Goal: Task Accomplishment & Management: Manage account settings

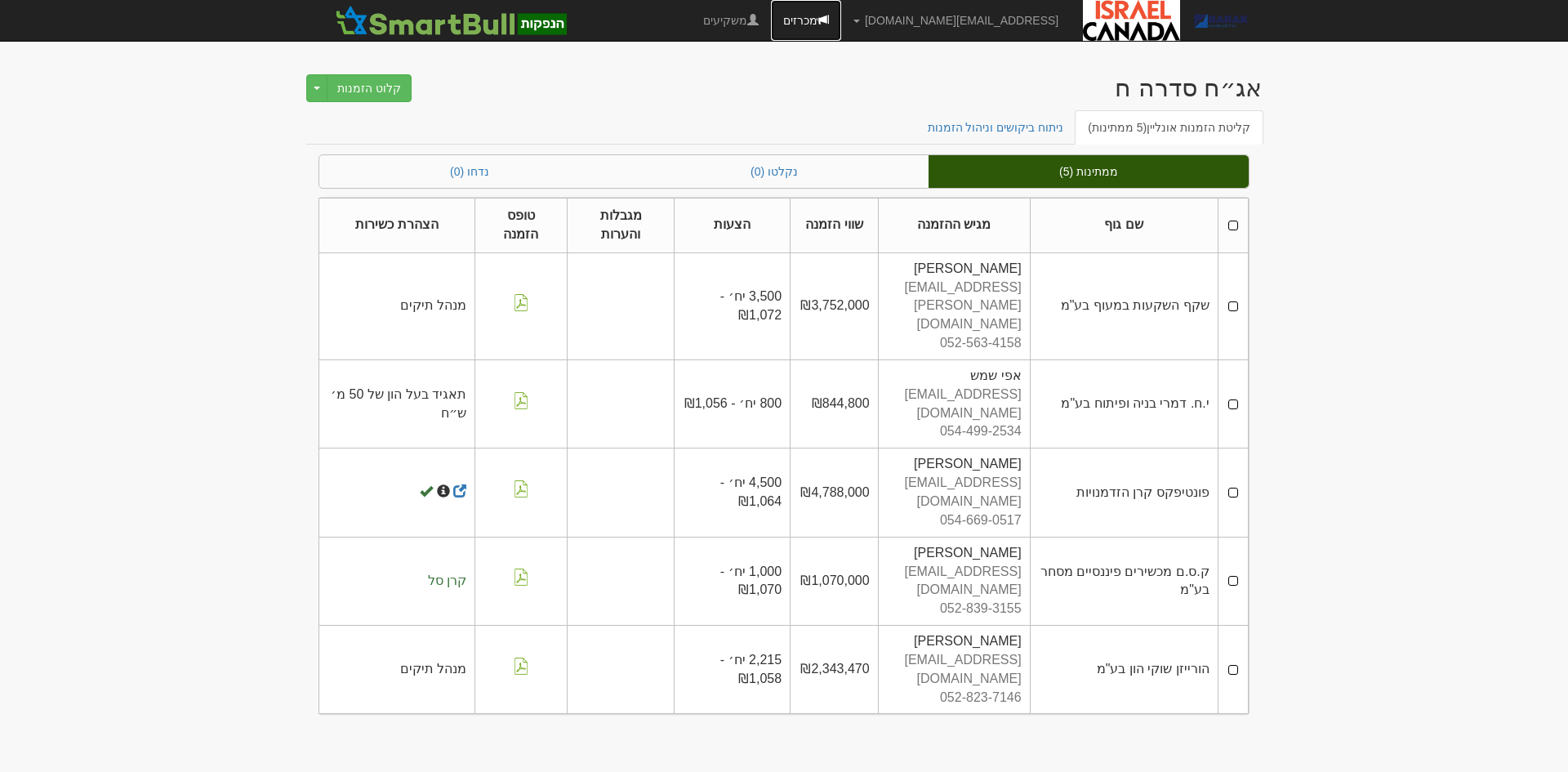
click at [841, 25] on link "מכרזים" at bounding box center [806, 20] width 70 height 41
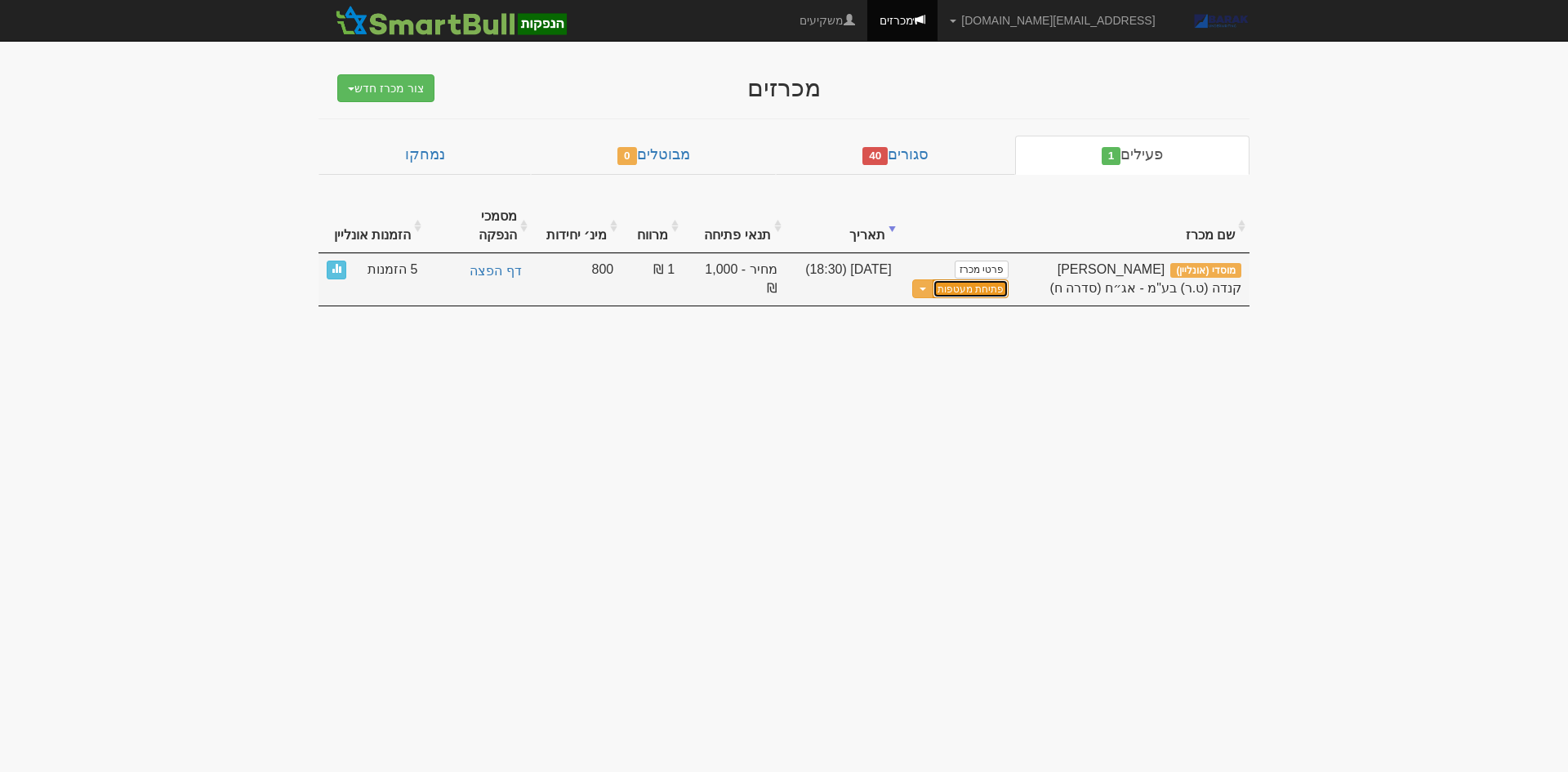
click at [988, 279] on button "פתיחת מעטפות" at bounding box center [971, 288] width 76 height 19
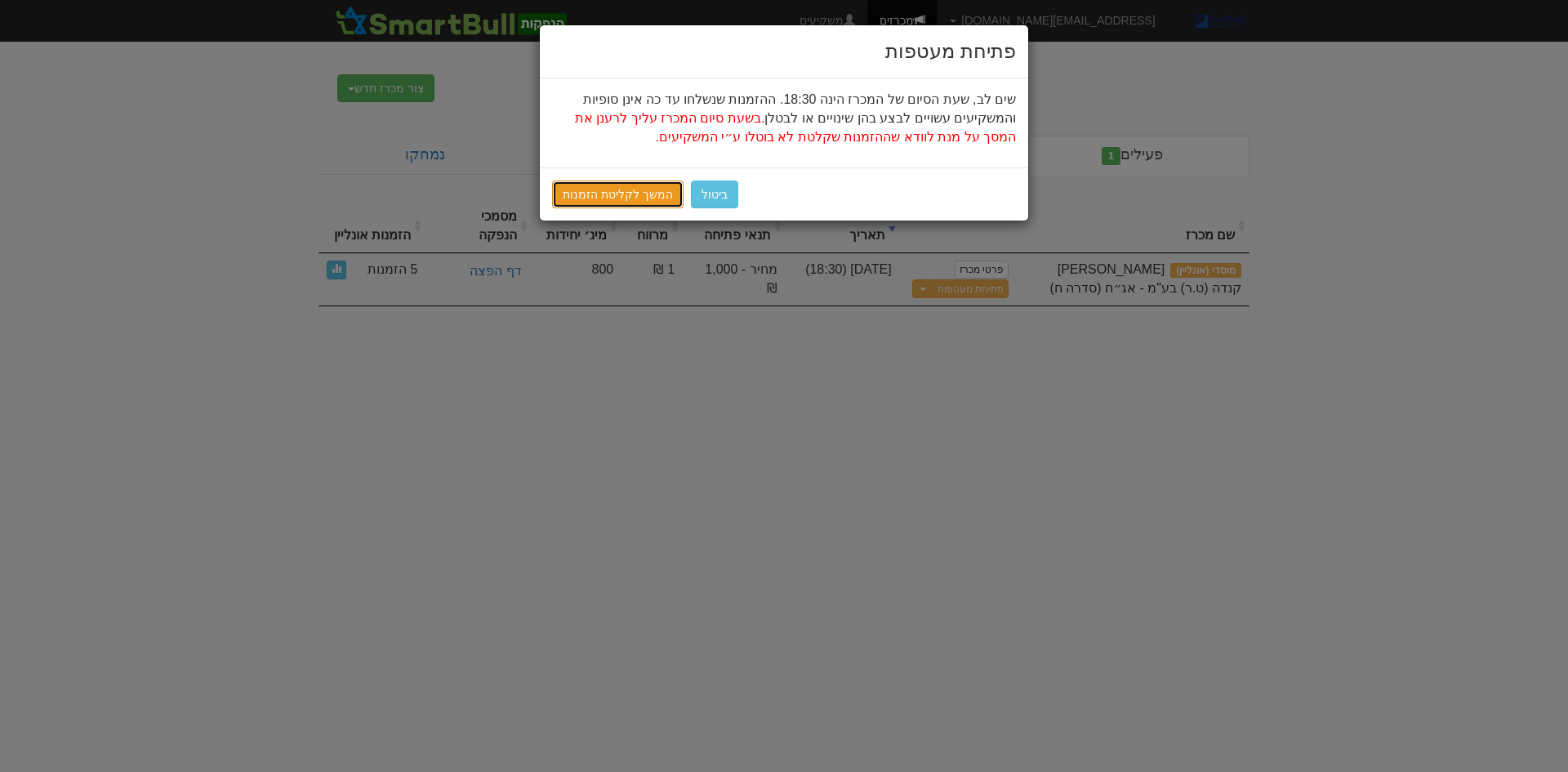
click at [597, 188] on link "המשך לקליטת הזמנות" at bounding box center [618, 195] width 131 height 28
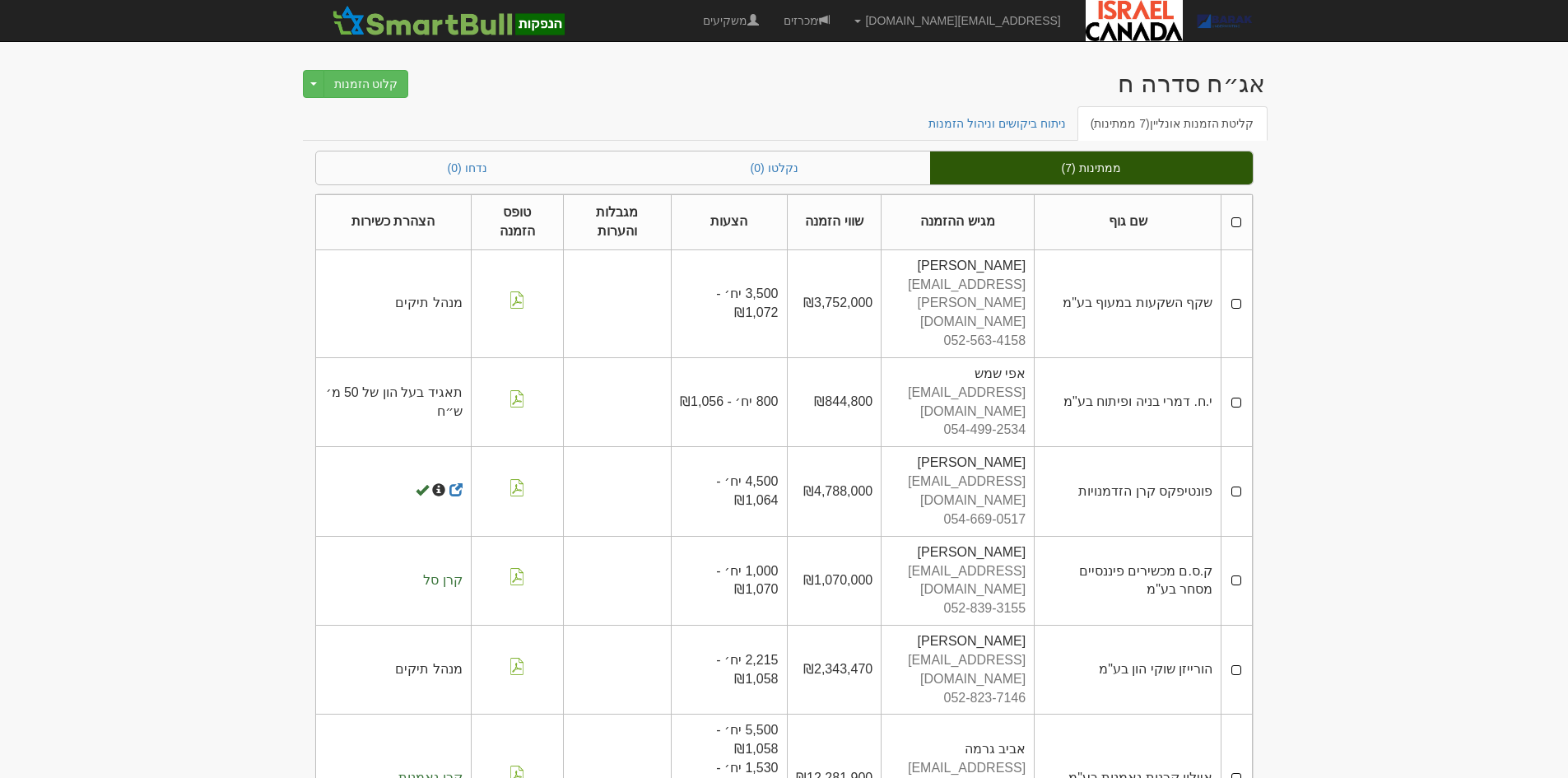
scroll to position [82, 0]
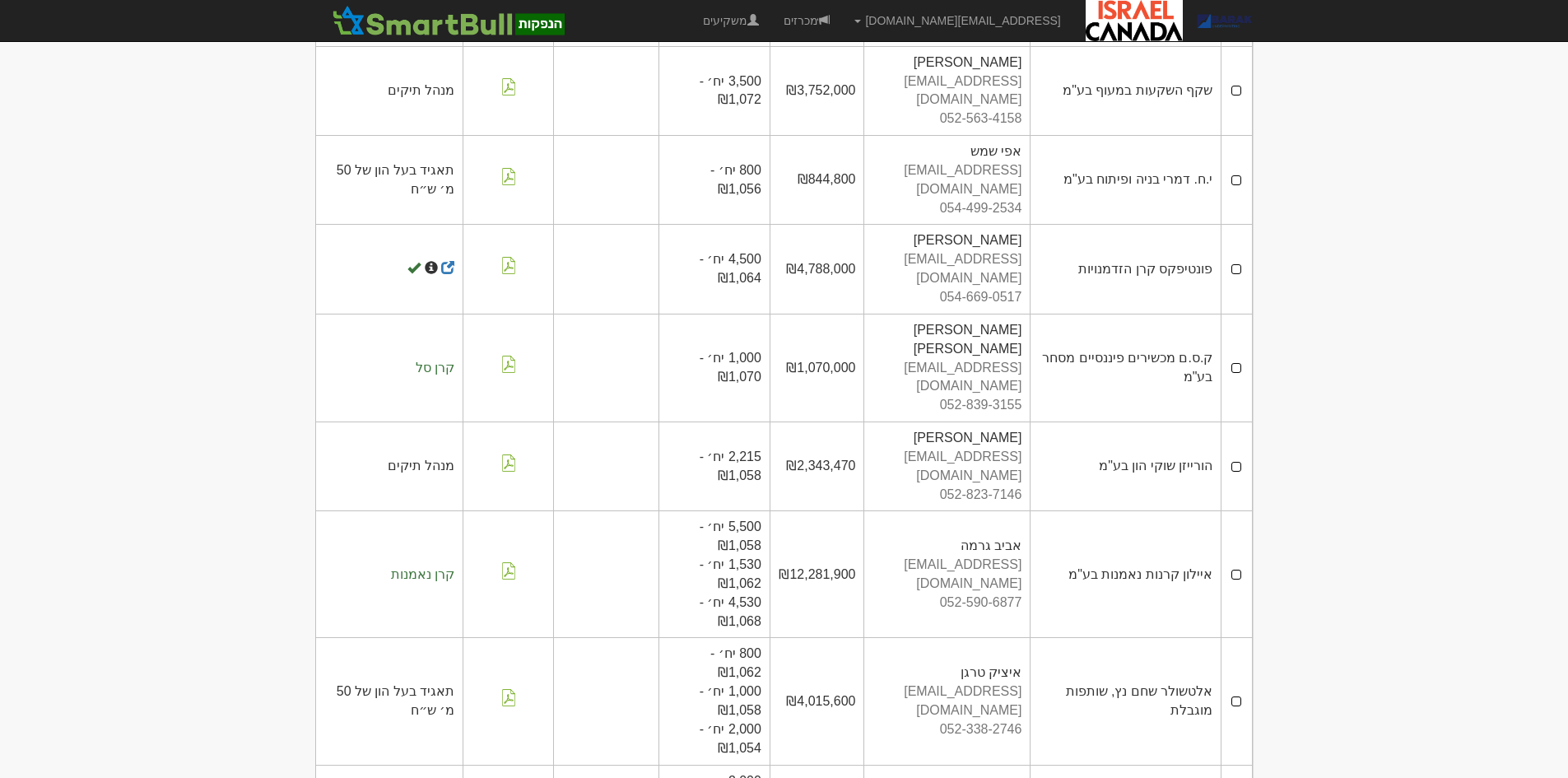
scroll to position [368, 0]
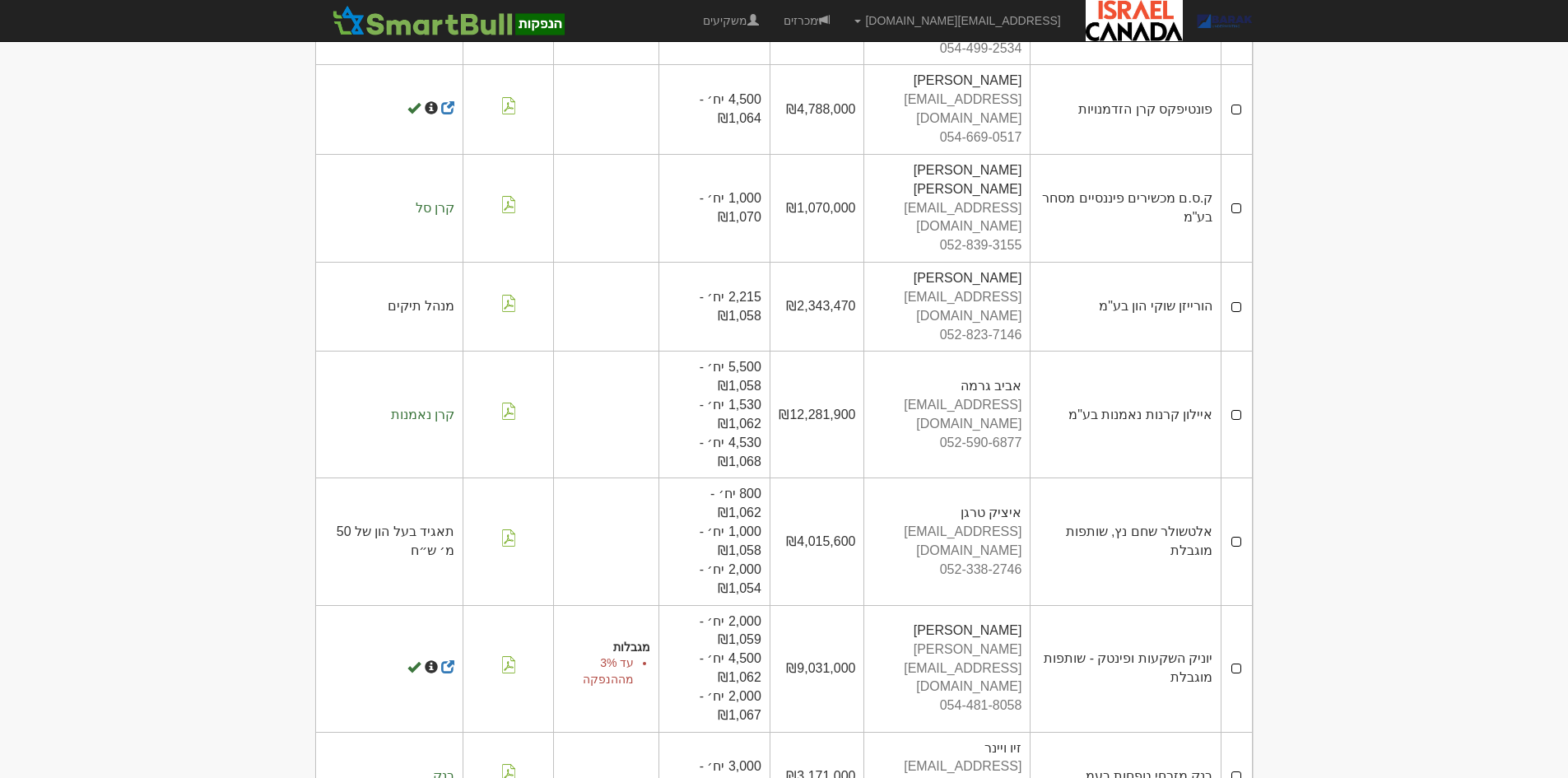
click at [1391, 295] on body "[EMAIL_ADDRESS][DOMAIN_NAME] הגדרות חשבונות הנפקה תבניות הודעות קיבול X" at bounding box center [784, 280] width 1568 height 1296
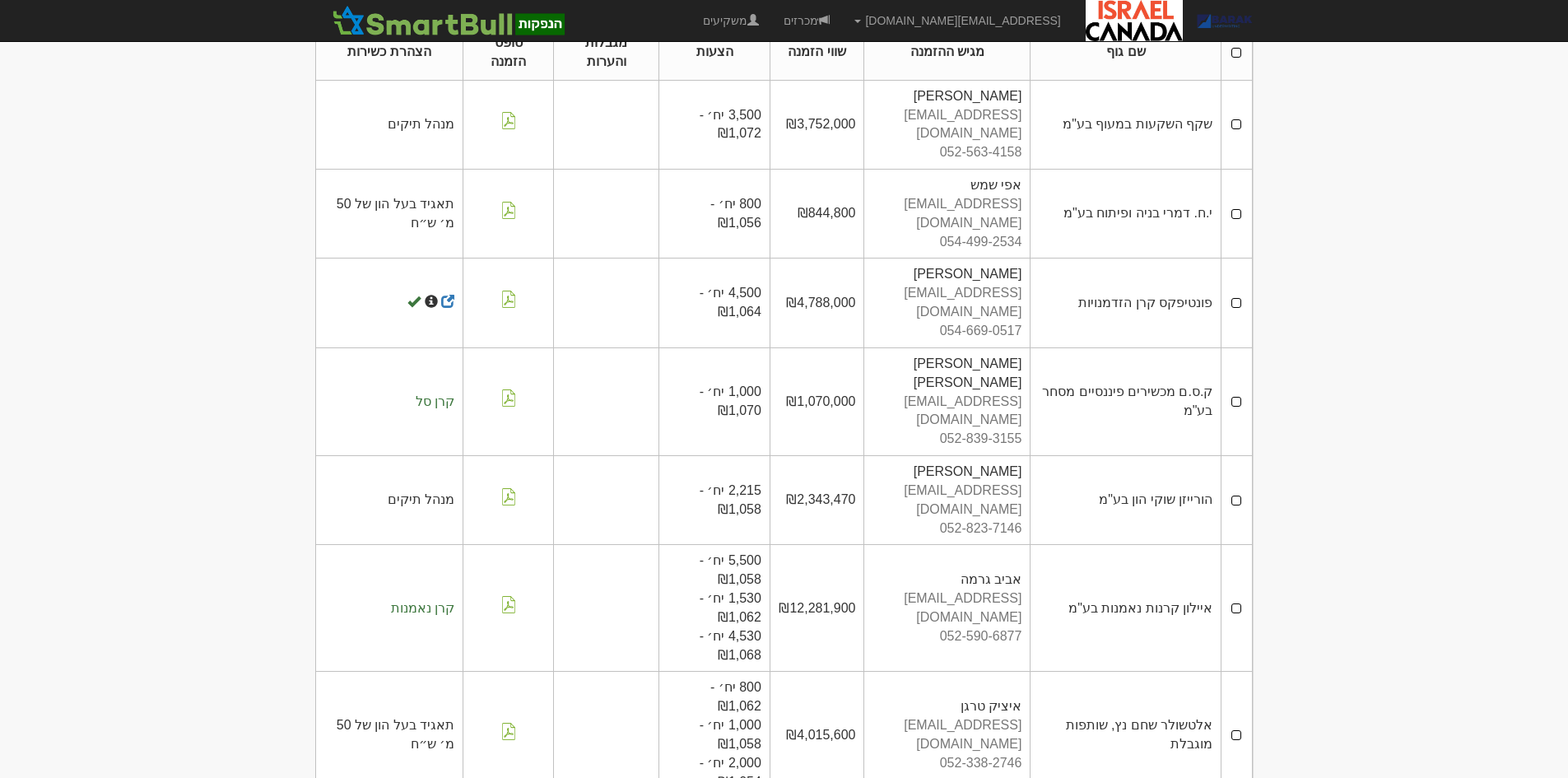
scroll to position [0, 0]
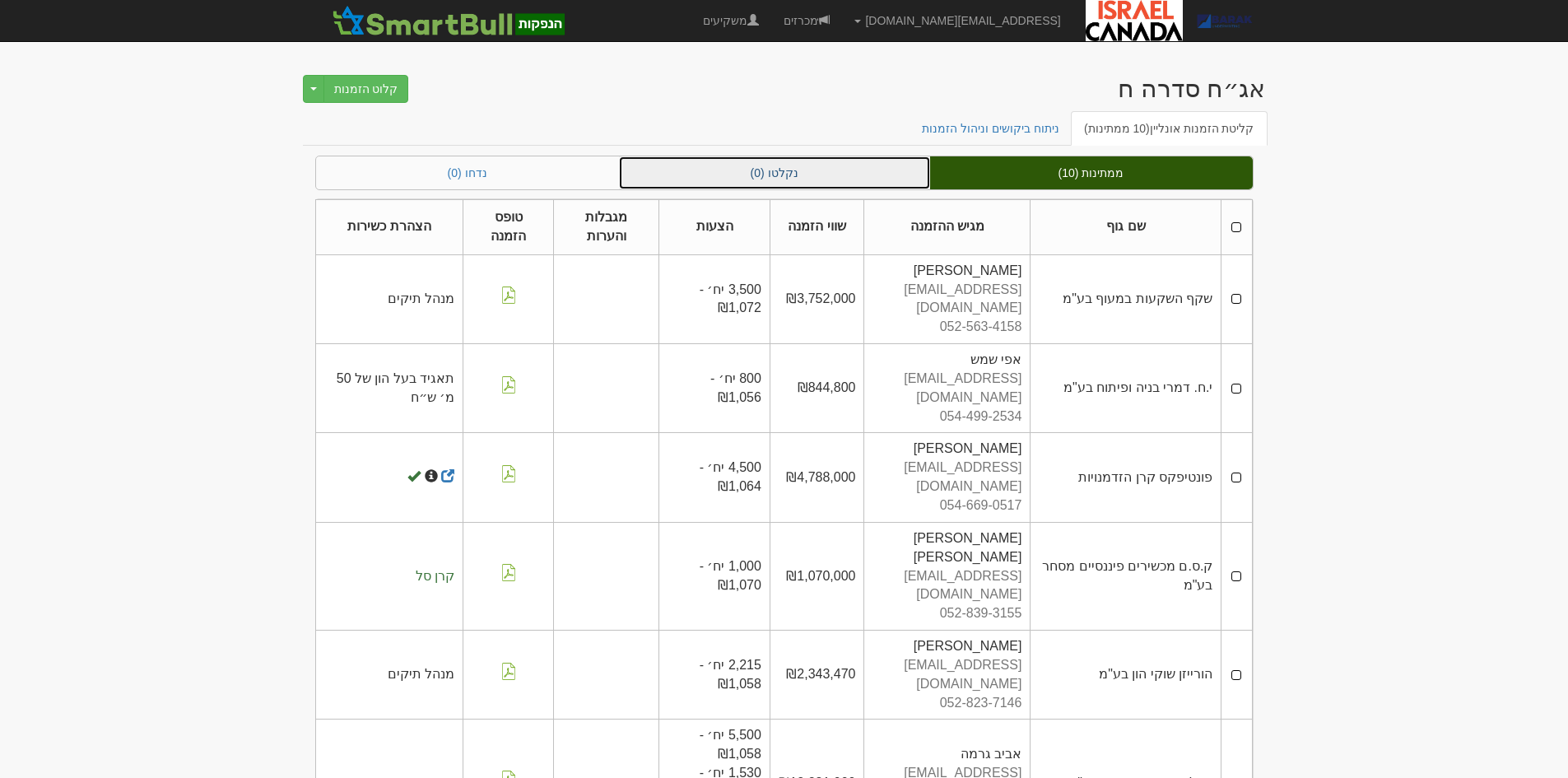
drag, startPoint x: 803, startPoint y: 185, endPoint x: 929, endPoint y: 172, distance: 126.7
click at [803, 185] on link "נקלטו (0)" at bounding box center [774, 172] width 311 height 33
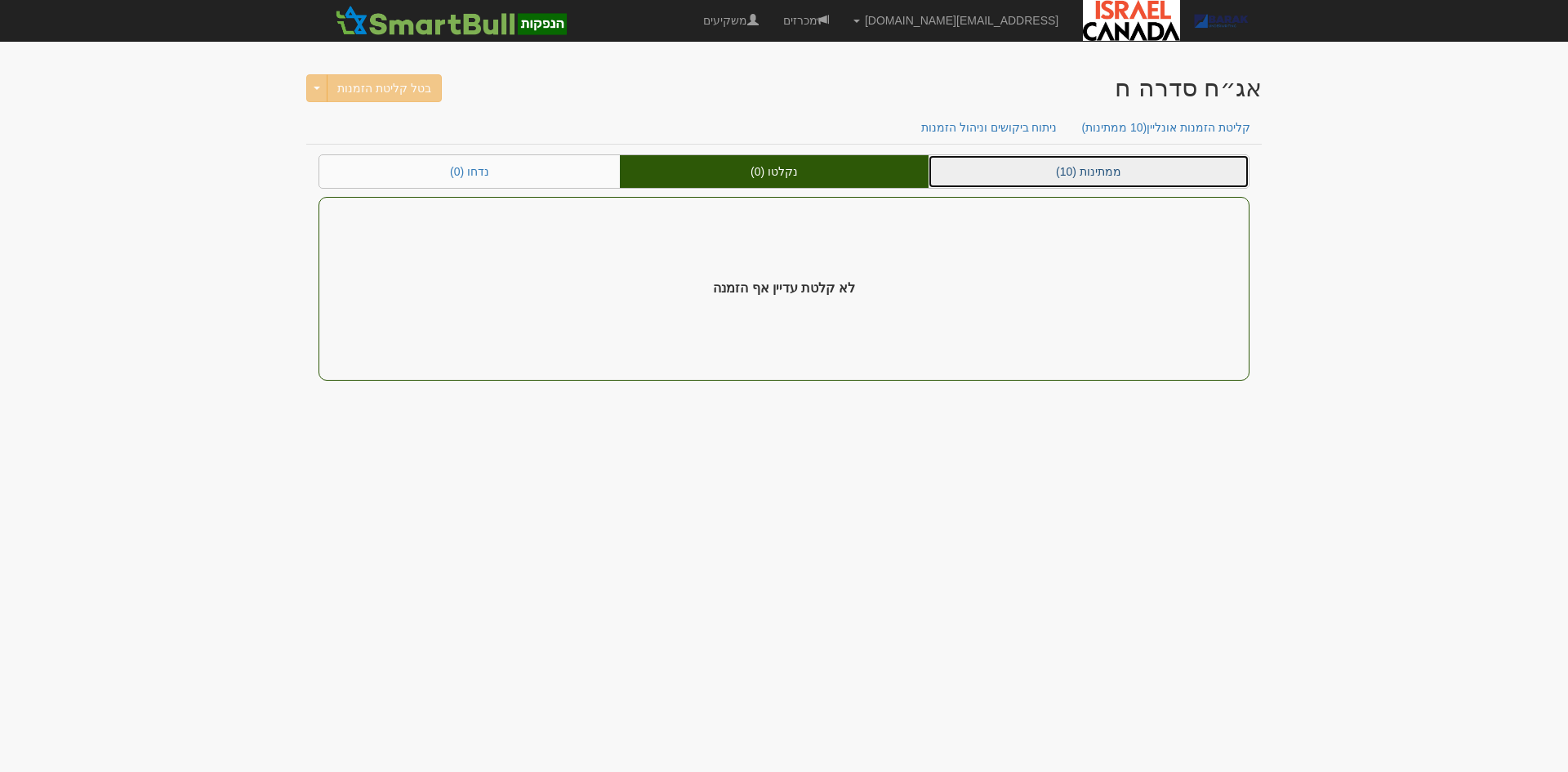
click at [1130, 161] on link "ממתינות (10)" at bounding box center [1088, 171] width 320 height 33
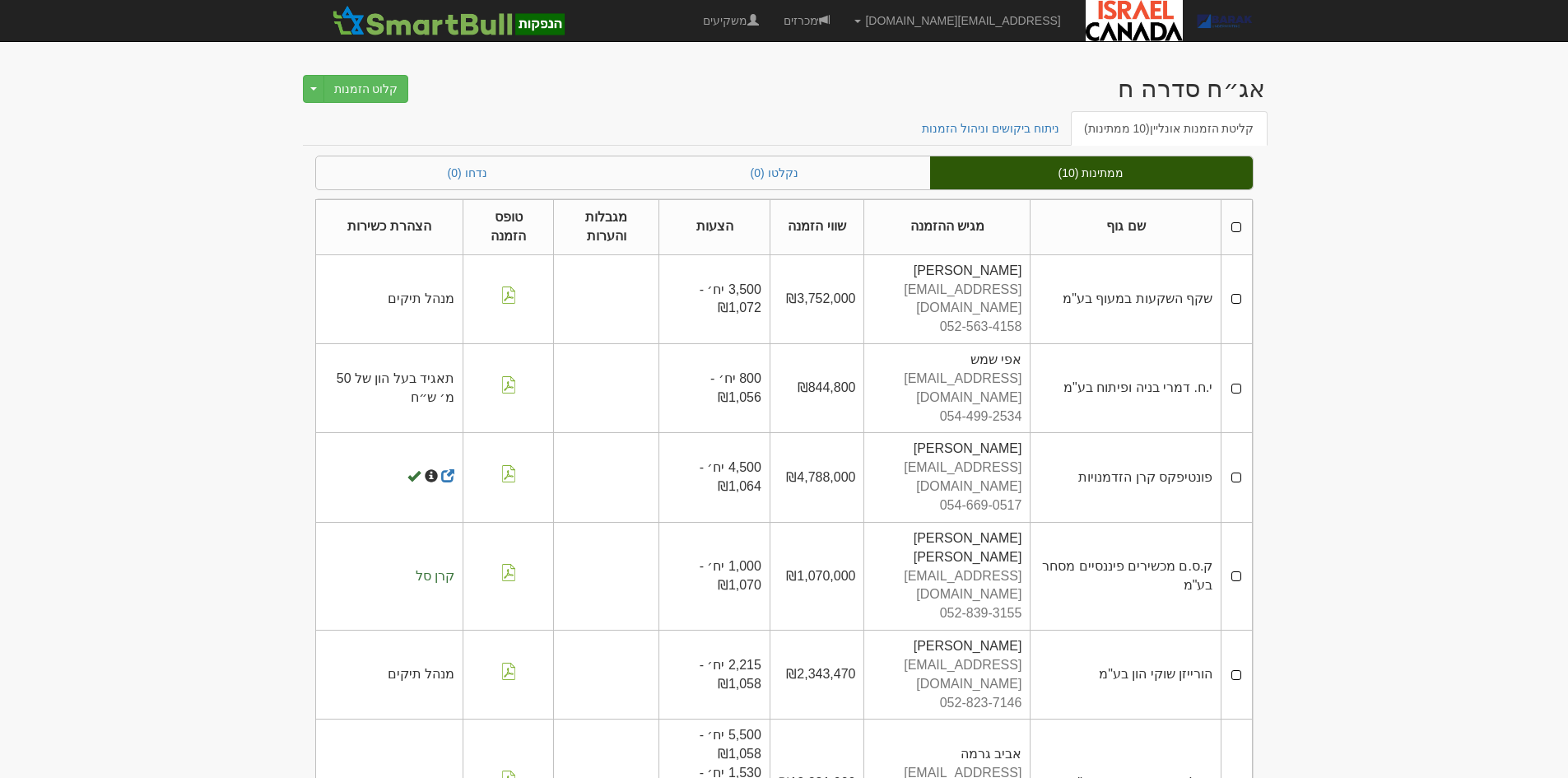
drag, startPoint x: 269, startPoint y: 56, endPoint x: 445, endPoint y: 282, distance: 286.4
click at [445, 282] on body "[EMAIL_ADDRESS][DOMAIN_NAME] הגדרות חשבונות הנפקה תבניות הודעות קיבול X" at bounding box center [784, 647] width 1568 height 1296
click at [242, 282] on body "[EMAIL_ADDRESS][DOMAIN_NAME] הגדרות חשבונות הנפקה תבניות הודעות קיבול X" at bounding box center [784, 647] width 1568 height 1296
drag, startPoint x: 277, startPoint y: 69, endPoint x: 306, endPoint y: 225, distance: 158.7
click at [306, 225] on body "AlonHo@barak-capital.co.il הגדרות חשבונות הנפקה תבניות הודעות קיבול X" at bounding box center [784, 647] width 1568 height 1296
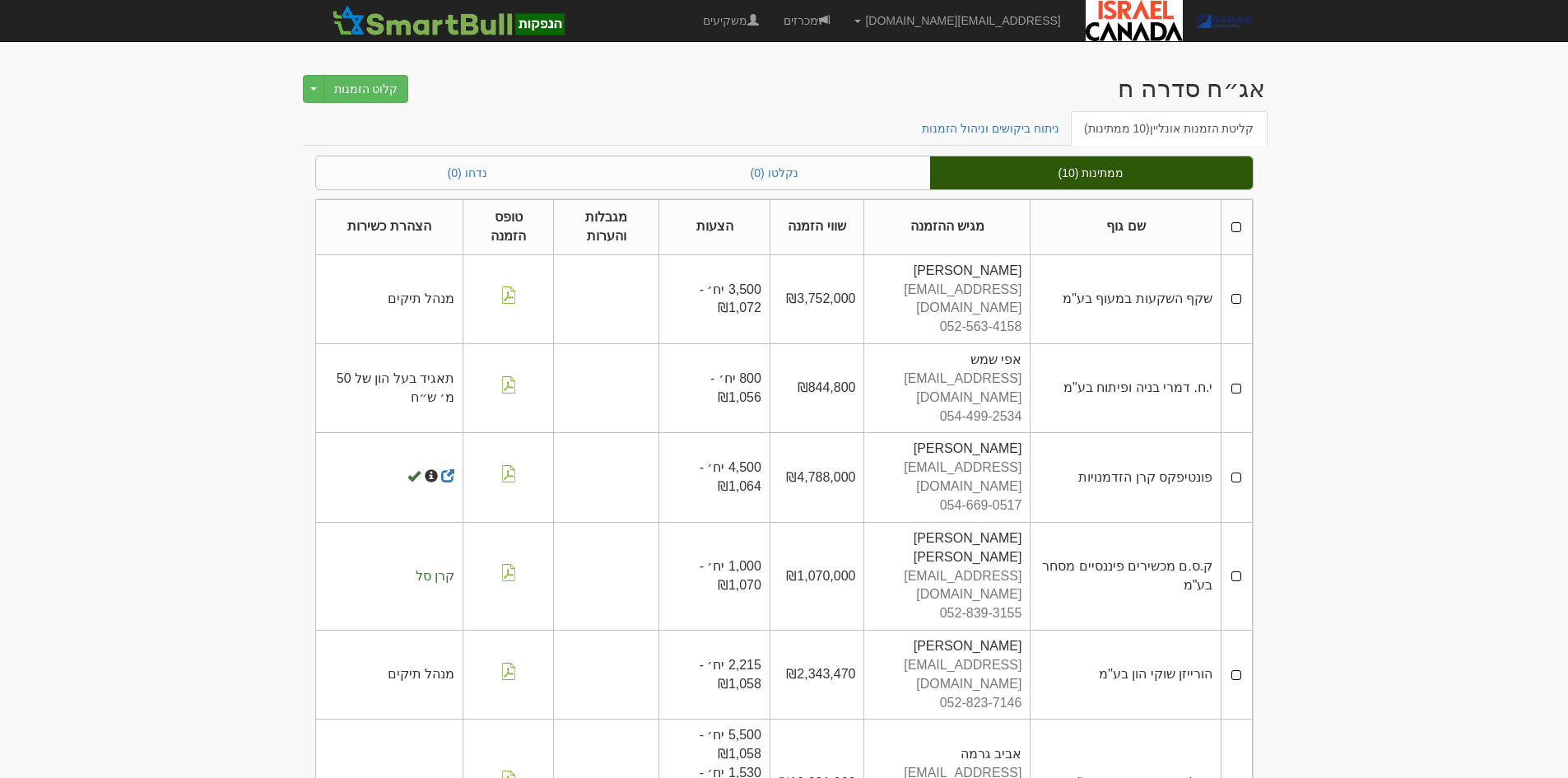
click at [242, 232] on body "AlonHo@barak-capital.co.il הגדרות חשבונות הנפקה תבניות הודעות קיבול X" at bounding box center [784, 647] width 1568 height 1296
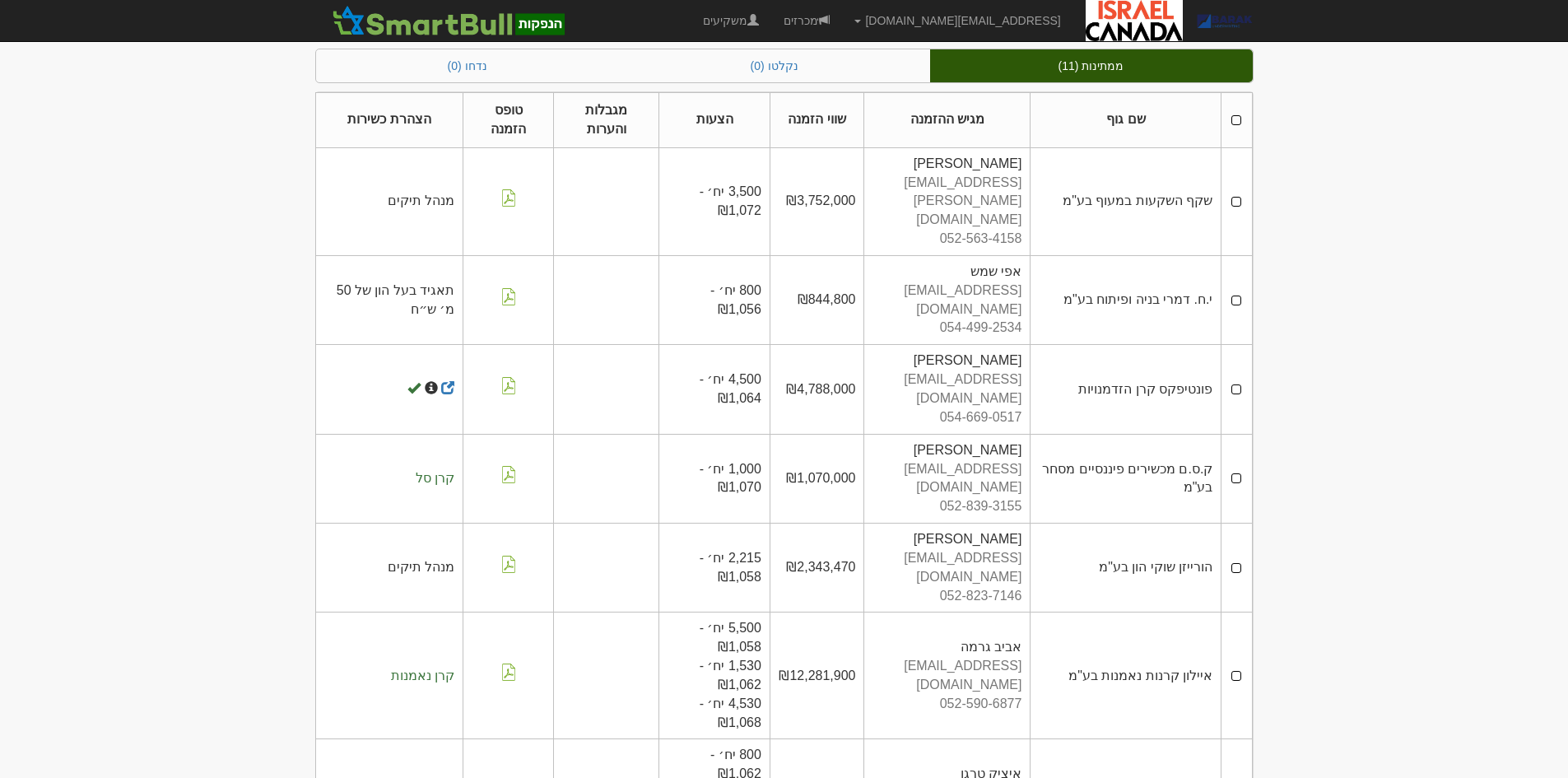
scroll to position [456, 0]
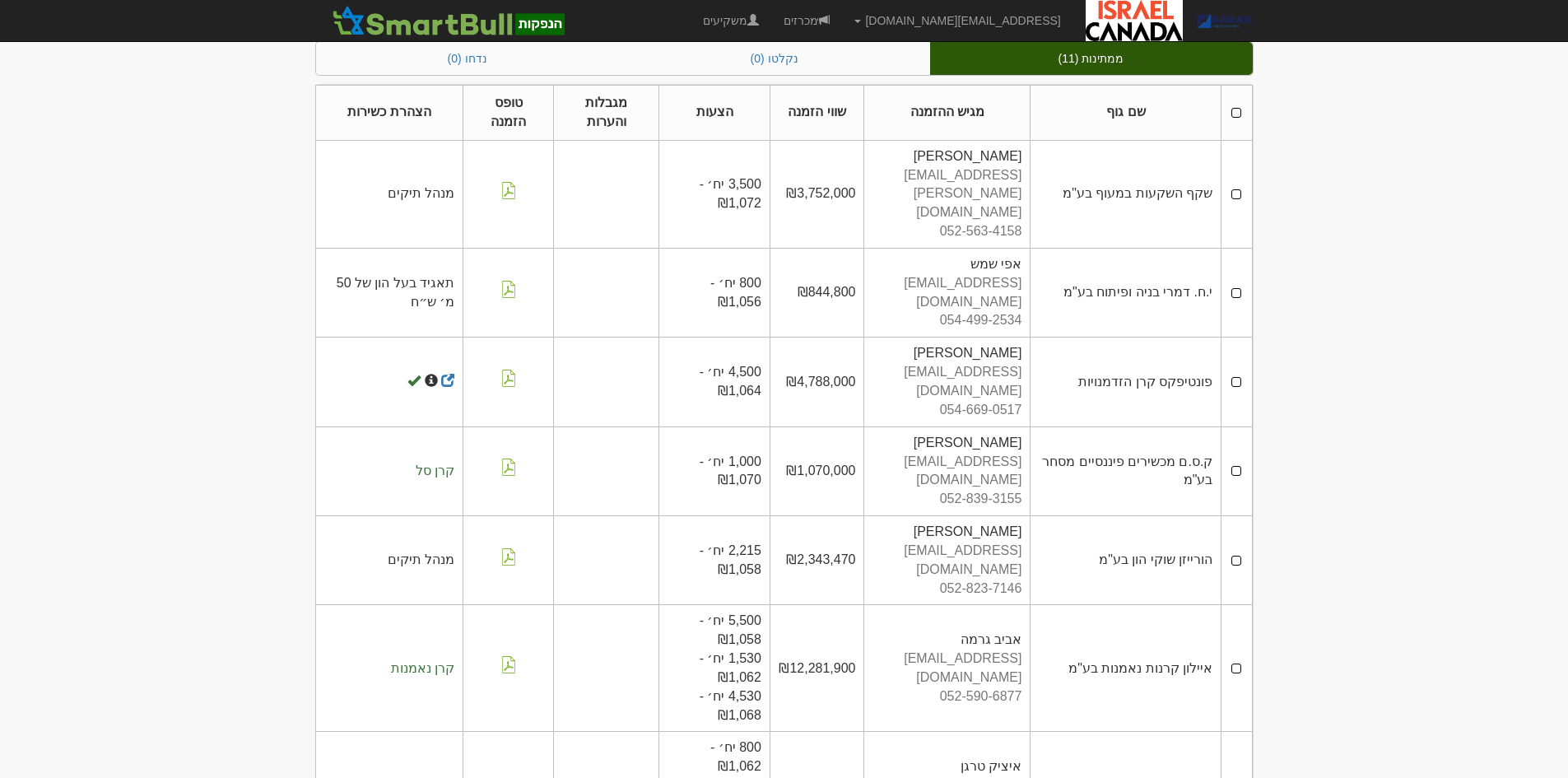
scroll to position [456, 0]
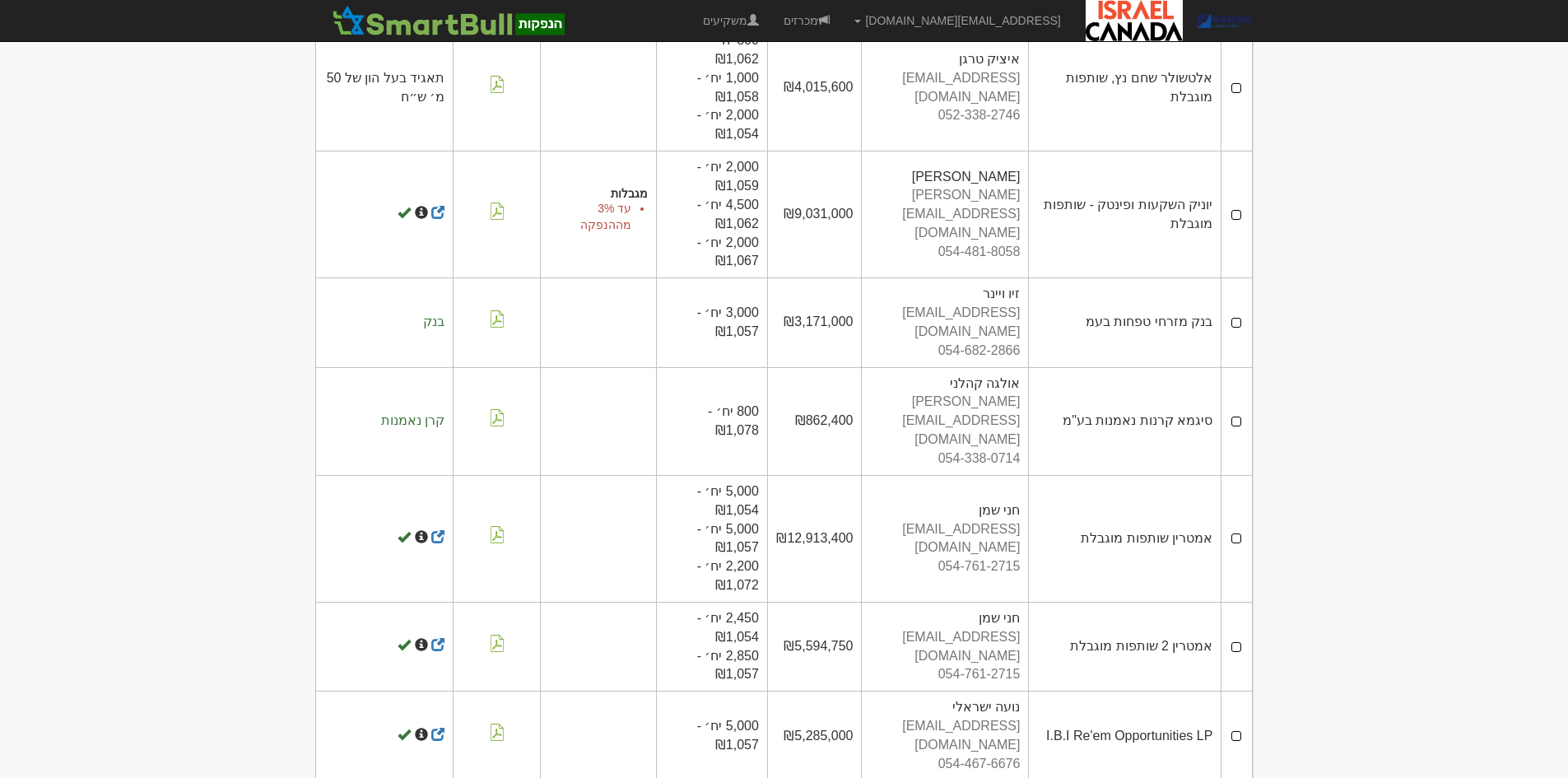
scroll to position [971, 0]
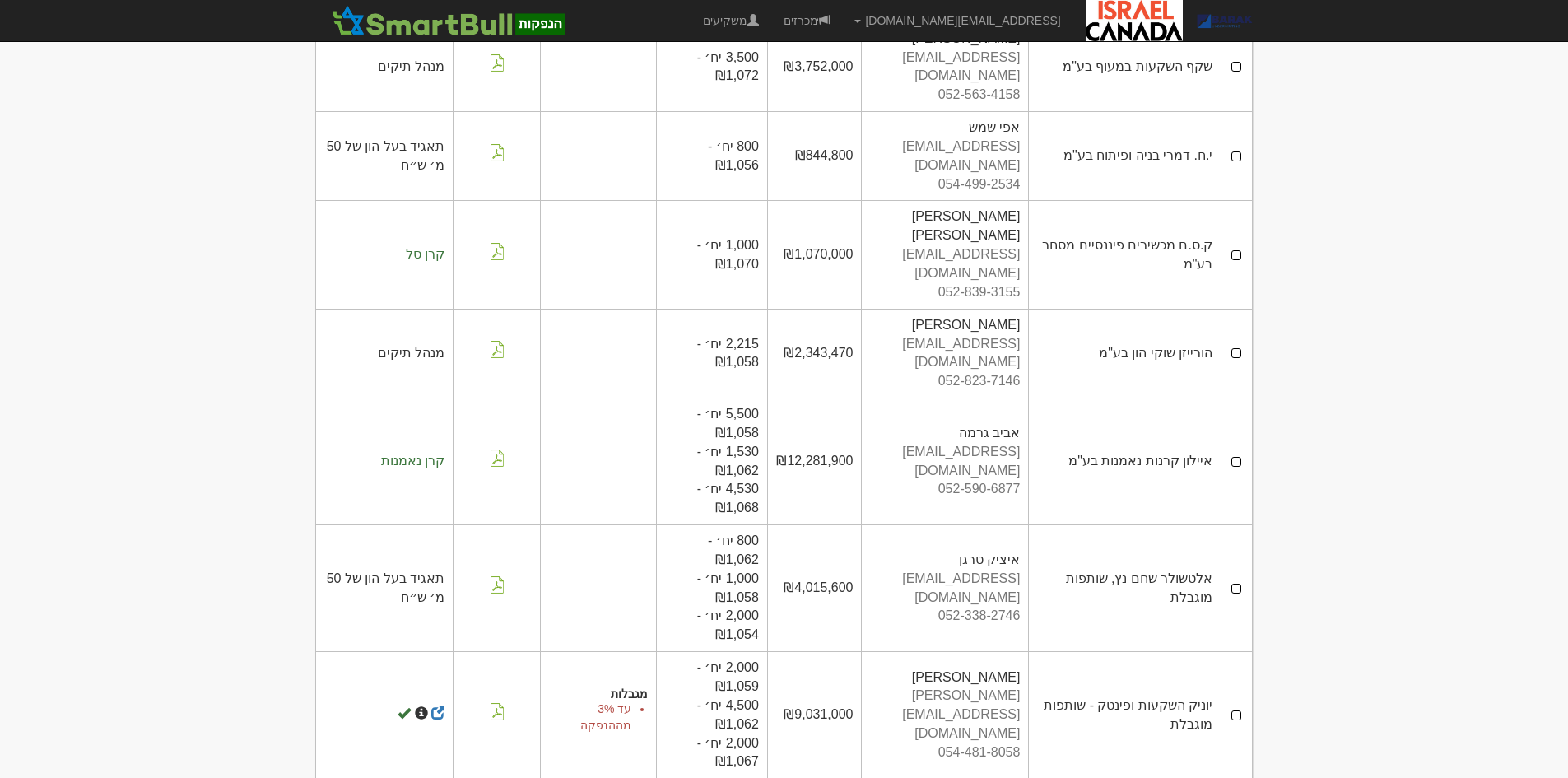
scroll to position [230, 0]
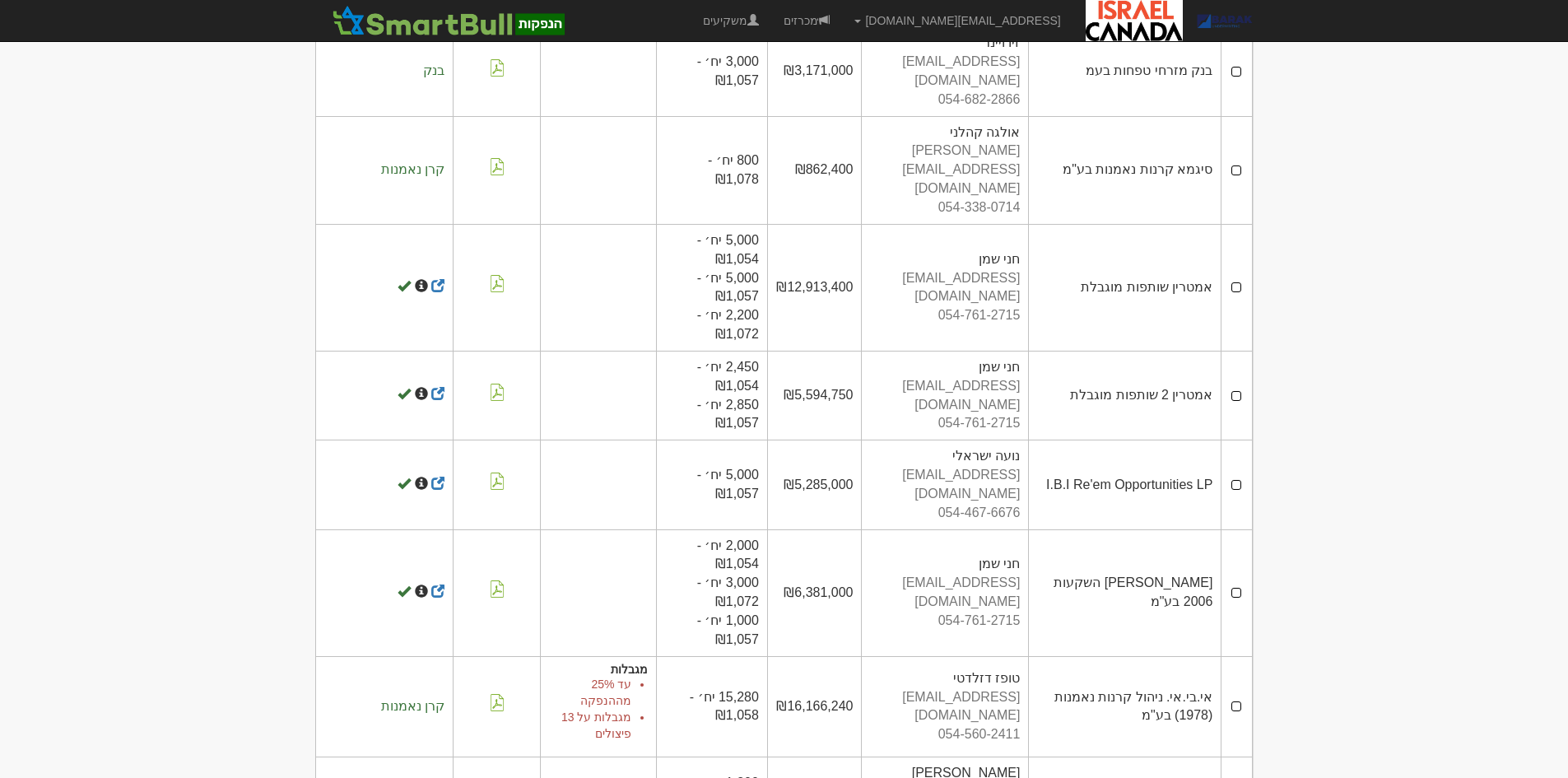
scroll to position [1060, 0]
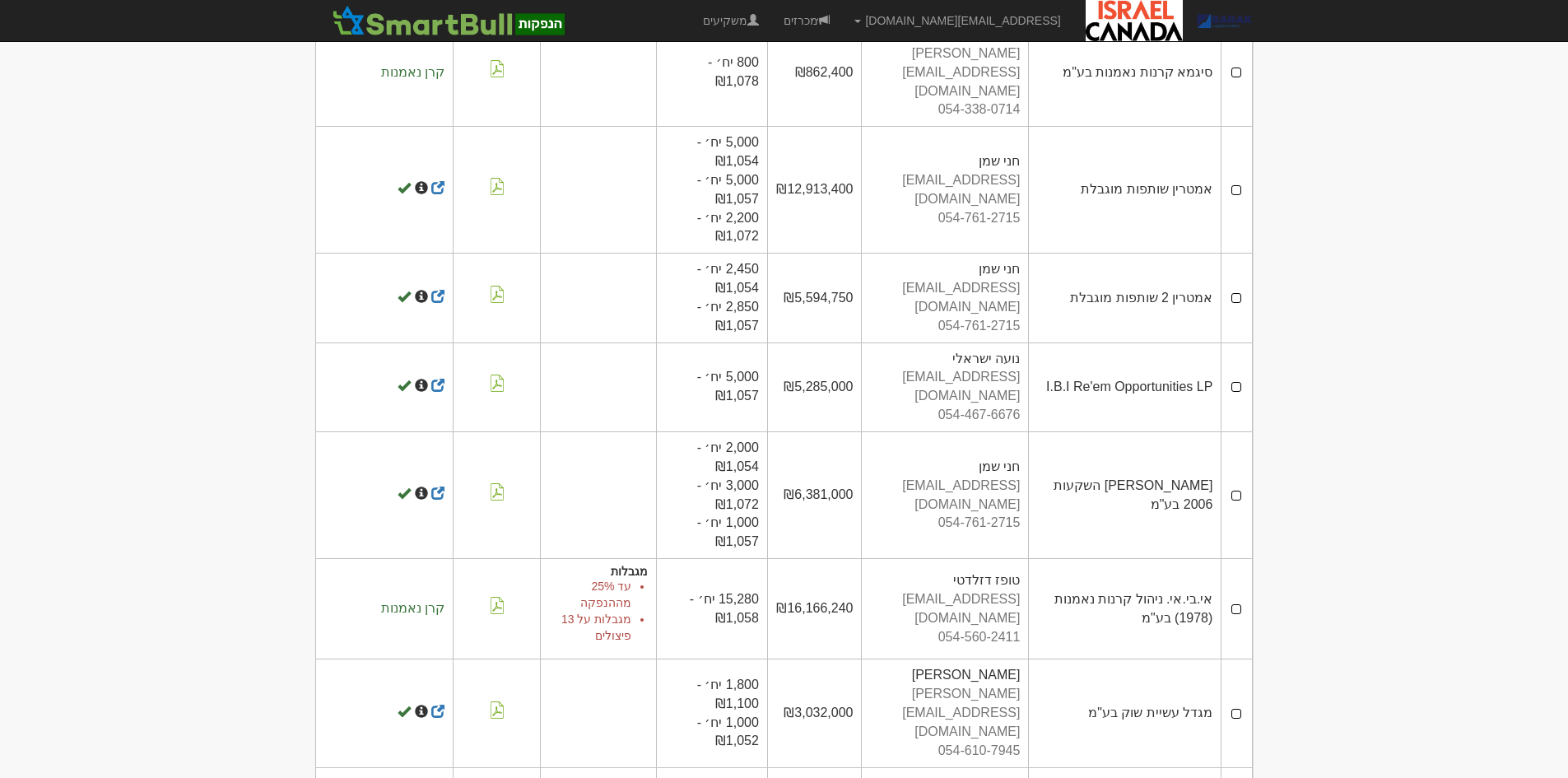
scroll to position [1290, 0]
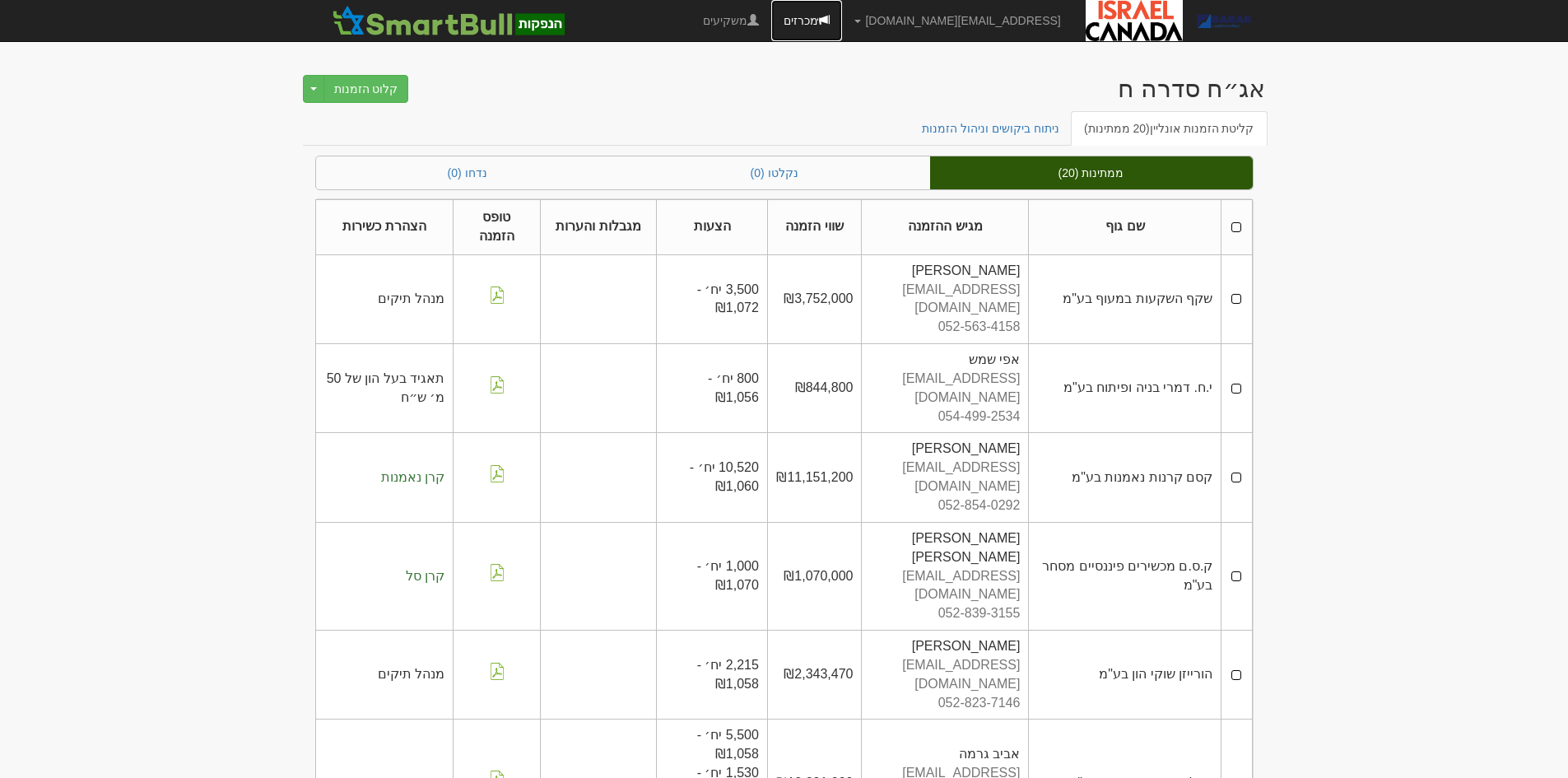
click at [842, 21] on link "מכרזים" at bounding box center [807, 20] width 71 height 41
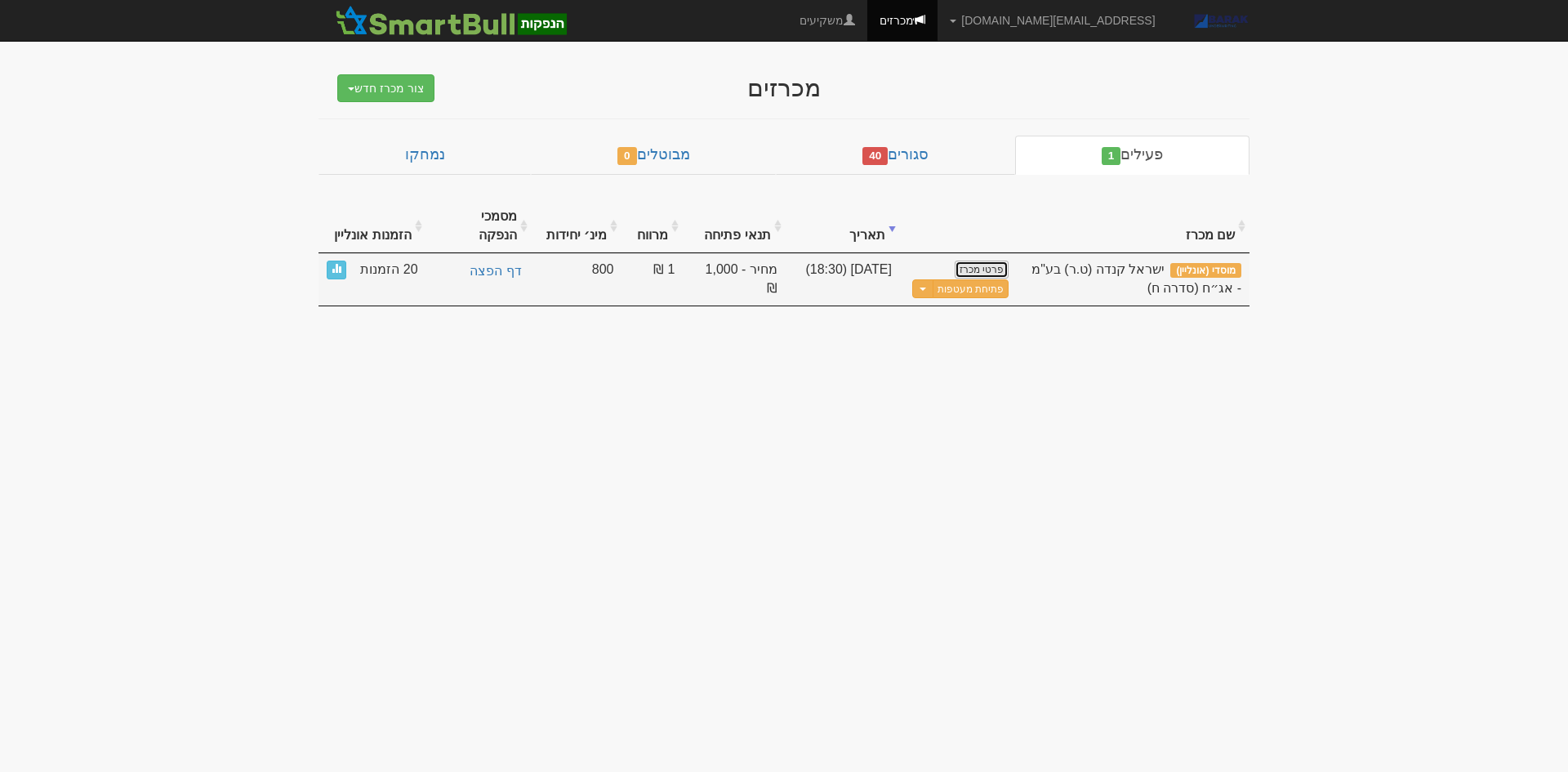
click at [970, 261] on link "פרטי מכרז" at bounding box center [981, 270] width 54 height 18
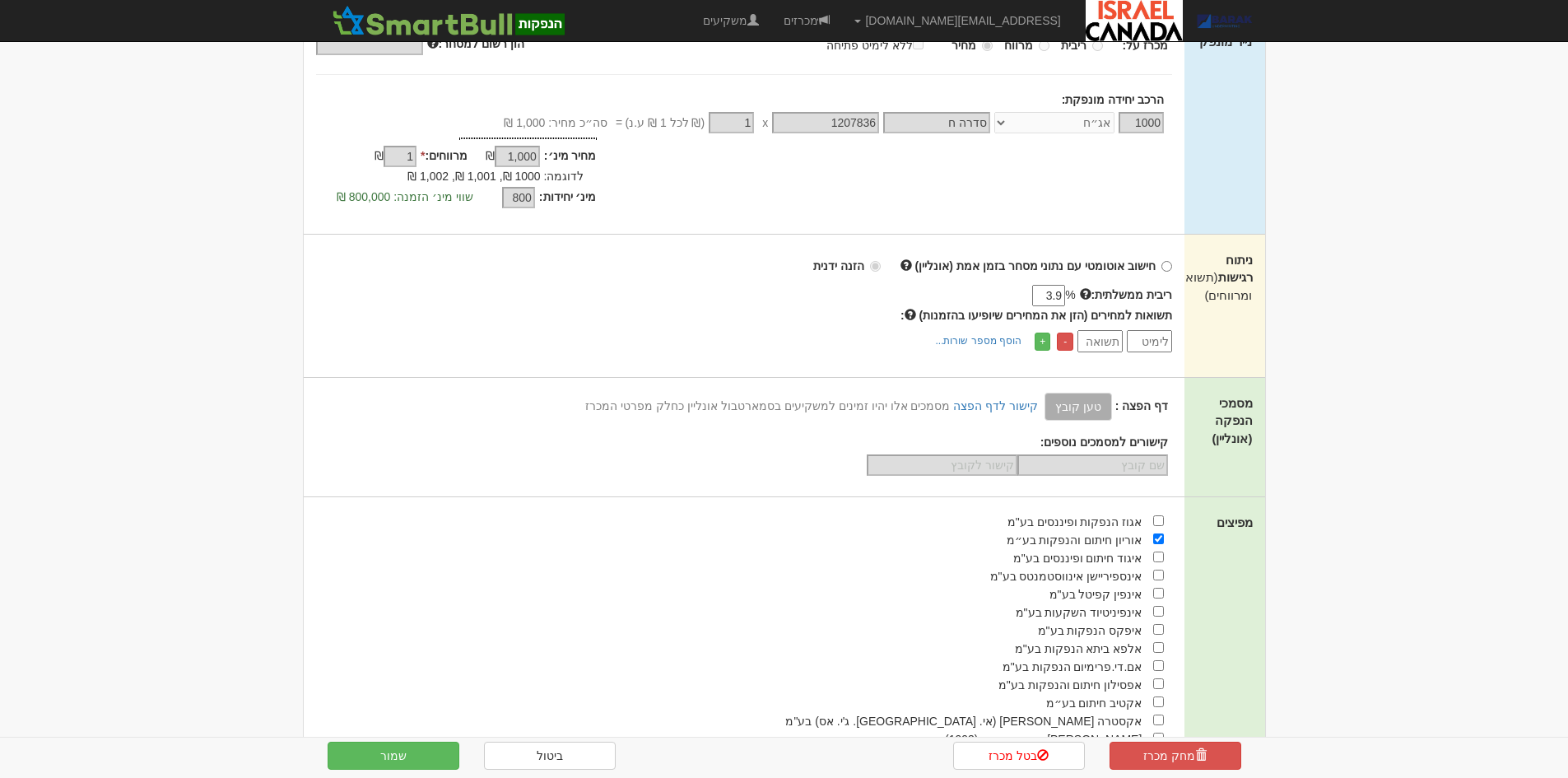
scroll to position [411, 0]
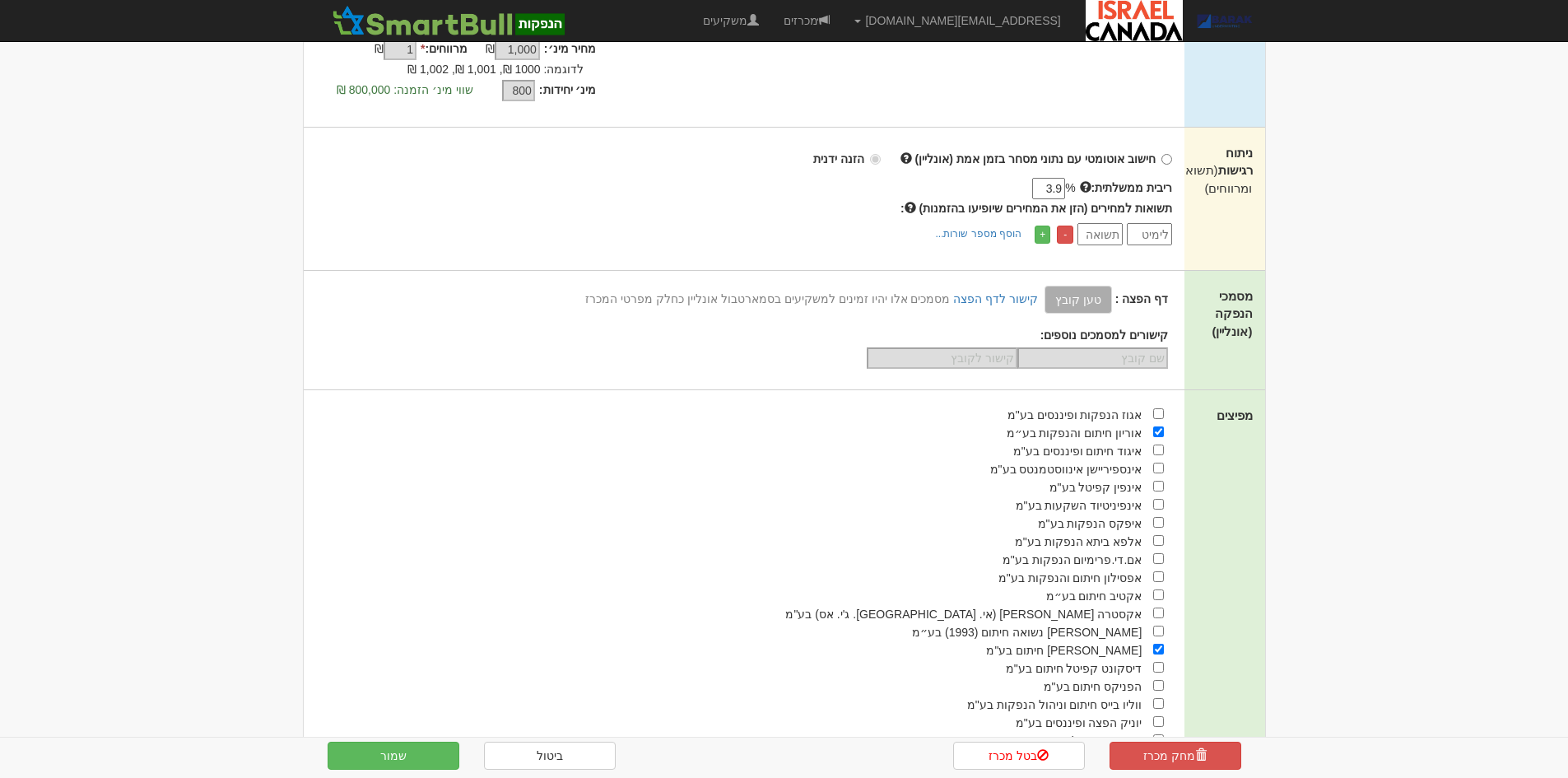
click at [1037, 187] on input "3.9" at bounding box center [1048, 188] width 33 height 21
type input "3.92"
click at [1145, 234] on input "number" at bounding box center [1149, 234] width 45 height 22
type input "1060"
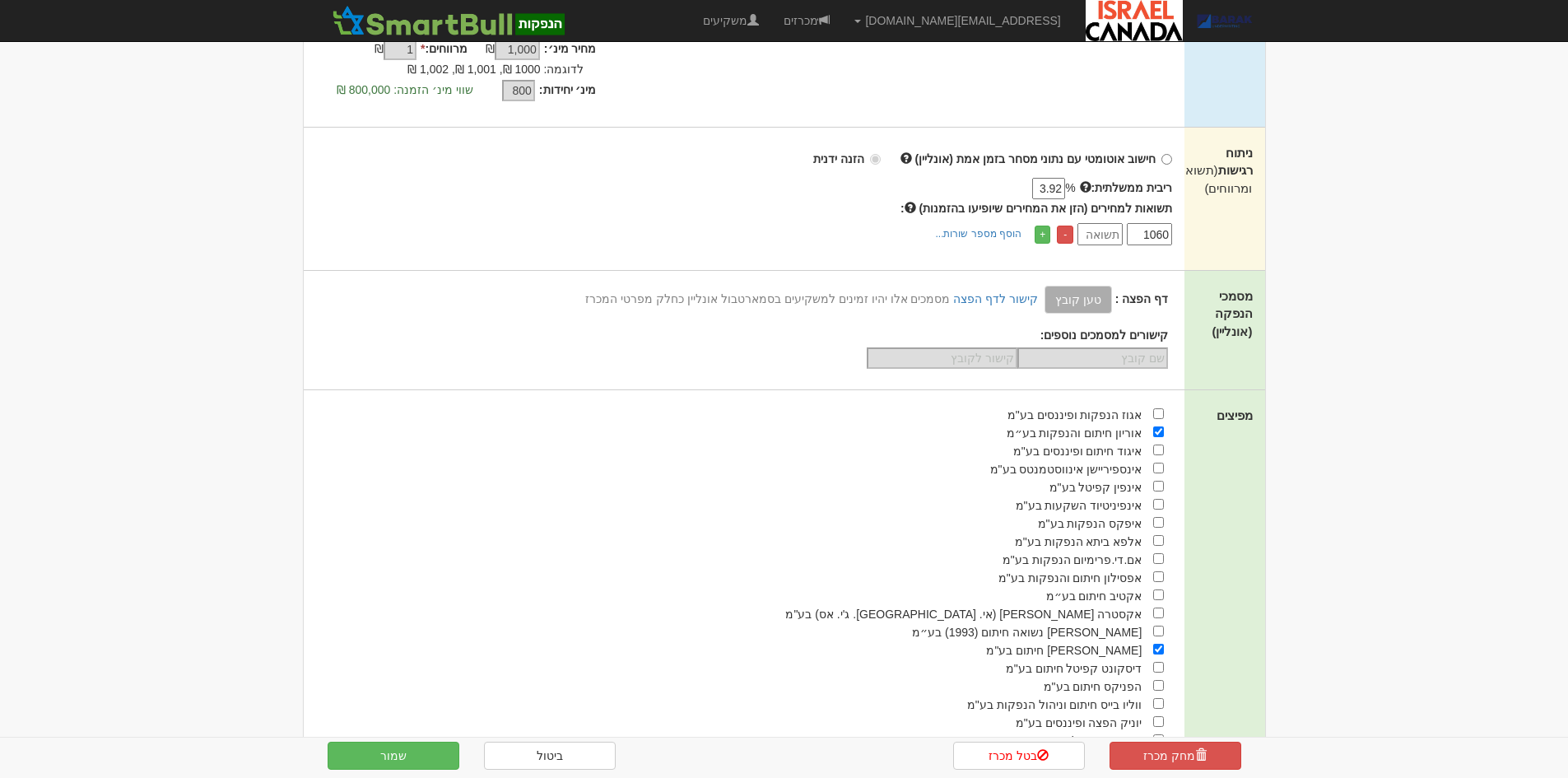
click at [1117, 234] on input "number" at bounding box center [1099, 234] width 45 height 22
type input "5.89"
click at [1044, 234] on link "+" at bounding box center [1042, 234] width 16 height 18
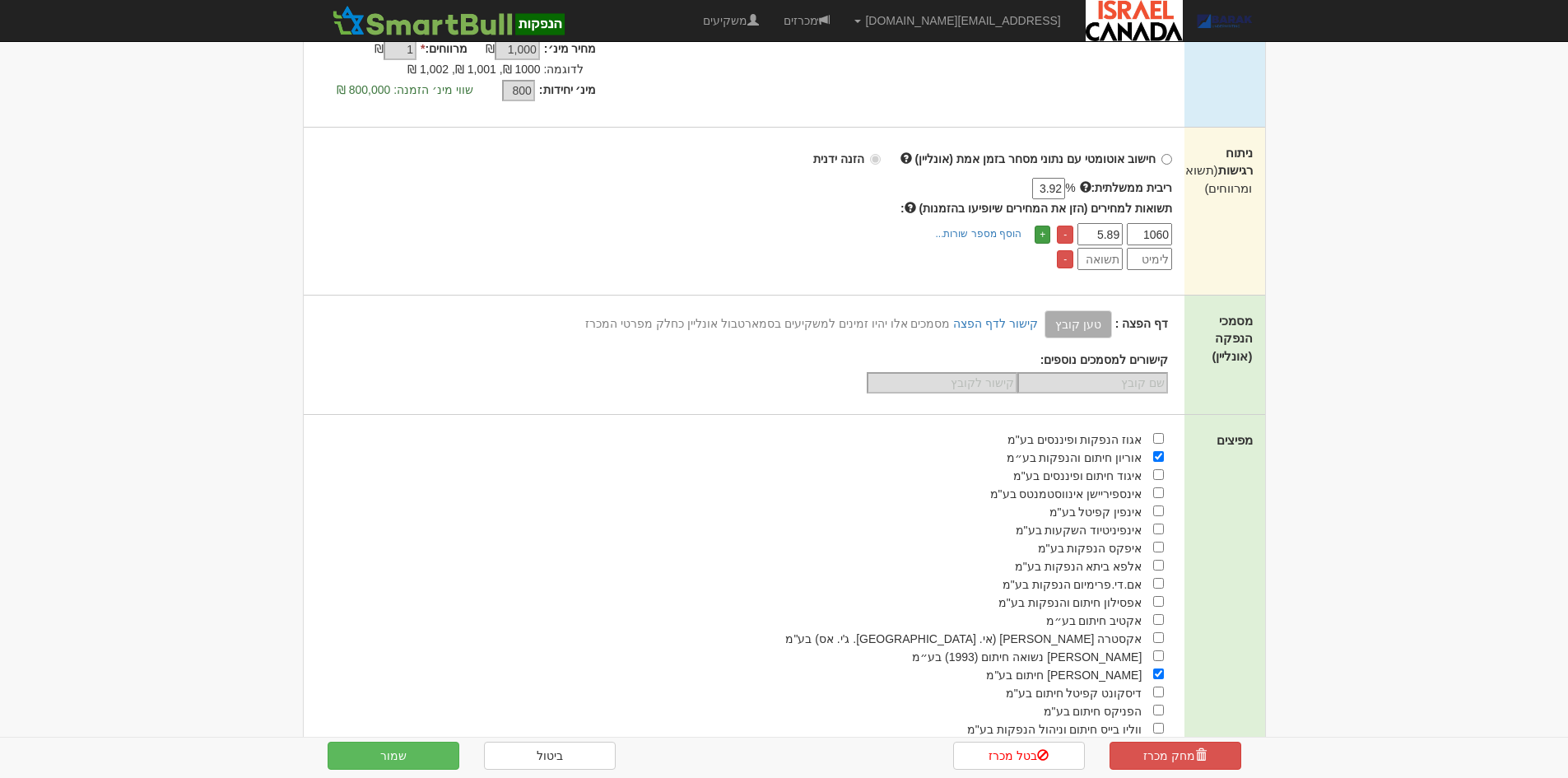
click at [1044, 234] on link "+" at bounding box center [1042, 234] width 16 height 18
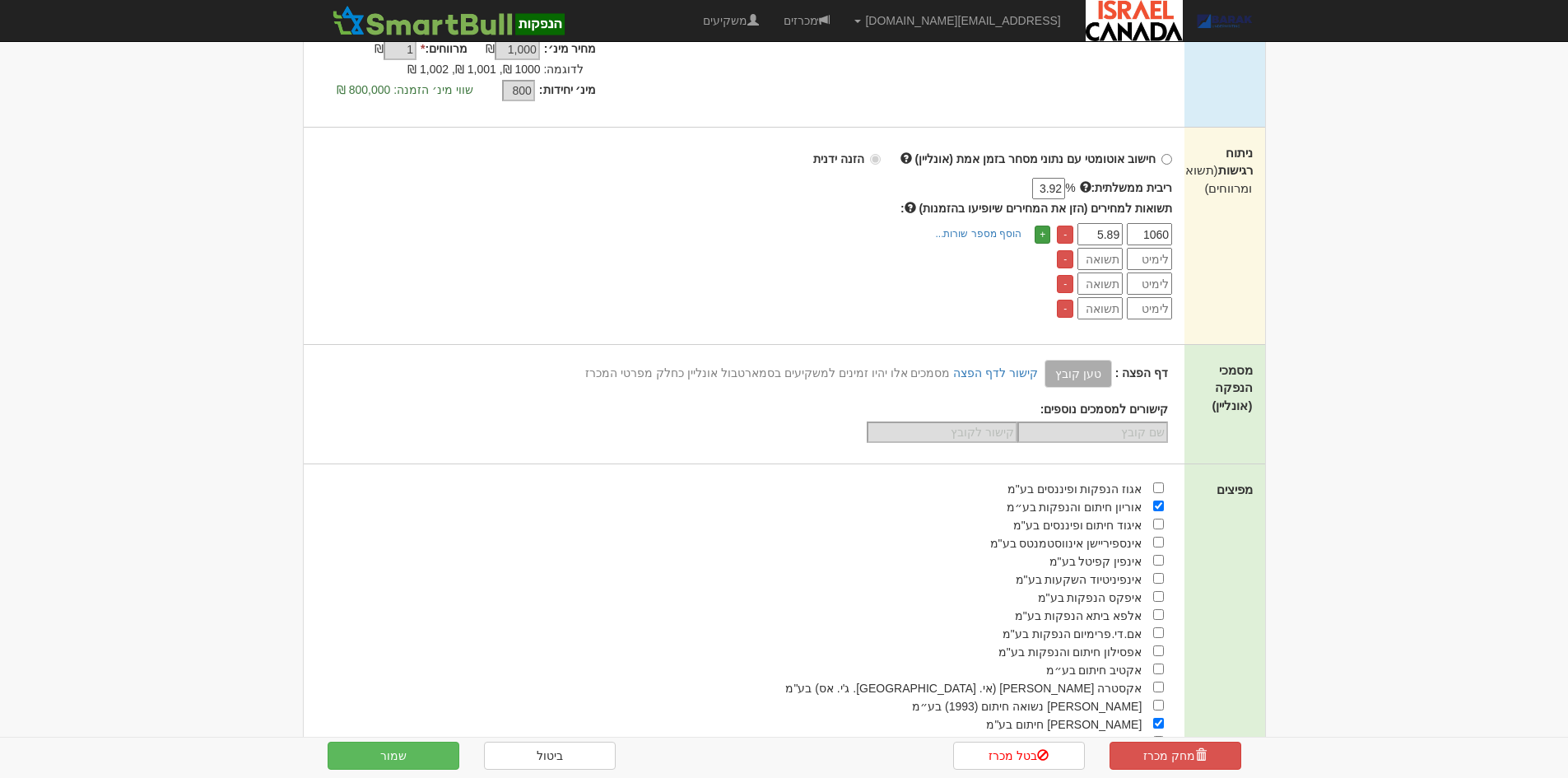
click at [1044, 234] on link "+" at bounding box center [1042, 234] width 16 height 18
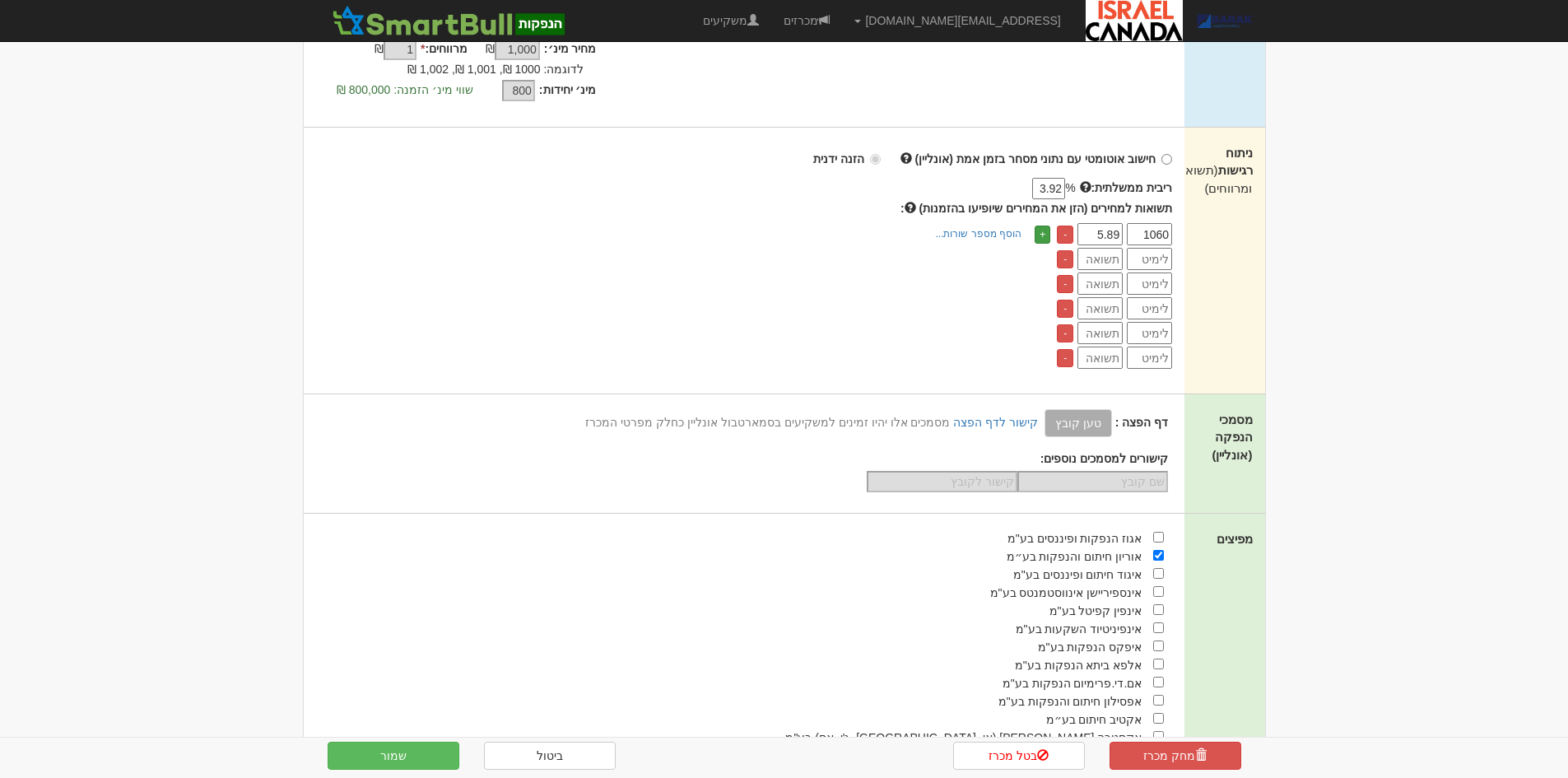
click at [1044, 234] on link "+" at bounding box center [1042, 234] width 16 height 18
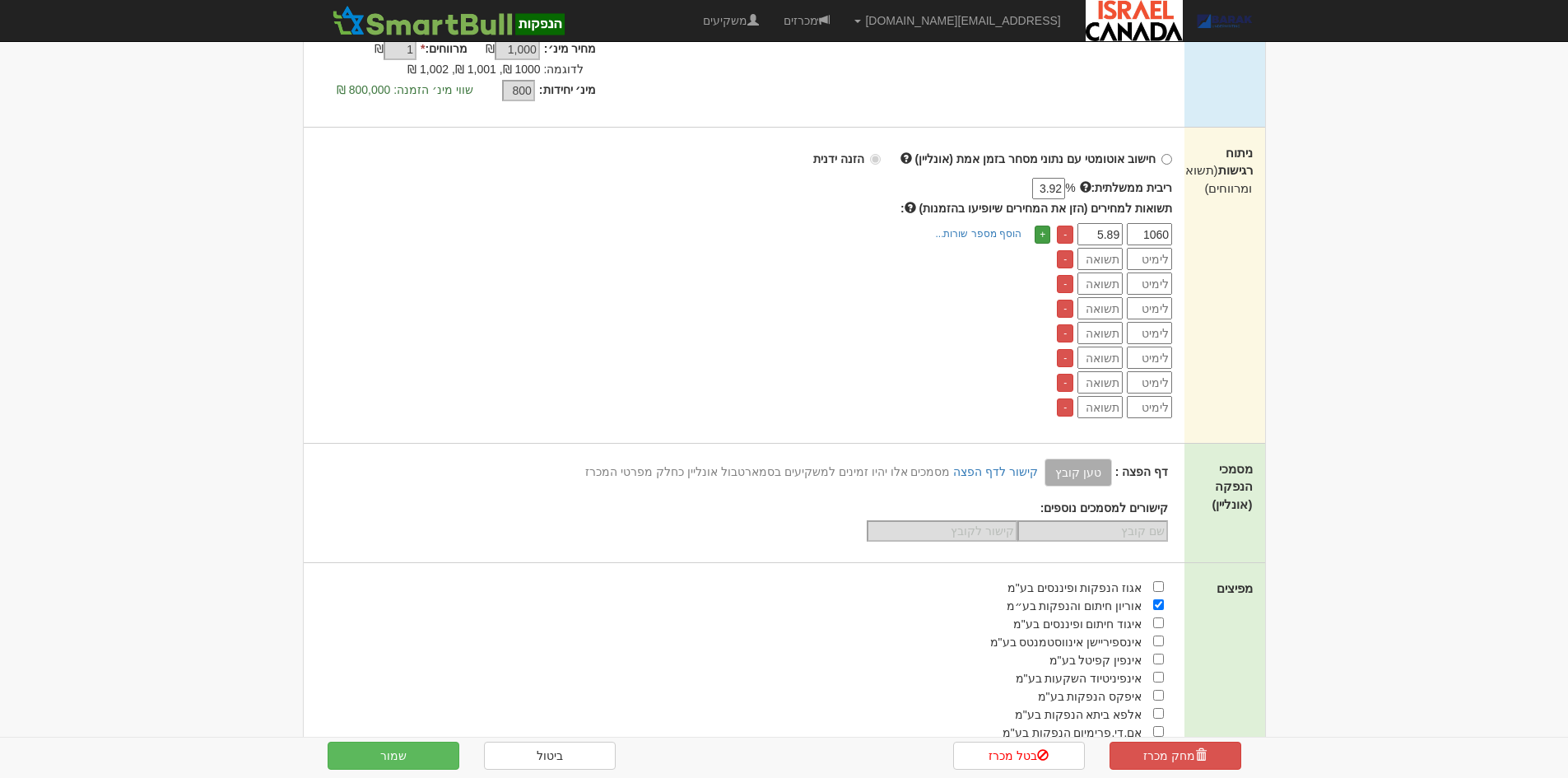
click at [1044, 234] on link "+" at bounding box center [1042, 234] width 16 height 18
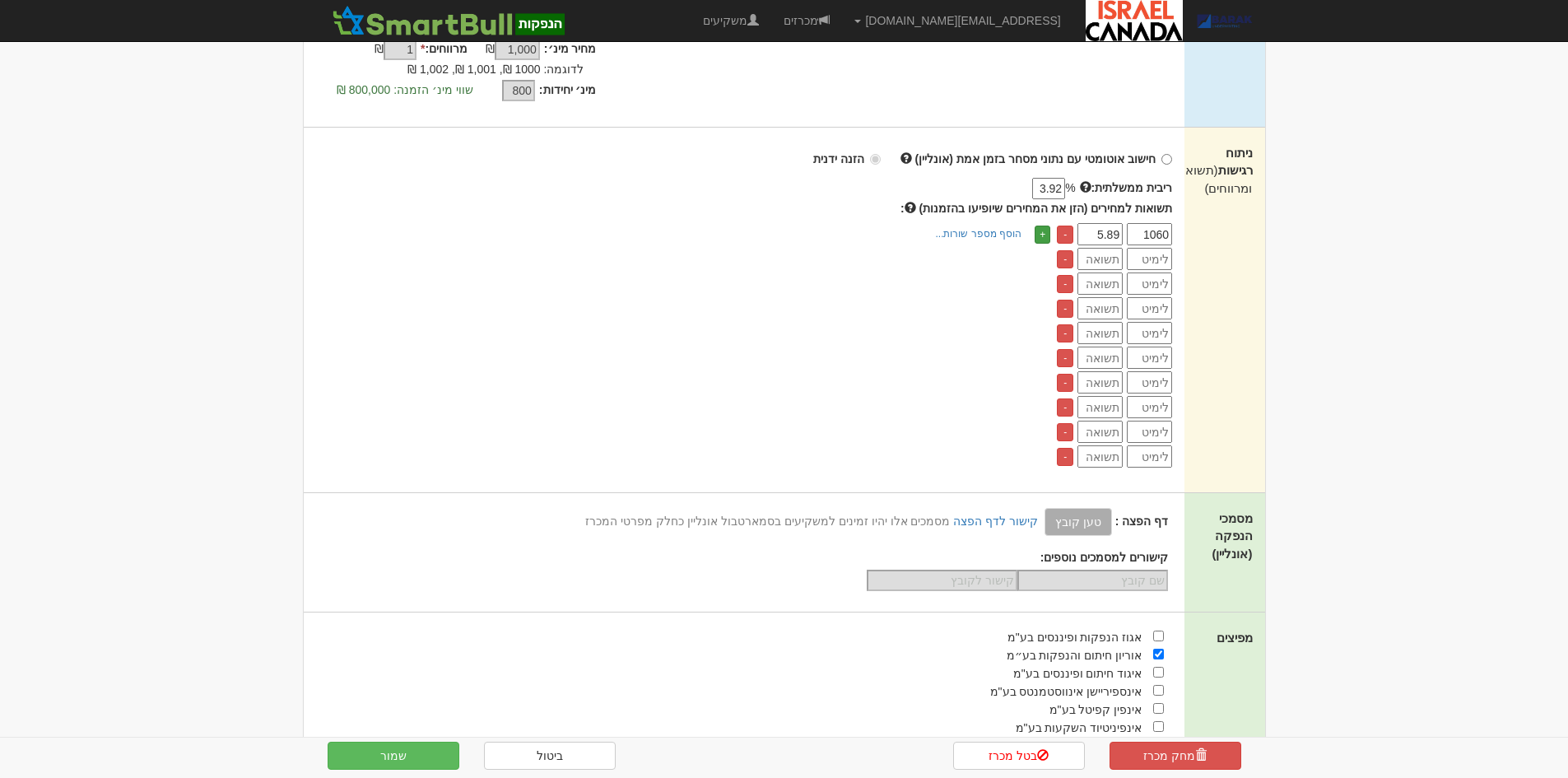
click at [1044, 234] on link "+" at bounding box center [1042, 234] width 16 height 18
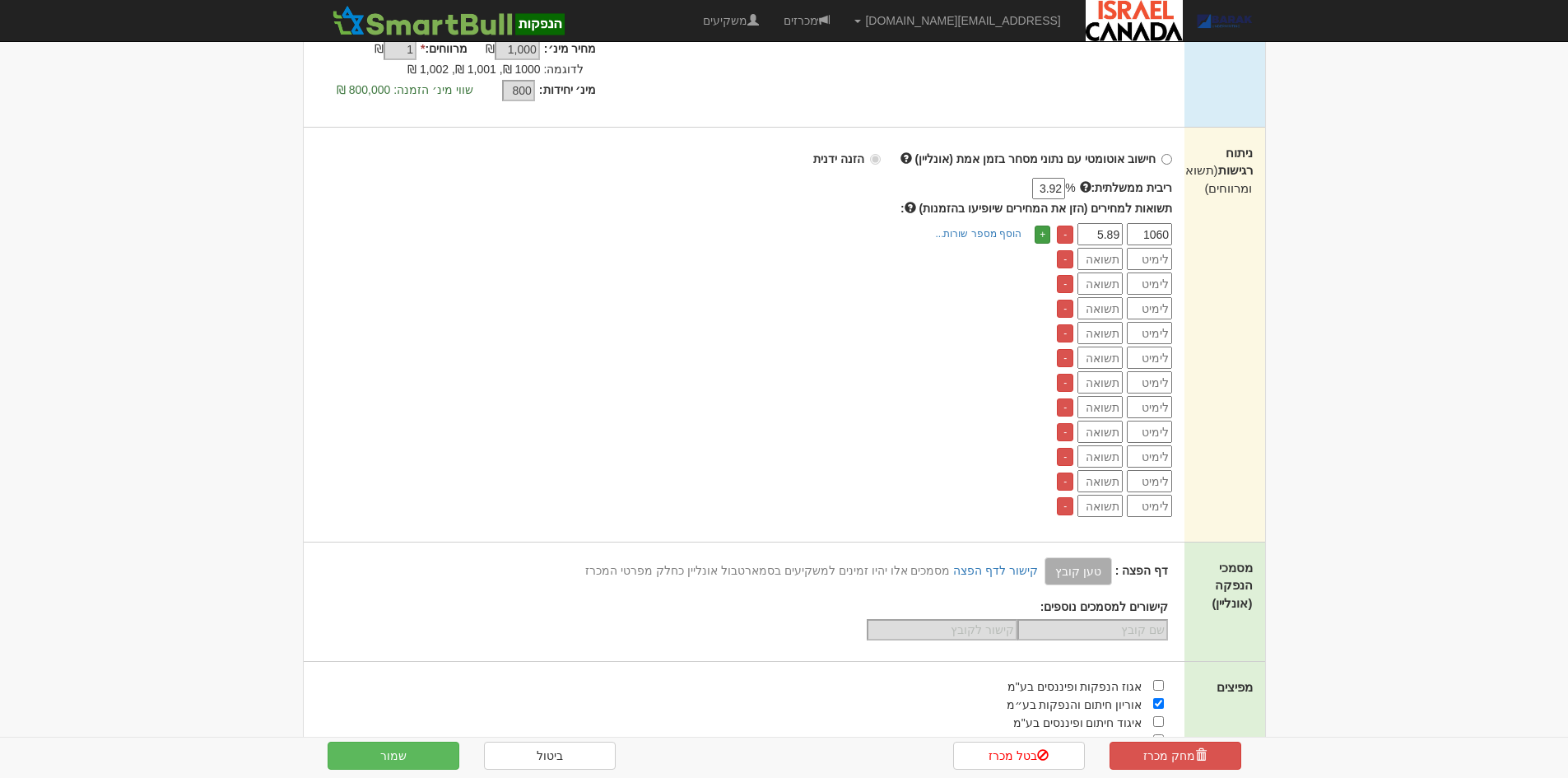
click at [1044, 234] on link "+" at bounding box center [1042, 234] width 16 height 18
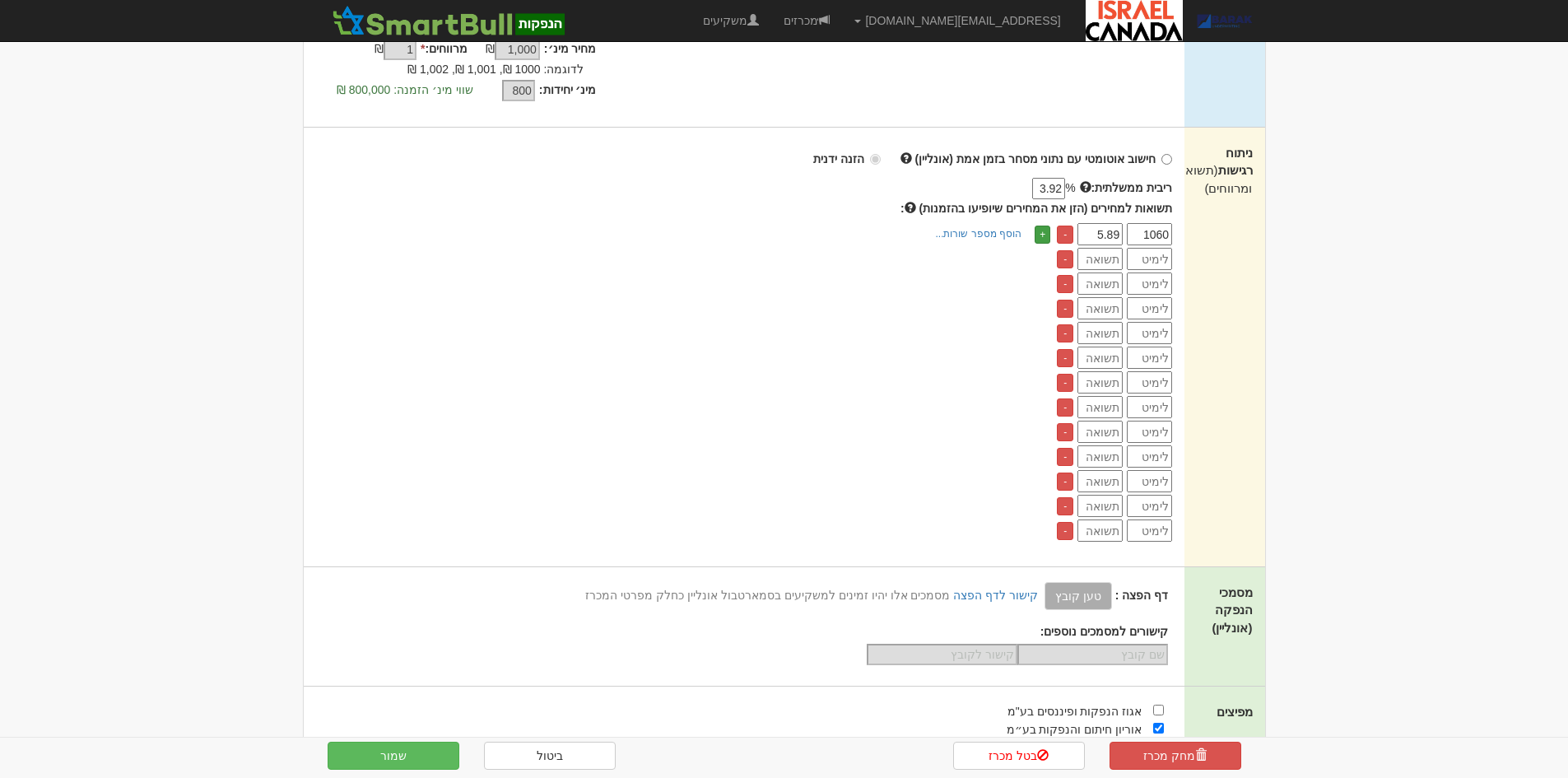
click at [1044, 234] on link "+" at bounding box center [1042, 234] width 16 height 18
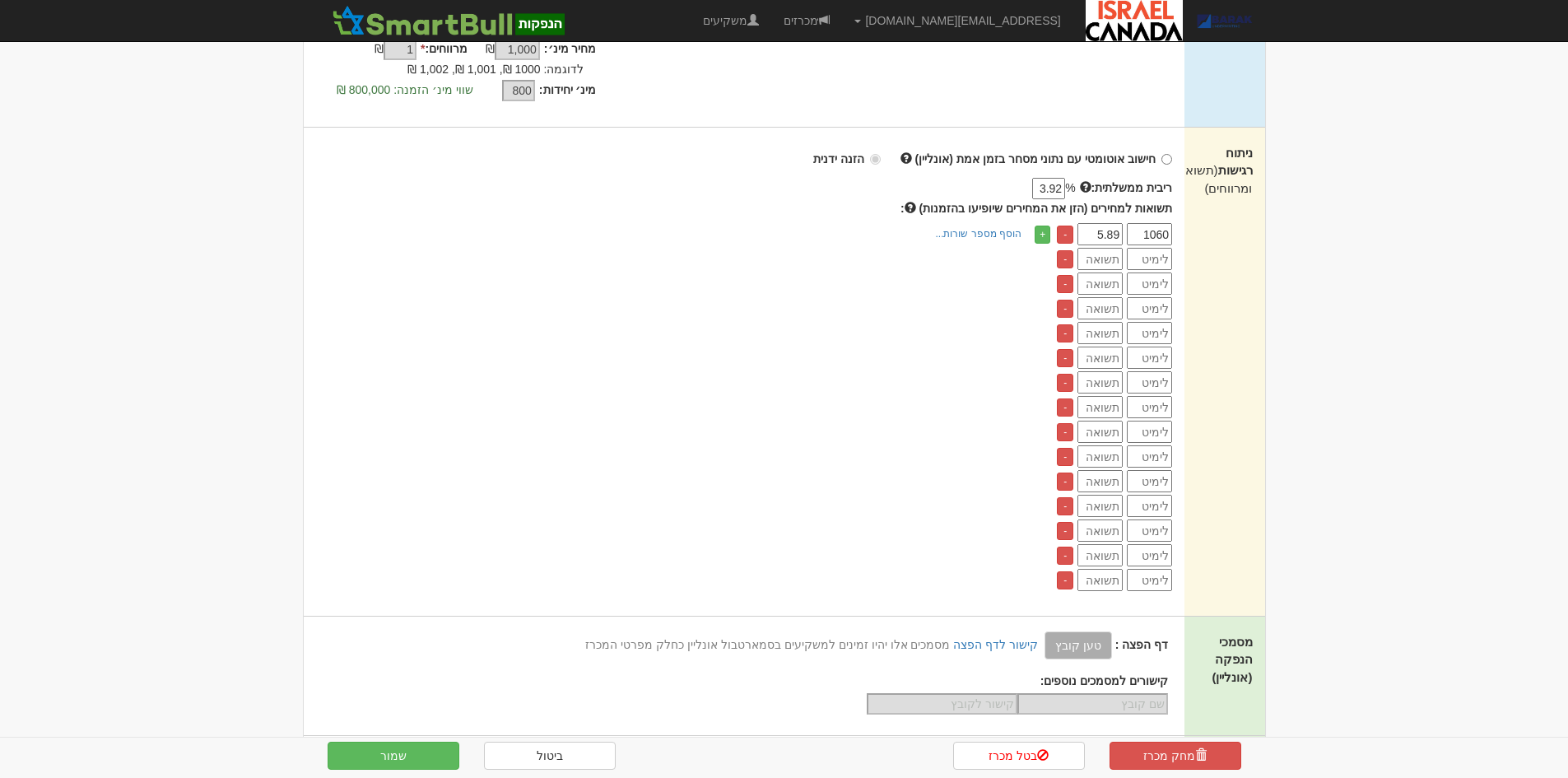
scroll to position [329, 0]
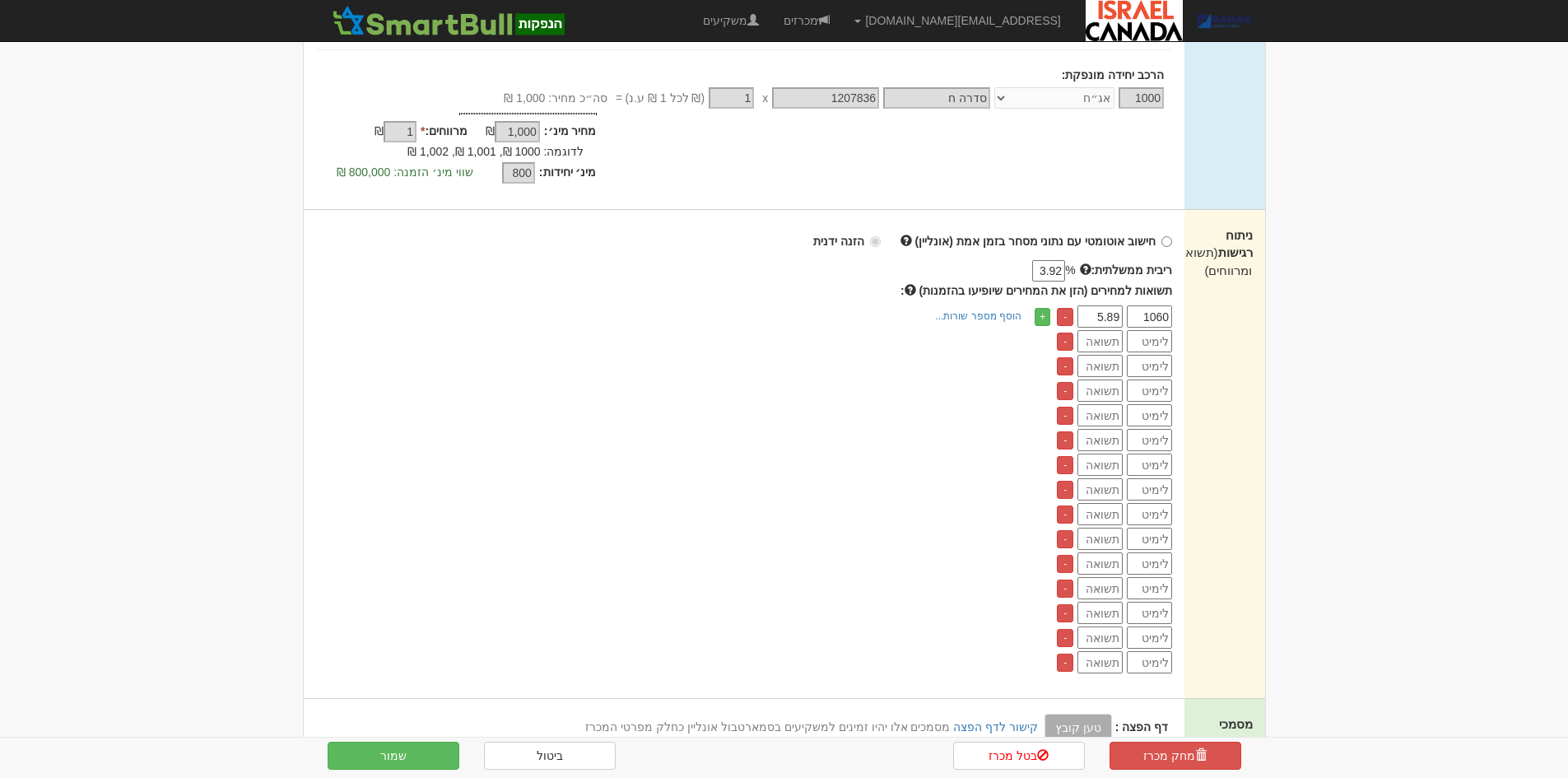
click at [1155, 337] on input "number" at bounding box center [1149, 341] width 45 height 22
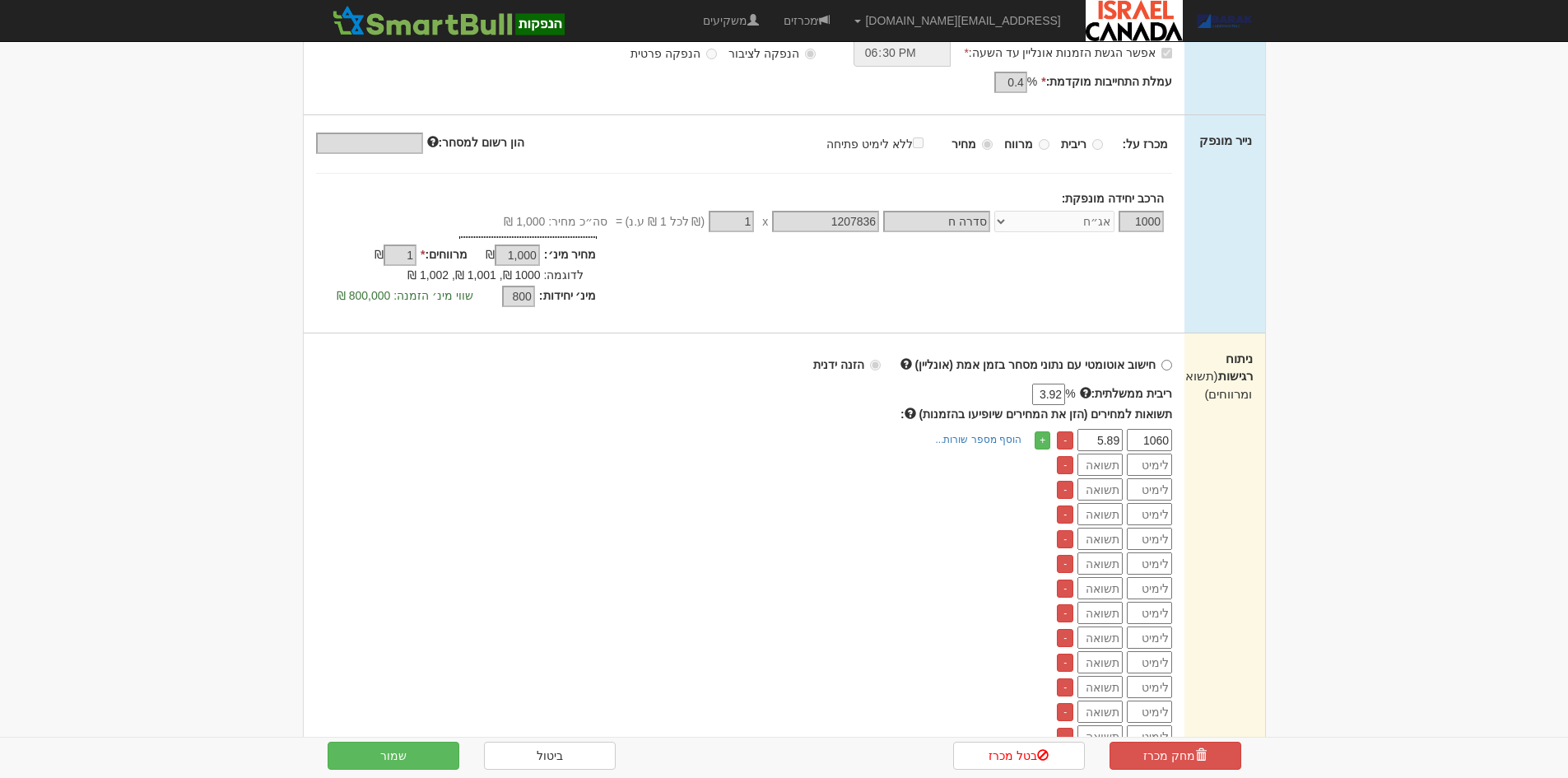
scroll to position [0, 0]
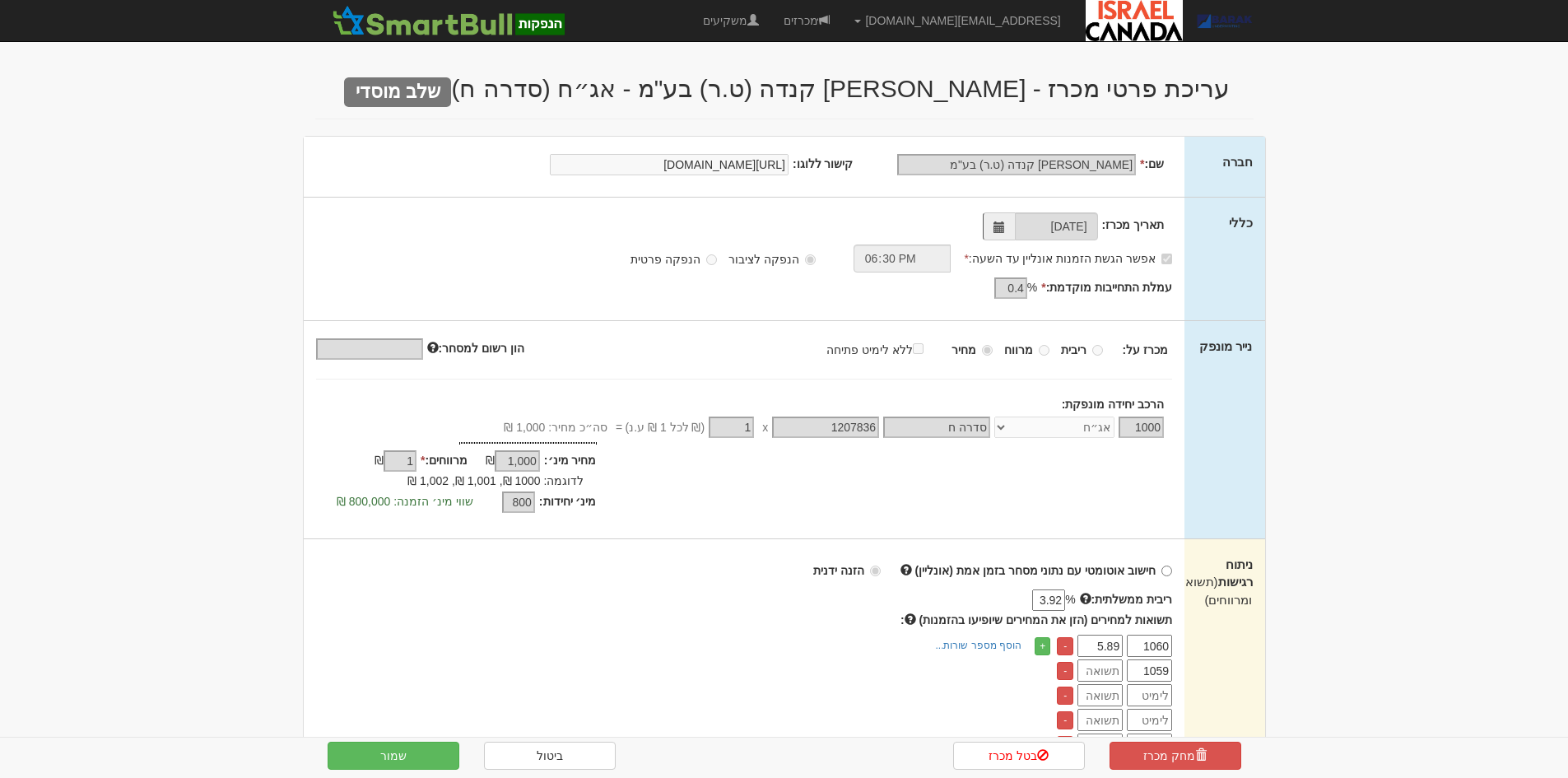
type input "1059"
click at [1089, 671] on input "number" at bounding box center [1099, 670] width 45 height 22
type input "5.92"
click at [1146, 670] on input "1059" at bounding box center [1149, 670] width 45 height 22
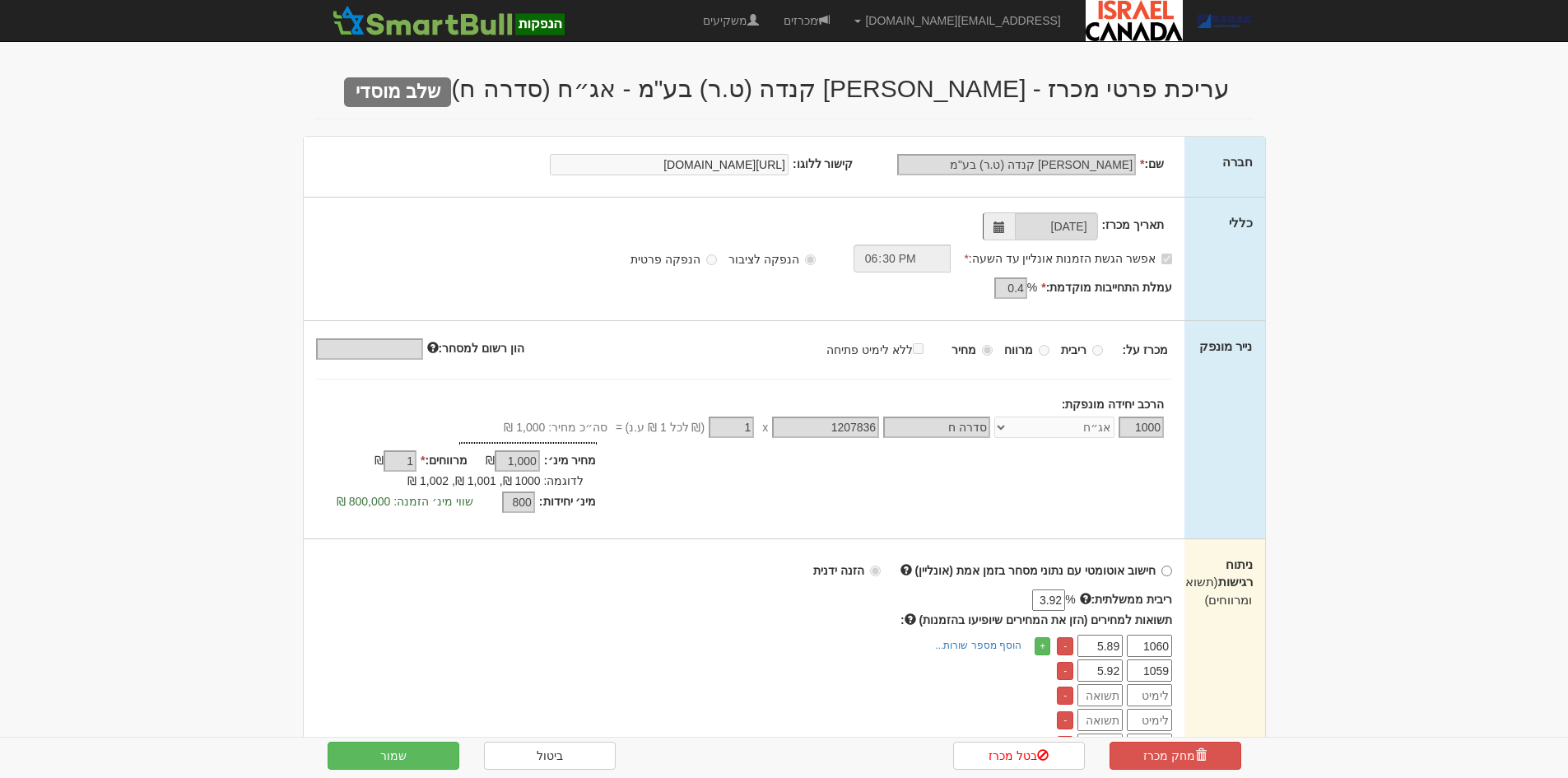
click at [1146, 670] on input "1059" at bounding box center [1149, 670] width 45 height 22
click at [1147, 685] on input "number" at bounding box center [1149, 695] width 45 height 22
paste input "1059"
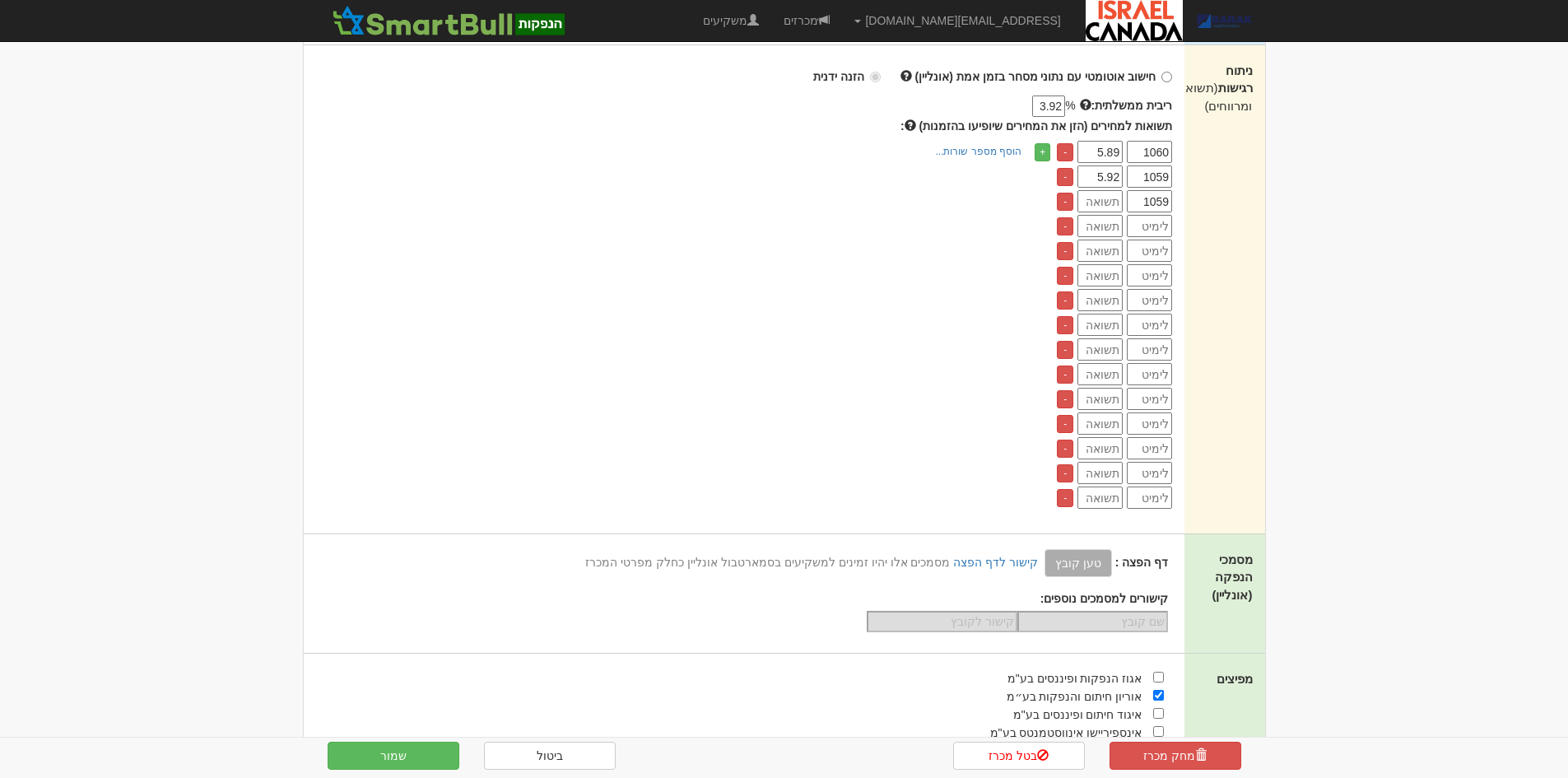
type input "1059"
click at [1152, 235] on input "number" at bounding box center [1149, 226] width 45 height 22
paste input "1059"
type input "1059"
click at [1157, 253] on input "number" at bounding box center [1149, 250] width 45 height 22
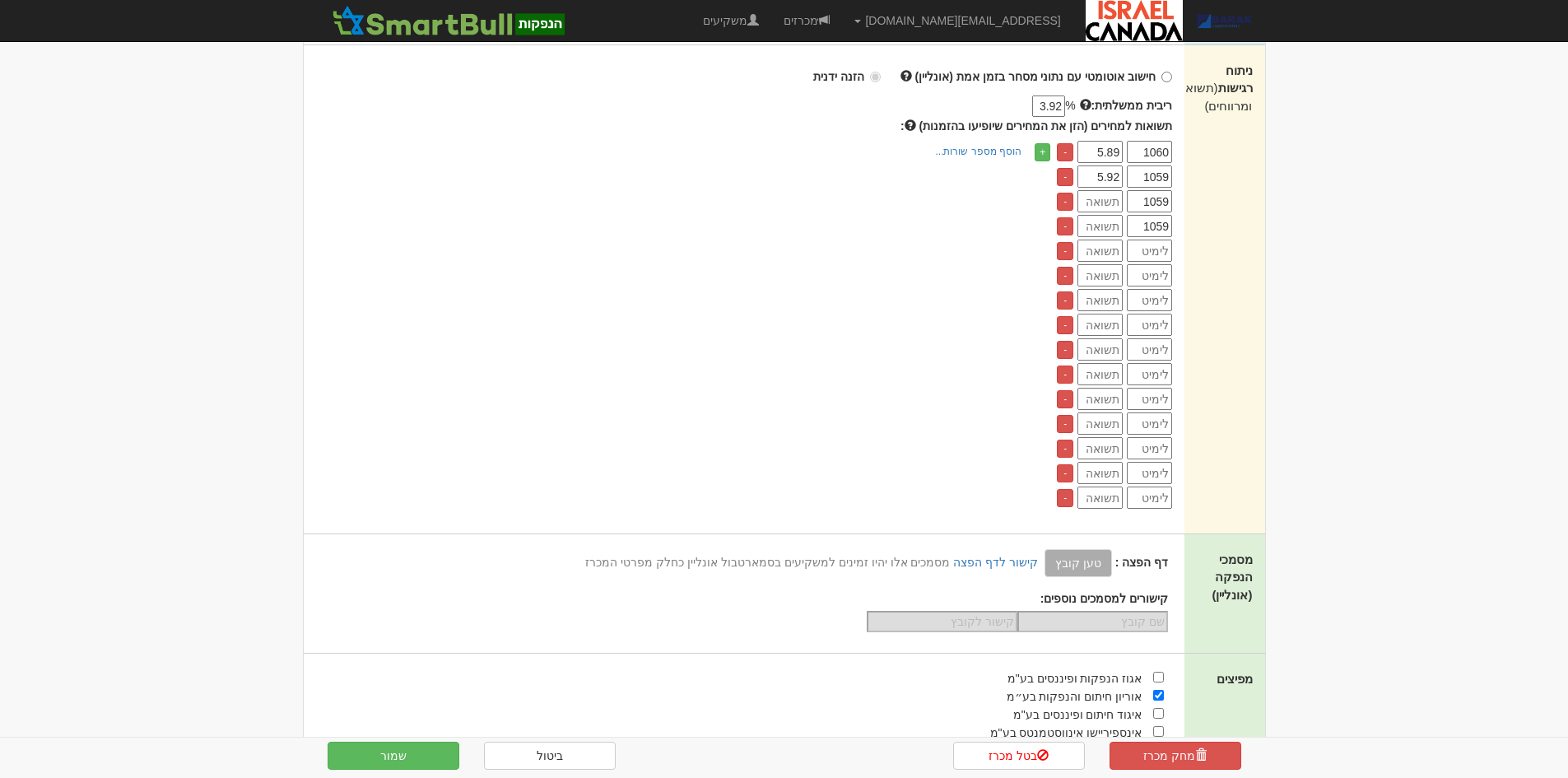
paste input "1059"
type input "1059"
click at [1155, 267] on input "number" at bounding box center [1149, 275] width 45 height 22
paste input "1059"
type input "1059"
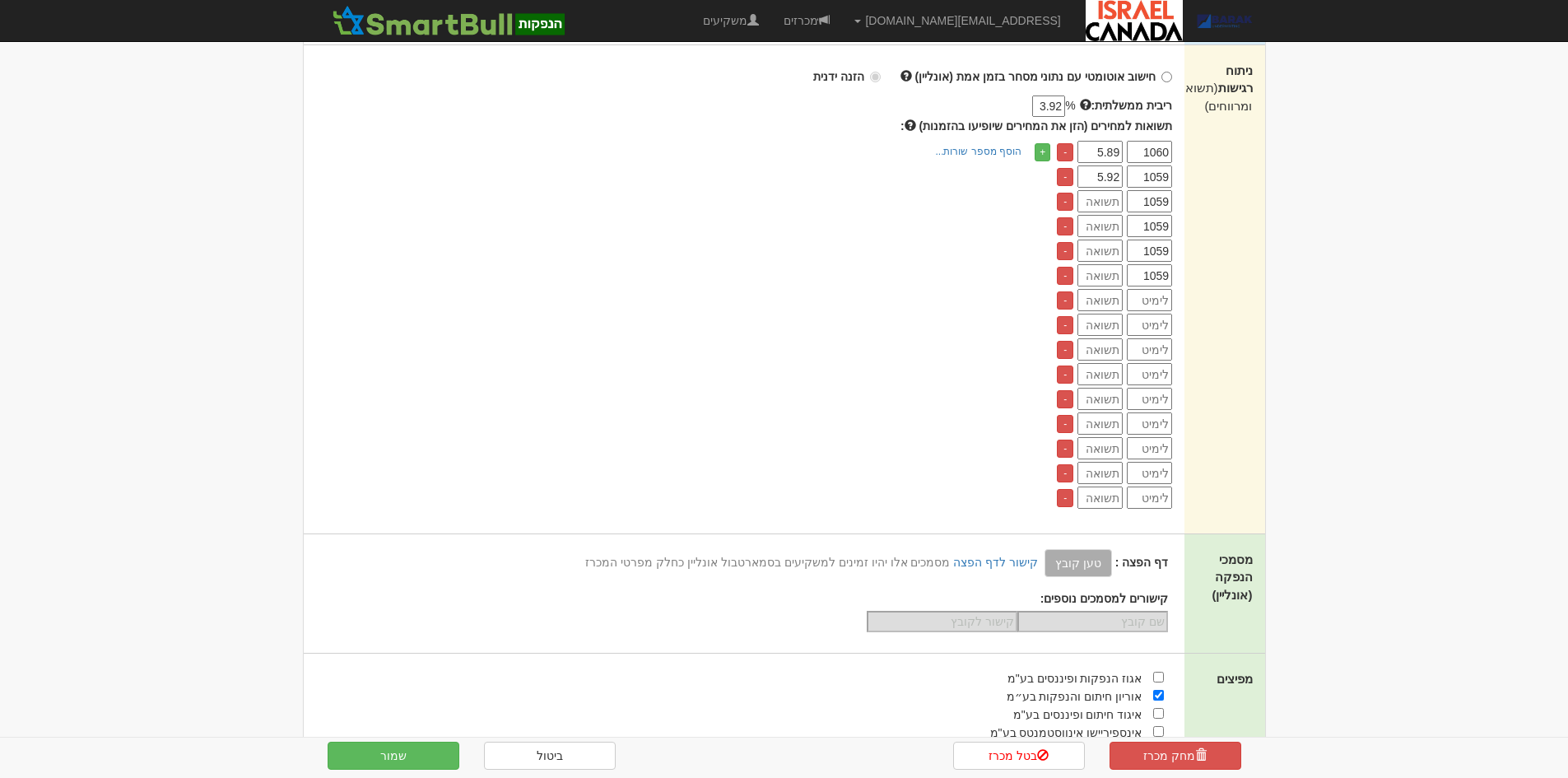
click at [1152, 306] on input "number" at bounding box center [1149, 299] width 45 height 22
paste input "1059"
type input "1059"
click at [1153, 326] on input "number" at bounding box center [1149, 324] width 45 height 22
paste input "1059"
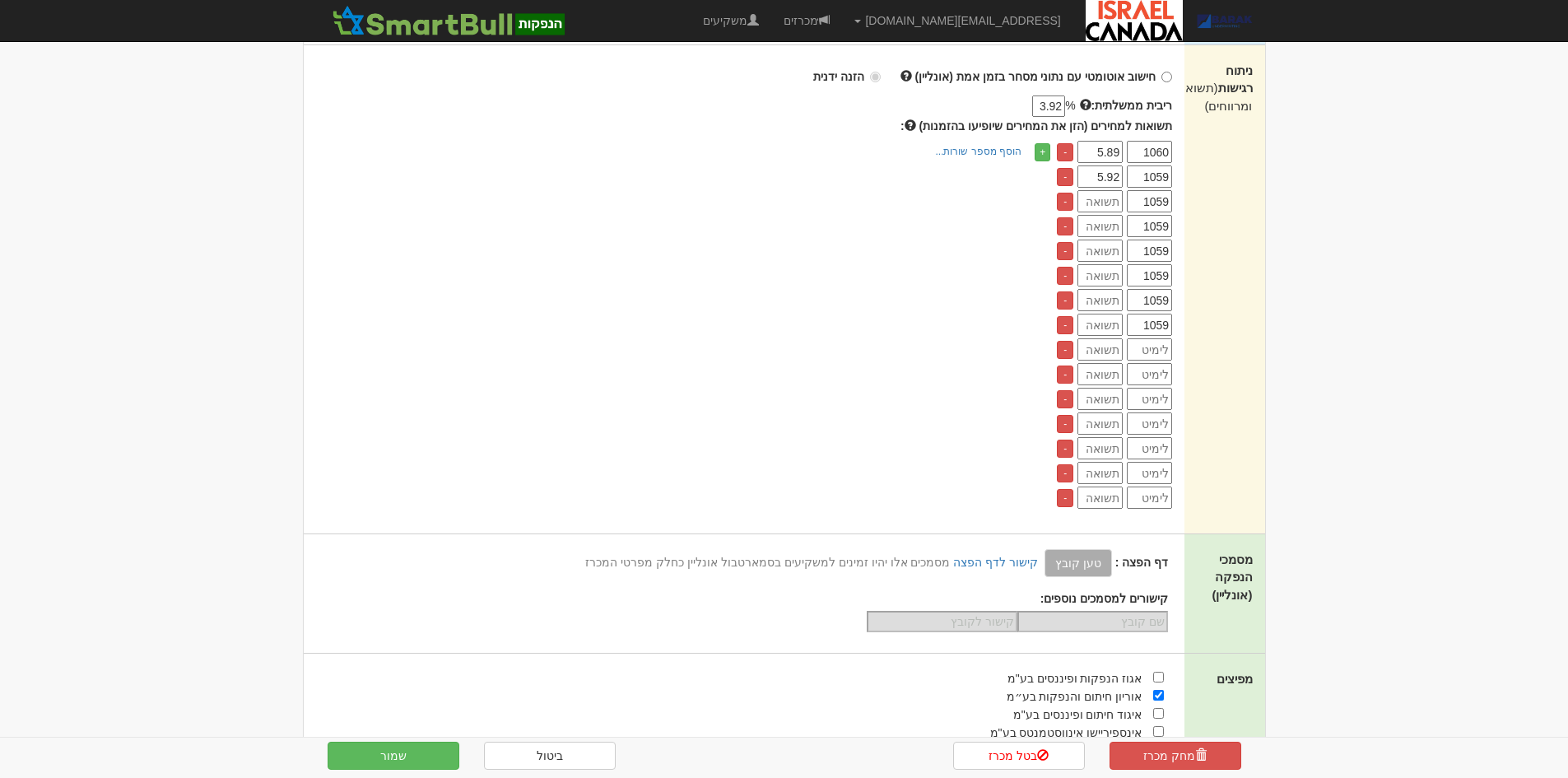
type input "1059"
click at [1149, 360] on input "number" at bounding box center [1149, 349] width 45 height 22
paste input "1059"
type input "1059"
click at [1165, 202] on input "1059" at bounding box center [1149, 201] width 45 height 22
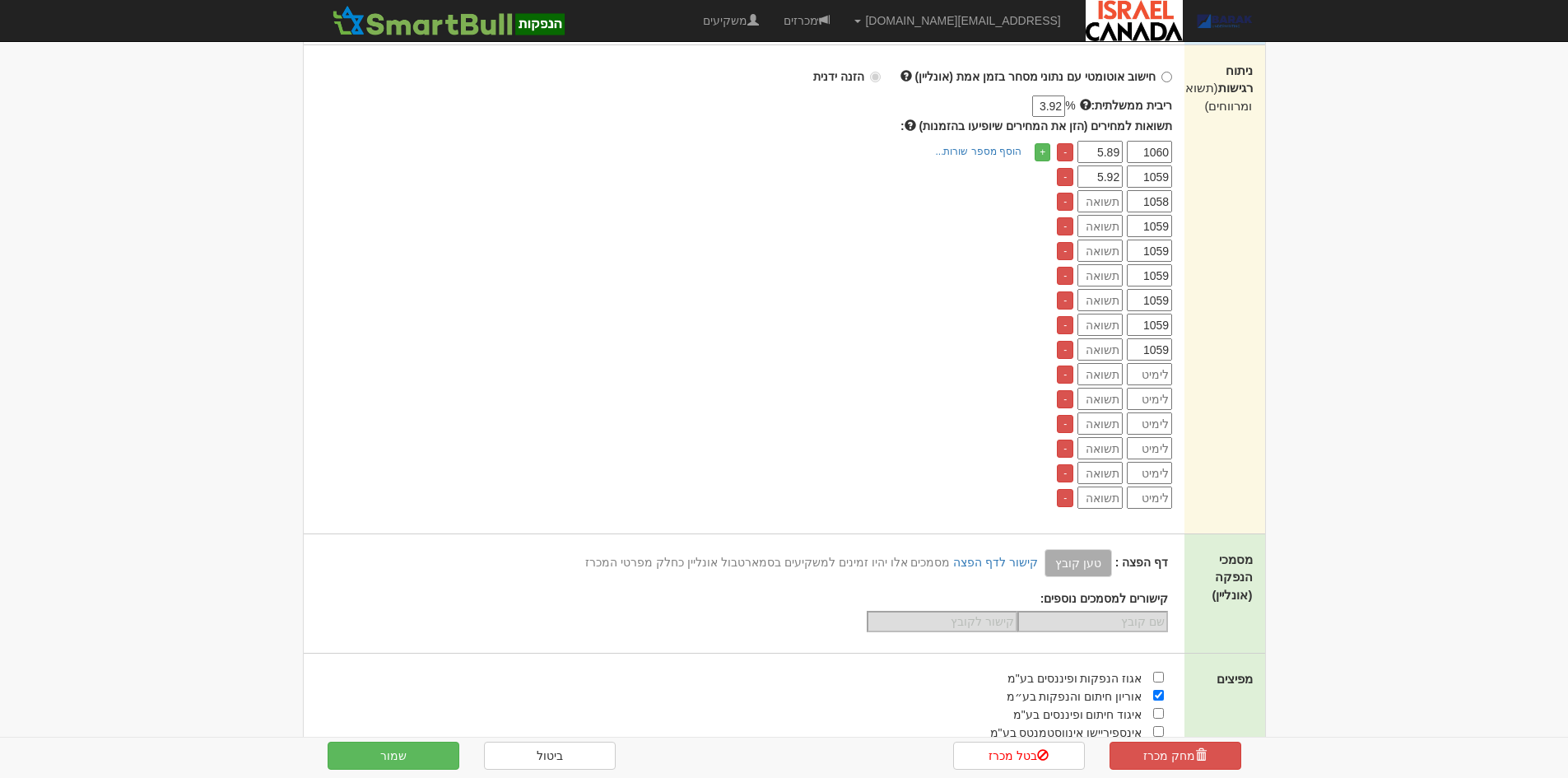
type input "1058"
drag, startPoint x: 1161, startPoint y: 218, endPoint x: 1166, endPoint y: 228, distance: 11.2
click at [1166, 224] on input "1059" at bounding box center [1149, 226] width 45 height 22
type input "1057"
click at [1173, 253] on div "תשואות למחירים (הזן את המחירים שיופיעו בהזמנות) : 1060 5.89 - 1059 5.92 - 1058 …" at bounding box center [744, 314] width 857 height 391
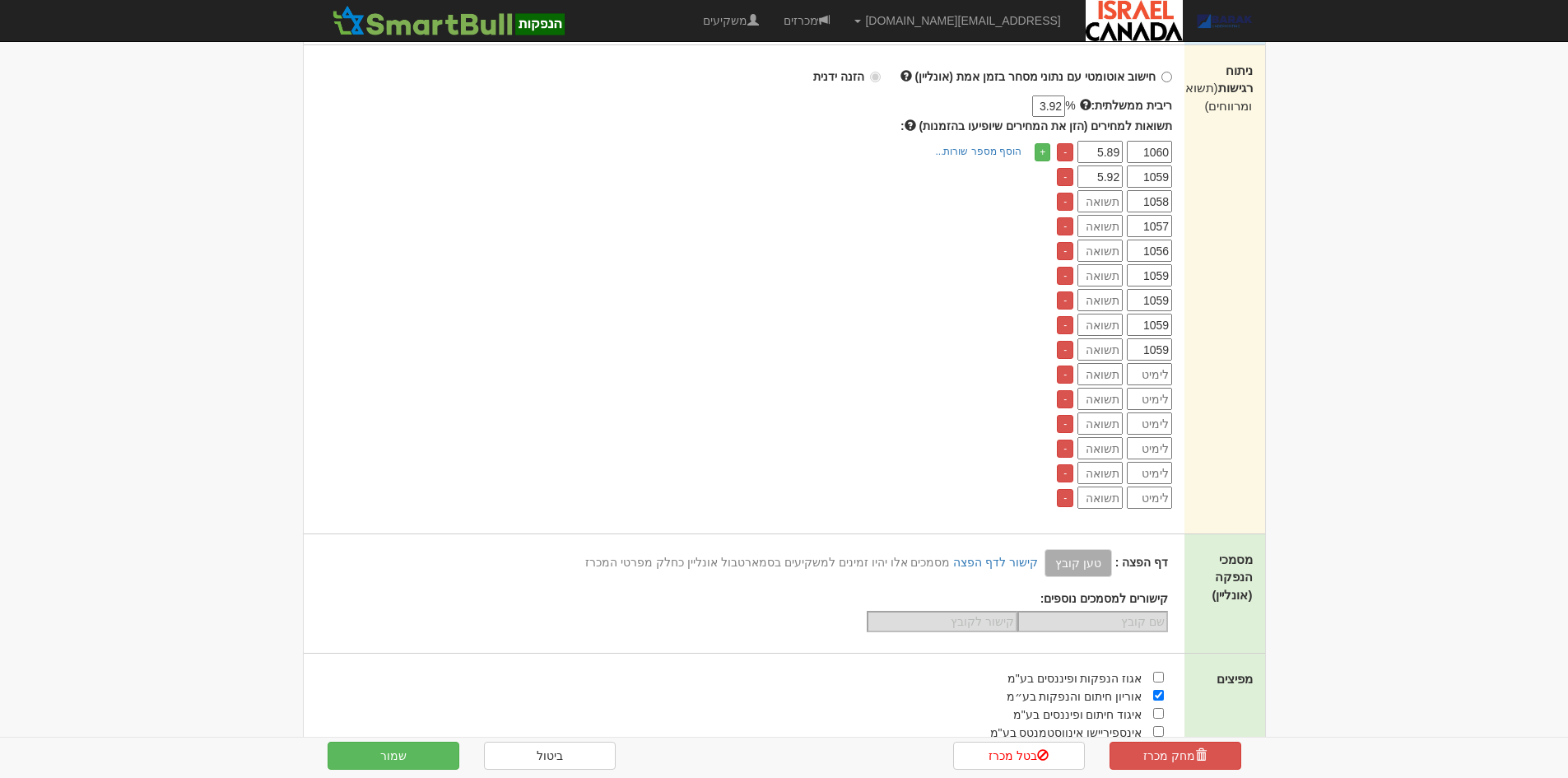
type input "1056"
click at [1169, 271] on input "1059" at bounding box center [1149, 275] width 45 height 22
type input "1055"
click at [1167, 298] on input "1059" at bounding box center [1149, 299] width 45 height 22
type input "1054"
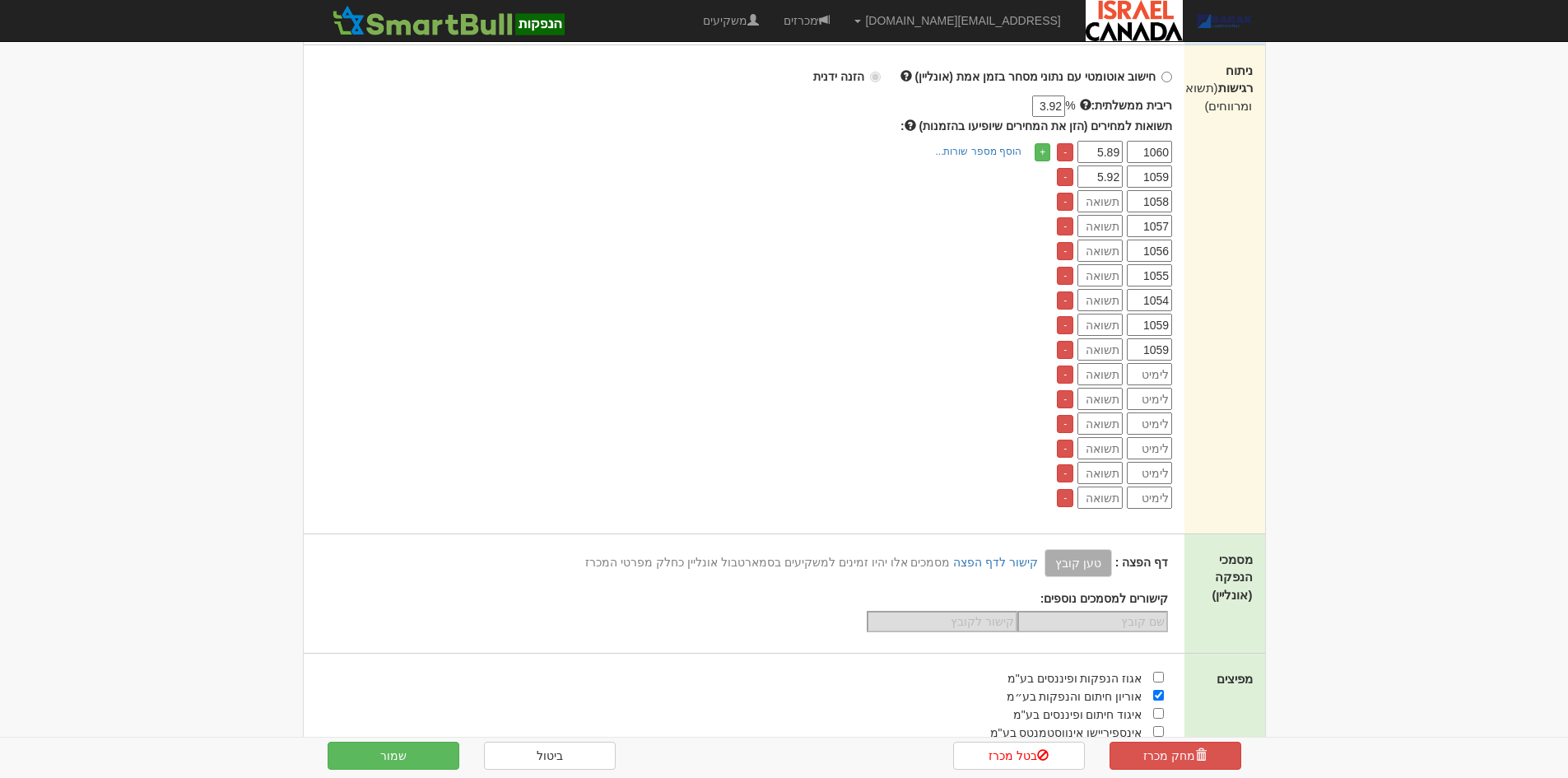
drag, startPoint x: 1160, startPoint y: 327, endPoint x: 1170, endPoint y: 330, distance: 10.4
click at [1170, 330] on input "1059" at bounding box center [1149, 324] width 45 height 22
type input "1053"
drag, startPoint x: 1162, startPoint y: 339, endPoint x: 1170, endPoint y: 347, distance: 11.3
click at [1170, 347] on input "1059" at bounding box center [1149, 349] width 45 height 22
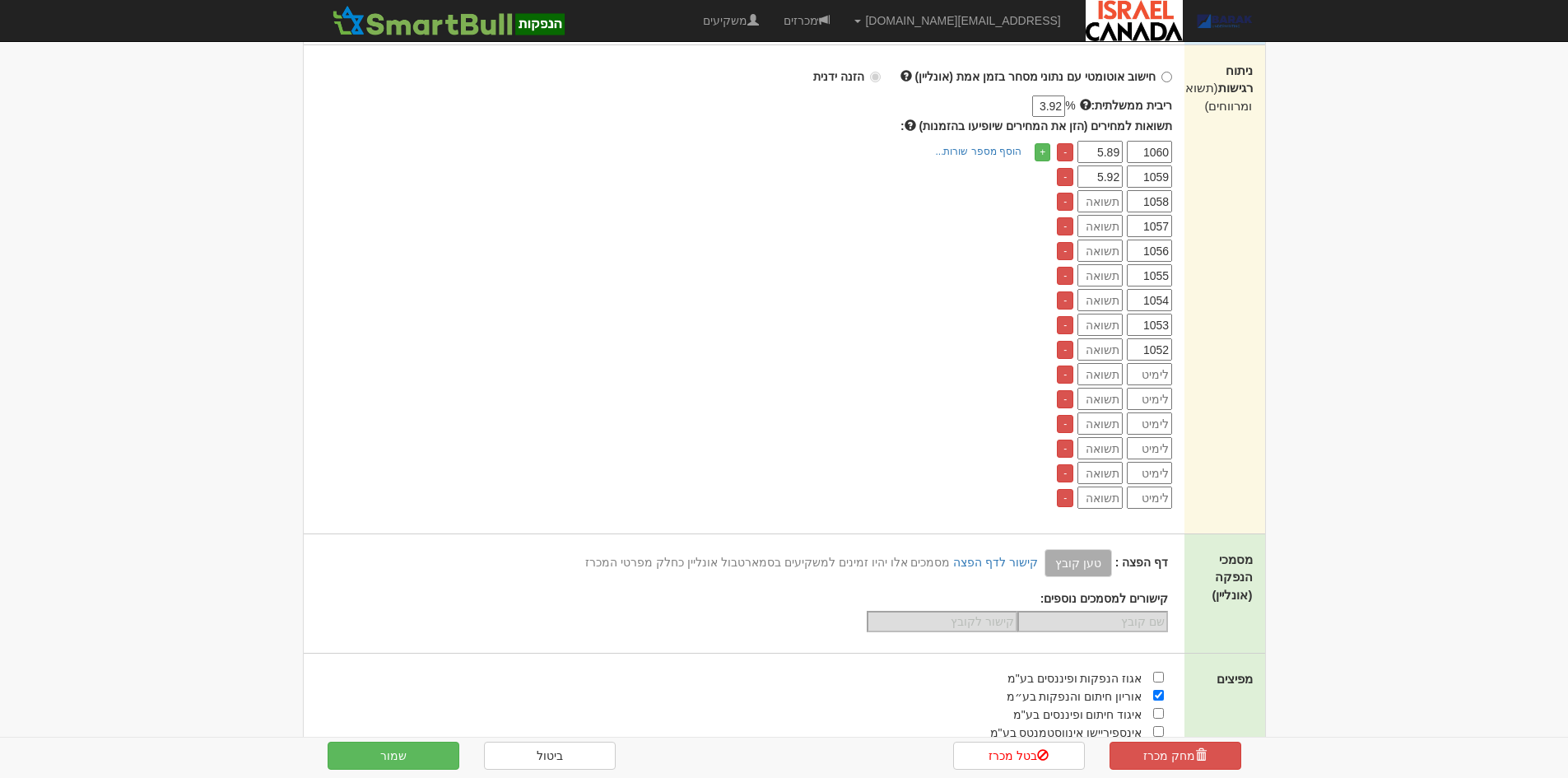
click at [1158, 353] on input "1052" at bounding box center [1149, 349] width 45 height 22
type input "1052"
click at [1160, 375] on input "number" at bounding box center [1149, 374] width 45 height 22
paste input "1052"
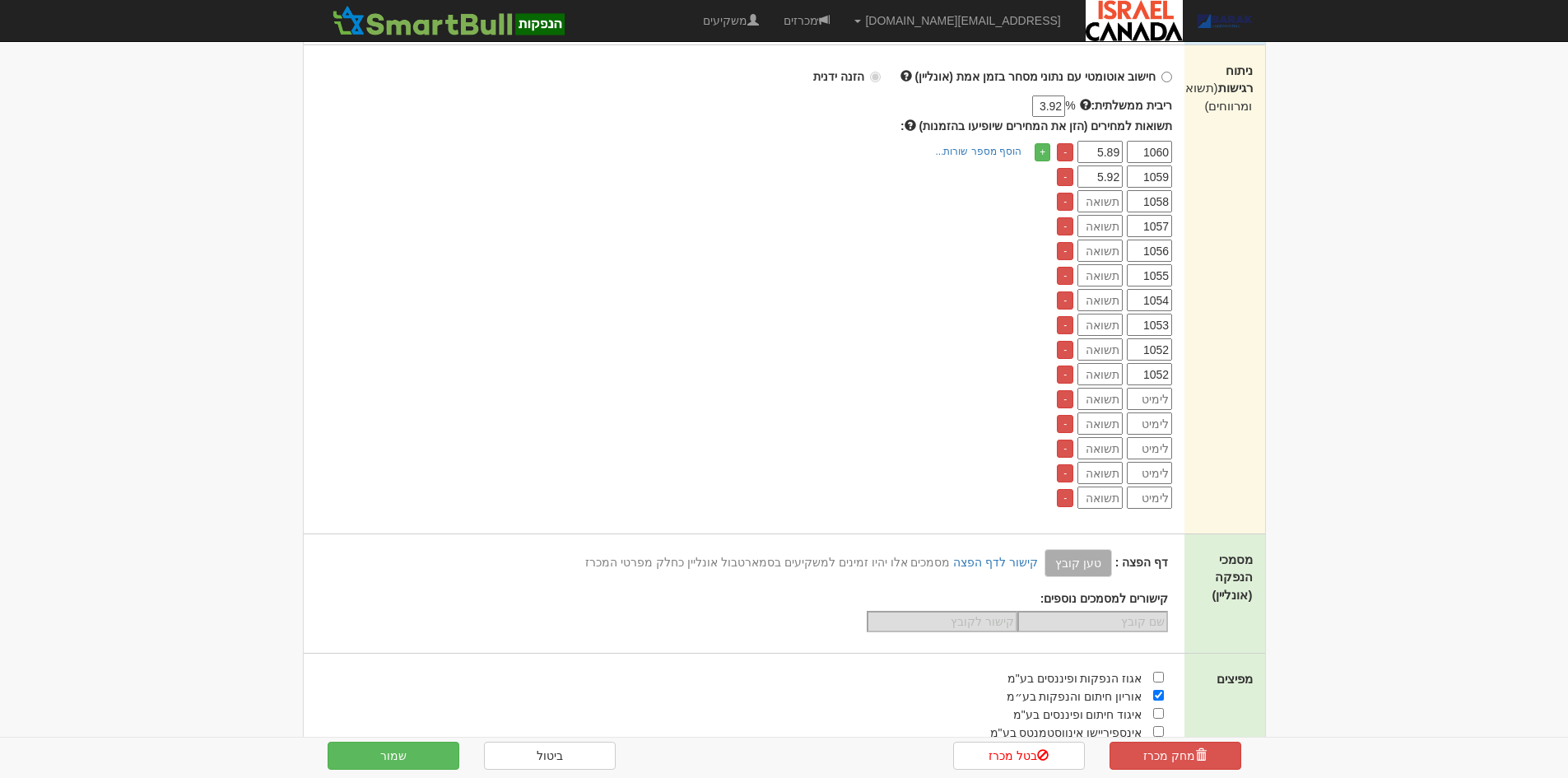
drag, startPoint x: 1161, startPoint y: 376, endPoint x: 1170, endPoint y: 379, distance: 9.5
click at [1170, 379] on input "1052" at bounding box center [1149, 374] width 45 height 22
type input "1051"
click at [1158, 400] on input "number" at bounding box center [1149, 399] width 45 height 22
paste input "1052"
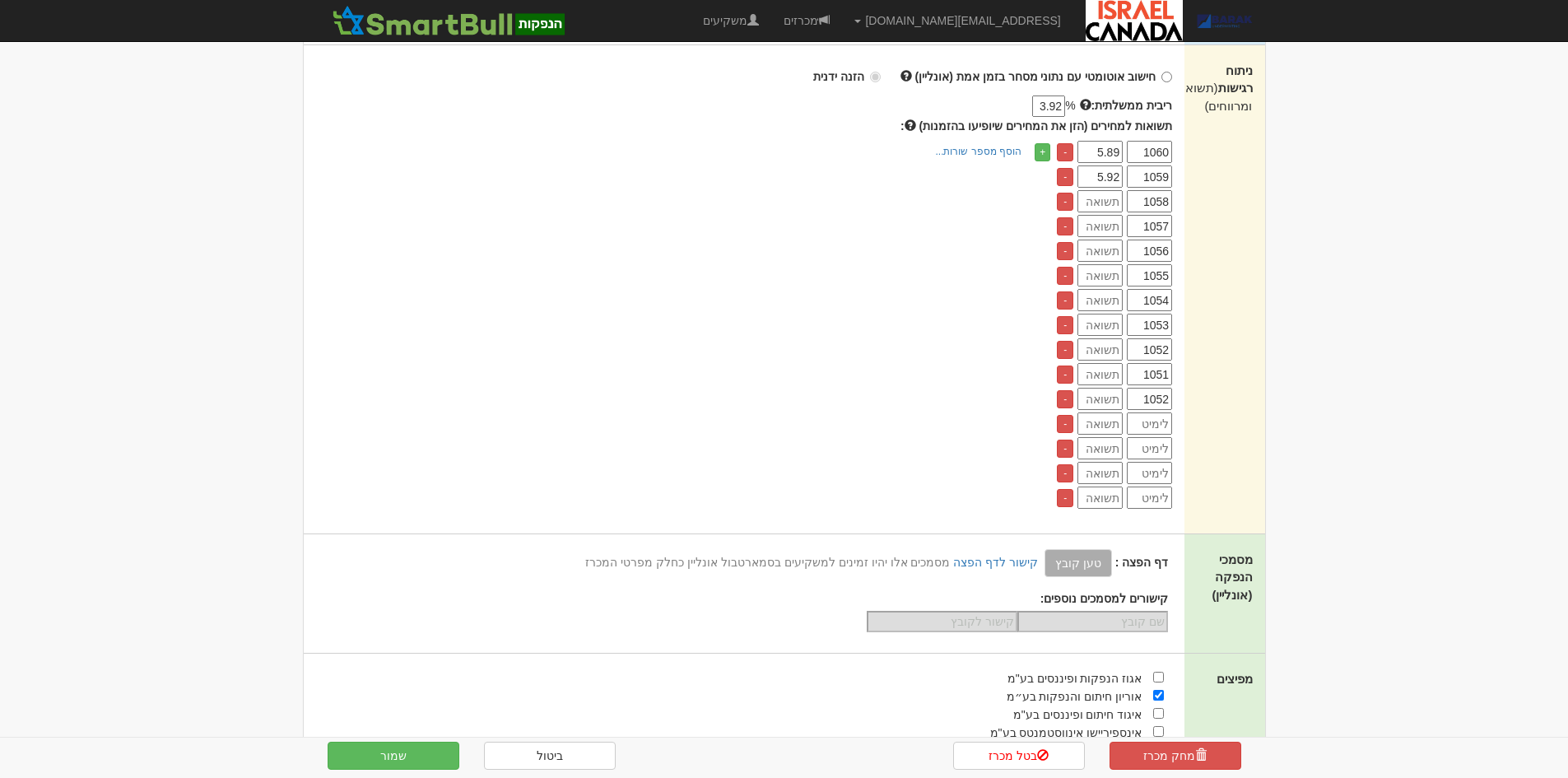
drag, startPoint x: 1160, startPoint y: 400, endPoint x: 1168, endPoint y: 399, distance: 8.1
click at [1168, 399] on input "1052" at bounding box center [1149, 399] width 45 height 22
type input "1050"
click at [1113, 209] on input "number" at bounding box center [1099, 201] width 45 height 22
type input "5.95"
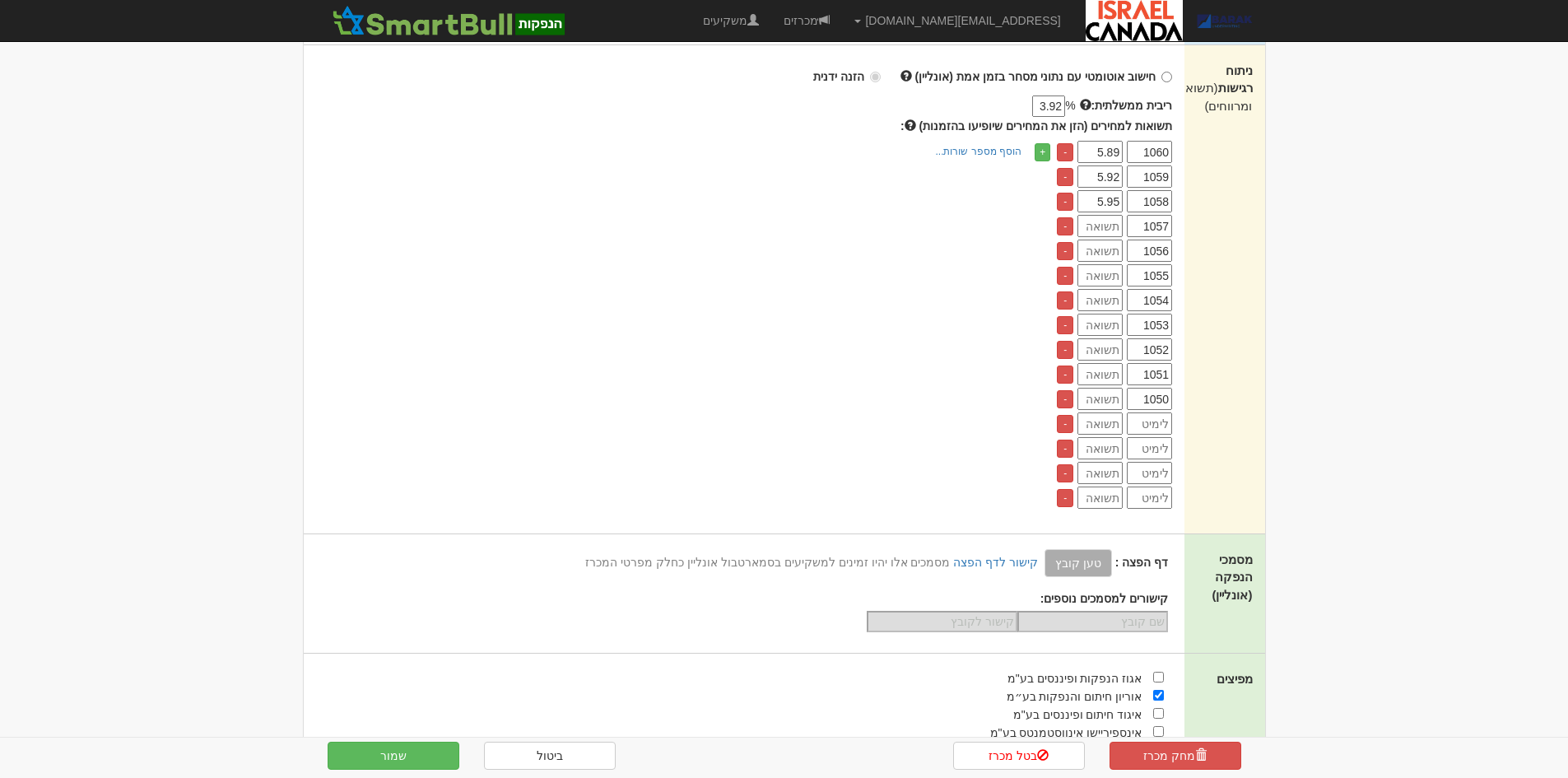
click at [1119, 228] on input "number" at bounding box center [1099, 226] width 45 height 22
type input "5.97"
click at [1109, 254] on input "number" at bounding box center [1099, 250] width 45 height 22
type input "6.00"
click at [1103, 280] on input "number" at bounding box center [1099, 275] width 45 height 22
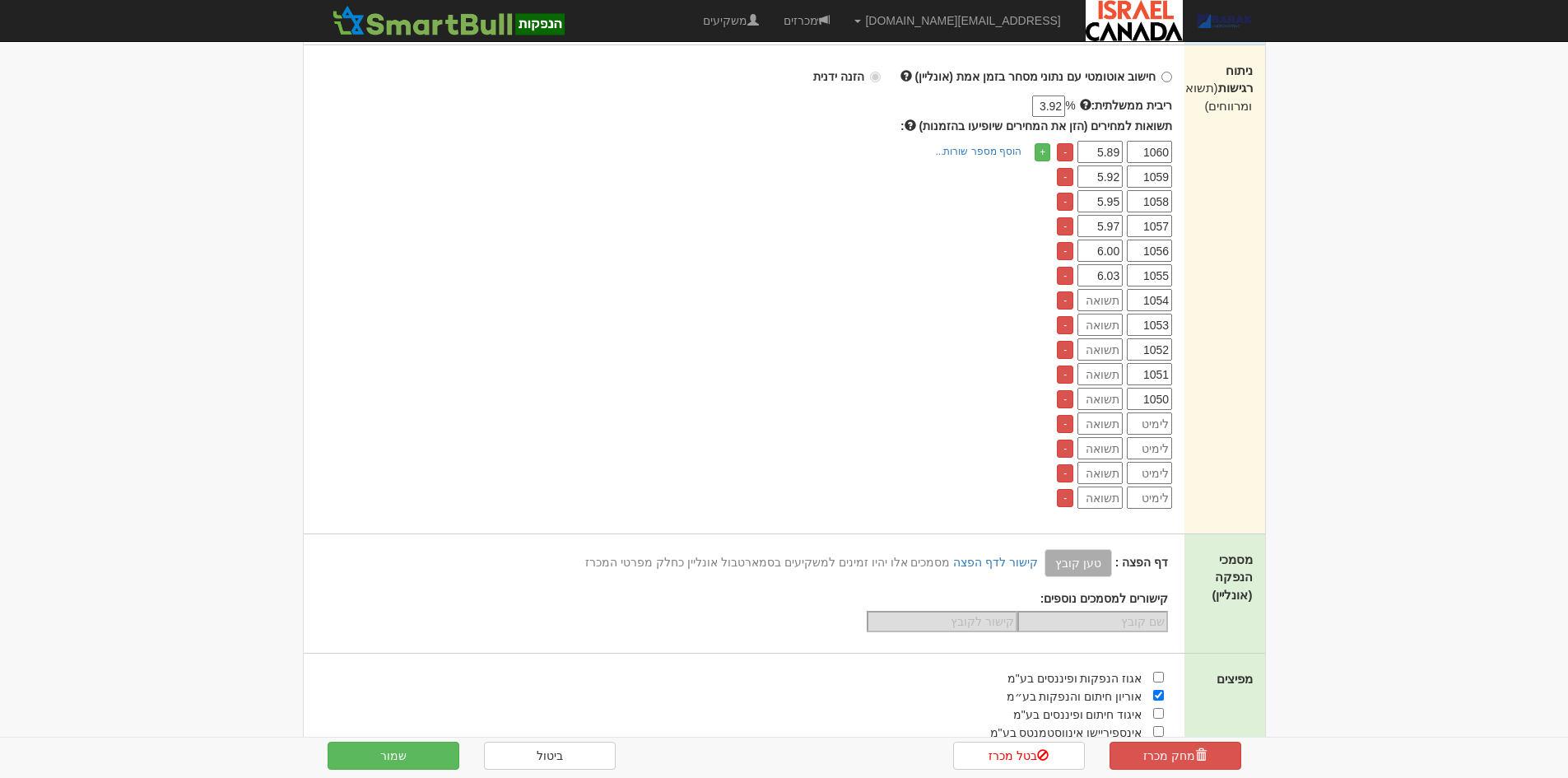
type input "6.03"
click at [1105, 304] on input "number" at bounding box center [1099, 299] width 45 height 22
click at [1111, 332] on input "number" at bounding box center [1099, 324] width 45 height 22
click at [1119, 308] on input "6.06" at bounding box center [1099, 299] width 45 height 22
type input "6.05"
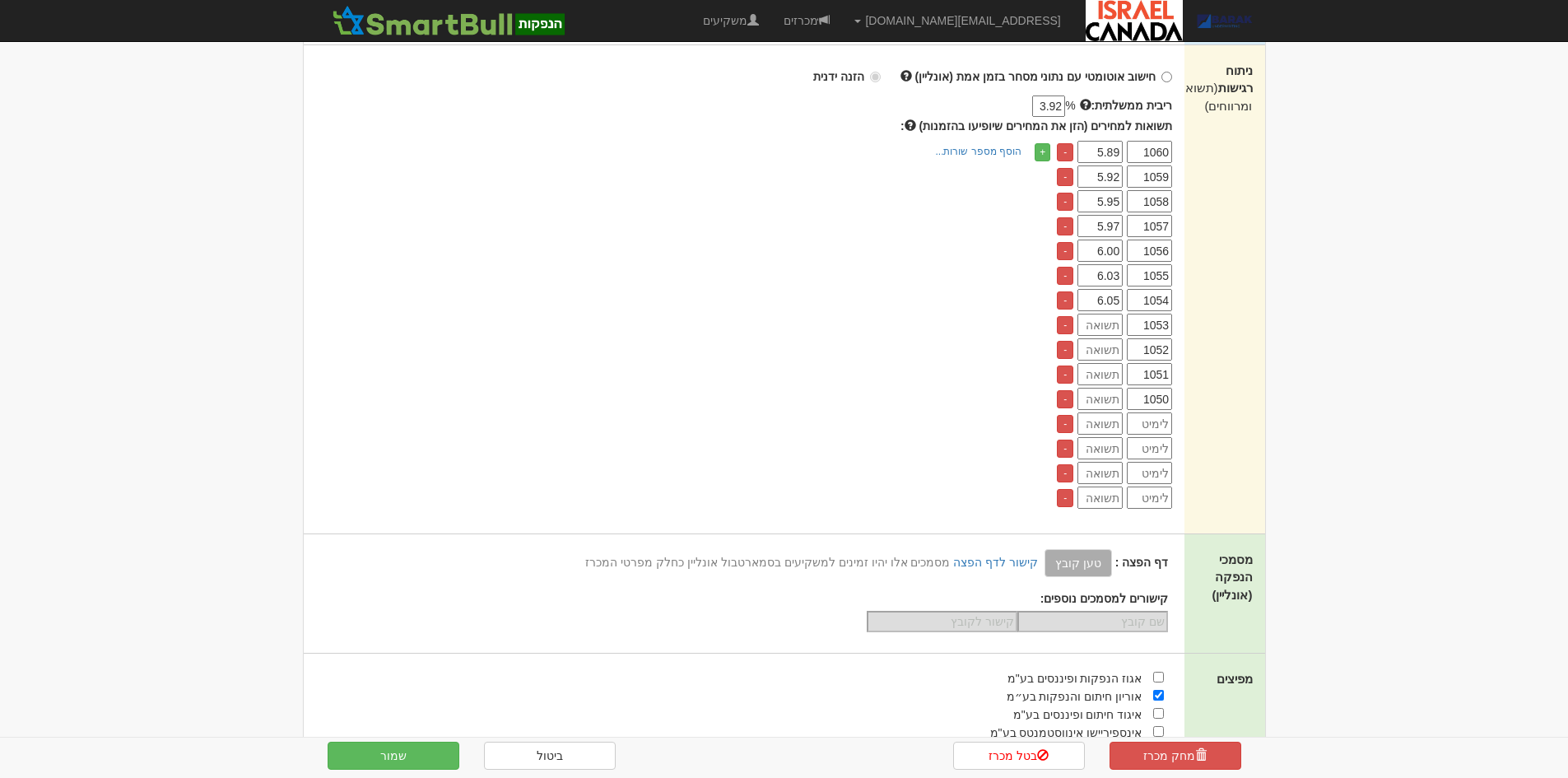
click at [1117, 325] on input "number" at bounding box center [1099, 324] width 45 height 22
type input "6.08"
click at [1099, 344] on input "number" at bounding box center [1099, 349] width 45 height 22
type input "6.11"
click at [1103, 372] on input "number" at bounding box center [1099, 374] width 45 height 22
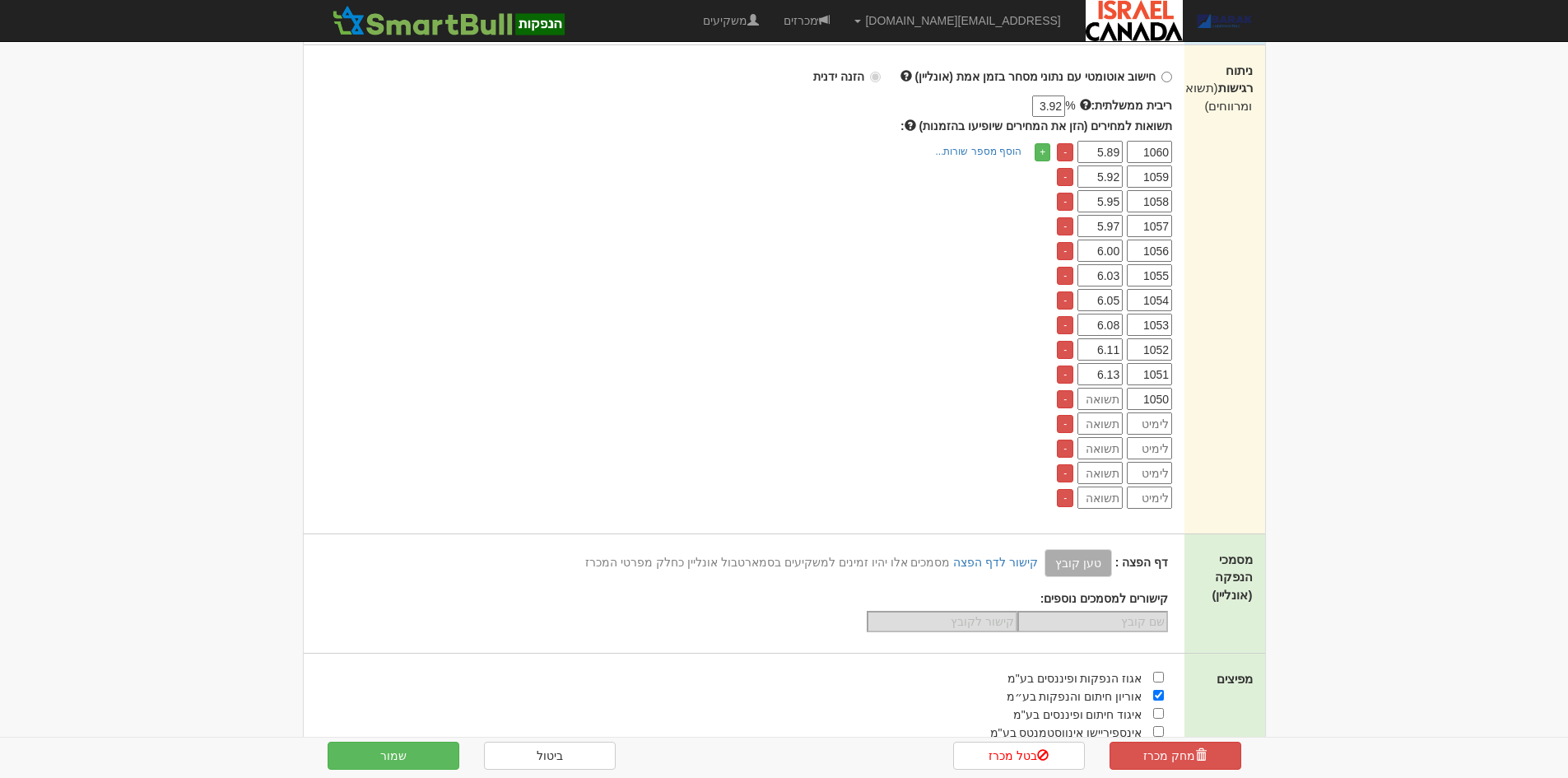
type input "6.13"
click at [1105, 398] on input "number" at bounding box center [1099, 399] width 45 height 22
type input "6.16"
click at [423, 749] on button "שמור" at bounding box center [393, 756] width 131 height 28
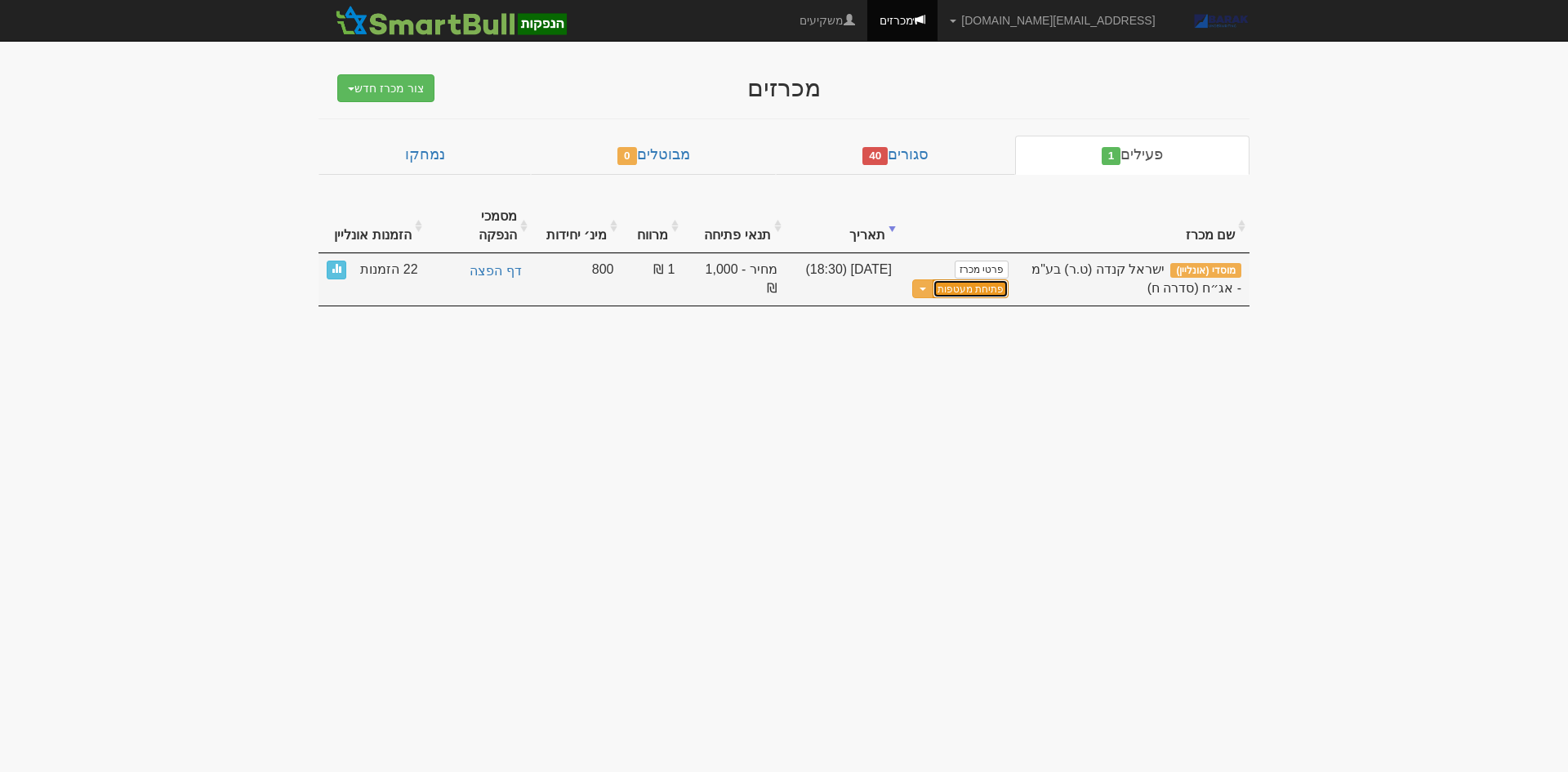
click at [984, 279] on button "פתיחת מעטפות" at bounding box center [971, 288] width 76 height 19
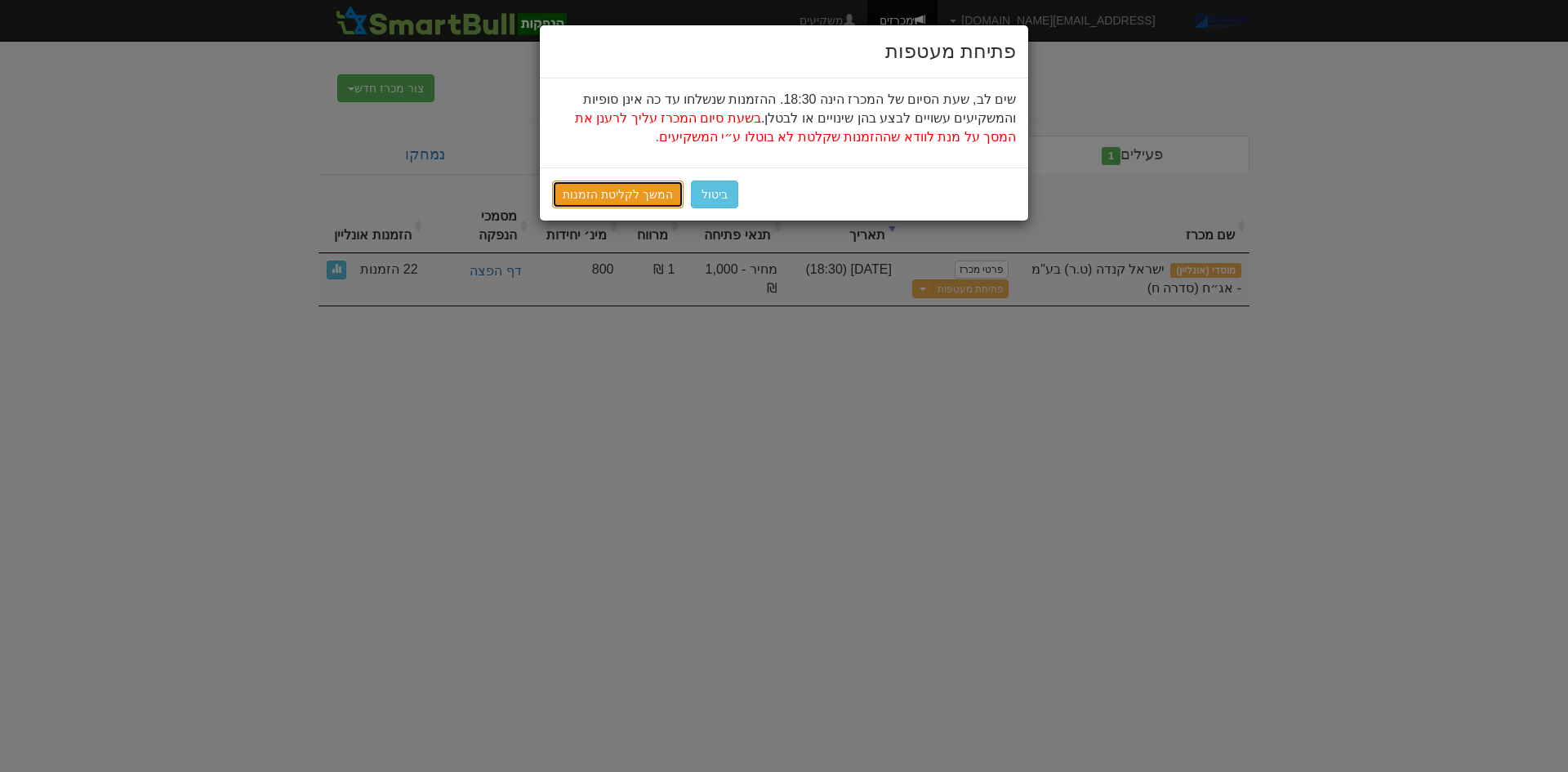
click at [603, 183] on link "המשך לקליטת הזמנות" at bounding box center [618, 195] width 131 height 28
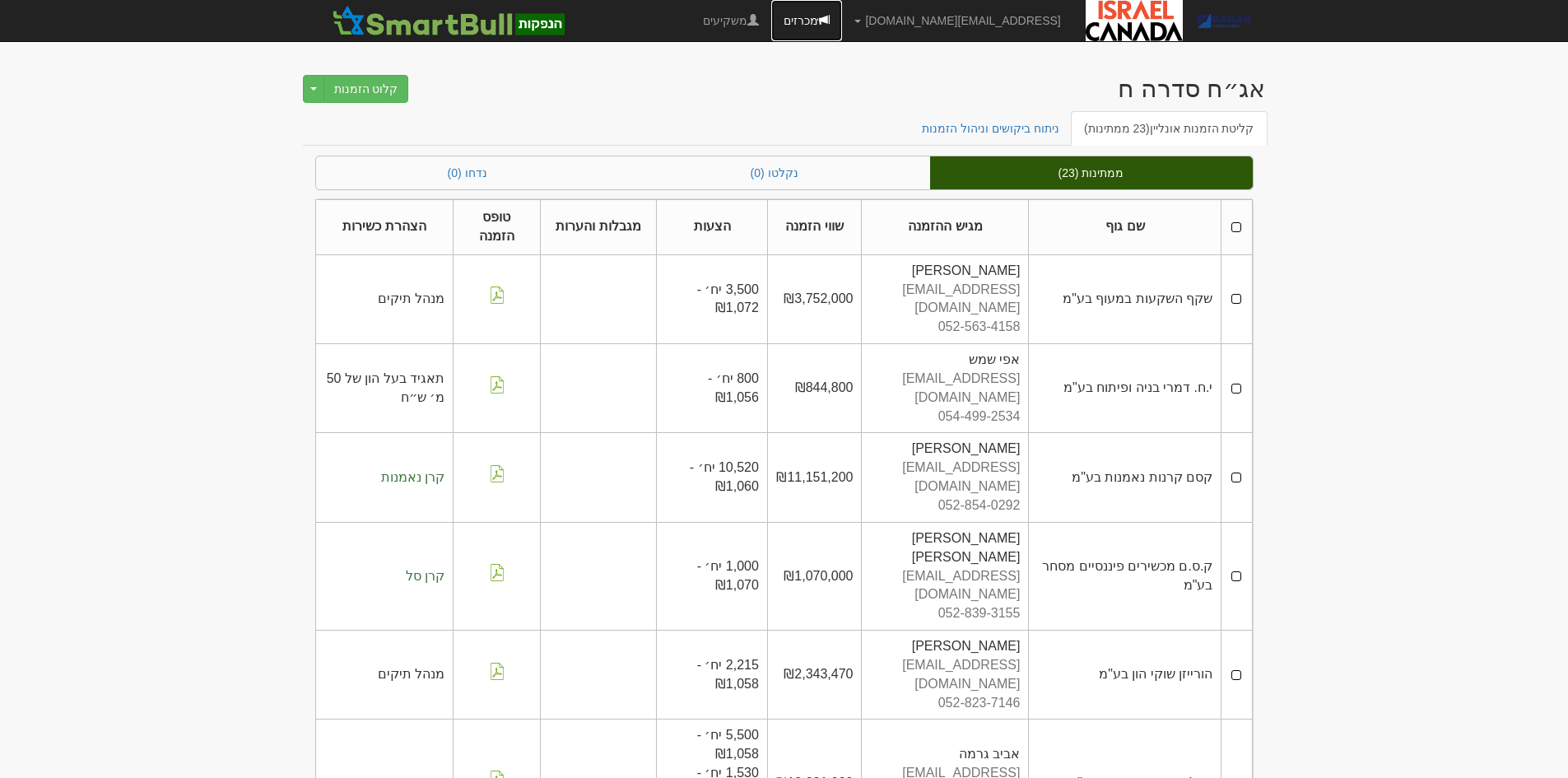
click at [829, 15] on span at bounding box center [823, 20] width 12 height 12
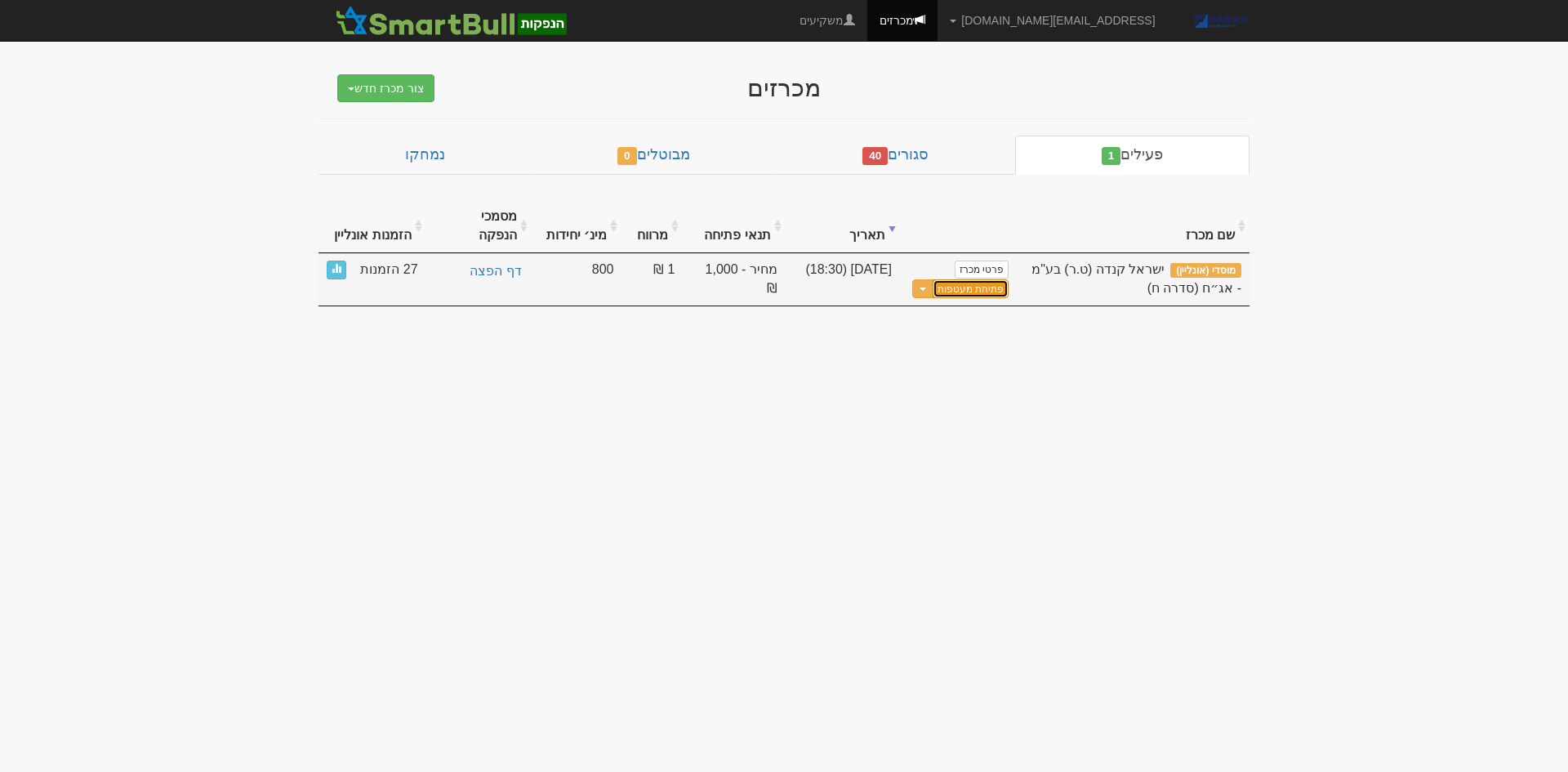
click at [958, 279] on button "פתיחת מעטפות" at bounding box center [971, 288] width 76 height 19
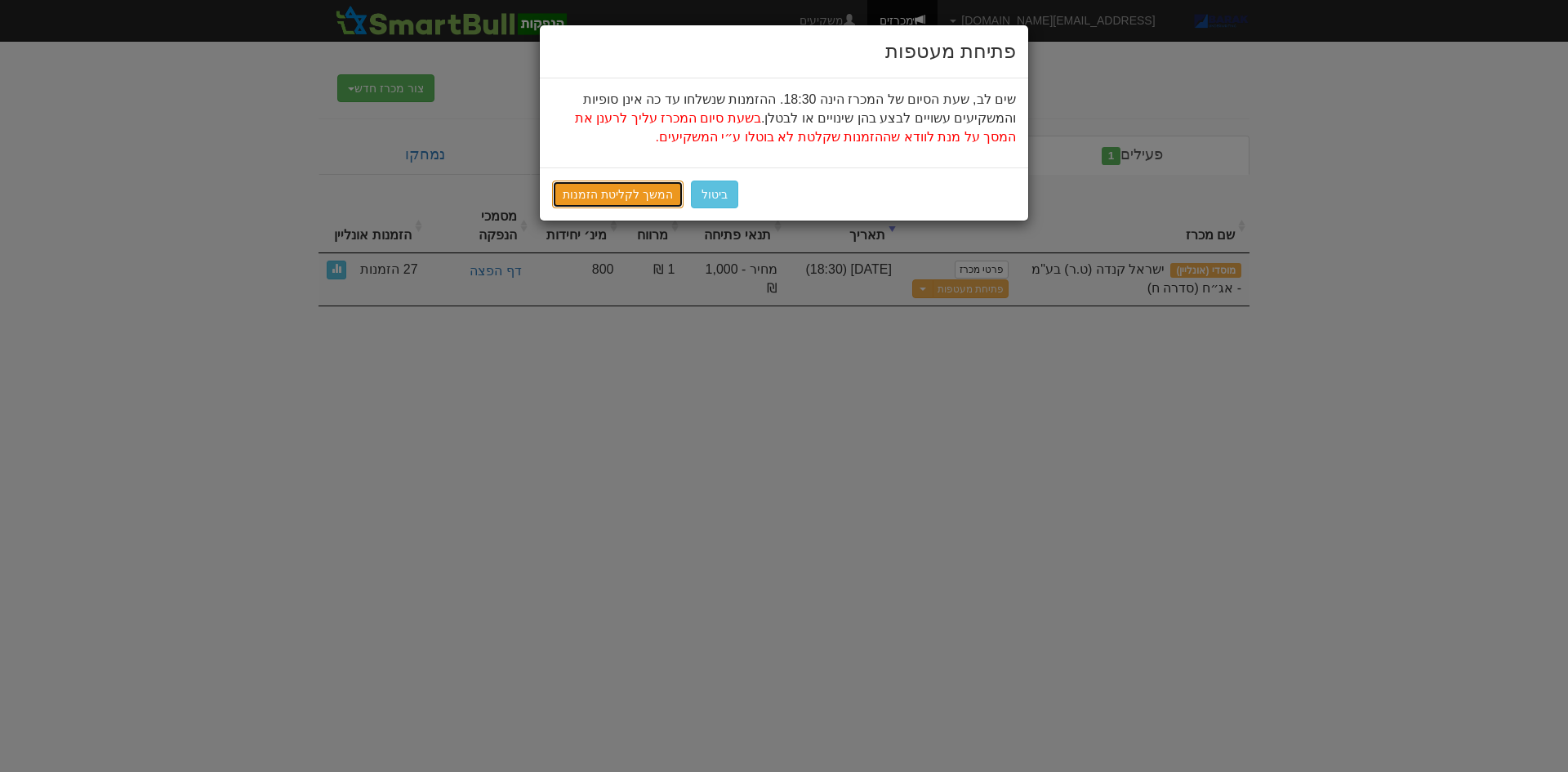
click at [571, 193] on link "המשך לקליטת הזמנות" at bounding box center [618, 195] width 131 height 28
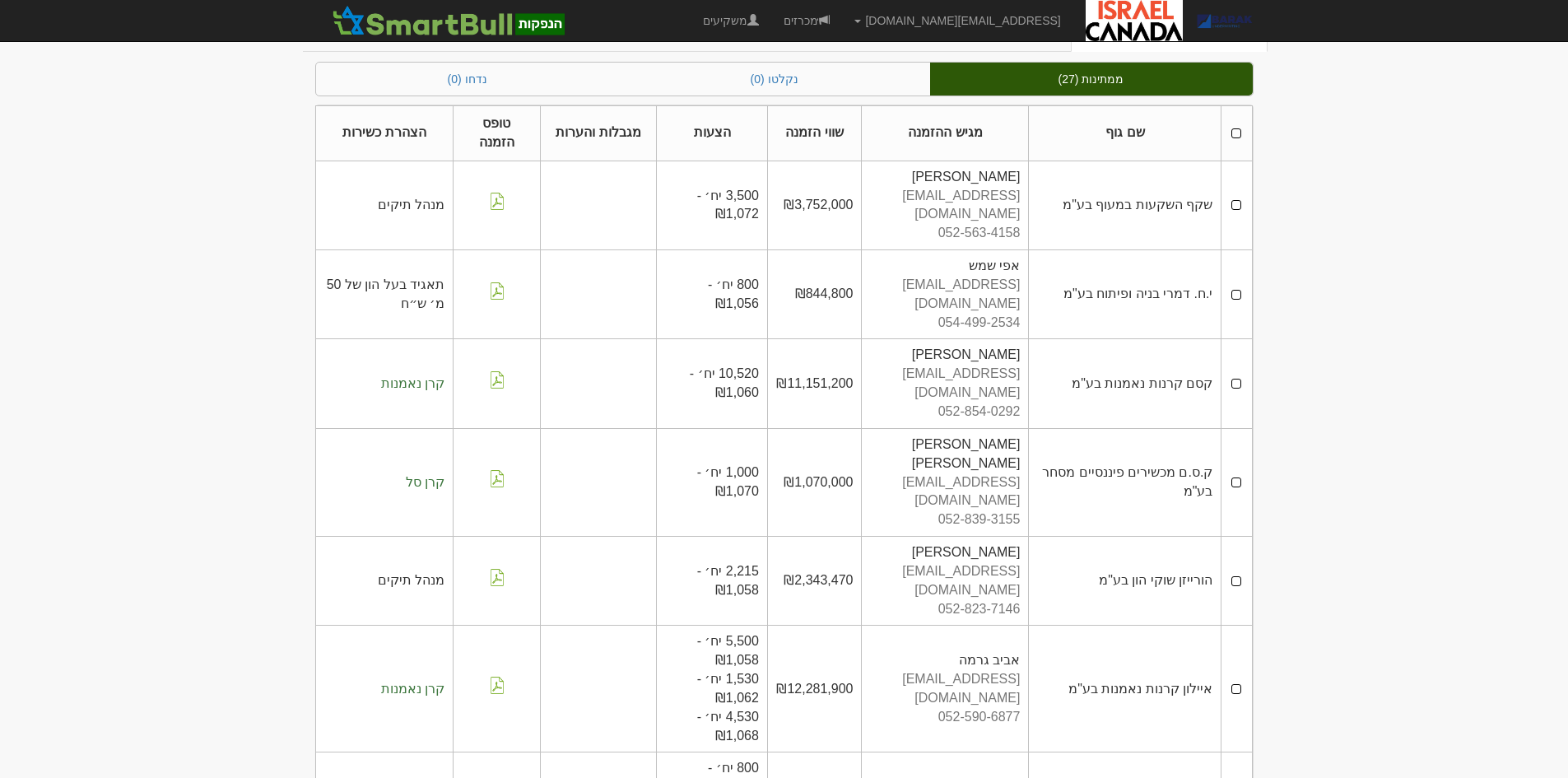
scroll to position [44, 0]
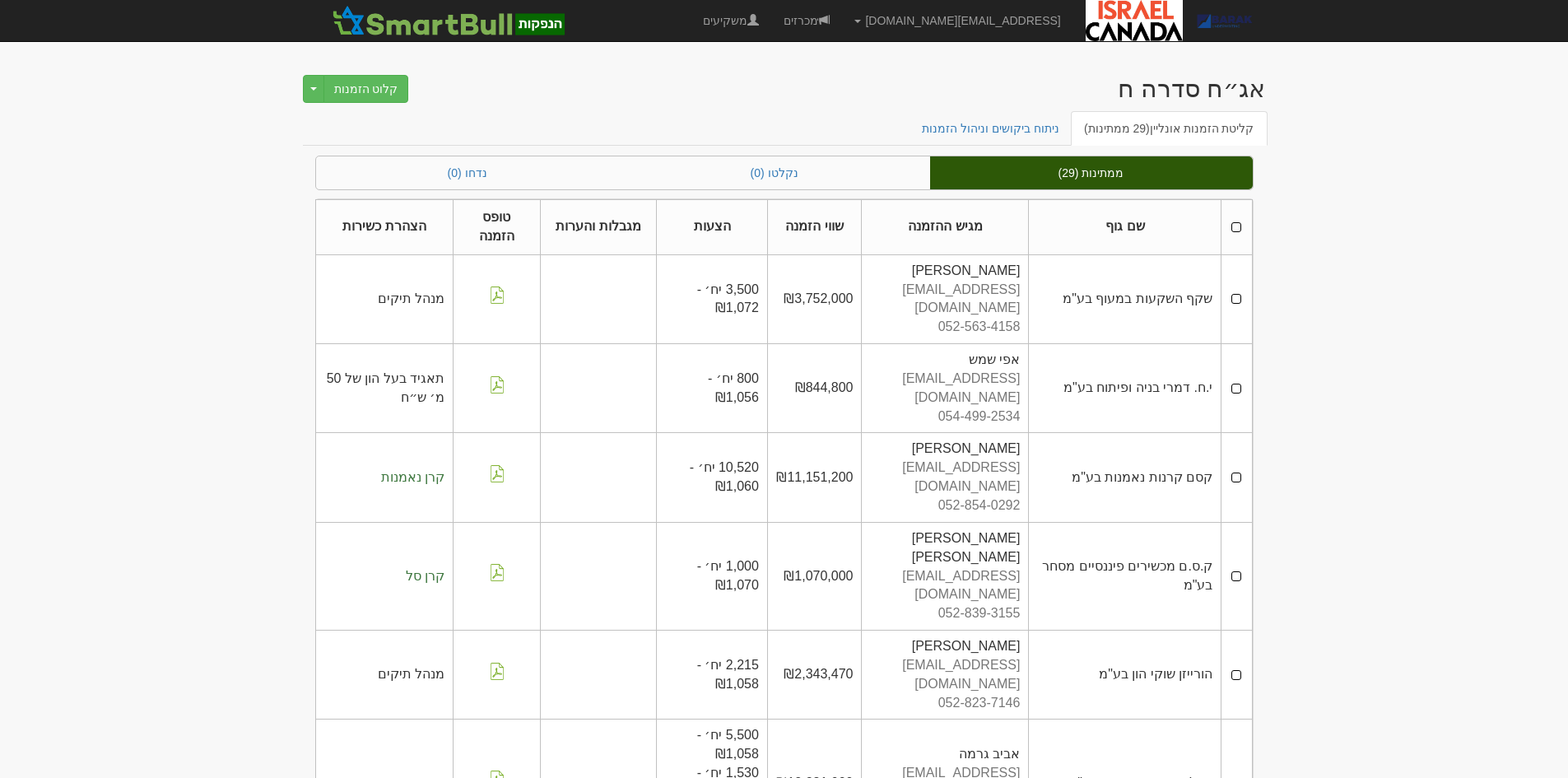
click at [861, 75] on div "אג״ח סדרה ח קלוט הזמנות Toggle Dropdown דחה הזמנות" at bounding box center [784, 84] width 962 height 52
click at [842, 31] on link "מכרזים" at bounding box center [807, 20] width 71 height 41
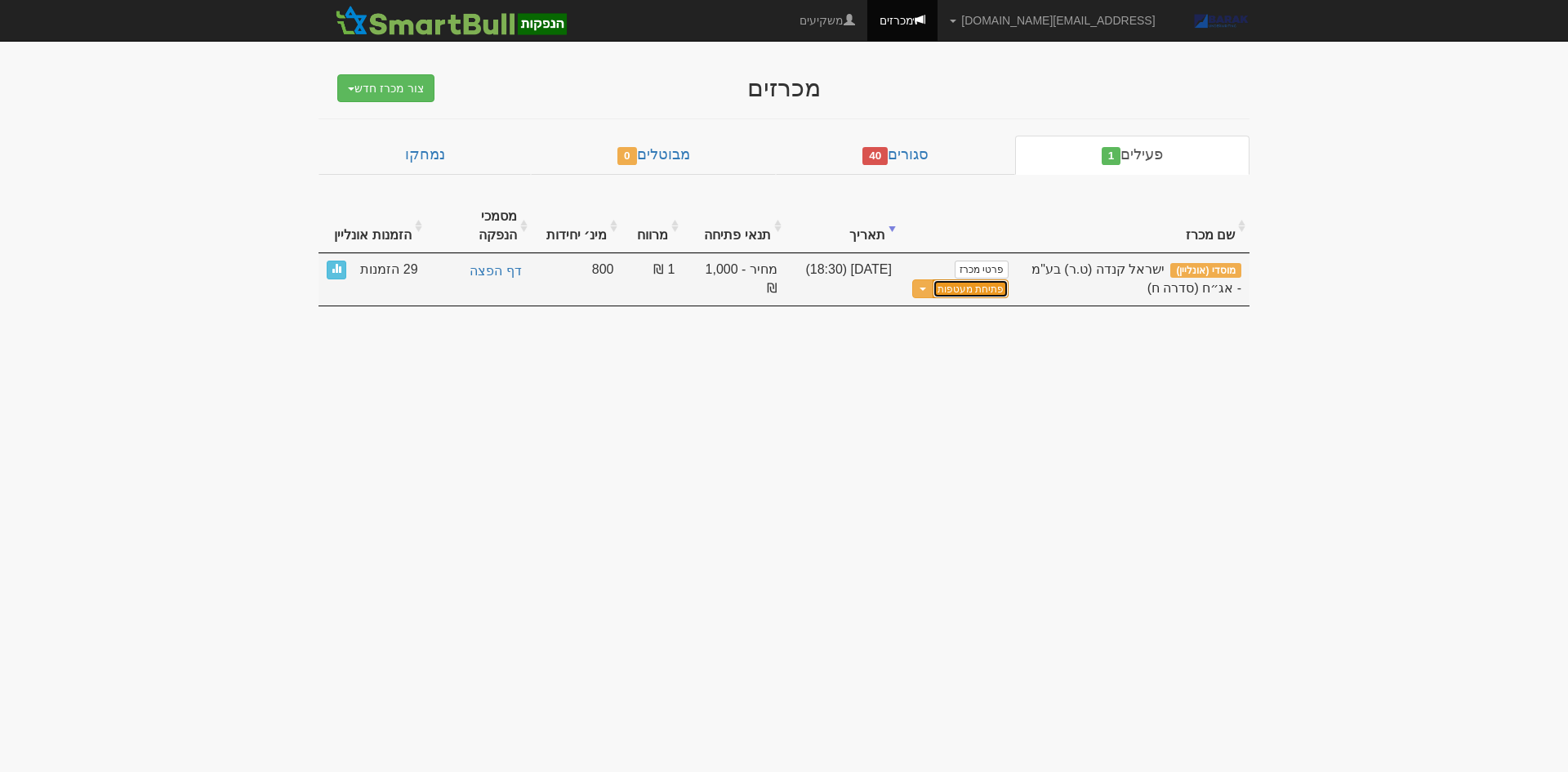
click at [974, 279] on button "פתיחת מעטפות" at bounding box center [971, 288] width 76 height 19
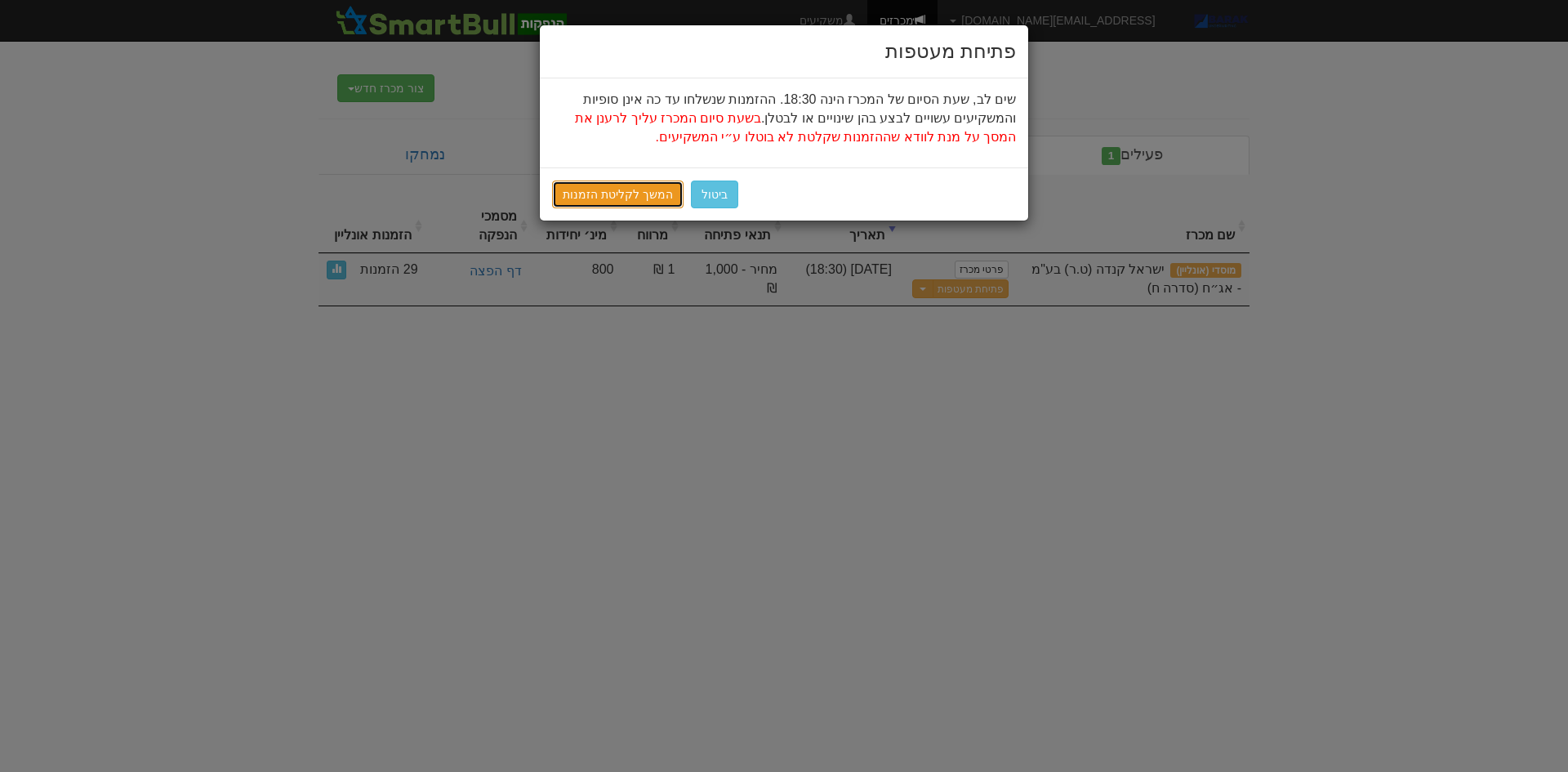
click at [613, 205] on link "המשך לקליטת הזמנות" at bounding box center [618, 195] width 131 height 28
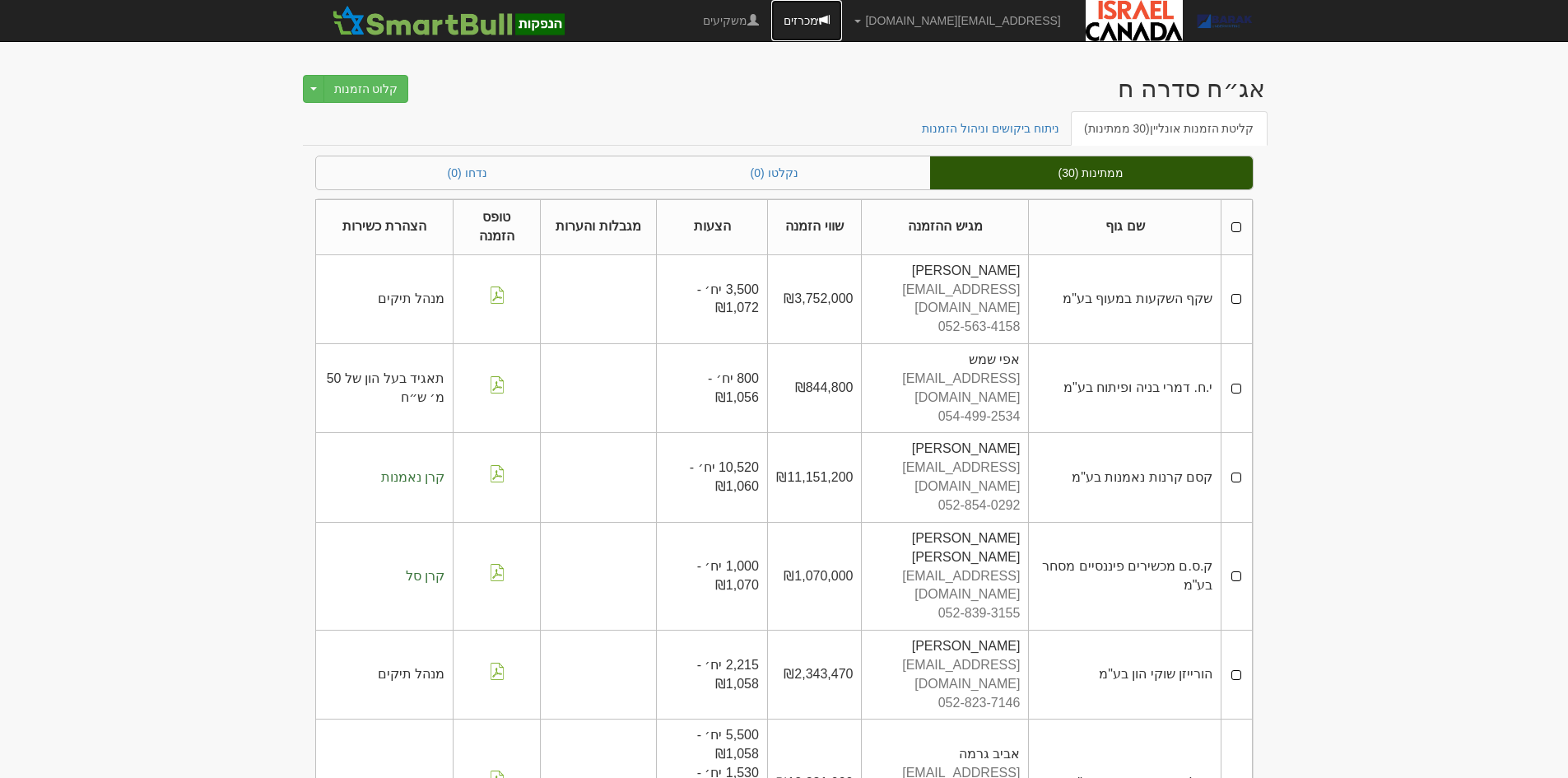
click at [842, 17] on link "מכרזים" at bounding box center [807, 20] width 71 height 41
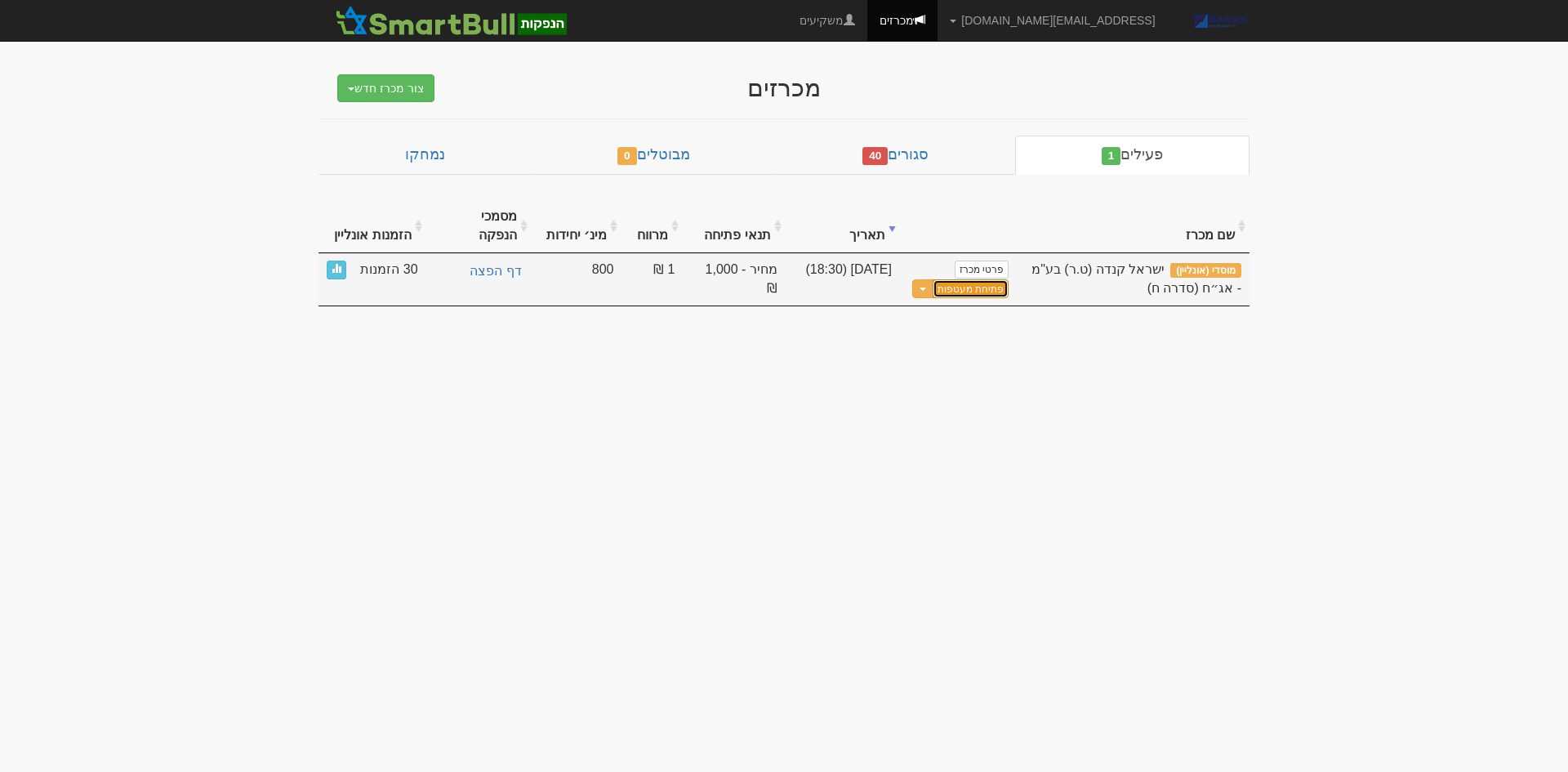
click at [987, 279] on button "פתיחת מעטפות" at bounding box center [971, 288] width 76 height 19
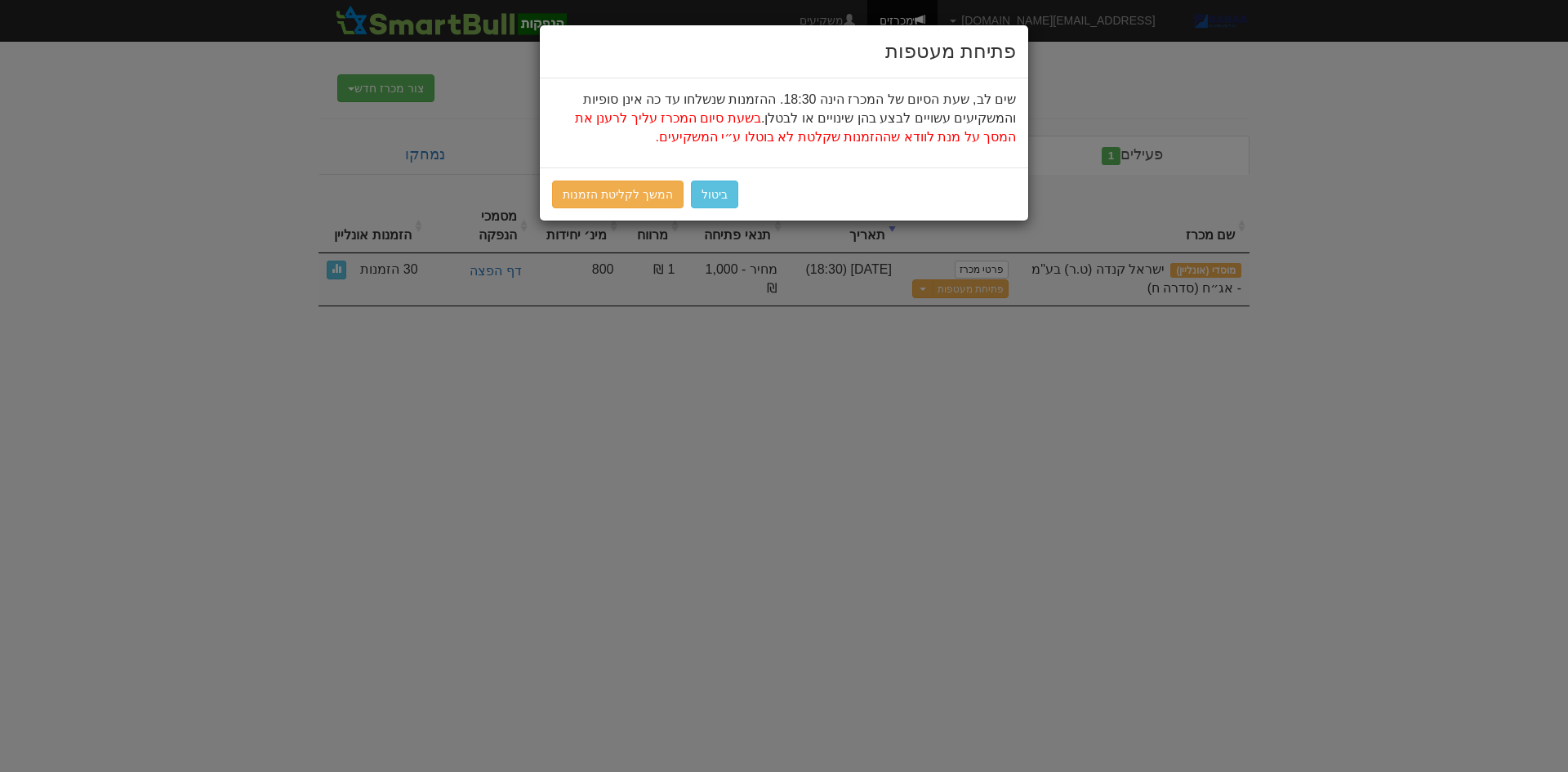
click at [545, 194] on div "ביטול המשך לקליטת הזמנות" at bounding box center [784, 194] width 488 height 53
click at [588, 203] on link "המשך לקליטת הזמנות" at bounding box center [618, 195] width 131 height 28
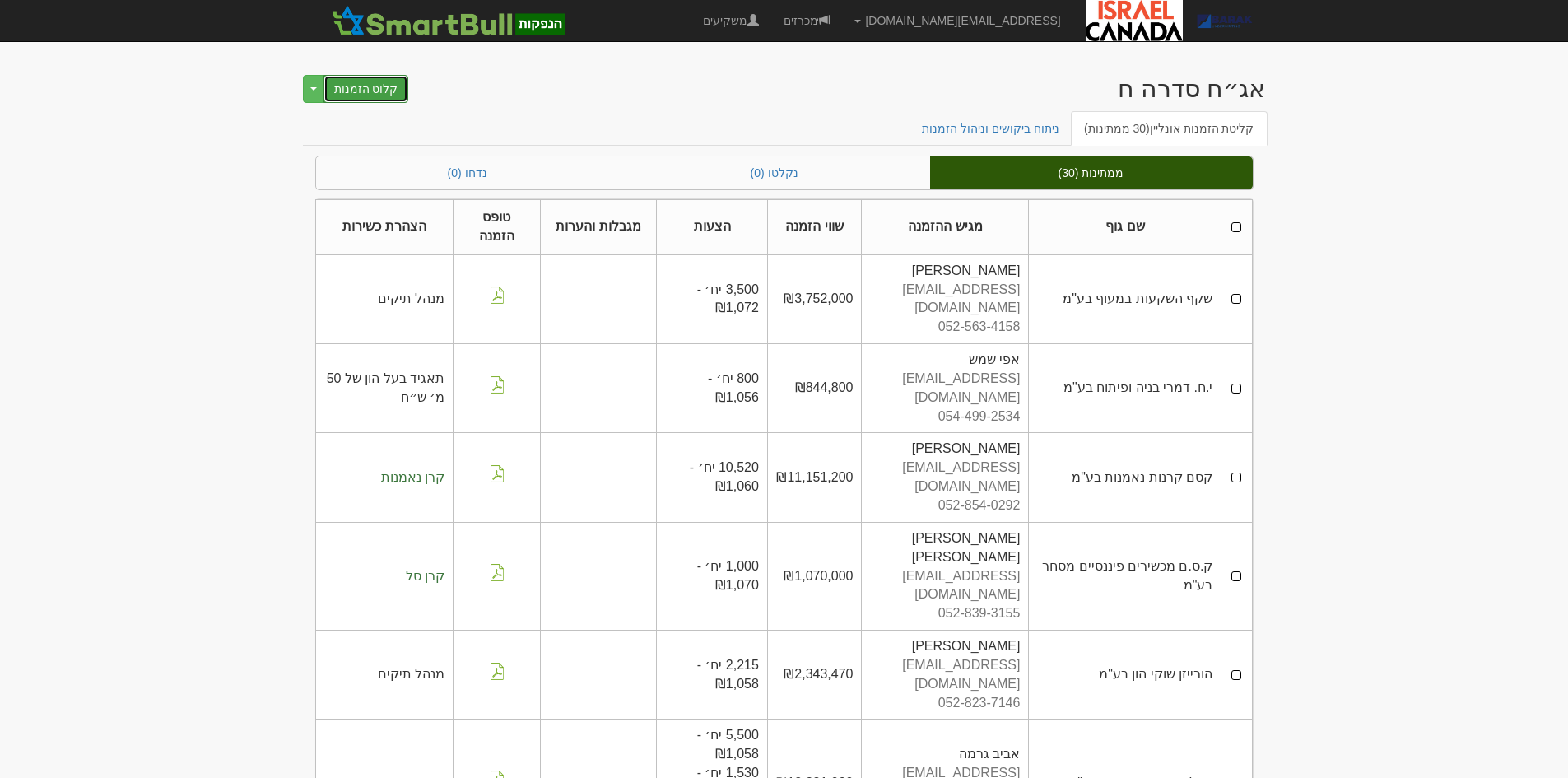
click at [366, 81] on button "קלוט הזמנות" at bounding box center [366, 89] width 85 height 28
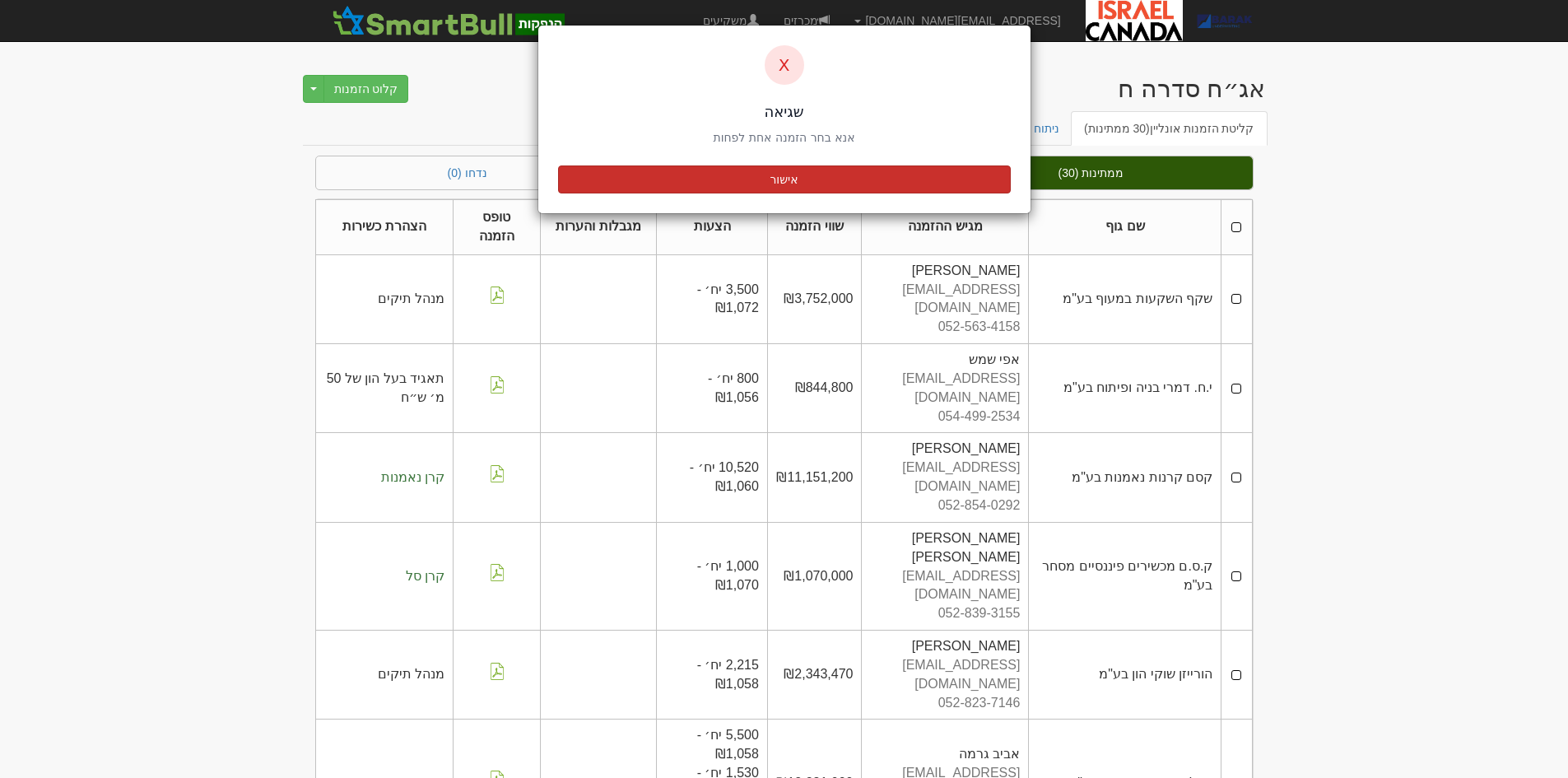
click at [603, 172] on button "אישור" at bounding box center [784, 179] width 453 height 28
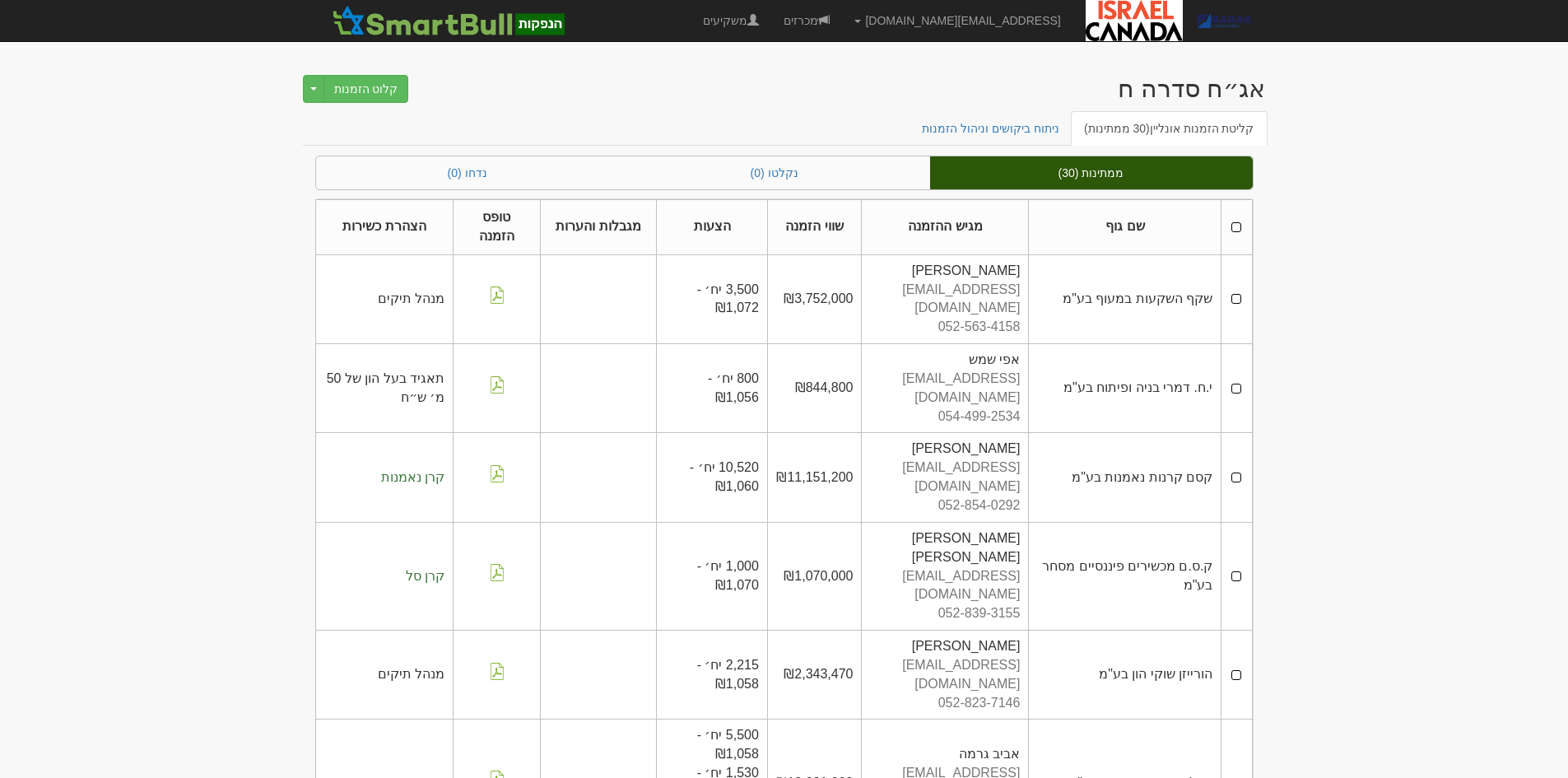
click at [1234, 228] on th at bounding box center [1237, 227] width 30 height 55
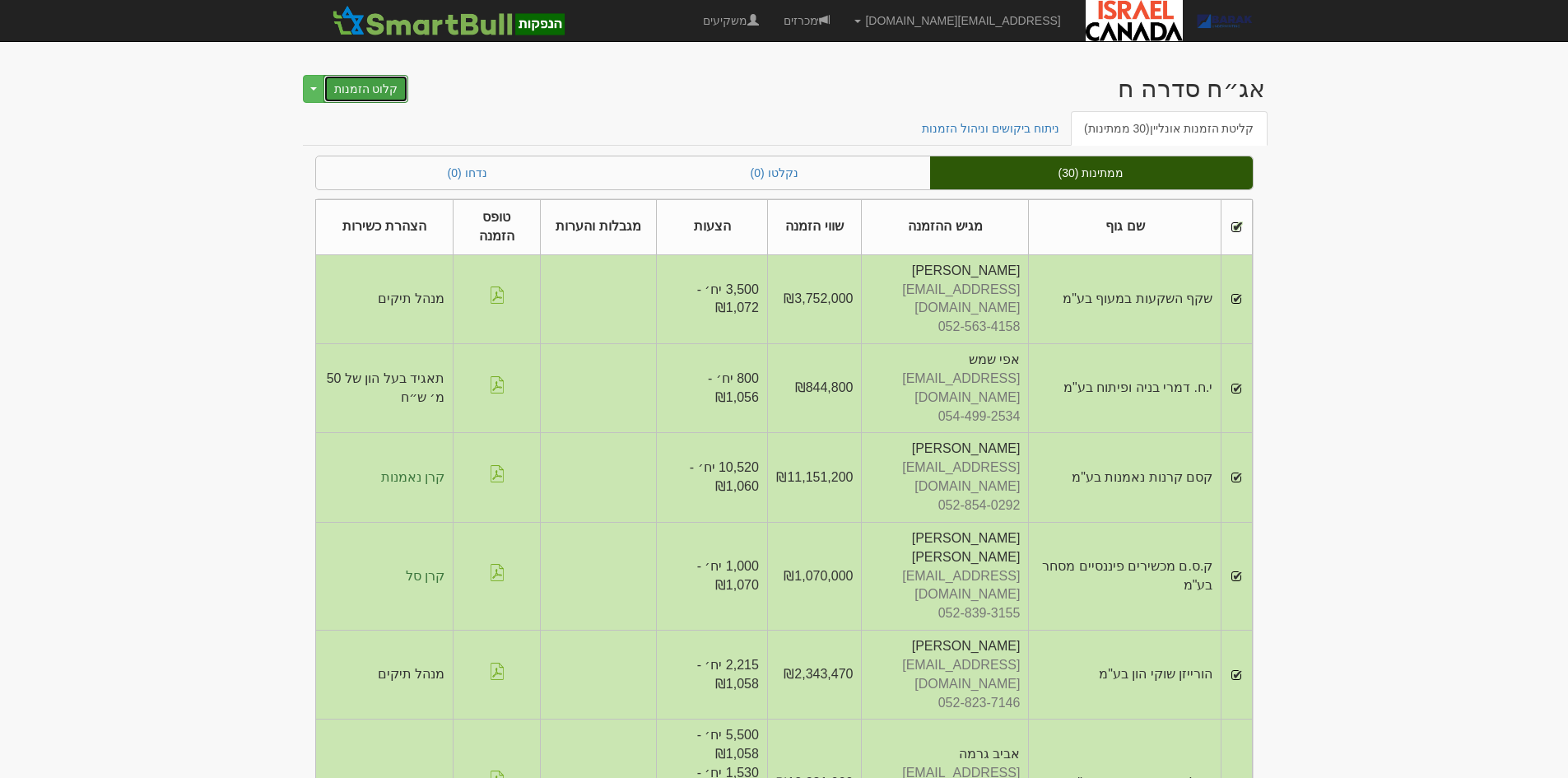
click at [392, 96] on button "קלוט הזמנות" at bounding box center [366, 89] width 85 height 28
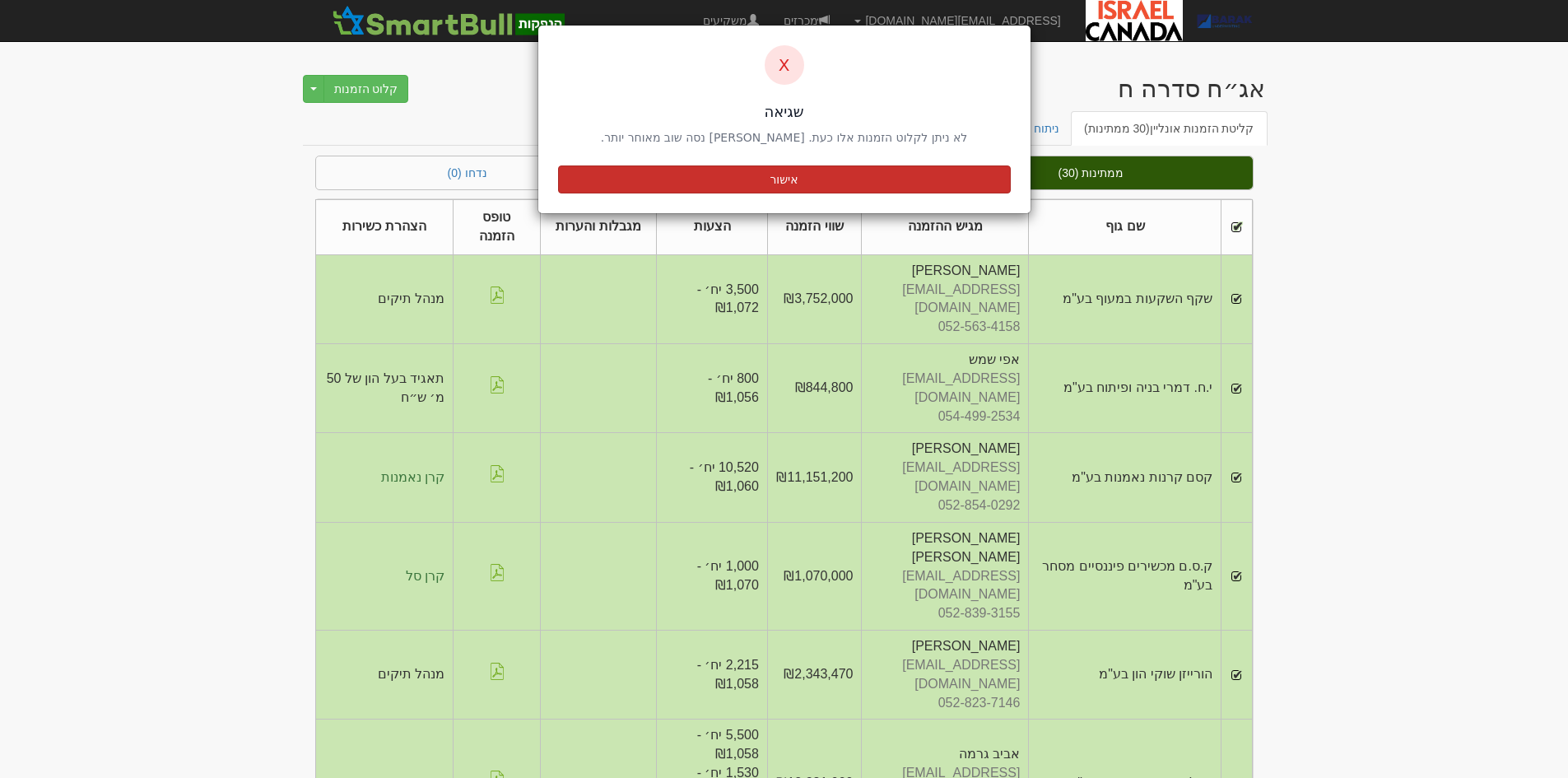
click at [709, 177] on button "אישור" at bounding box center [784, 179] width 453 height 28
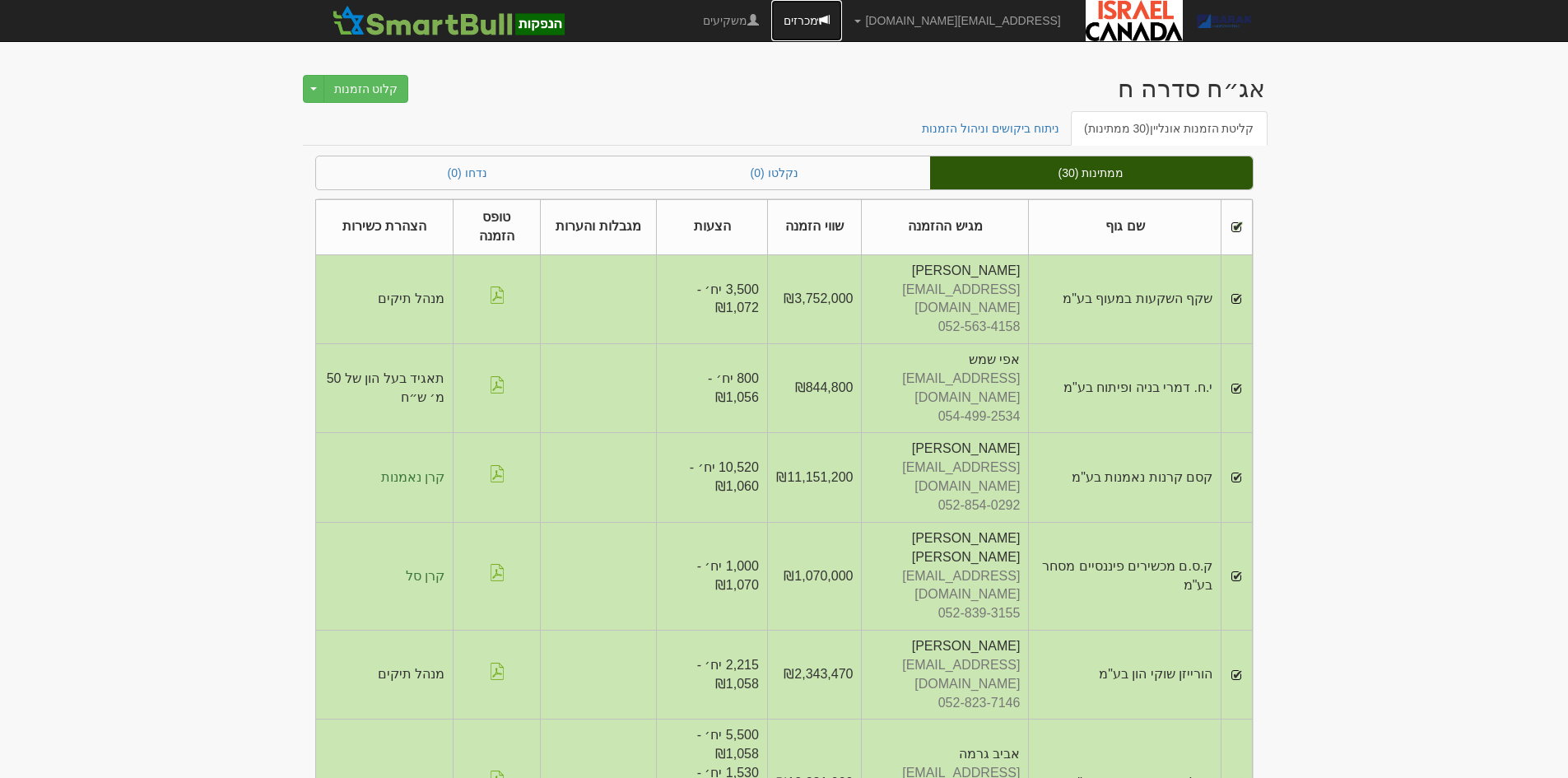
click at [842, 27] on link "מכרזים" at bounding box center [807, 20] width 71 height 41
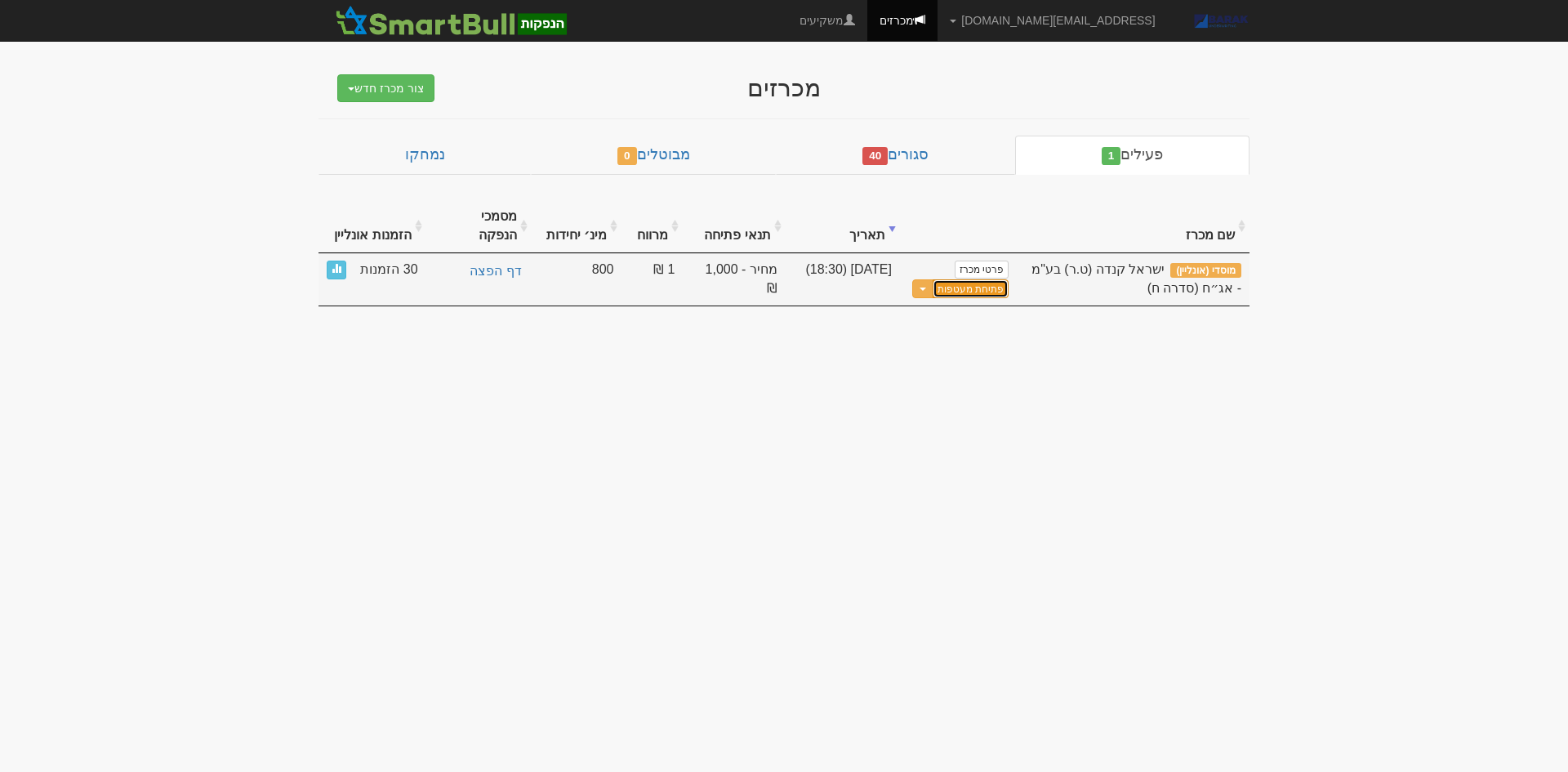
click at [976, 279] on button "פתיחת מעטפות" at bounding box center [971, 288] width 76 height 19
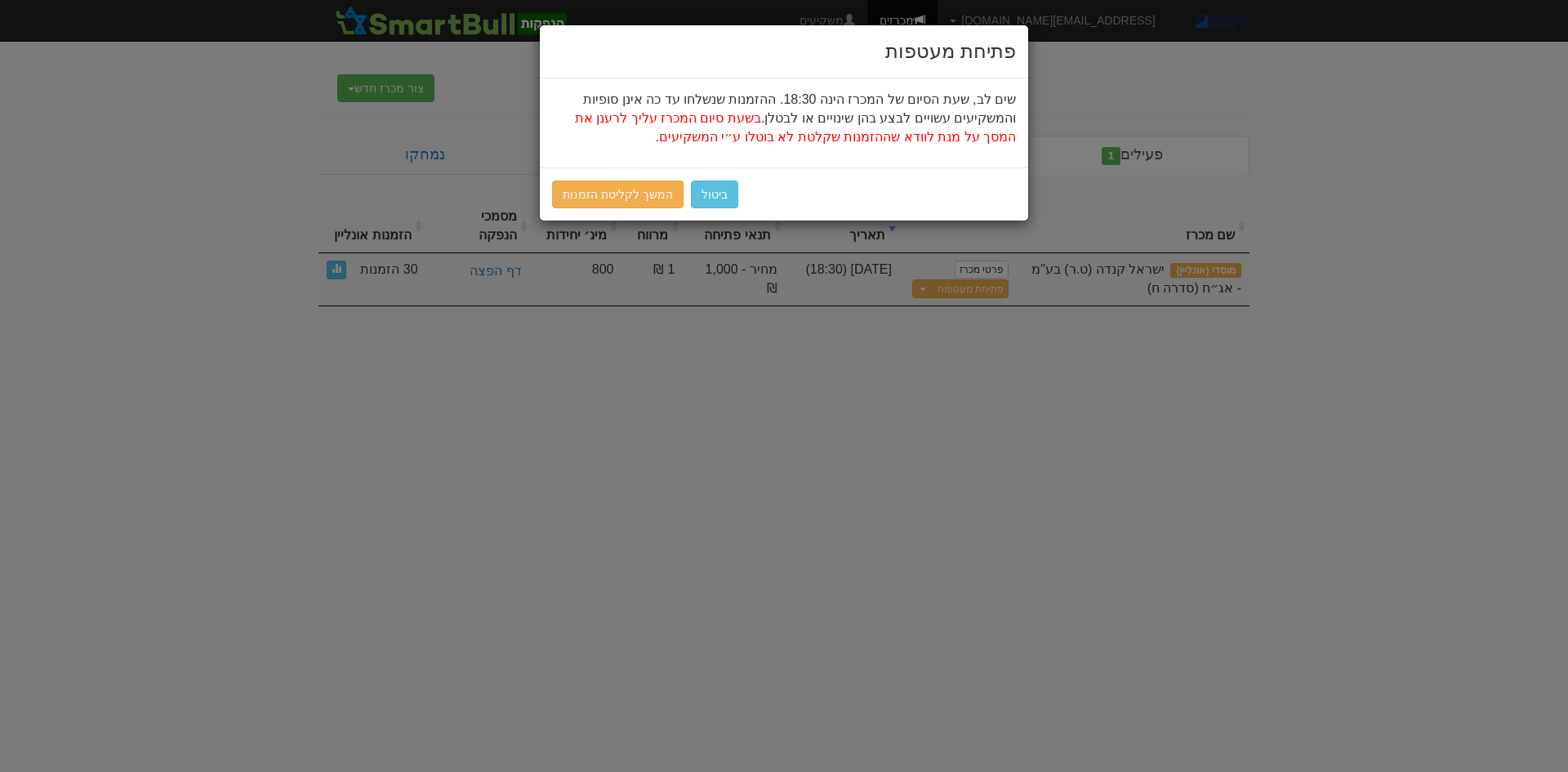
click at [603, 211] on div "ביטול המשך לקליטת הזמנות" at bounding box center [784, 194] width 488 height 53
click at [604, 200] on link "המשך לקליטת הזמנות" at bounding box center [618, 195] width 131 height 28
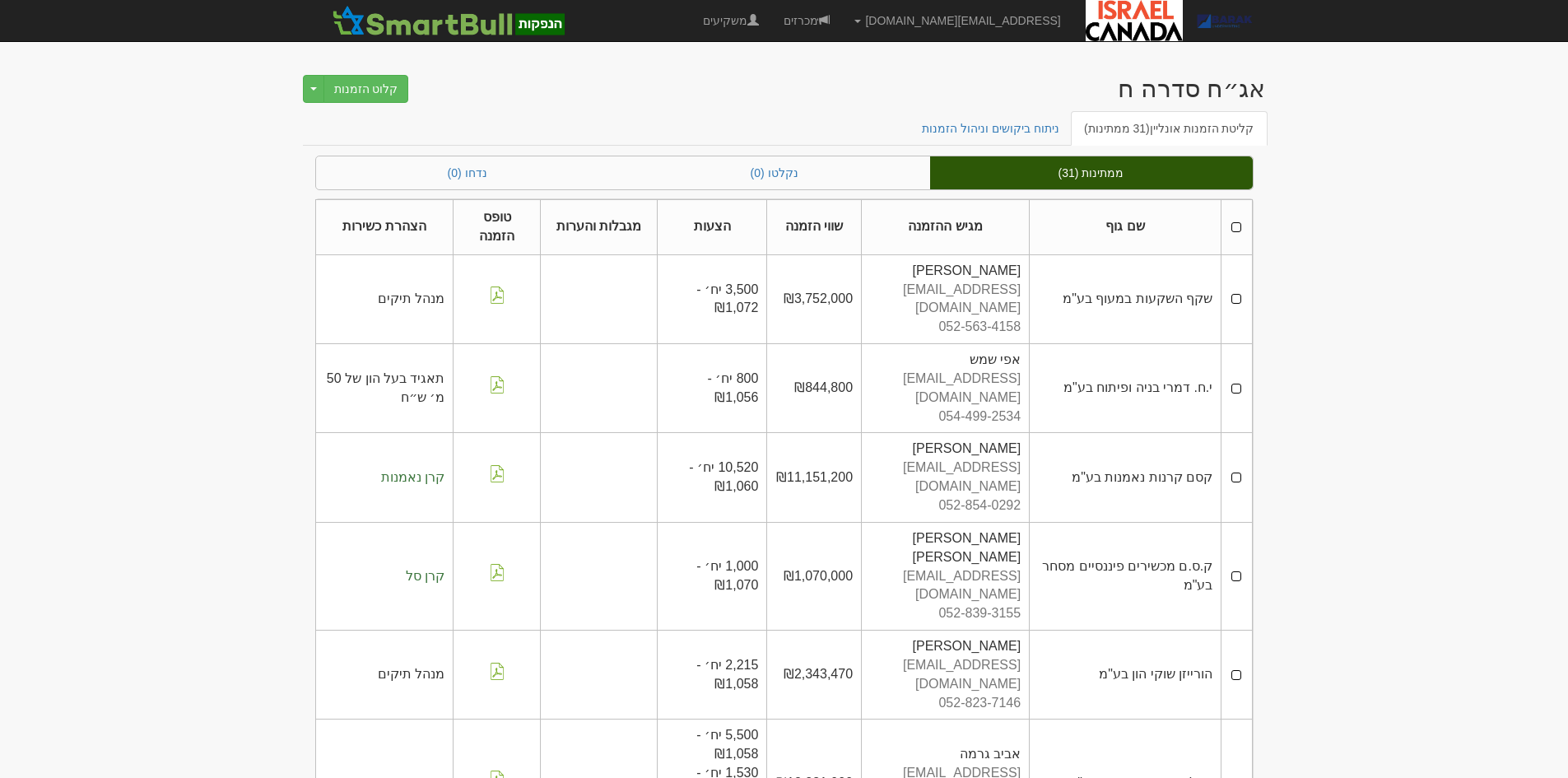
click at [1239, 226] on th at bounding box center [1237, 227] width 30 height 55
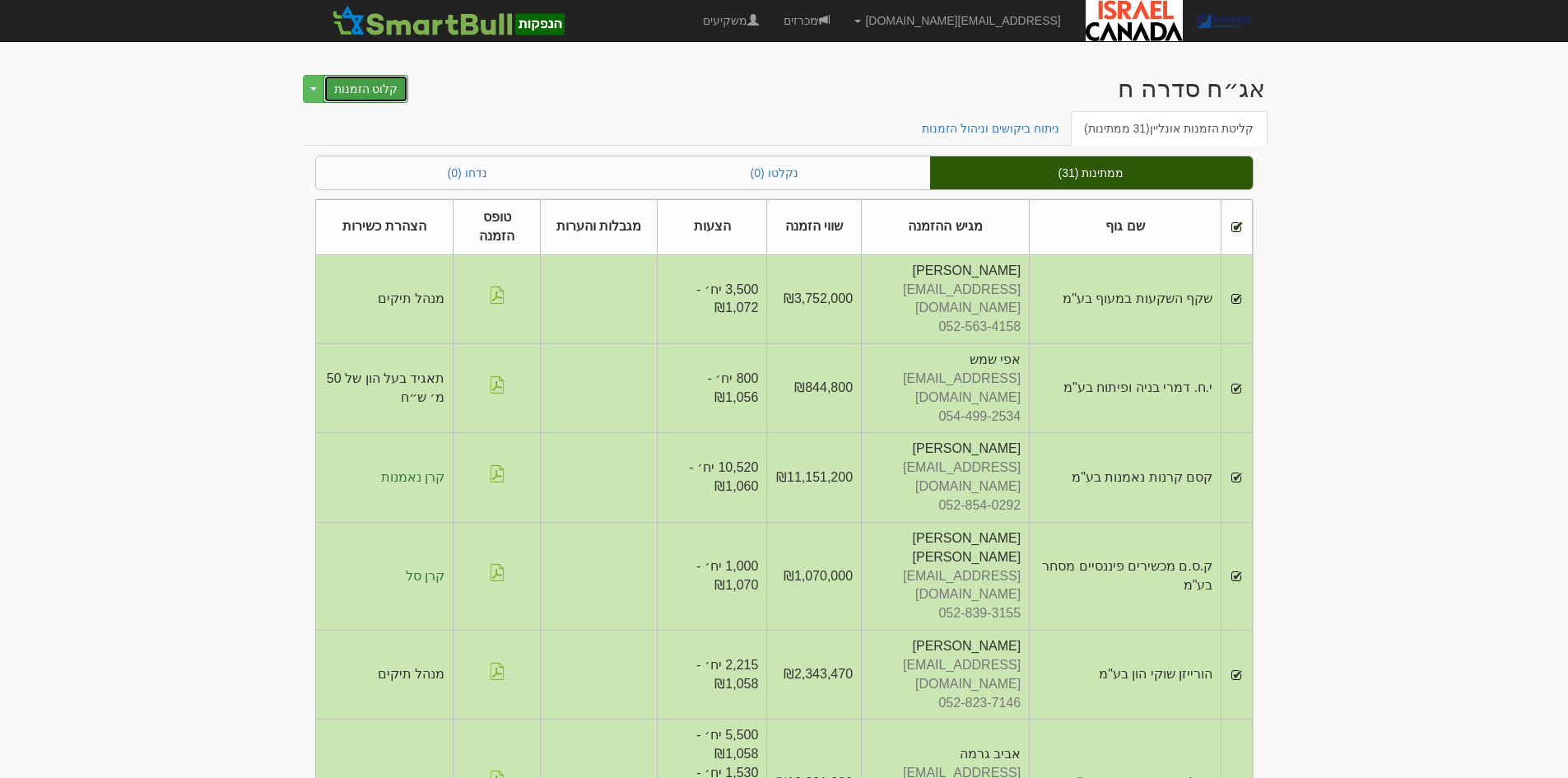
click at [338, 78] on button "קלוט הזמנות" at bounding box center [366, 89] width 85 height 28
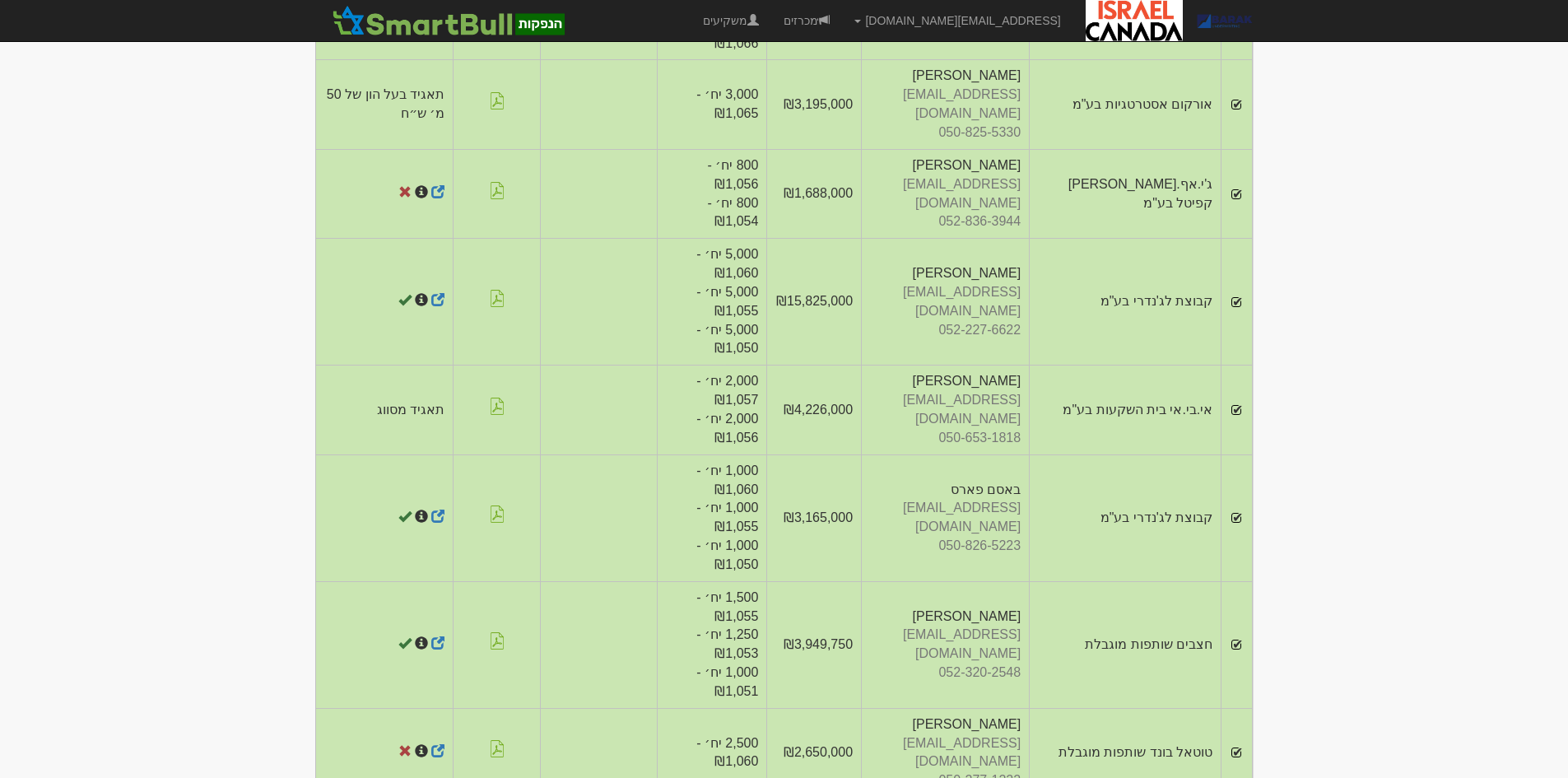
scroll to position [2366, 0]
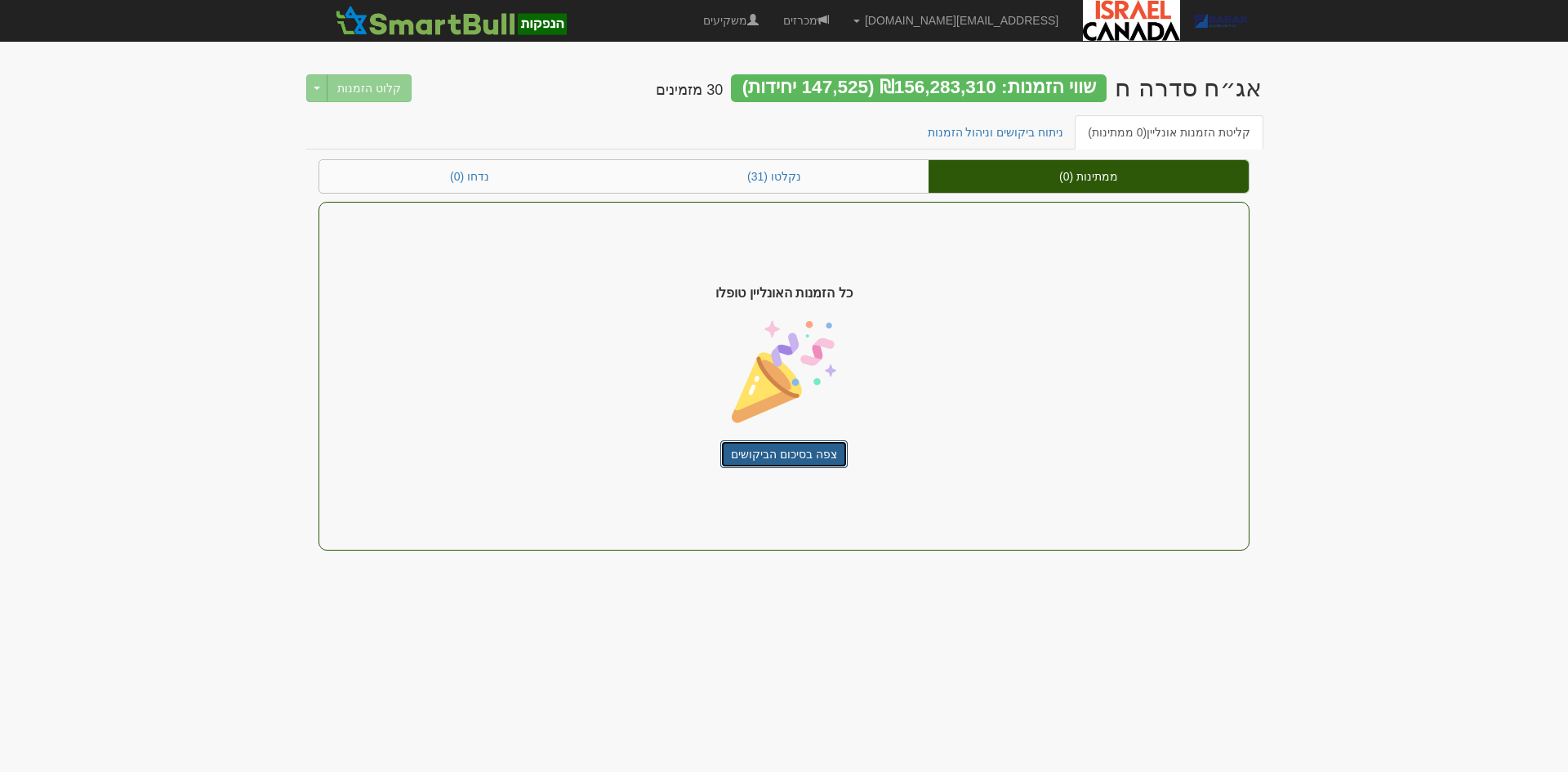
click at [810, 457] on link "צפה בסיכום הביקושים" at bounding box center [784, 455] width 128 height 28
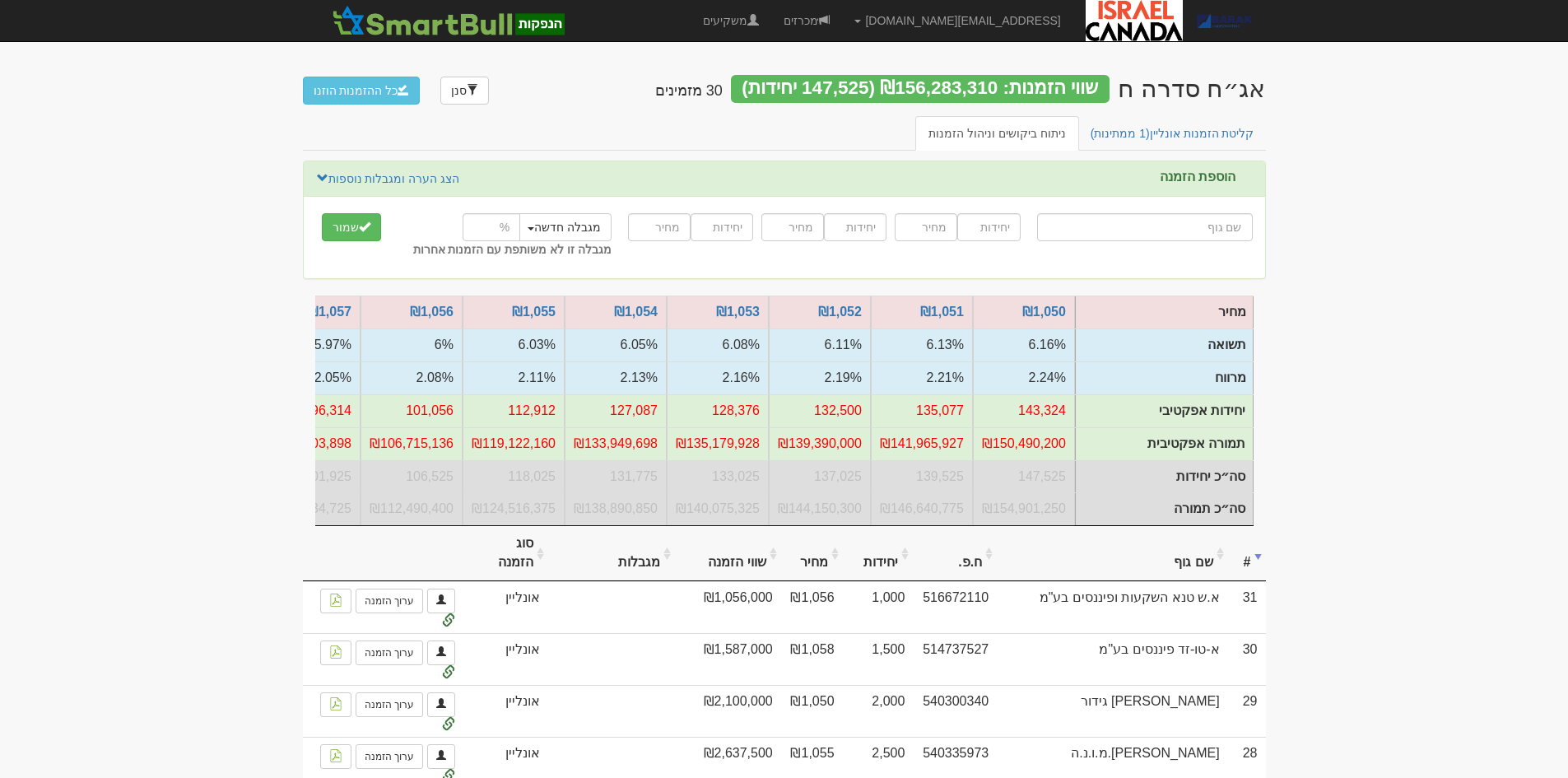
click at [1139, 224] on input "text" at bounding box center [1144, 227] width 216 height 28
type input "ה"
type input "הפניקס"
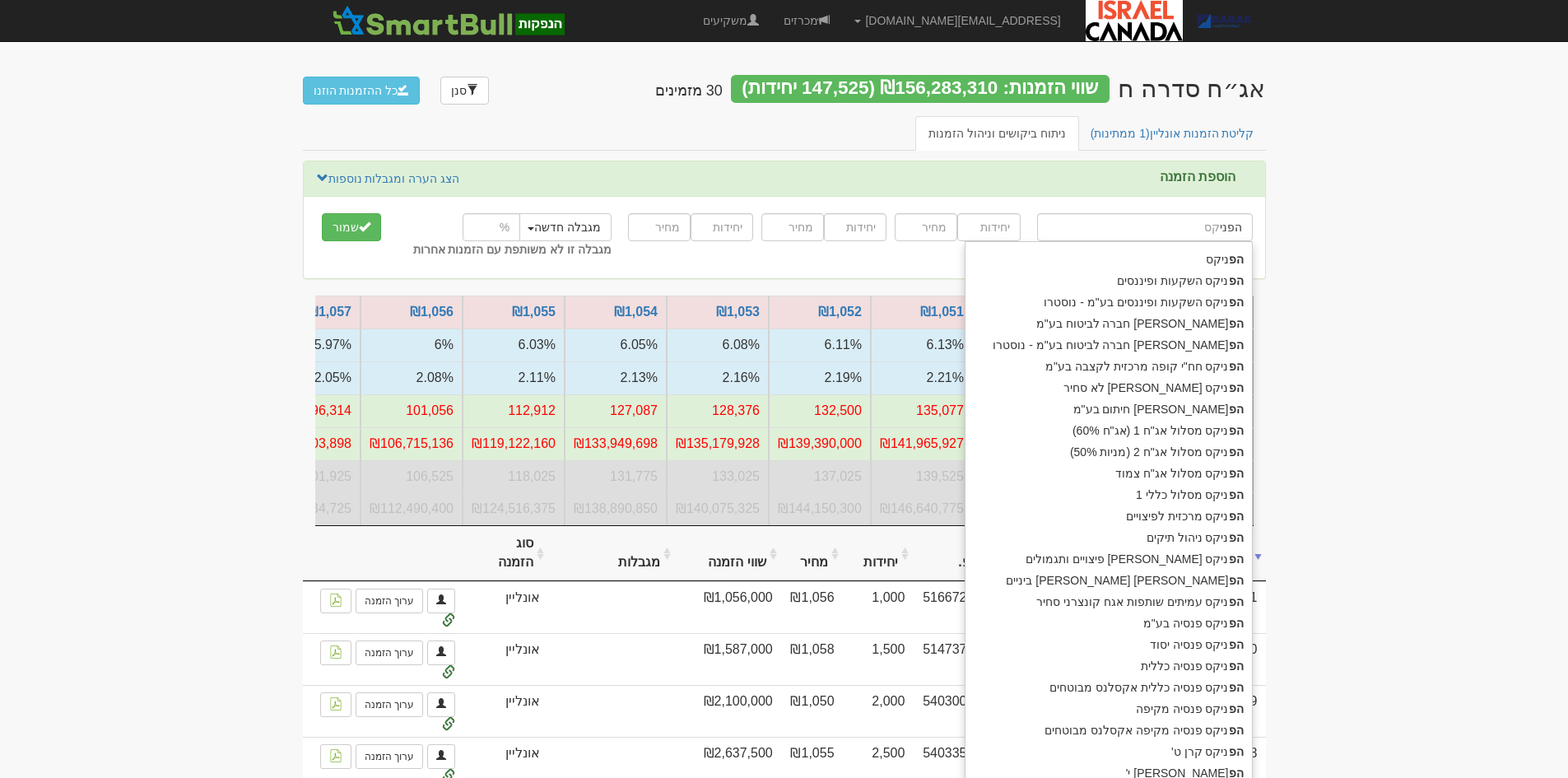
type input "הפניק"
type input "הפניקס ש"
type input "הפניקס שותפות קונצרני בדירוג AA"
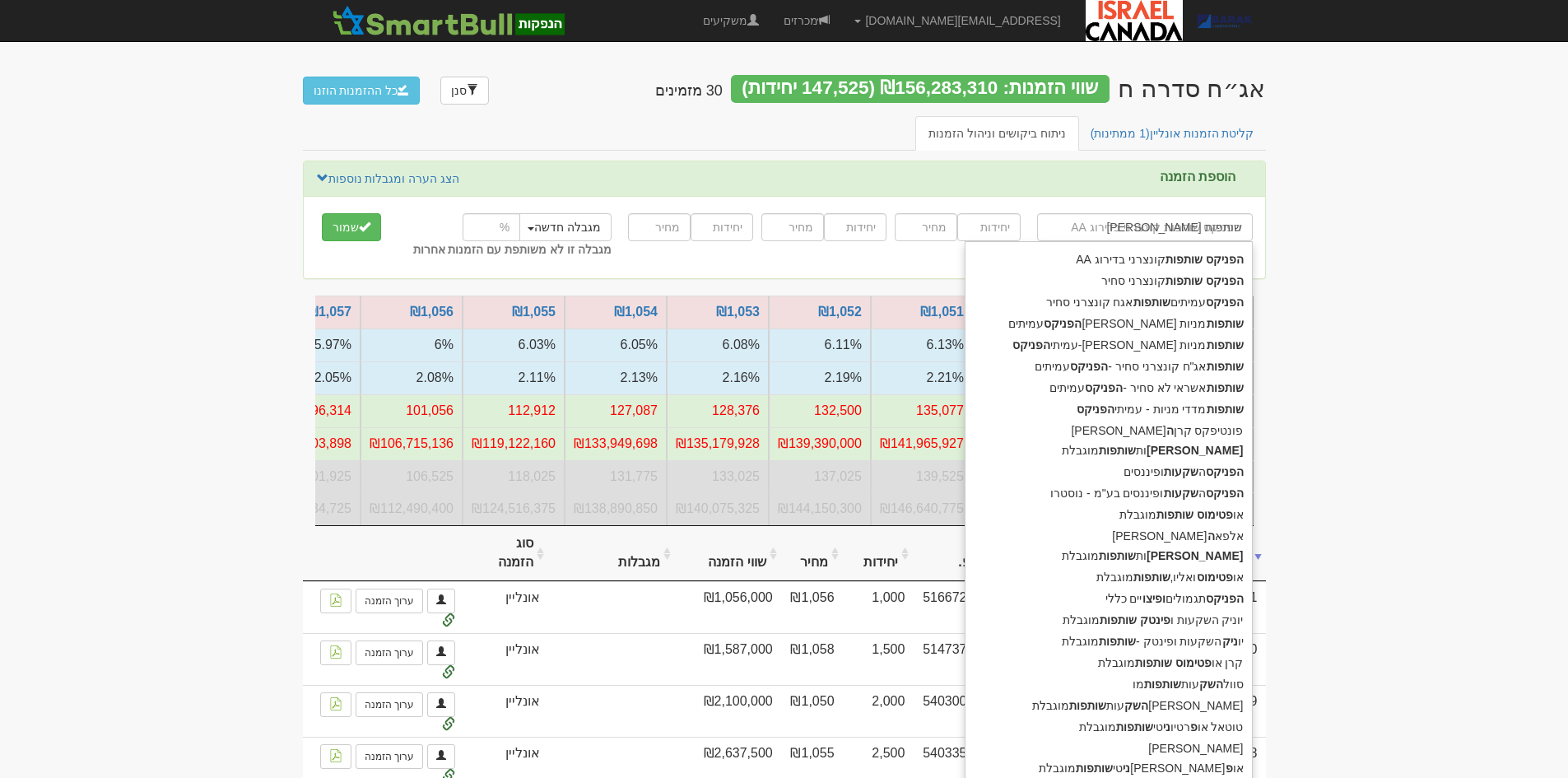
type input "הפניקס שותפות"
type input "הפניקס שותפות קונצרני סחיר"
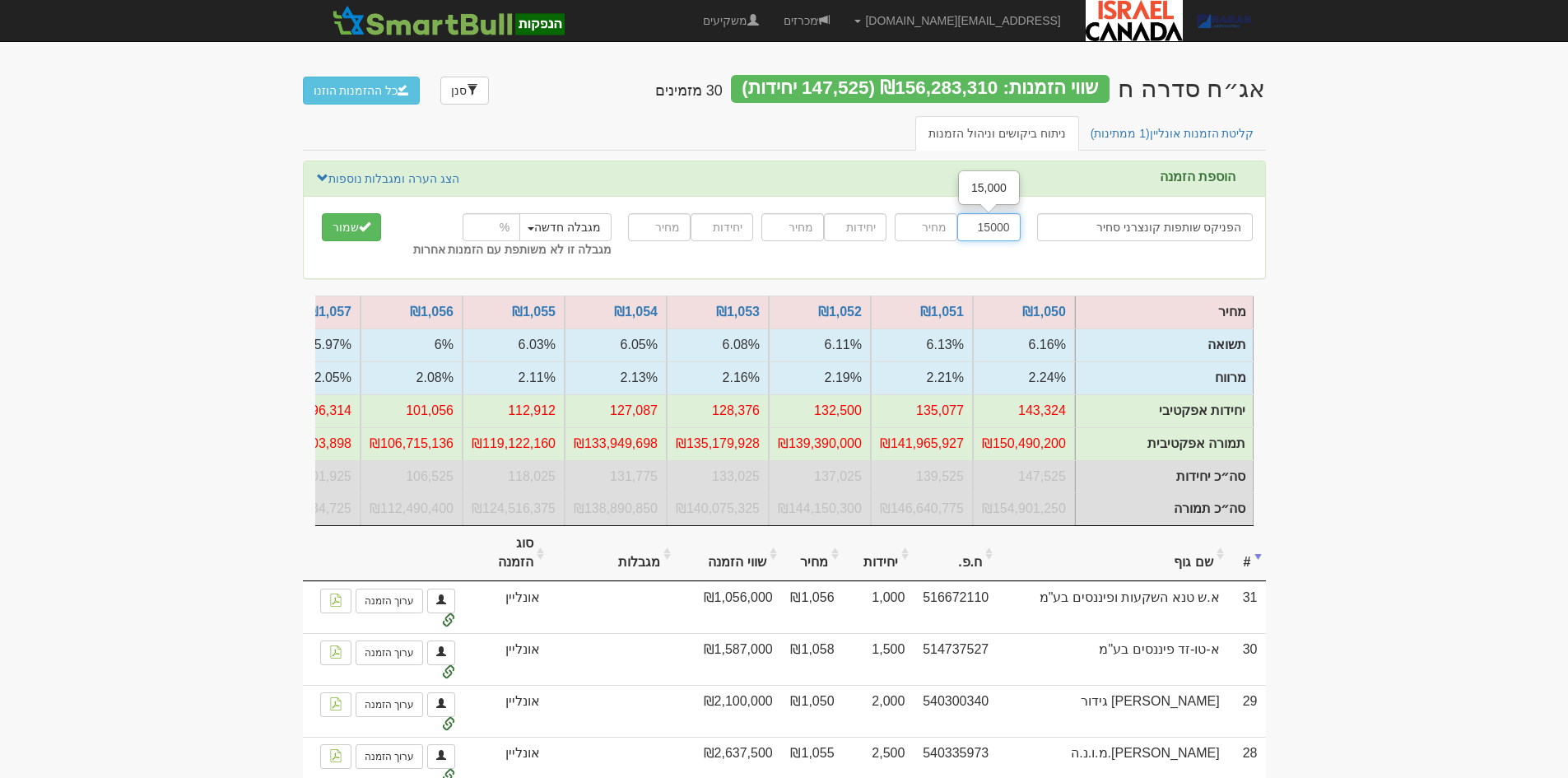
type input "15000"
type input "1056"
type input "15000"
type input "1052"
click at [480, 234] on input "number" at bounding box center [491, 227] width 58 height 28
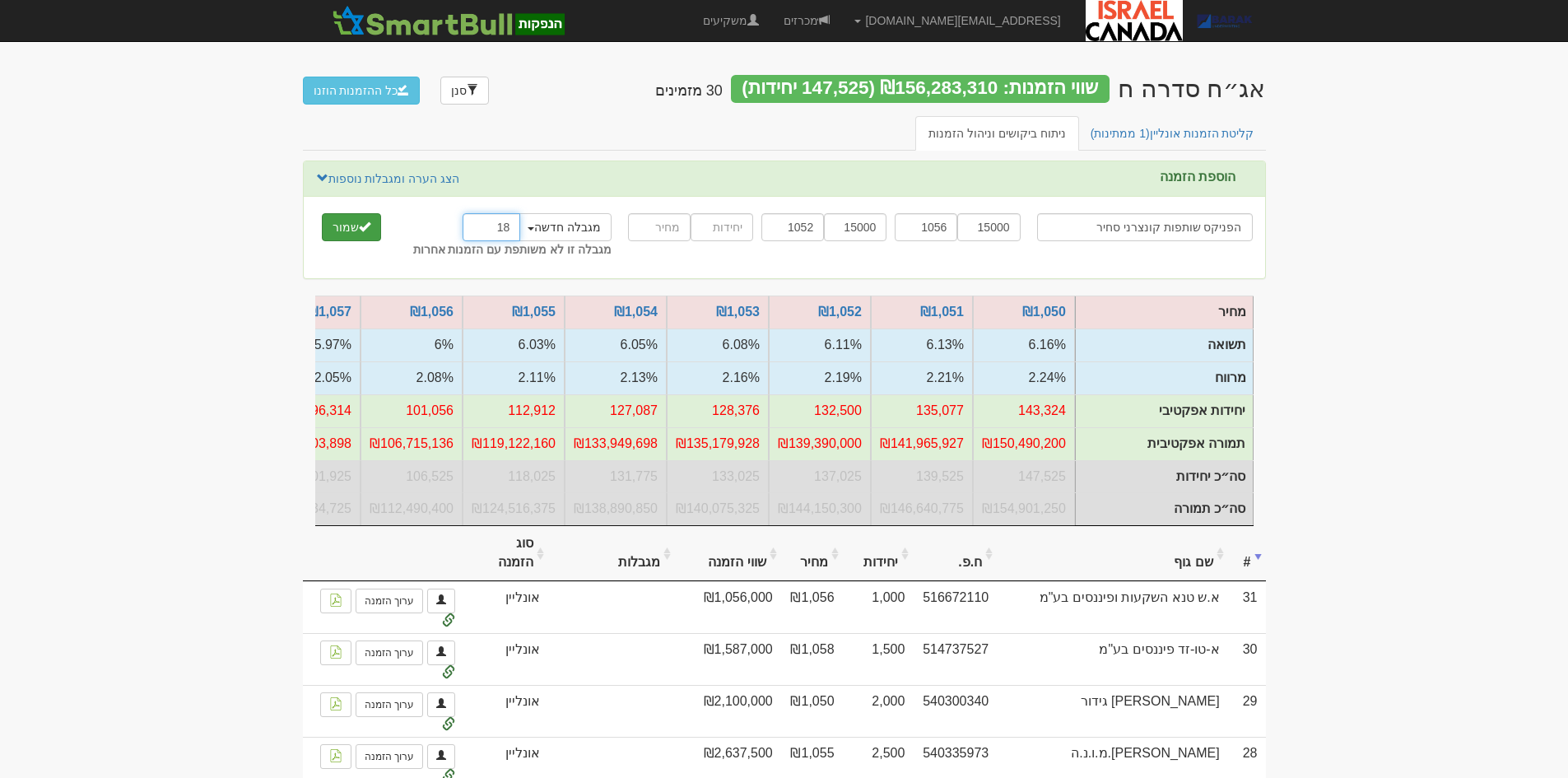
type input "18"
click at [366, 224] on span "submit" at bounding box center [364, 226] width 12 height 12
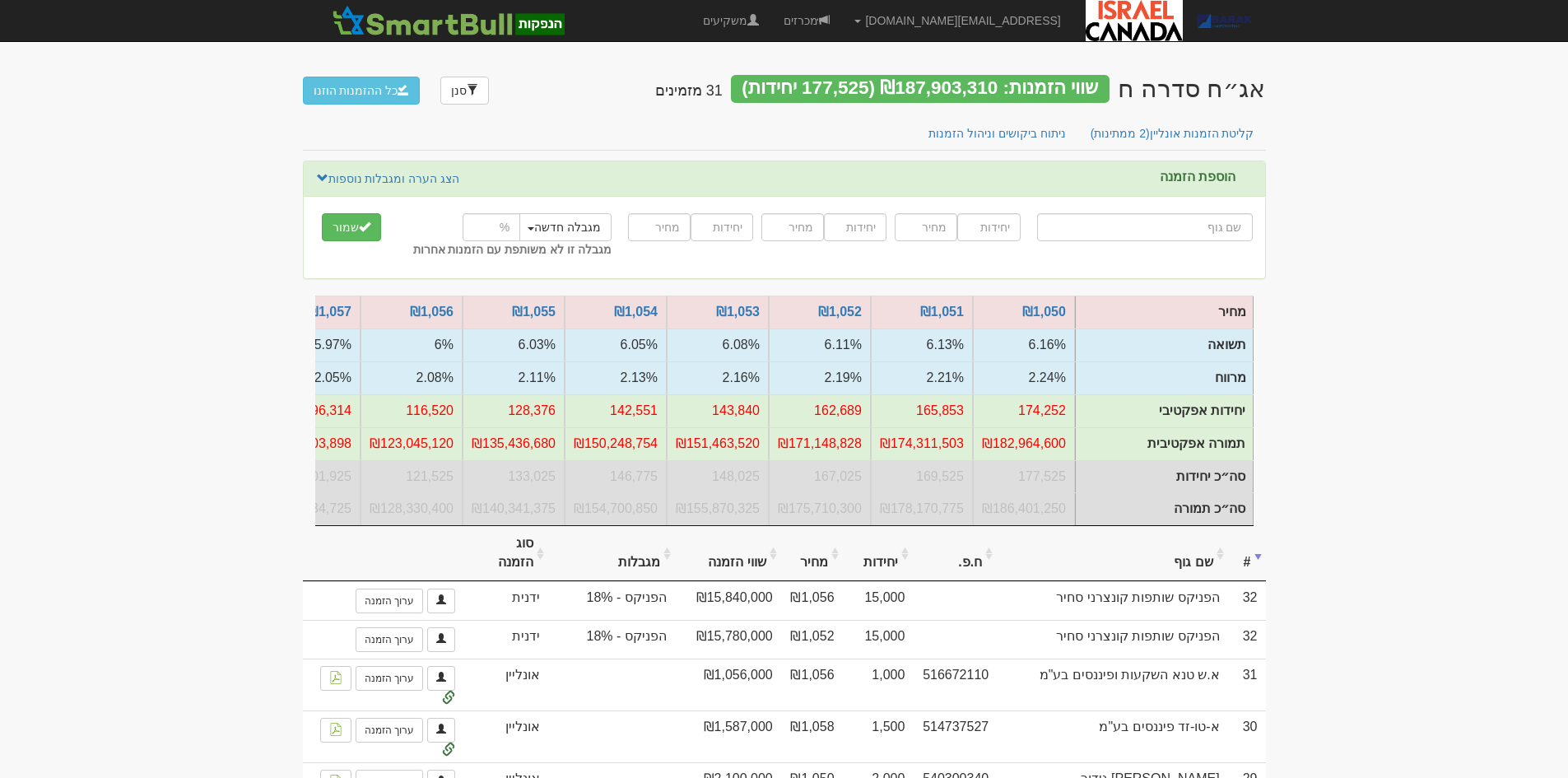
click at [928, 91] on div "שווי הזמנות: ₪187,903,310 (177,525 יחידות)" at bounding box center [920, 89] width 378 height 28
click at [842, 17] on link "מכרזים" at bounding box center [807, 20] width 71 height 41
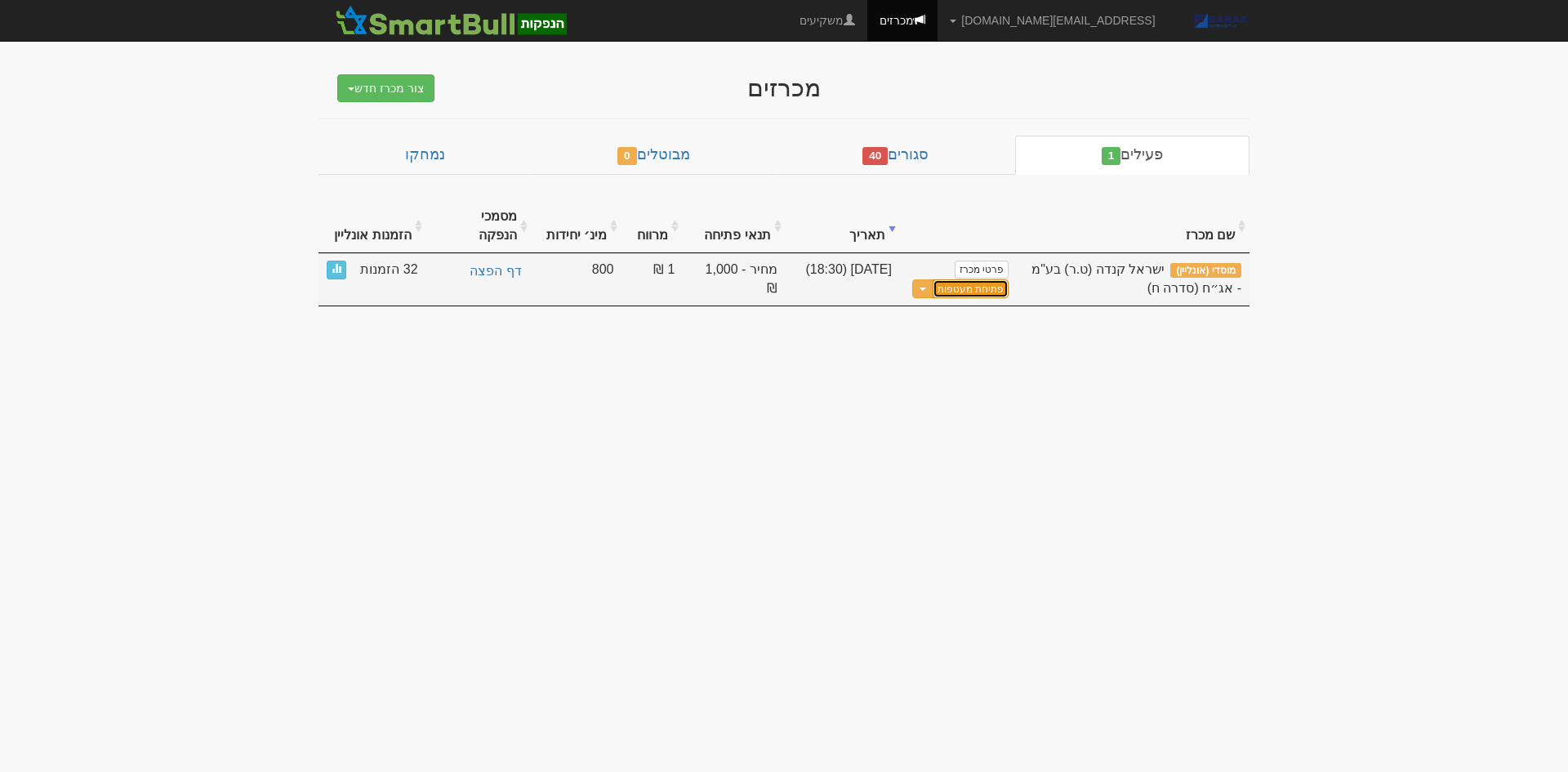
click at [985, 279] on button "פתיחת מעטפות" at bounding box center [971, 288] width 76 height 19
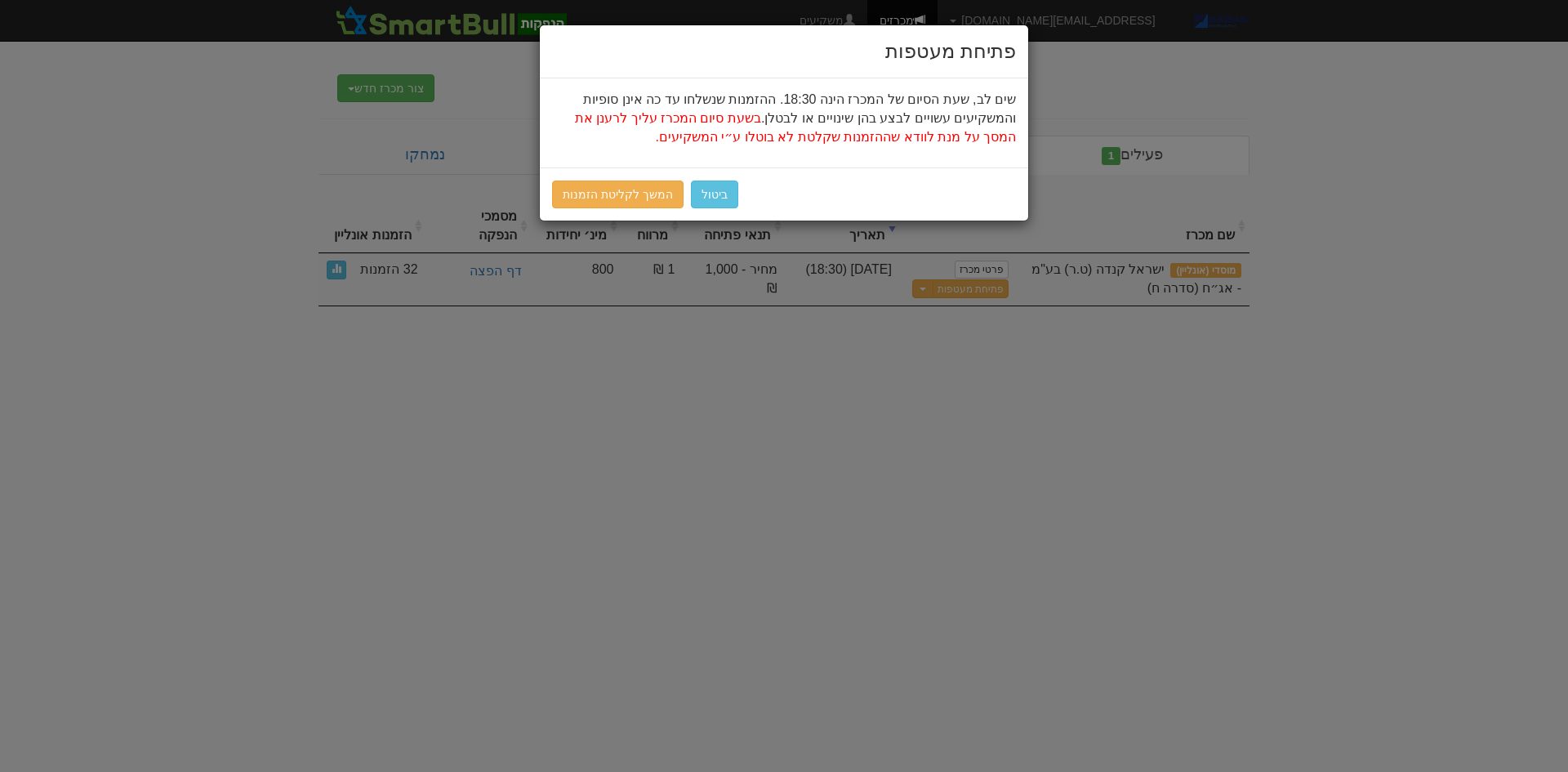
click at [621, 176] on div "ביטול המשך לקליטת הזמנות" at bounding box center [784, 194] width 488 height 53
click at [618, 189] on link "המשך לקליטת הזמנות" at bounding box center [618, 195] width 131 height 28
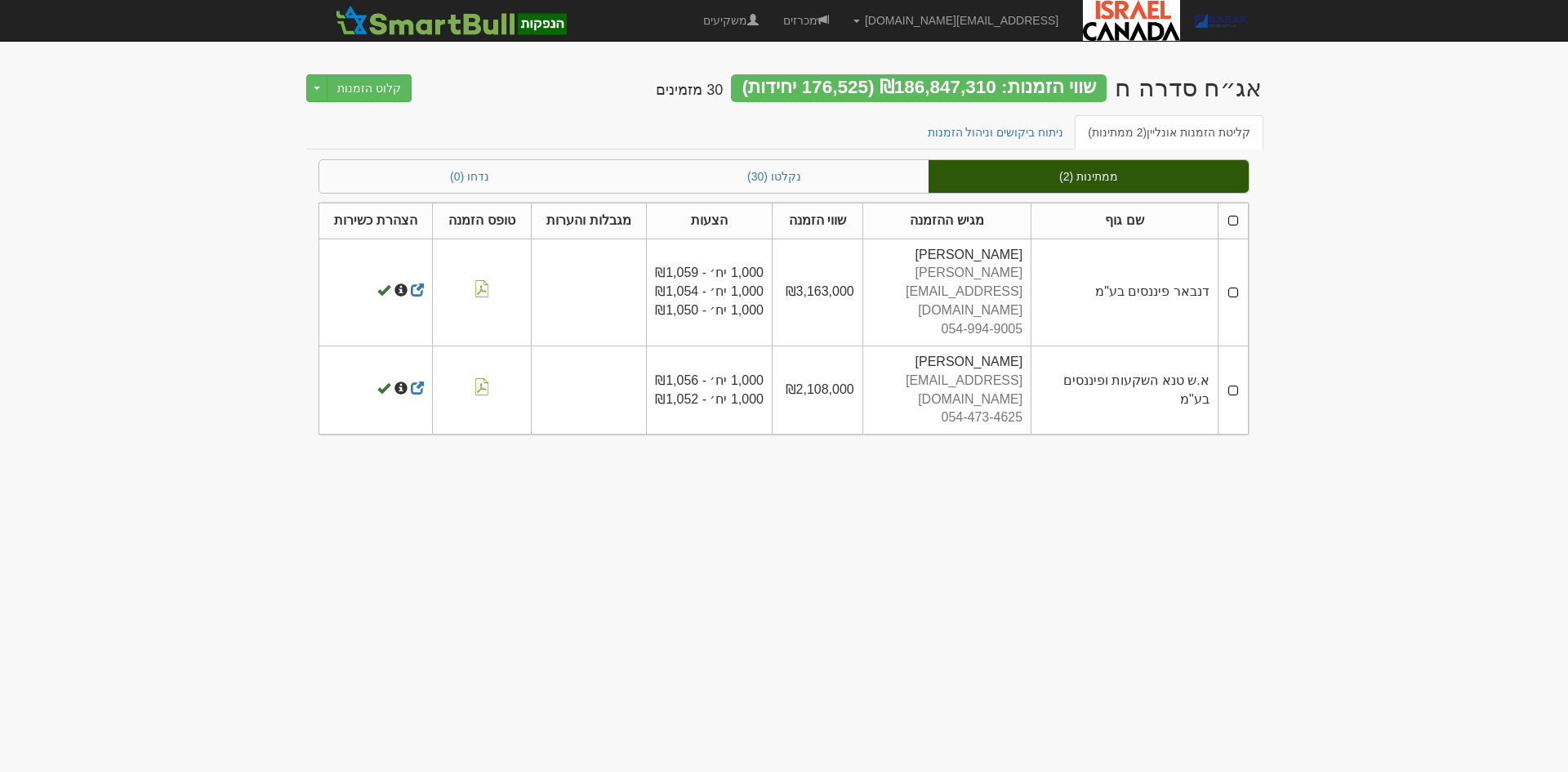
click at [1239, 224] on th at bounding box center [1232, 220] width 30 height 36
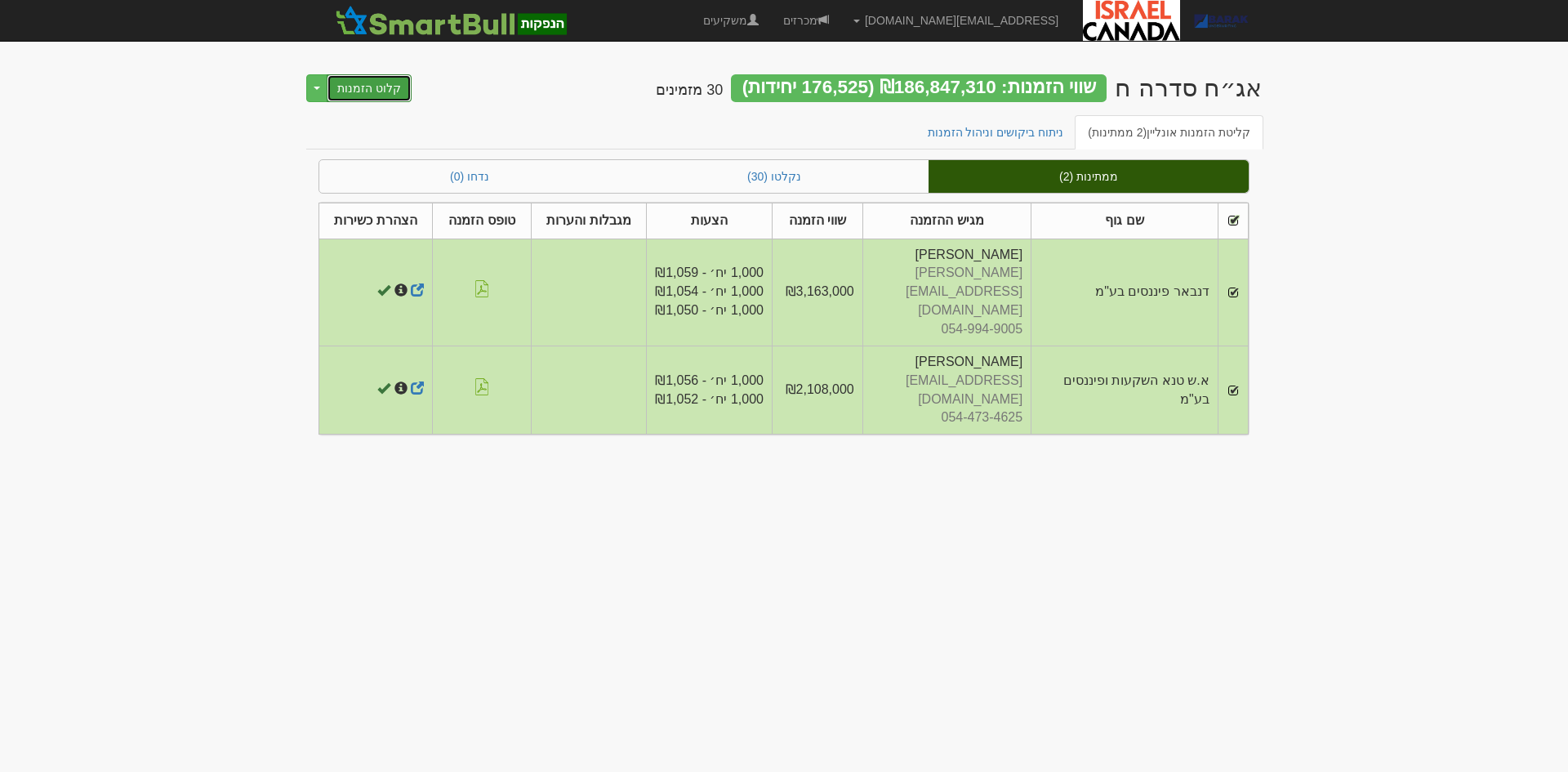
click at [372, 100] on button "קלוט הזמנות" at bounding box center [369, 88] width 85 height 28
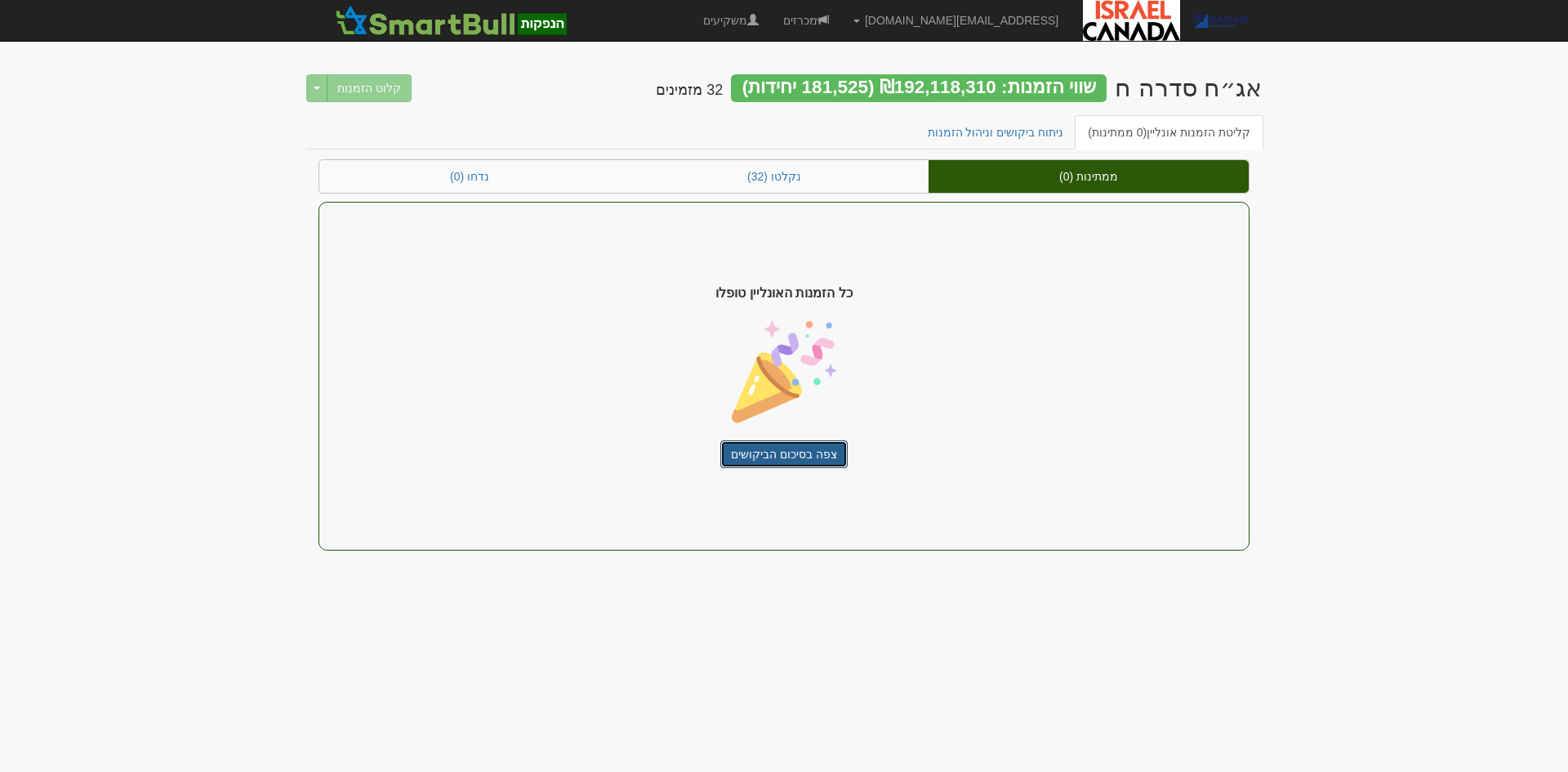
click at [799, 452] on link "צפה בסיכום הביקושים" at bounding box center [784, 455] width 128 height 28
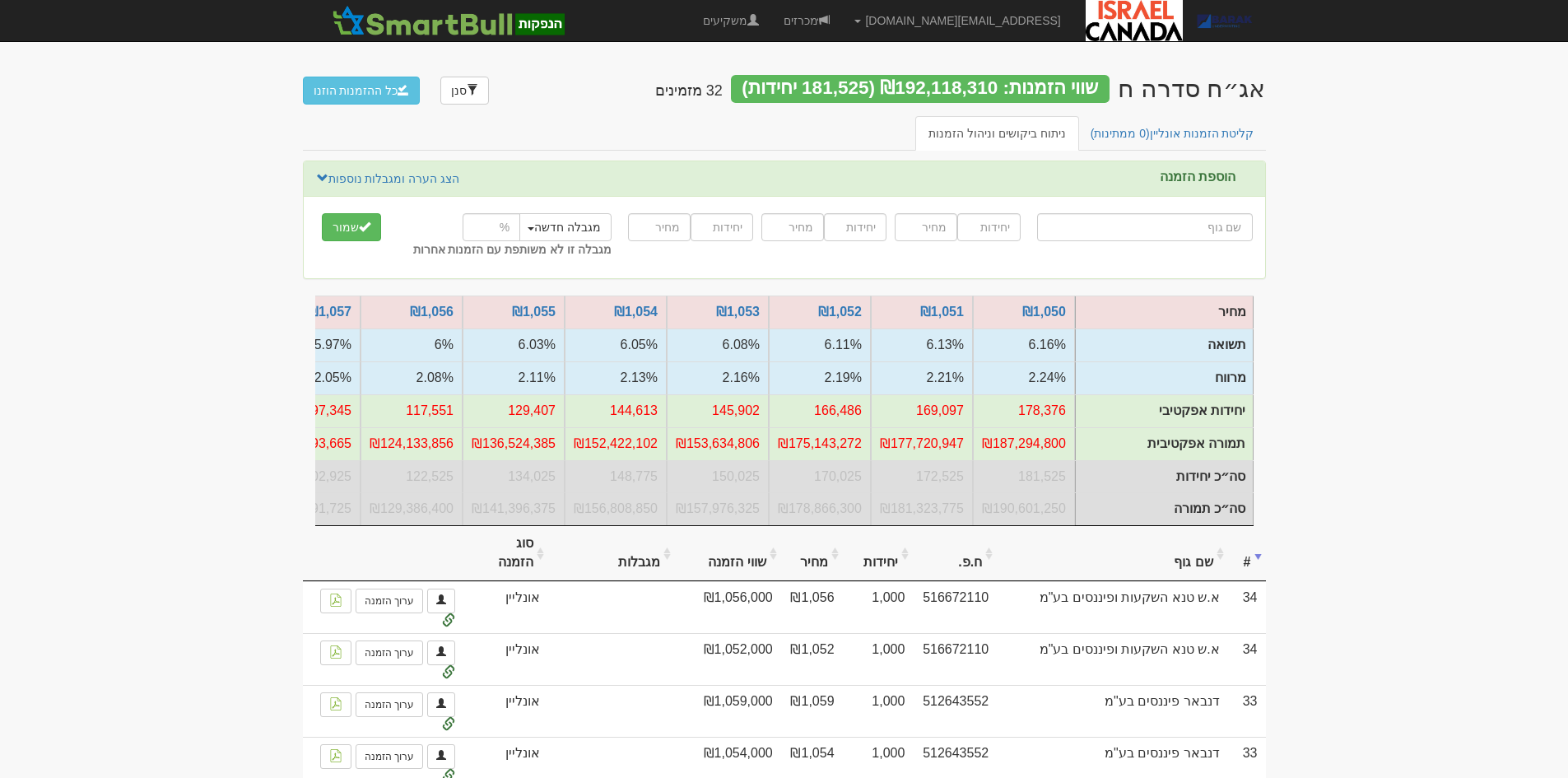
click at [1417, 19] on nav "[EMAIL_ADDRESS][DOMAIN_NAME] הגדרות חשבונות הנפקה תבניות הודעות קיבול" at bounding box center [784, 20] width 1568 height 42
click at [1208, 142] on link "קליטת הזמנות אונליין (0 ממתינות)" at bounding box center [1172, 133] width 190 height 35
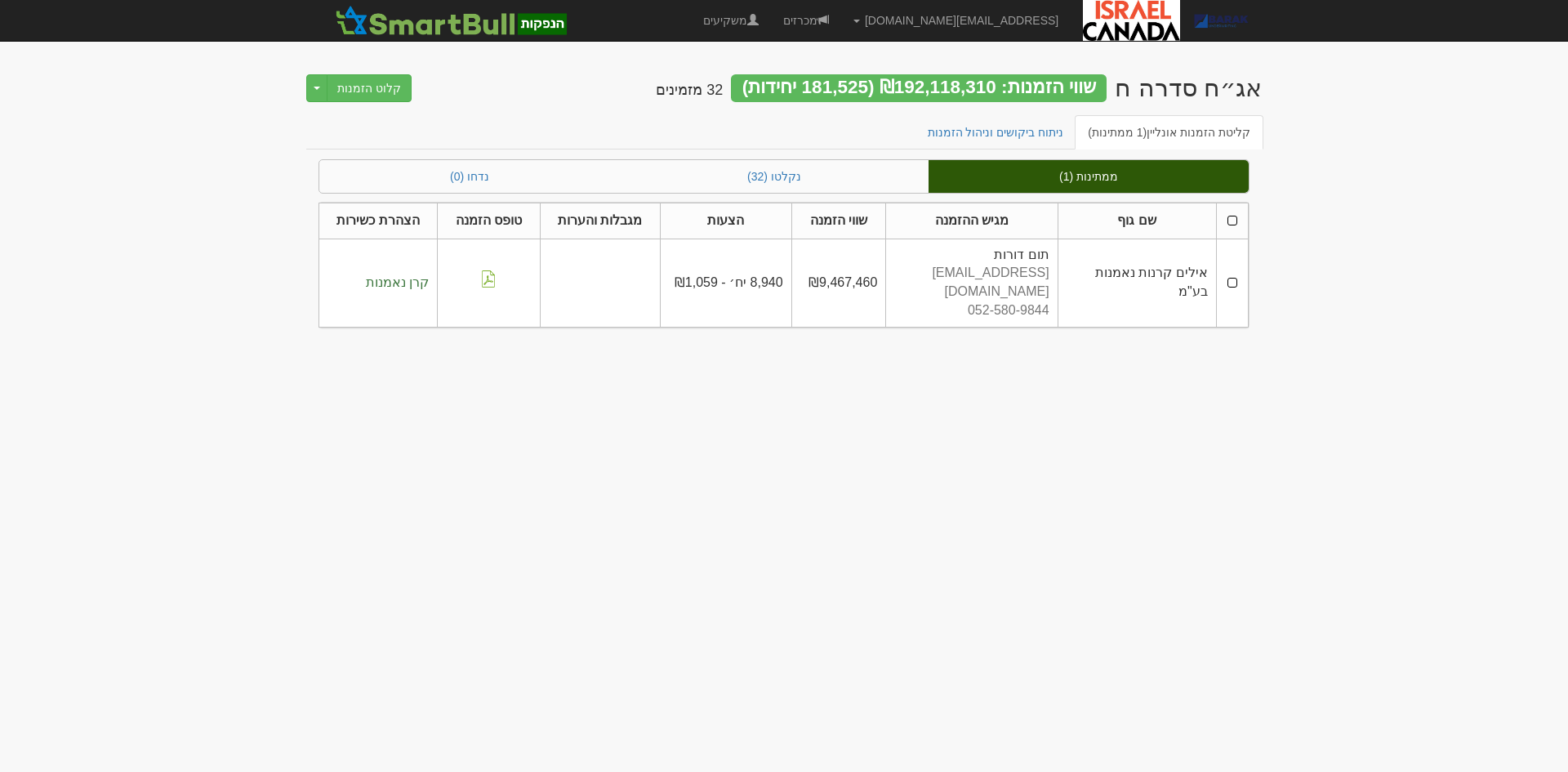
click at [1231, 275] on td at bounding box center [1231, 283] width 32 height 88
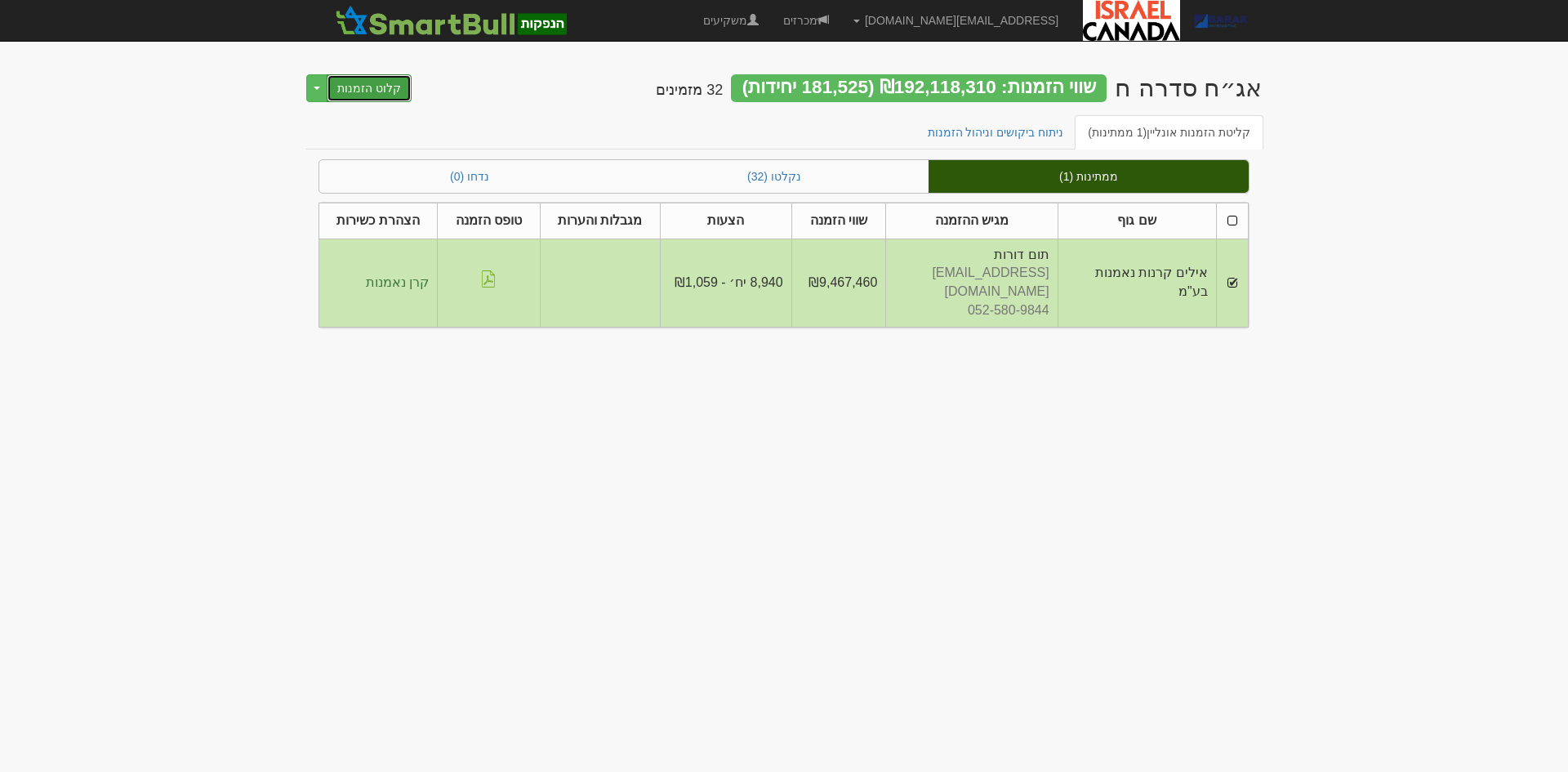
click at [401, 84] on button "קלוט הזמנות" at bounding box center [369, 88] width 85 height 28
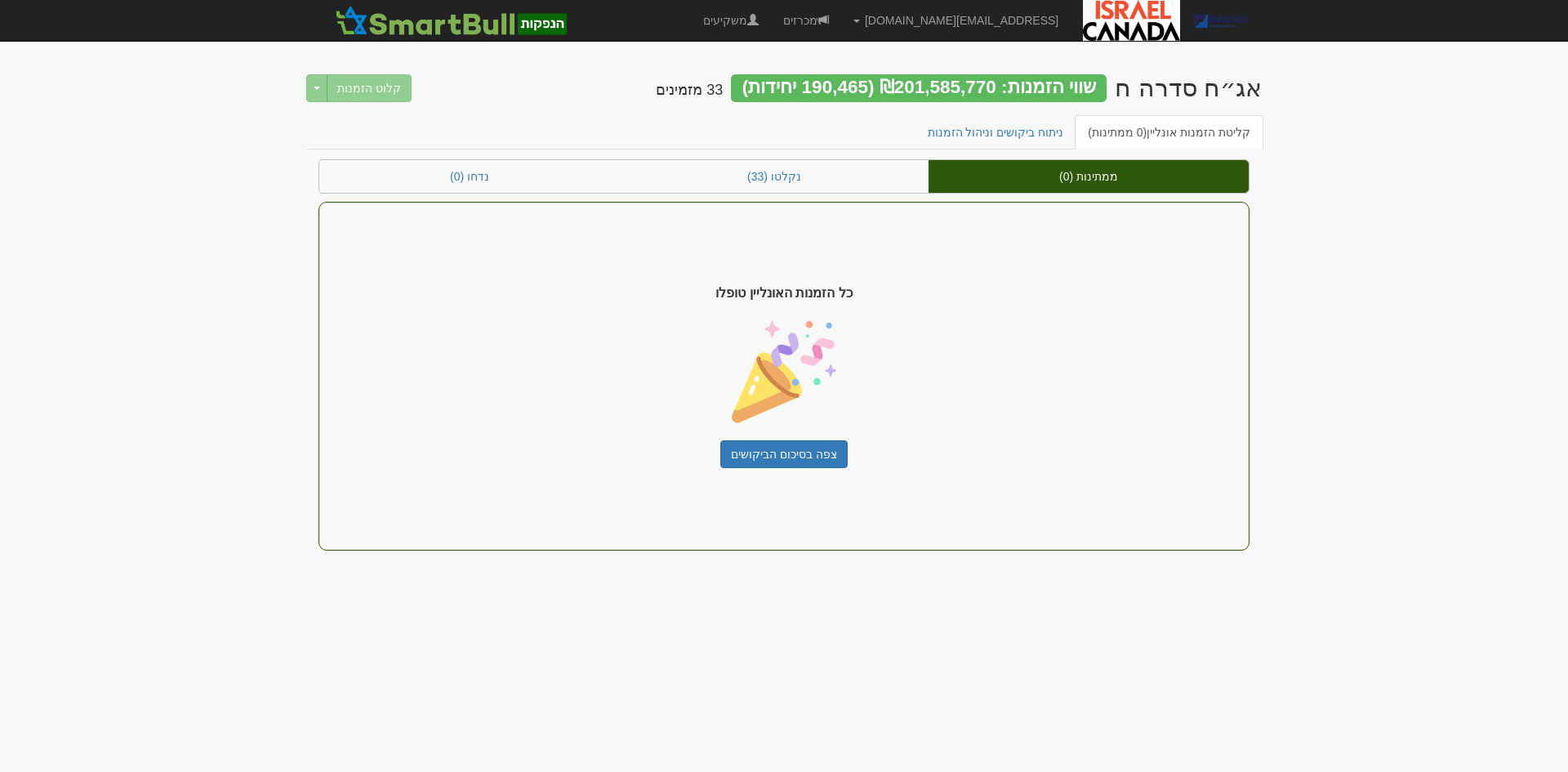
click at [796, 437] on div "כל הזמנות האונליין טופלו צפה בסיכום הביקושים" at bounding box center [783, 376] width 931 height 349
click at [797, 437] on div "כל הזמנות האונליין טופלו צפה בסיכום הביקושים" at bounding box center [783, 376] width 931 height 349
click at [800, 446] on link "צפה בסיכום הביקושים" at bounding box center [784, 455] width 128 height 28
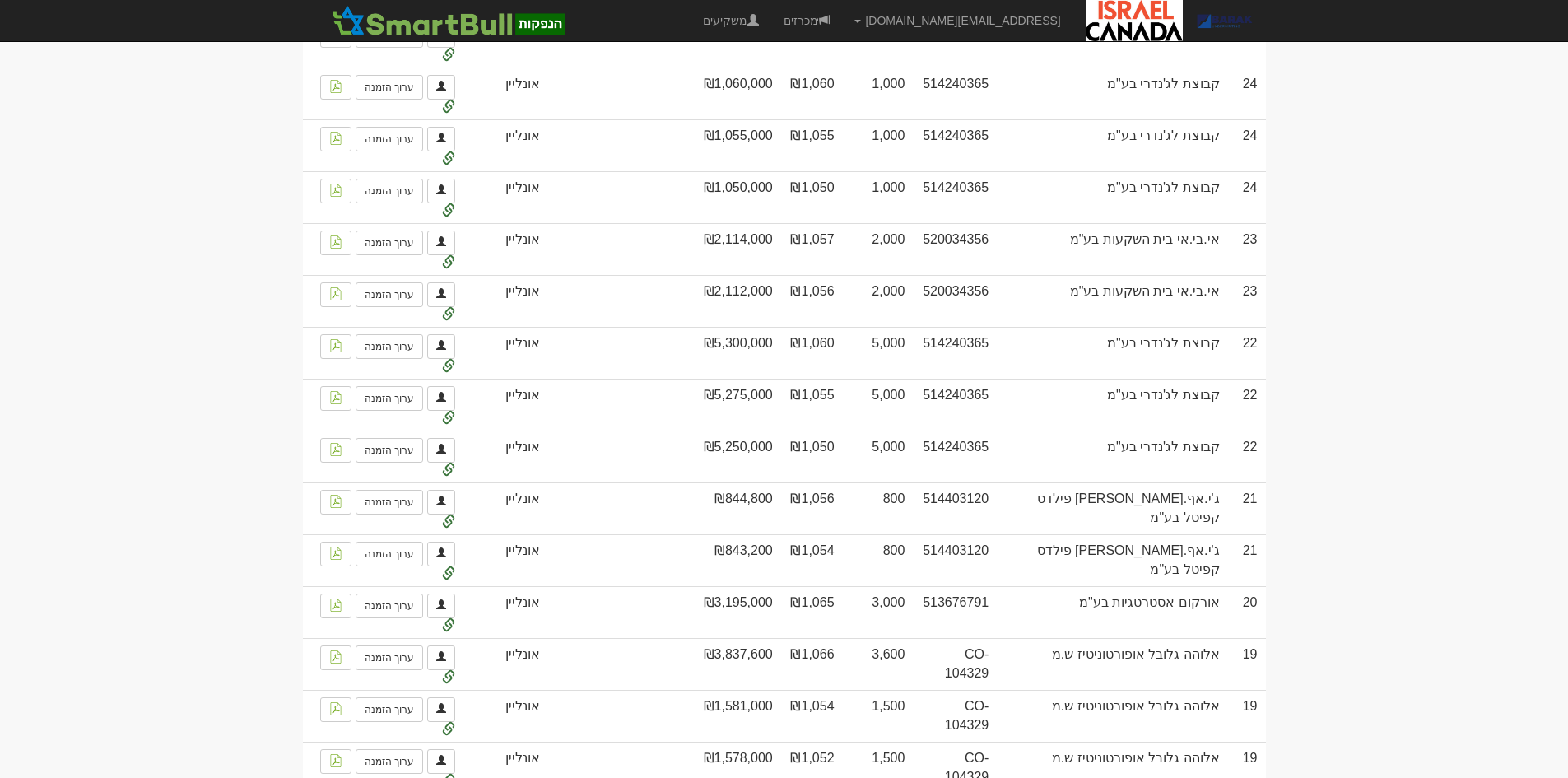
scroll to position [1412, 0]
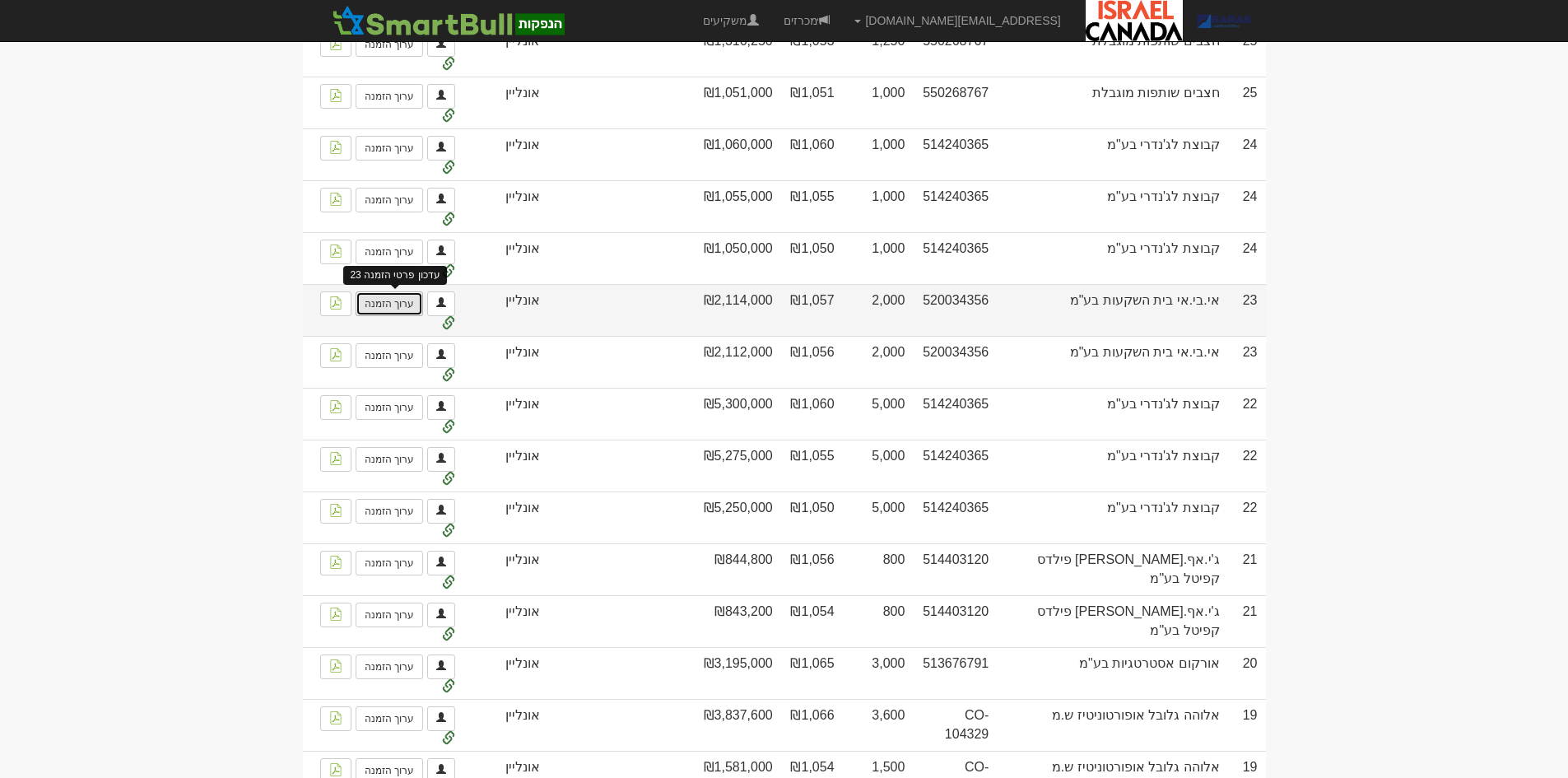
click at [377, 312] on link "ערוך הזמנה" at bounding box center [389, 304] width 67 height 25
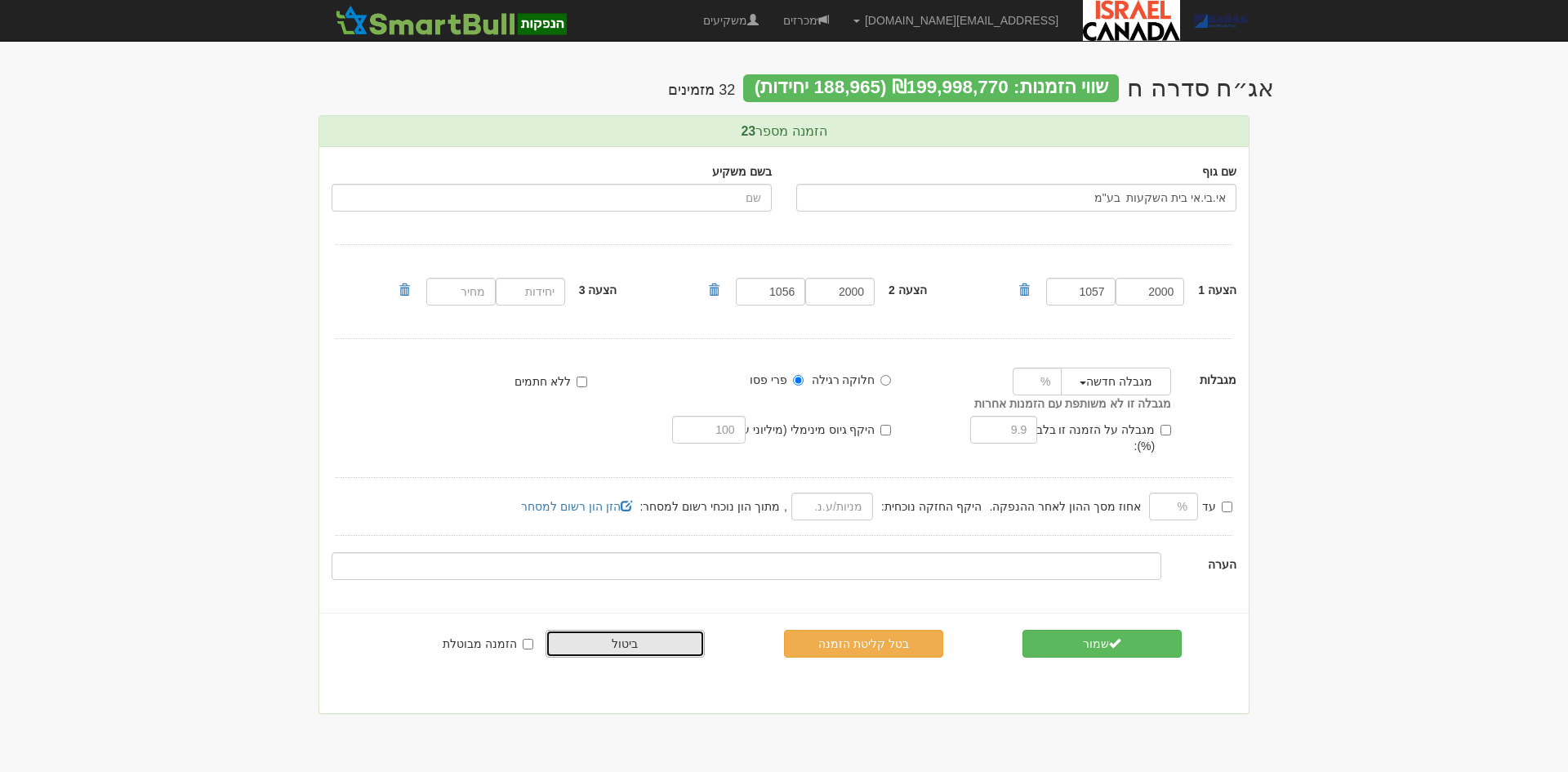
click at [613, 630] on link "ביטול" at bounding box center [625, 644] width 159 height 28
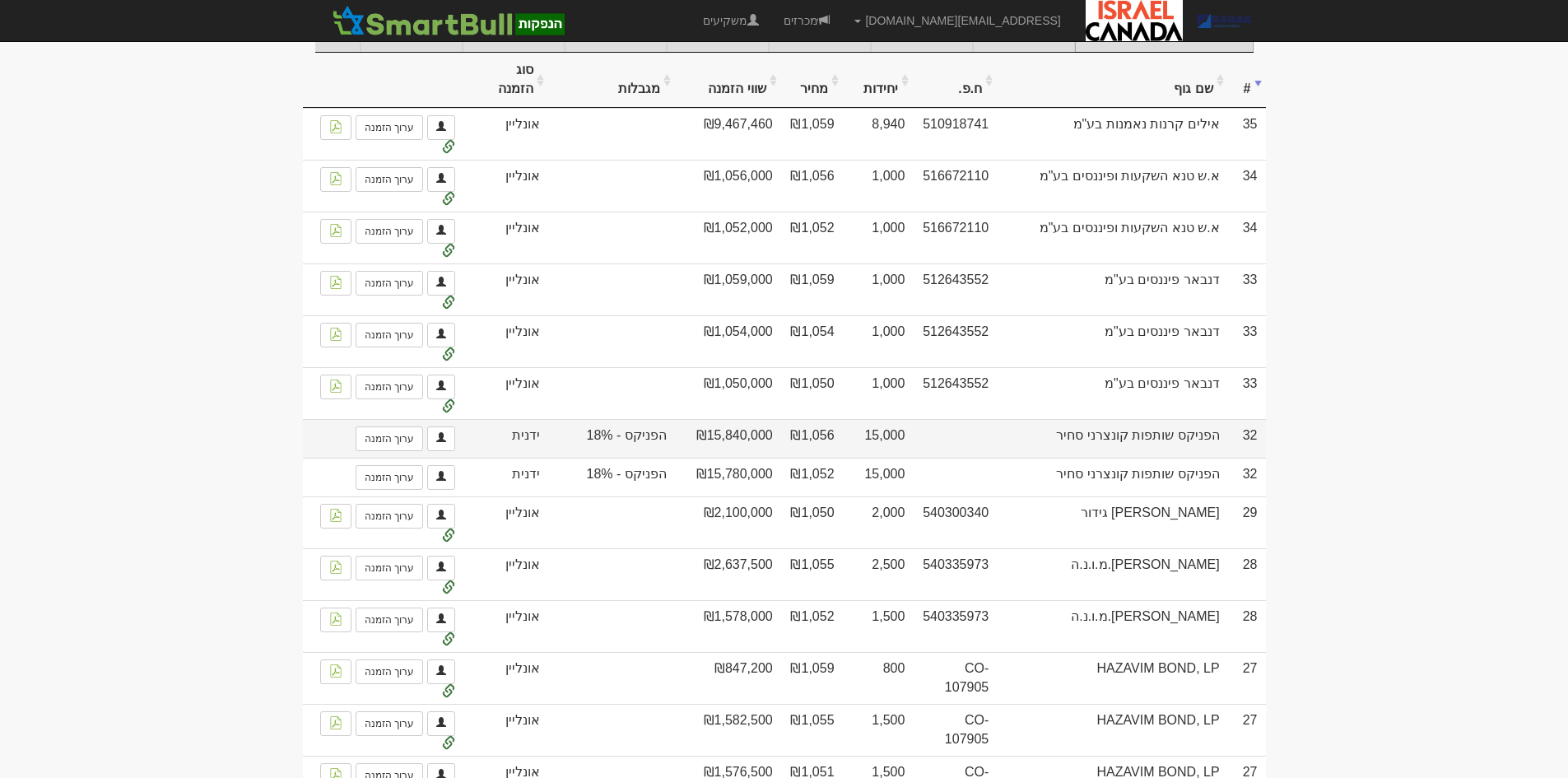
scroll to position [83, 0]
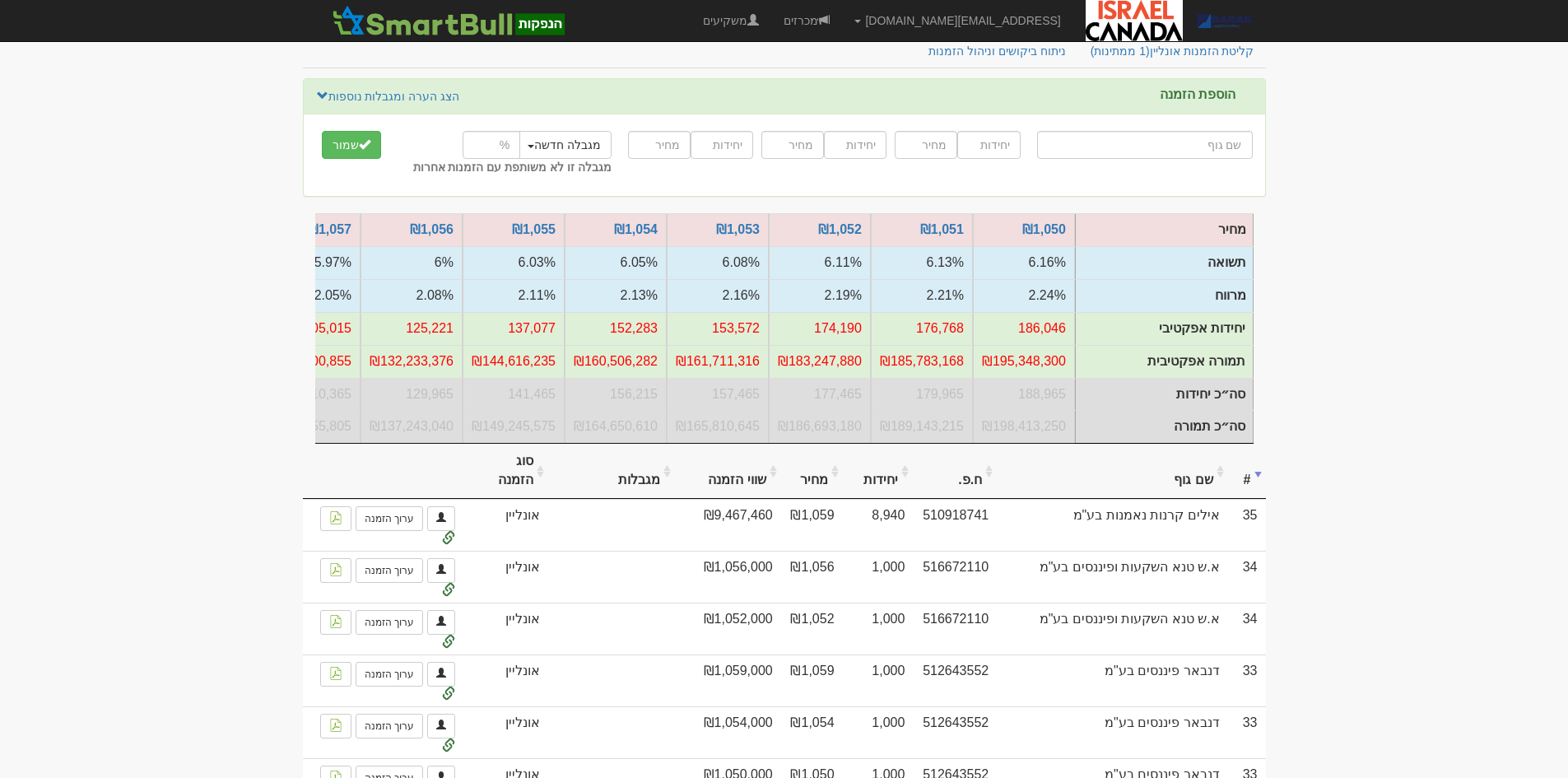
click at [1194, 473] on th "שם גוף" at bounding box center [1112, 472] width 231 height 55
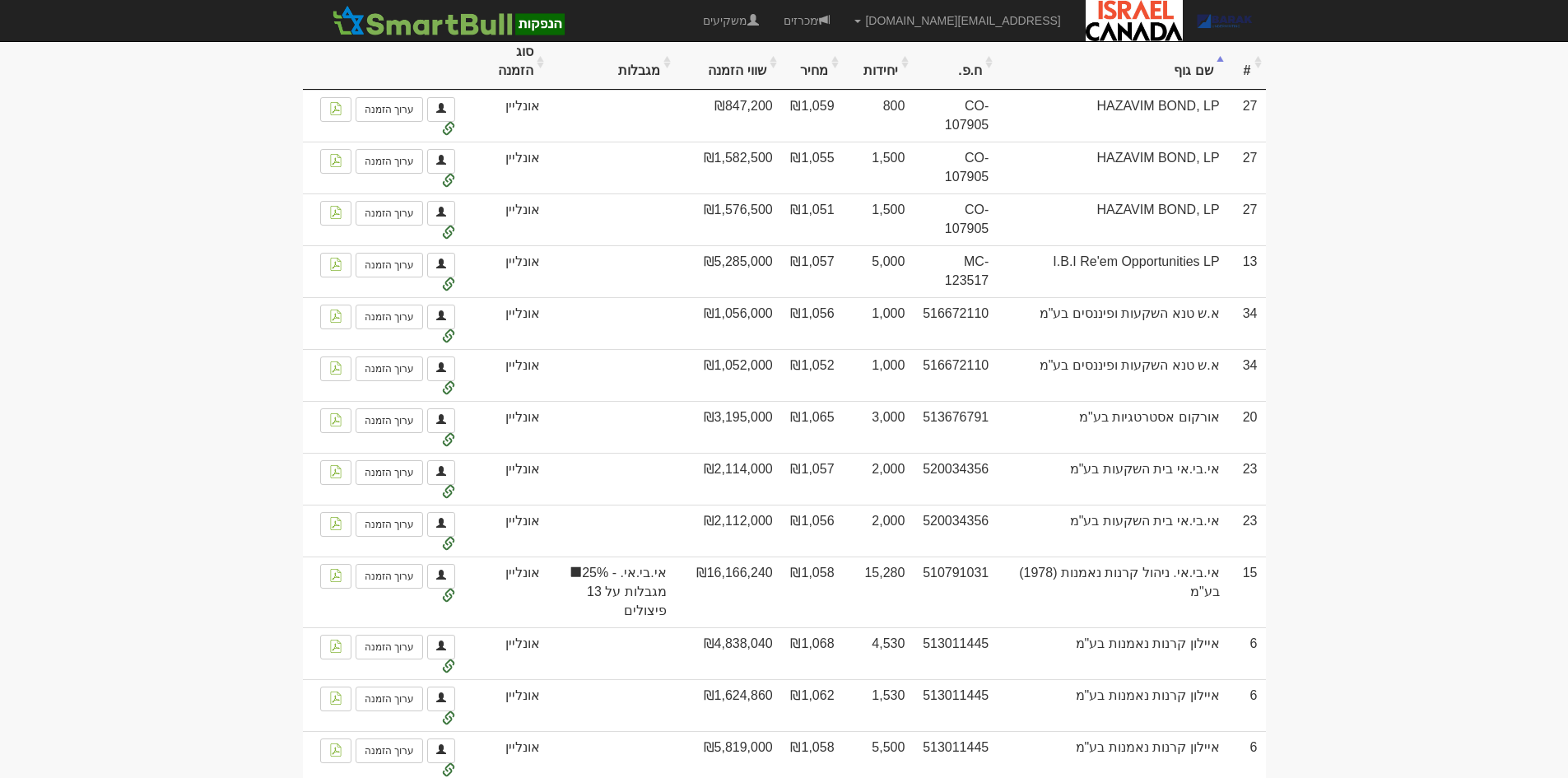
scroll to position [494, 0]
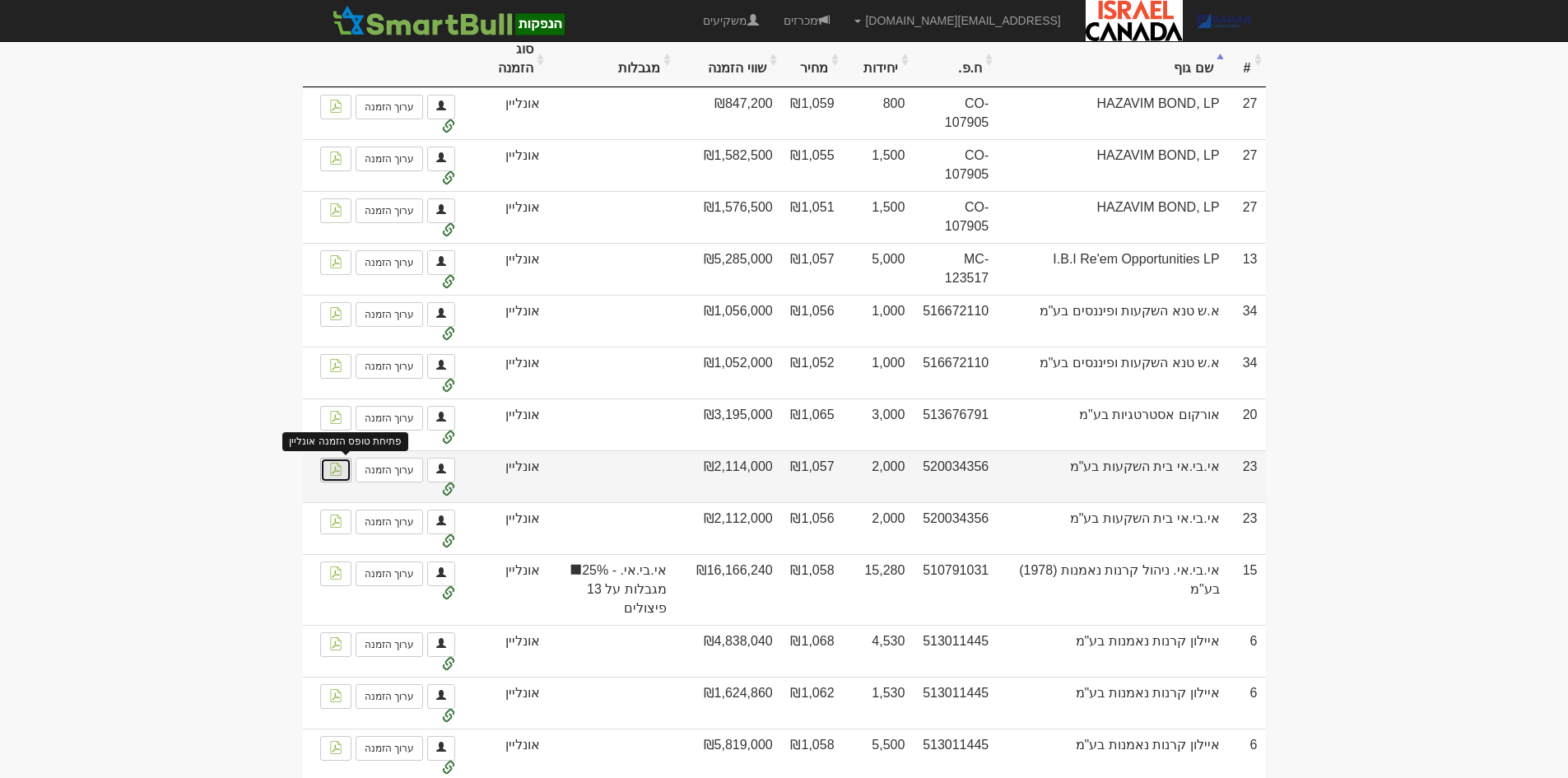
click at [347, 481] on link at bounding box center [336, 470] width 31 height 25
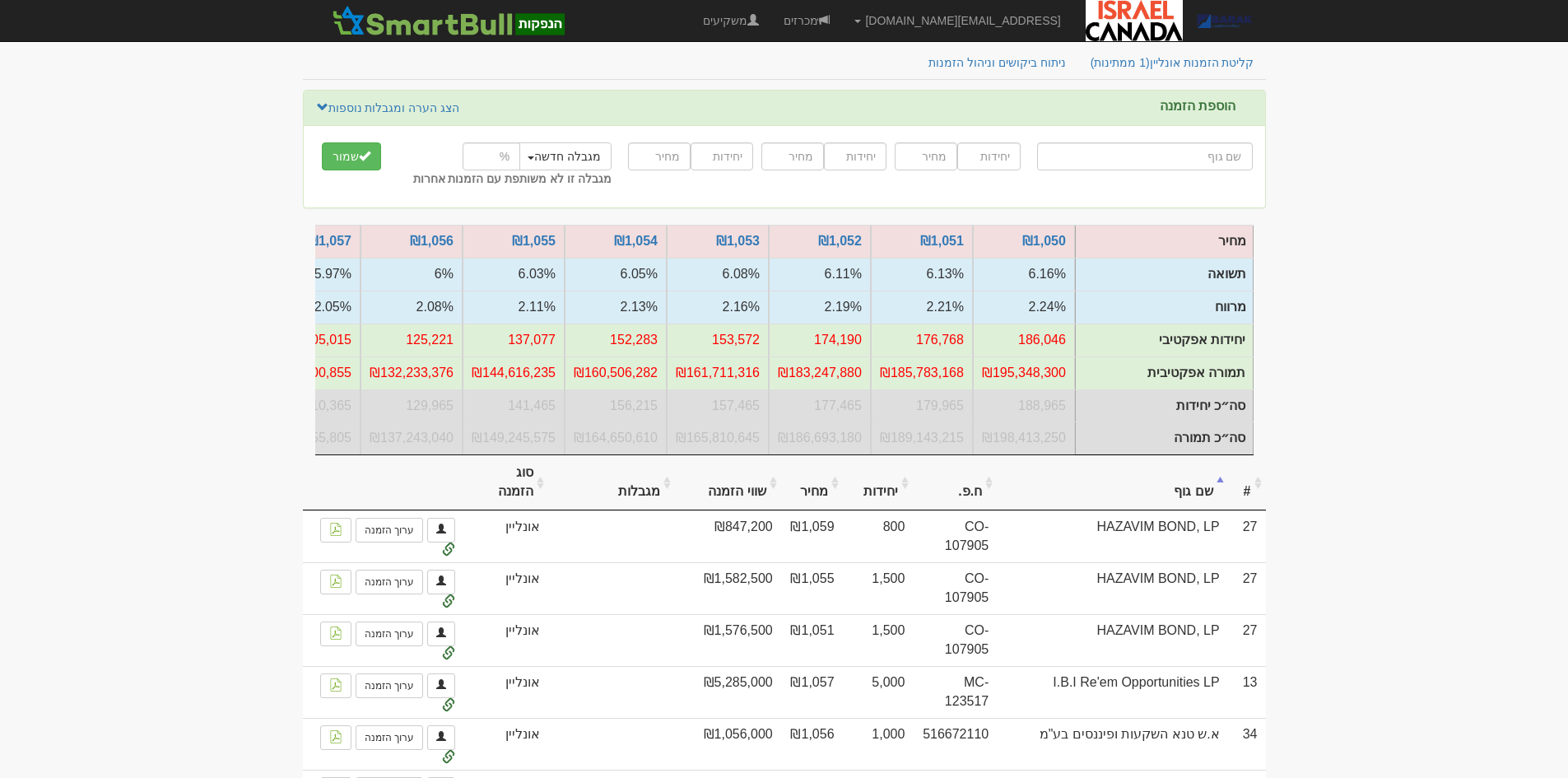
scroll to position [0, 0]
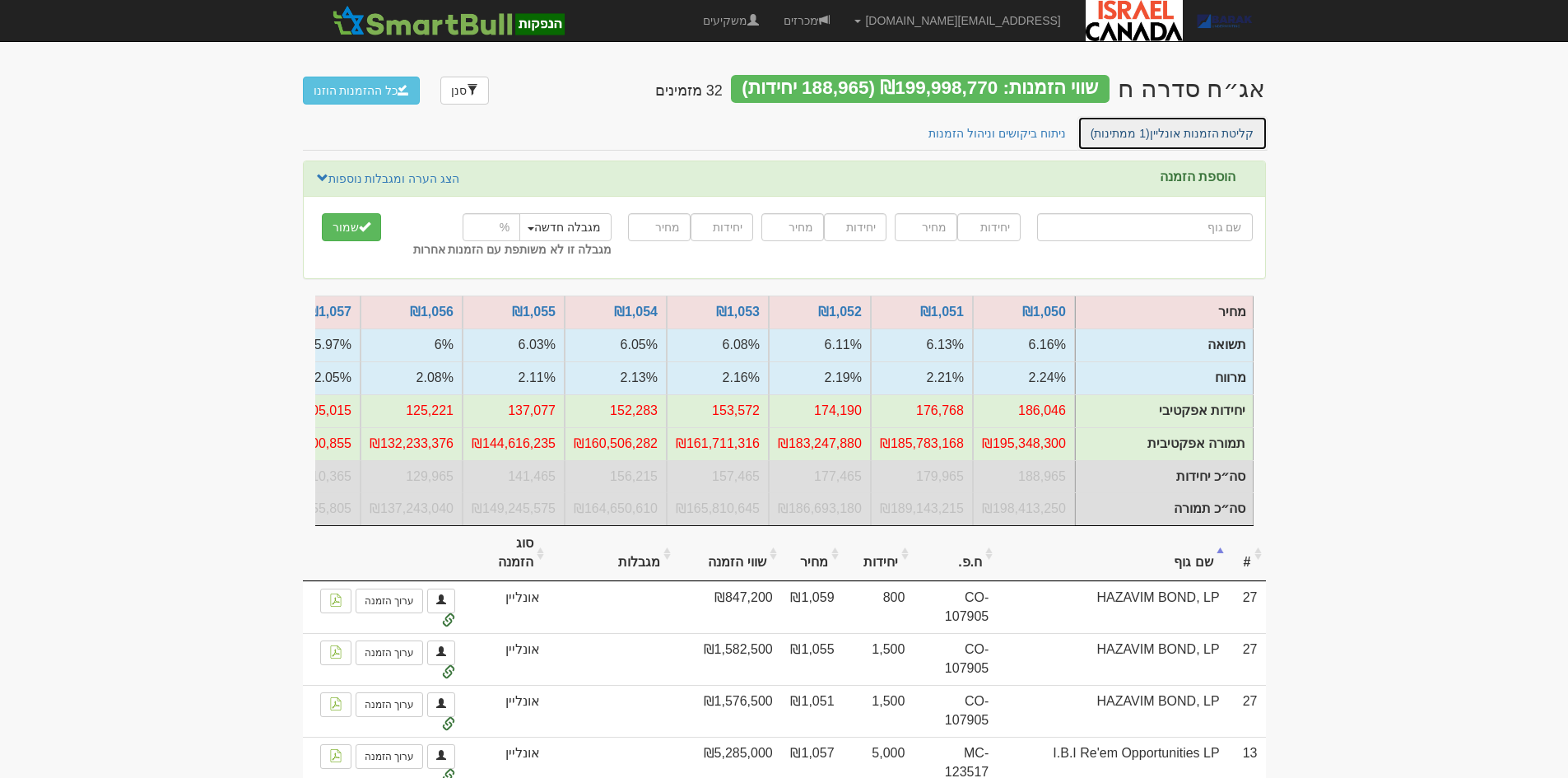
click at [1136, 120] on link "קליטת הזמנות אונליין (1 ממתינות)" at bounding box center [1172, 133] width 190 height 35
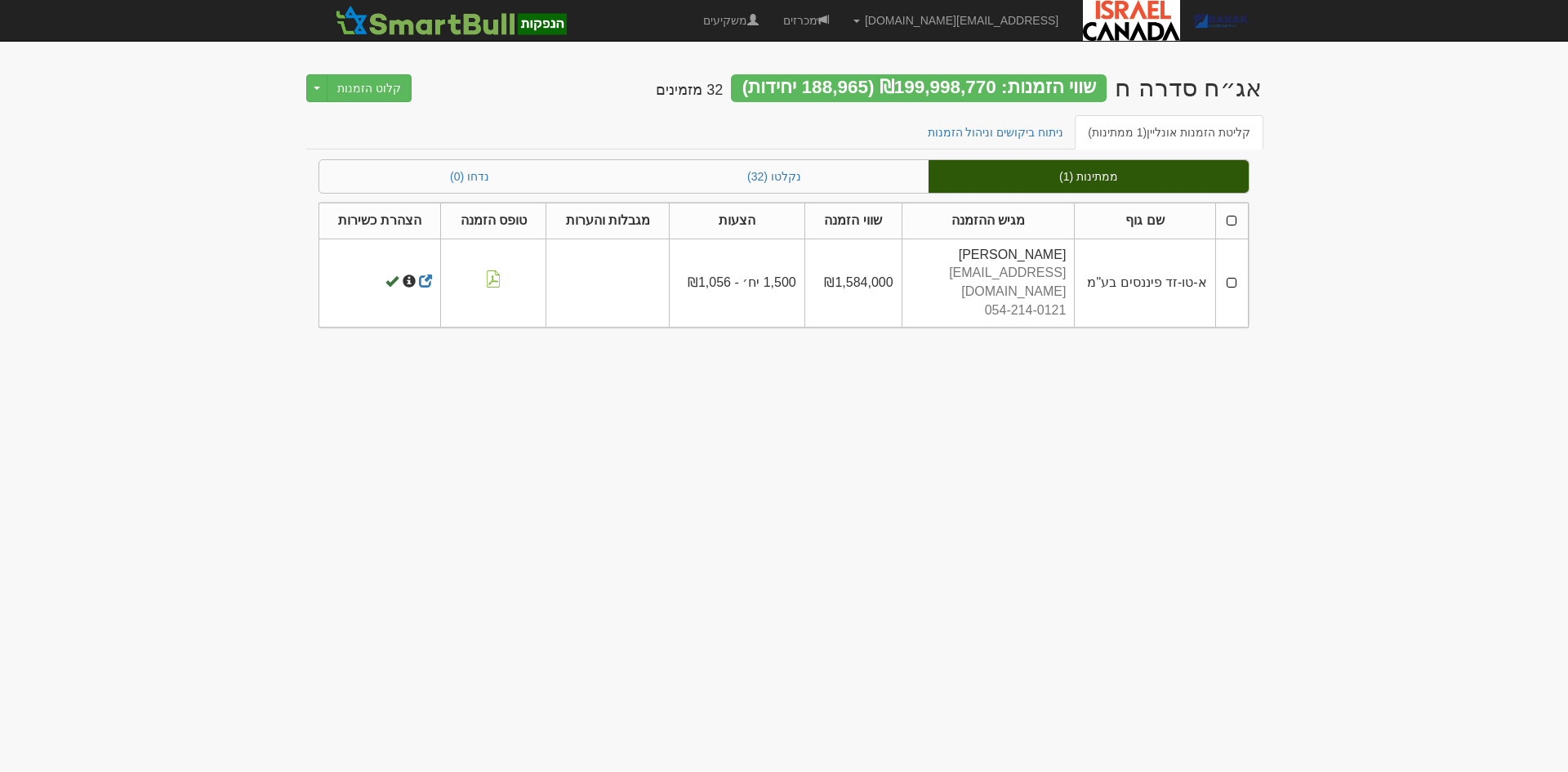
click at [1234, 274] on td at bounding box center [1231, 283] width 33 height 88
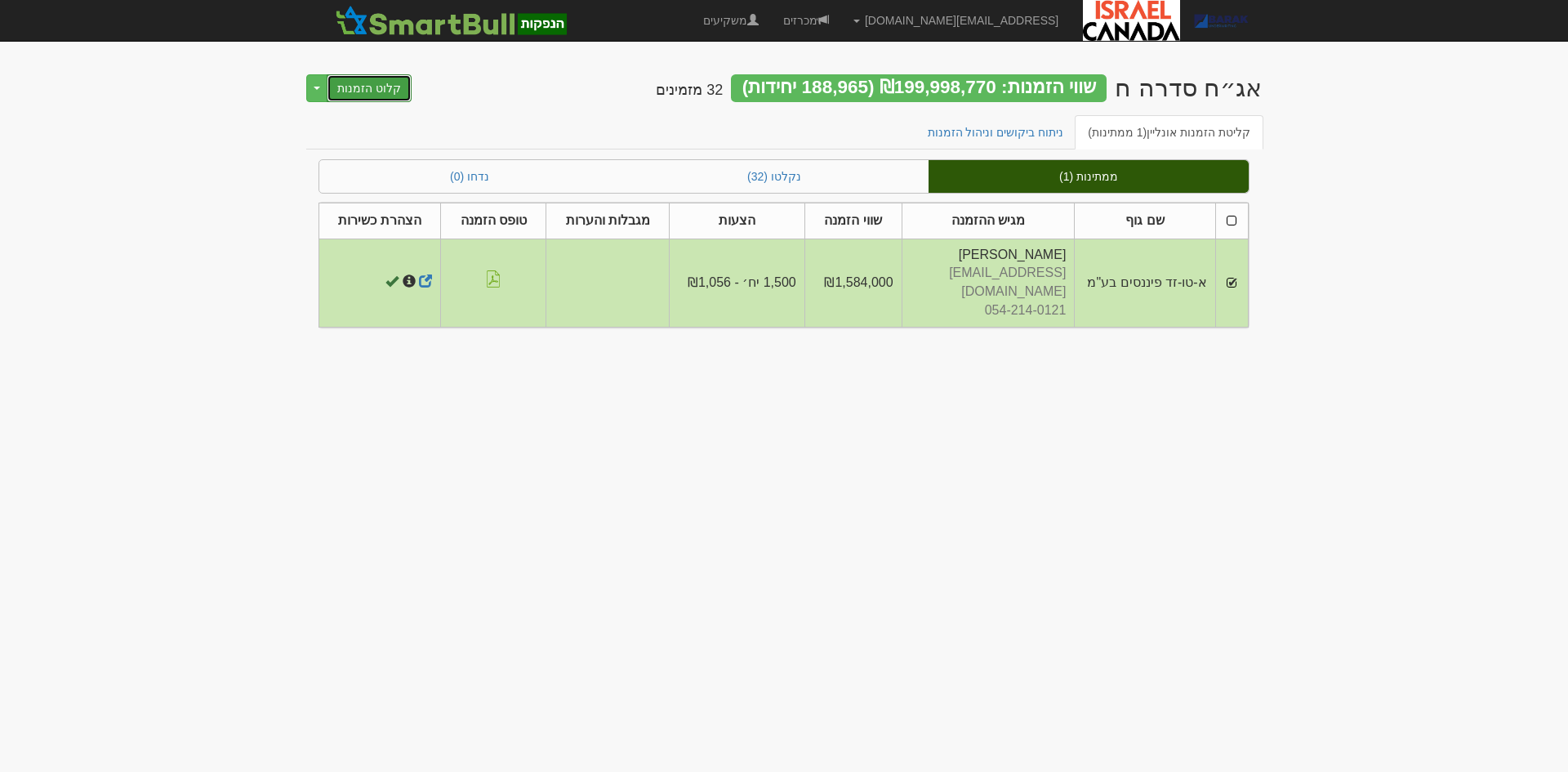
click at [380, 95] on button "קלוט הזמנות" at bounding box center [369, 88] width 85 height 28
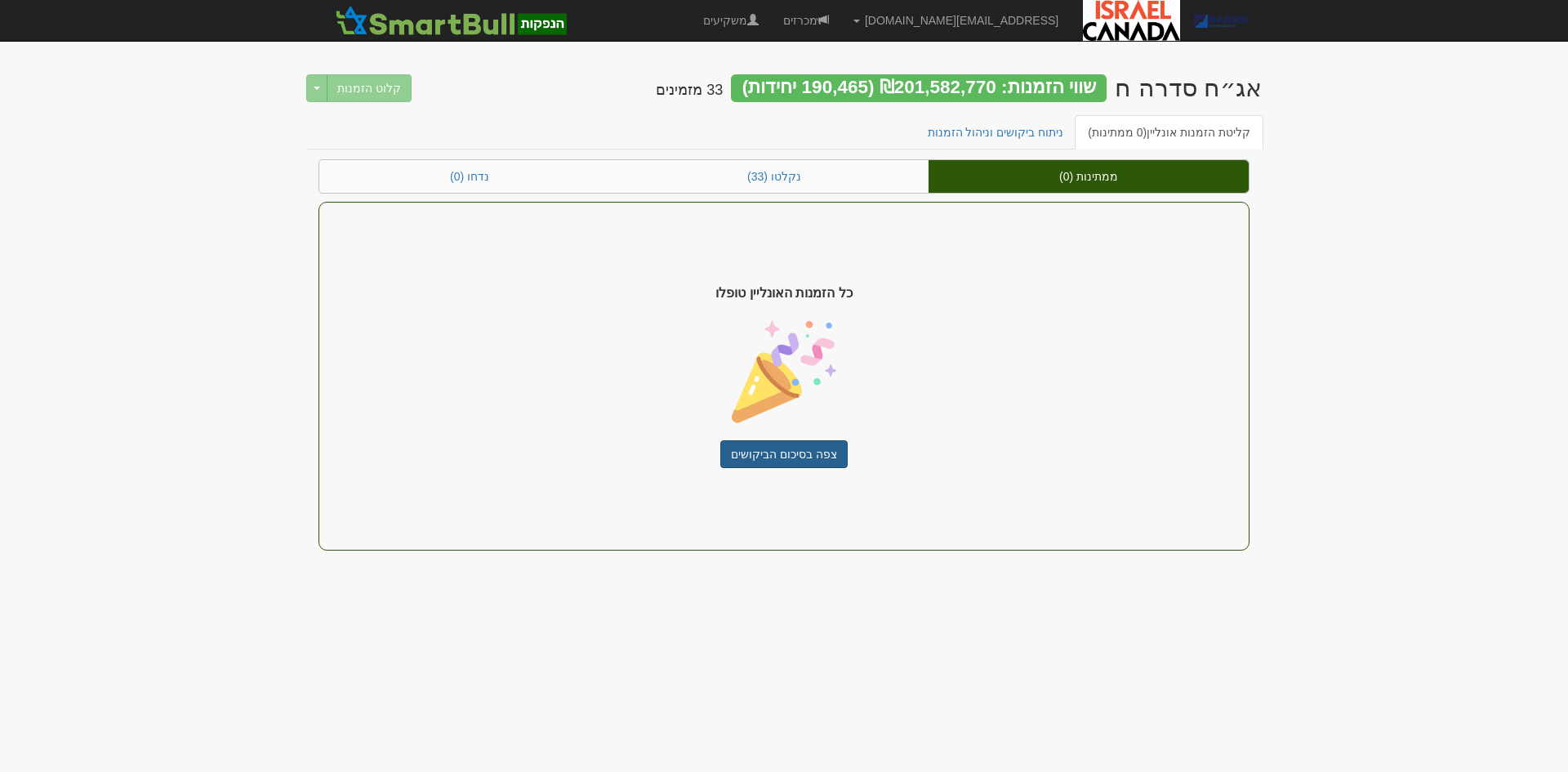
drag, startPoint x: 843, startPoint y: 446, endPoint x: 826, endPoint y: 462, distance: 23.3
click at [826, 462] on div "כל הזמנות האונליין טופלו צפה בסיכום הביקושים" at bounding box center [783, 376] width 931 height 349
click at [746, 451] on link "צפה בסיכום הביקושים" at bounding box center [784, 455] width 128 height 28
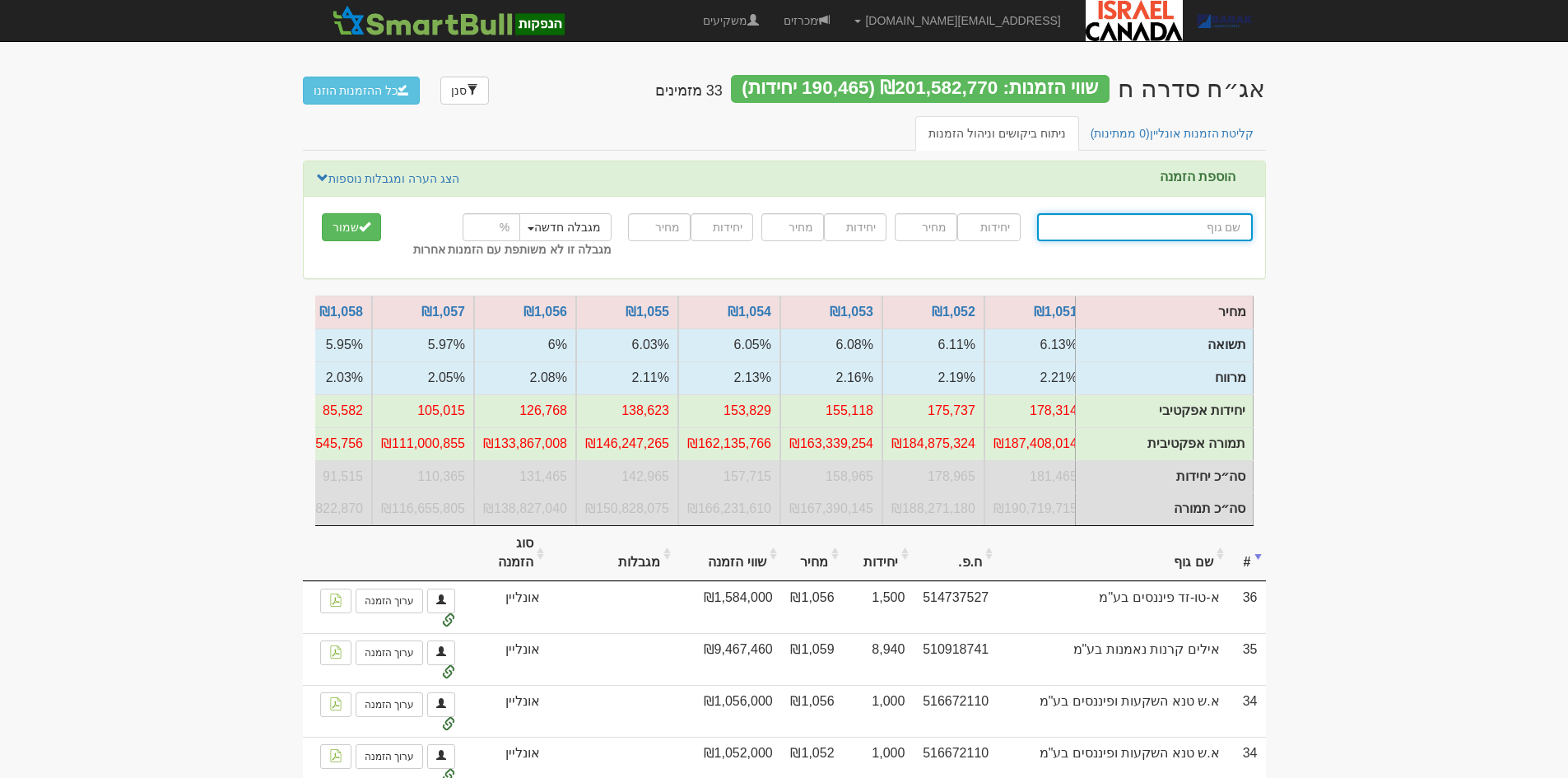
scroll to position [0, -116]
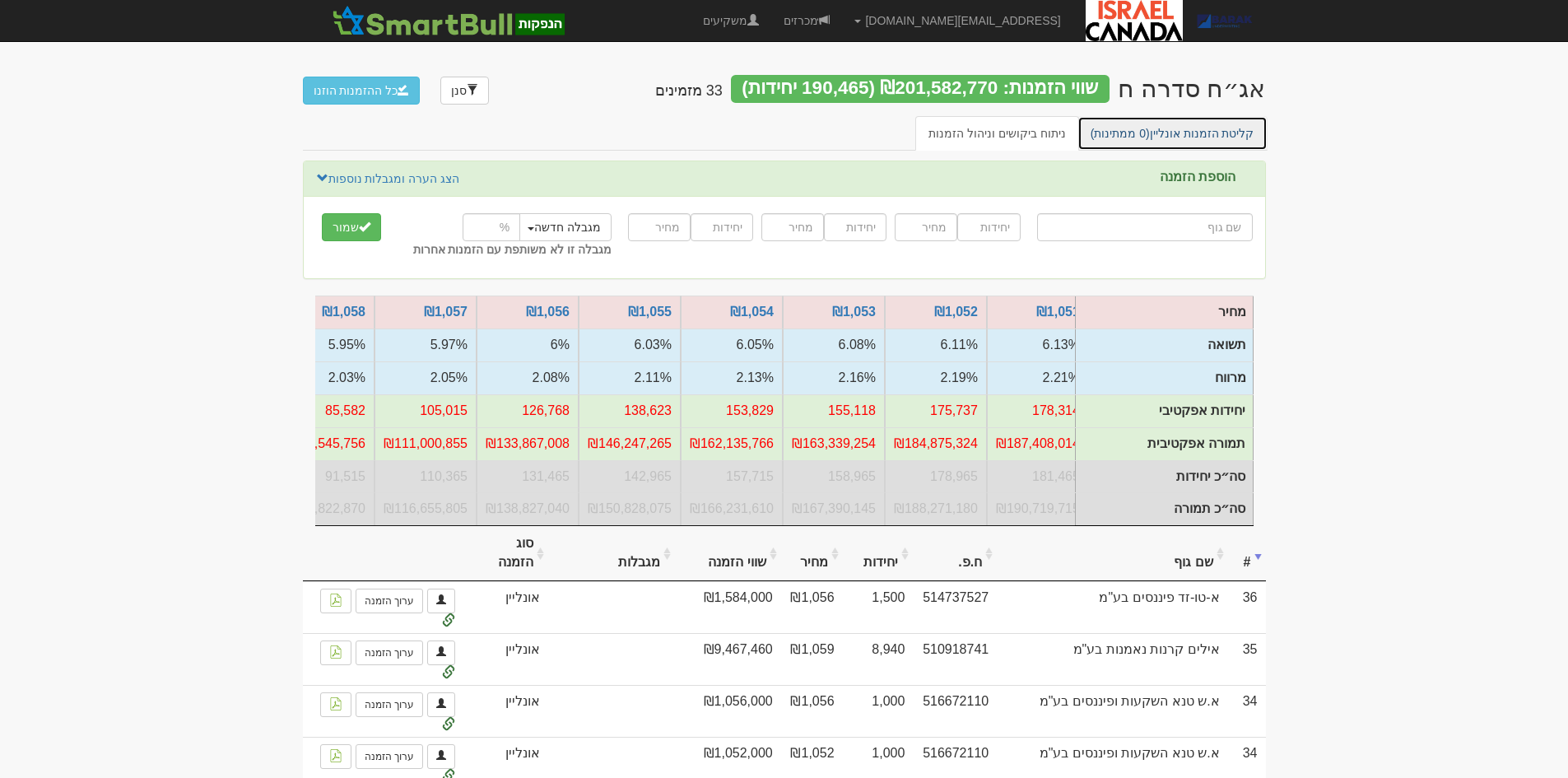
click at [1168, 137] on link "קליטת הזמנות אונליין (0 ממתינות)" at bounding box center [1172, 133] width 190 height 35
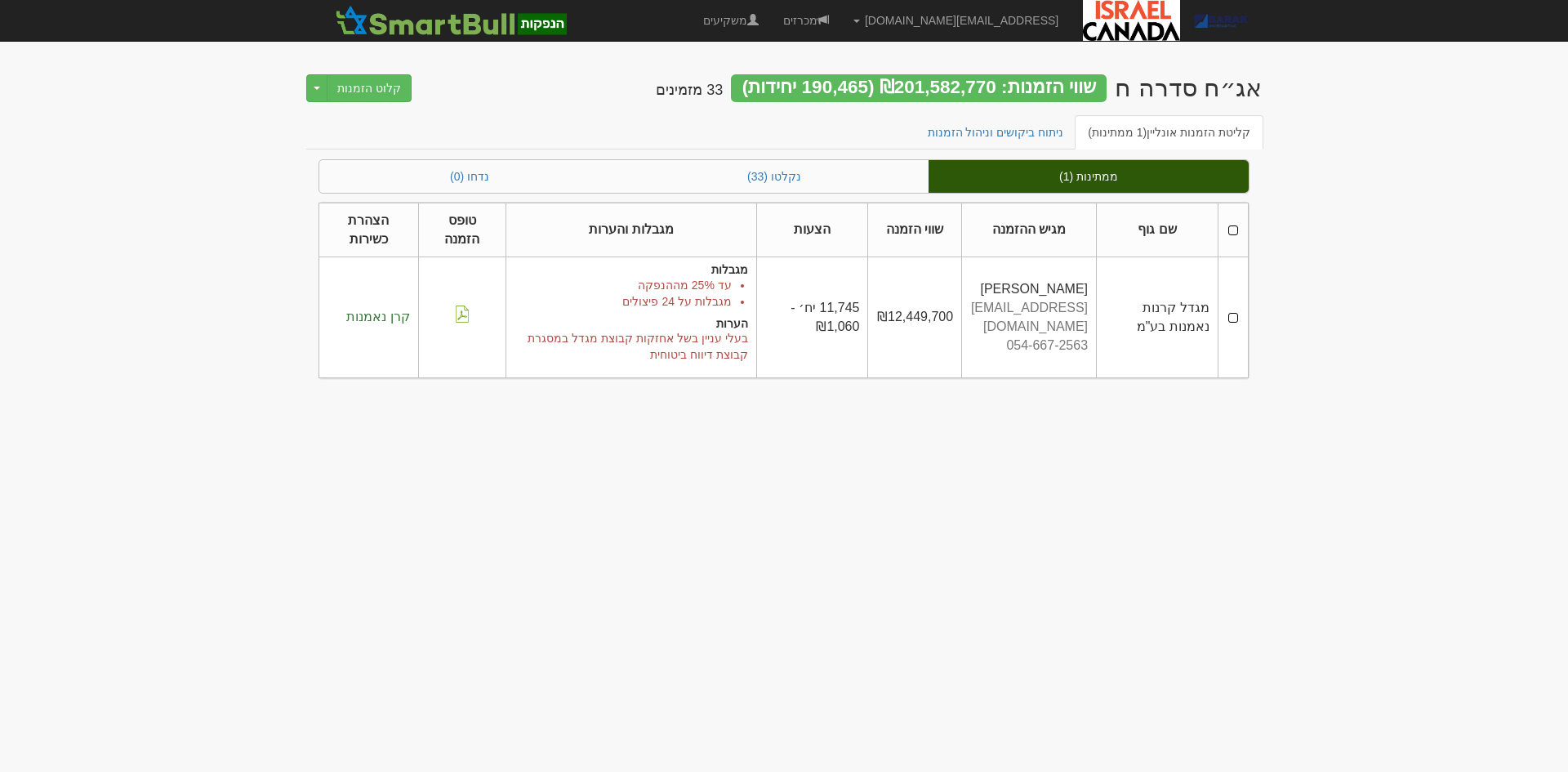
click at [1228, 315] on td at bounding box center [1232, 317] width 30 height 121
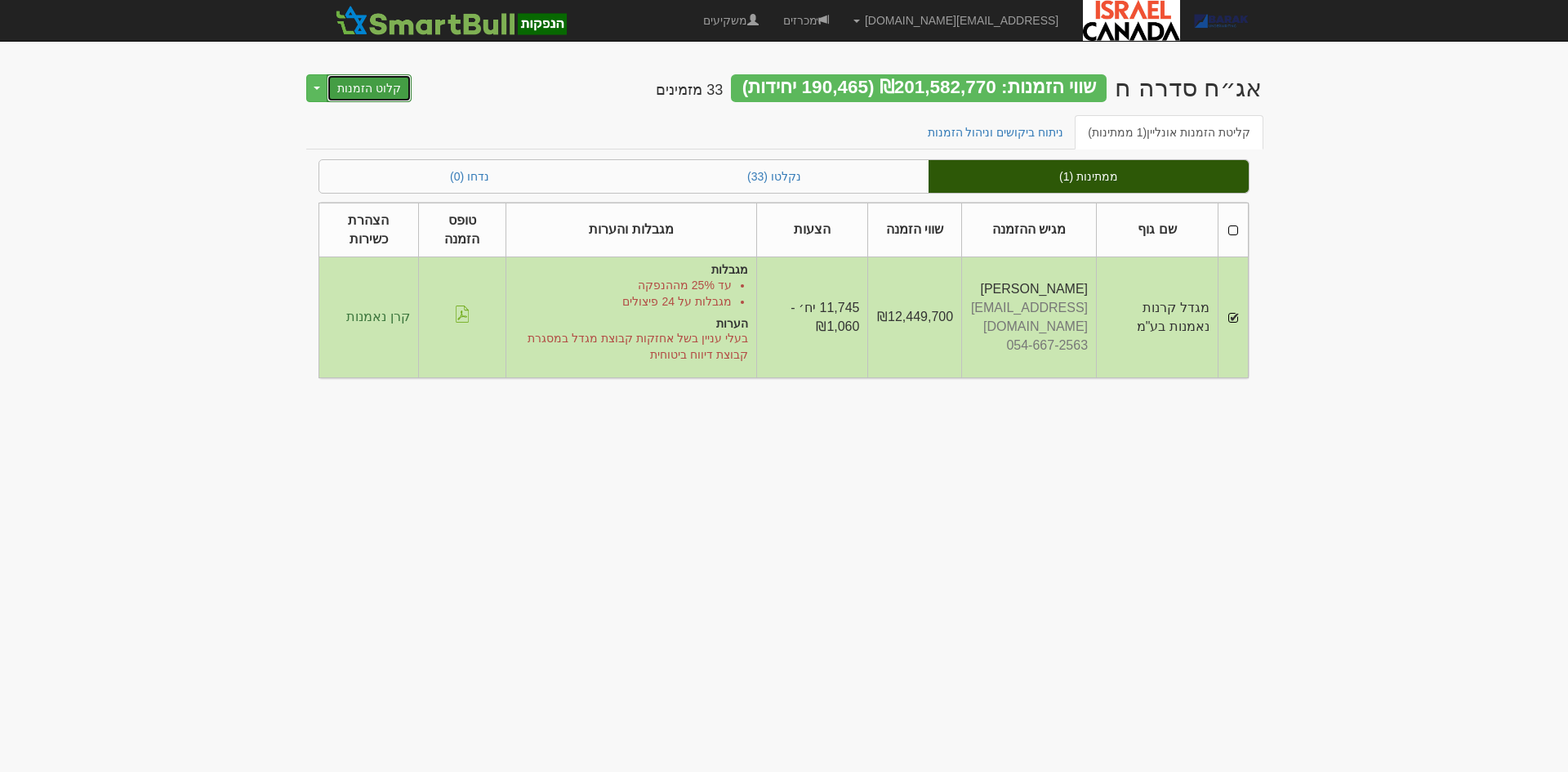
click at [383, 84] on button "קלוט הזמנות" at bounding box center [369, 88] width 85 height 28
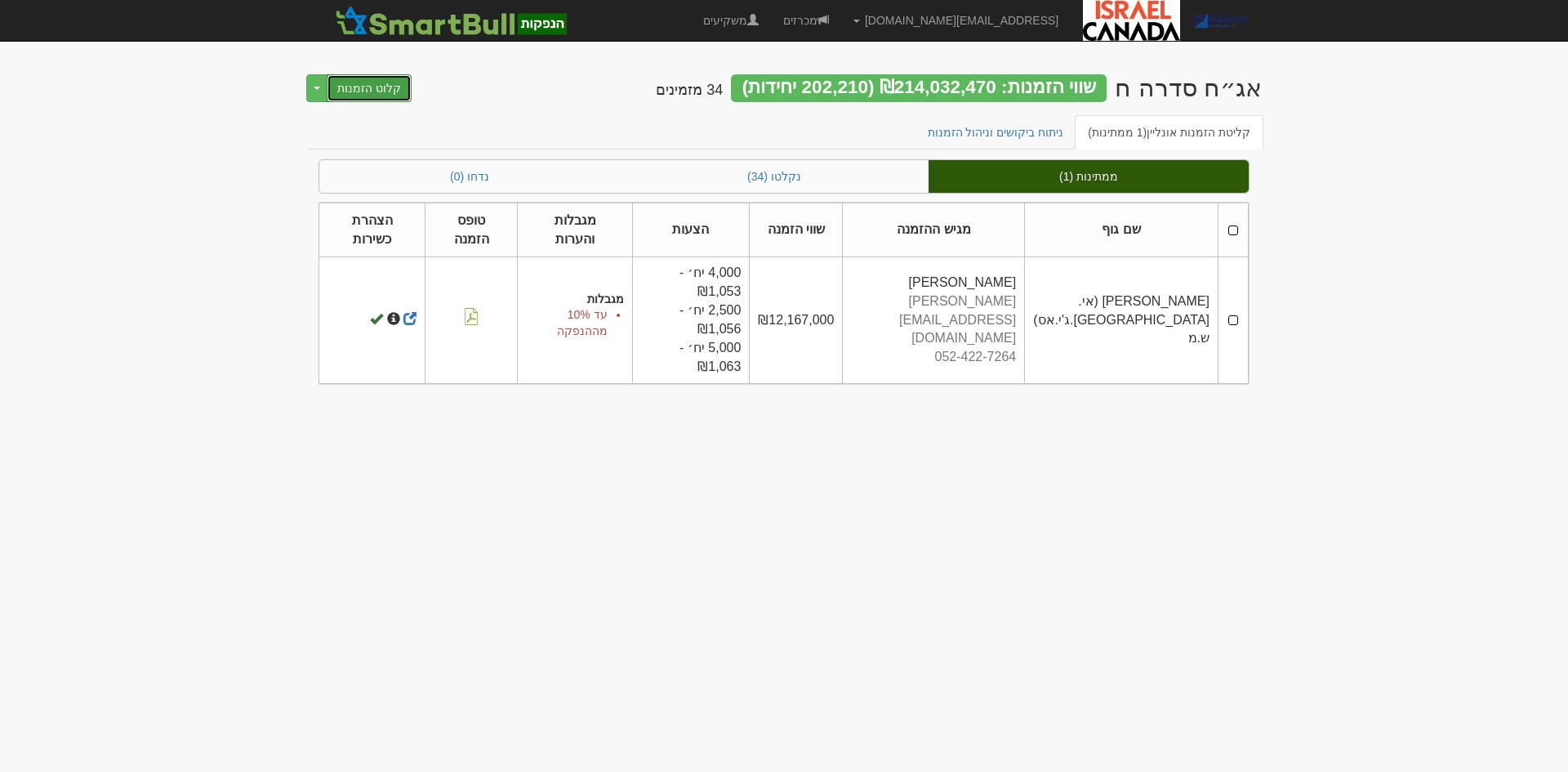
click at [362, 84] on button "קלוט הזמנות" at bounding box center [369, 88] width 85 height 28
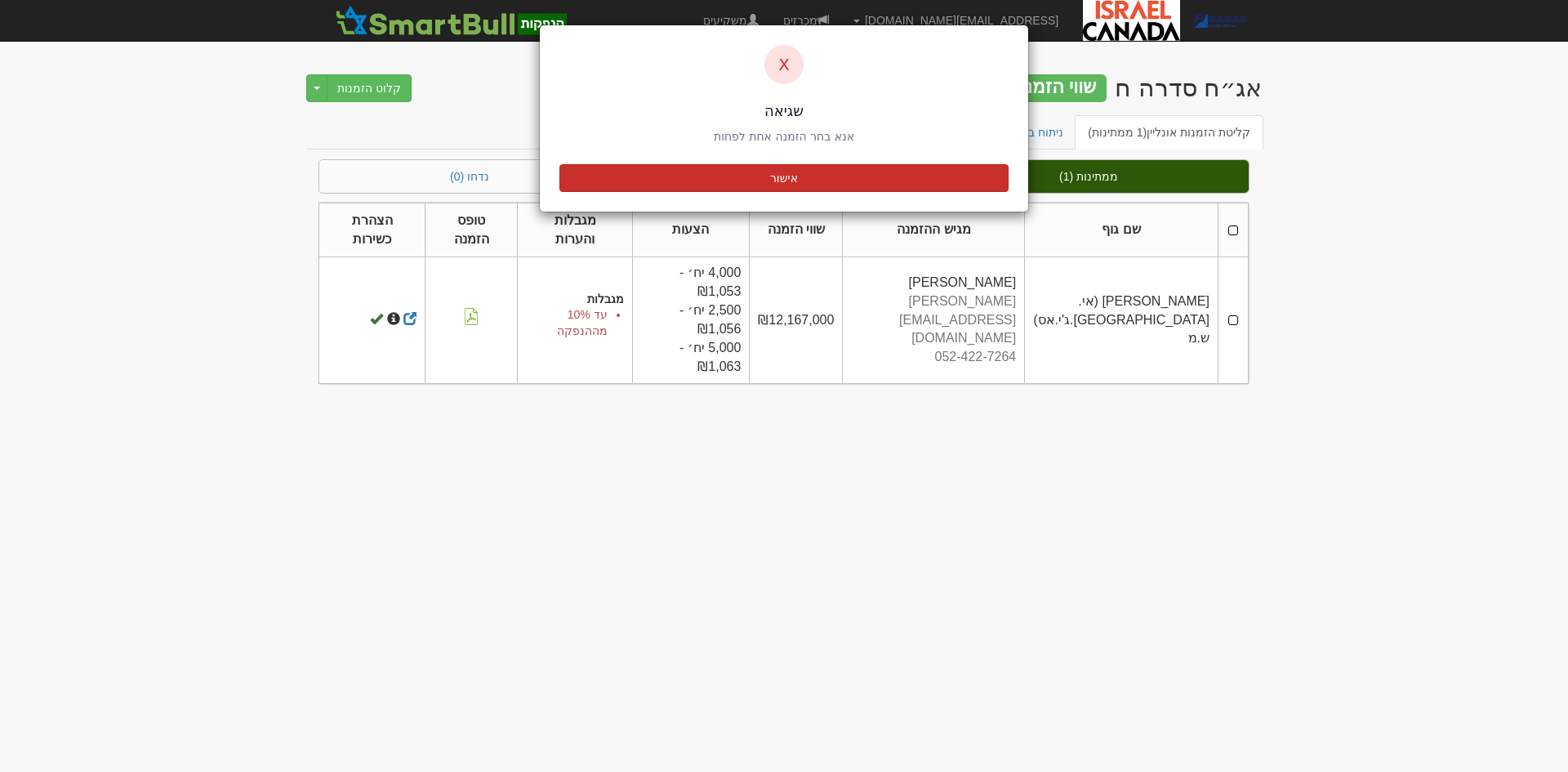
click at [768, 177] on button "אישור" at bounding box center [784, 178] width 449 height 28
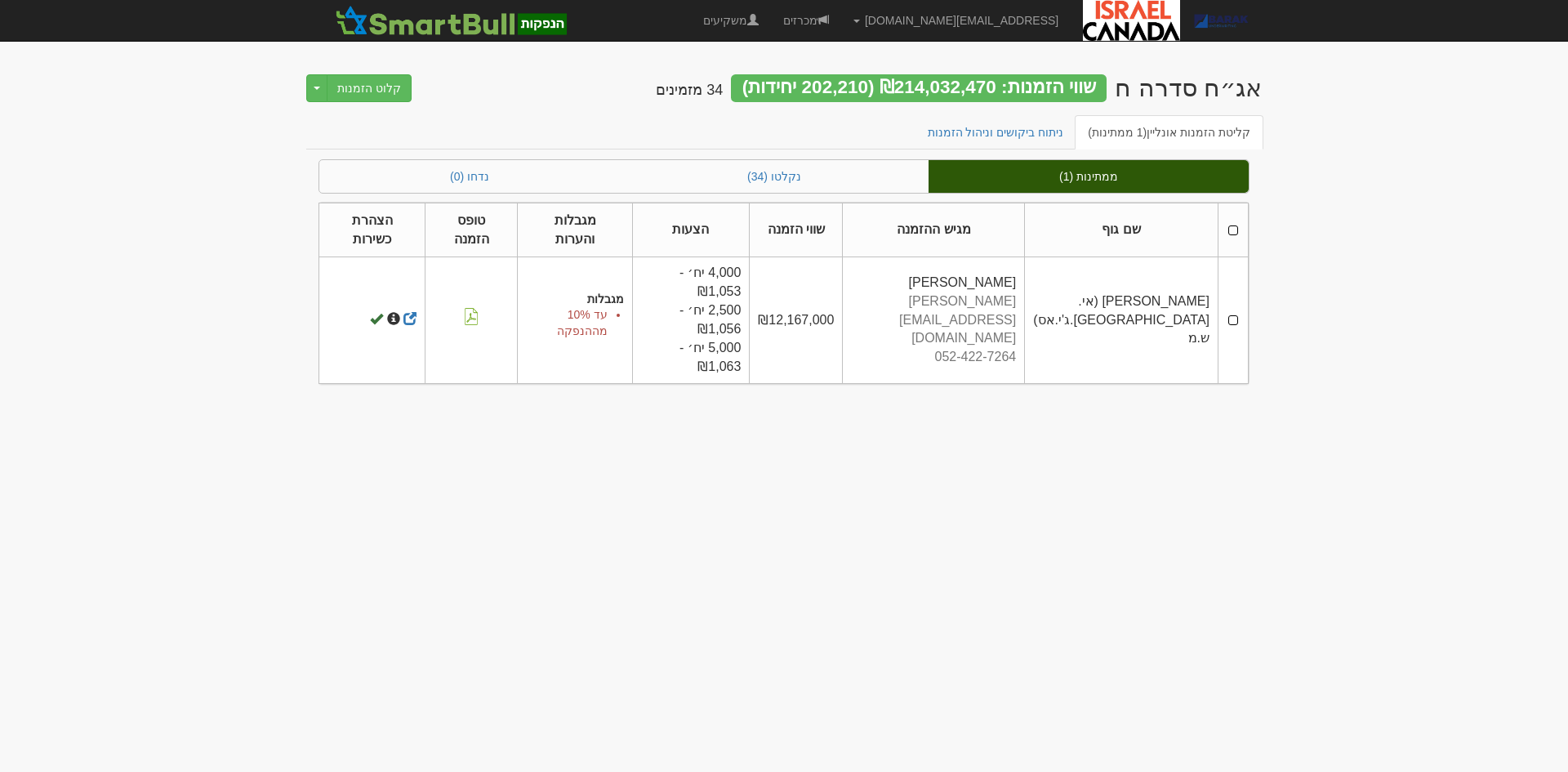
click at [1230, 231] on th at bounding box center [1233, 230] width 30 height 55
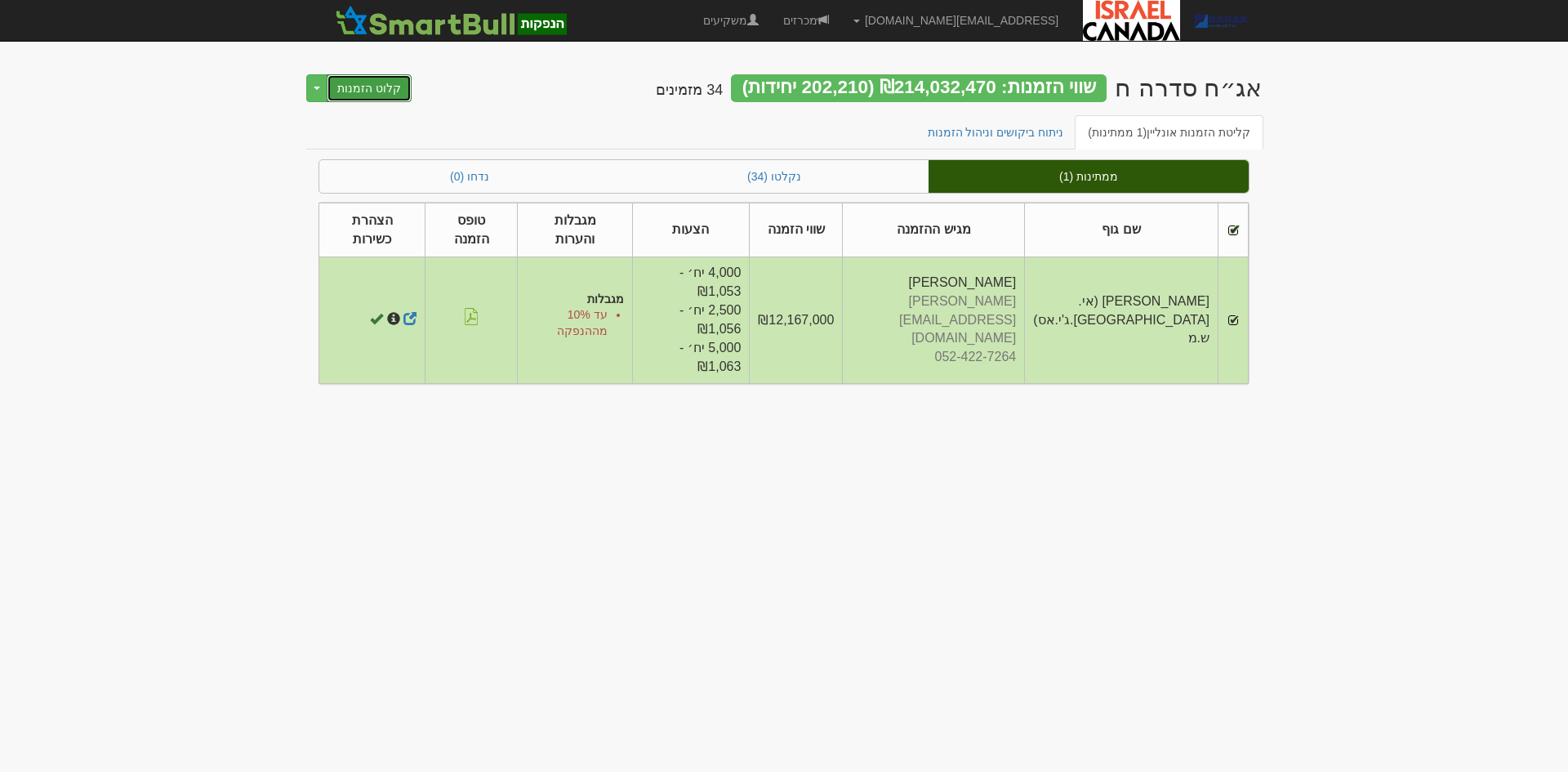
click at [375, 82] on button "קלוט הזמנות" at bounding box center [369, 88] width 85 height 28
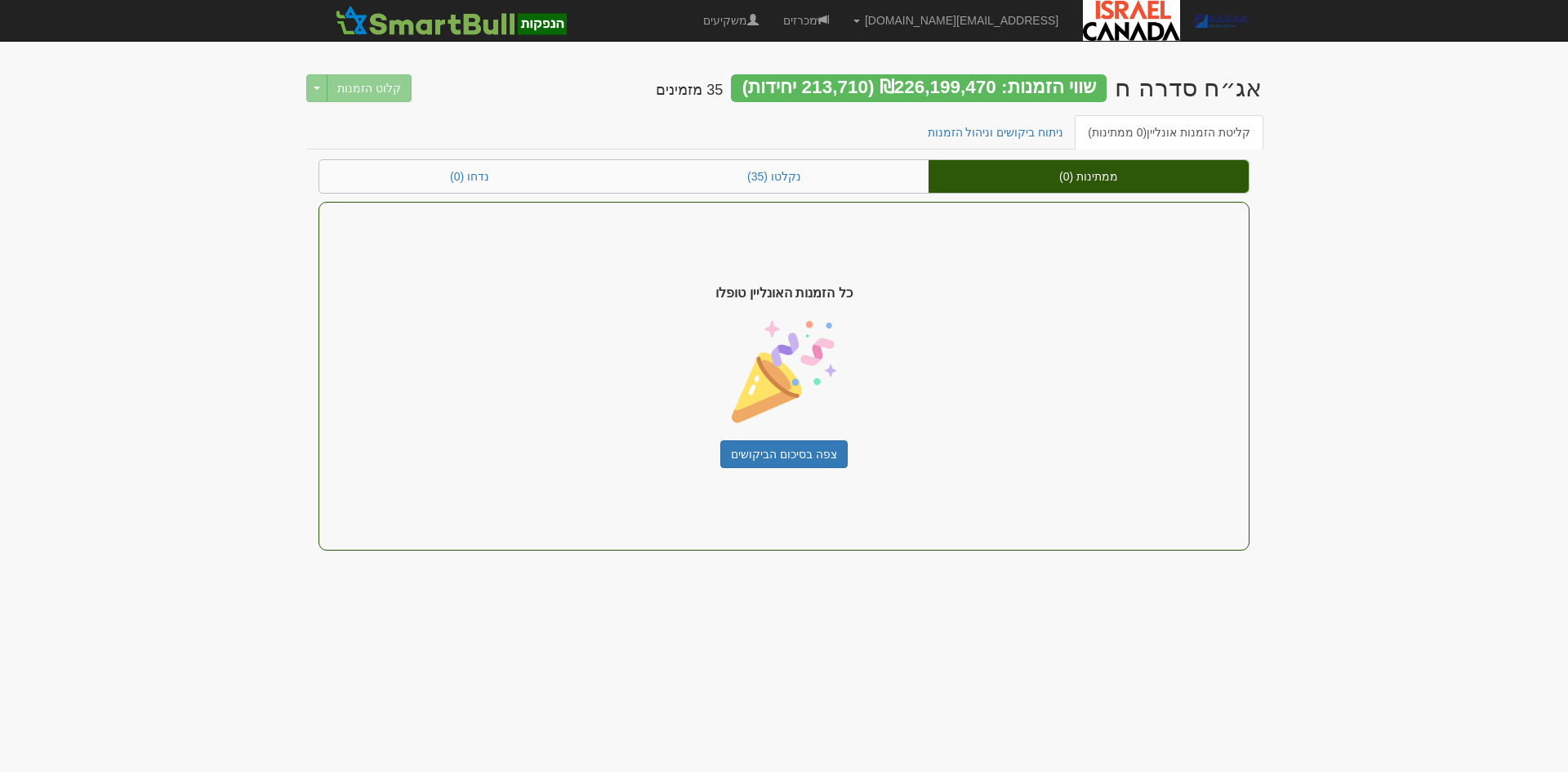
click at [773, 435] on div "כל הזמנות האונליין טופלו צפה בסיכום הביקושים" at bounding box center [783, 376] width 931 height 349
click at [770, 465] on link "צפה בסיכום הביקושים" at bounding box center [784, 455] width 128 height 28
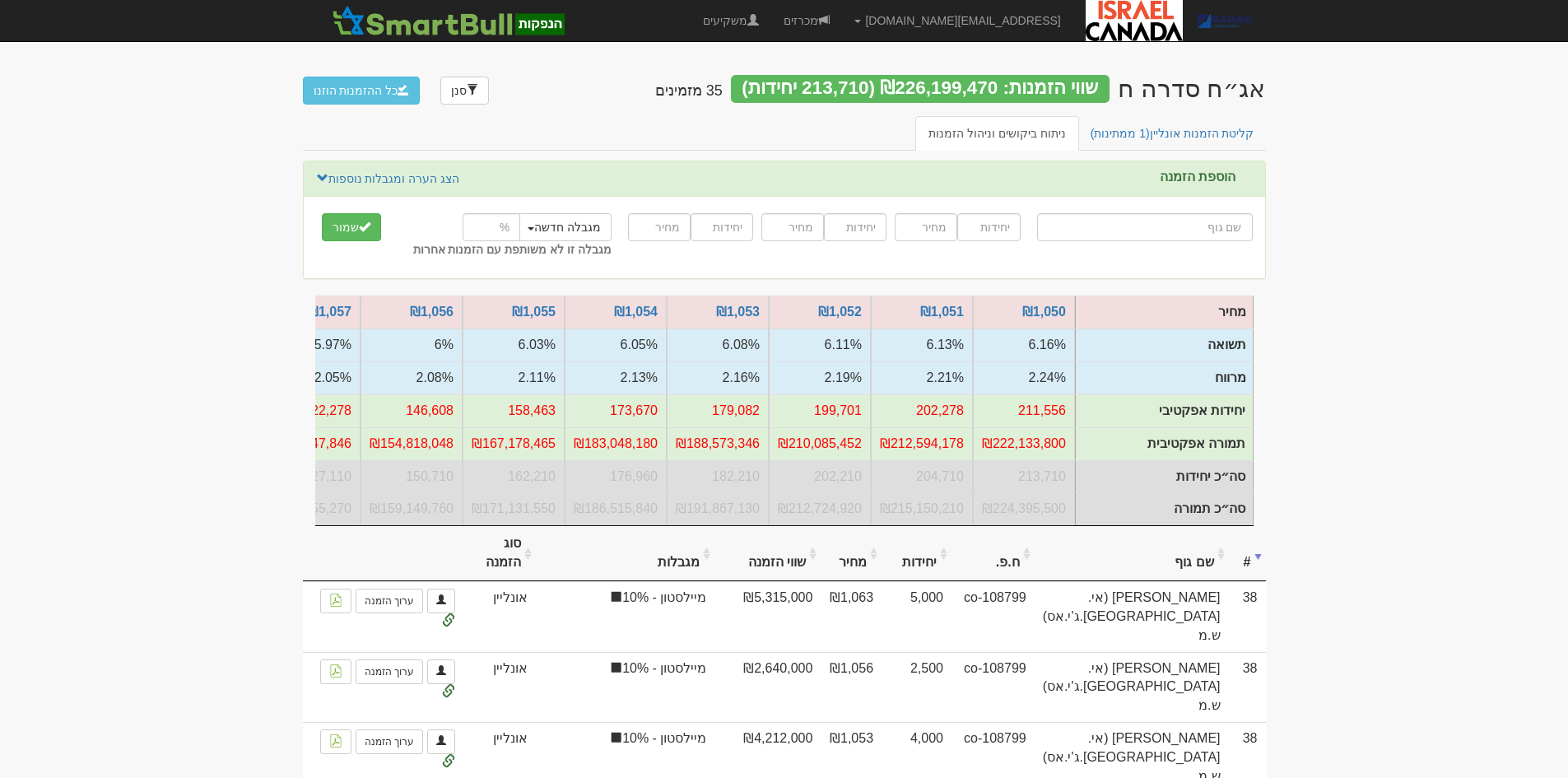
scroll to position [0, -44]
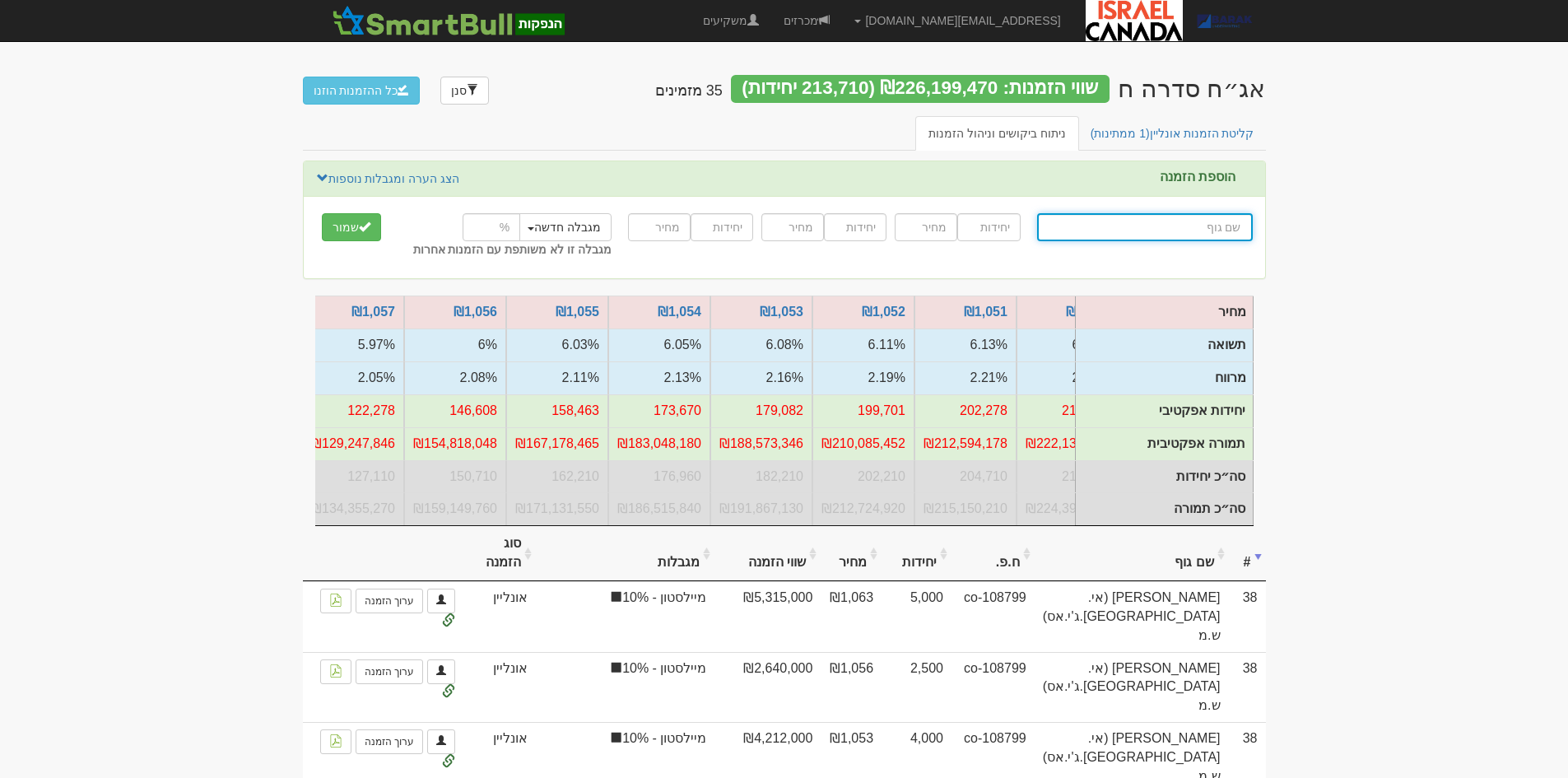
type input "3"
type input "א"
type input "[PERSON_NAME] שירותי אנרגיה בע"מ"
type input "או"
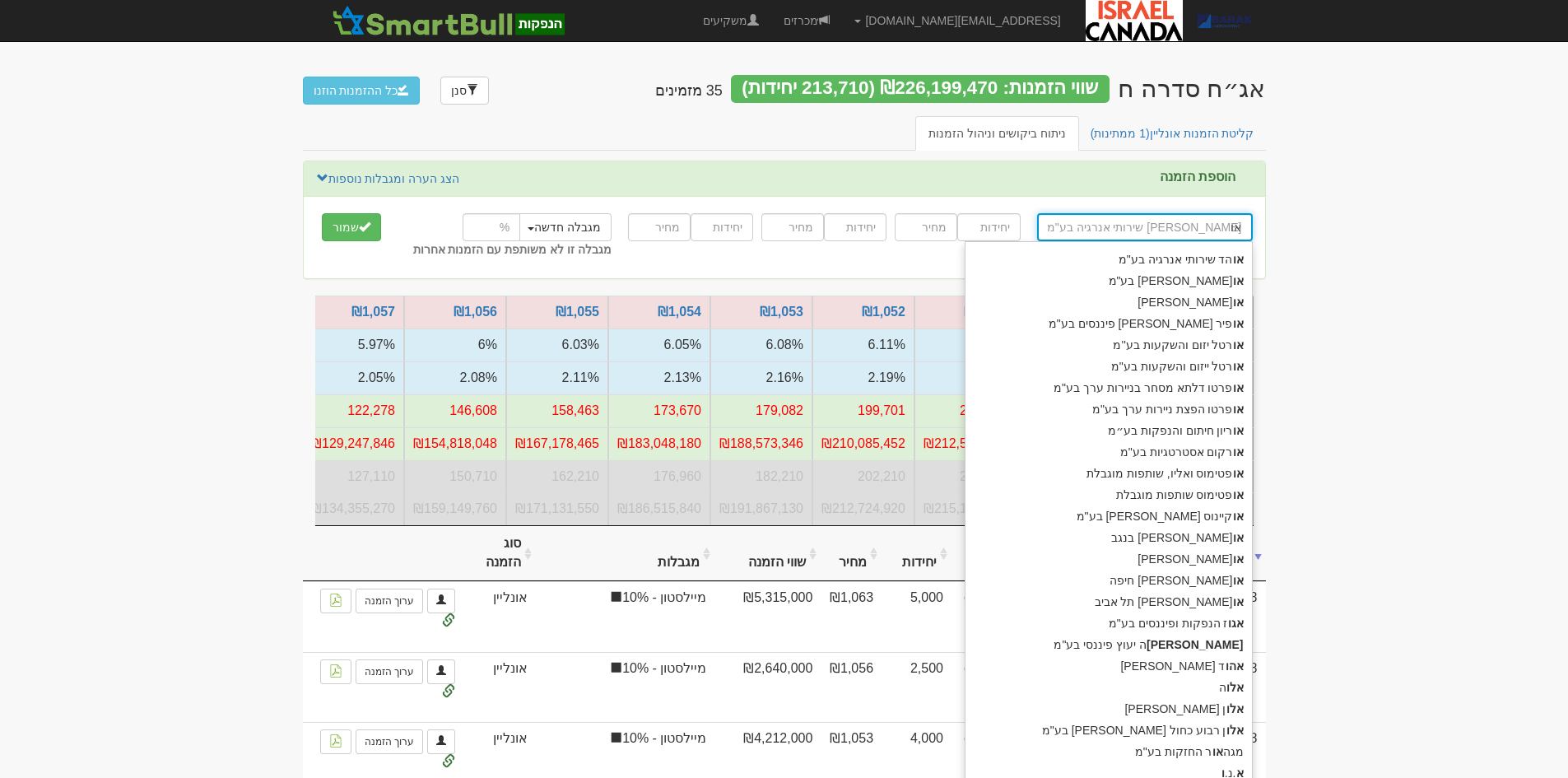
type input "[PERSON_NAME] בע"מ"
type input "[PERSON_NAME]"
type input "אוריון חיתום והנפקות בע״מ"
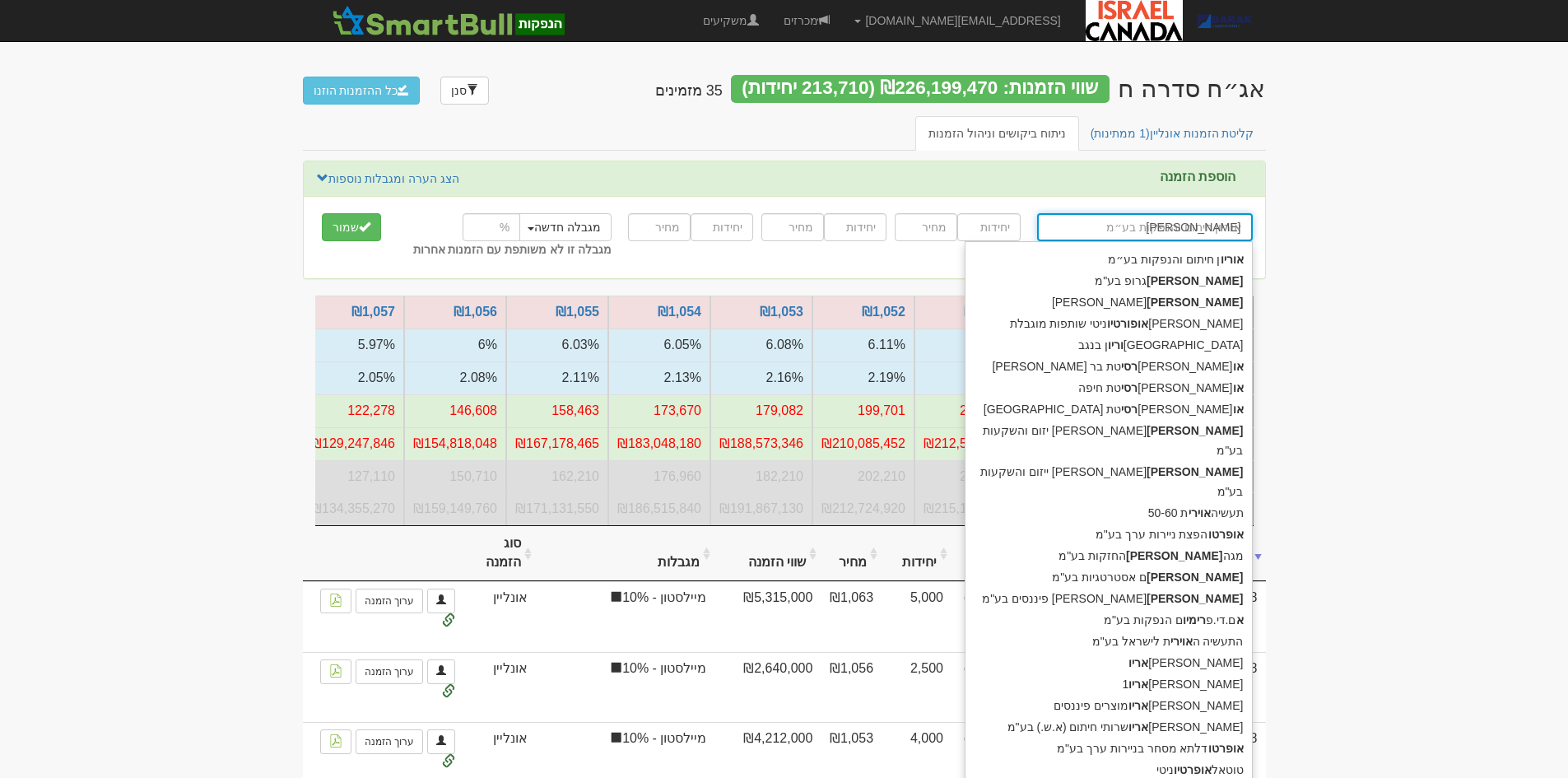
type input "[PERSON_NAME]"
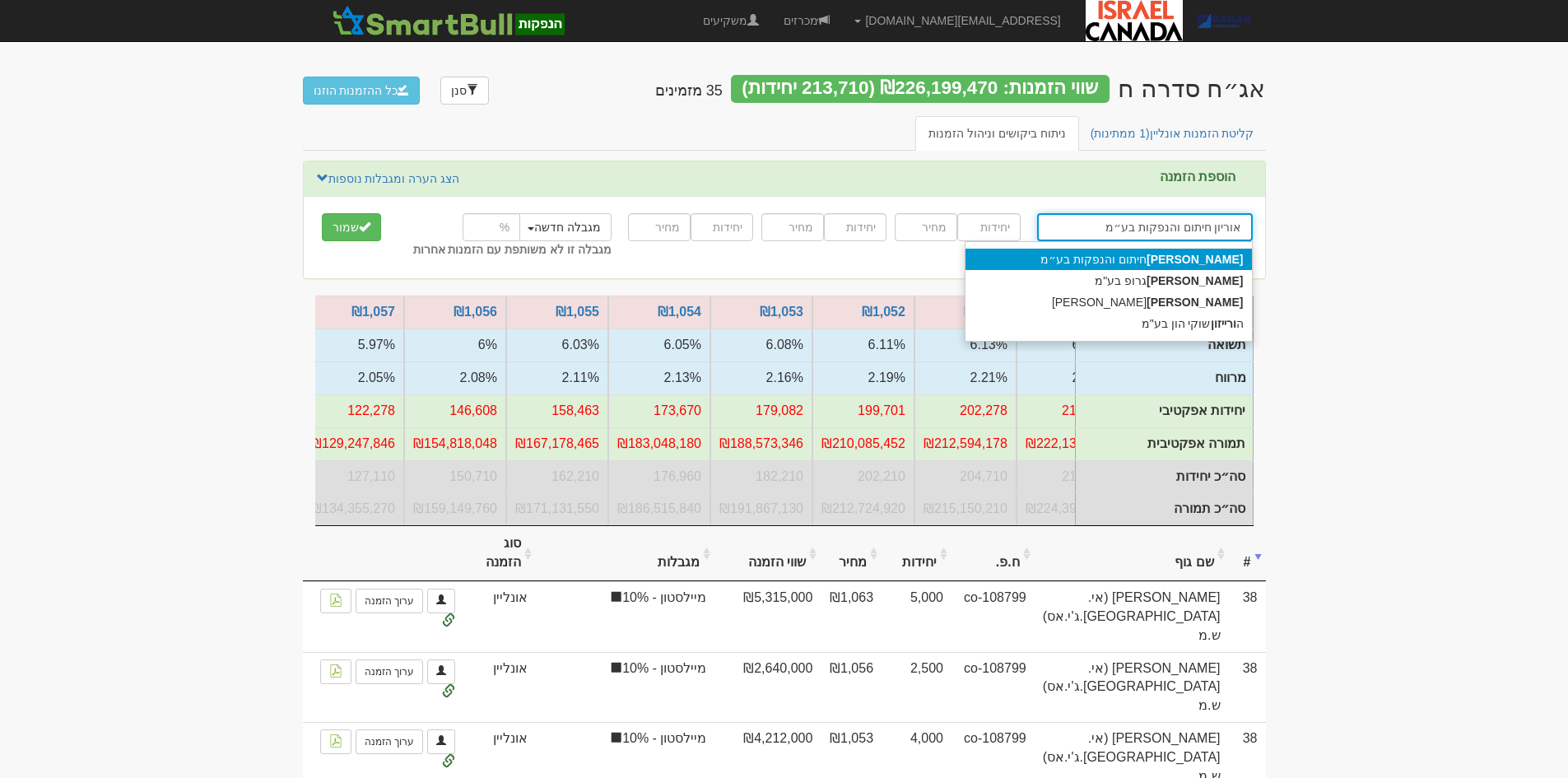
type input "אוריון חיתום והנפקות בע״מ"
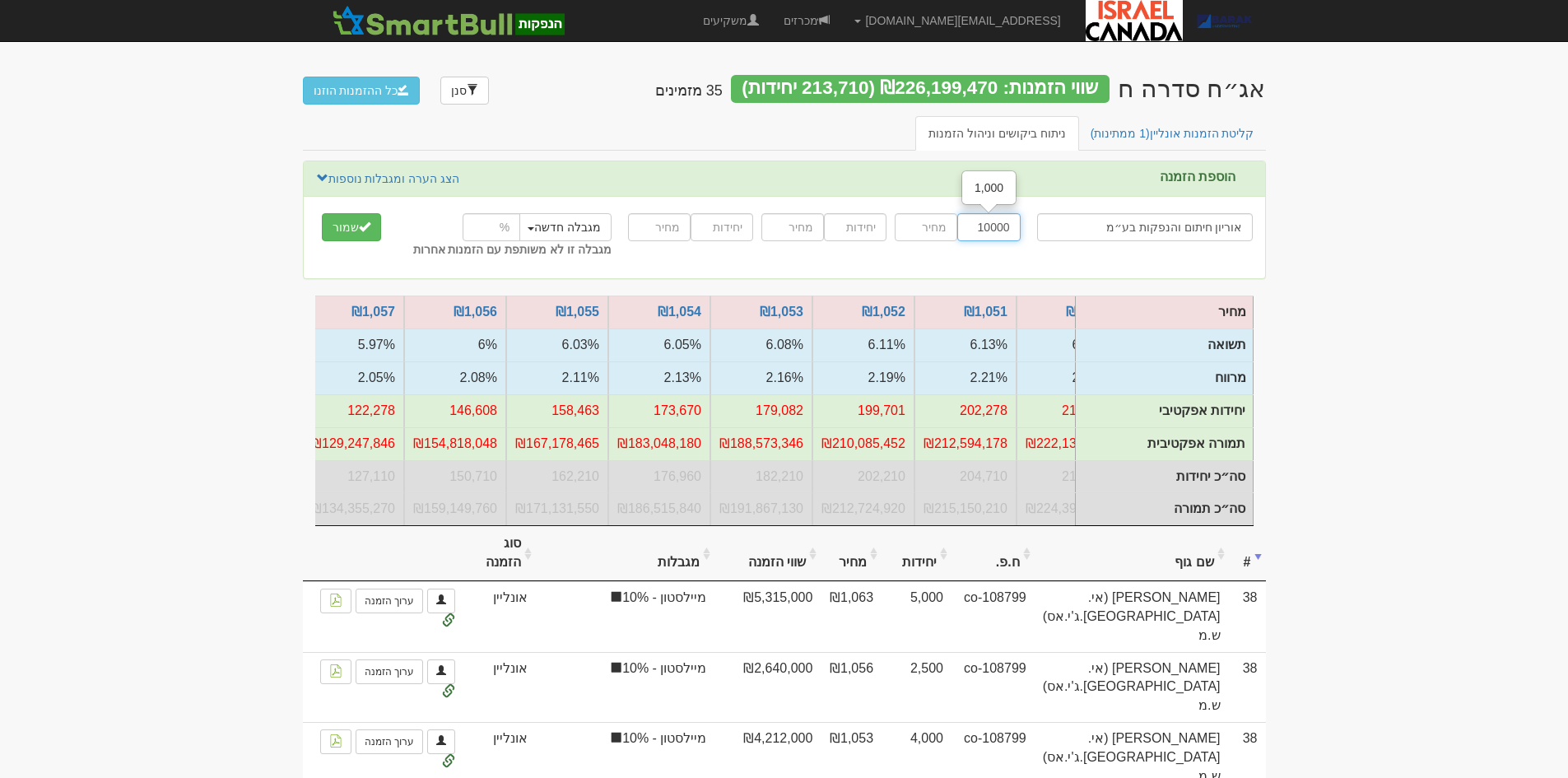
type input "10000"
type input "1046"
type input "10000"
type input "1042"
type input "10000"
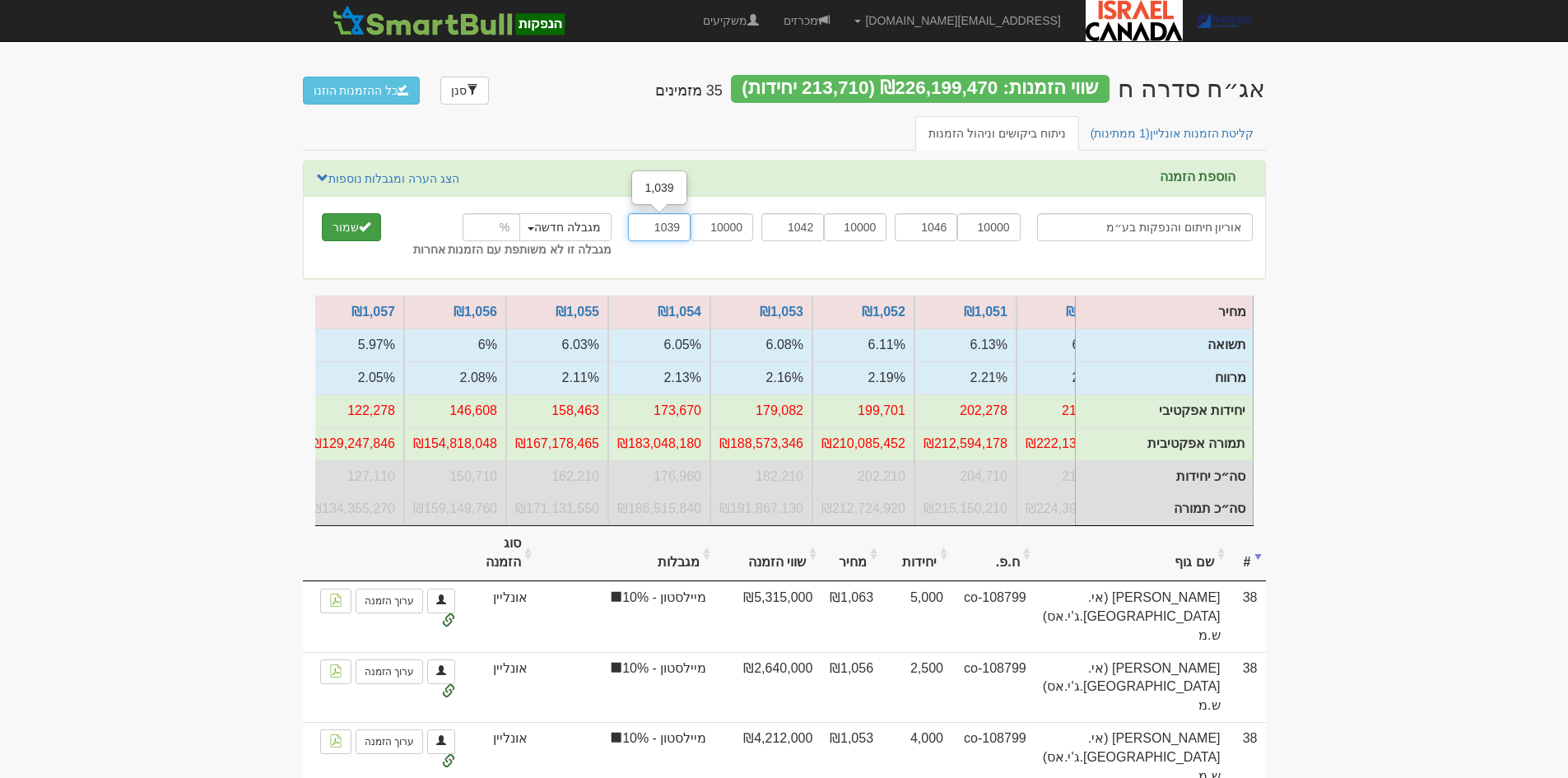
type input "1039"
click at [352, 219] on button "שמור" at bounding box center [351, 227] width 59 height 28
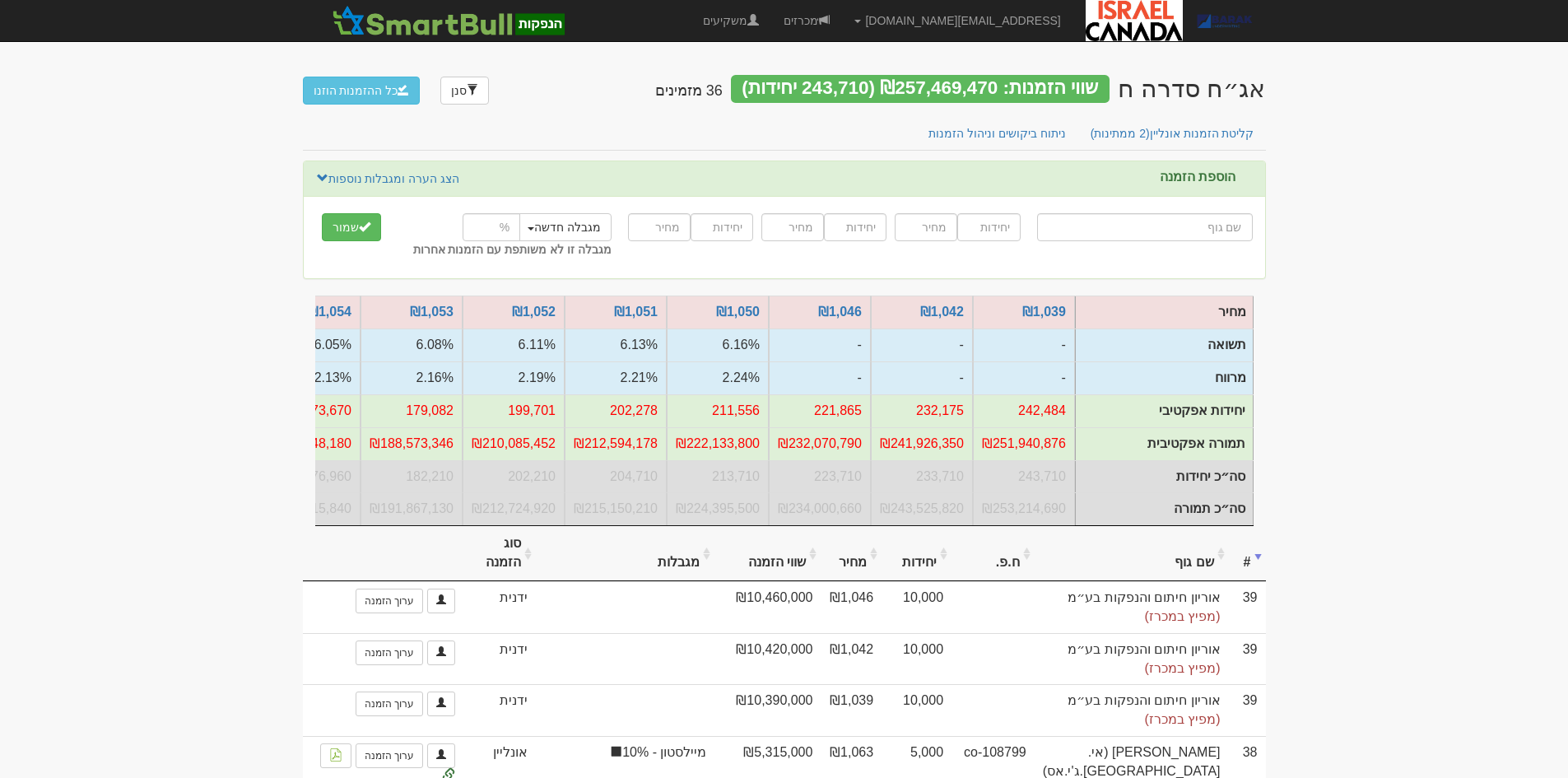
drag, startPoint x: 1381, startPoint y: 501, endPoint x: 166, endPoint y: 646, distance: 1223.6
drag, startPoint x: 173, startPoint y: 607, endPoint x: 230, endPoint y: 644, distance: 68.0
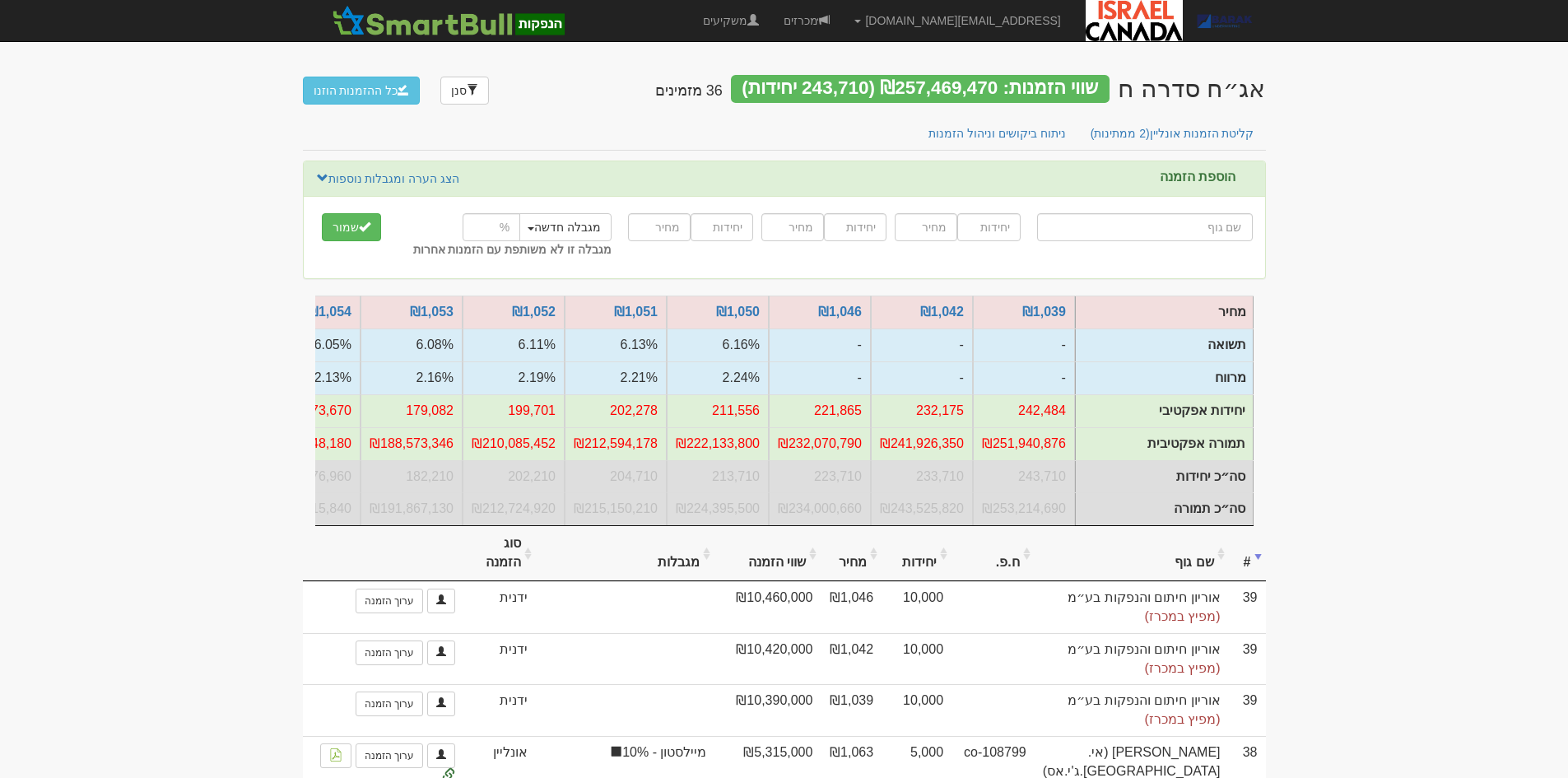
click at [1233, 143] on link "קליטת הזמנות אונליין (2 ממתינות)" at bounding box center [1172, 133] width 190 height 35
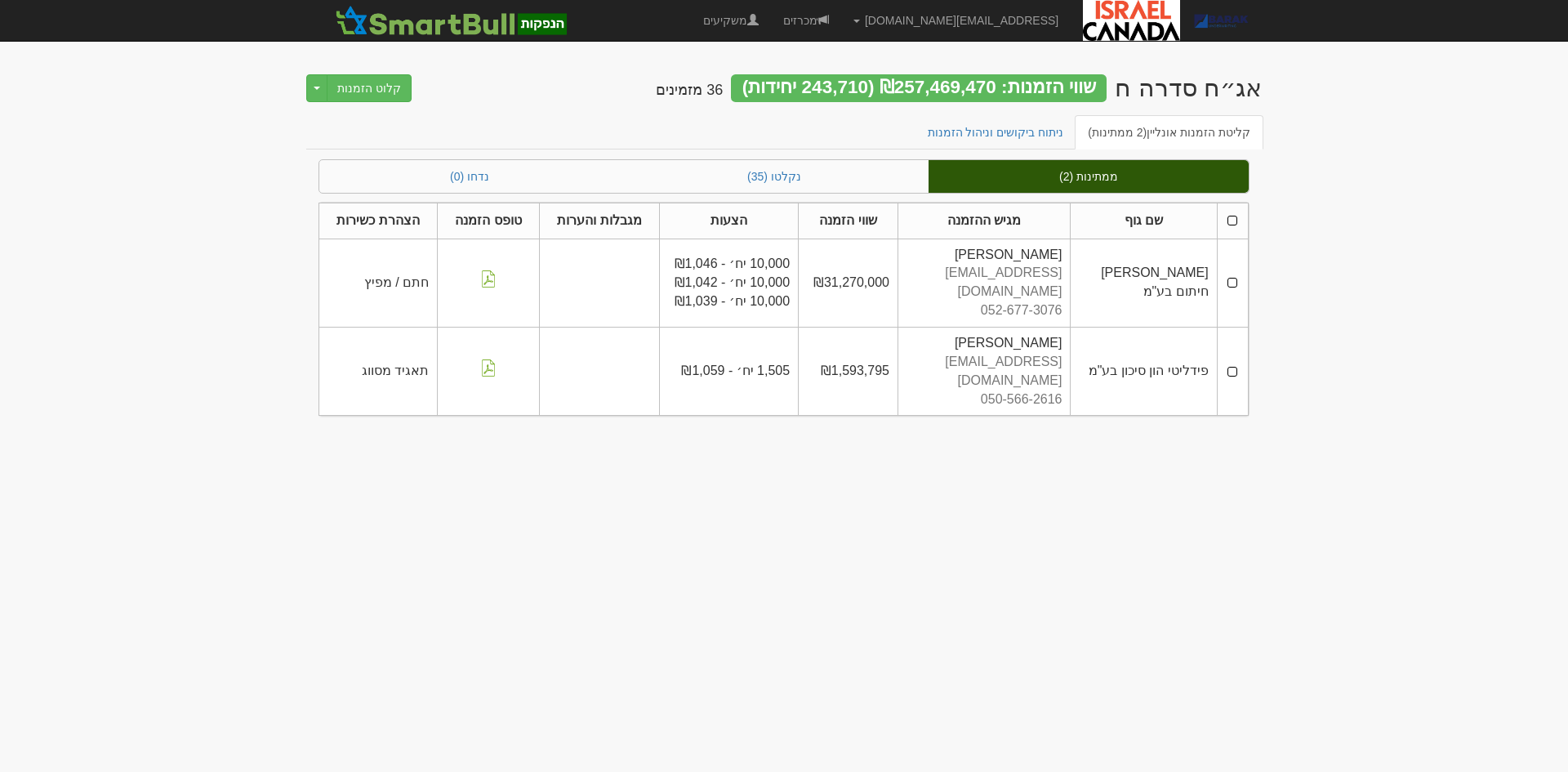
click at [1231, 222] on th at bounding box center [1231, 220] width 31 height 36
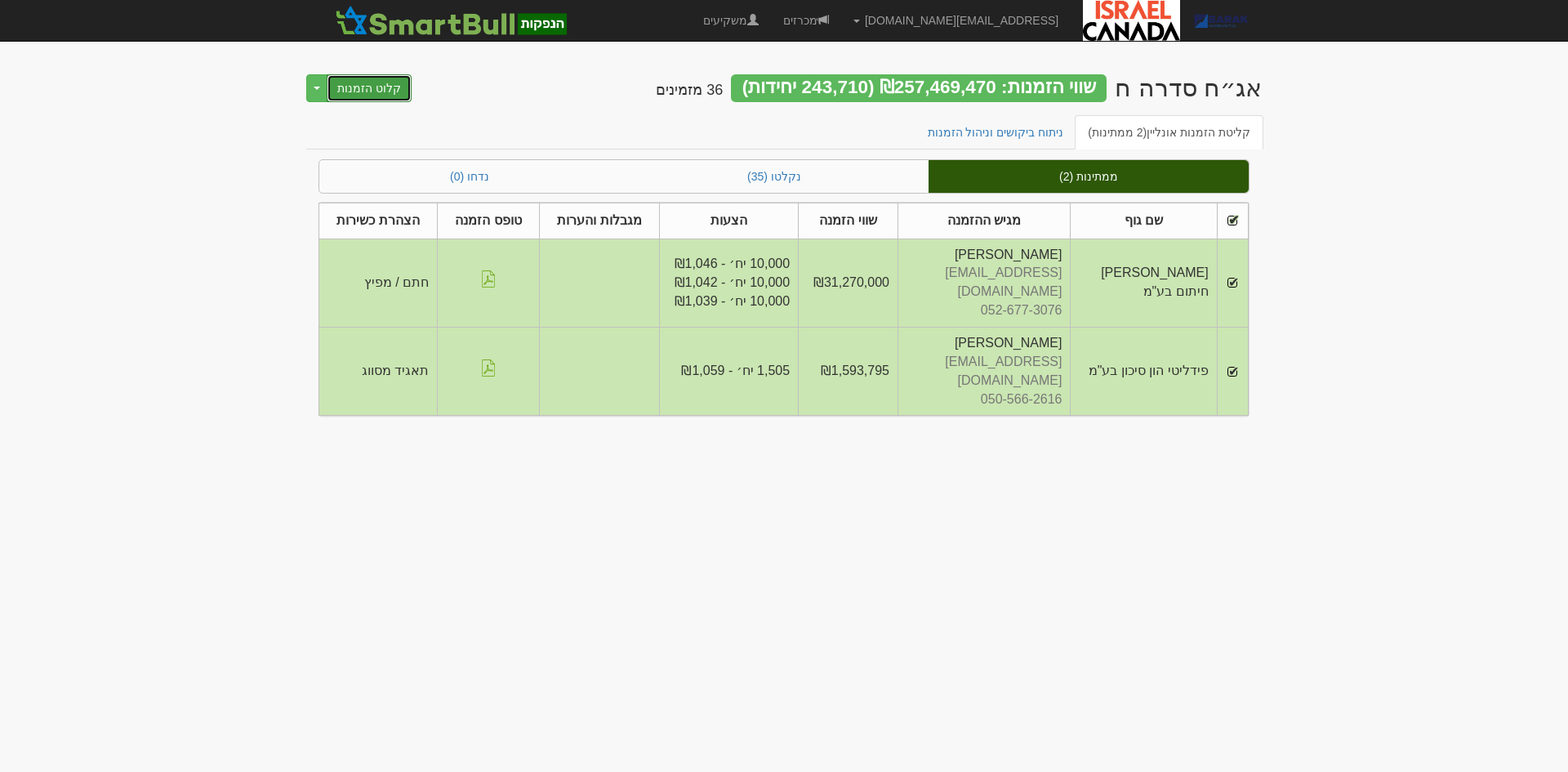
click at [378, 79] on button "קלוט הזמנות" at bounding box center [369, 88] width 85 height 28
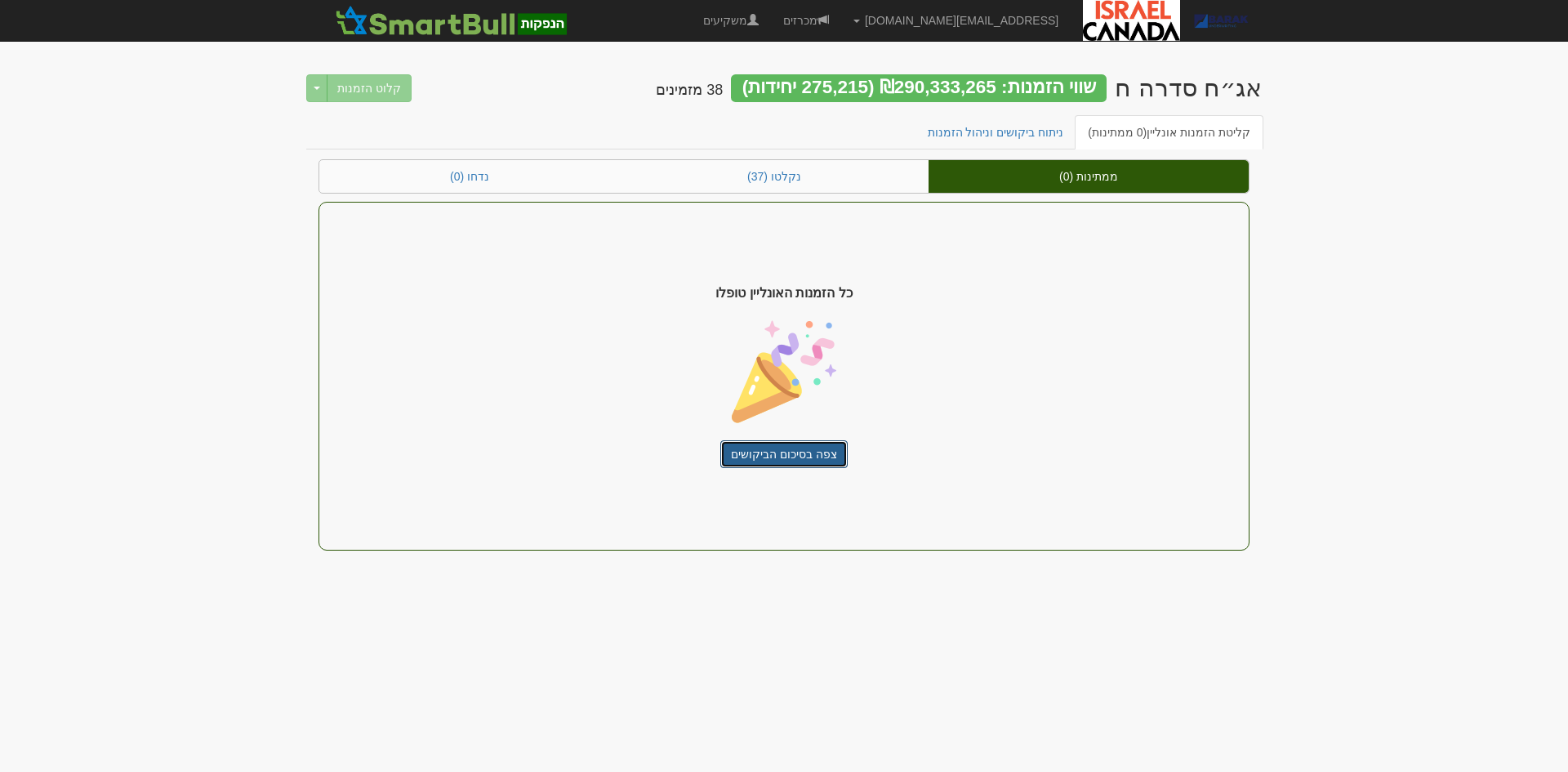
click at [780, 462] on link "צפה בסיכום הביקושים" at bounding box center [784, 455] width 128 height 28
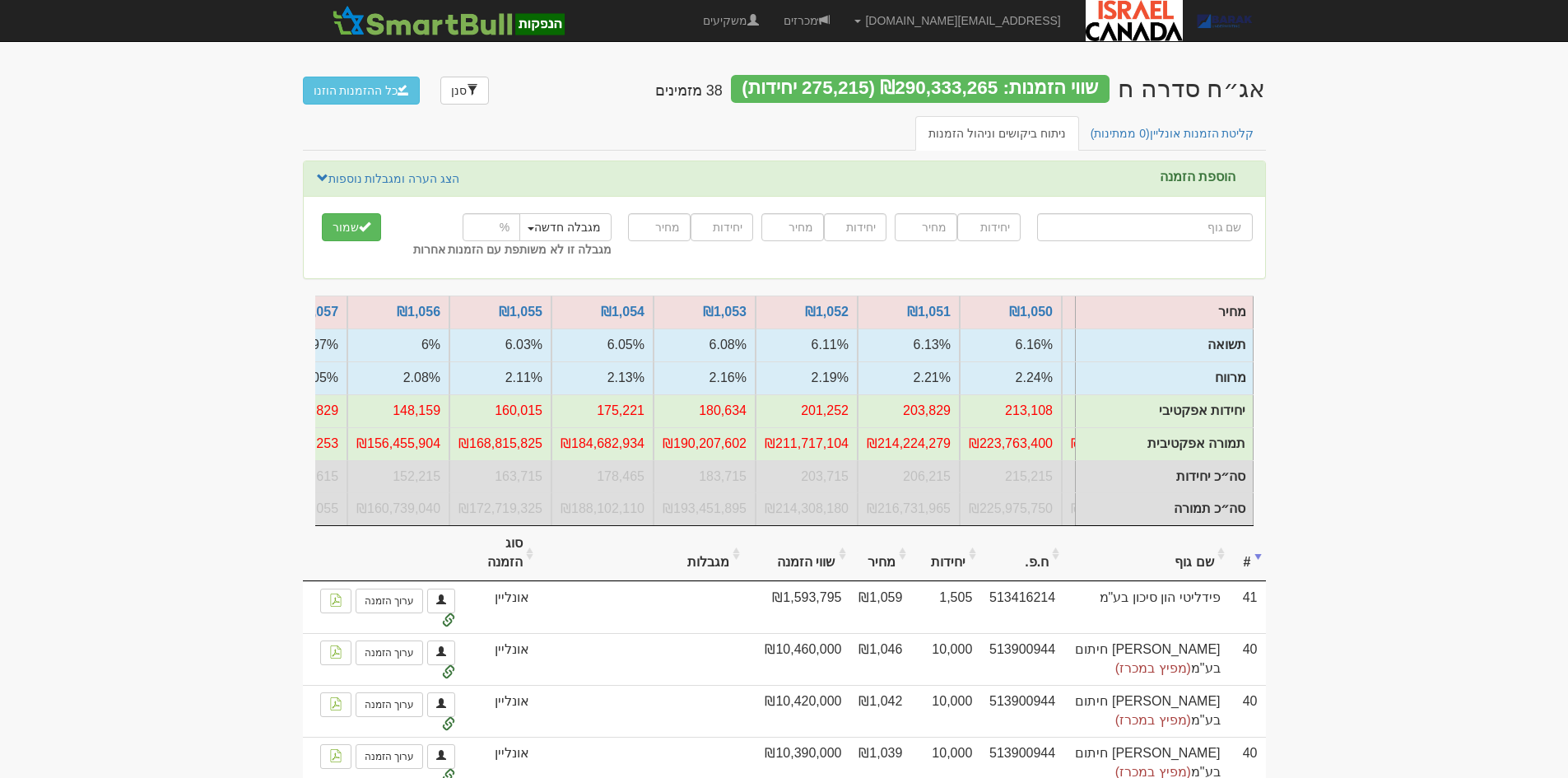
scroll to position [0, -298]
click at [1210, 143] on link "קליטת הזמנות אונליין (0 ממתינות)" at bounding box center [1172, 133] width 190 height 35
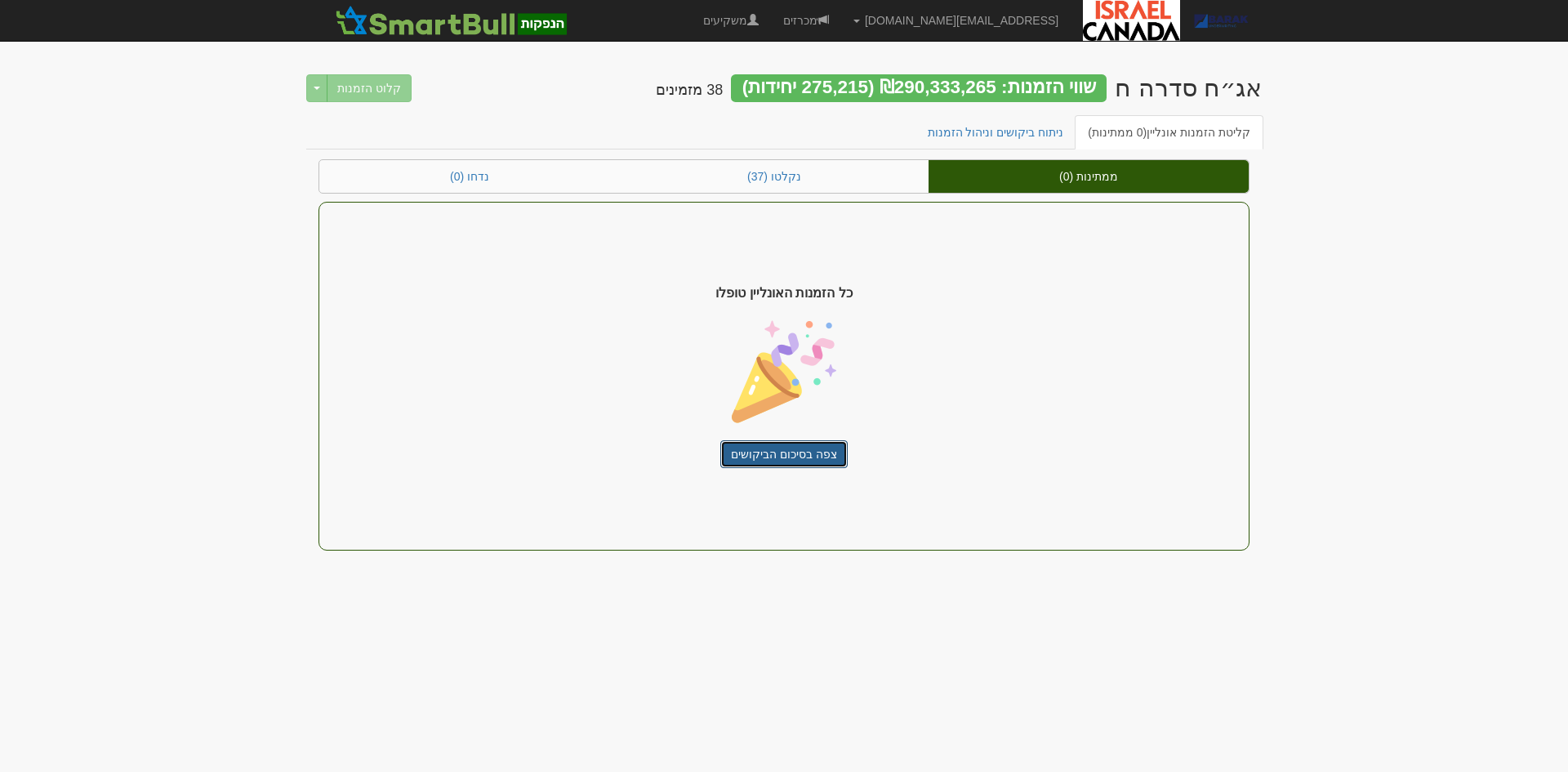
click at [802, 452] on link "צפה בסיכום הביקושים" at bounding box center [784, 455] width 128 height 28
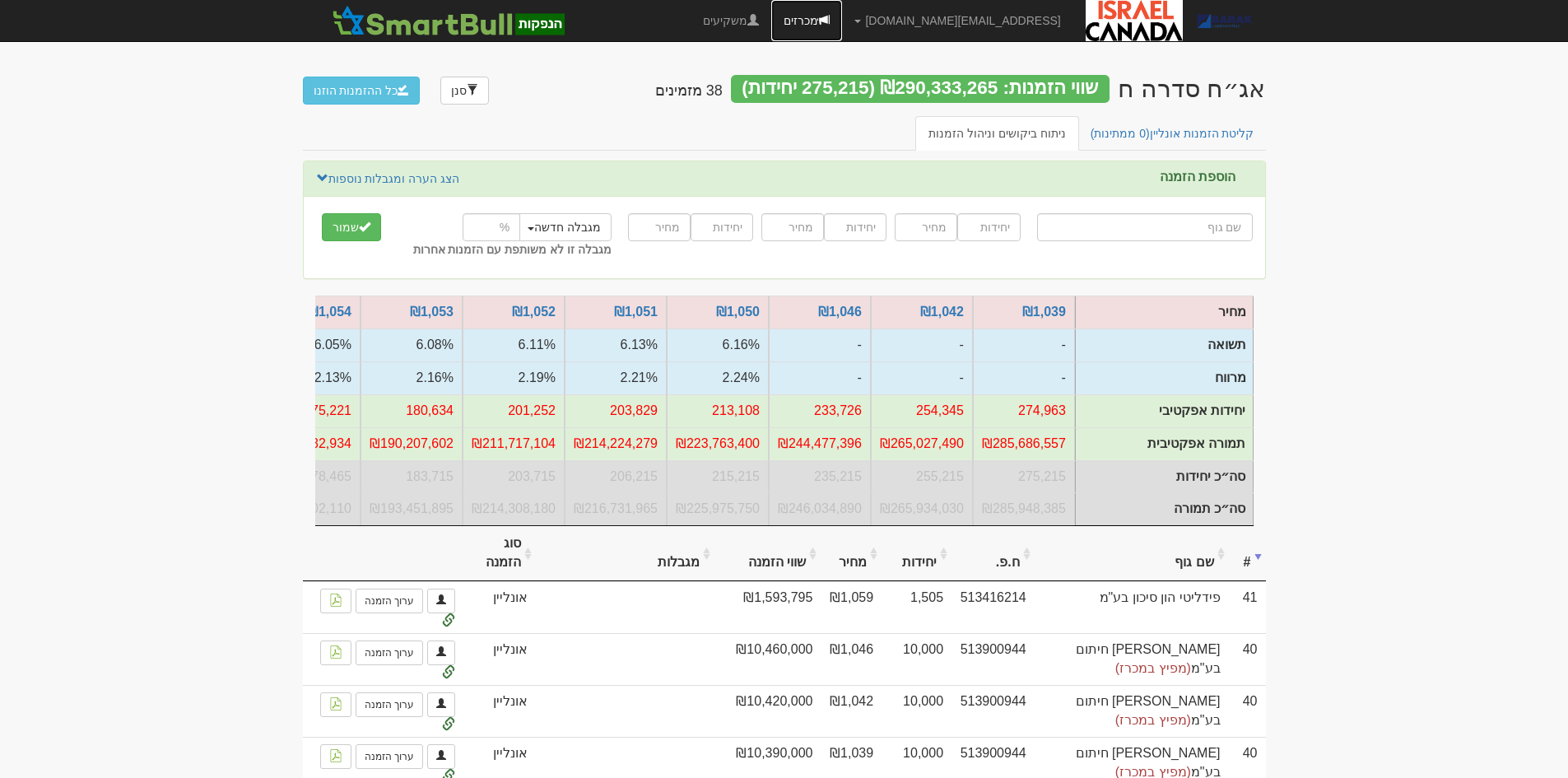
click at [842, 12] on link "מכרזים" at bounding box center [807, 20] width 71 height 41
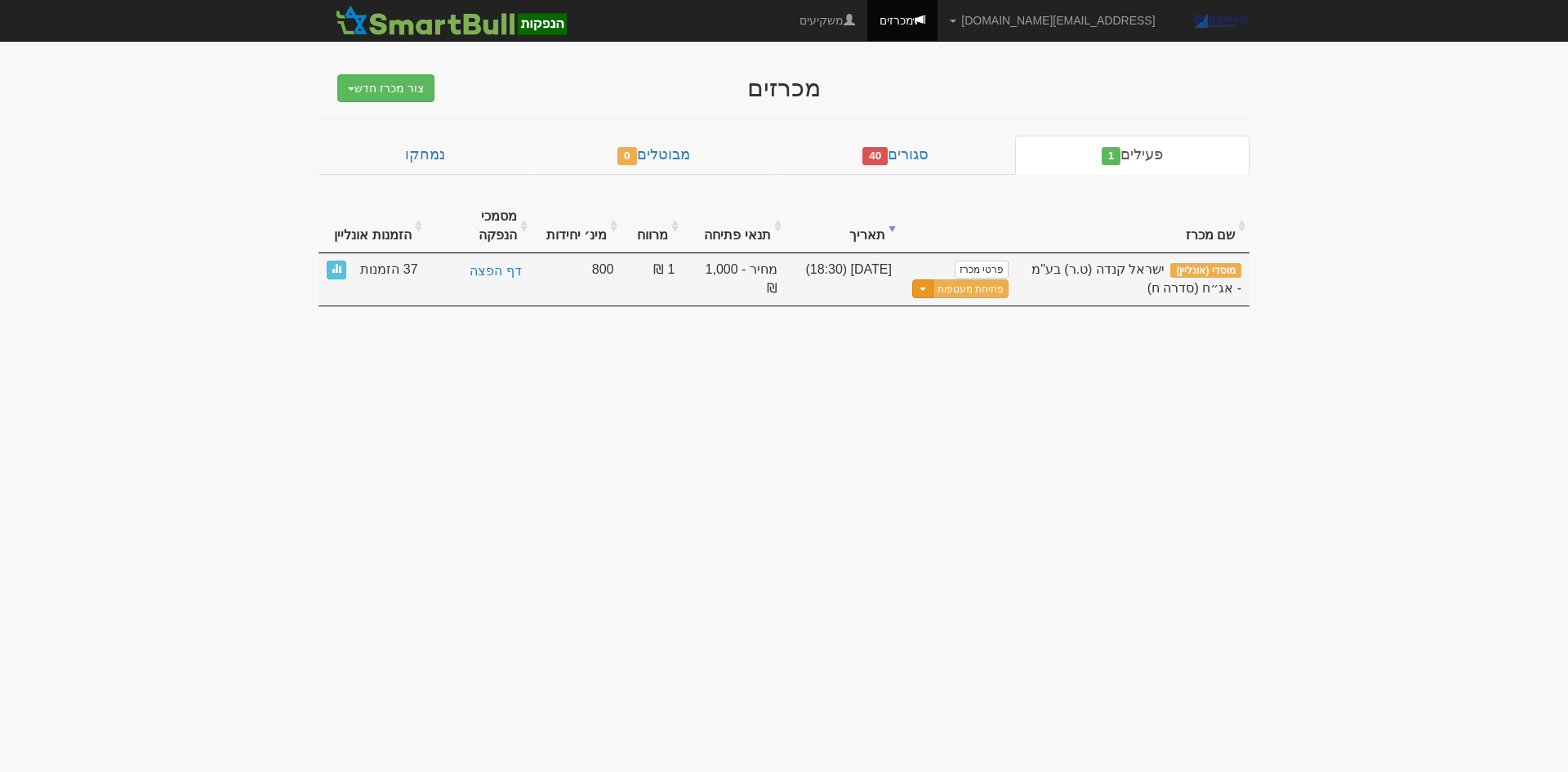
click at [921, 279] on button "Toggle Dropdown" at bounding box center [922, 288] width 21 height 19
click at [922, 306] on link "עדכן שעת סיום מכרז" at bounding box center [931, 316] width 155 height 21
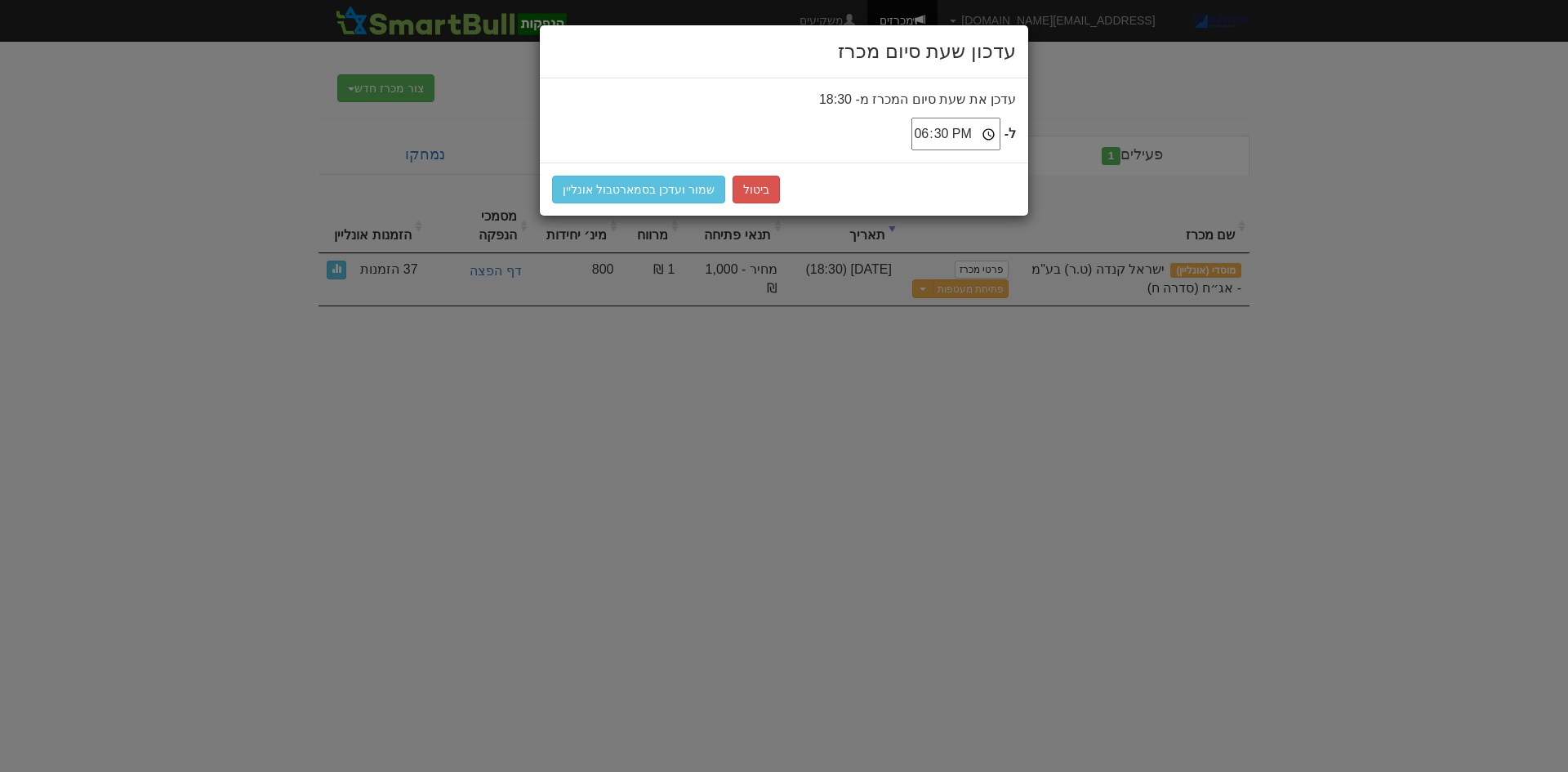
click at [943, 126] on input "18:30" at bounding box center [955, 133] width 89 height 33
type input "18:45"
click at [591, 175] on button "שמור ועדכן בסמארטבול אונליין" at bounding box center [639, 189] width 174 height 28
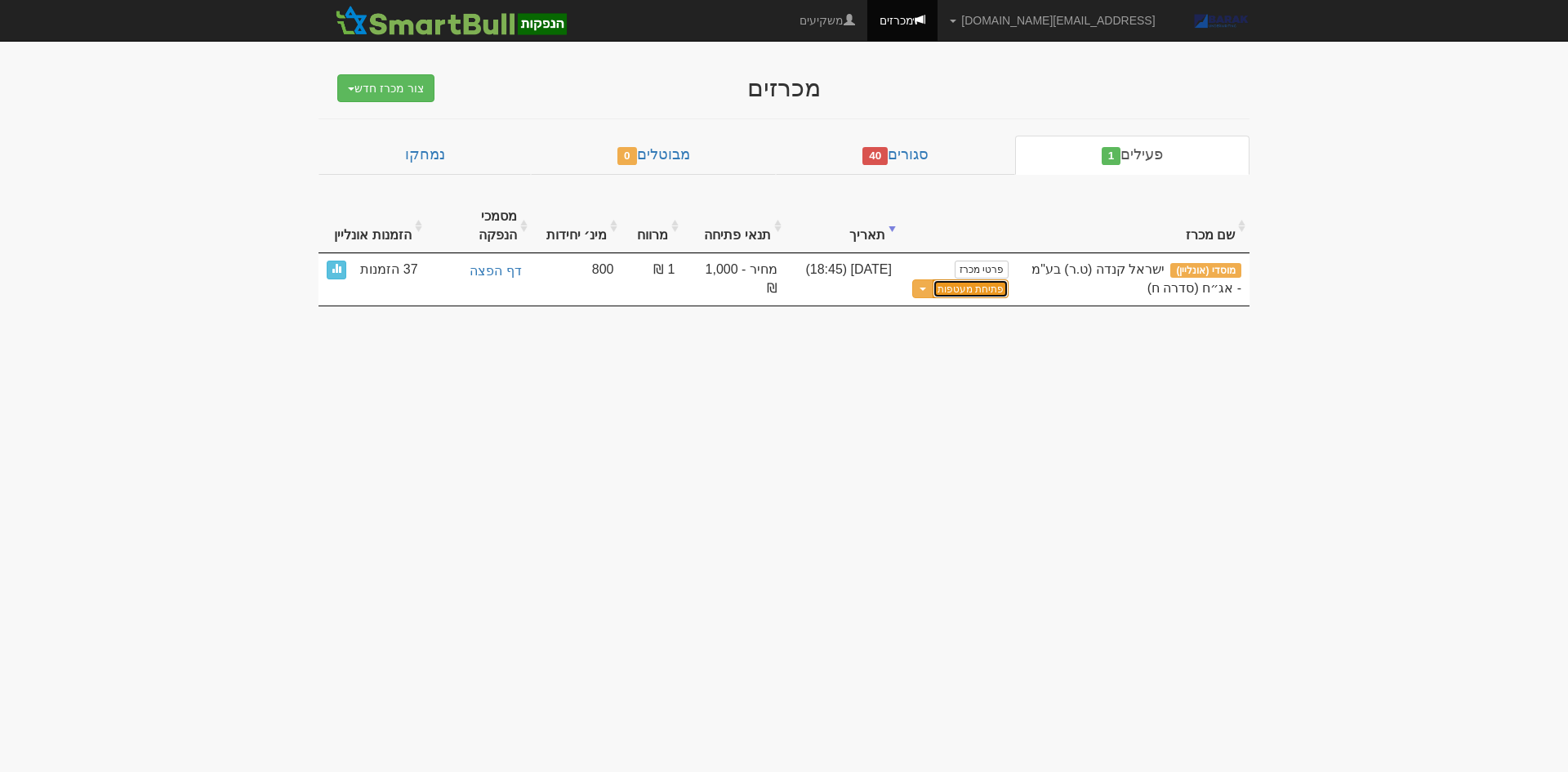
click at [987, 279] on button "פתיחת מעטפות" at bounding box center [971, 288] width 76 height 19
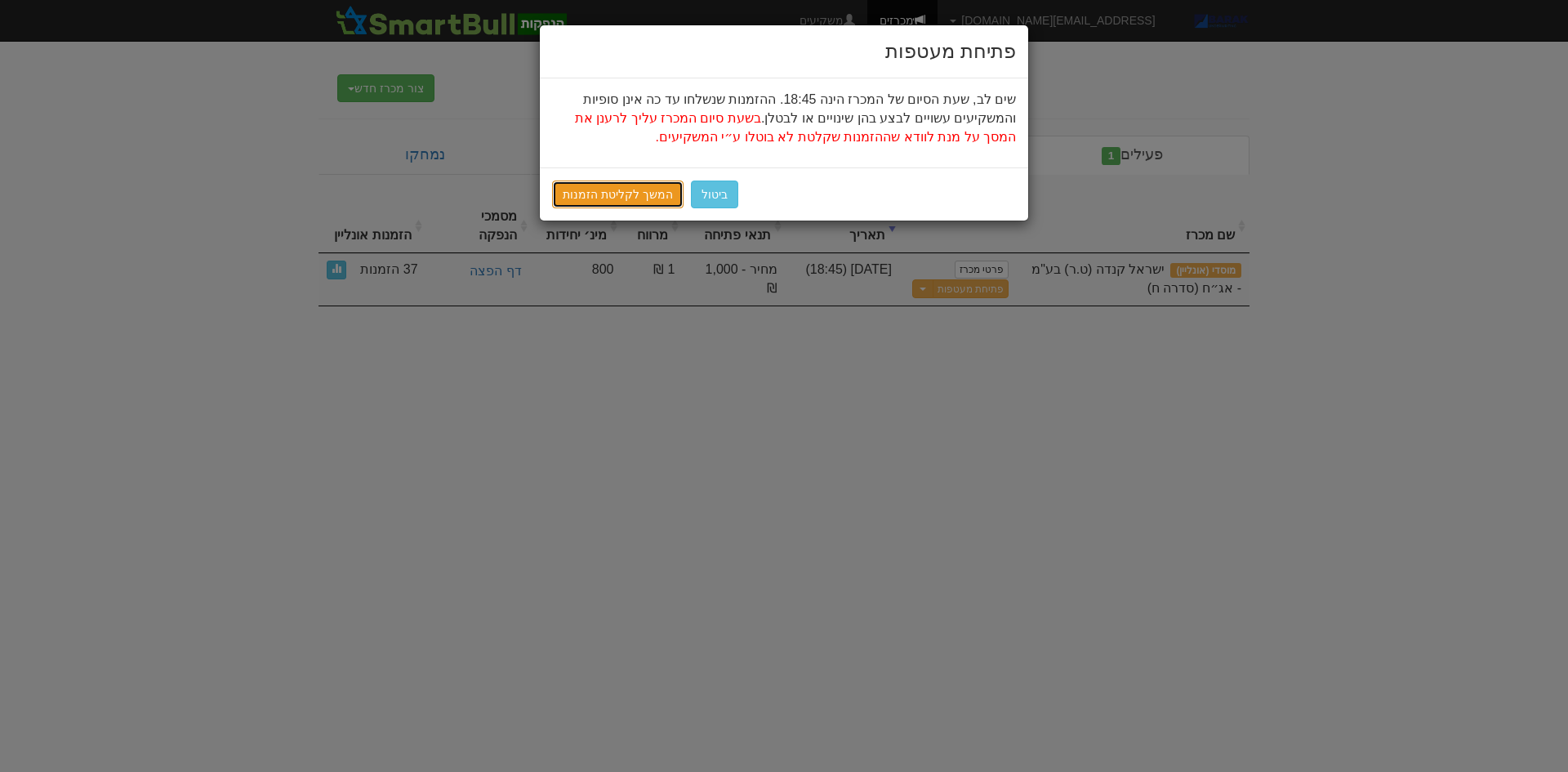
click at [625, 203] on link "המשך לקליטת הזמנות" at bounding box center [618, 195] width 131 height 28
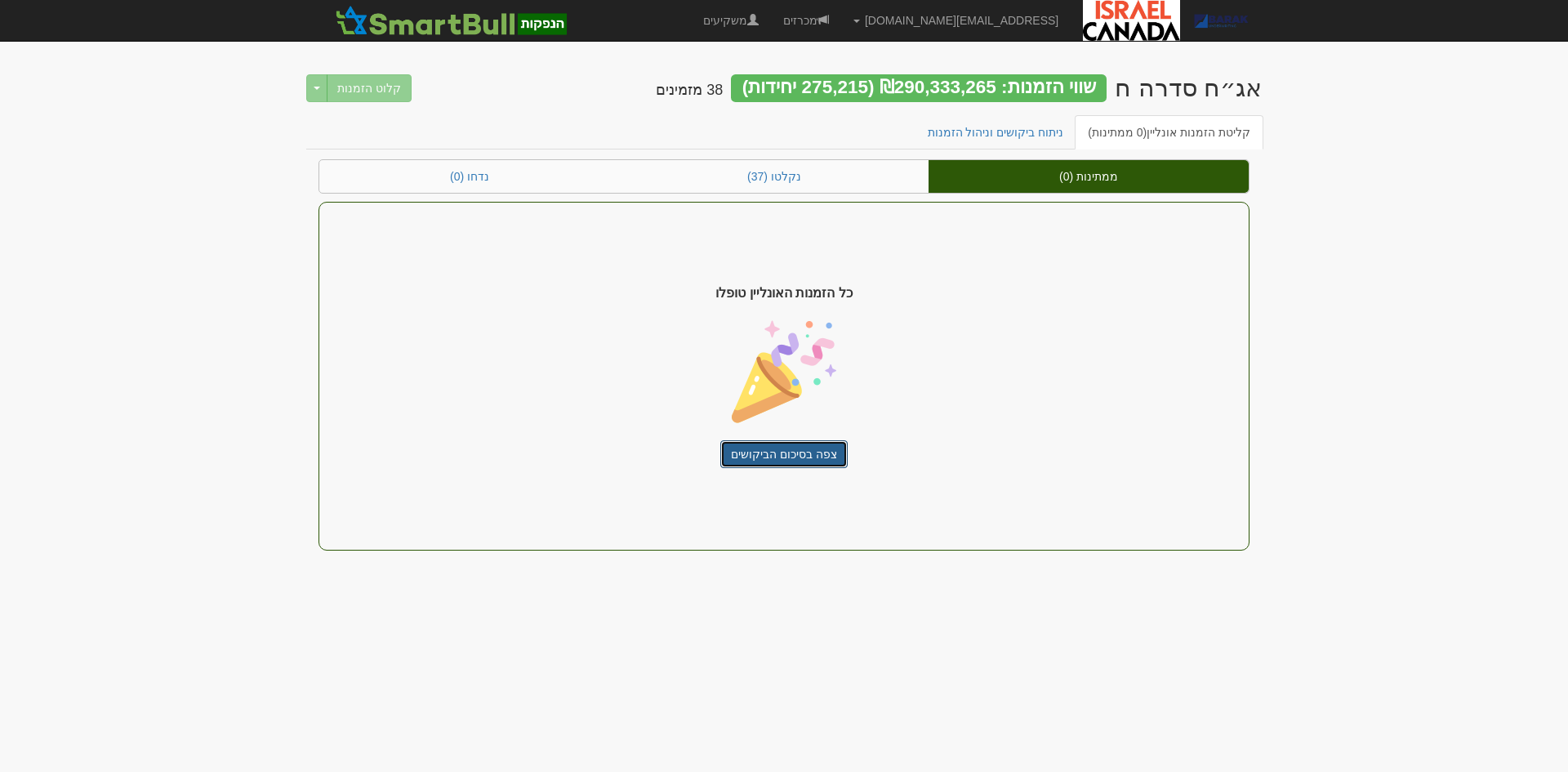
click at [766, 459] on link "צפה בסיכום הביקושים" at bounding box center [784, 455] width 128 height 28
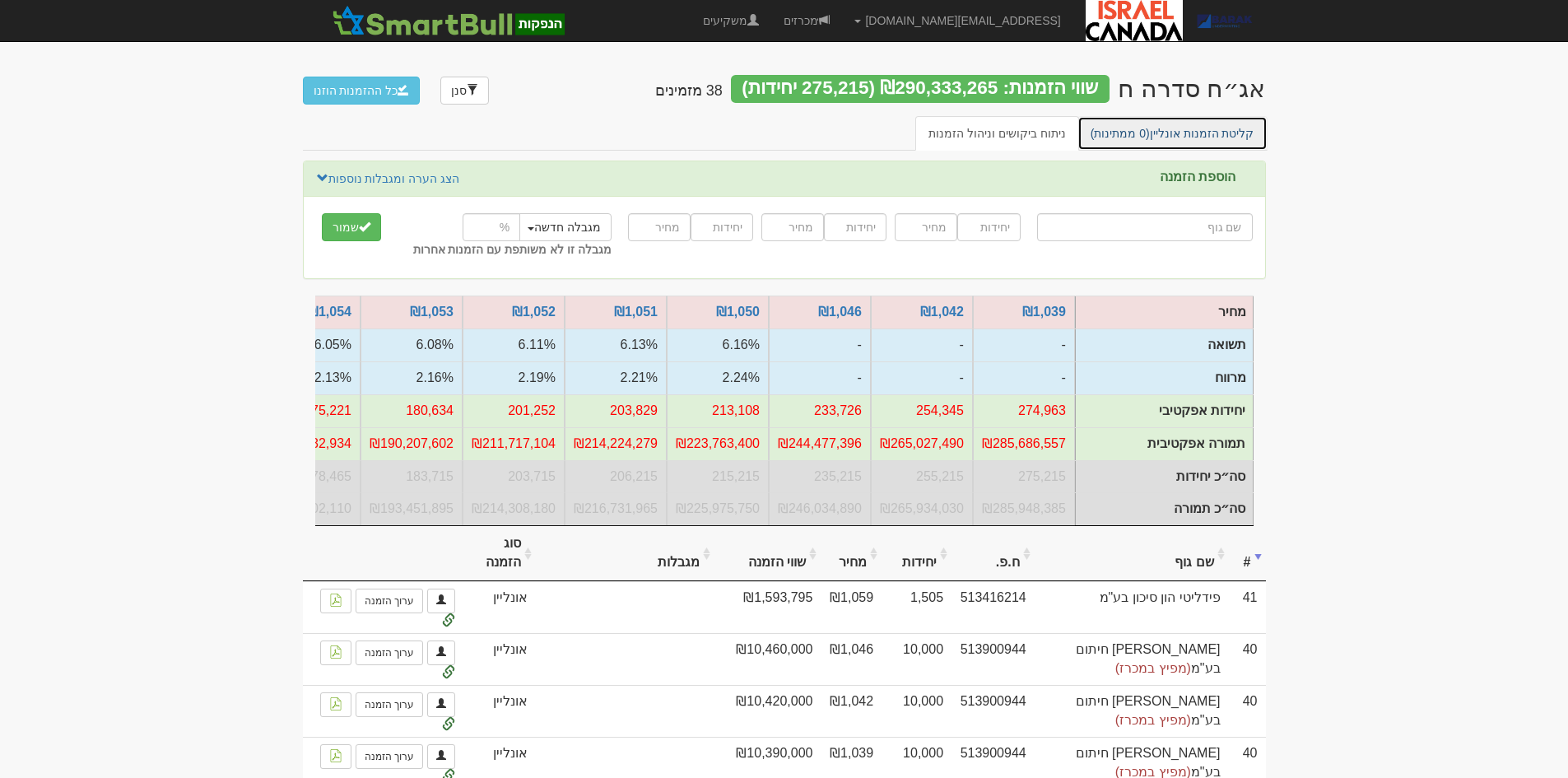
click at [1212, 130] on link "קליטת הזמנות אונליין (0 ממתינות)" at bounding box center [1172, 133] width 190 height 35
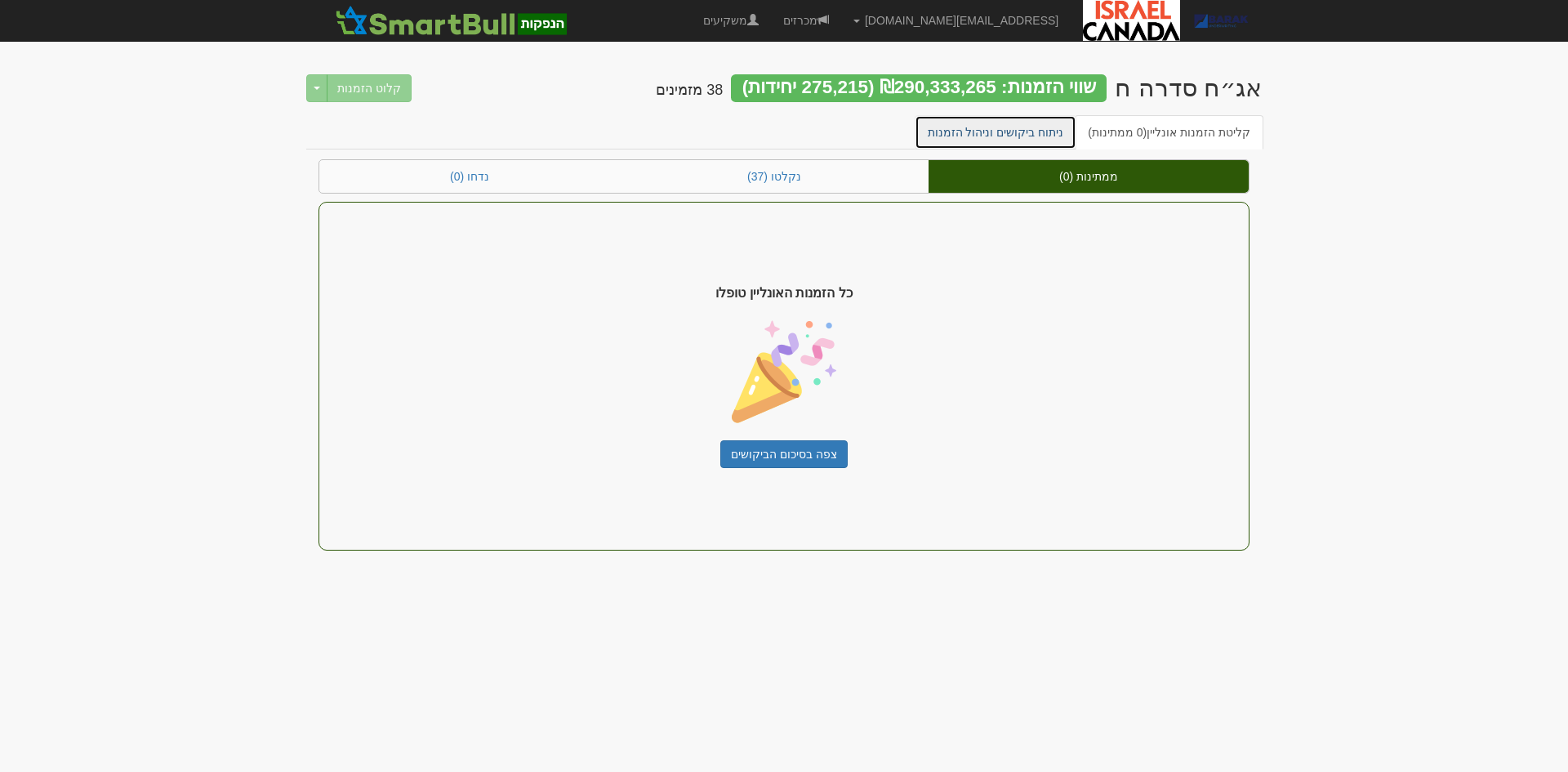
click at [981, 132] on link "ניתוח ביקושים וניהול הזמנות" at bounding box center [995, 132] width 162 height 34
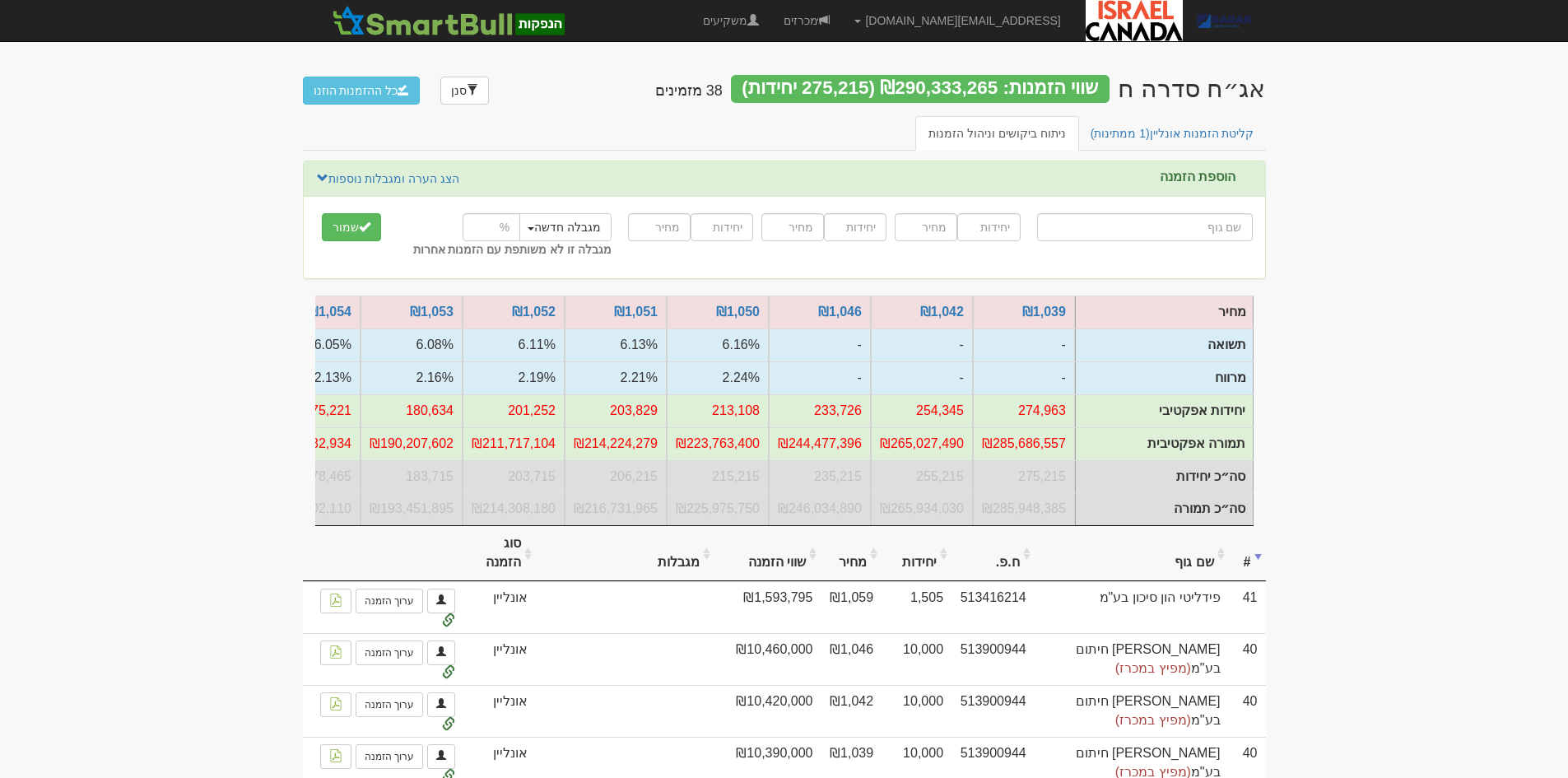
click at [1255, 131] on link "קליטת הזמנות אונליין (1 ממתינות)" at bounding box center [1172, 133] width 190 height 35
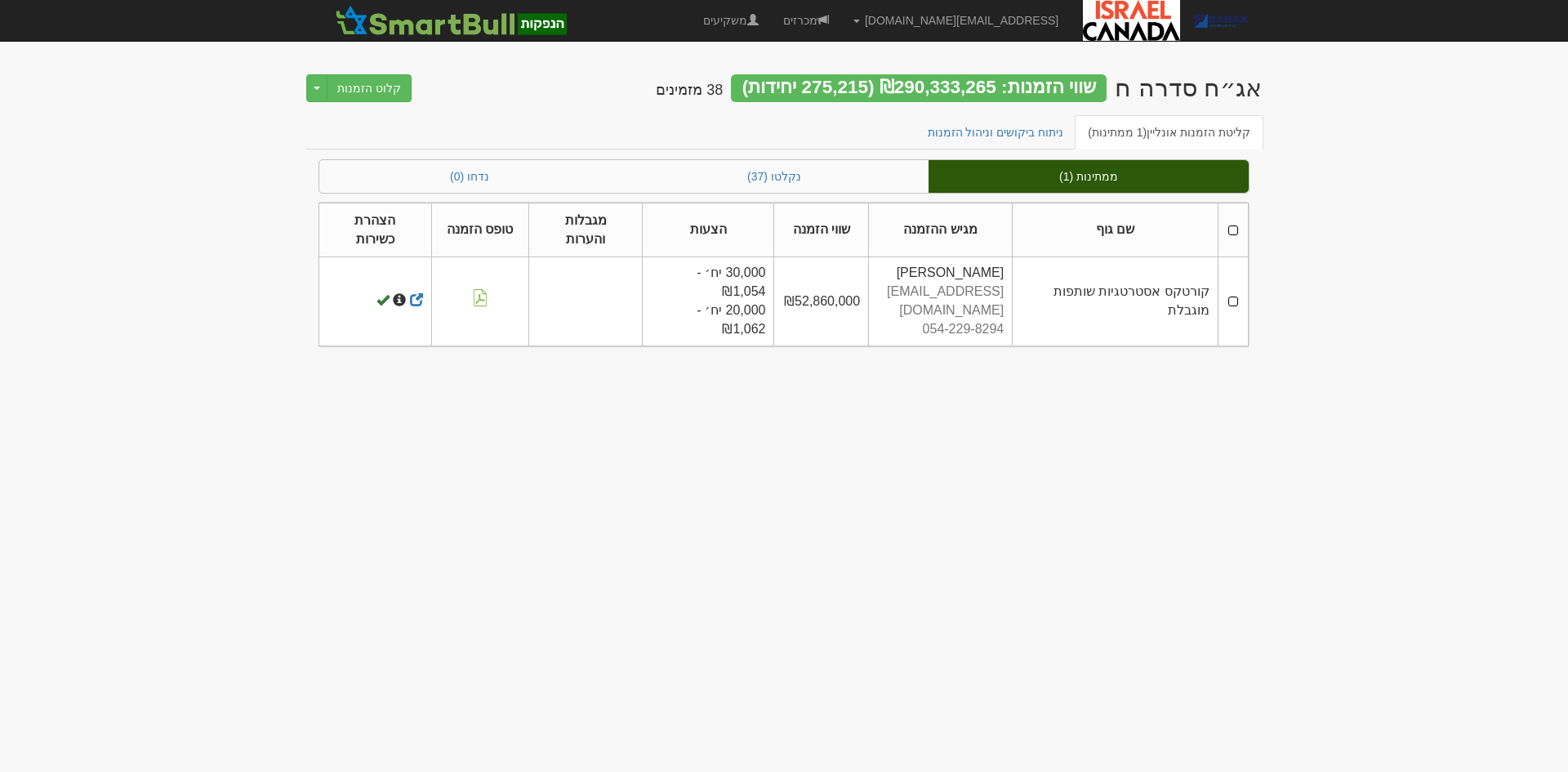
click at [1225, 274] on td at bounding box center [1232, 301] width 30 height 88
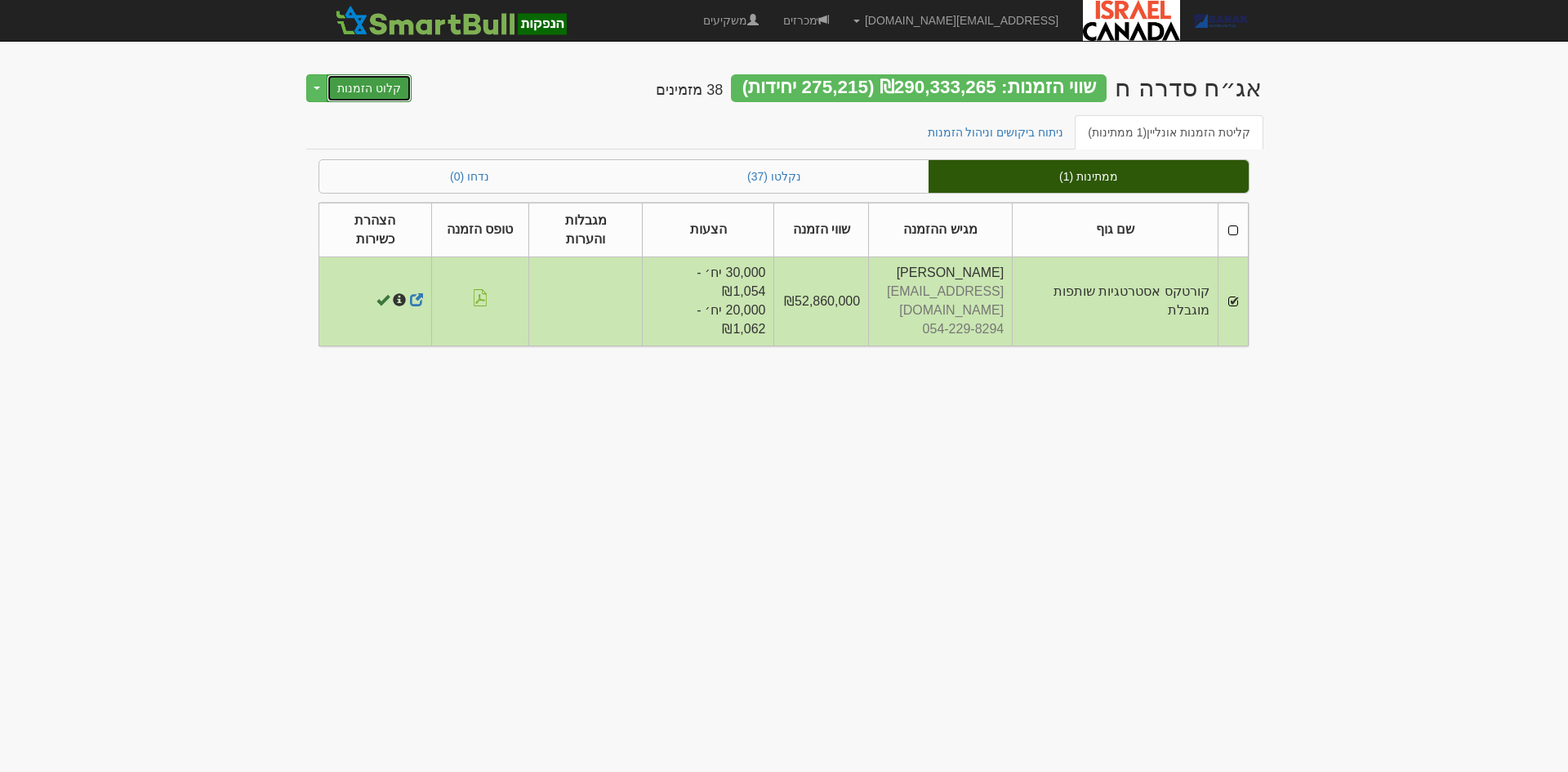
click at [378, 80] on button "קלוט הזמנות" at bounding box center [369, 88] width 85 height 28
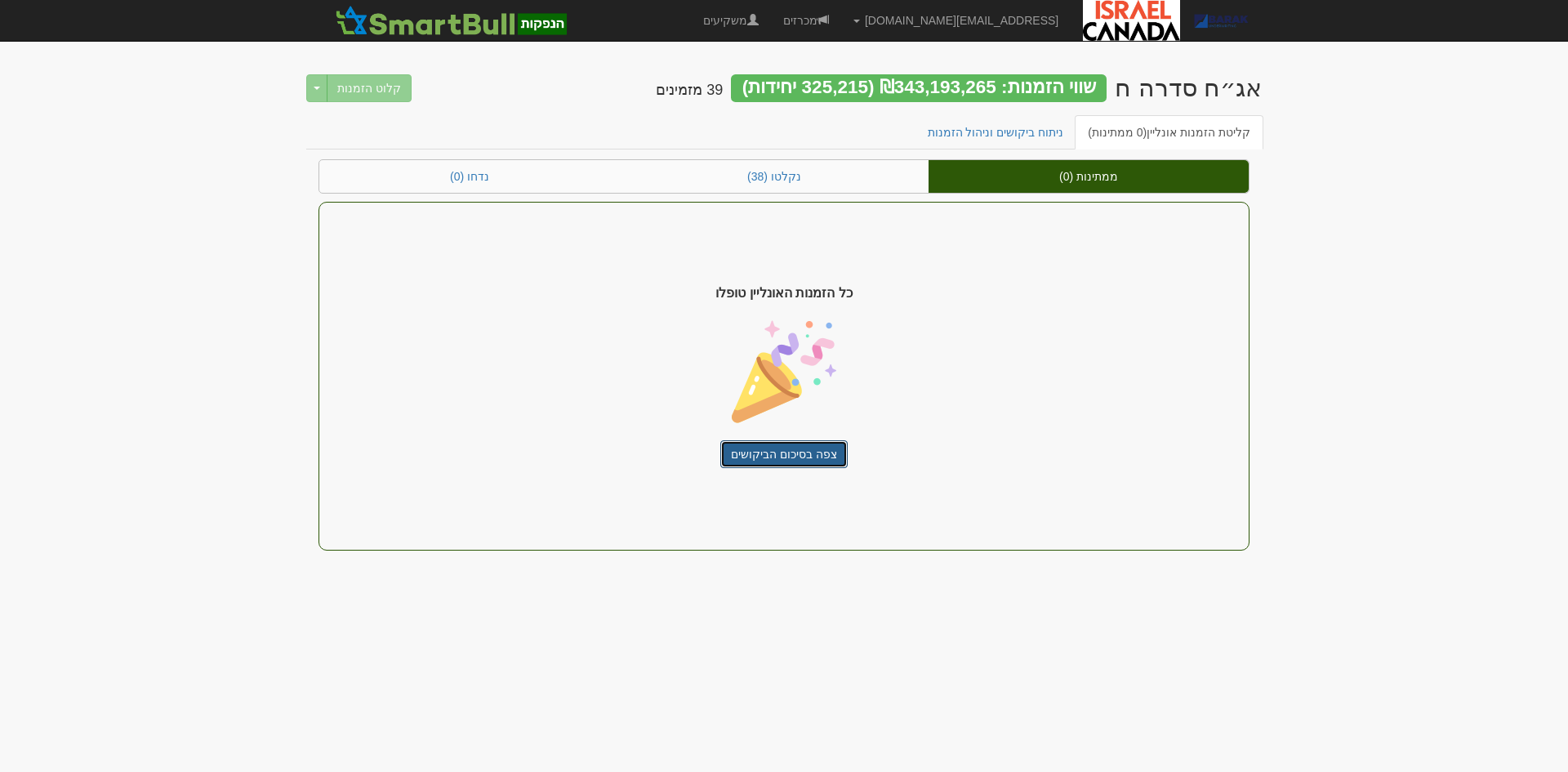
click at [819, 453] on link "צפה בסיכום הביקושים" at bounding box center [784, 455] width 128 height 28
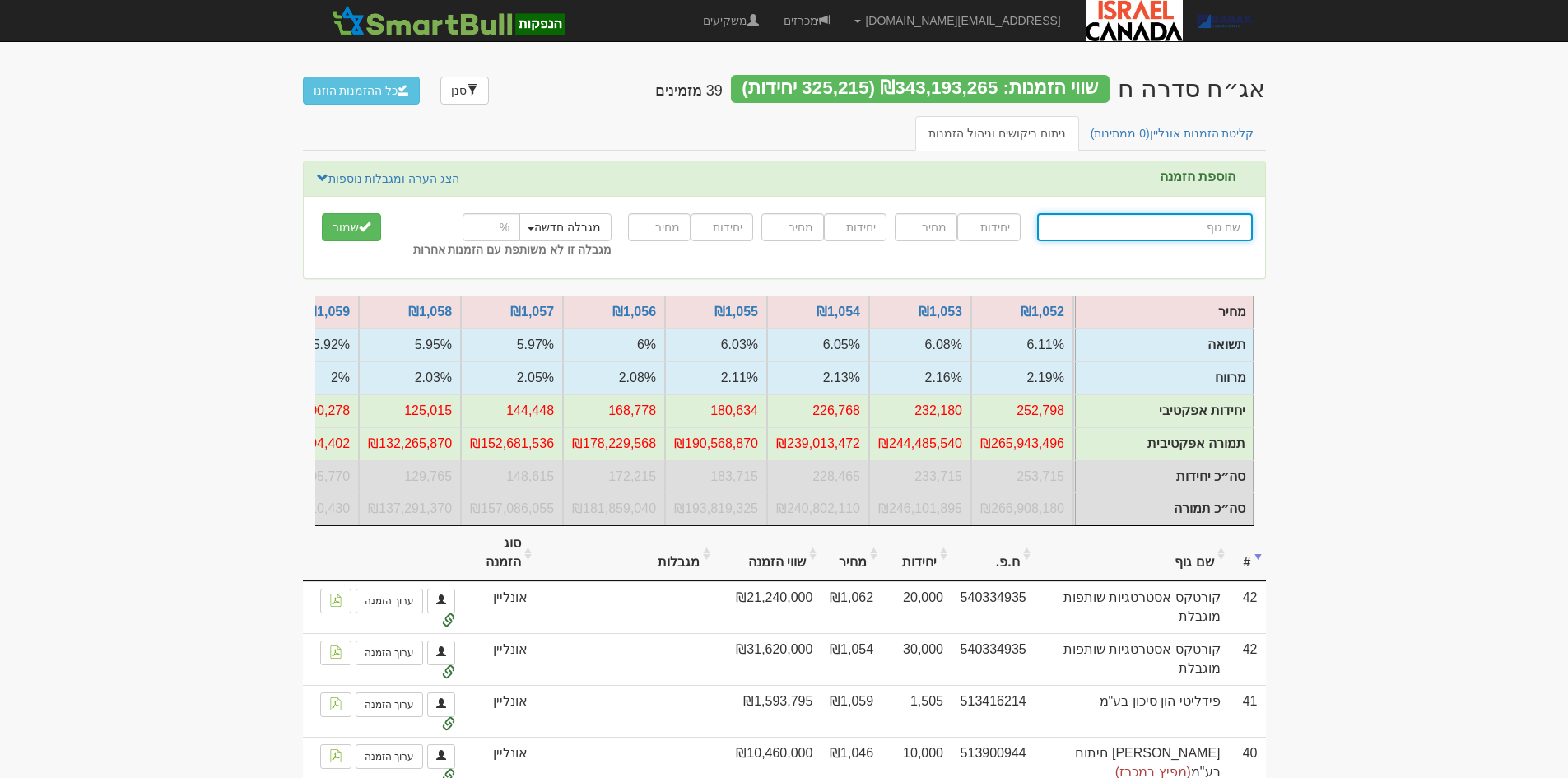
scroll to position [0, -506]
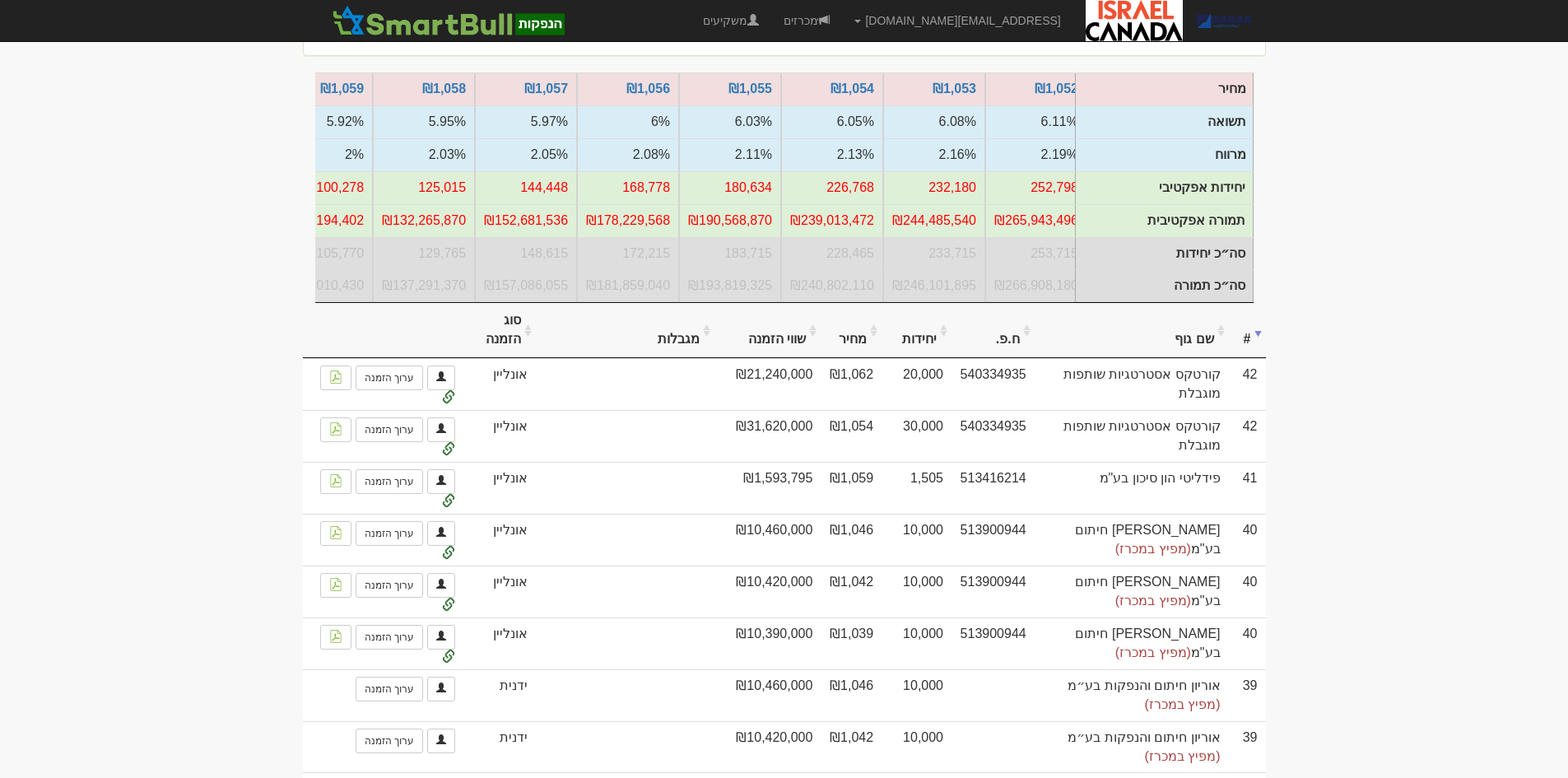
scroll to position [0, 0]
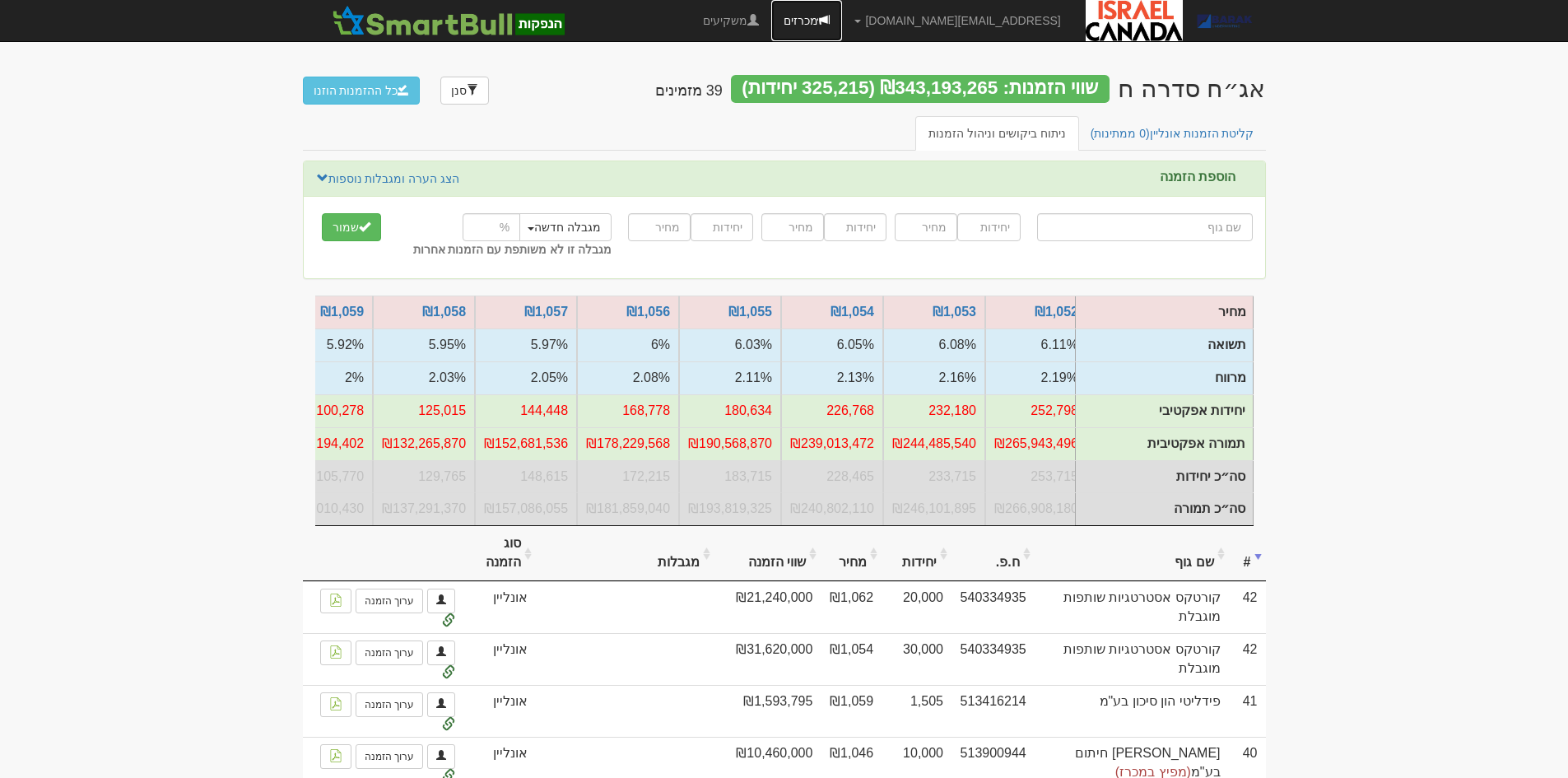
click at [842, 20] on link "מכרזים" at bounding box center [807, 20] width 71 height 41
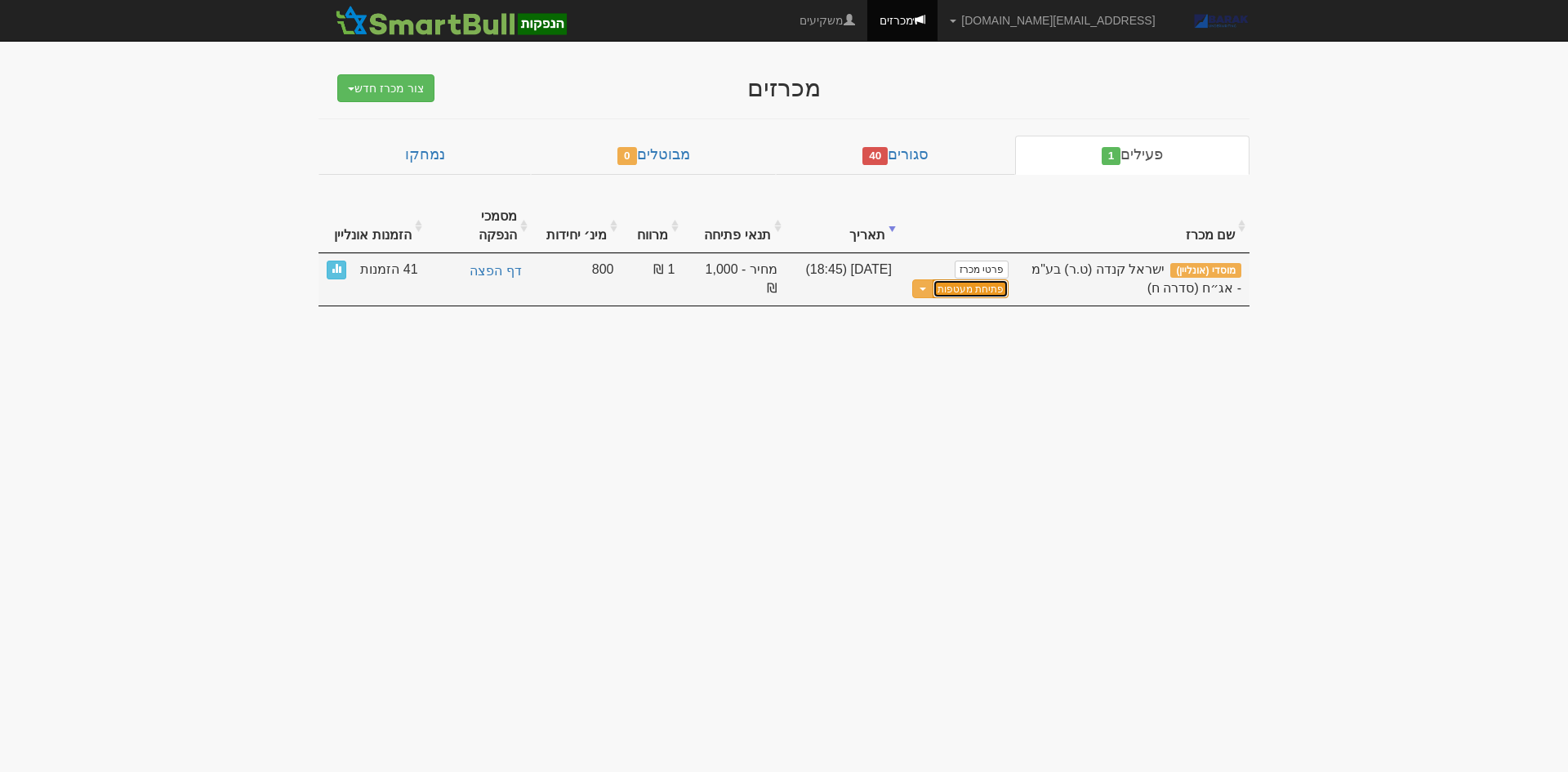
click at [966, 279] on button "פתיחת מעטפות" at bounding box center [971, 288] width 76 height 19
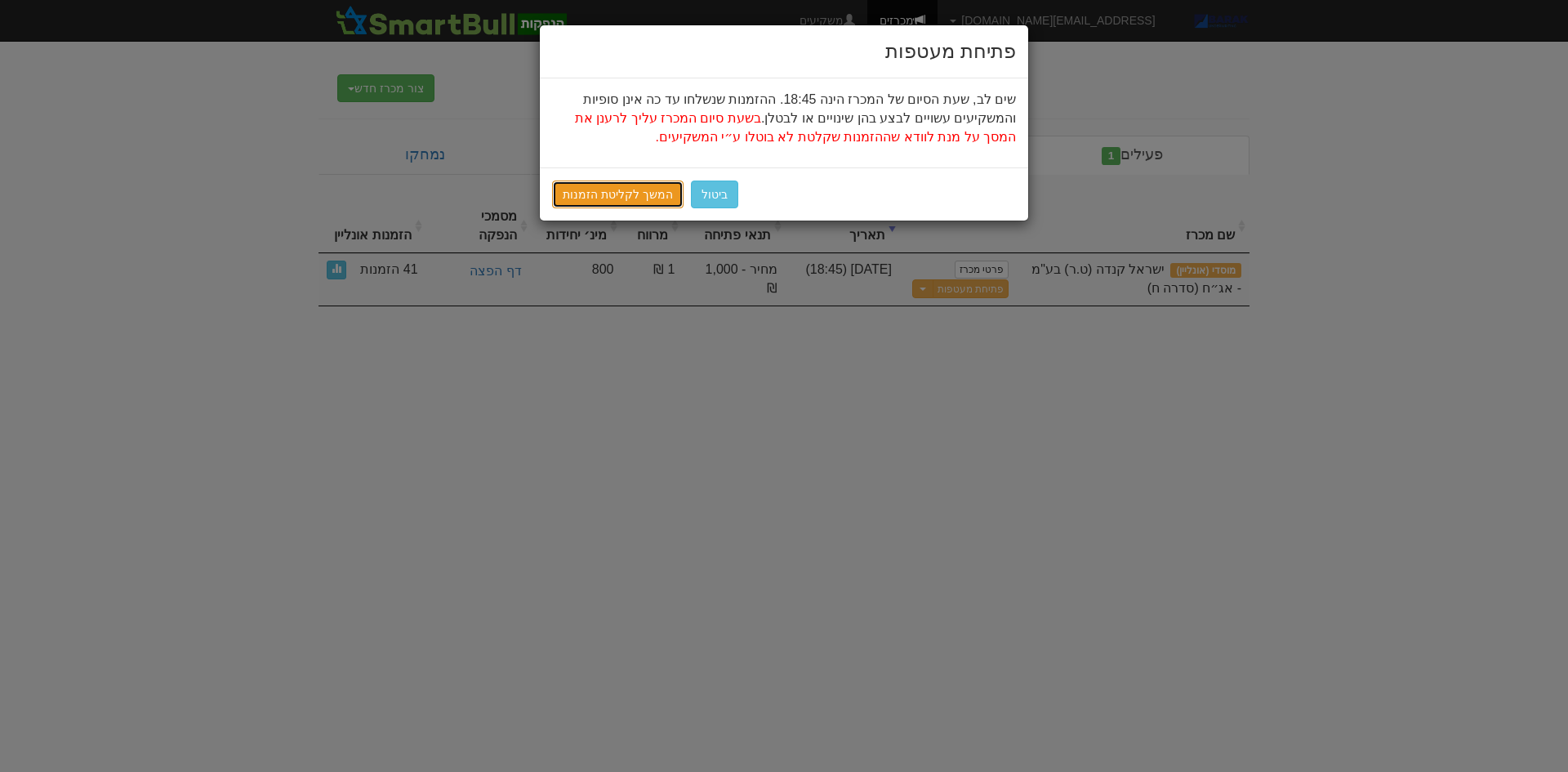
click at [561, 183] on link "המשך לקליטת הזמנות" at bounding box center [618, 195] width 131 height 28
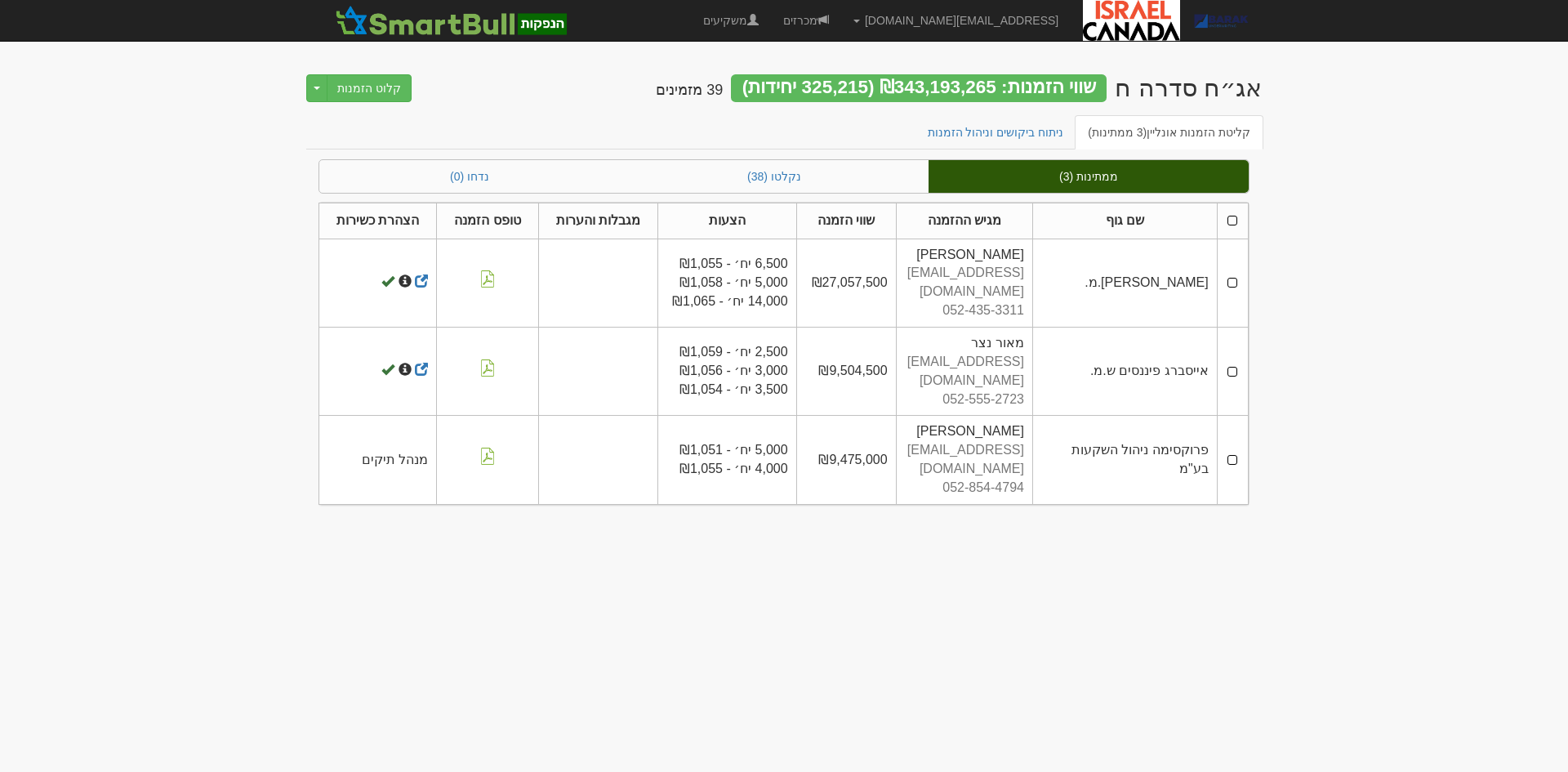
click at [1226, 224] on th at bounding box center [1231, 220] width 31 height 36
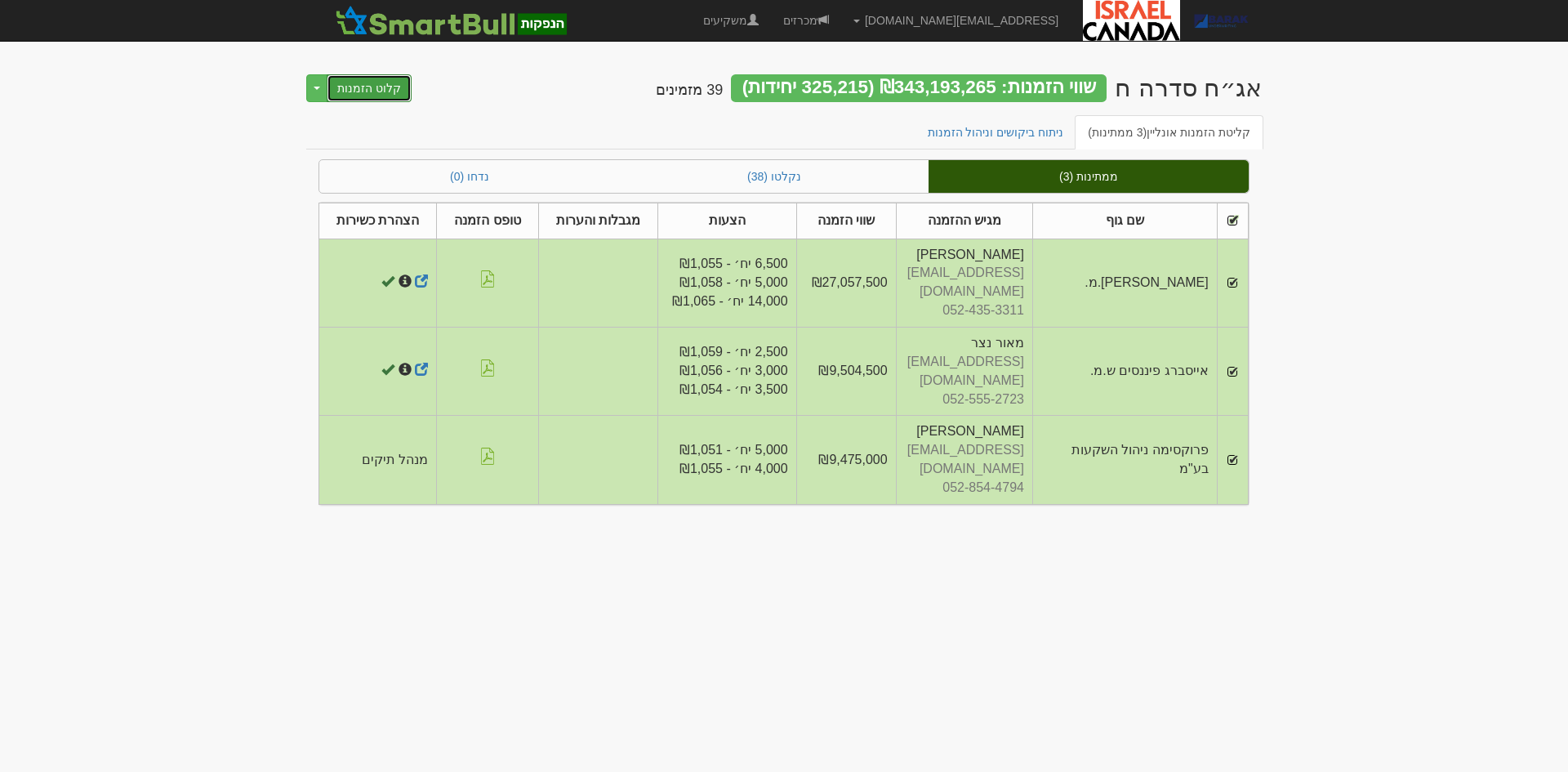
click at [372, 84] on button "קלוט הזמנות" at bounding box center [369, 88] width 85 height 28
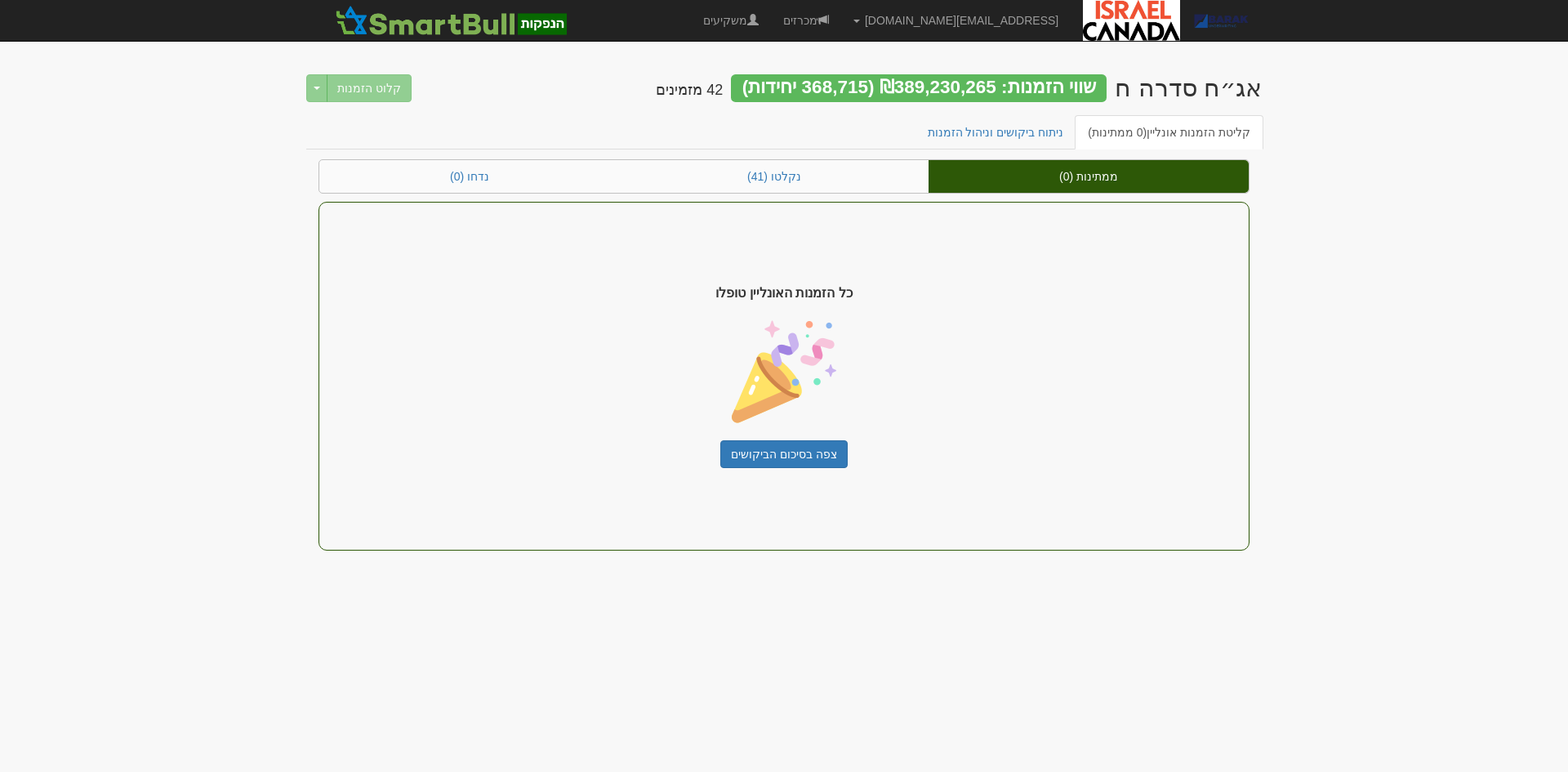
click at [780, 469] on div "כל הזמנות האונליין טופלו צפה בסיכום הביקושים" at bounding box center [783, 376] width 931 height 349
click at [798, 453] on link "צפה בסיכום הביקושים" at bounding box center [784, 455] width 128 height 28
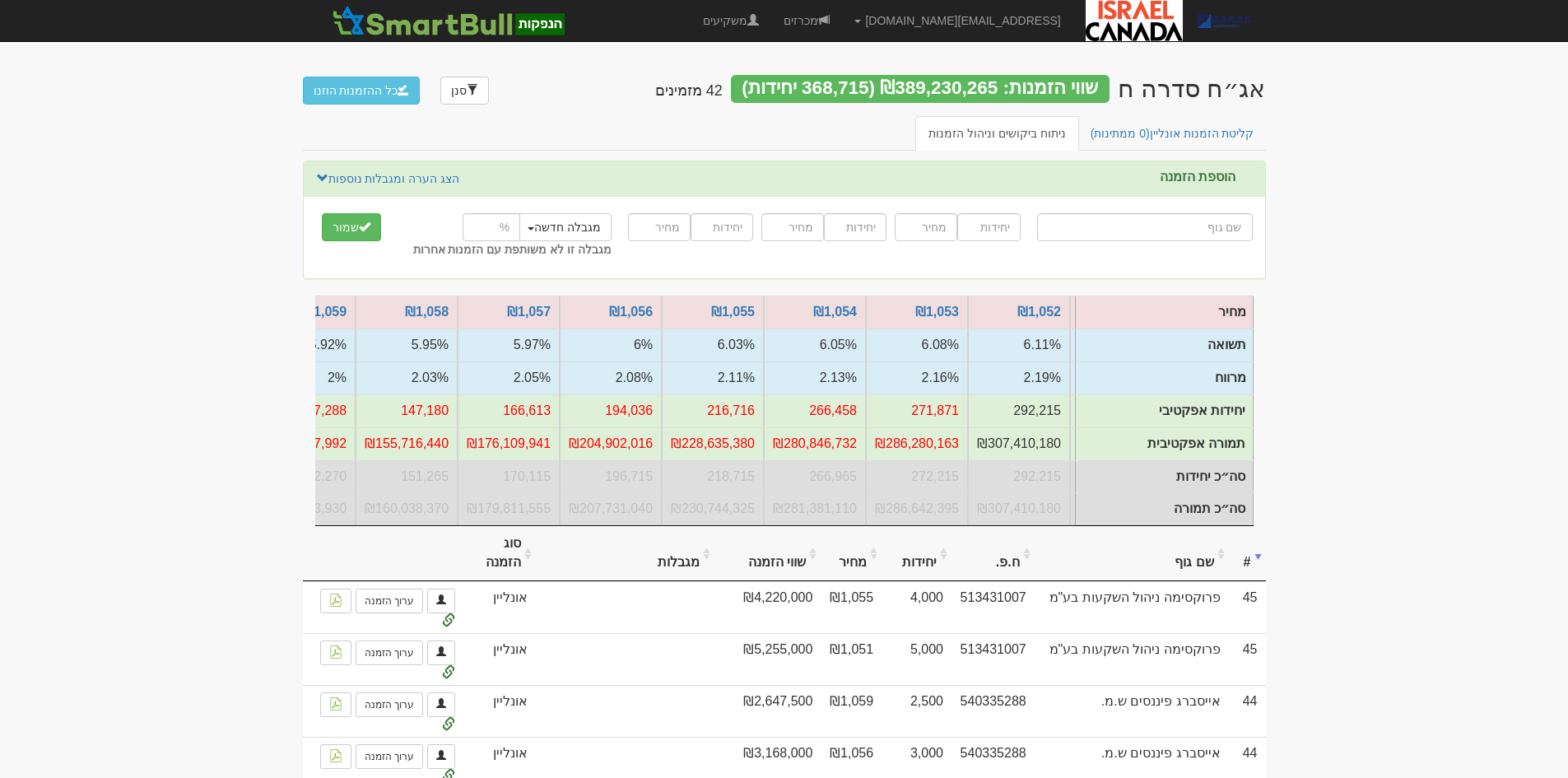
scroll to position [0, -508]
click at [1184, 125] on link "קליטת הזמנות אונליין (0 ממתינות)" at bounding box center [1172, 133] width 190 height 35
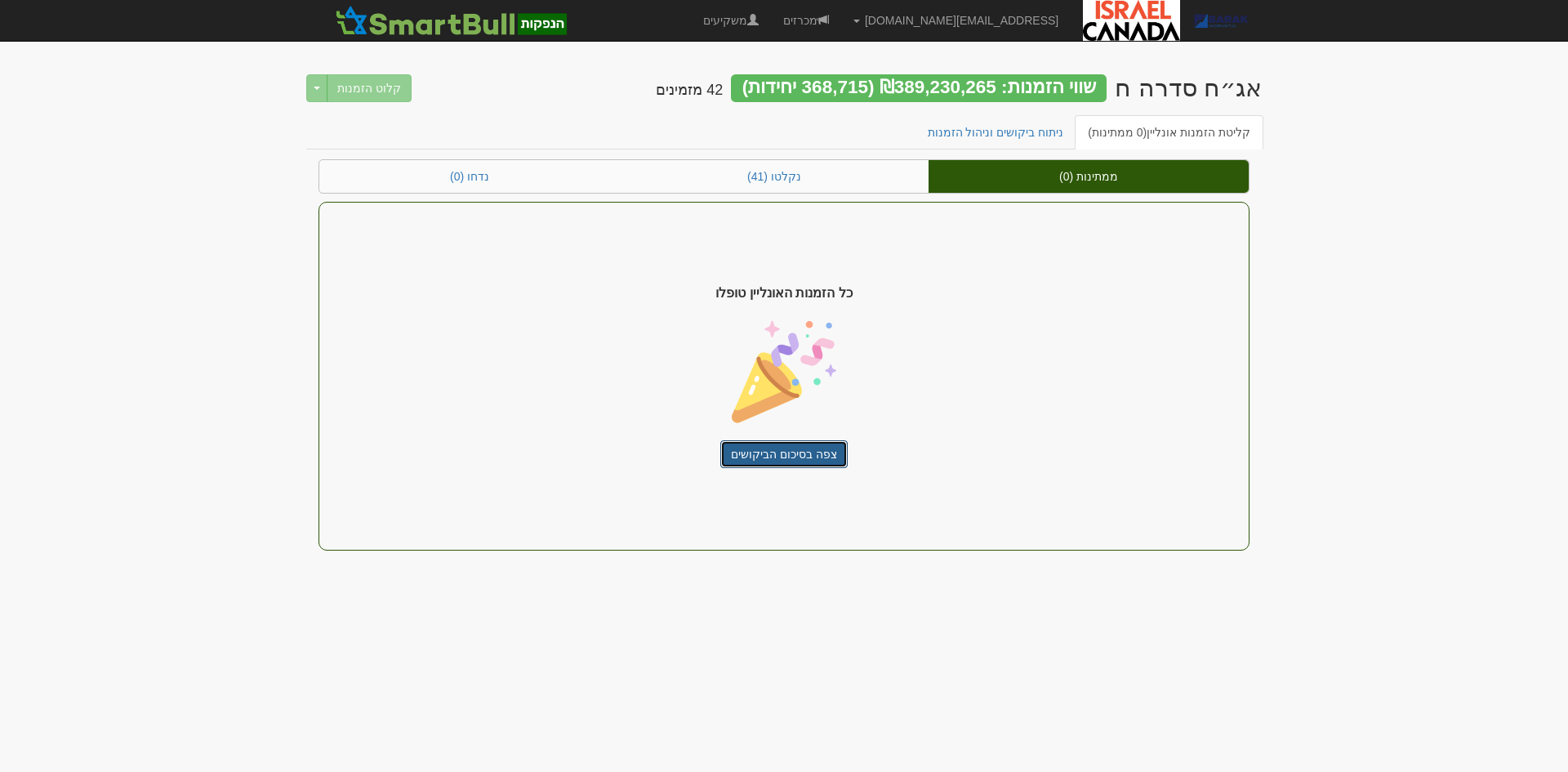
click at [784, 449] on link "צפה בסיכום הביקושים" at bounding box center [784, 455] width 128 height 28
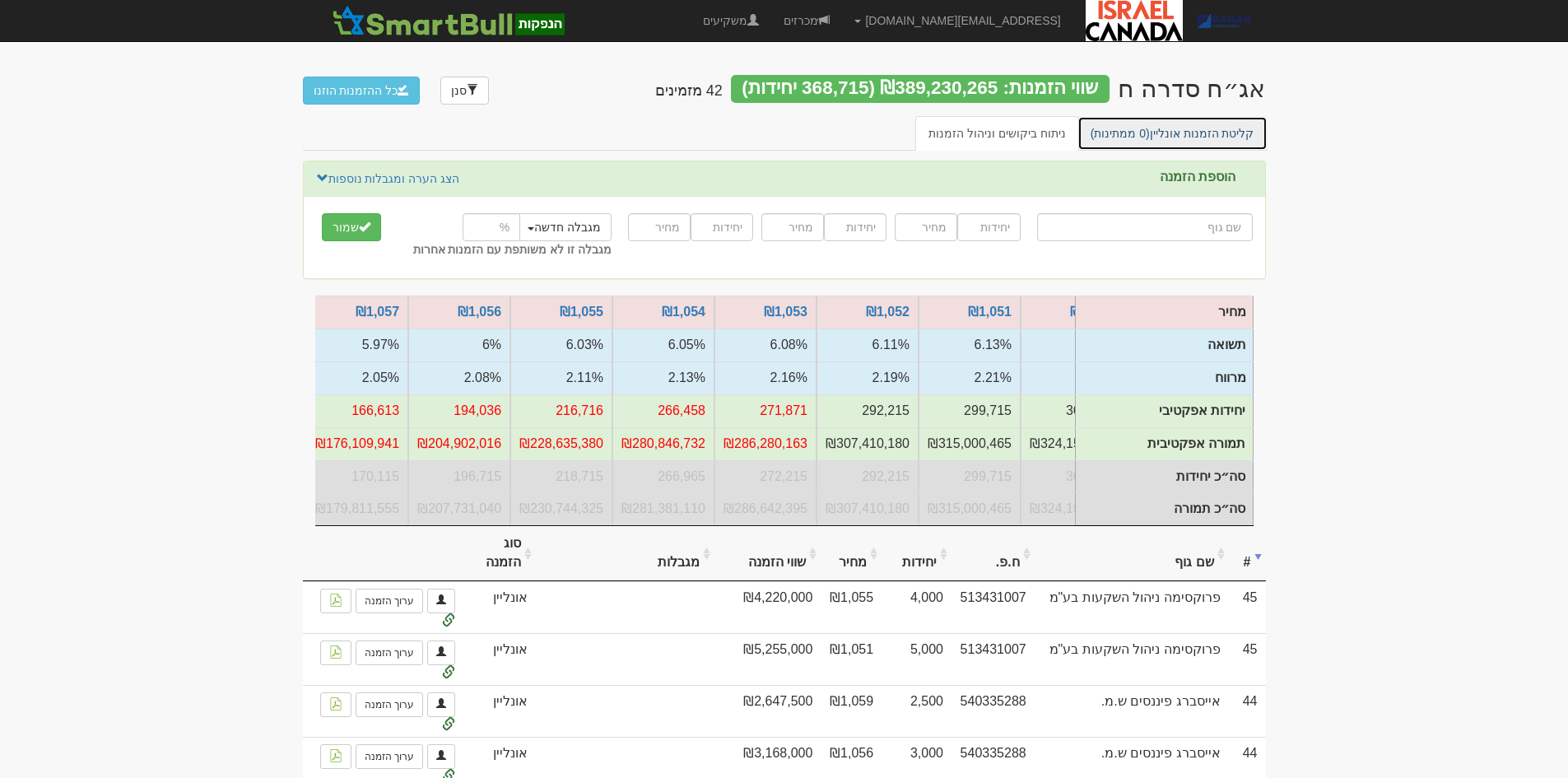
click at [1089, 131] on link "קליטת הזמנות אונליין (0 ממתינות)" at bounding box center [1172, 133] width 190 height 35
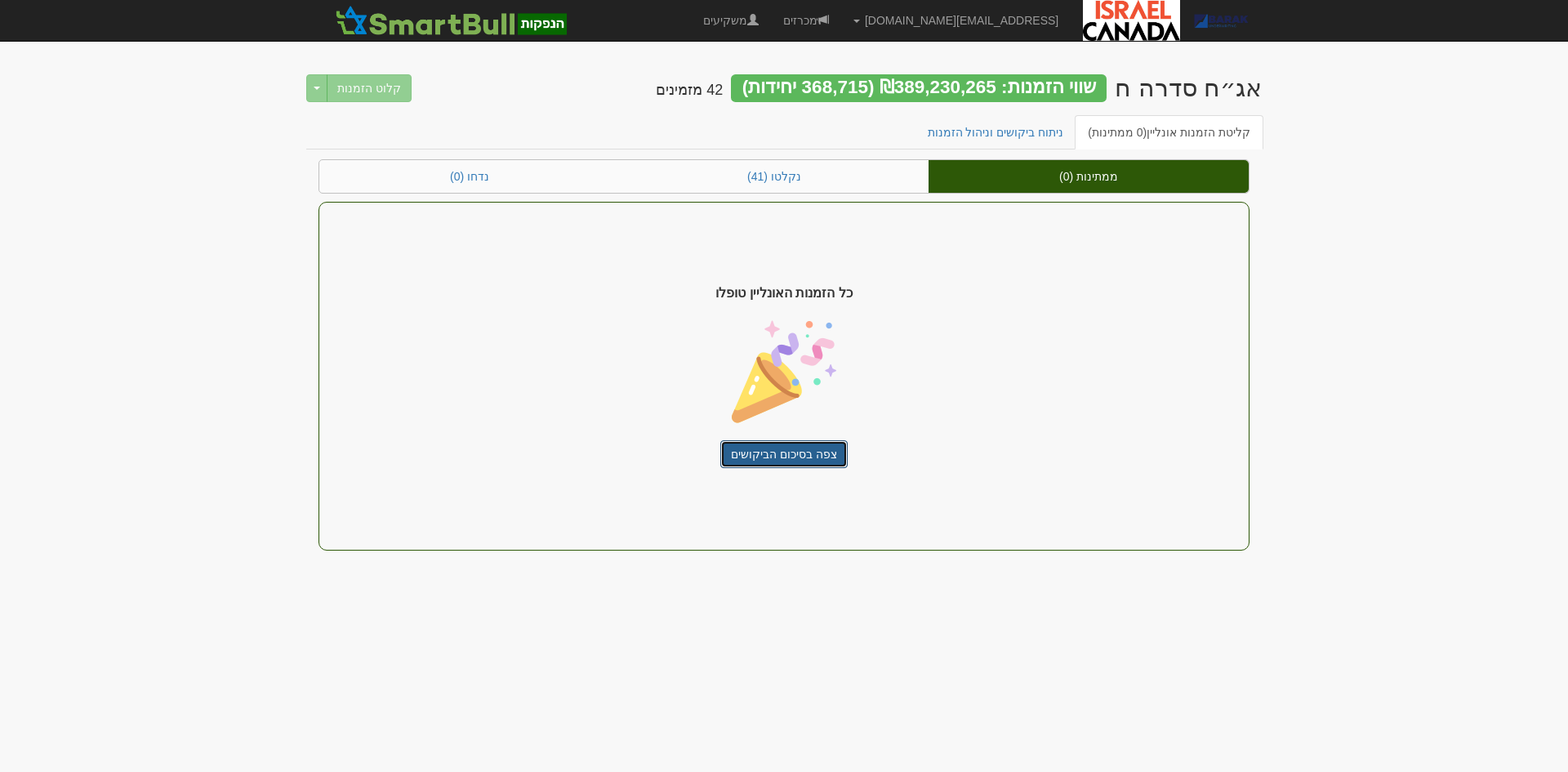
click at [822, 460] on link "צפה בסיכום הביקושים" at bounding box center [784, 455] width 128 height 28
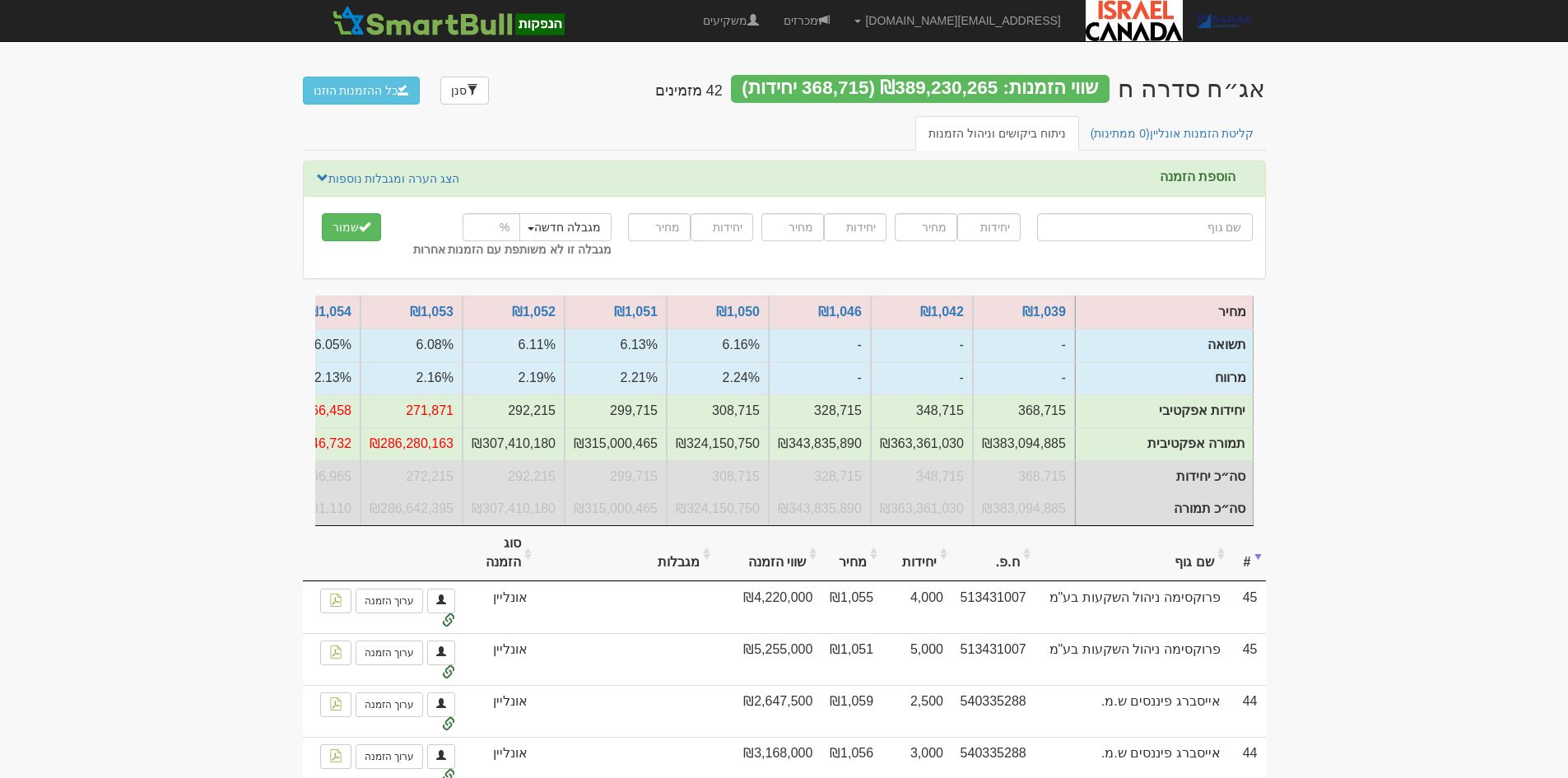
click at [1136, 134] on span "(0 ממתינות)" at bounding box center [1120, 133] width 59 height 13
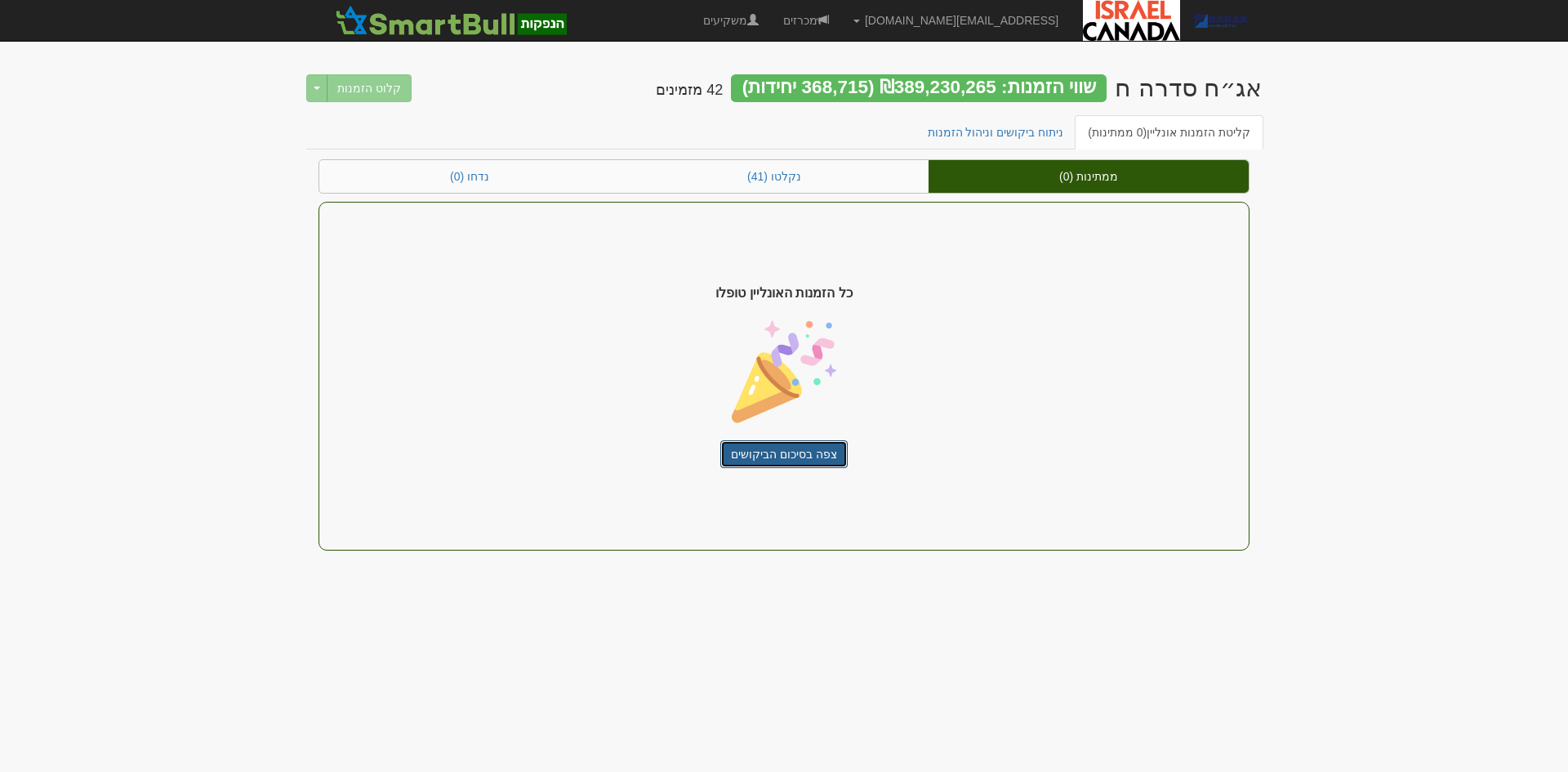
click at [786, 455] on link "צפה בסיכום הביקושים" at bounding box center [784, 455] width 128 height 28
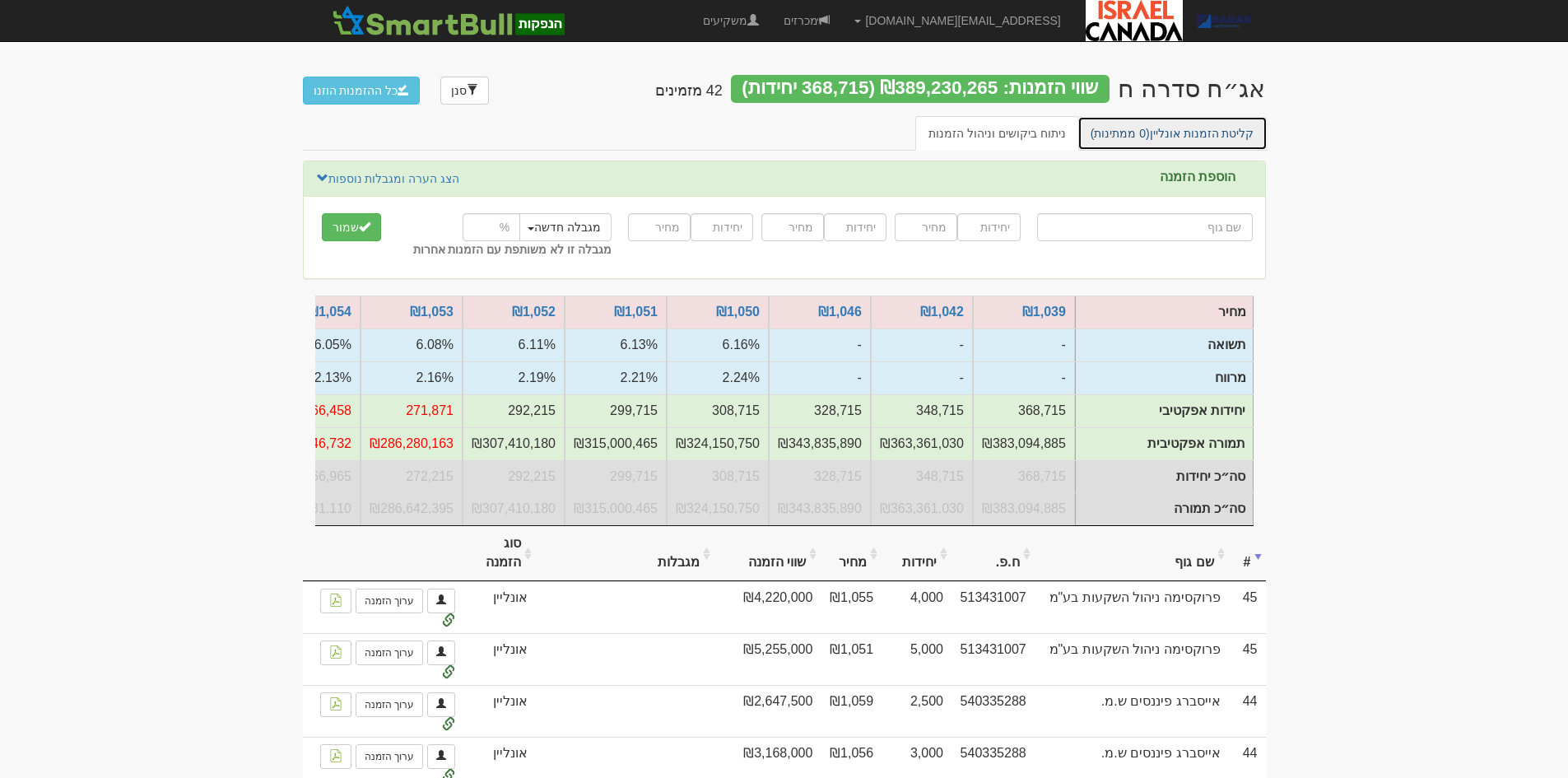
click at [1244, 131] on link "קליטת הזמנות אונליין (0 ממתינות)" at bounding box center [1172, 133] width 190 height 35
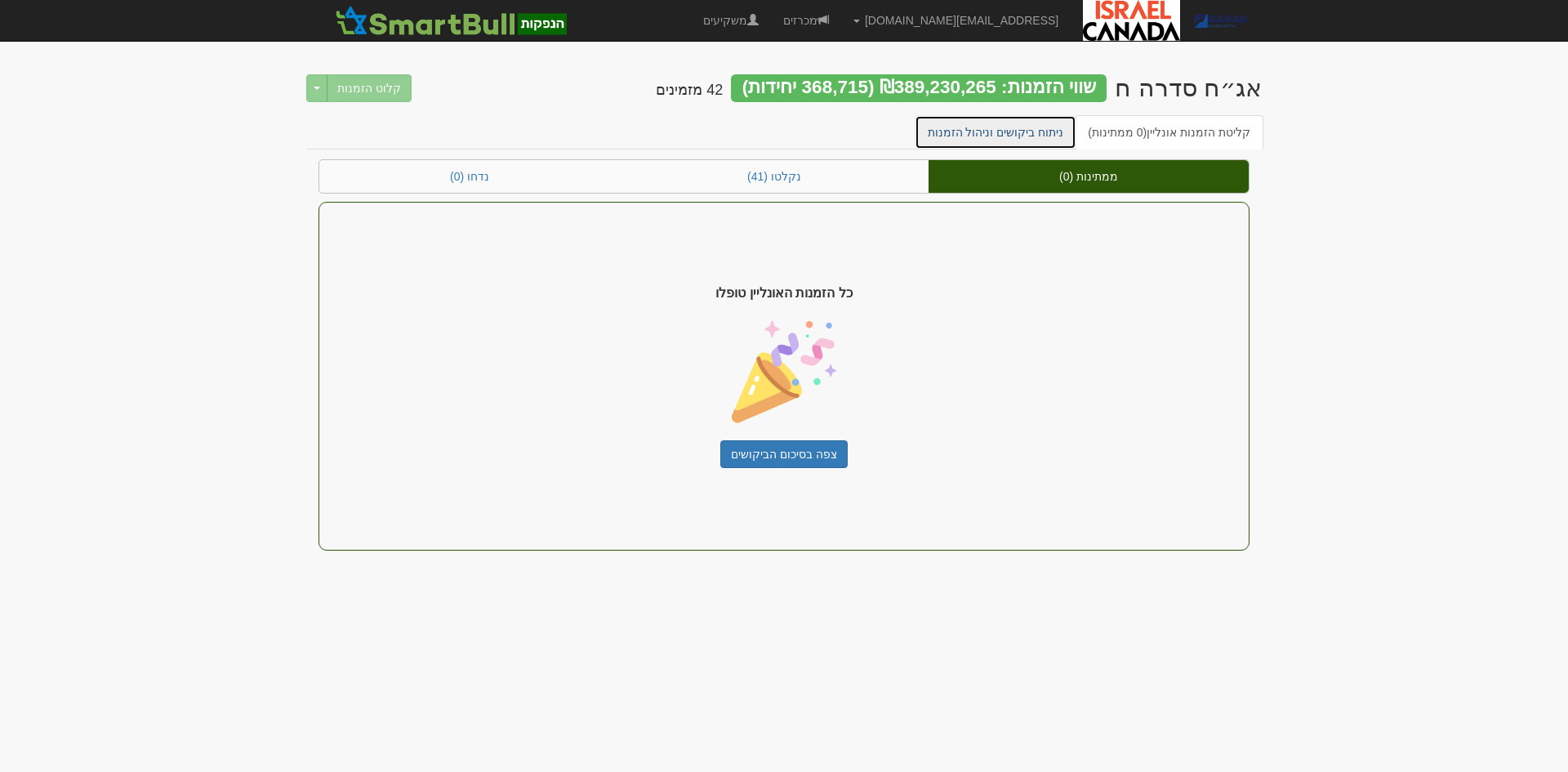
click at [1039, 130] on link "ניתוח ביקושים וניהול הזמנות" at bounding box center [995, 132] width 162 height 34
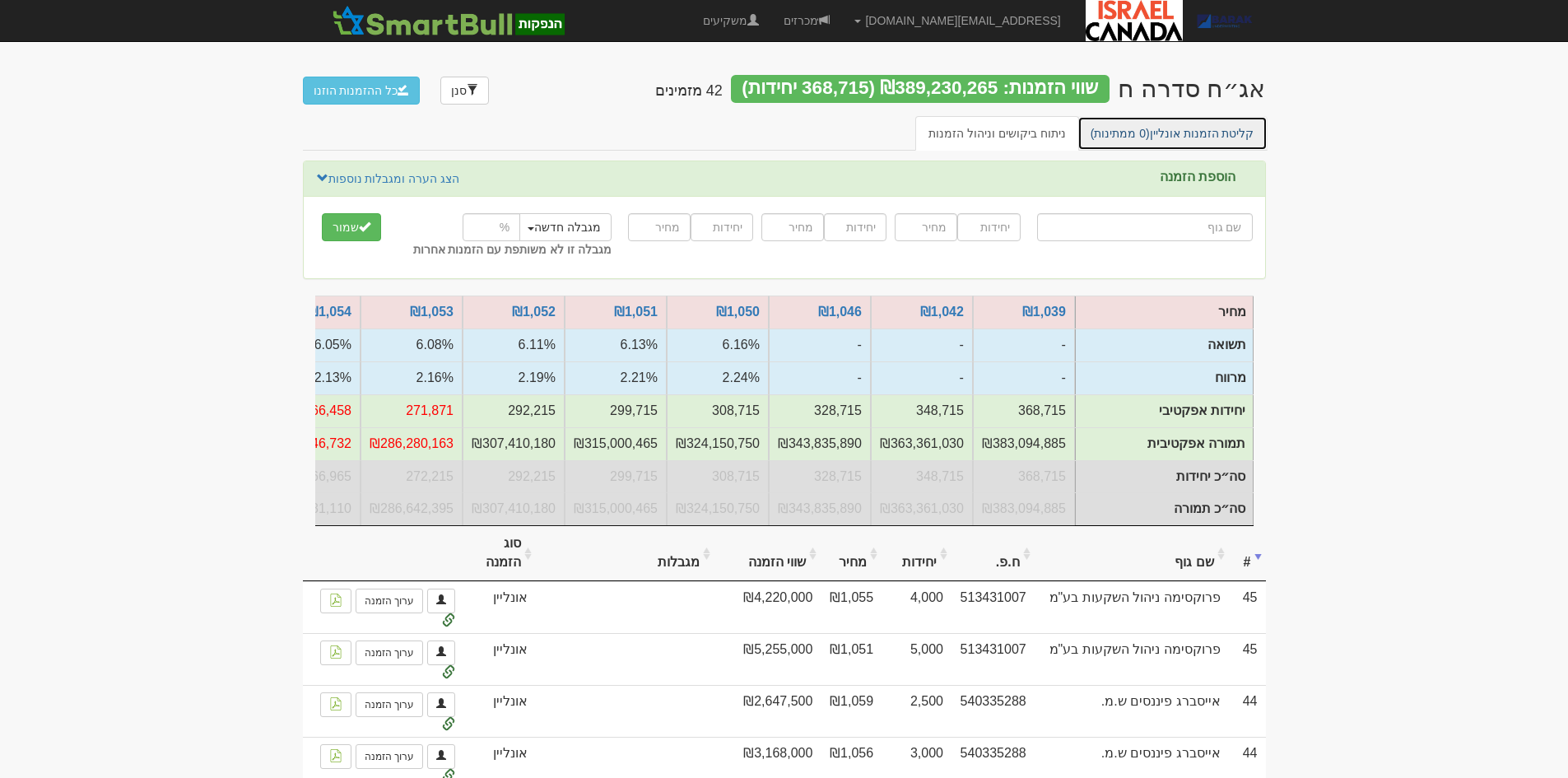
click at [1174, 141] on link "קליטת הזמנות אונליין (0 ממתינות)" at bounding box center [1172, 133] width 190 height 35
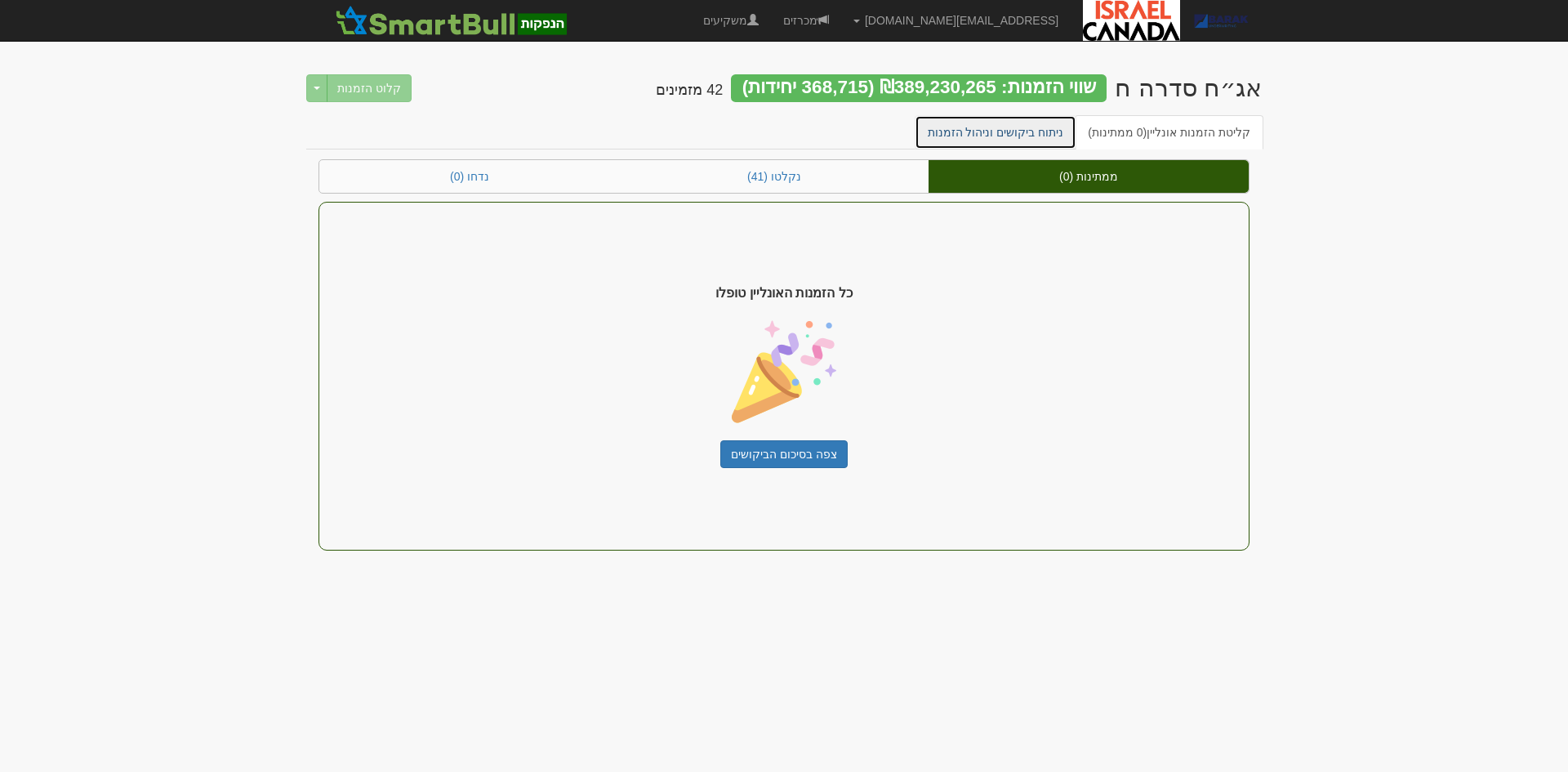
click at [1039, 117] on link "ניתוח ביקושים וניהול הזמנות" at bounding box center [995, 132] width 162 height 34
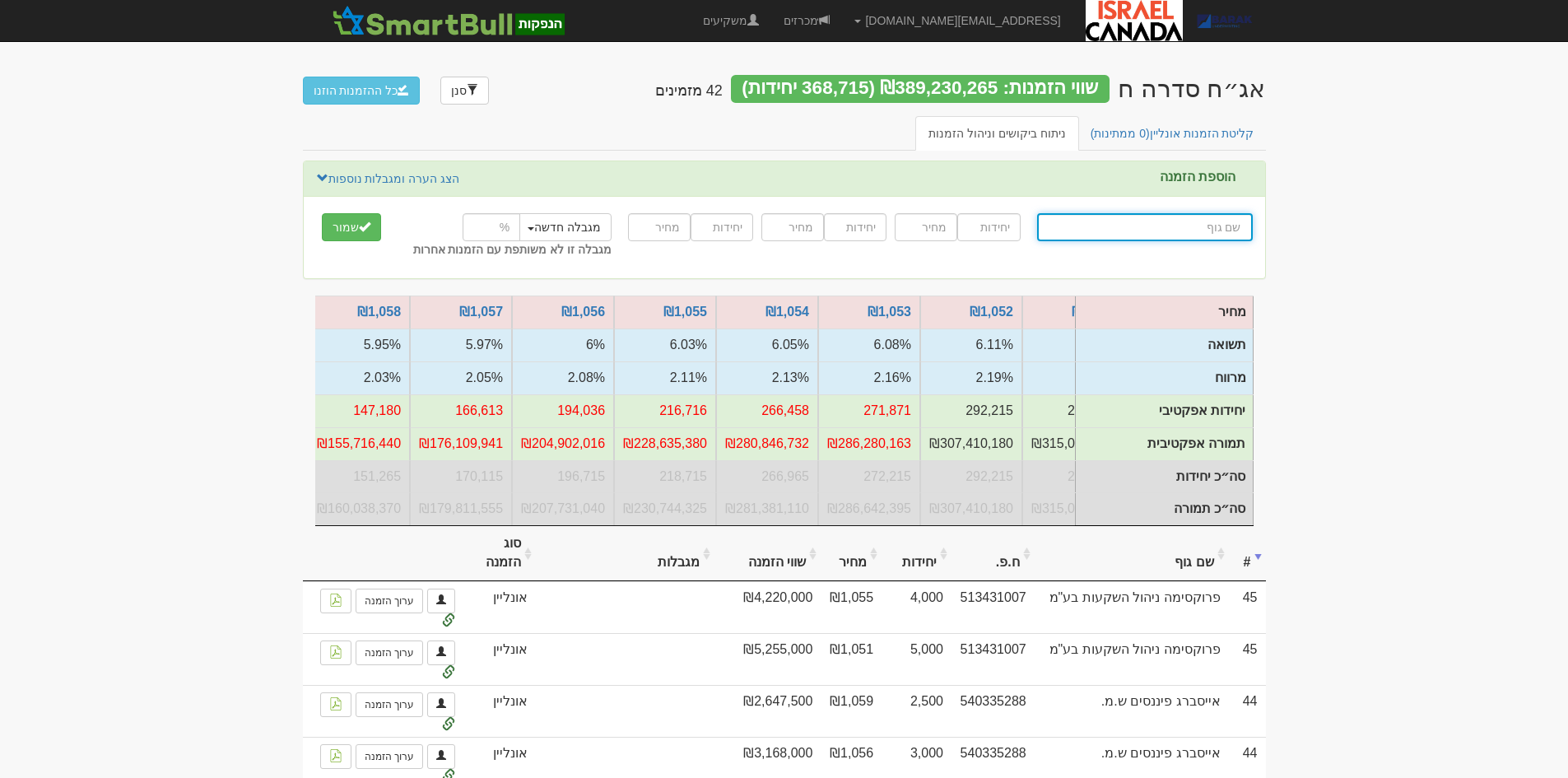
scroll to position [0, -476]
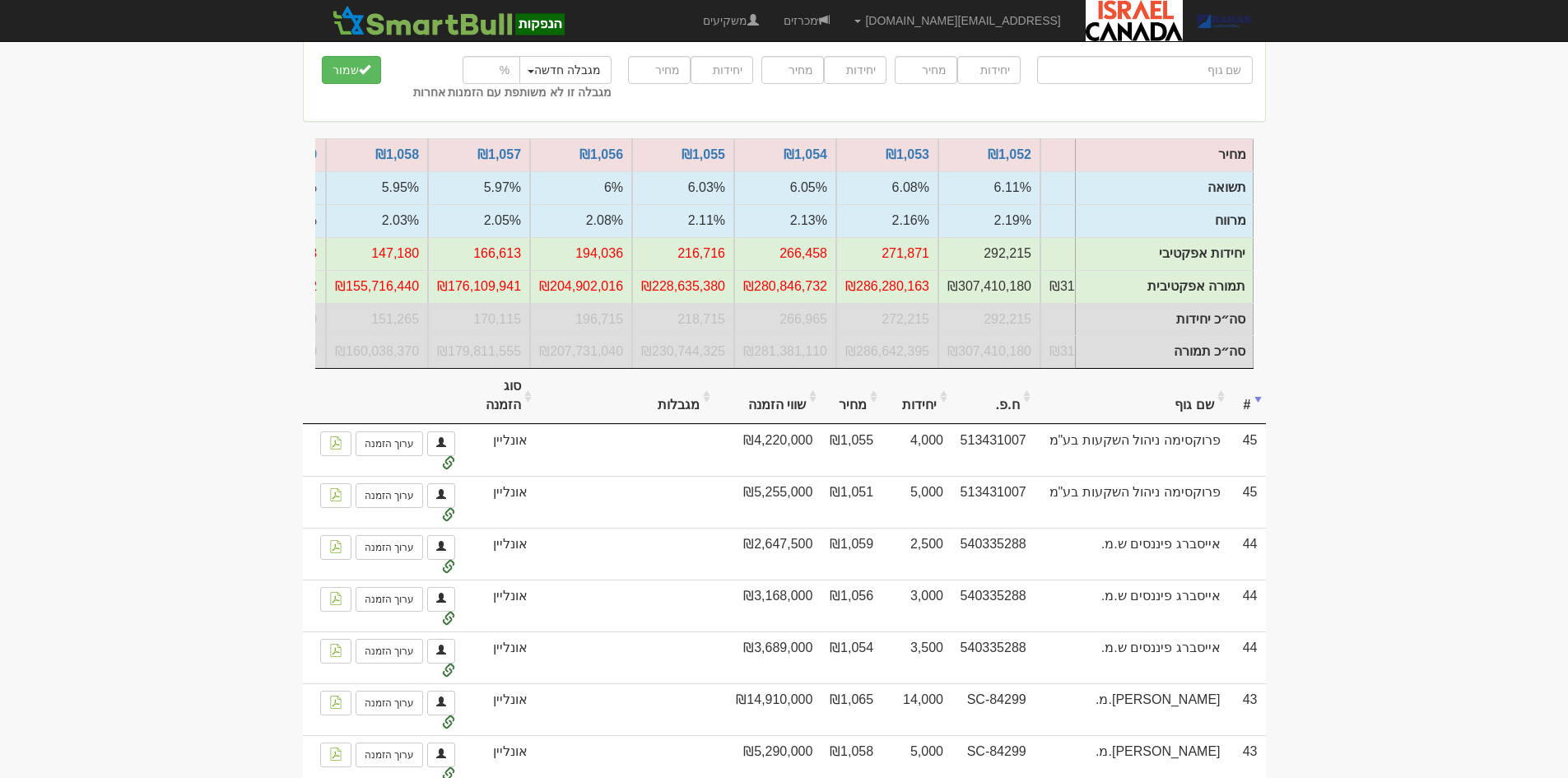
scroll to position [164, 0]
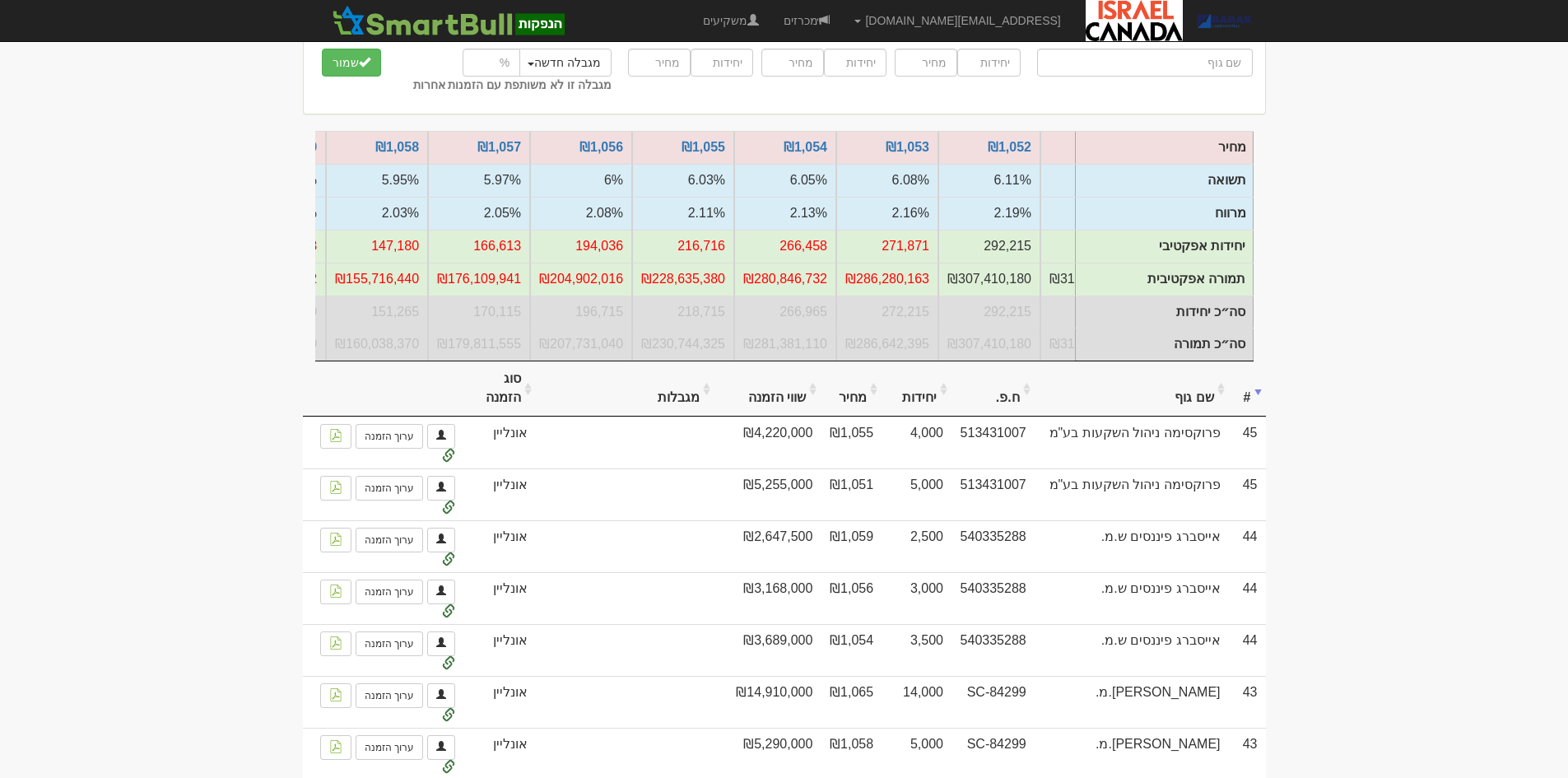
click at [820, 398] on th "שווי הזמנה" at bounding box center [768, 389] width 107 height 55
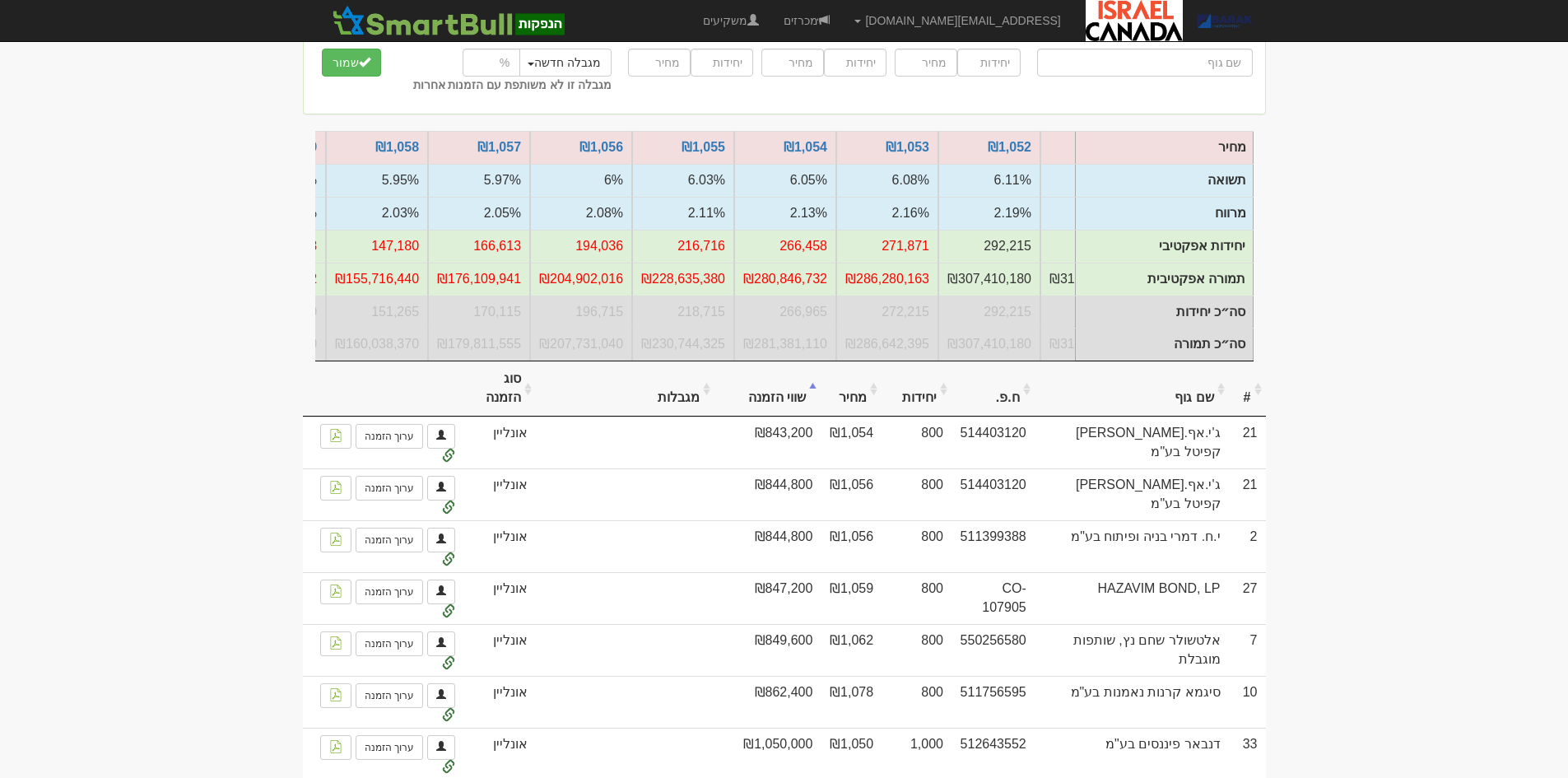
click at [820, 398] on th "שווי הזמנה" at bounding box center [768, 389] width 107 height 55
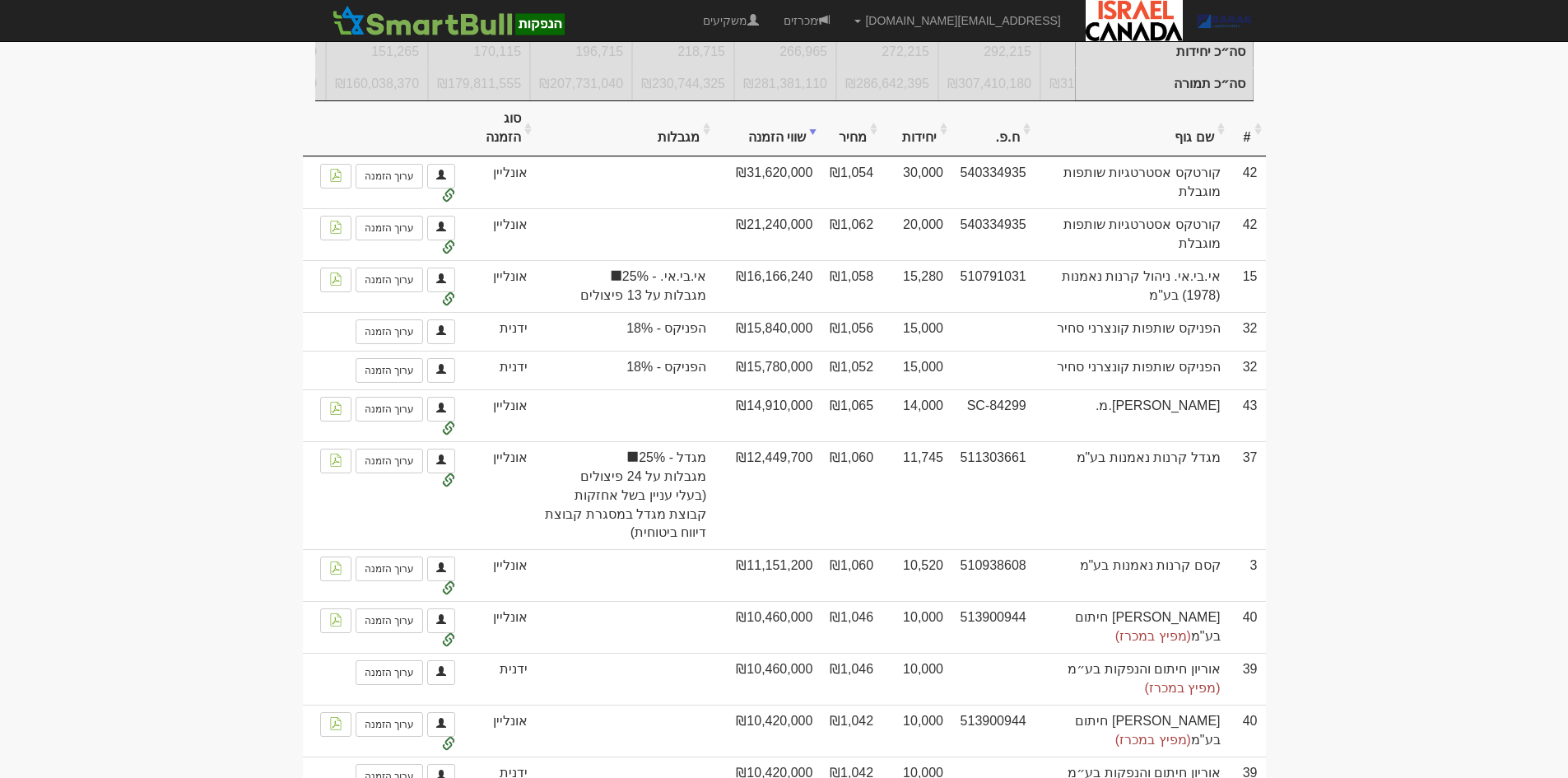
scroll to position [329, 0]
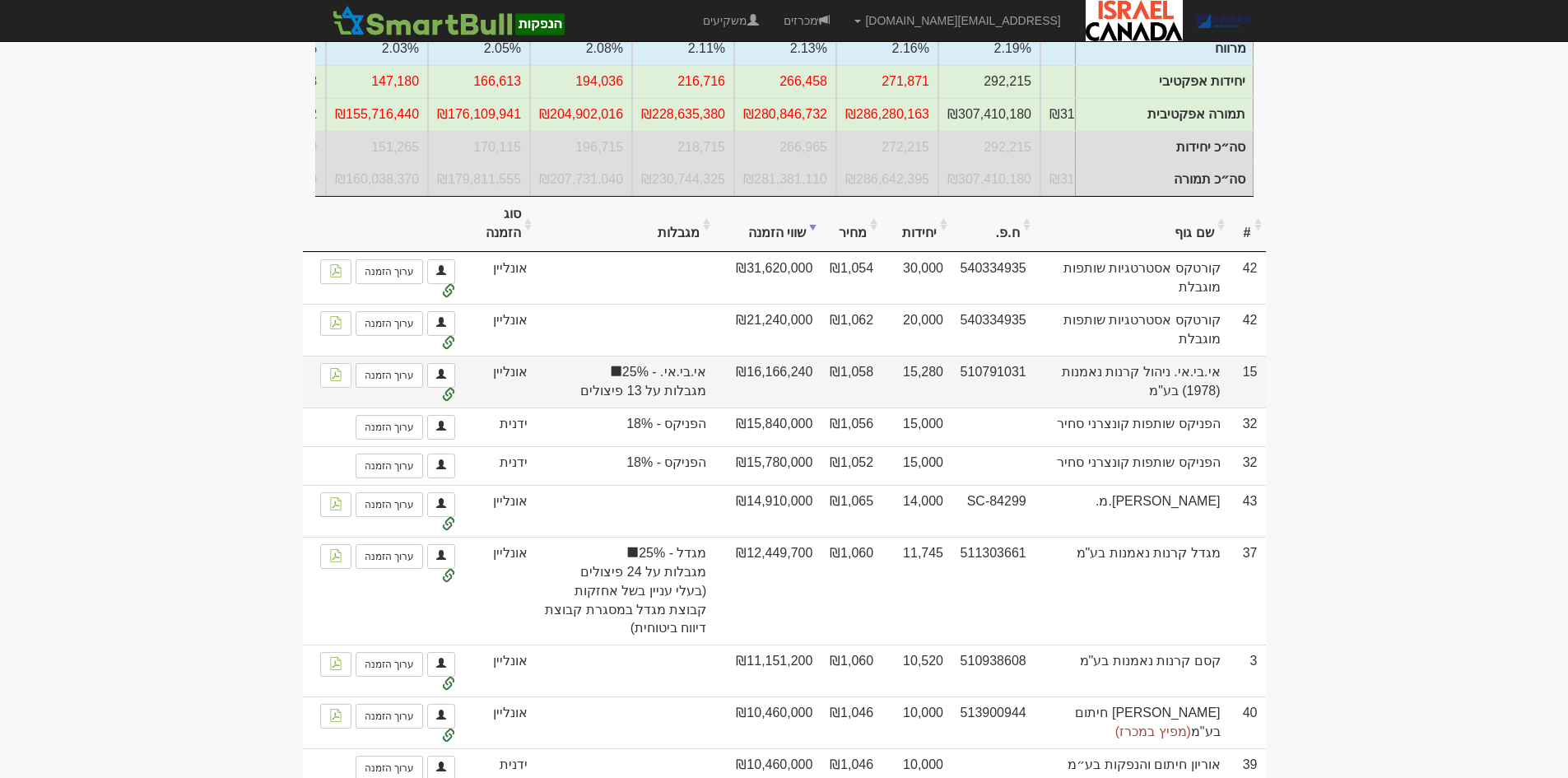
click at [707, 401] on span "מגבלות על 13 פיצולים" at bounding box center [626, 391] width 163 height 19
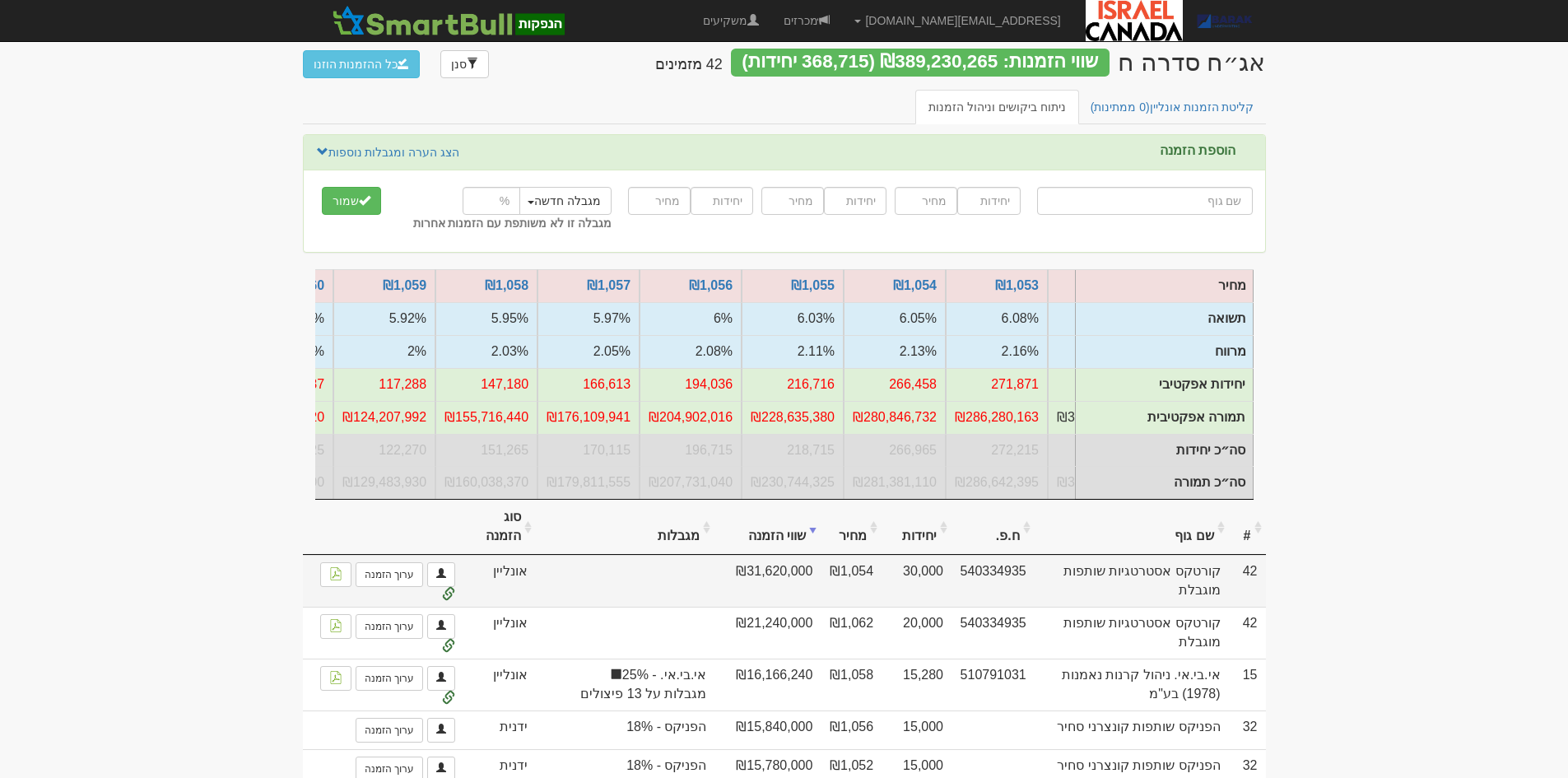
scroll to position [0, 0]
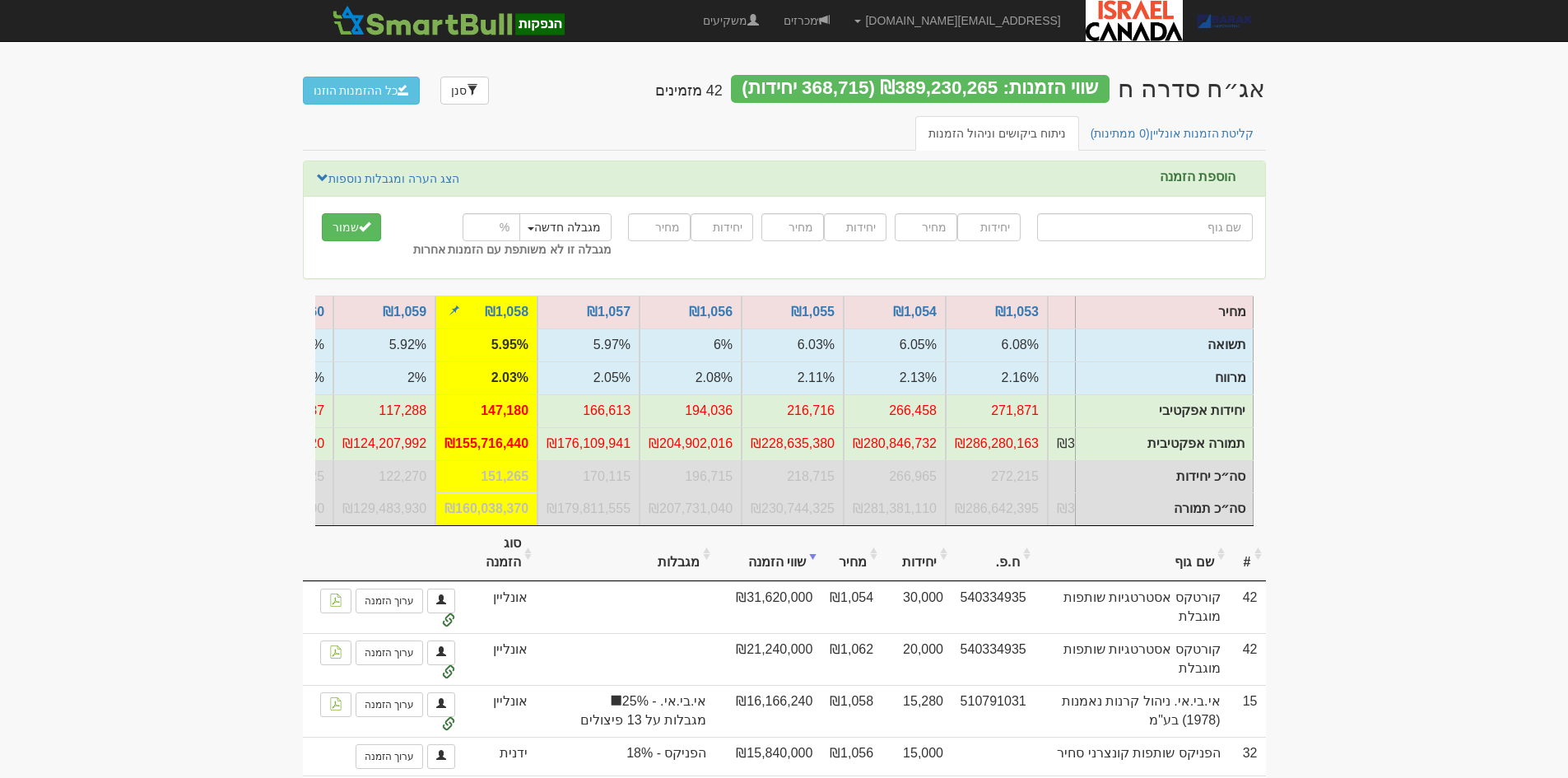
click at [500, 378] on td "2.03%" at bounding box center [486, 377] width 102 height 33
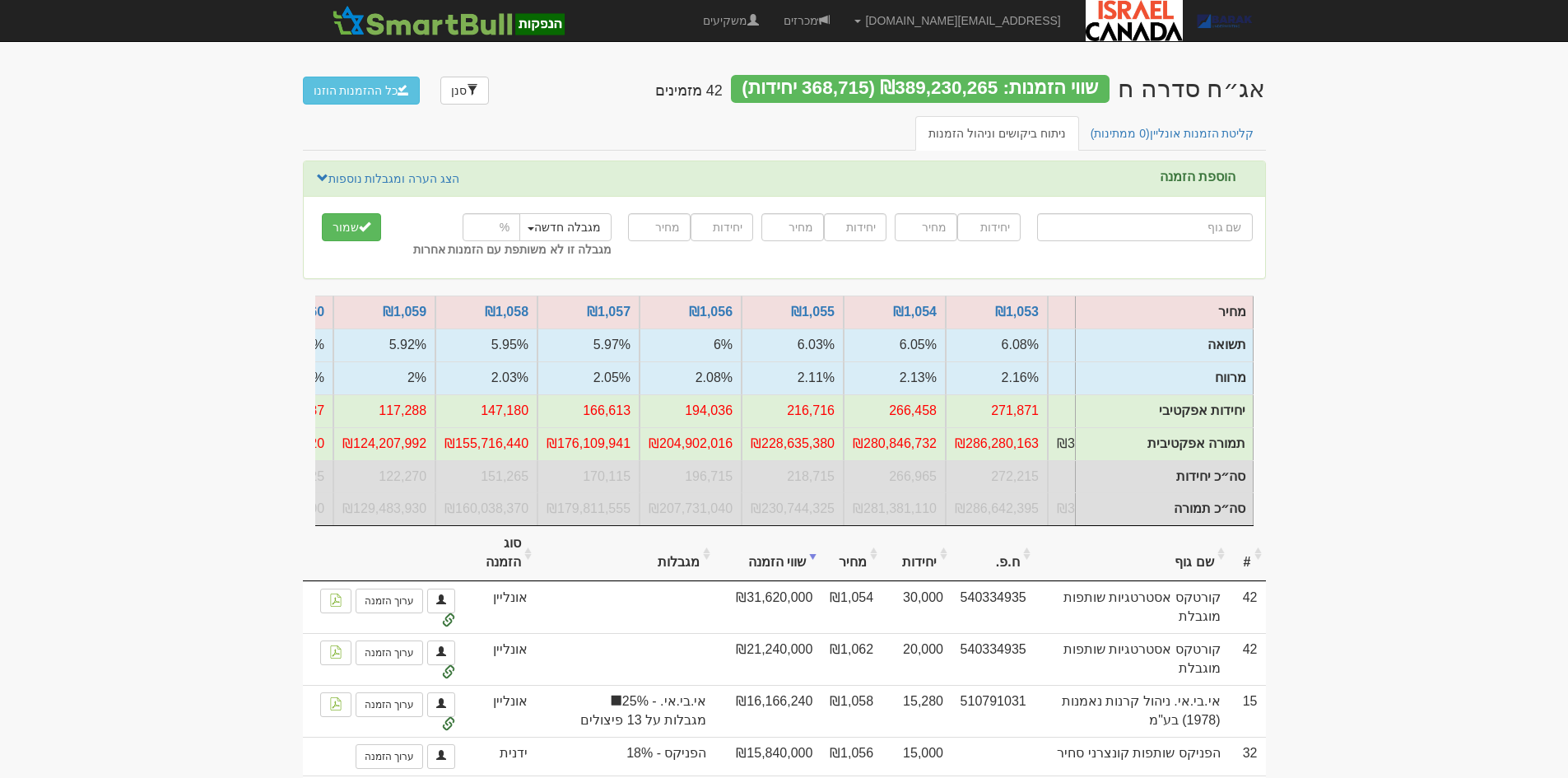
click at [1219, 406] on td "יחידות אפקטיבי" at bounding box center [1164, 410] width 178 height 33
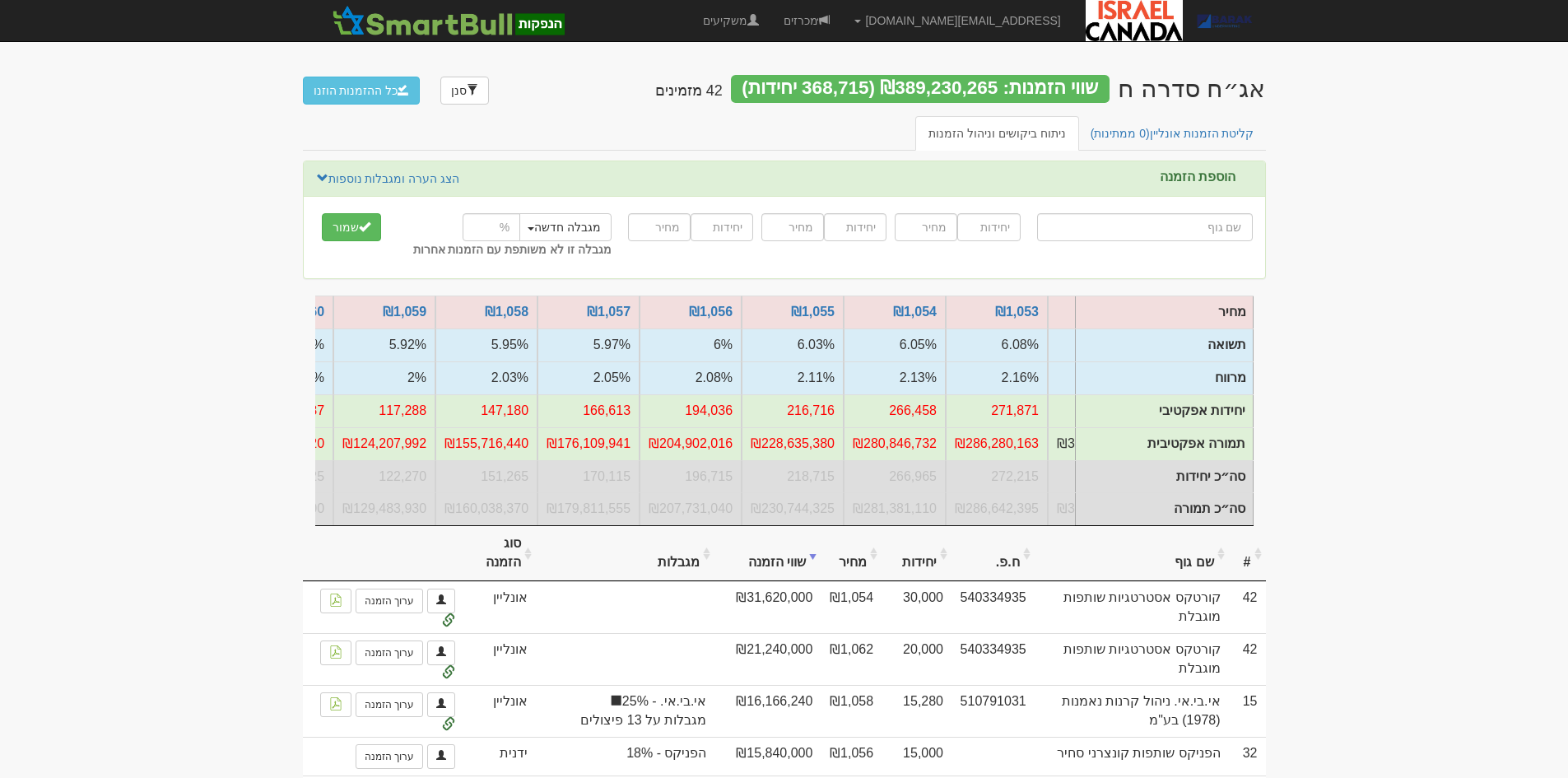
click at [1181, 124] on link "קליטת הזמנות אונליין (0 ממתינות)" at bounding box center [1172, 133] width 190 height 35
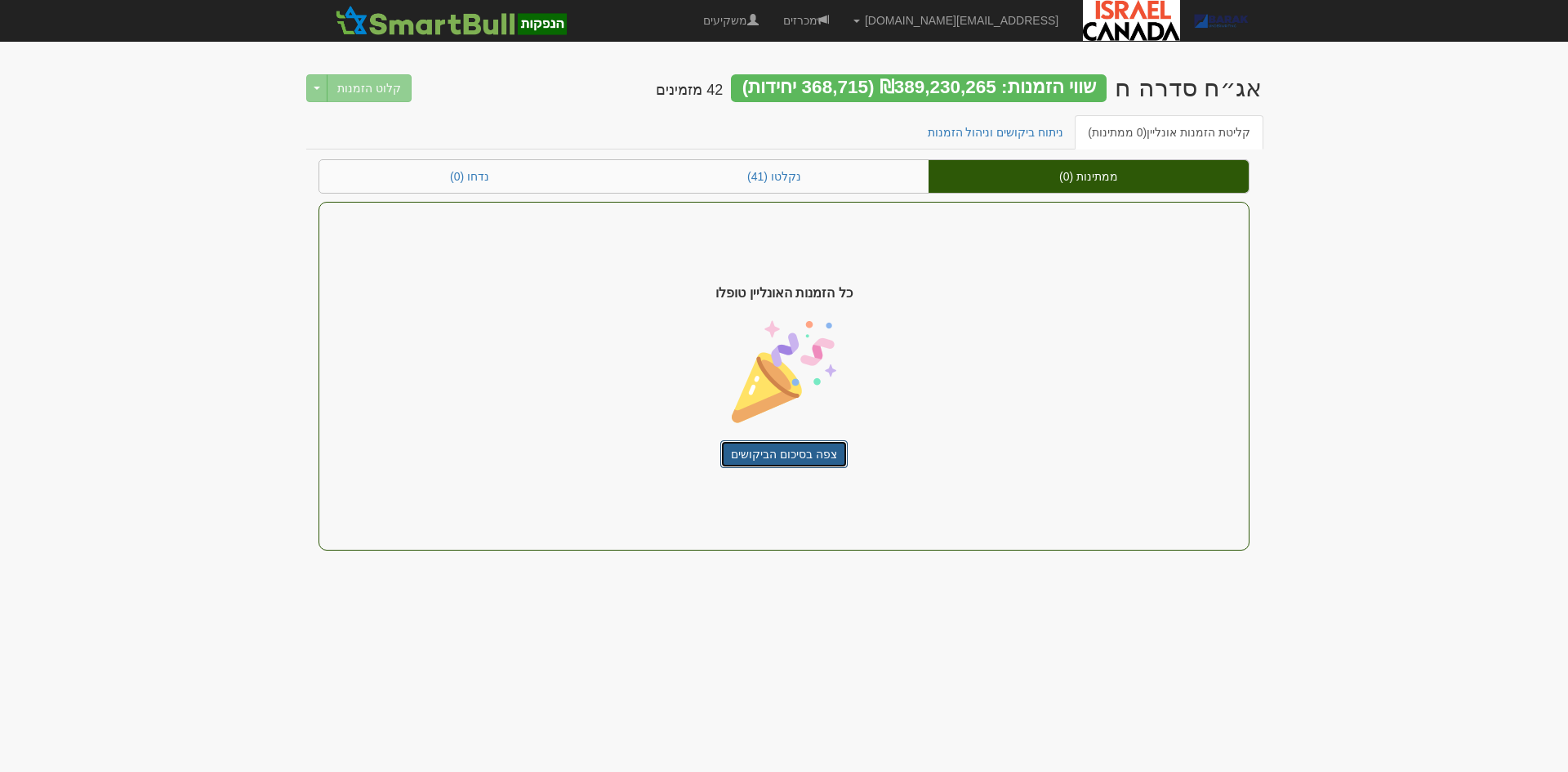
click at [806, 456] on link "צפה בסיכום הביקושים" at bounding box center [784, 455] width 128 height 28
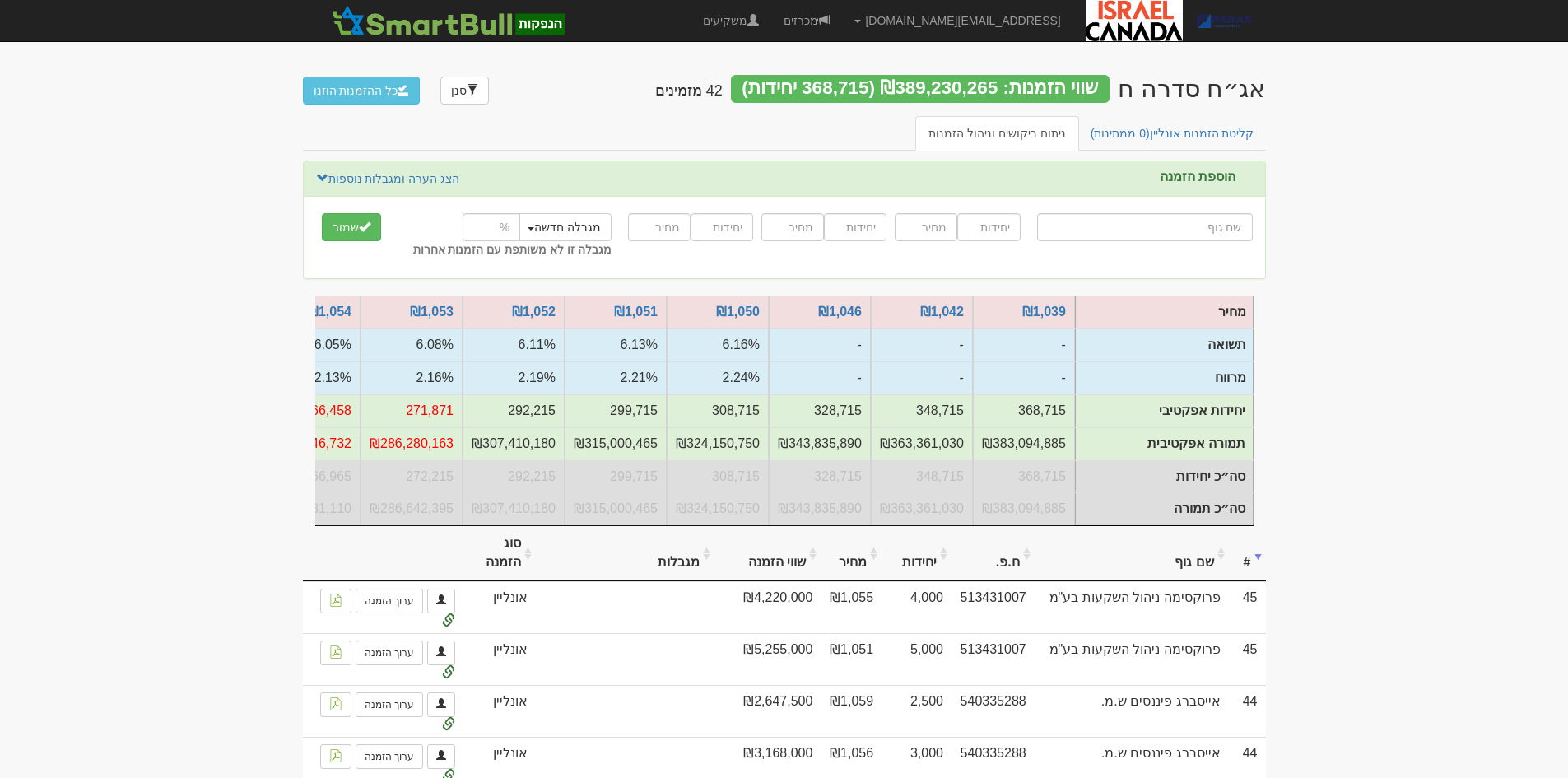
click at [1214, 553] on th "שם גוף" at bounding box center [1131, 553] width 194 height 55
click at [820, 556] on th "שווי הזמנה" at bounding box center [768, 553] width 107 height 55
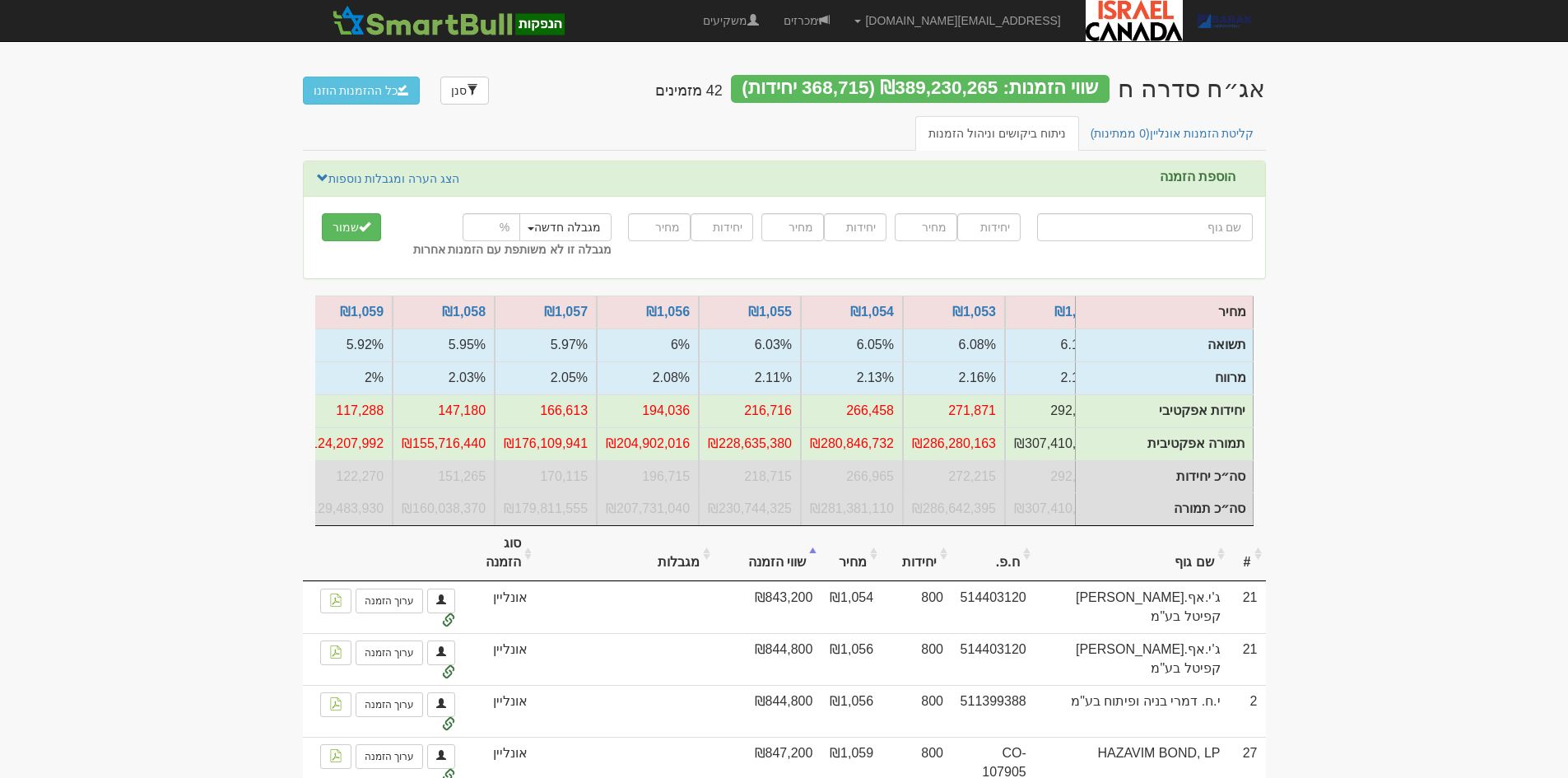
click at [1141, 114] on div "אג״ח סדרה ח שווי הזמנות: ₪389,230,265 (368,715 יחידות) 42 מזמינים סנן כל ההזמנו…" at bounding box center [784, 87] width 962 height 58
click at [1142, 123] on link "קליטת הזמנות אונליין (0 ממתינות)" at bounding box center [1172, 133] width 190 height 35
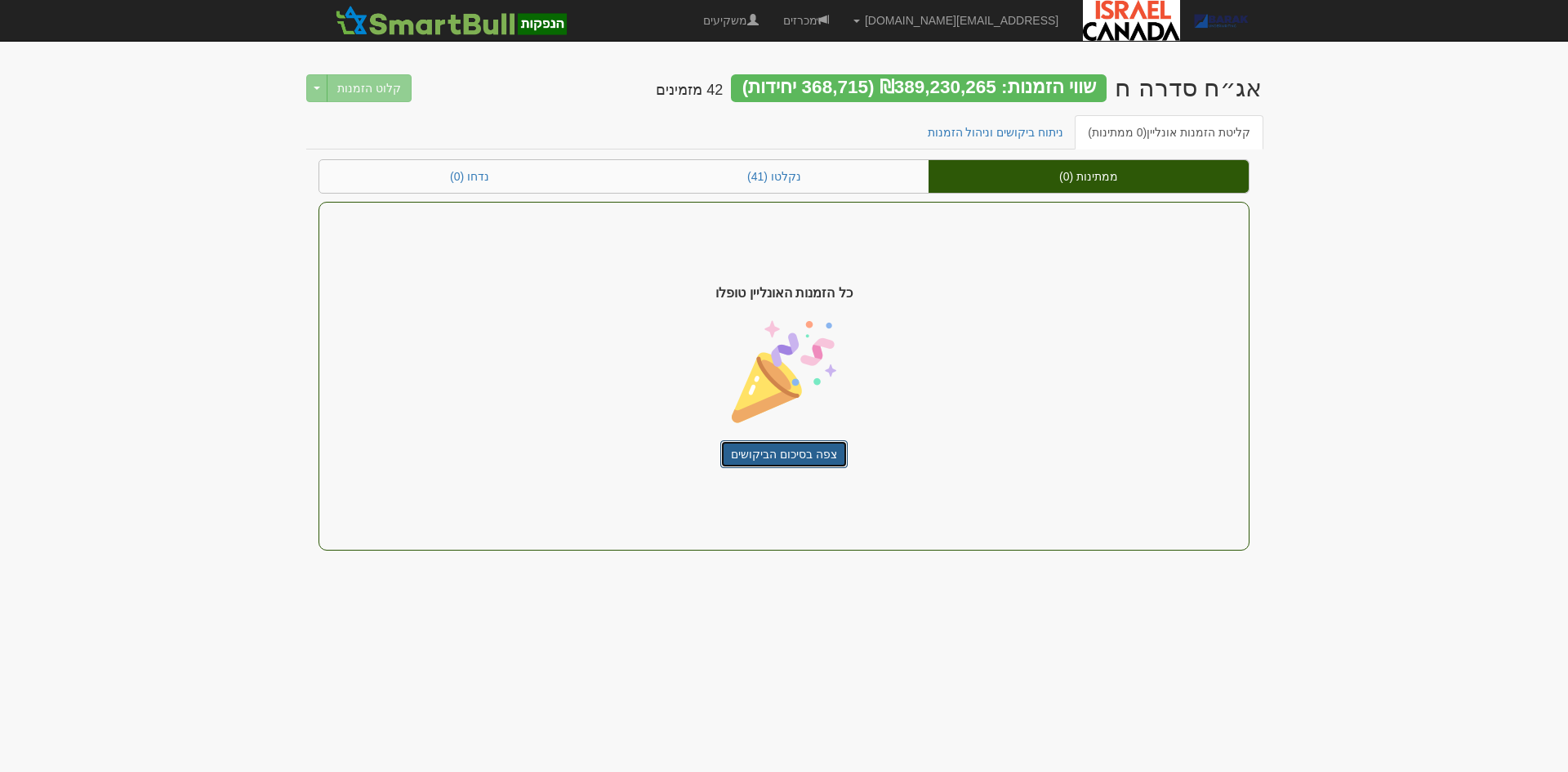
click at [803, 458] on link "צפה בסיכום הביקושים" at bounding box center [784, 455] width 128 height 28
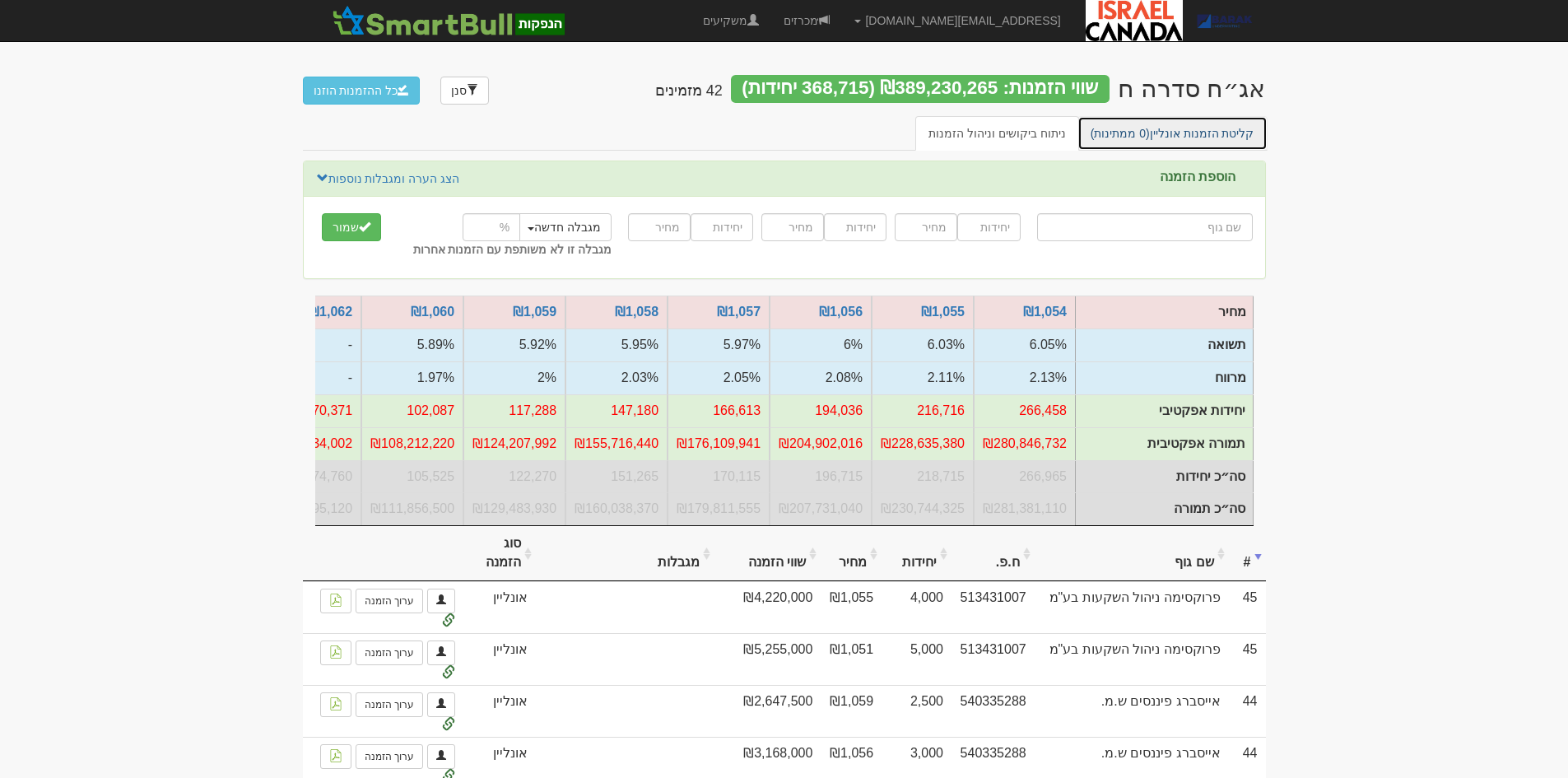
click at [1143, 116] on link "קליטת הזמנות אונליין (0 ממתינות)" at bounding box center [1172, 133] width 190 height 35
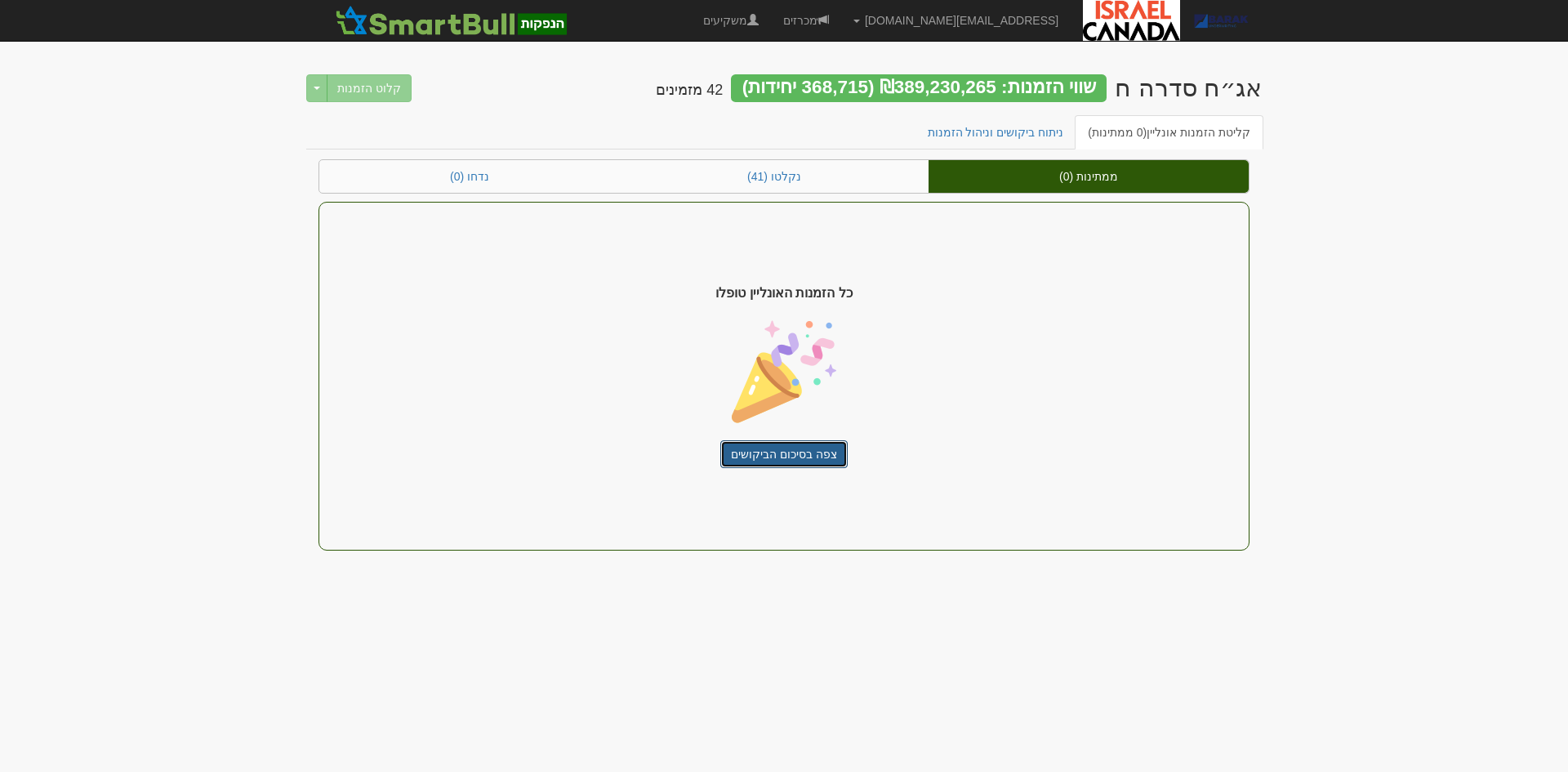
click at [793, 459] on link "צפה בסיכום הביקושים" at bounding box center [784, 455] width 128 height 28
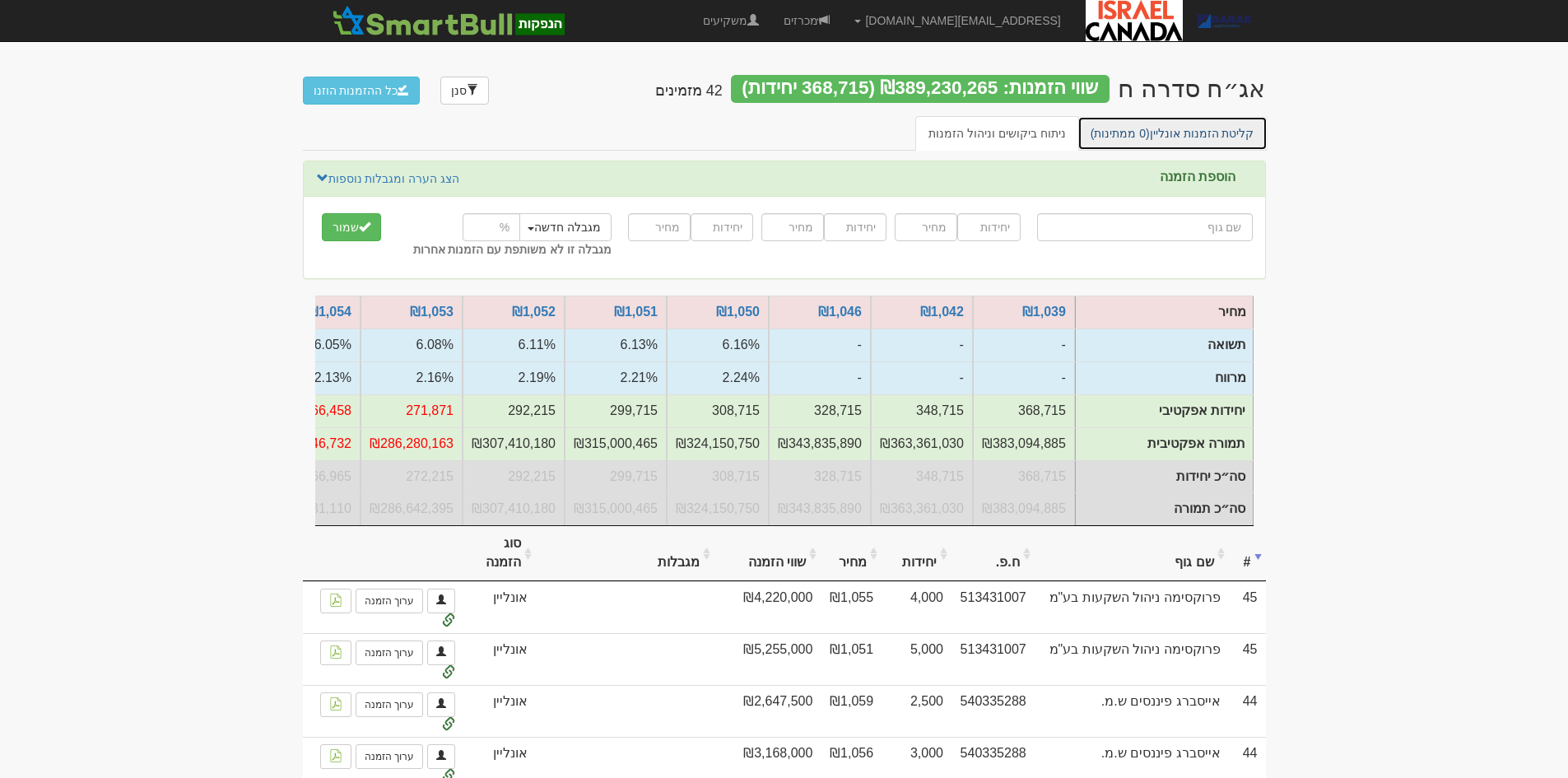
click at [1127, 135] on span "(0 ממתינות)" at bounding box center [1120, 133] width 59 height 13
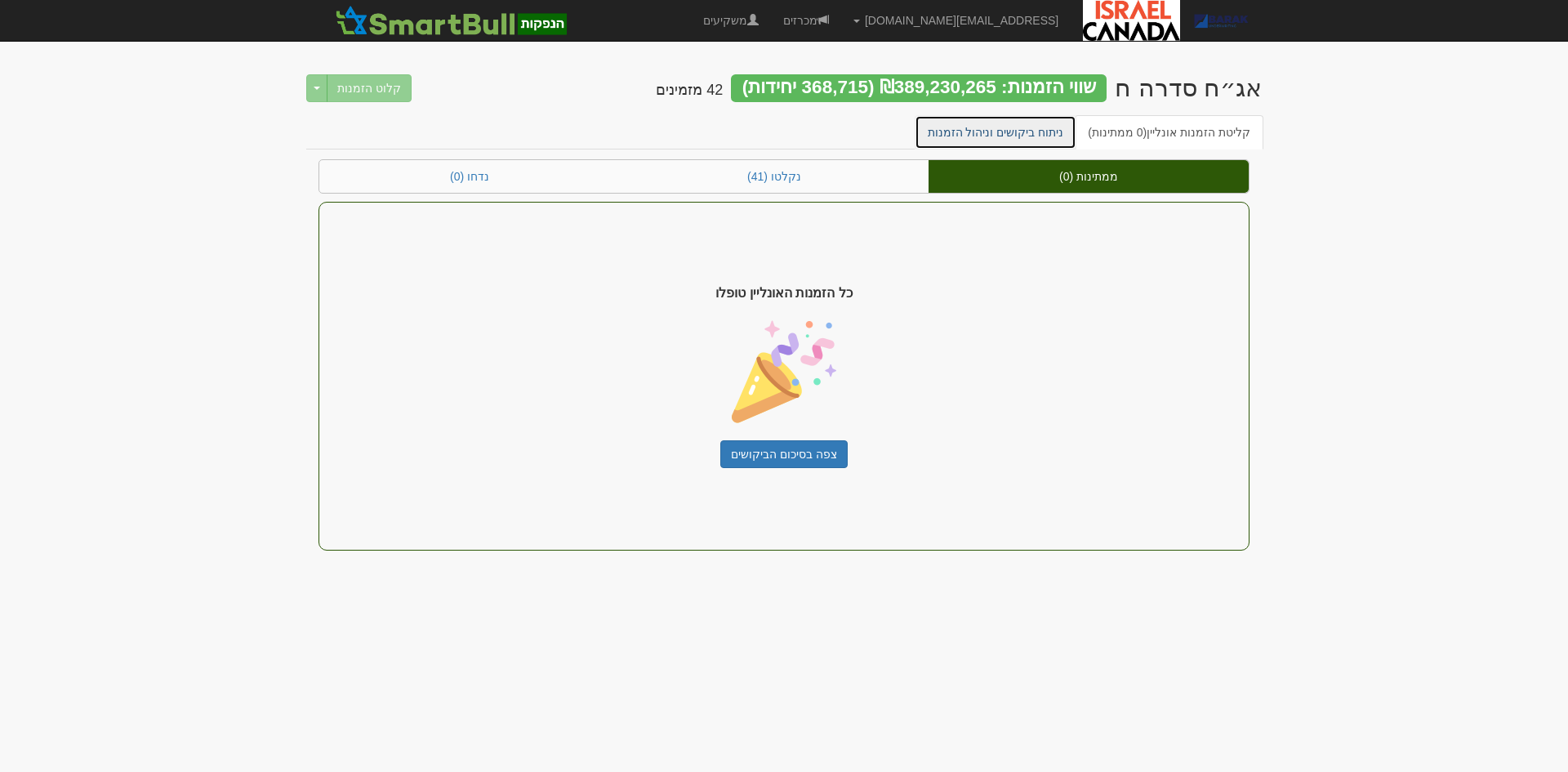
click at [1011, 129] on link "ניתוח ביקושים וניהול הזמנות" at bounding box center [995, 132] width 162 height 34
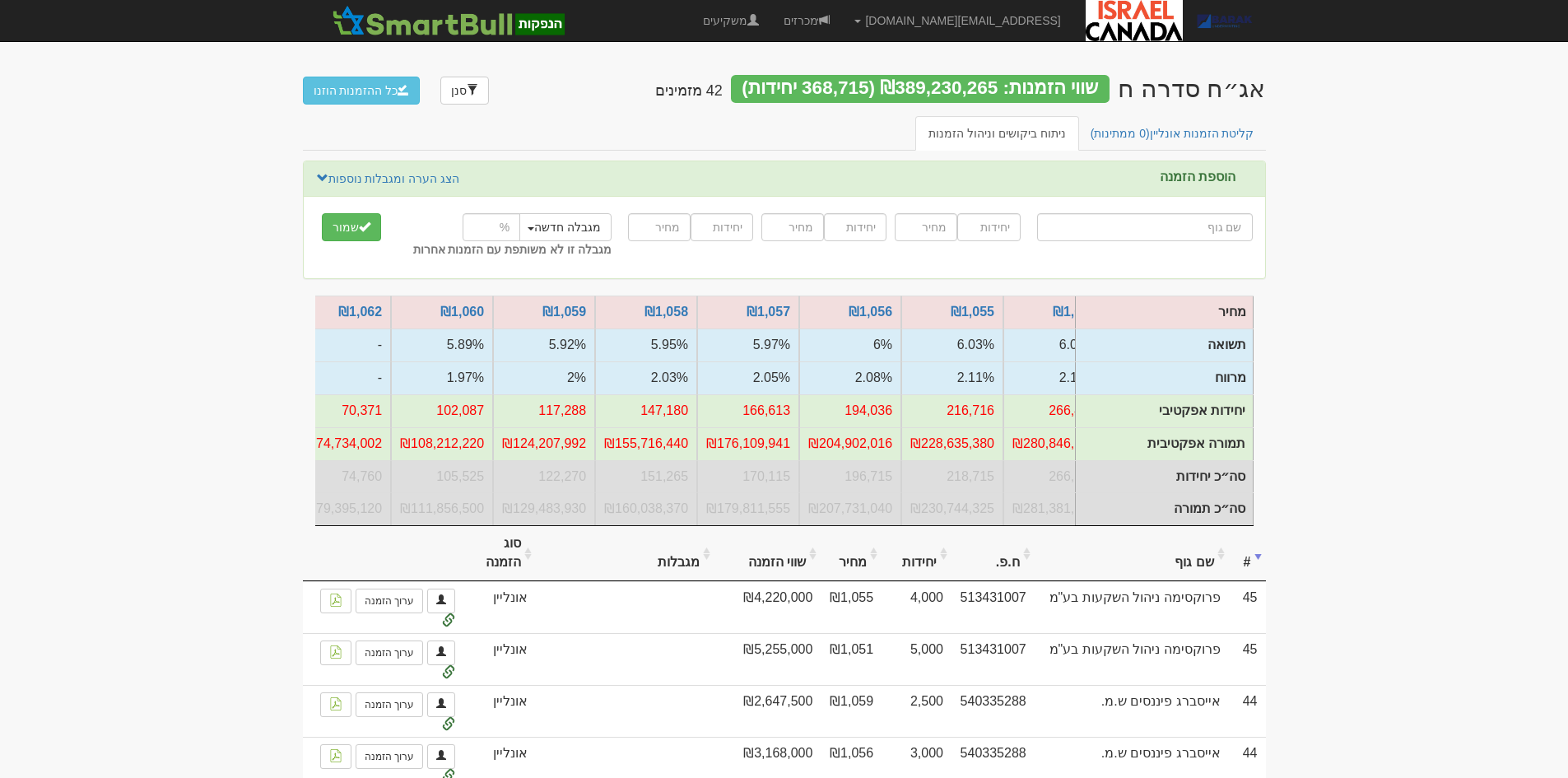
scroll to position [0, -713]
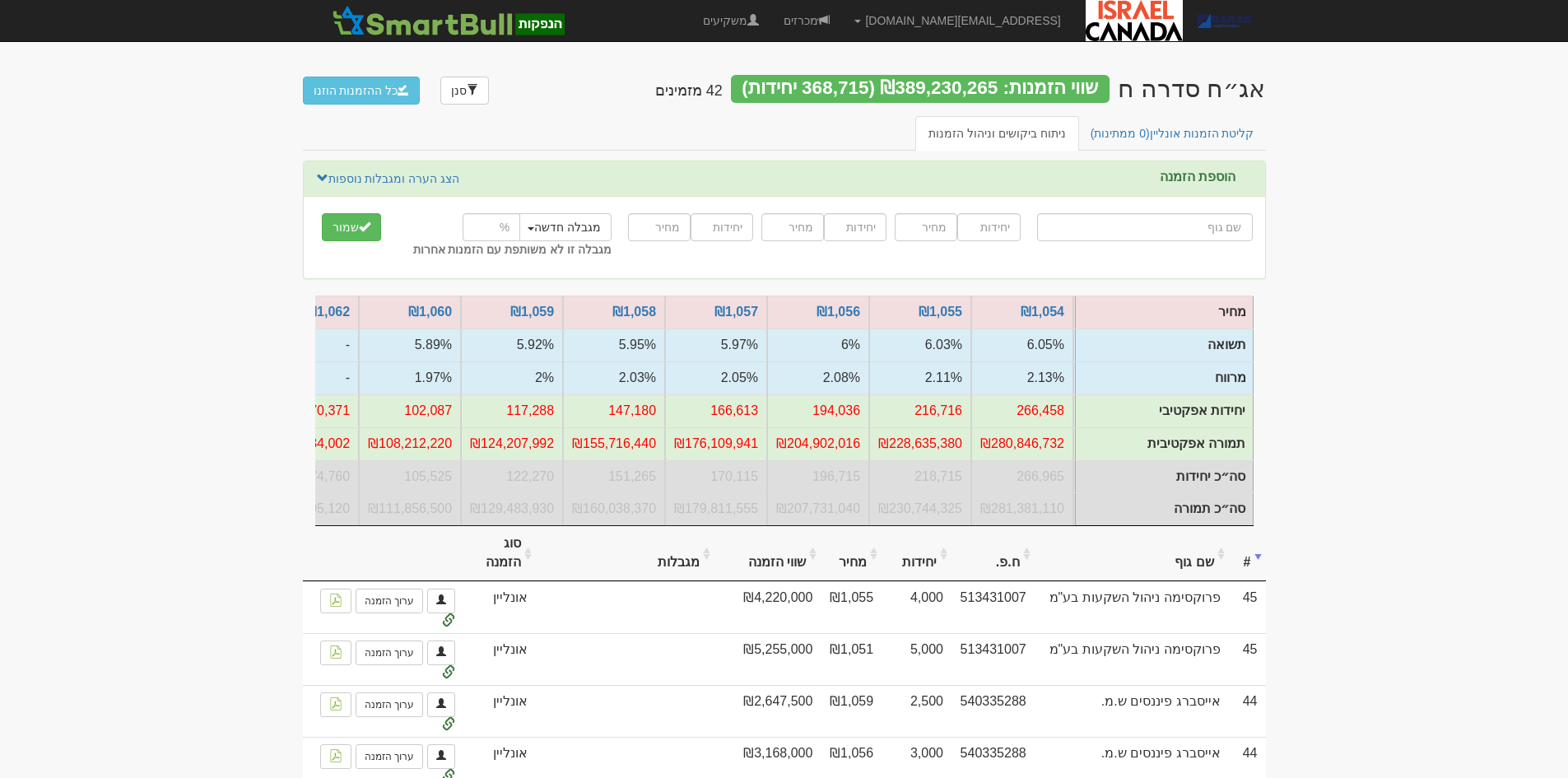
click at [1152, 146] on link "קליטת הזמנות אונליין (0 ממתינות)" at bounding box center [1172, 133] width 190 height 35
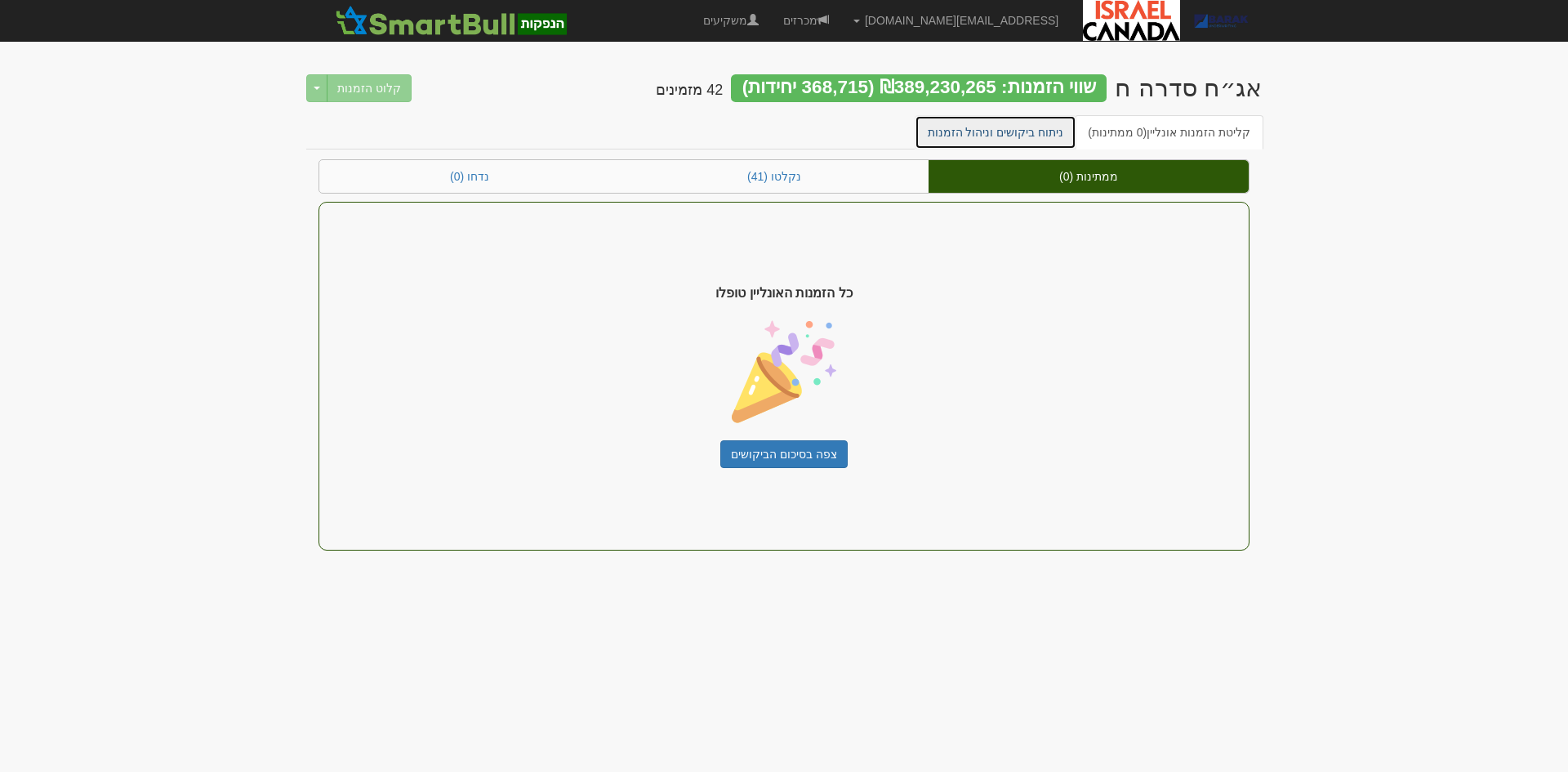
click at [966, 131] on link "ניתוח ביקושים וניהול הזמנות" at bounding box center [995, 132] width 162 height 34
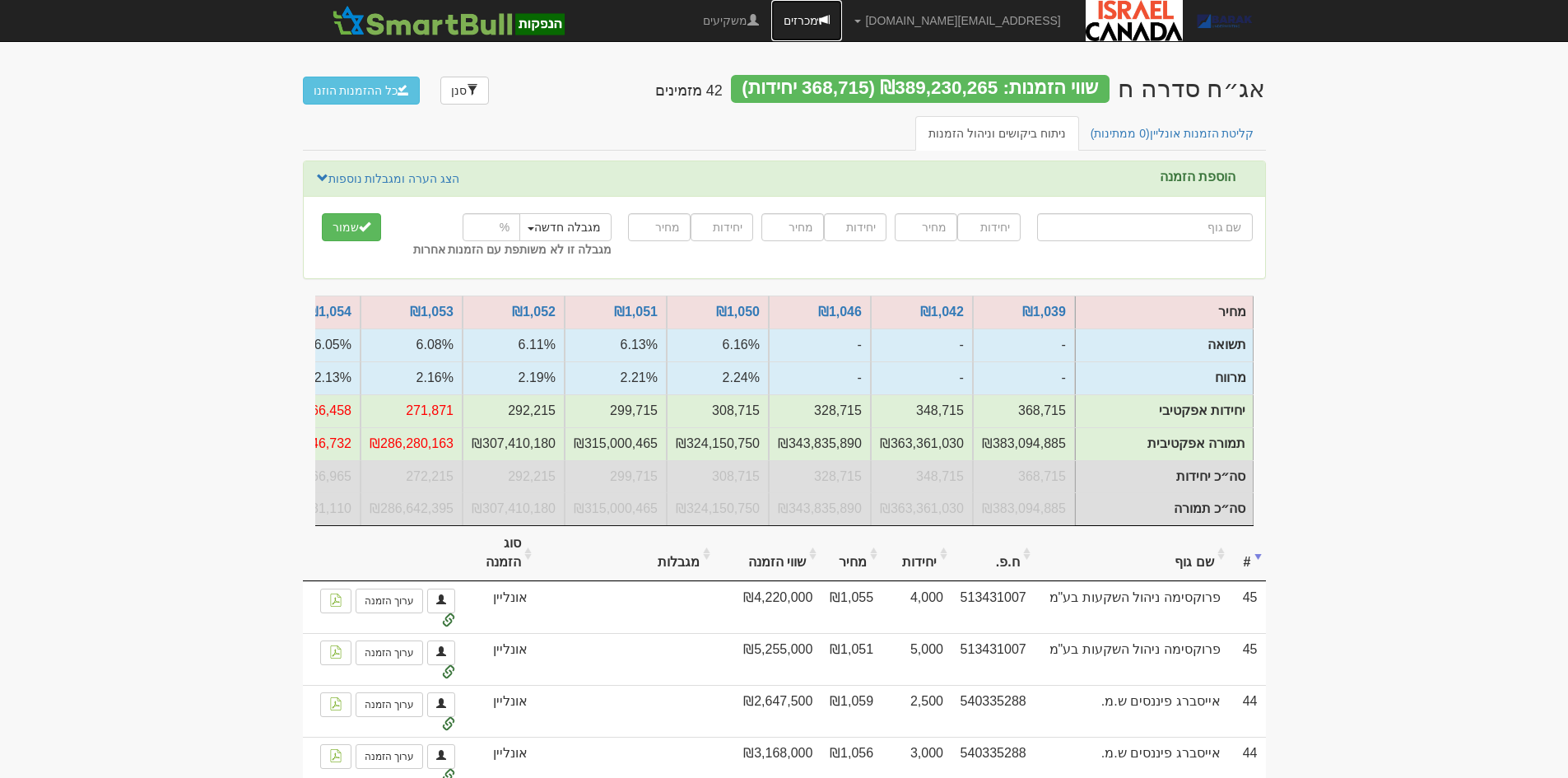
click at [842, 23] on link "מכרזים" at bounding box center [807, 20] width 71 height 41
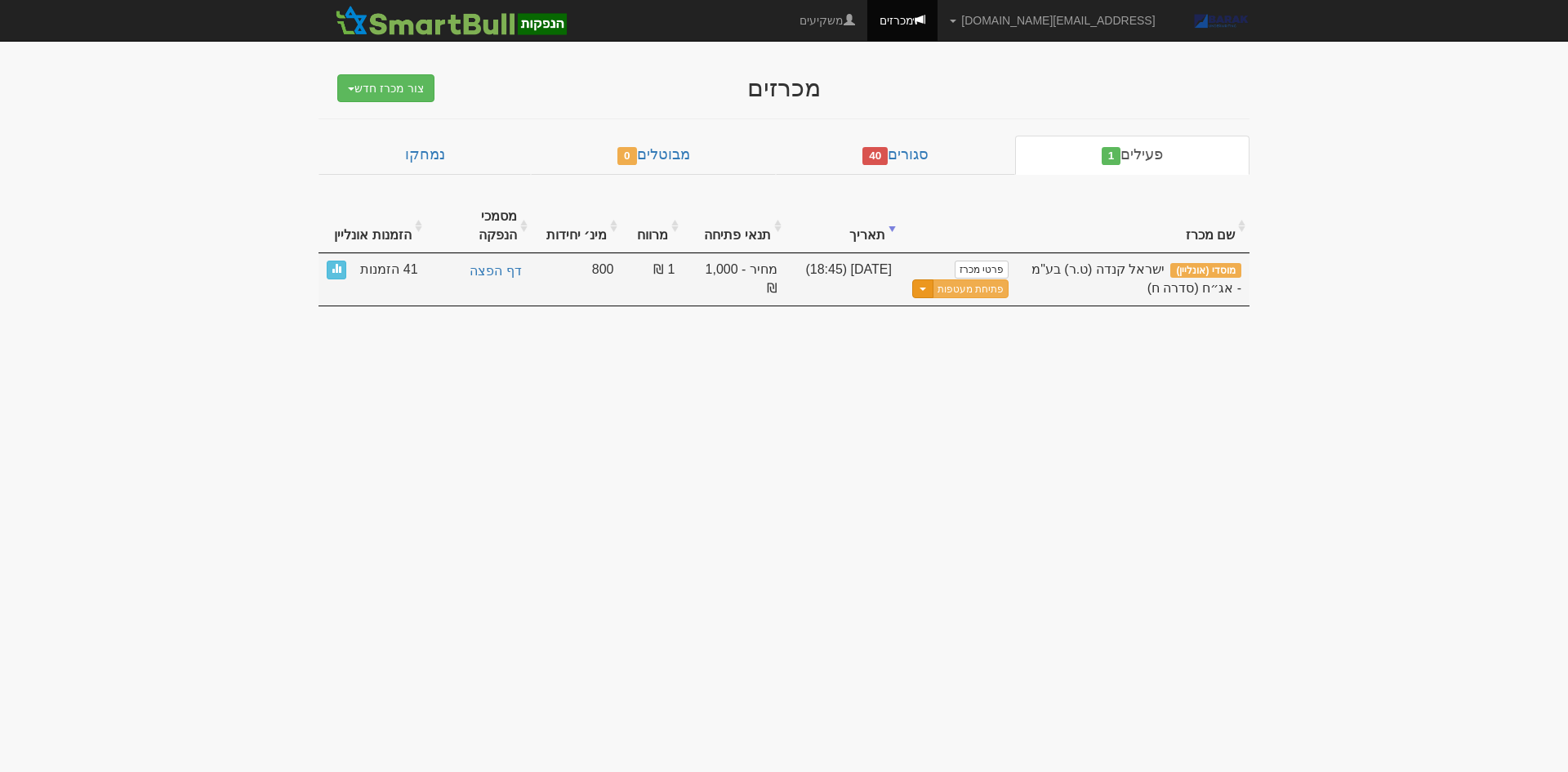
click at [926, 287] on span "button" at bounding box center [922, 289] width 6 height 4
click at [946, 306] on link "עדכן שעת סיום מכרז" at bounding box center [931, 316] width 155 height 21
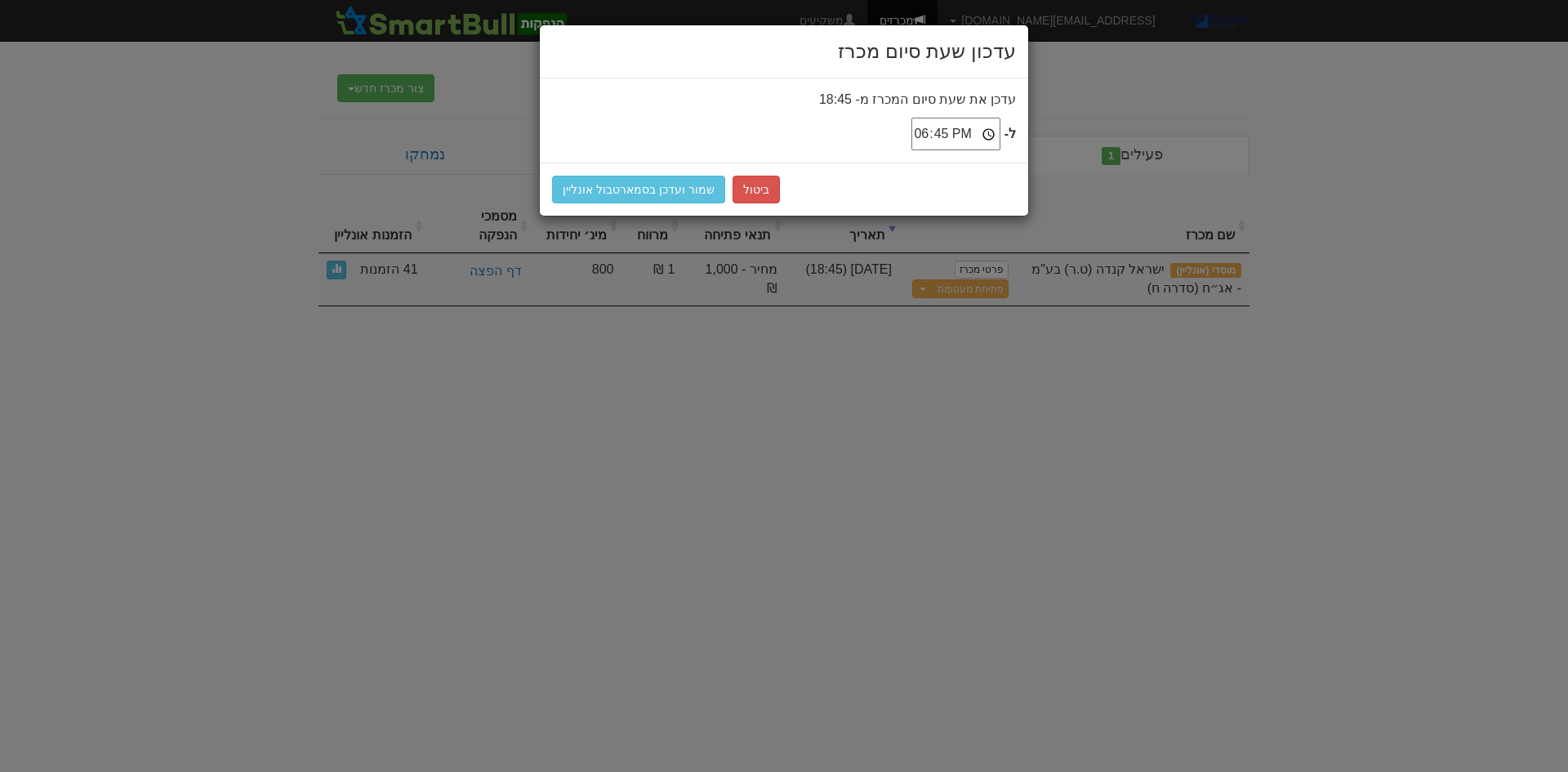
click at [943, 138] on input "18:45" at bounding box center [955, 133] width 89 height 33
type input "18:35"
click at [606, 194] on button "שמור ועדכן בסמארטבול אונליין" at bounding box center [639, 189] width 174 height 28
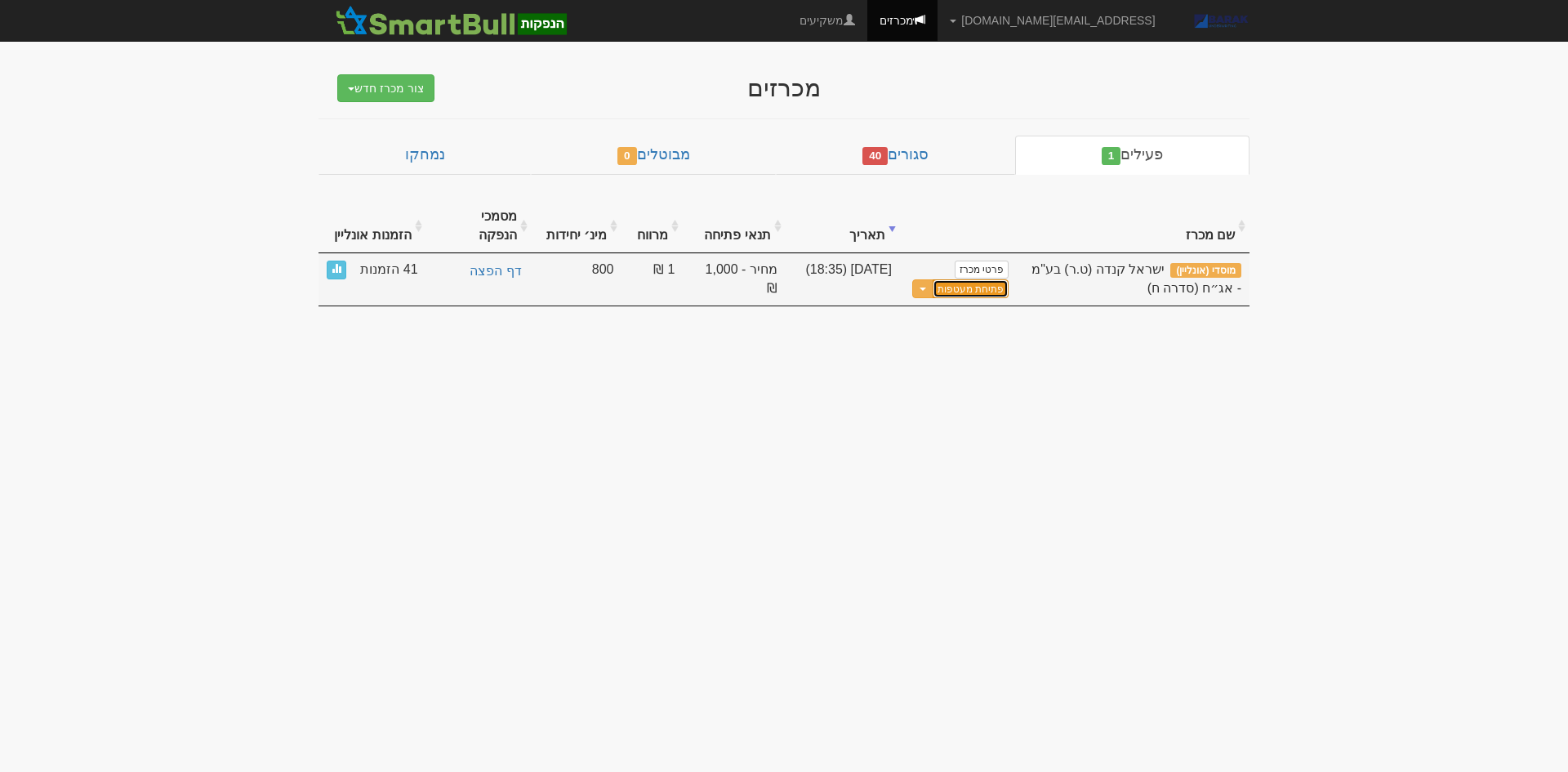
click at [991, 279] on button "פתיחת מעטפות" at bounding box center [971, 288] width 76 height 19
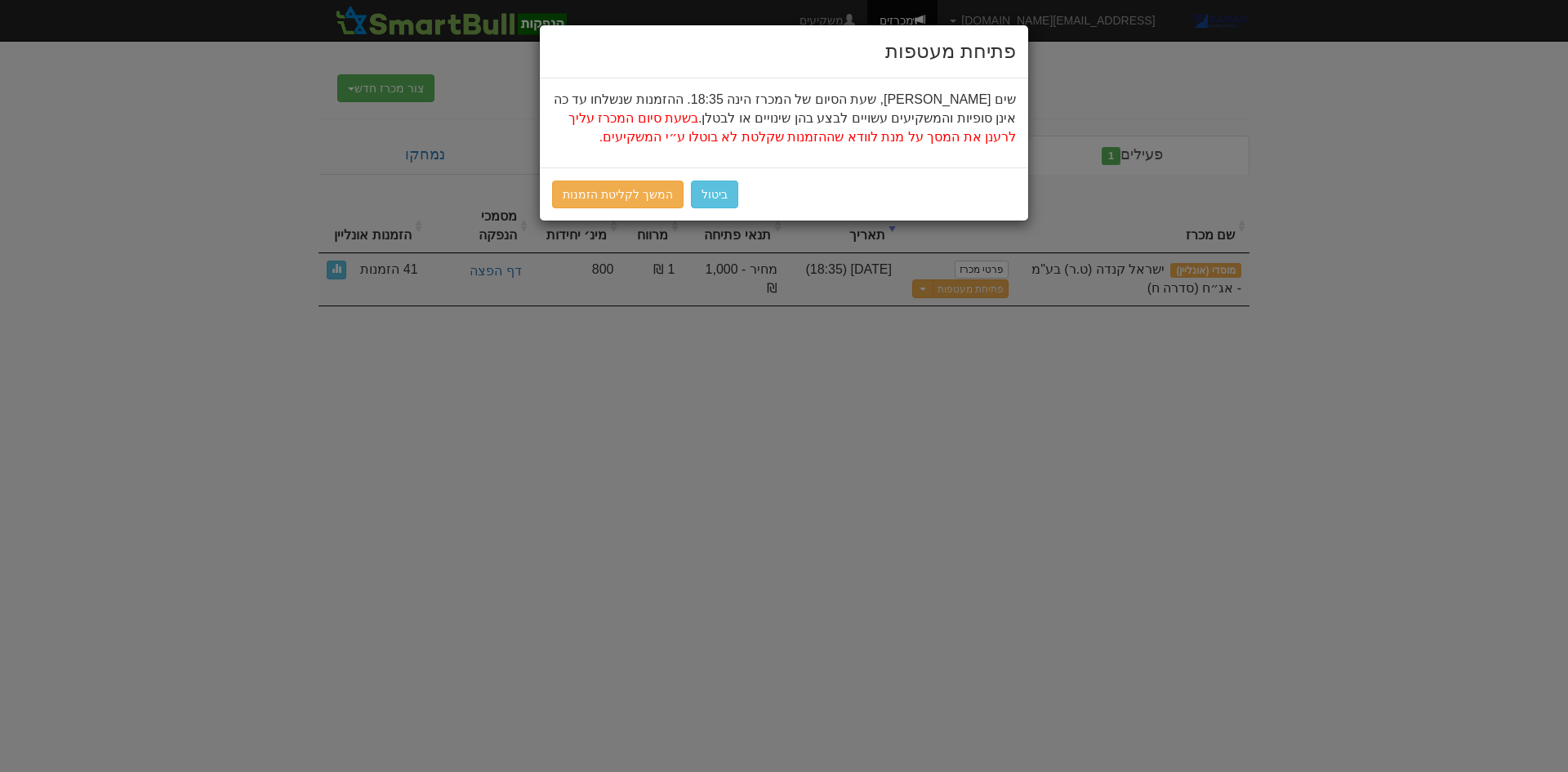
click at [573, 173] on div "ביטול המשך לקליטת הזמנות" at bounding box center [784, 194] width 488 height 53
click at [584, 193] on link "המשך לקליטת הזמנות" at bounding box center [618, 195] width 131 height 28
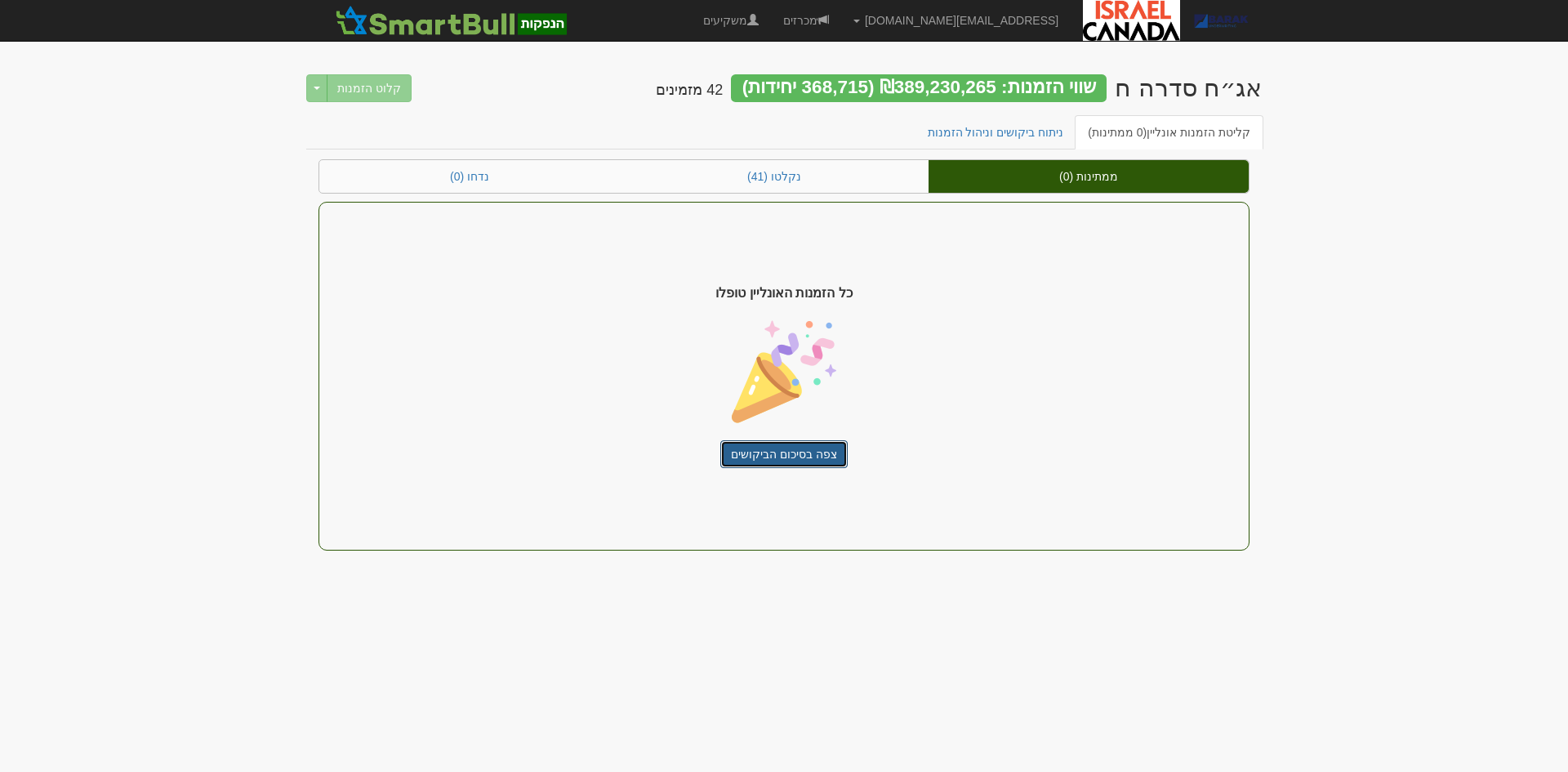
click at [788, 444] on link "צפה בסיכום הביקושים" at bounding box center [784, 455] width 128 height 28
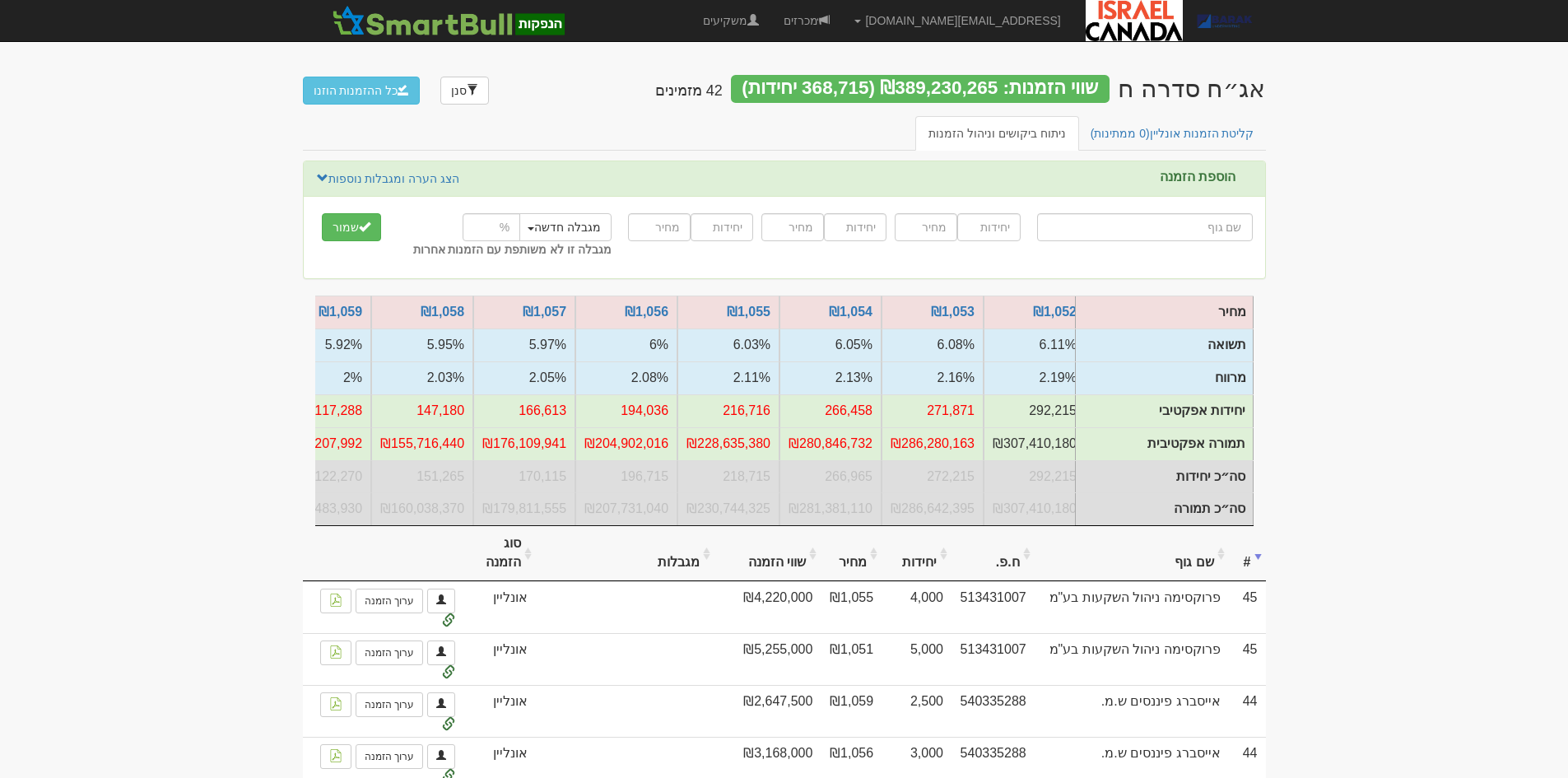
scroll to position [0, -585]
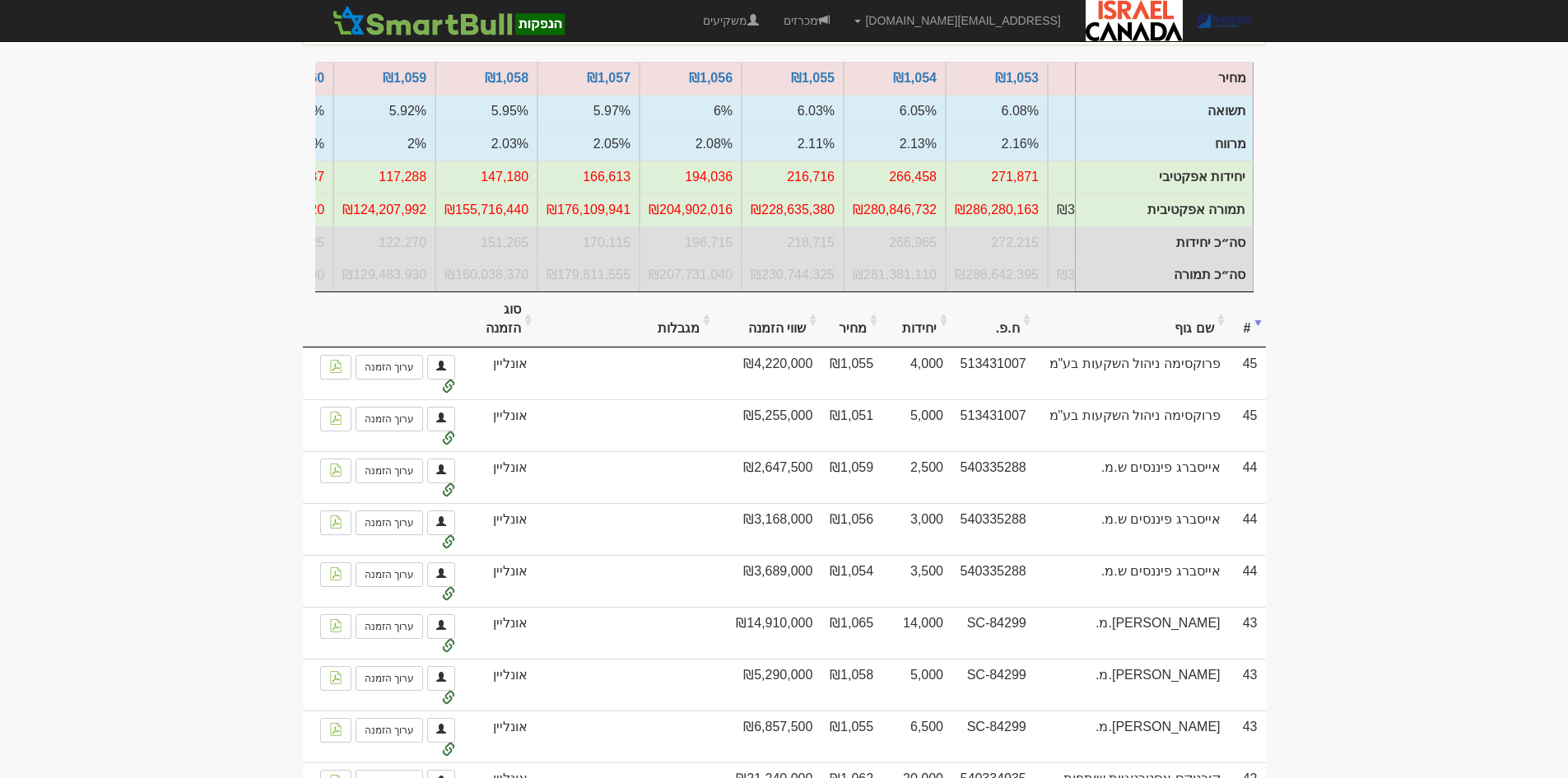
scroll to position [0, 0]
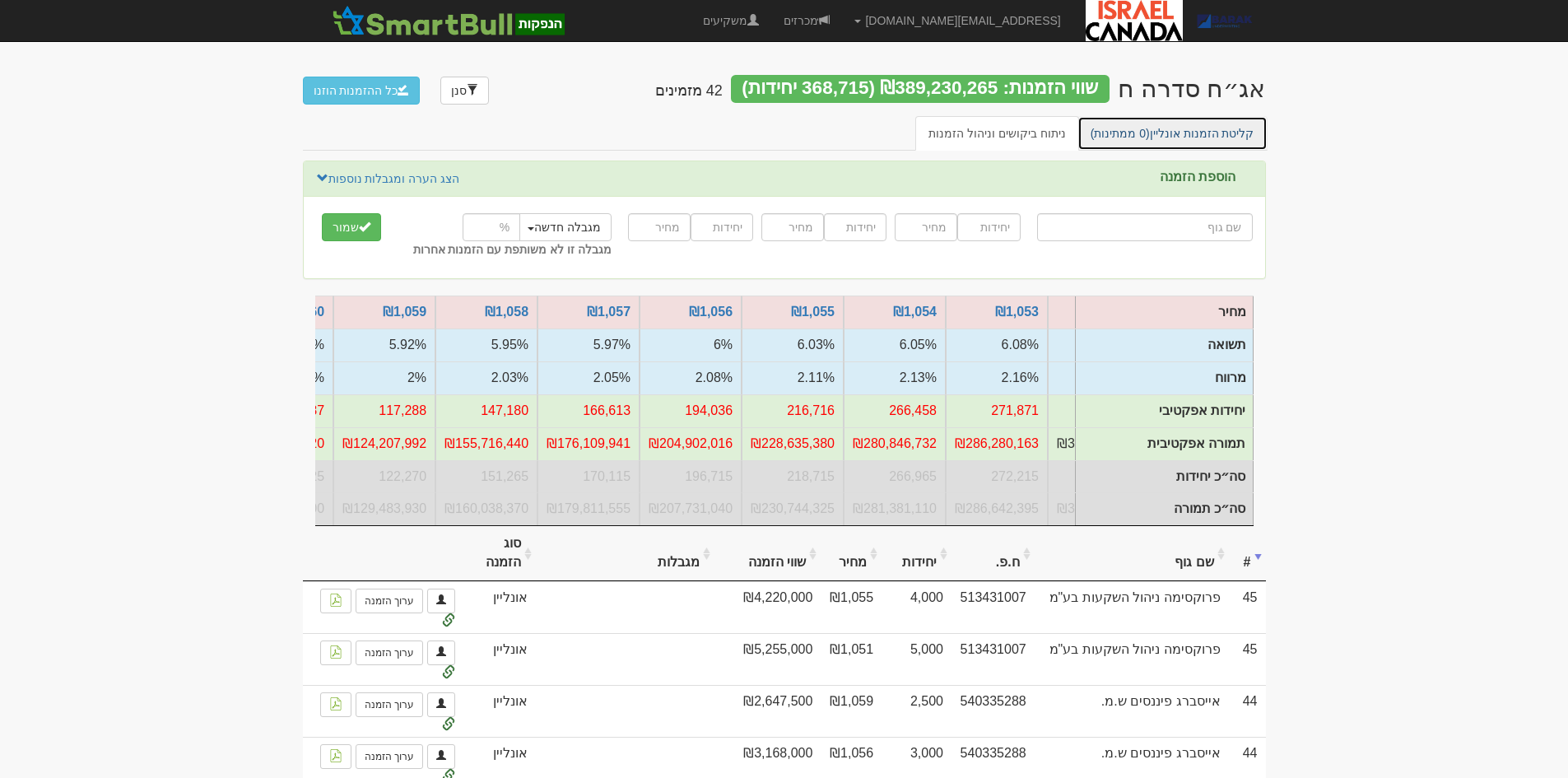
click at [1176, 128] on link "קליטת הזמנות אונליין (0 ממתינות)" at bounding box center [1172, 133] width 190 height 35
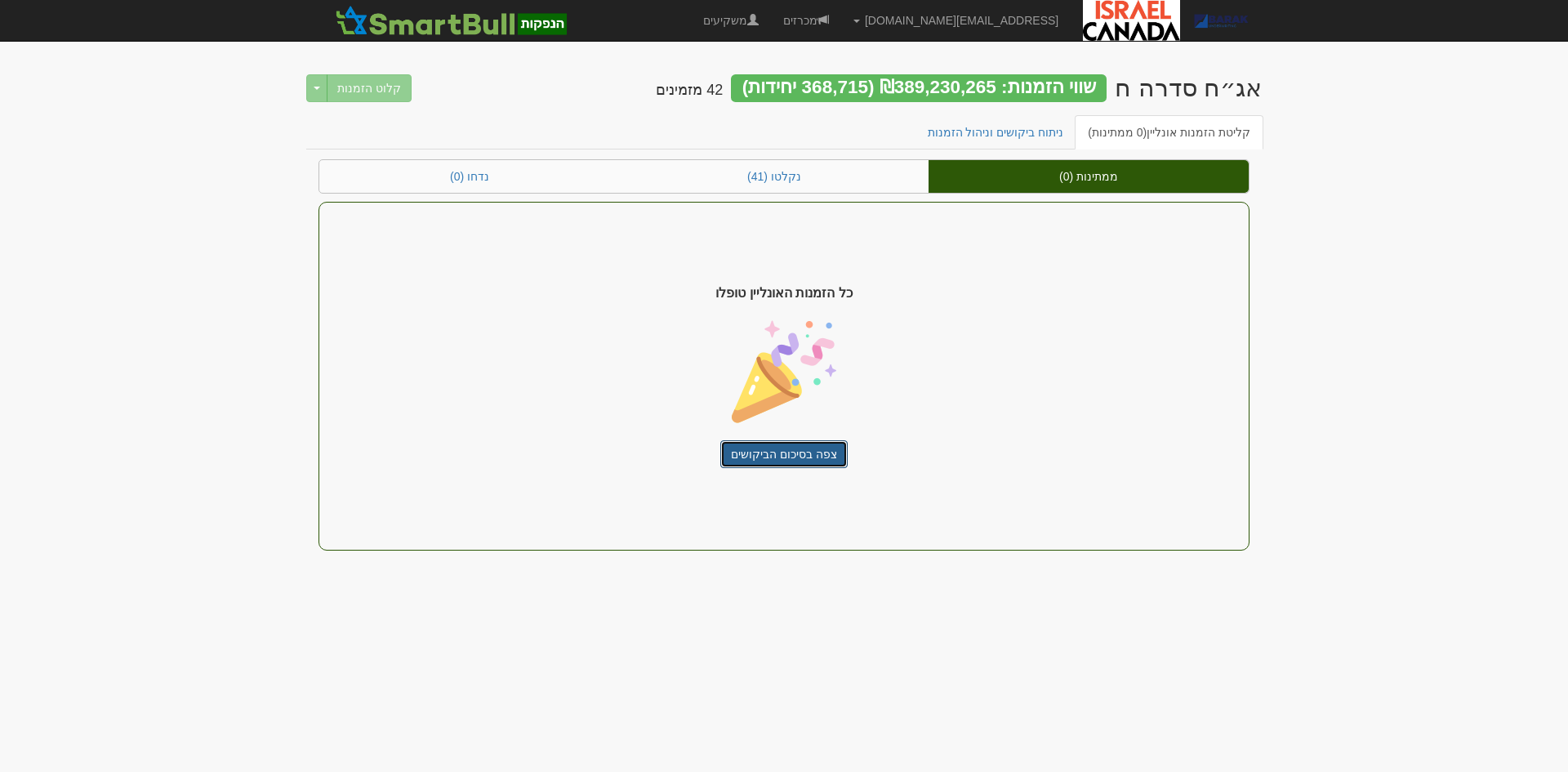
click at [795, 449] on link "צפה בסיכום הביקושים" at bounding box center [784, 455] width 128 height 28
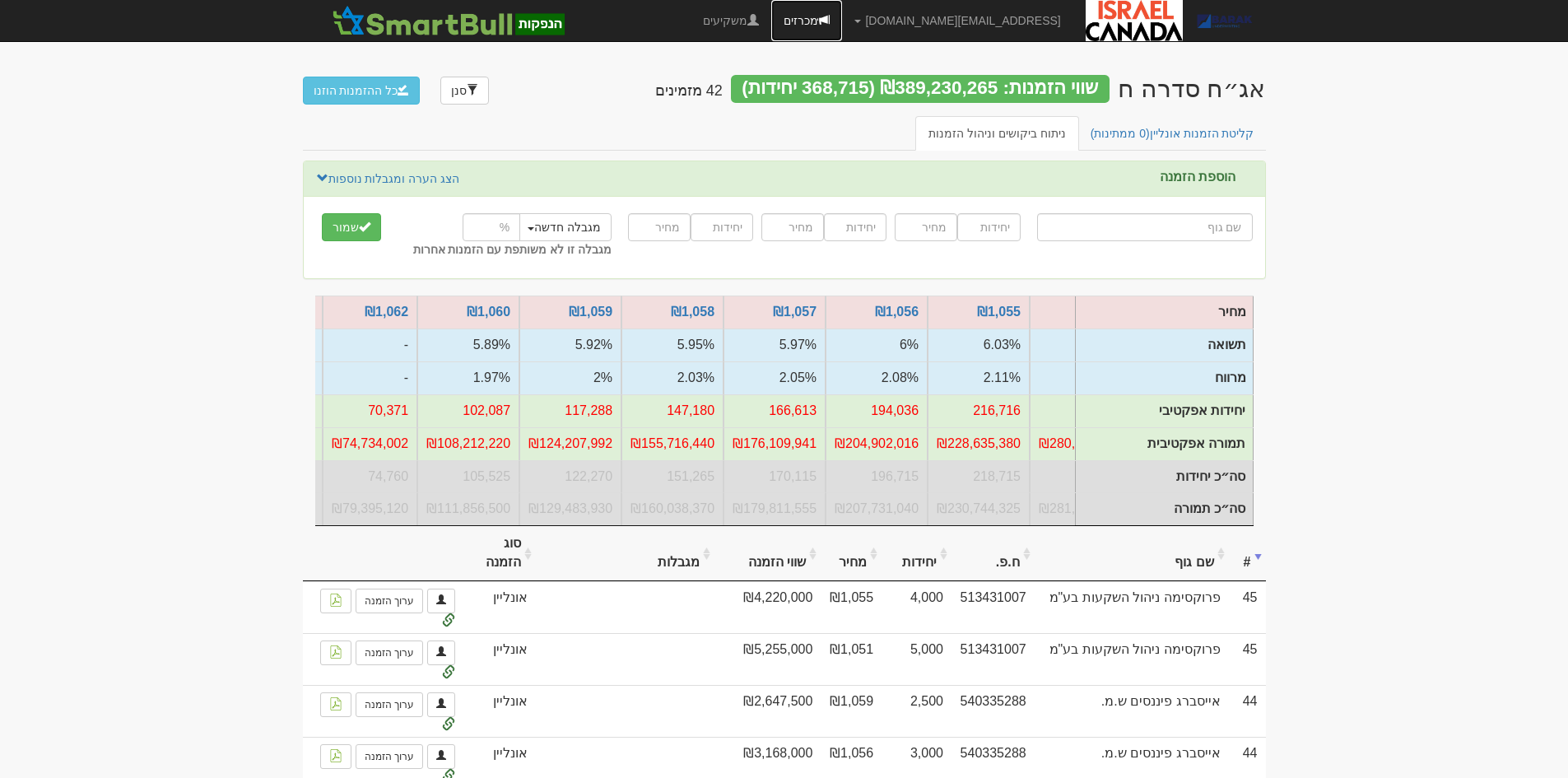
click at [842, 21] on link "מכרזים" at bounding box center [807, 20] width 71 height 41
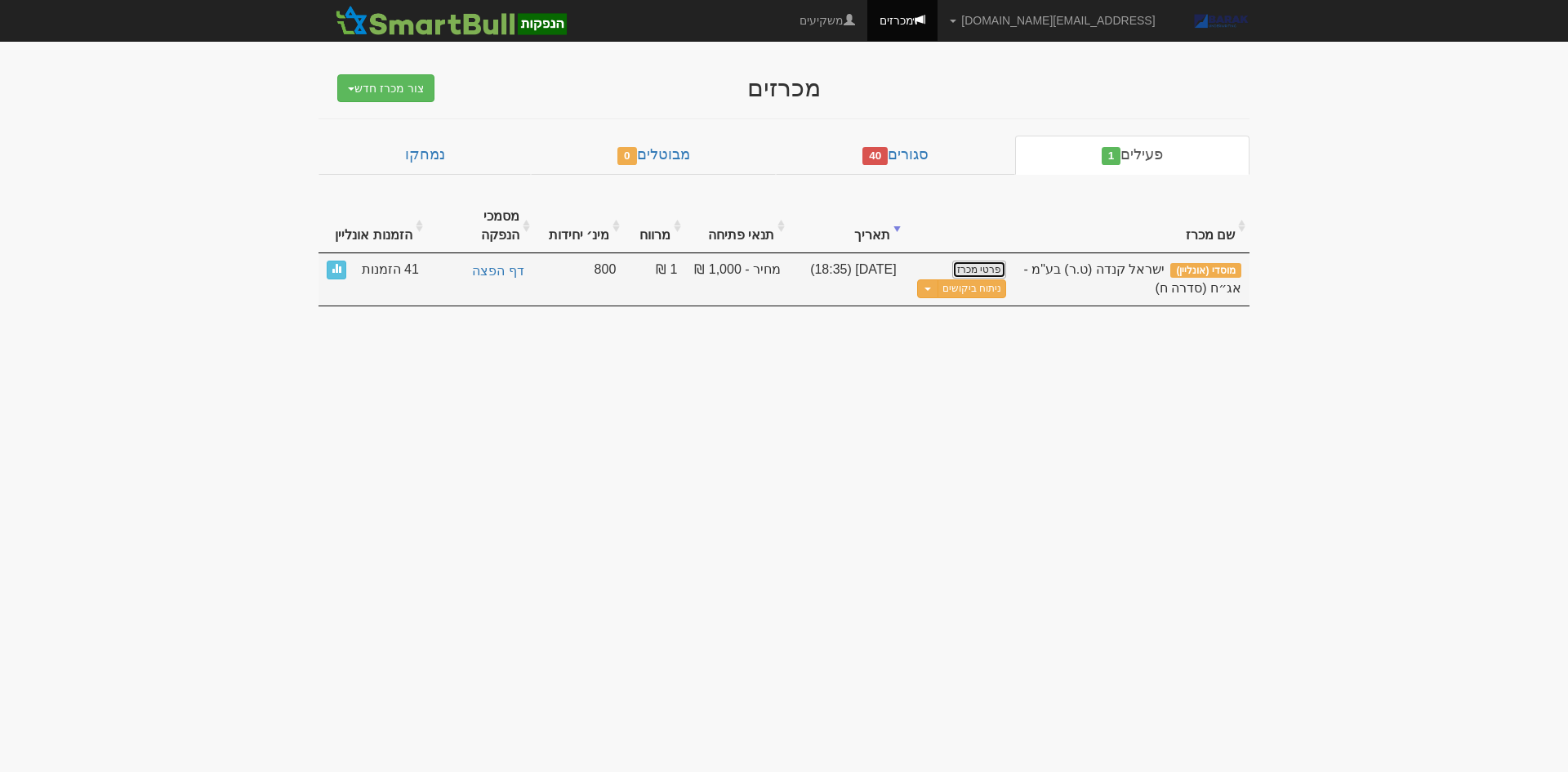
click at [967, 261] on link "פרטי מכרז" at bounding box center [979, 270] width 54 height 18
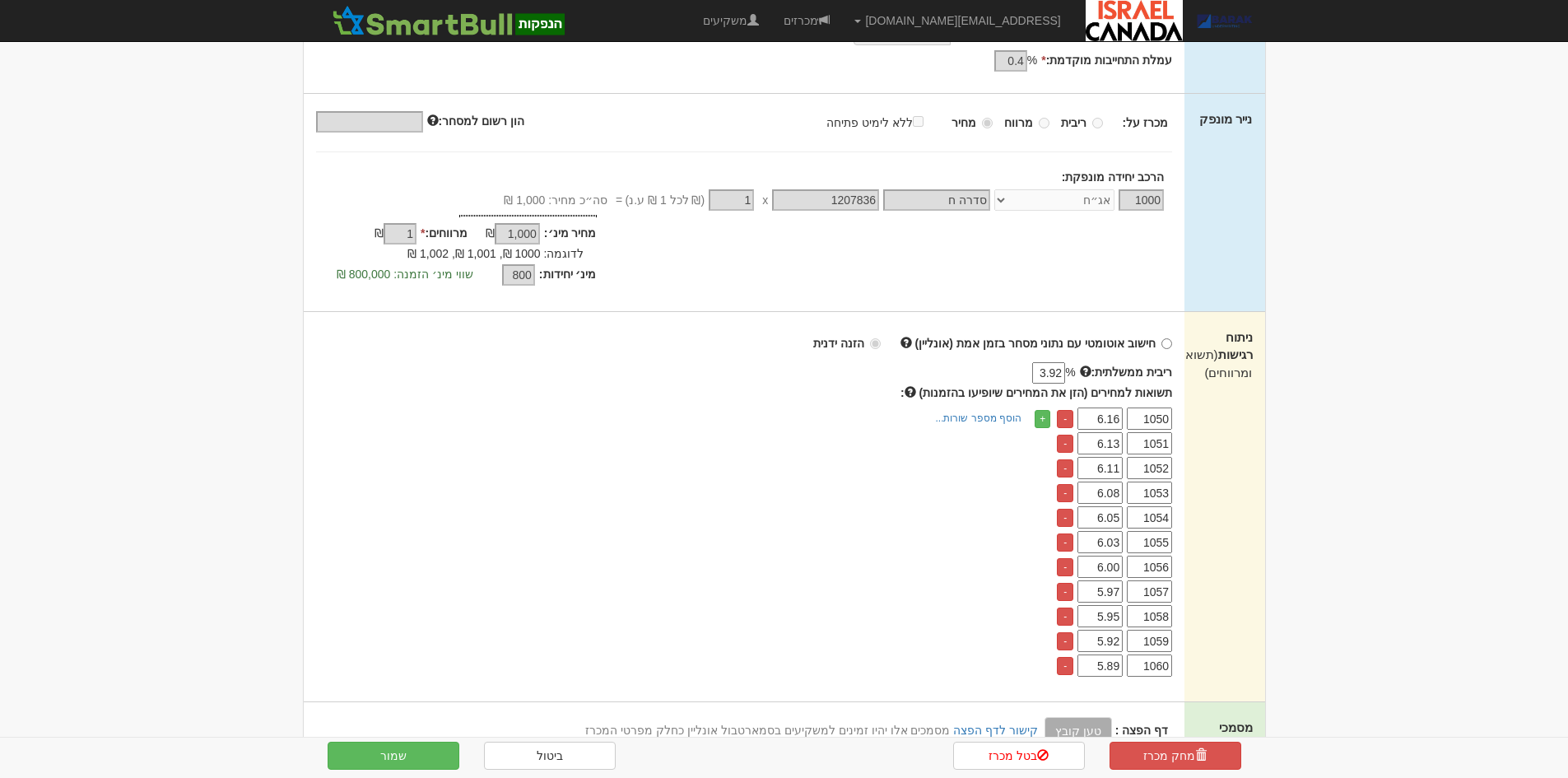
scroll to position [247, 0]
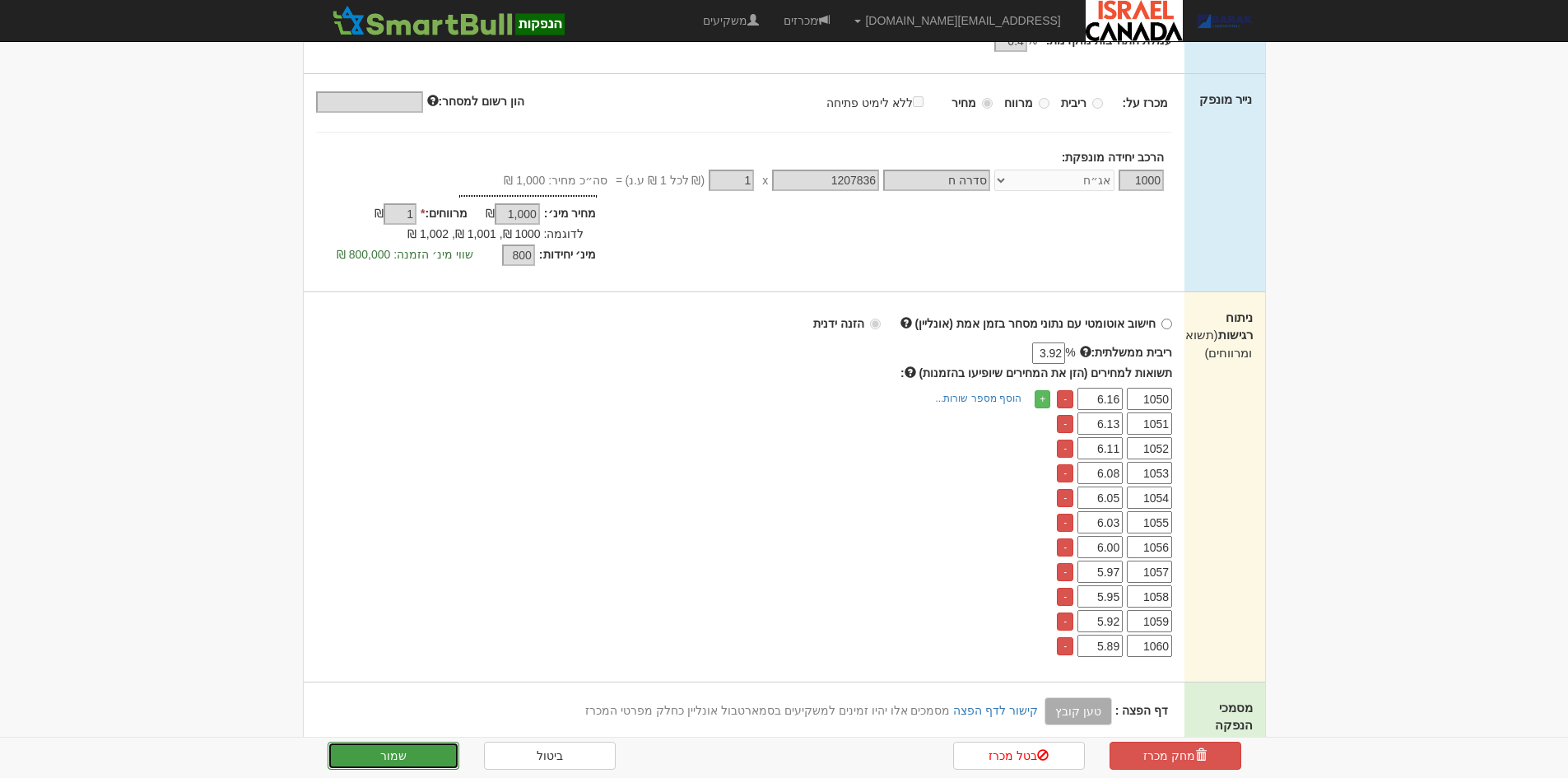
click at [359, 749] on button "שמור" at bounding box center [393, 756] width 131 height 28
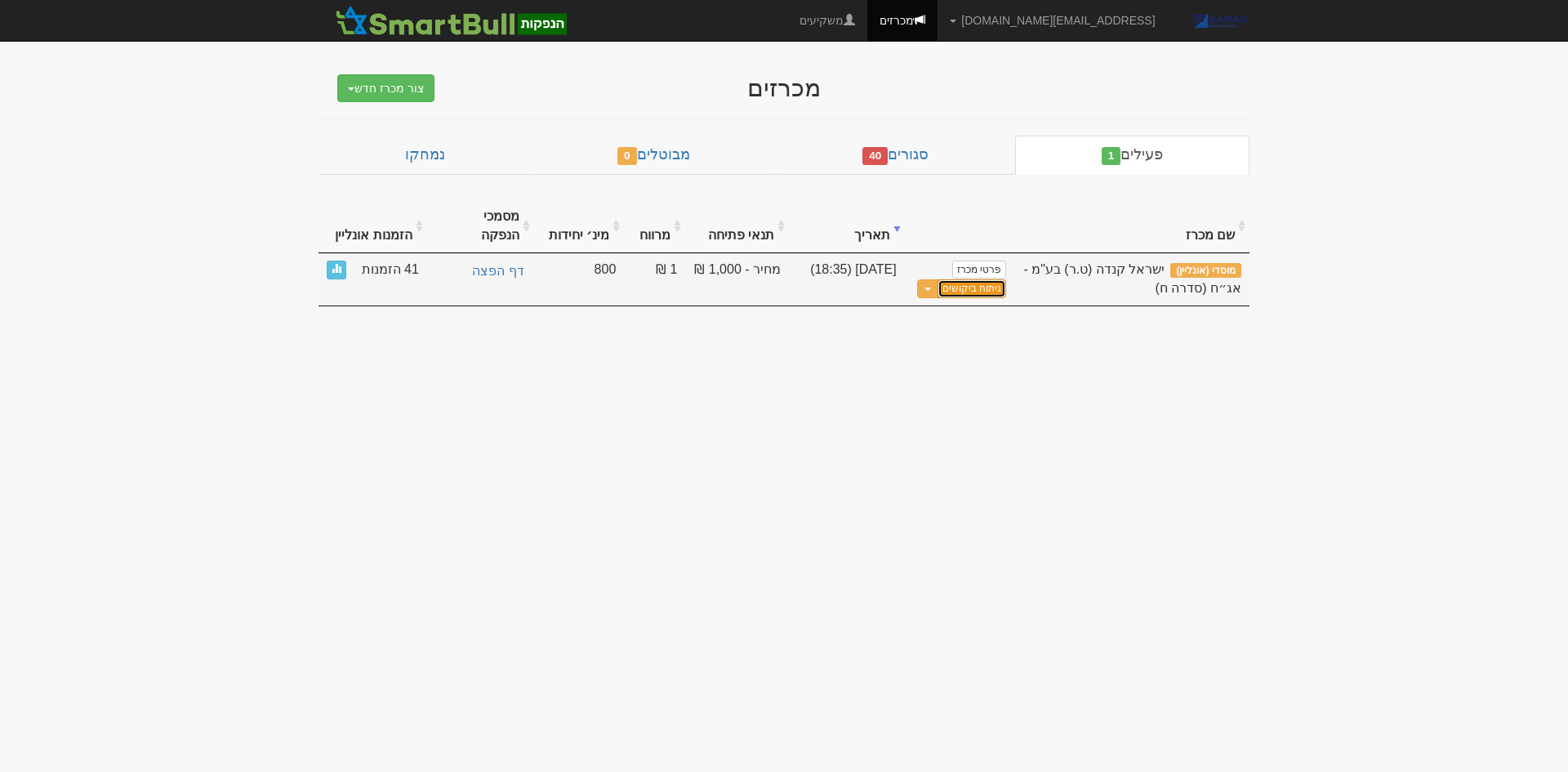
click at [963, 279] on link "ניתוח ביקושים" at bounding box center [972, 288] width 69 height 19
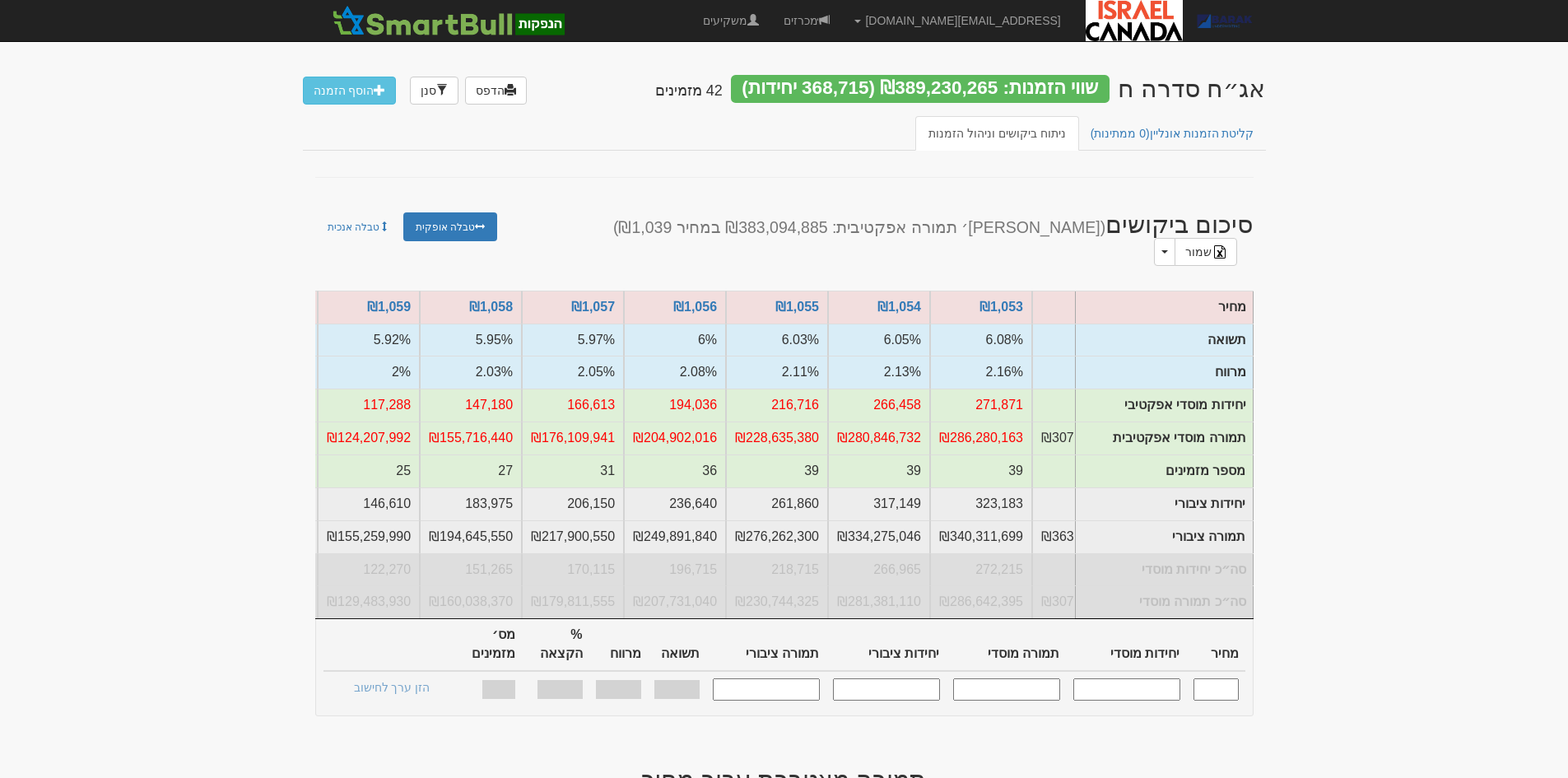
scroll to position [0, -684]
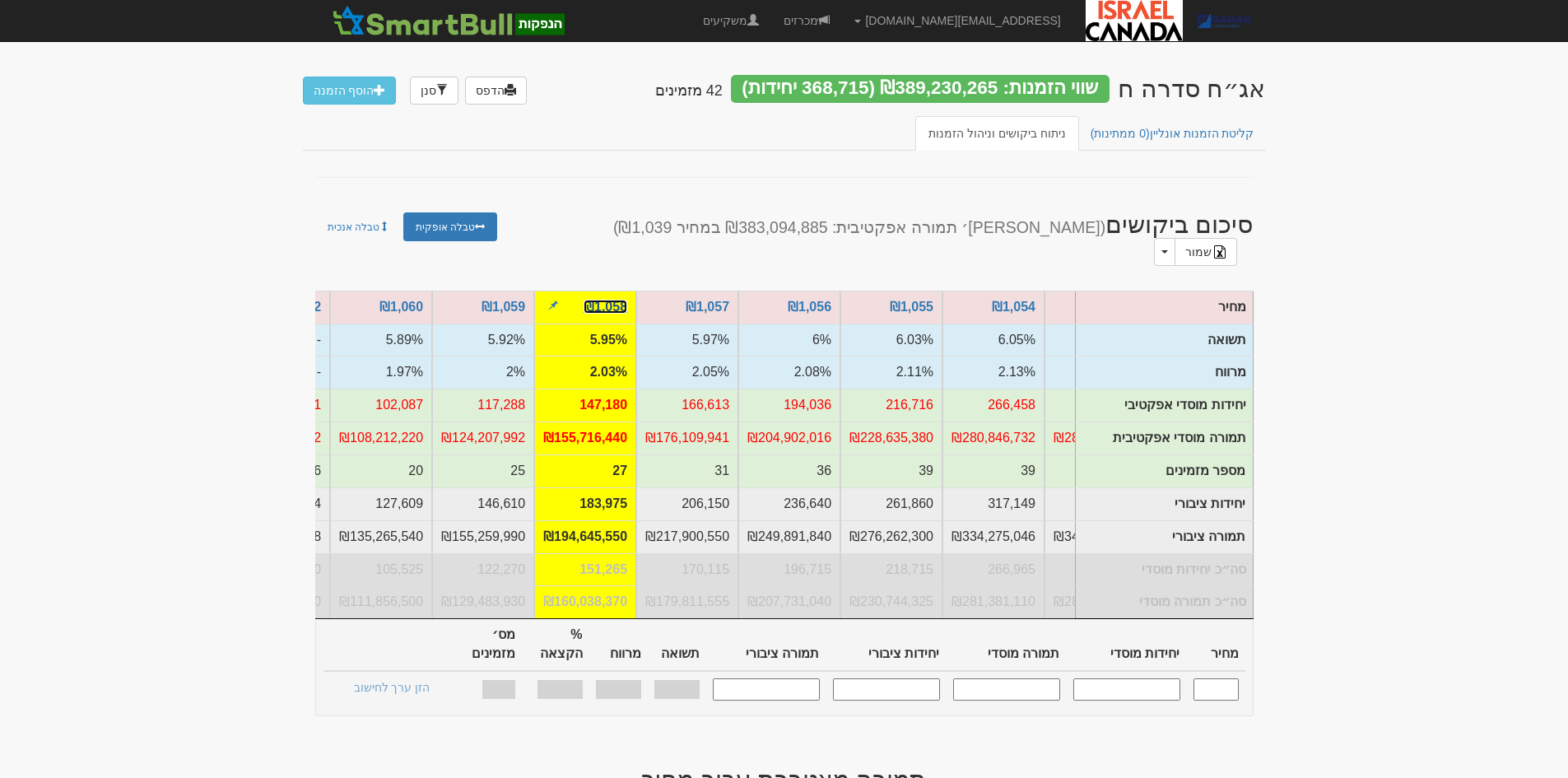
click at [622, 299] on link "₪1,058" at bounding box center [605, 306] width 44 height 14
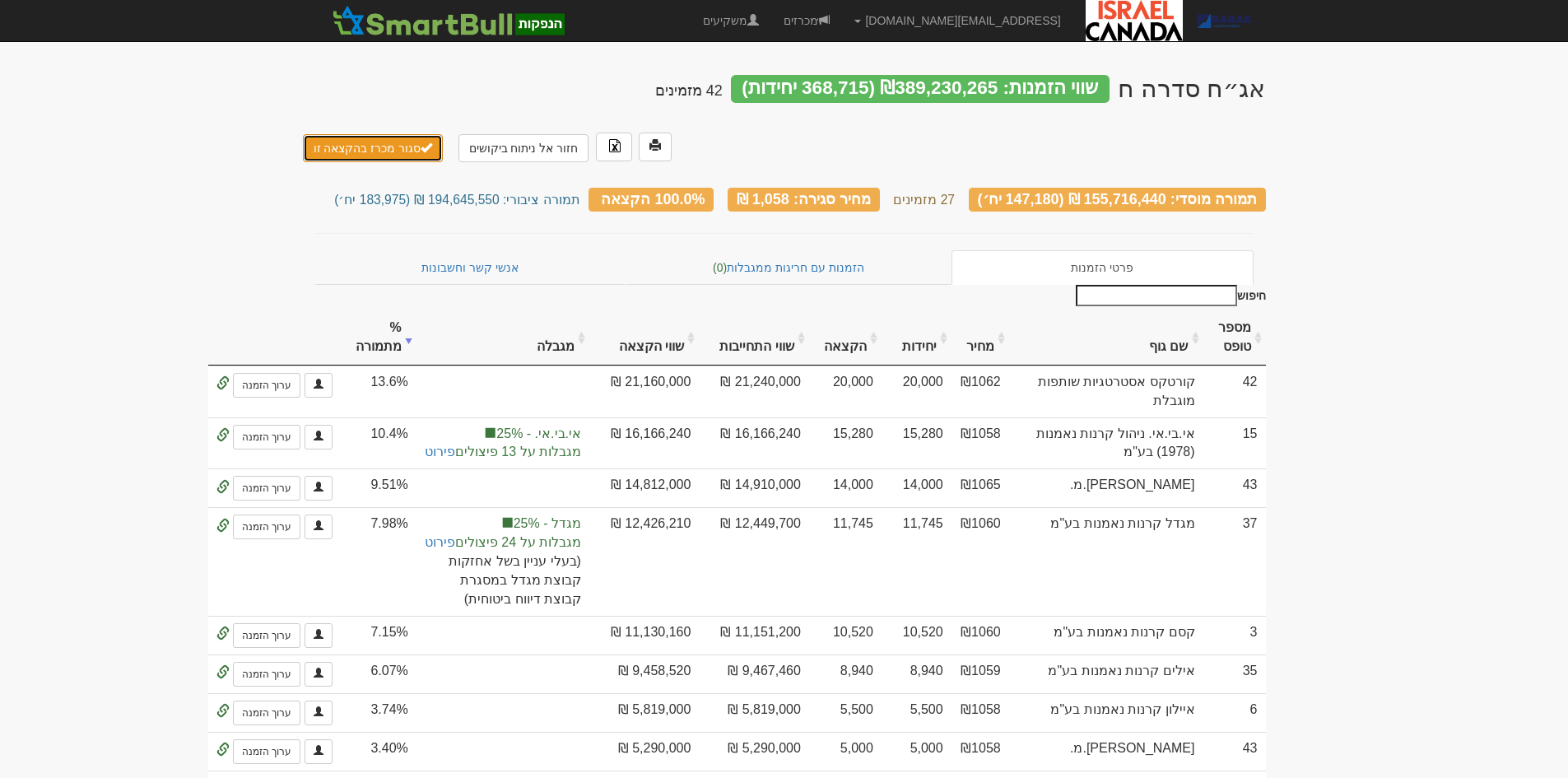
click at [392, 134] on button "סגור מכרז בהקצאה זו" at bounding box center [373, 148] width 141 height 28
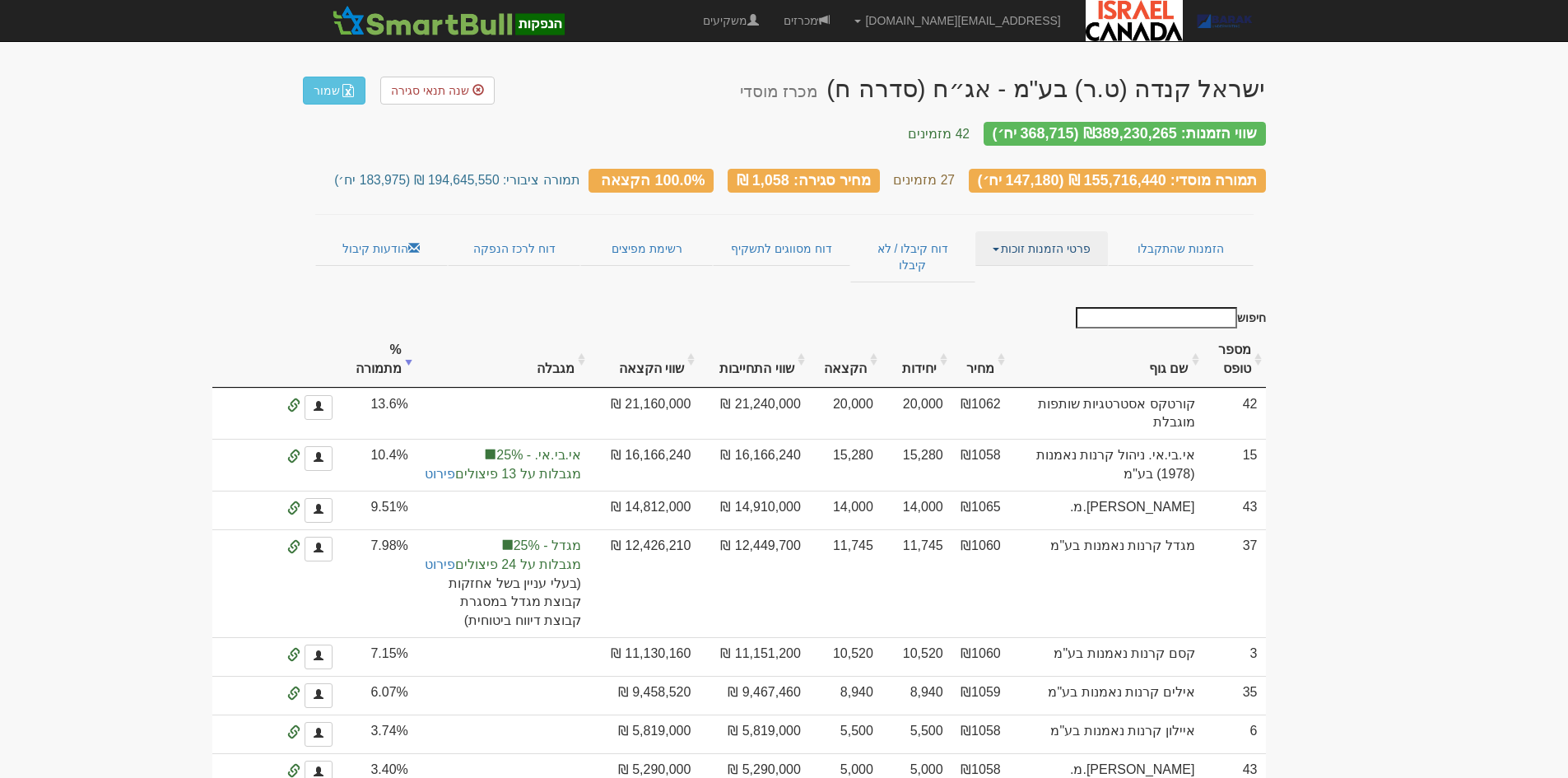
click at [1010, 231] on link "פרטי הזמנות זוכות" at bounding box center [1041, 248] width 132 height 35
click at [337, 92] on link "שמור" at bounding box center [334, 91] width 62 height 28
click at [419, 96] on span "שנה תנאי סגירה" at bounding box center [430, 91] width 78 height 13
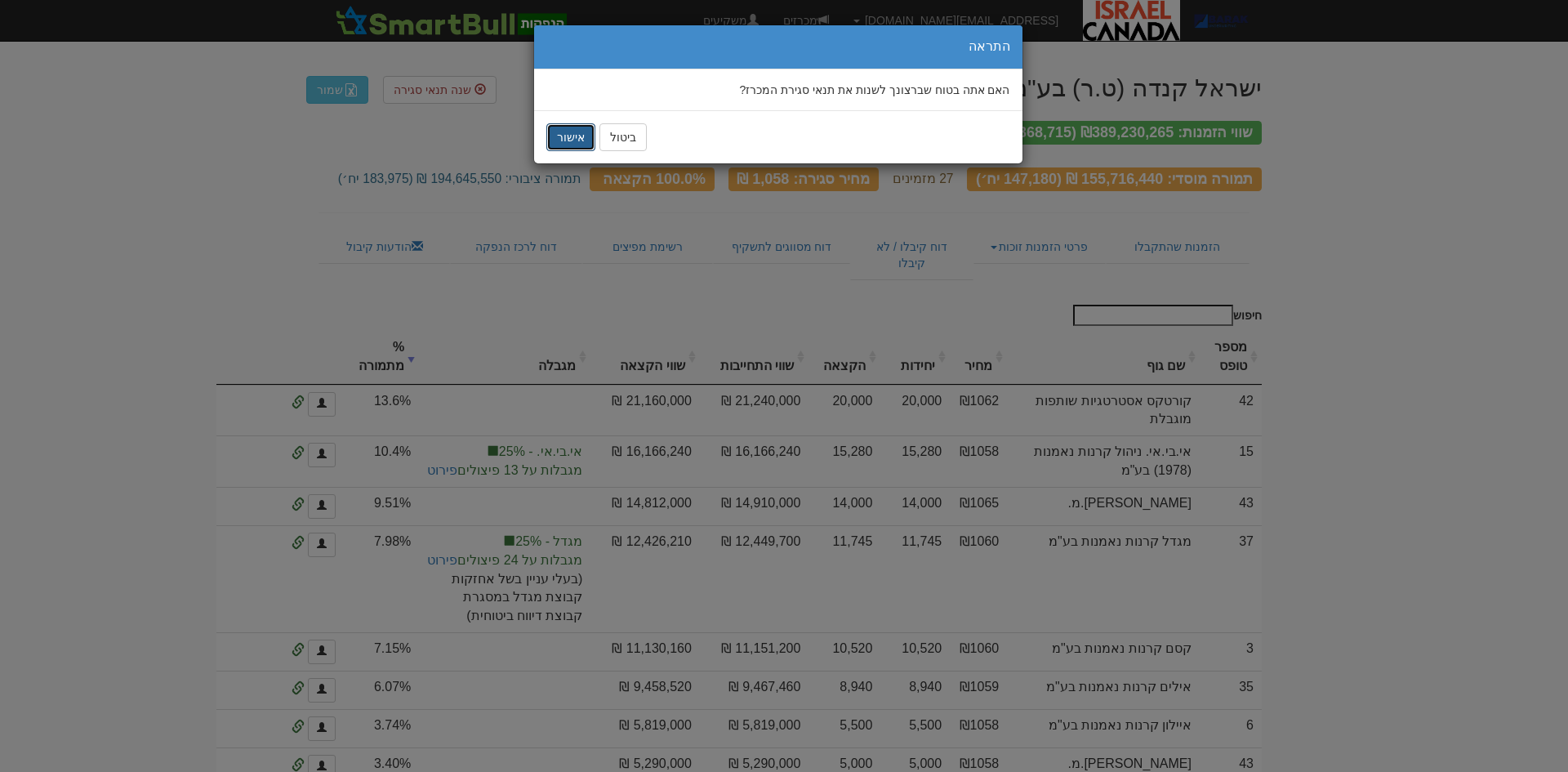
click at [575, 134] on button "אישור" at bounding box center [571, 137] width 49 height 28
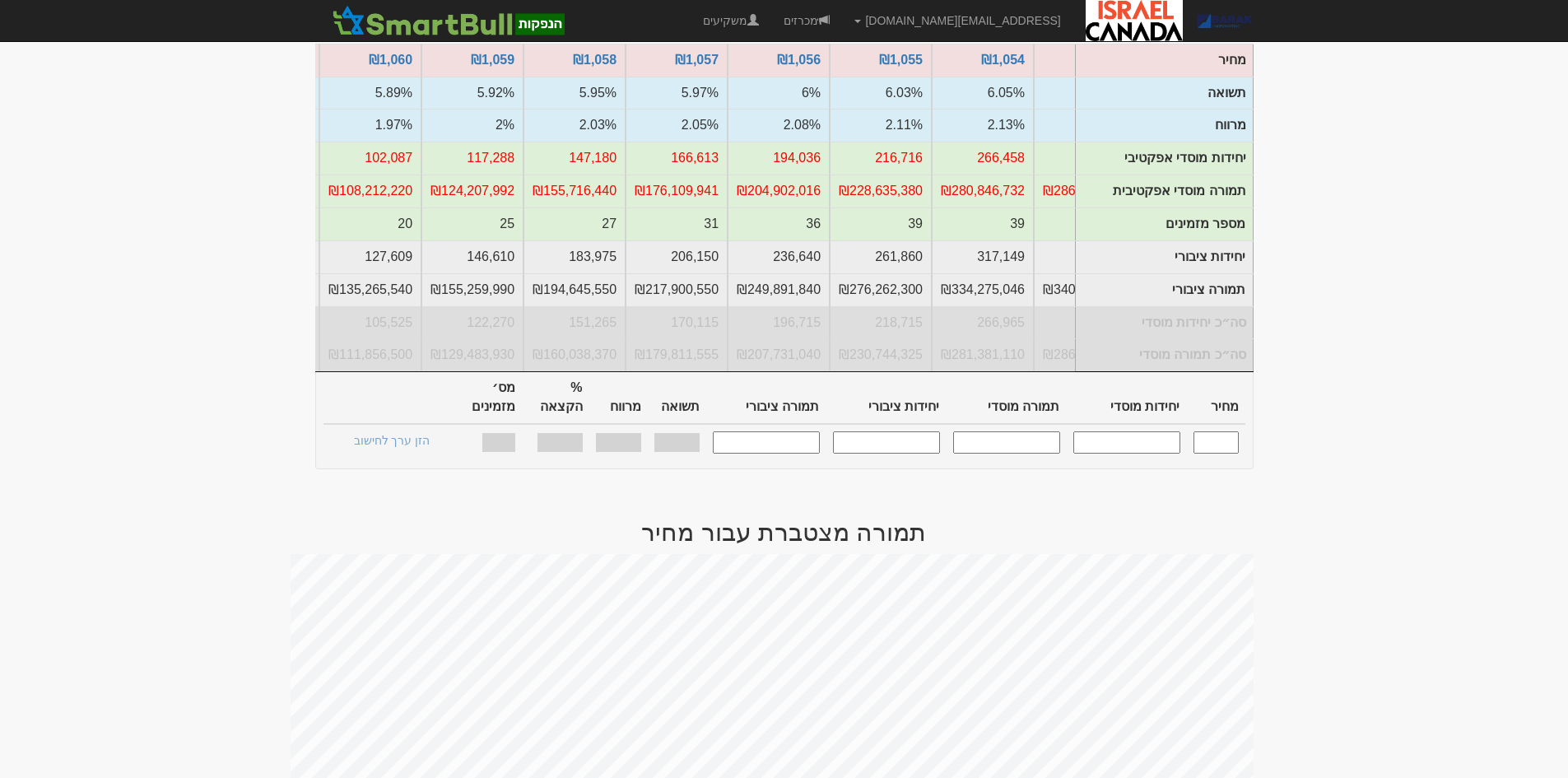
scroll to position [906, 0]
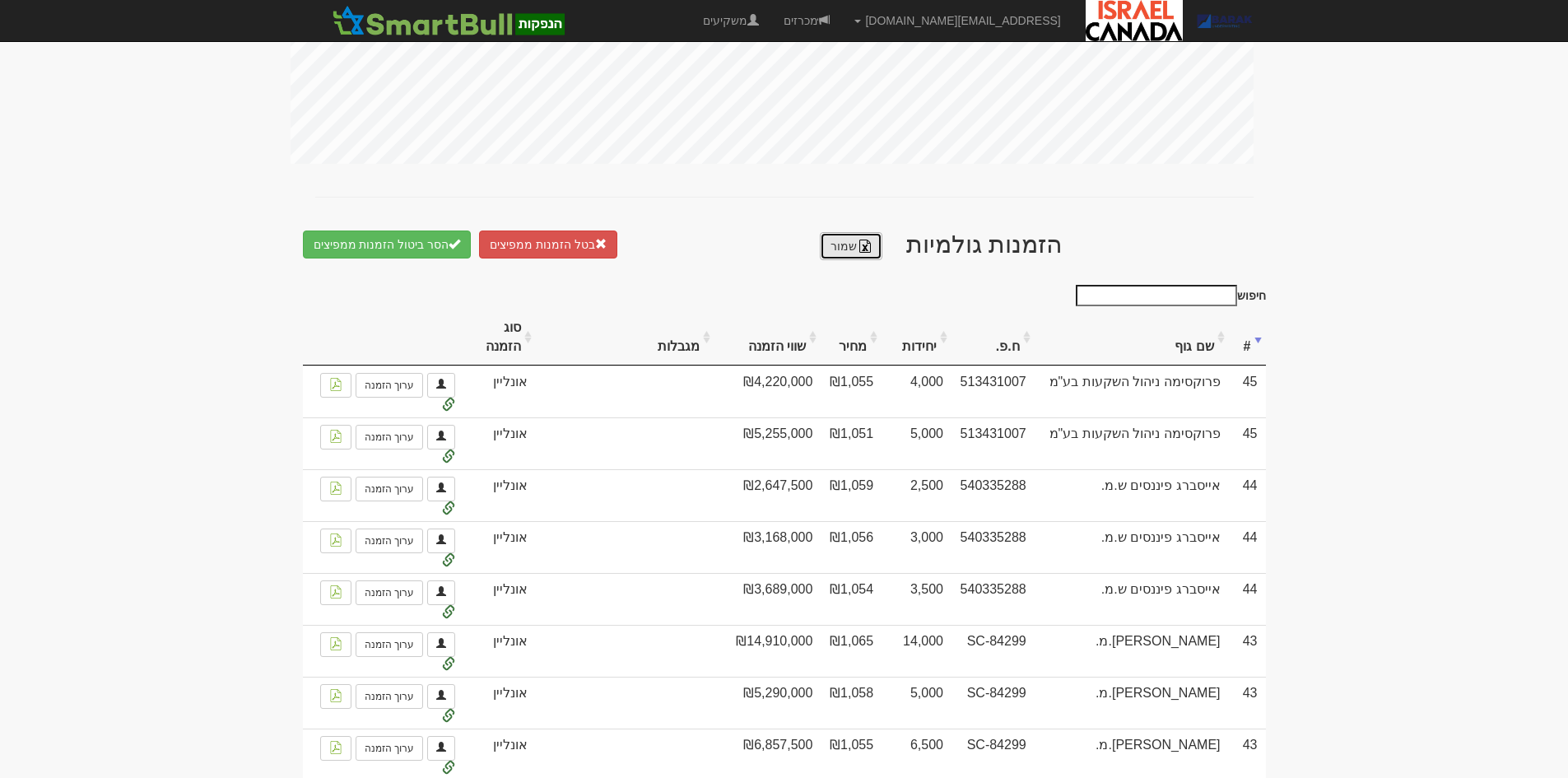
click at [849, 232] on link "שמור" at bounding box center [851, 246] width 62 height 28
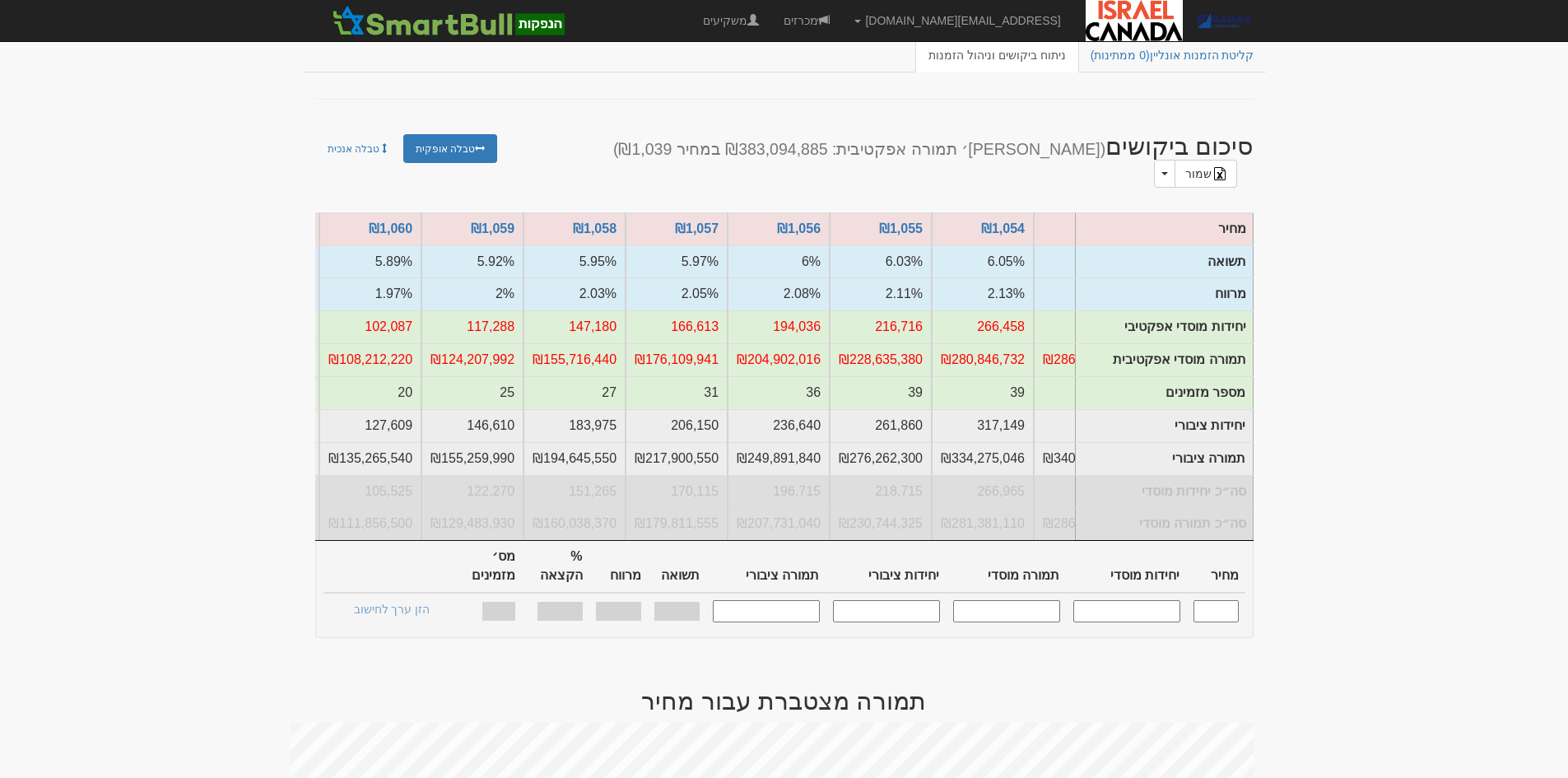
scroll to position [0, 0]
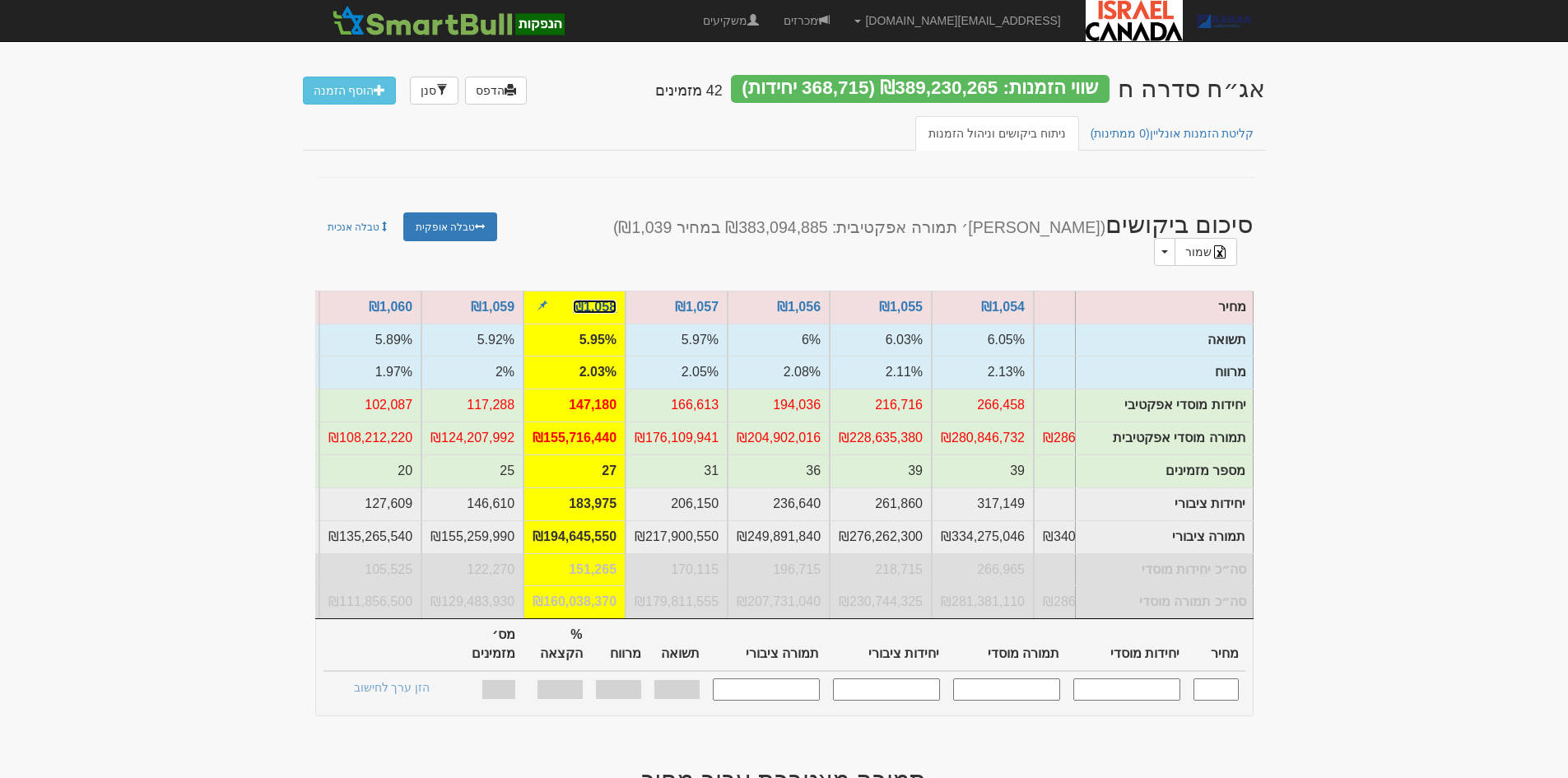
click at [607, 299] on link "₪1,058" at bounding box center [594, 306] width 44 height 14
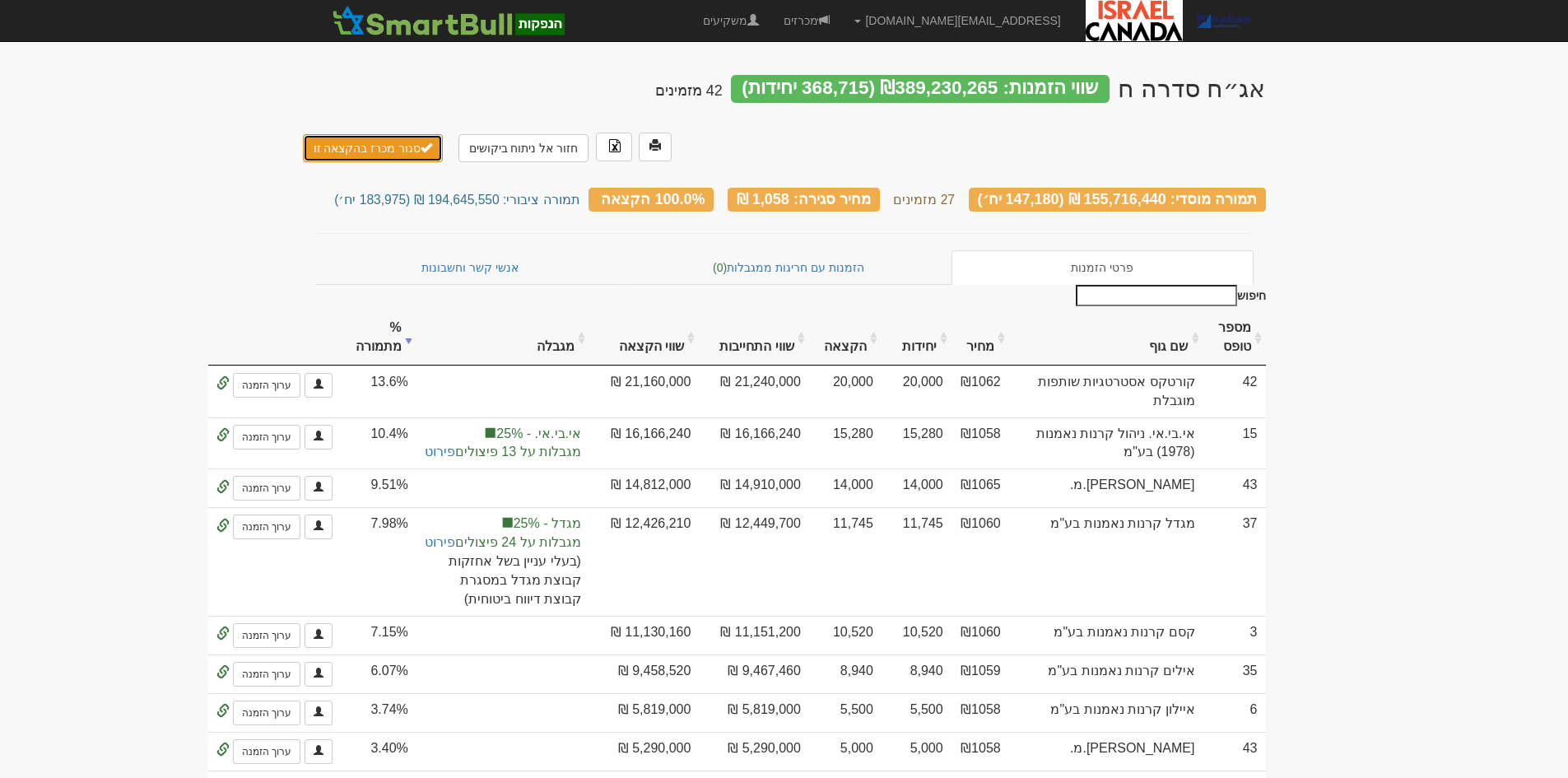
click at [402, 134] on button "סגור מכרז בהקצאה זו" at bounding box center [373, 148] width 141 height 28
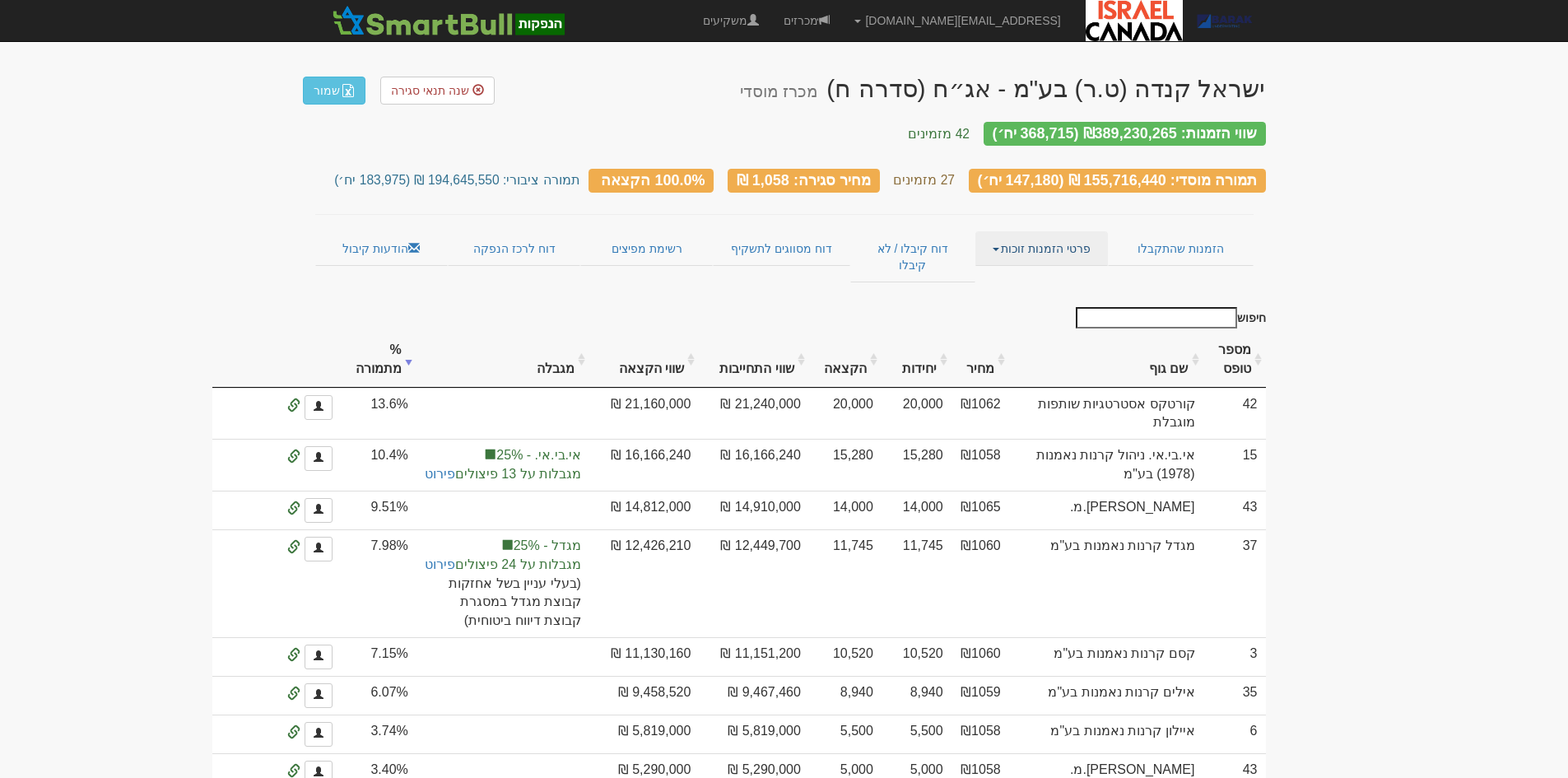
click at [1059, 241] on link "פרטי הזמנות זוכות" at bounding box center [1041, 248] width 132 height 35
click at [1059, 270] on link "אנשי קשר וחשבונות" at bounding box center [1041, 281] width 130 height 21
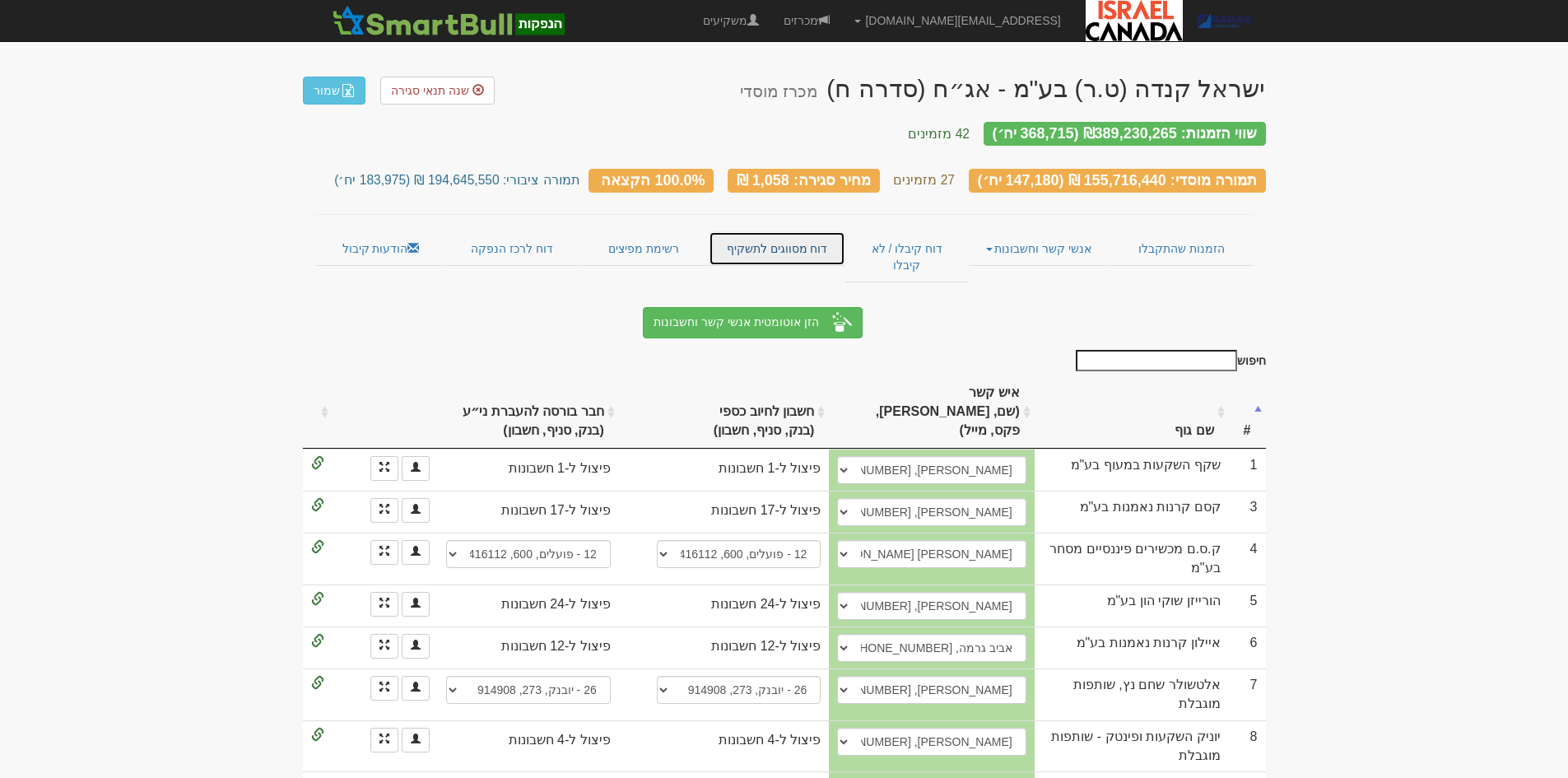
click at [746, 231] on link "דוח מסווגים לתשקיף" at bounding box center [777, 248] width 137 height 35
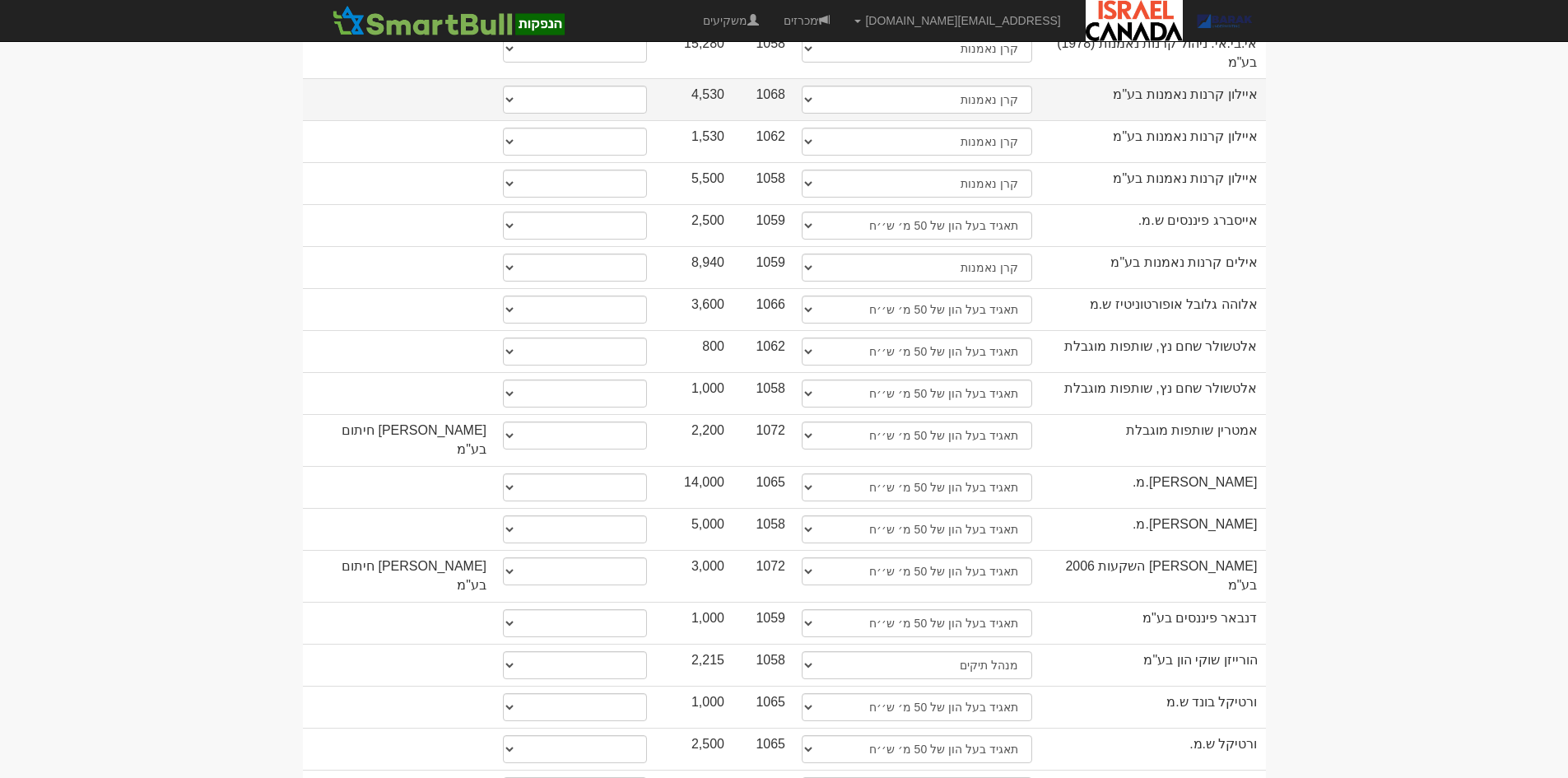
scroll to position [494, 0]
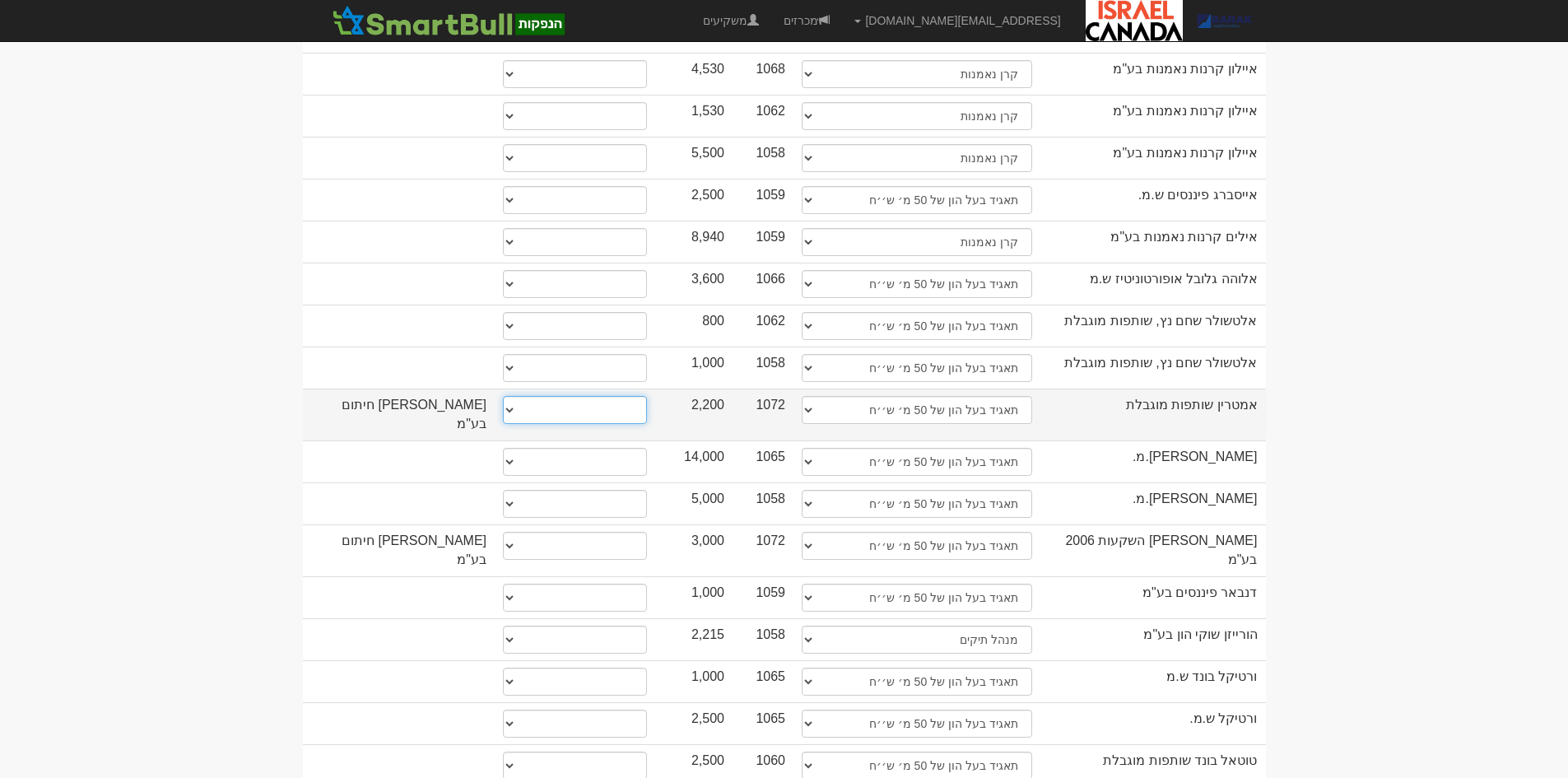
click at [576, 396] on select "* גוף הקשור למפיץ בהנפקה ** בעל עניין בחברה *** בעל שליטה בחברה" at bounding box center [574, 410] width 144 height 28
select select "* גוף הקשור למפיץ בהנפקה"
click at [503, 396] on select "* גוף הקשור למפיץ בהנפקה ** בעל עניין בחברה *** בעל שליטה בחברה" at bounding box center [574, 410] width 144 height 28
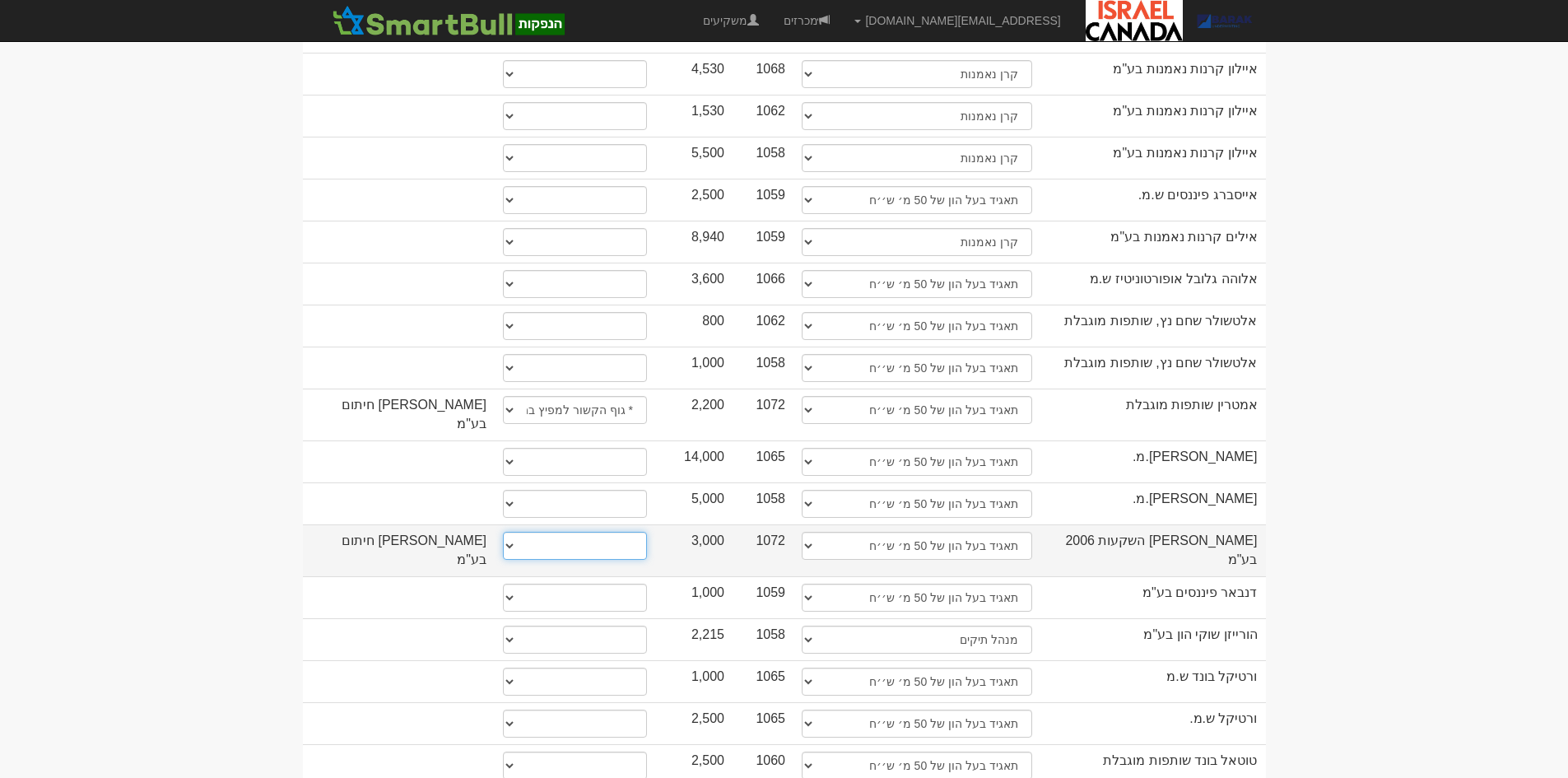
click at [564, 532] on select "* גוף הקשור למפיץ בהנפקה ** בעל עניין בחברה *** בעל שליטה בחברה" at bounding box center [574, 546] width 144 height 28
select select "* גוף הקשור למפיץ בהנפקה"
click at [503, 532] on select "* גוף הקשור למפיץ בהנפקה ** בעל עניין בחברה *** בעל שליטה בחברה" at bounding box center [574, 546] width 144 height 28
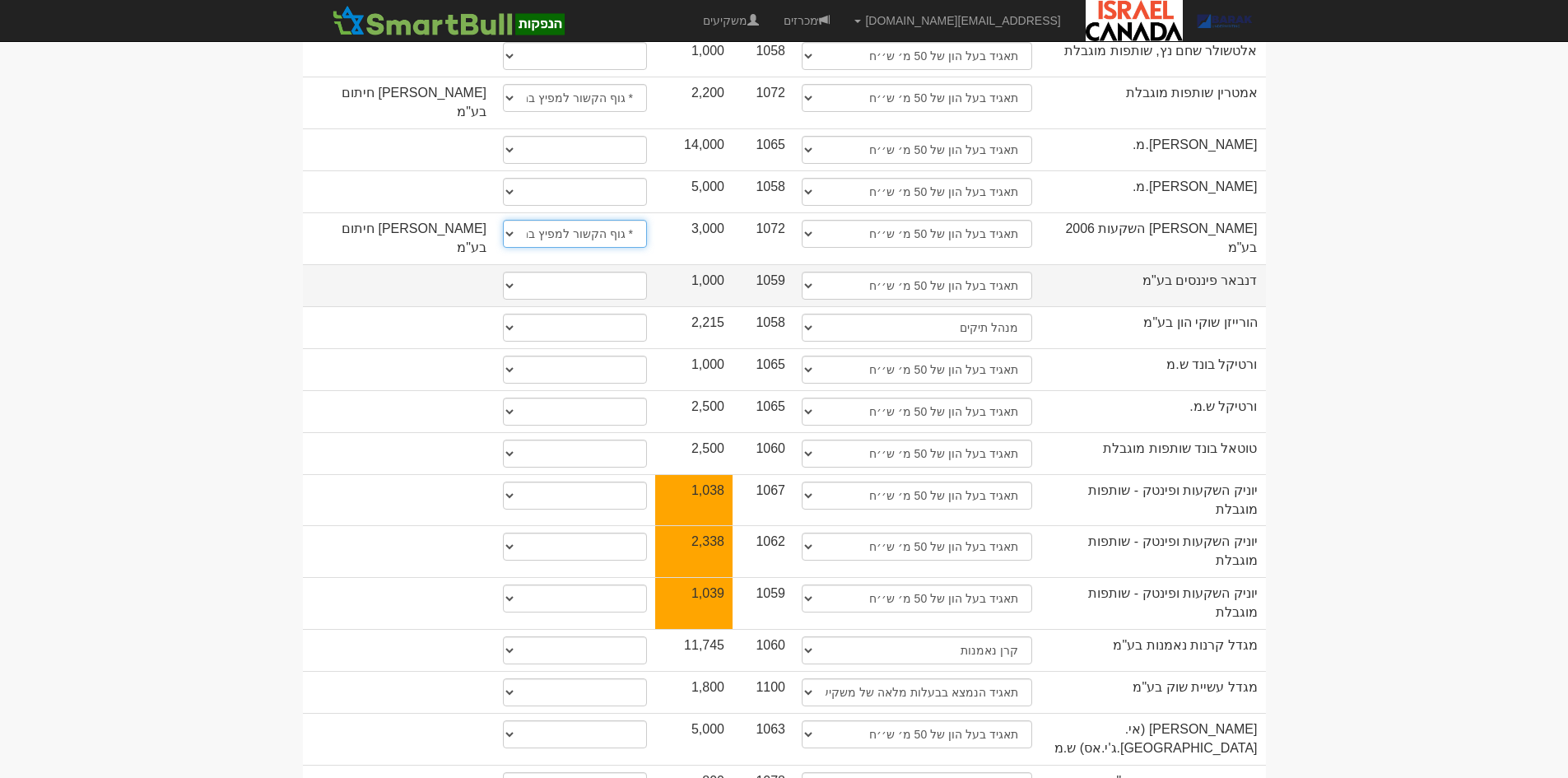
scroll to position [906, 0]
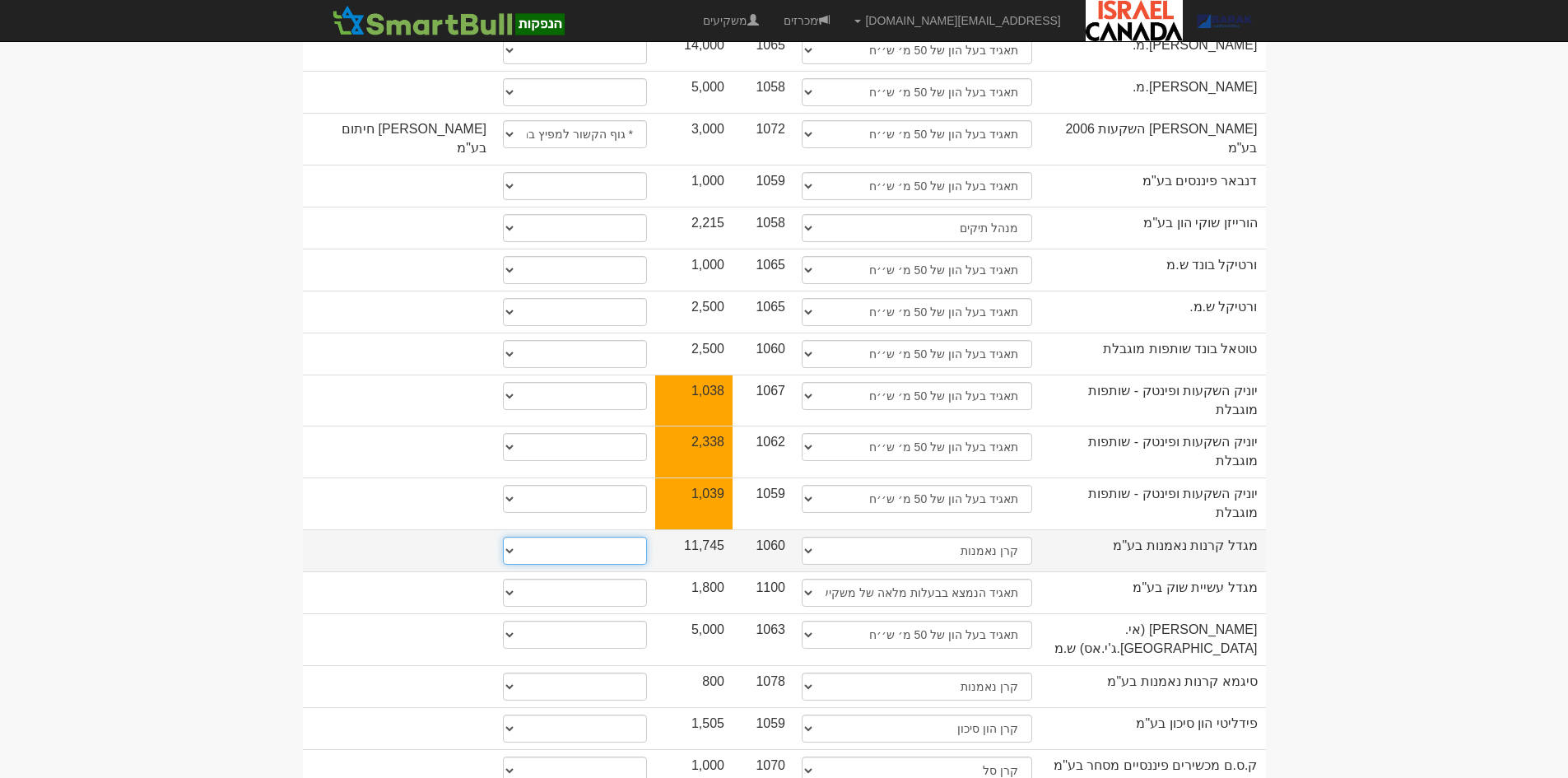
click at [591, 536] on select "* גוף הקשור למפיץ בהנפקה ** בעל עניין בחברה *** בעל שליטה בחברה" at bounding box center [574, 551] width 144 height 28
select select "** בעל עניין בחברה"
click at [503, 536] on select "* גוף הקשור למפיץ בהנפקה ** בעל עניין בחברה *** בעל שליטה בחברה" at bounding box center [574, 551] width 144 height 28
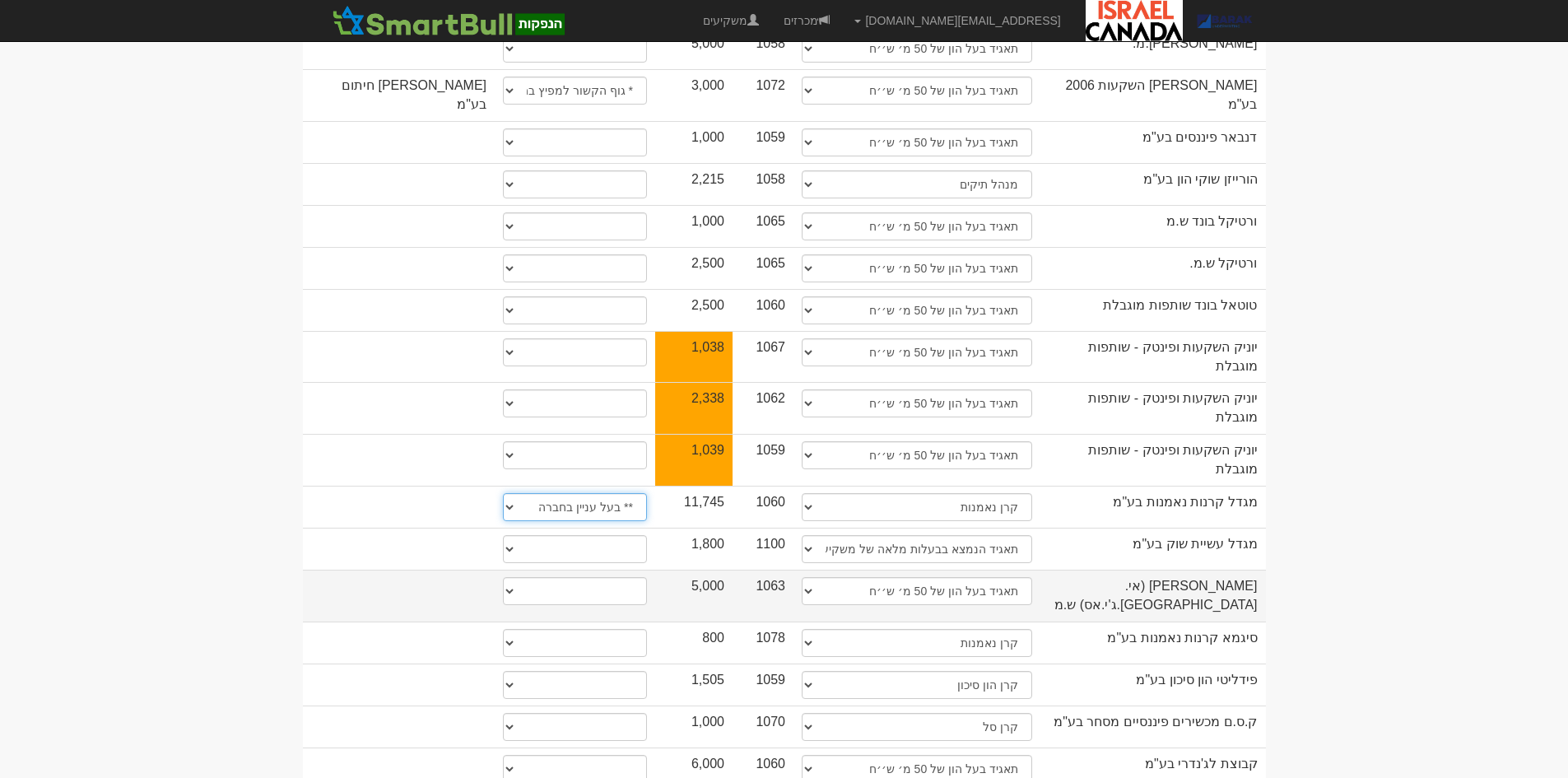
scroll to position [988, 0]
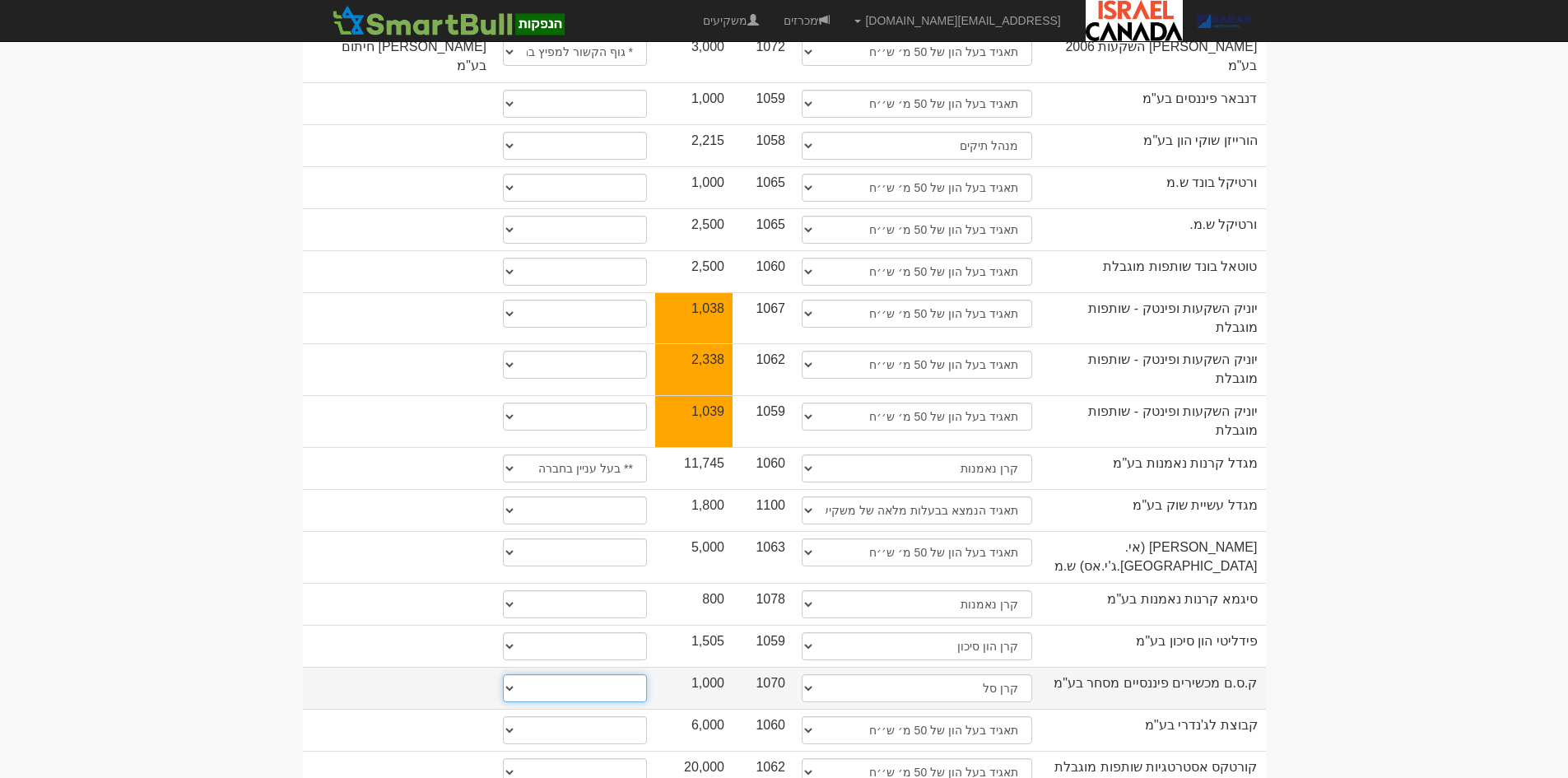
click at [549, 674] on select "* גוף הקשור למפיץ בהנפקה ** בעל עניין בחברה *** בעל שליטה בחברה" at bounding box center [574, 688] width 144 height 28
click at [267, 419] on body "[EMAIL_ADDRESS][DOMAIN_NAME] הגדרות חשבונות הנפקה תבניות הודעות קיבול X" at bounding box center [784, 23] width 1568 height 2021
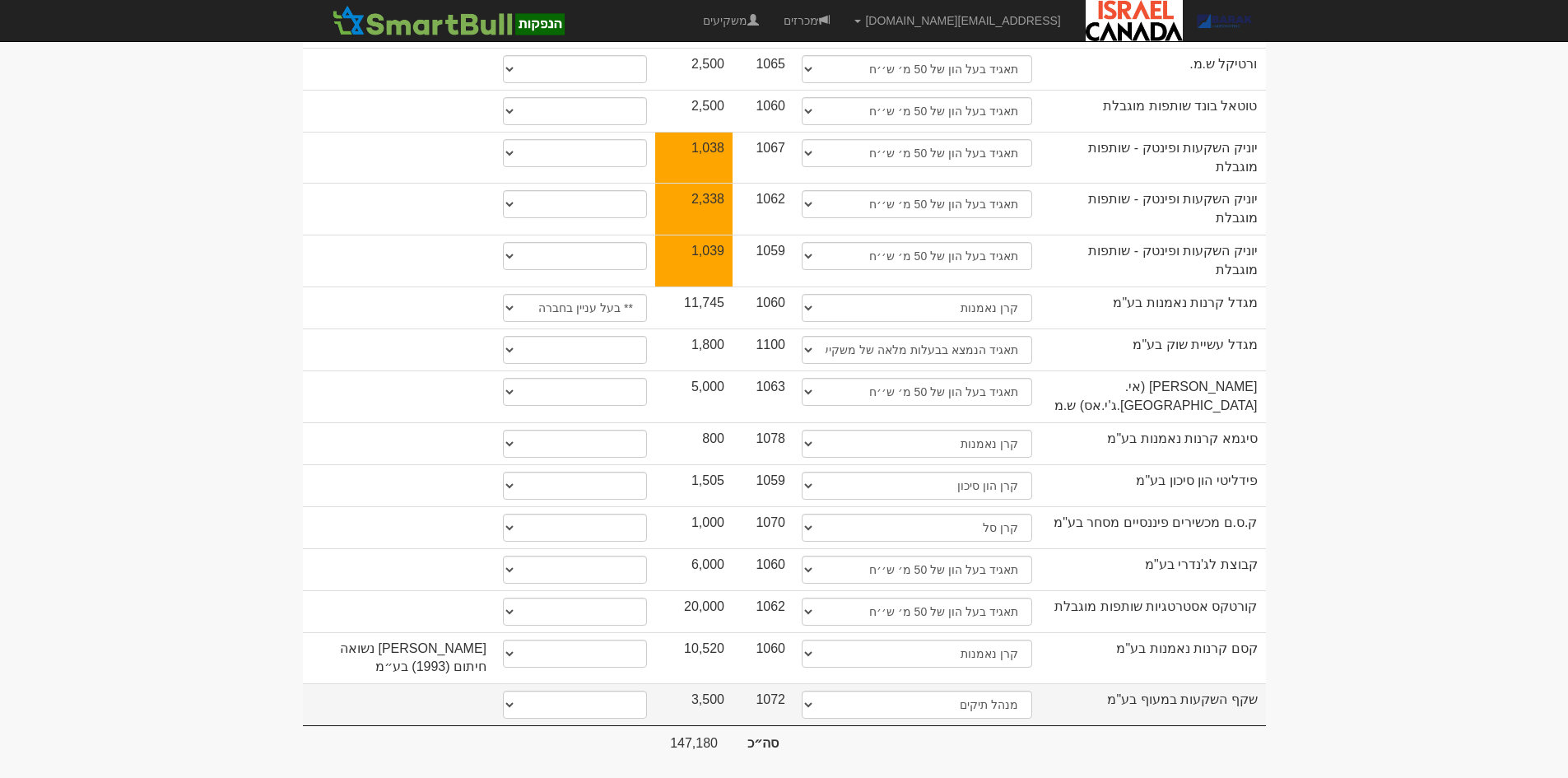
scroll to position [1153, 0]
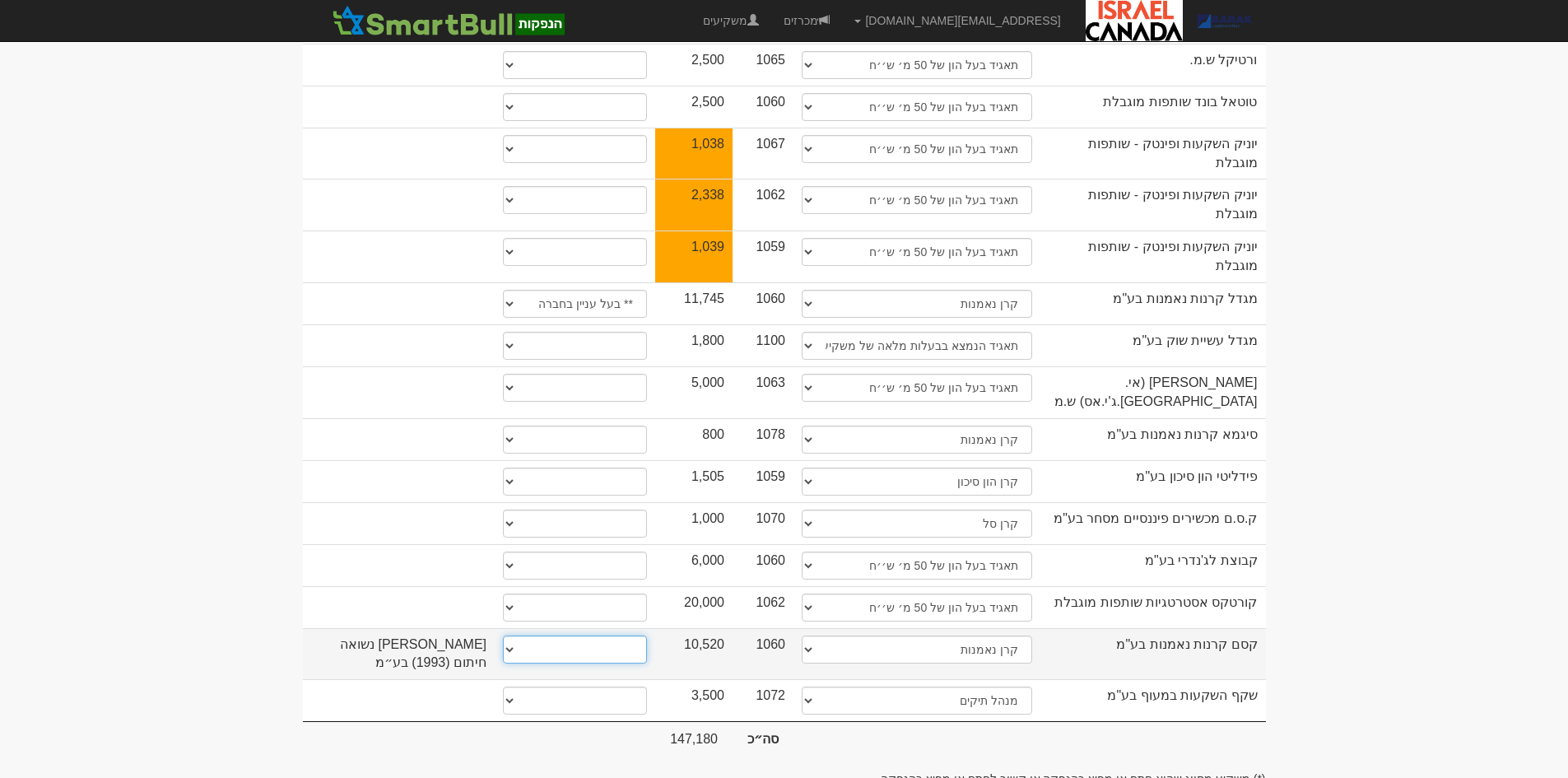
click at [558, 636] on select "* גוף הקשור למפיץ בהנפקה ** בעל עניין בחברה *** בעל שליטה בחברה" at bounding box center [574, 650] width 144 height 28
select select "** בעל עניין בחברה"
click at [503, 636] on select "* גוף הקשור למפיץ בהנפקה ** בעל עניין בחברה *** בעל שליטה בחברה" at bounding box center [574, 650] width 144 height 28
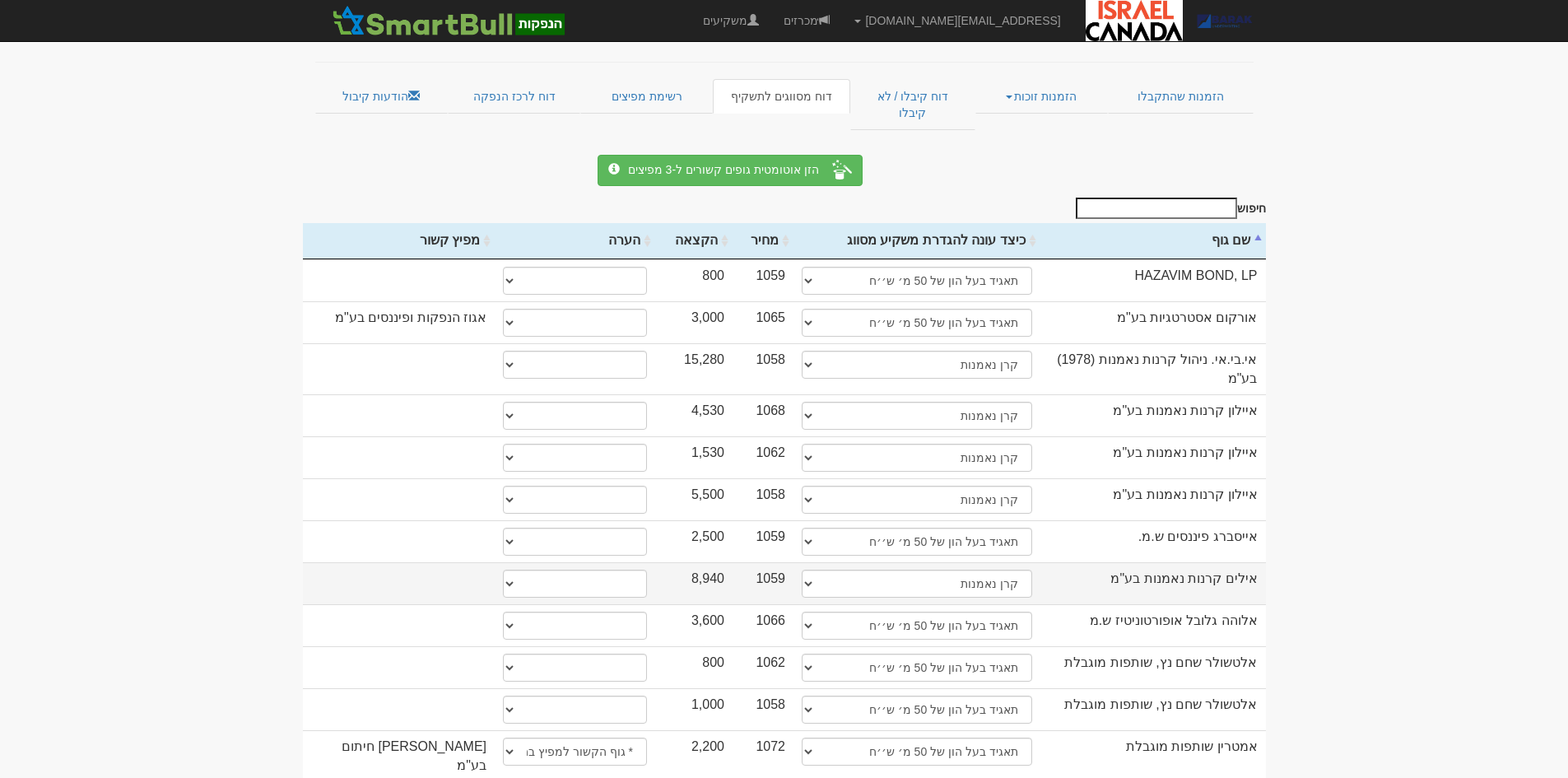
scroll to position [0, 0]
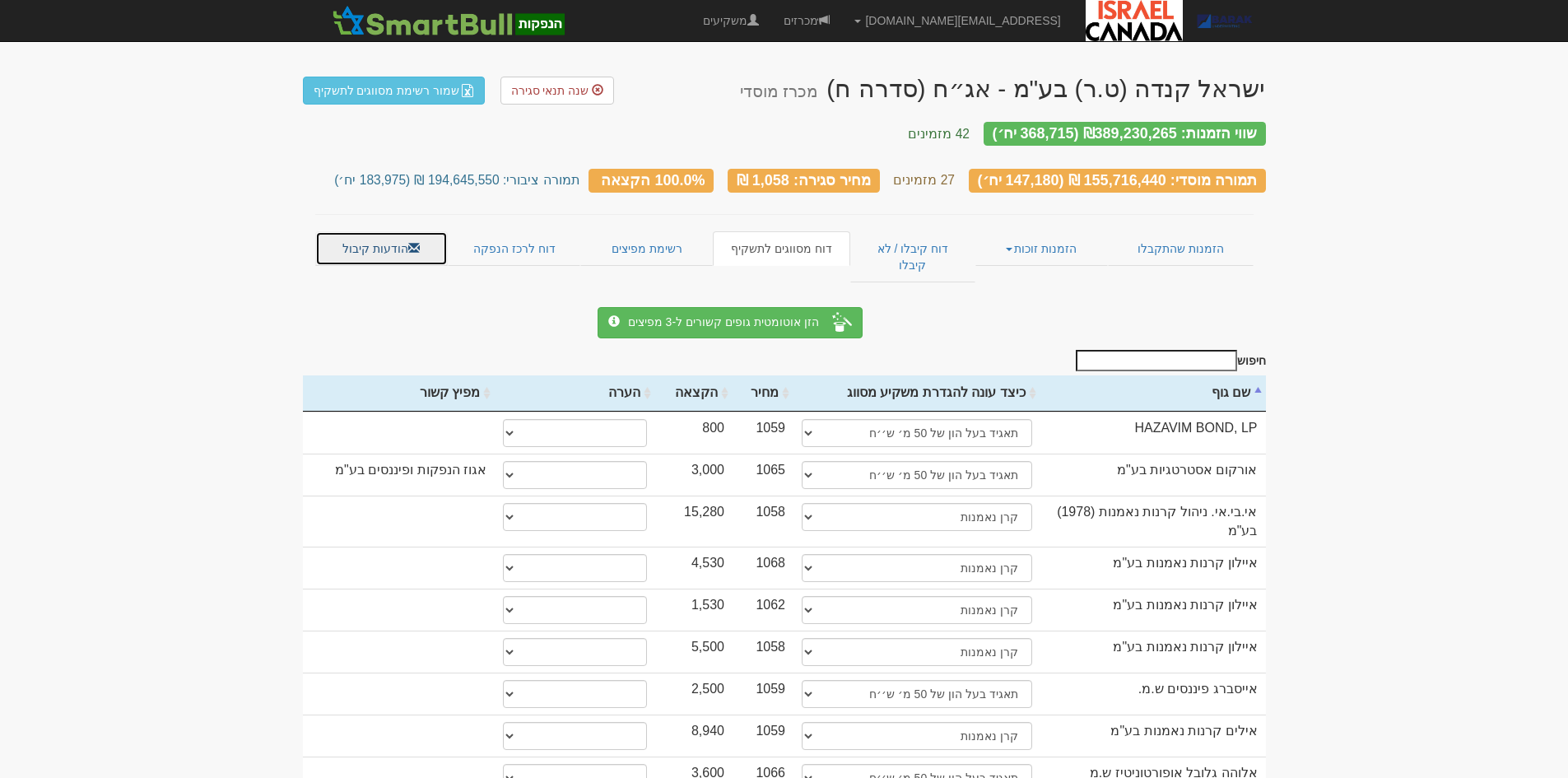
click at [344, 231] on link "הודעות קיבול" at bounding box center [381, 248] width 132 height 35
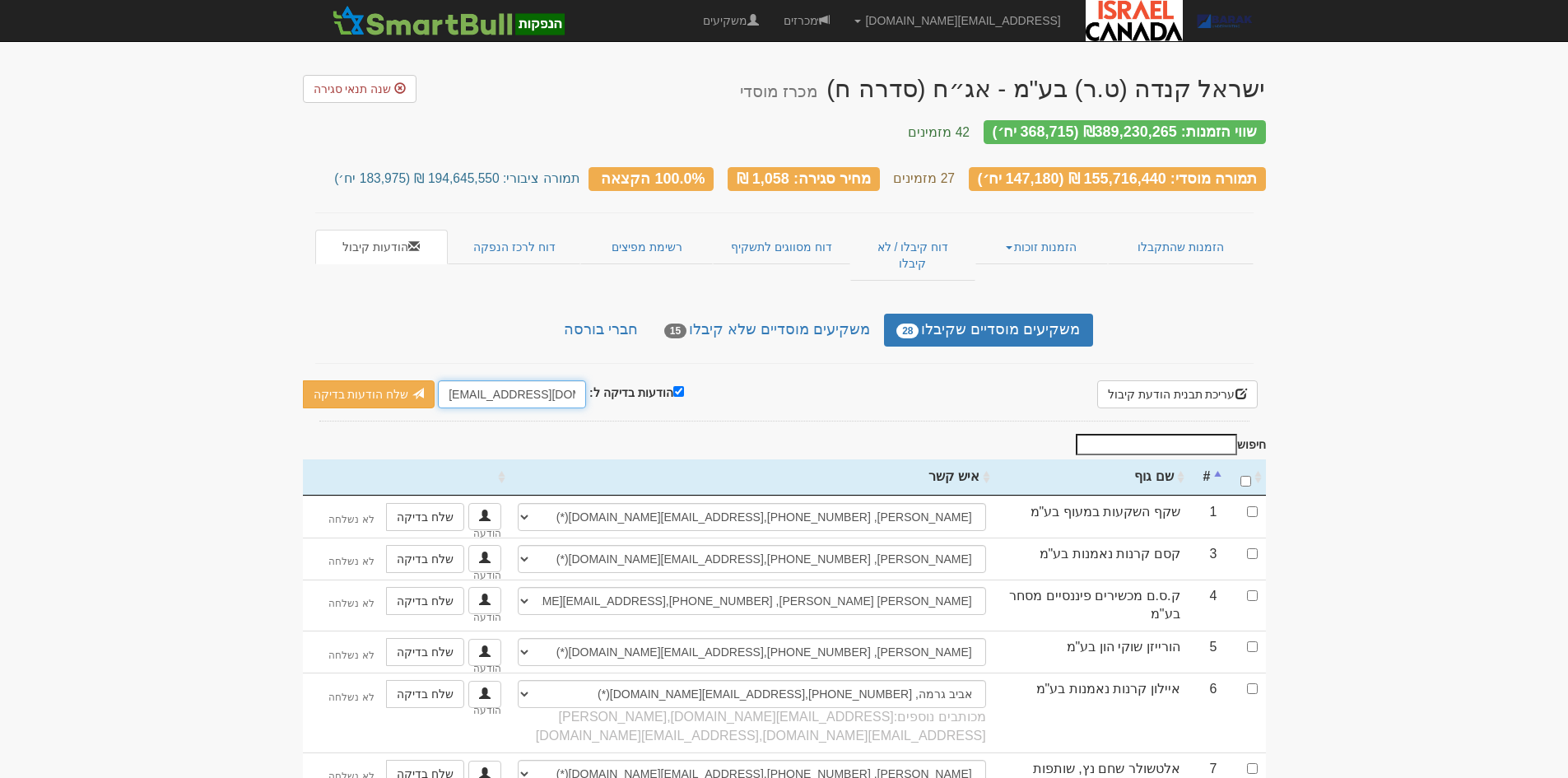
click at [456, 380] on input "[EMAIL_ADDRESS][DOMAIN_NAME]" at bounding box center [511, 394] width 148 height 28
click at [456, 380] on input "hitum@barakcapital.com" at bounding box center [511, 394] width 148 height 28
type input "alonho@barakcapital.com"
click at [1253, 506] on input "checkbox" at bounding box center [1252, 512] width 11 height 11
checkbox input "true"
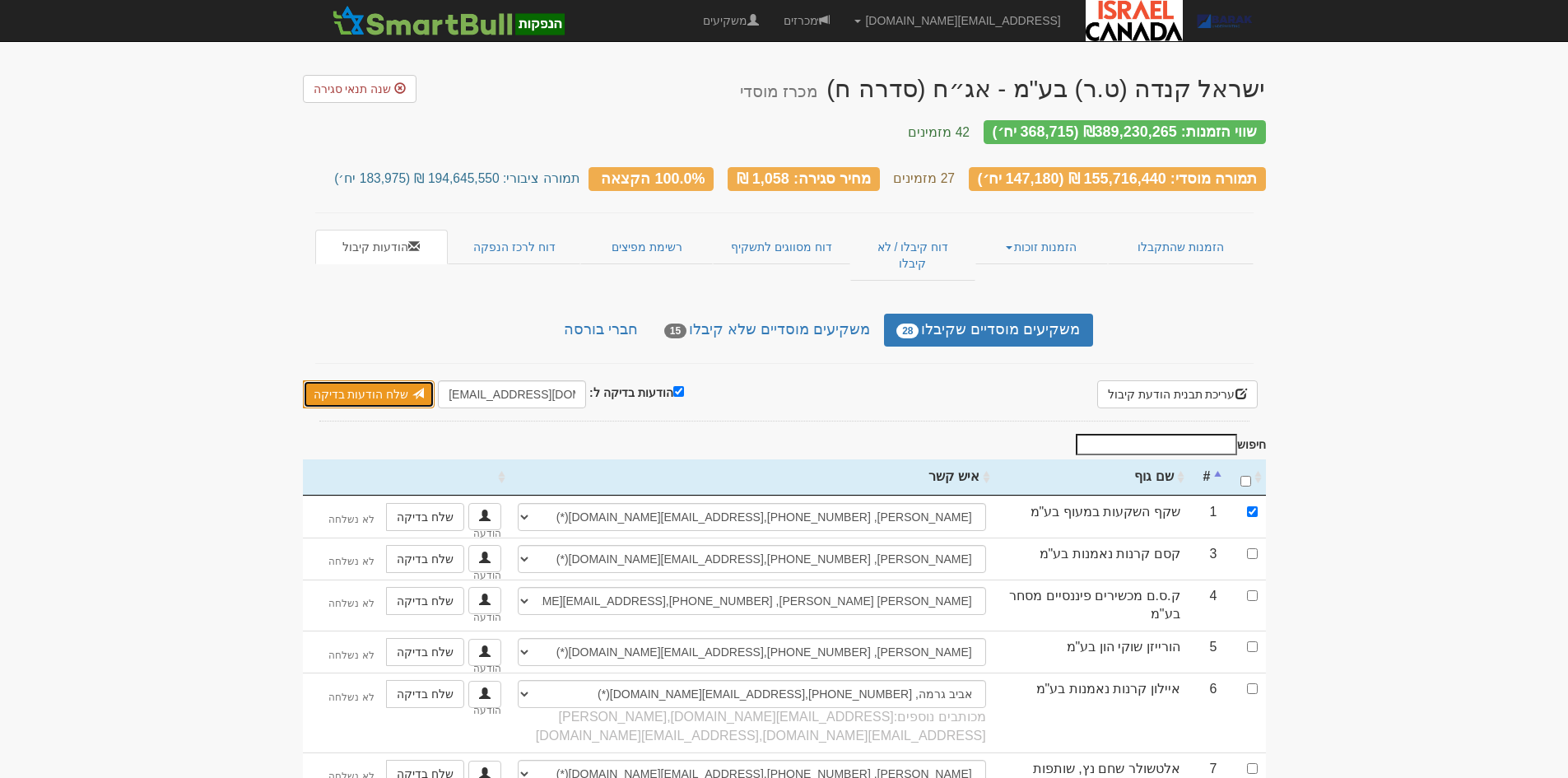
click at [350, 380] on link "שלח הודעות בדיקה" at bounding box center [368, 394] width 132 height 28
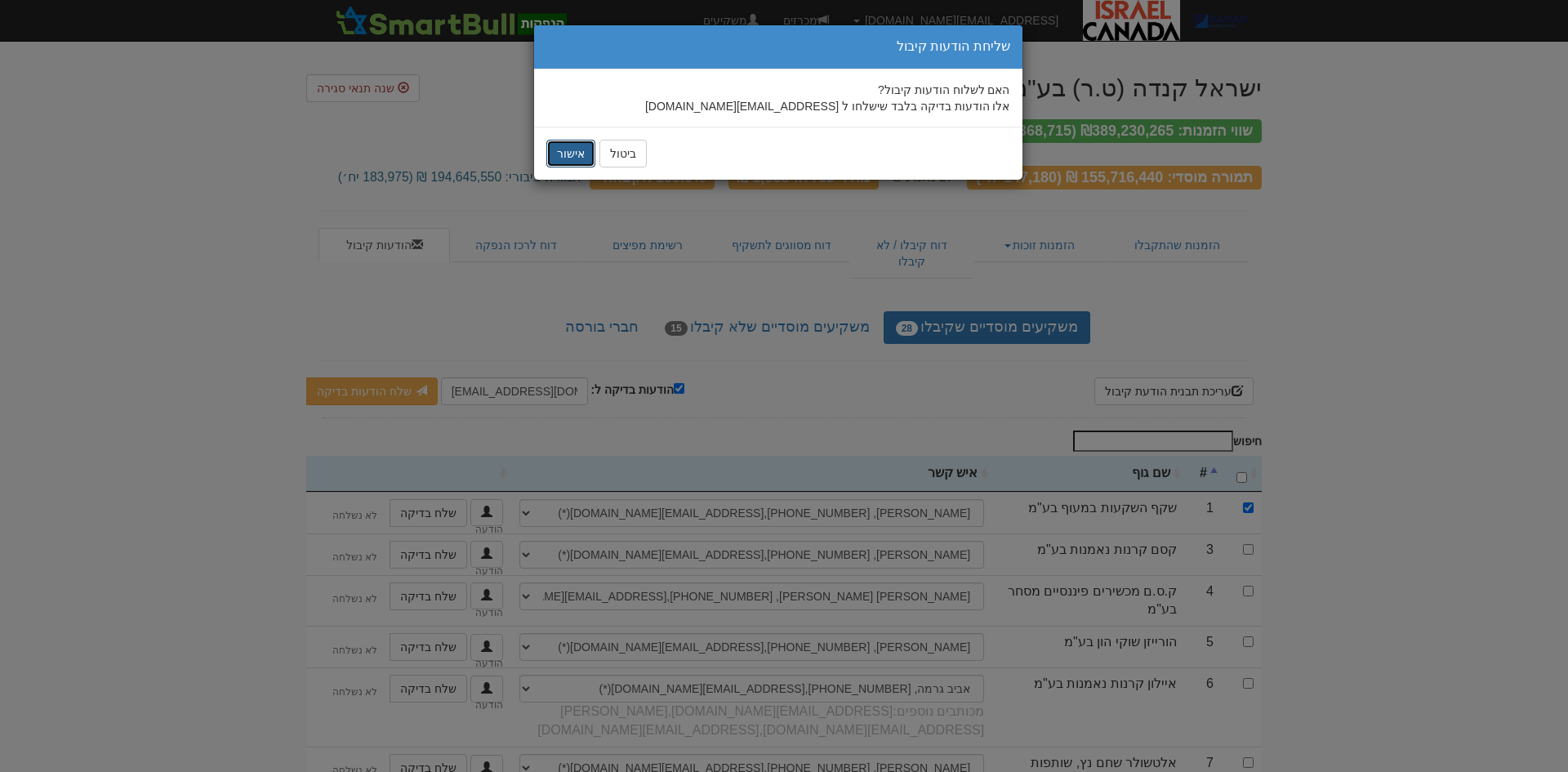
click at [557, 161] on button "אישור" at bounding box center [571, 154] width 49 height 28
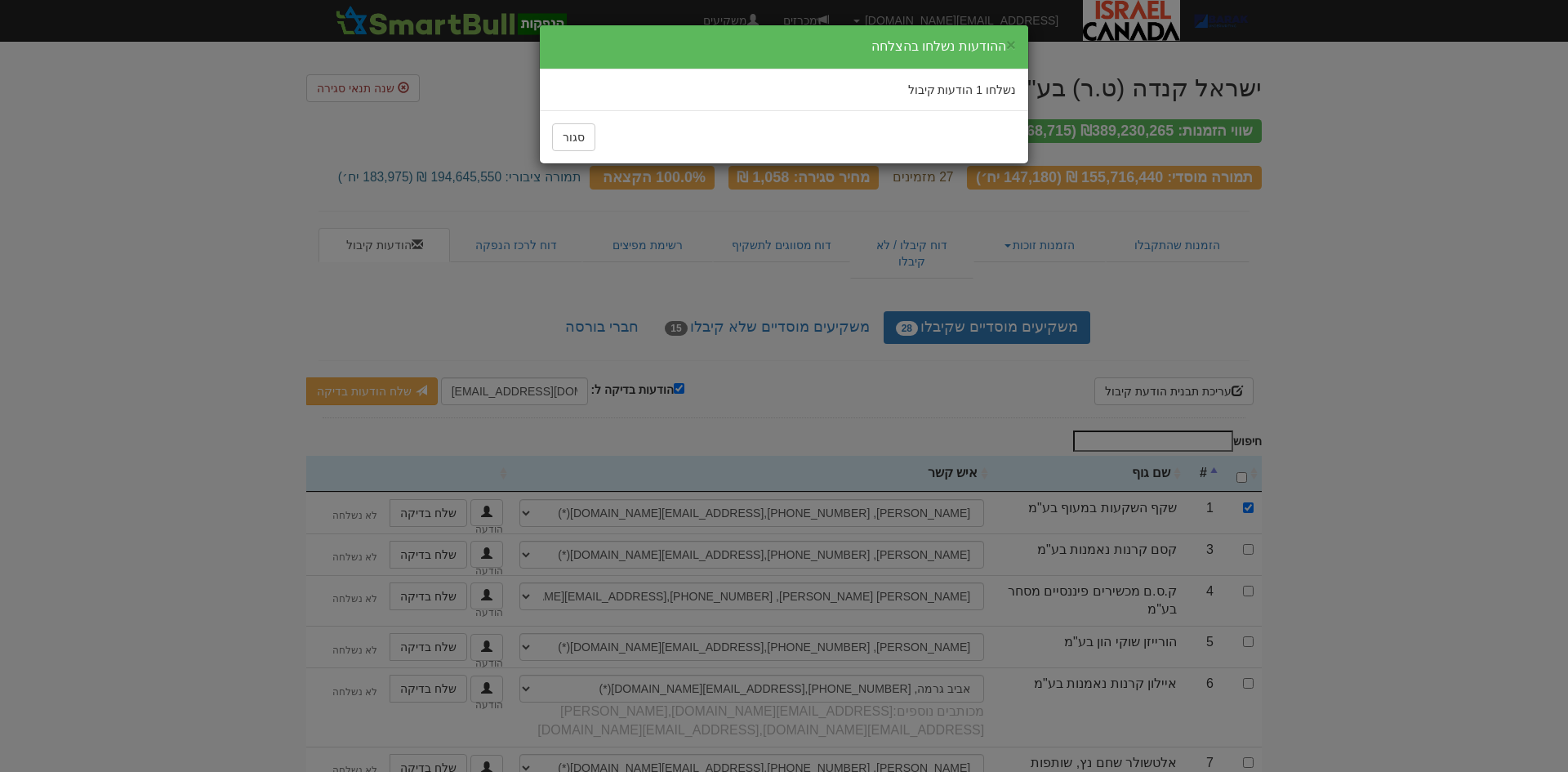
click at [571, 152] on div "סגור" at bounding box center [784, 137] width 488 height 53
click at [579, 129] on button "סגור" at bounding box center [573, 137] width 43 height 28
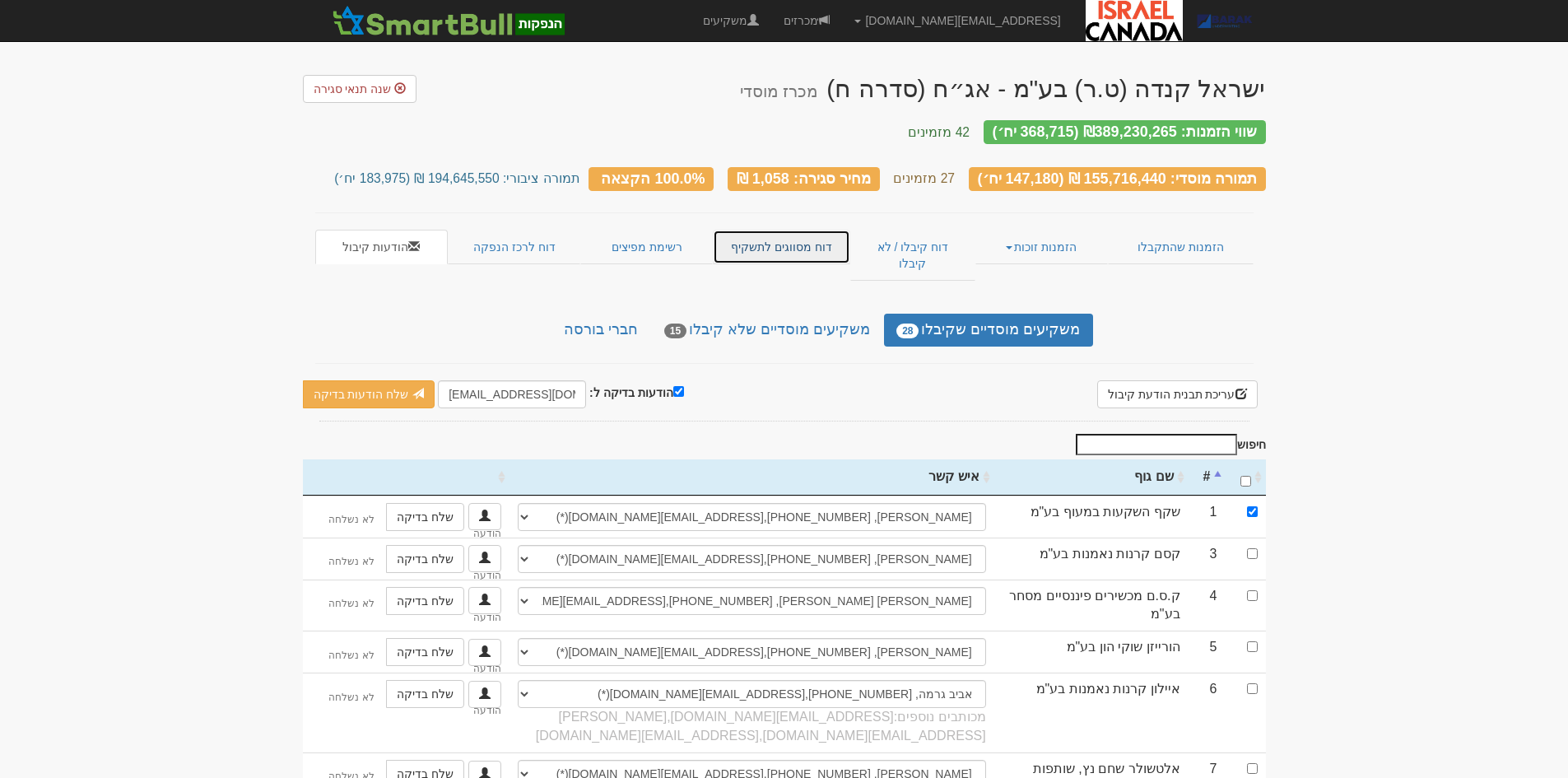
click at [791, 230] on link "דוח מסווגים לתשקיף" at bounding box center [781, 247] width 138 height 35
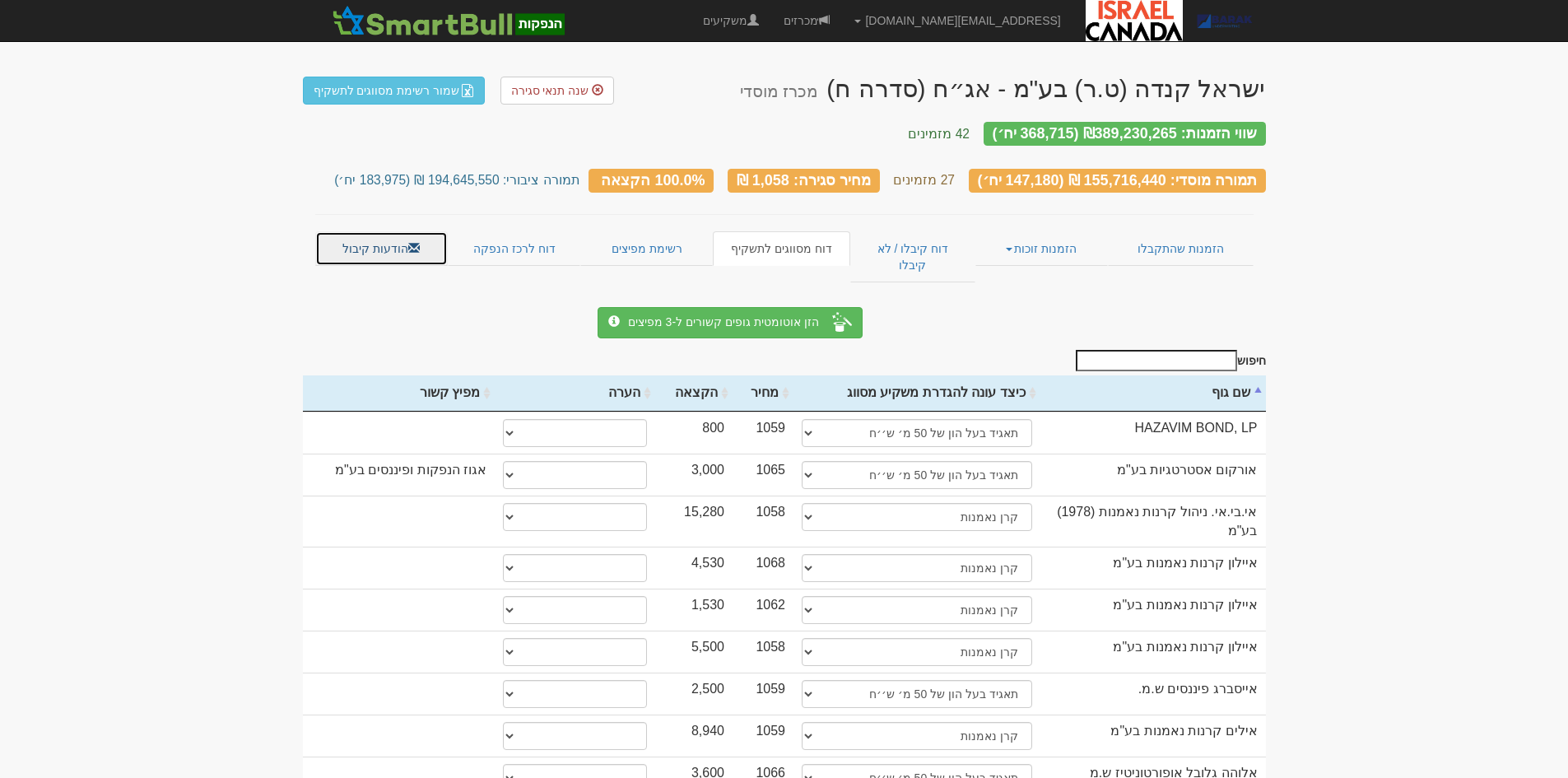
click at [373, 244] on link "הודעות קיבול" at bounding box center [381, 248] width 132 height 35
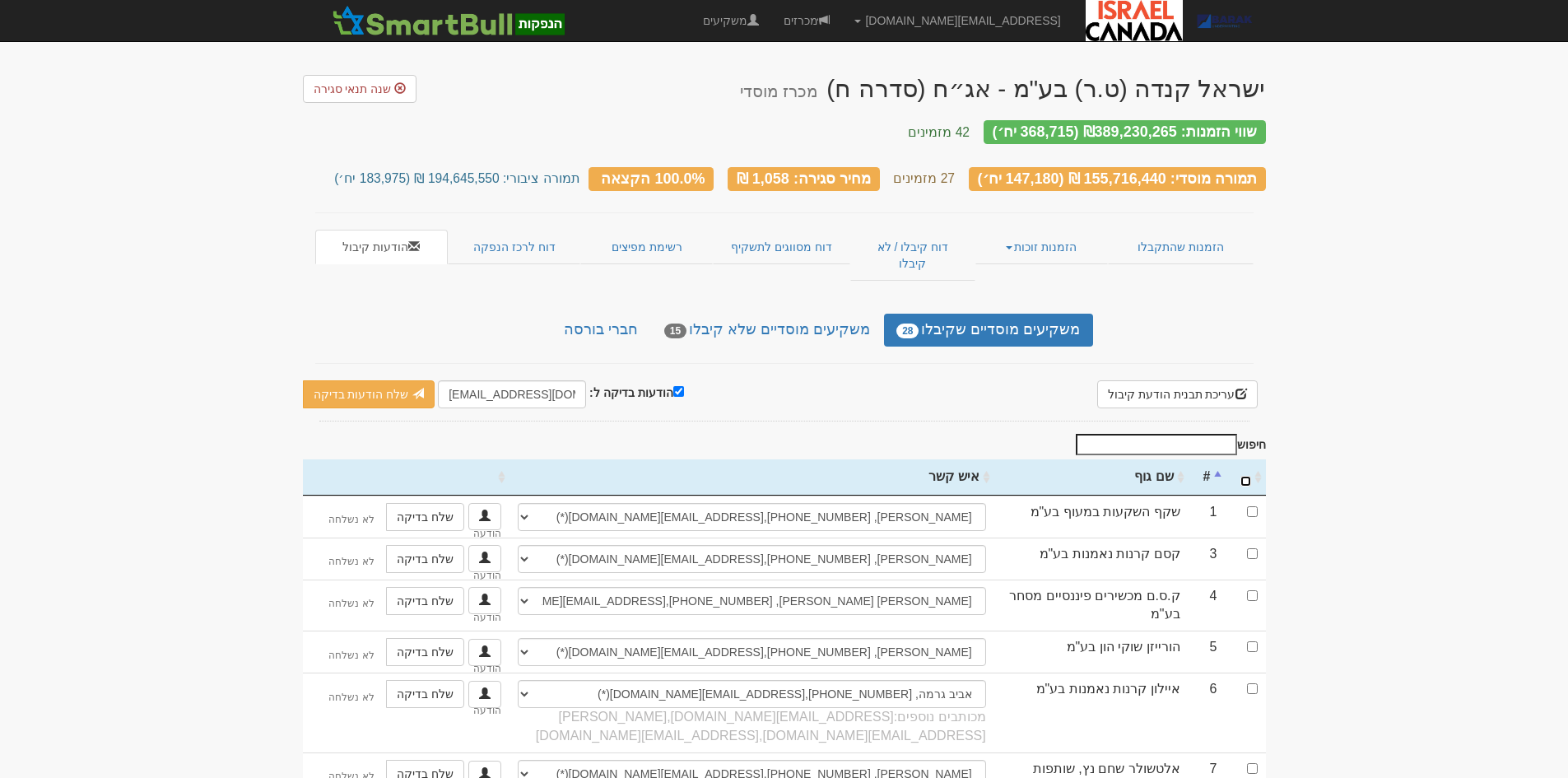
click at [1244, 476] on input "\a : activate to sort column ascending" at bounding box center [1246, 481] width 11 height 11
checkbox input "true"
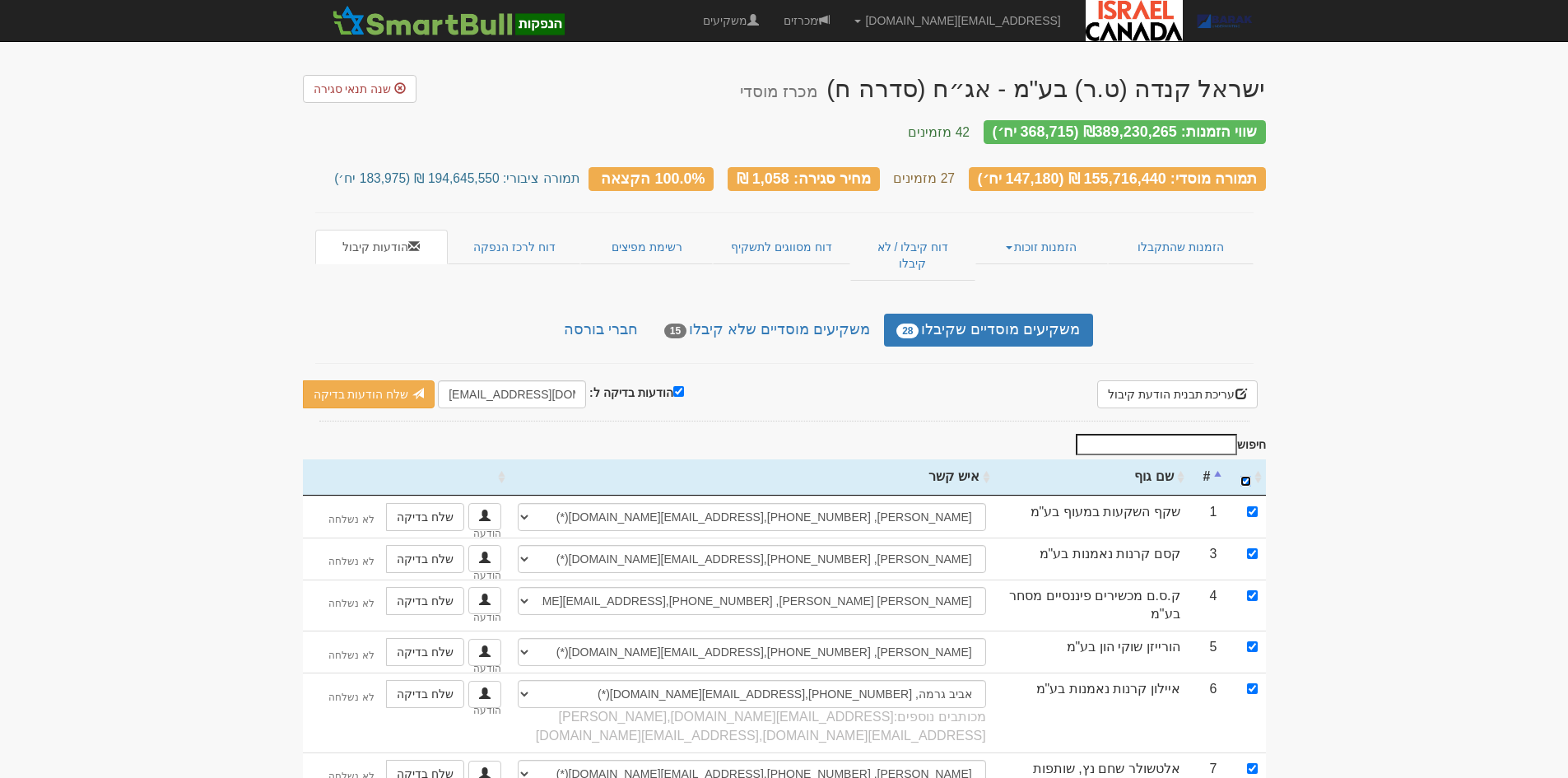
checkbox input "true"
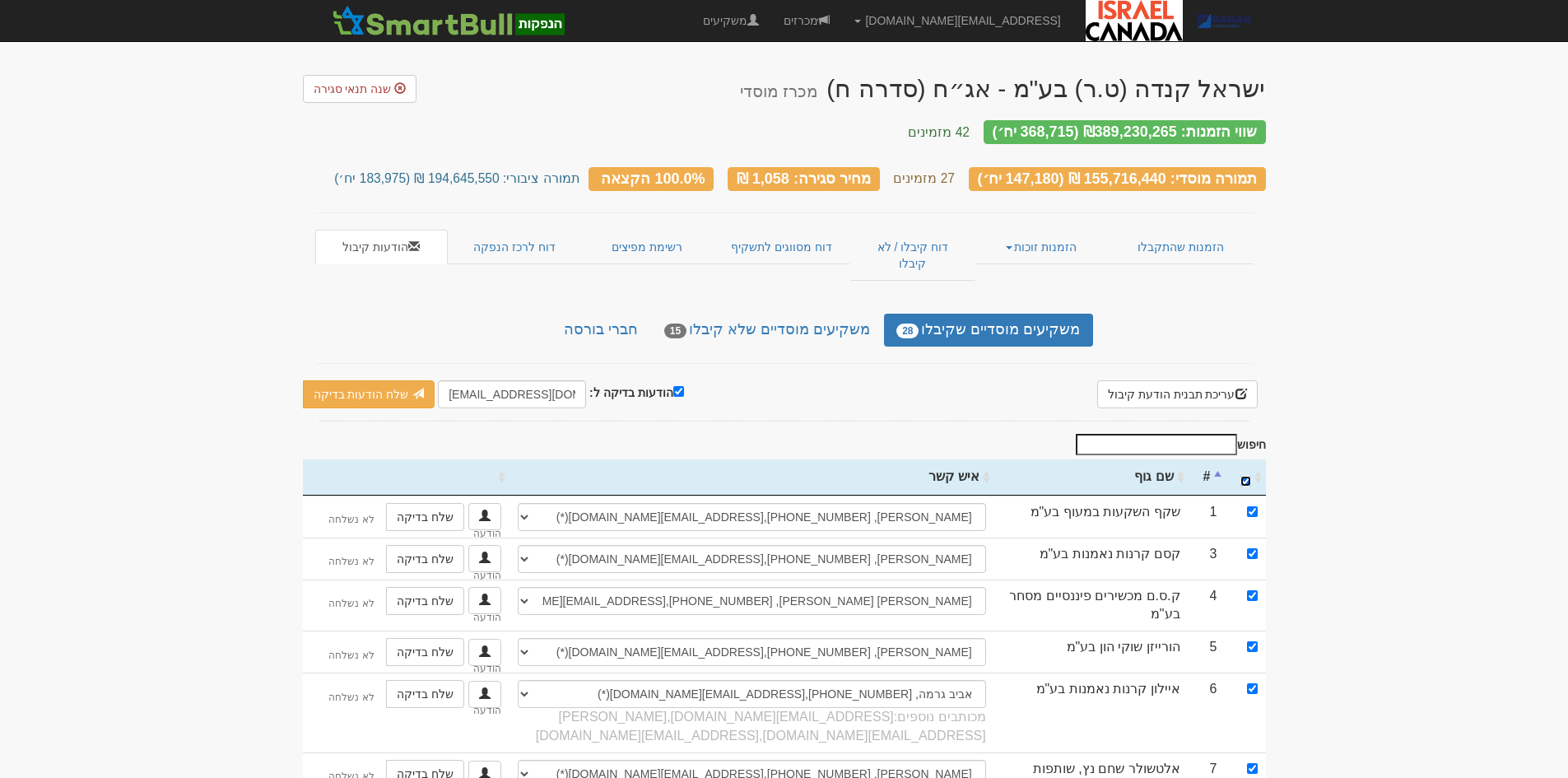
checkbox input "true"
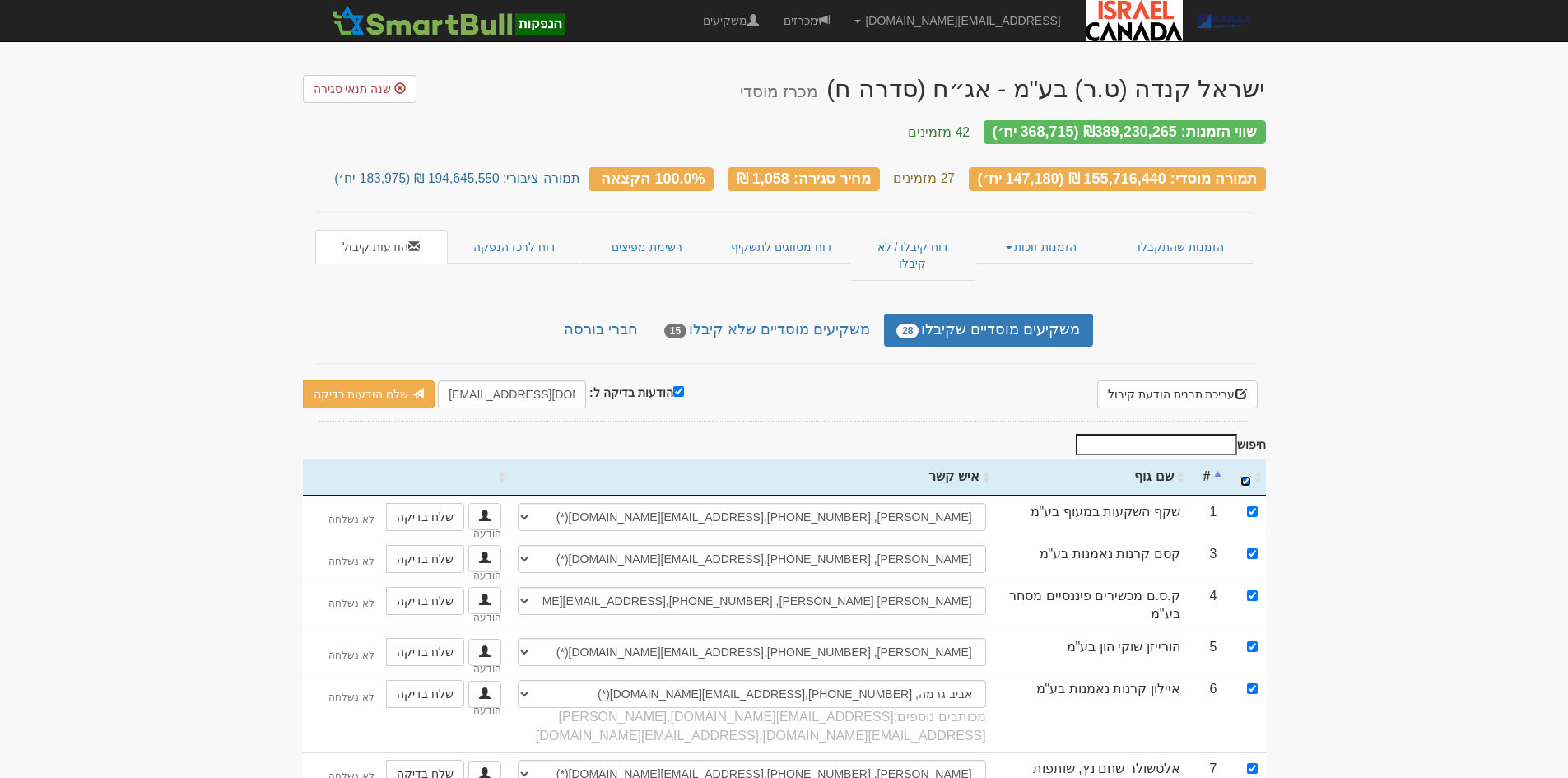
checkbox input "true"
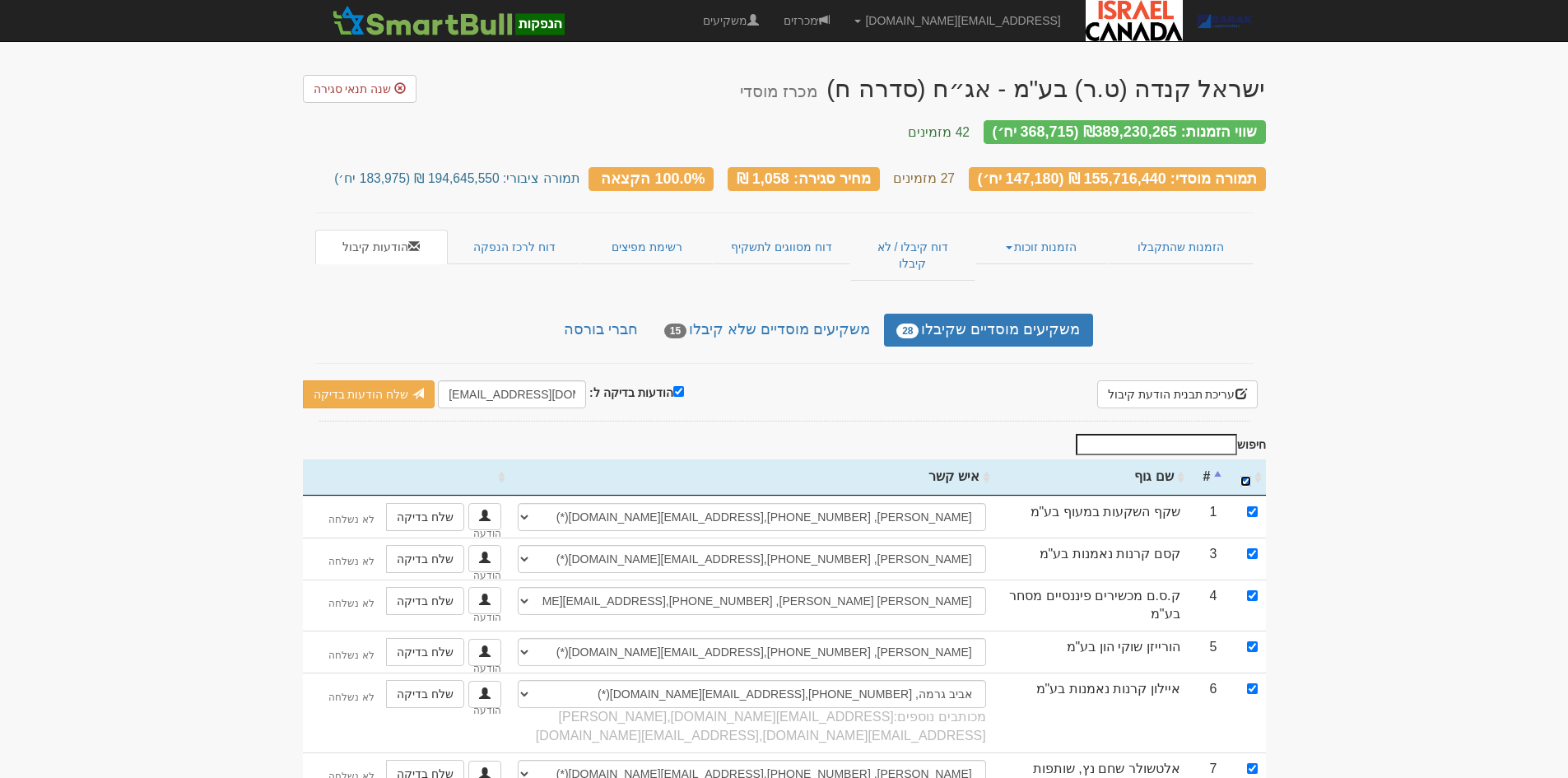
checkbox input "true"
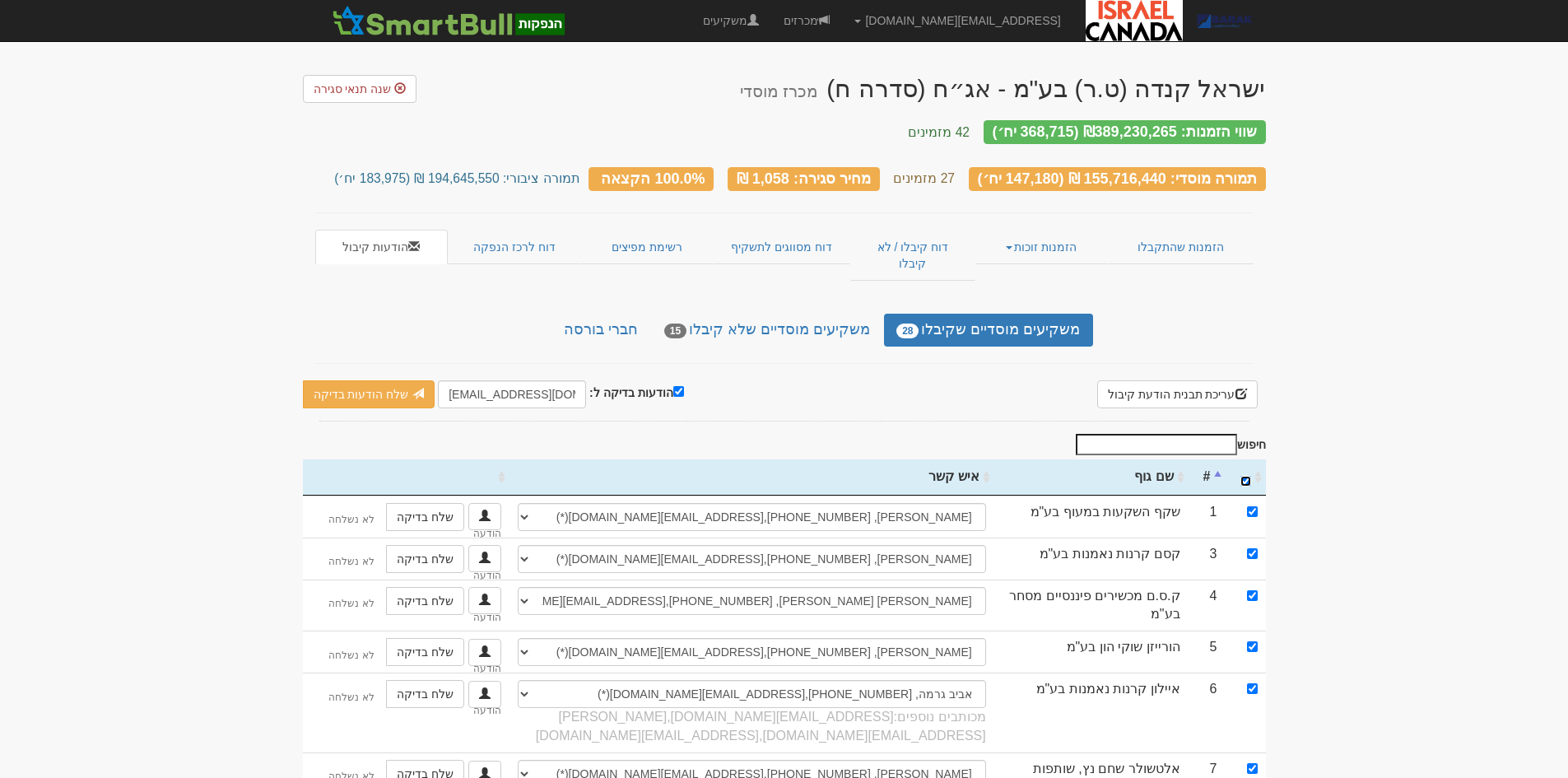
checkbox input "true"
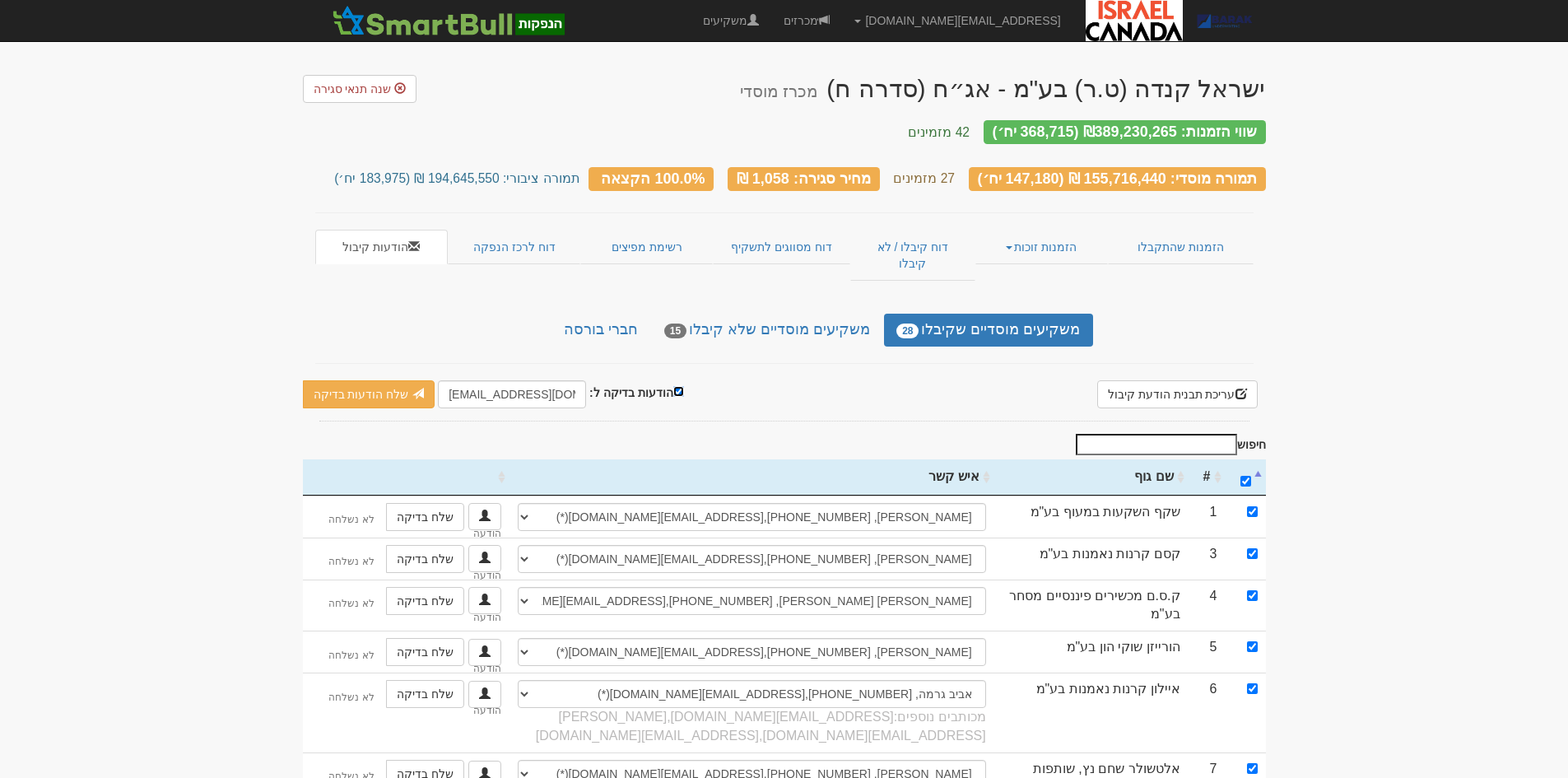
click at [673, 386] on input "הודעות בדיקה ל:" at bounding box center [678, 392] width 11 height 11
checkbox input "false"
click at [395, 380] on link "שלח הודעות למשקיעים" at bounding box center [399, 394] width 152 height 28
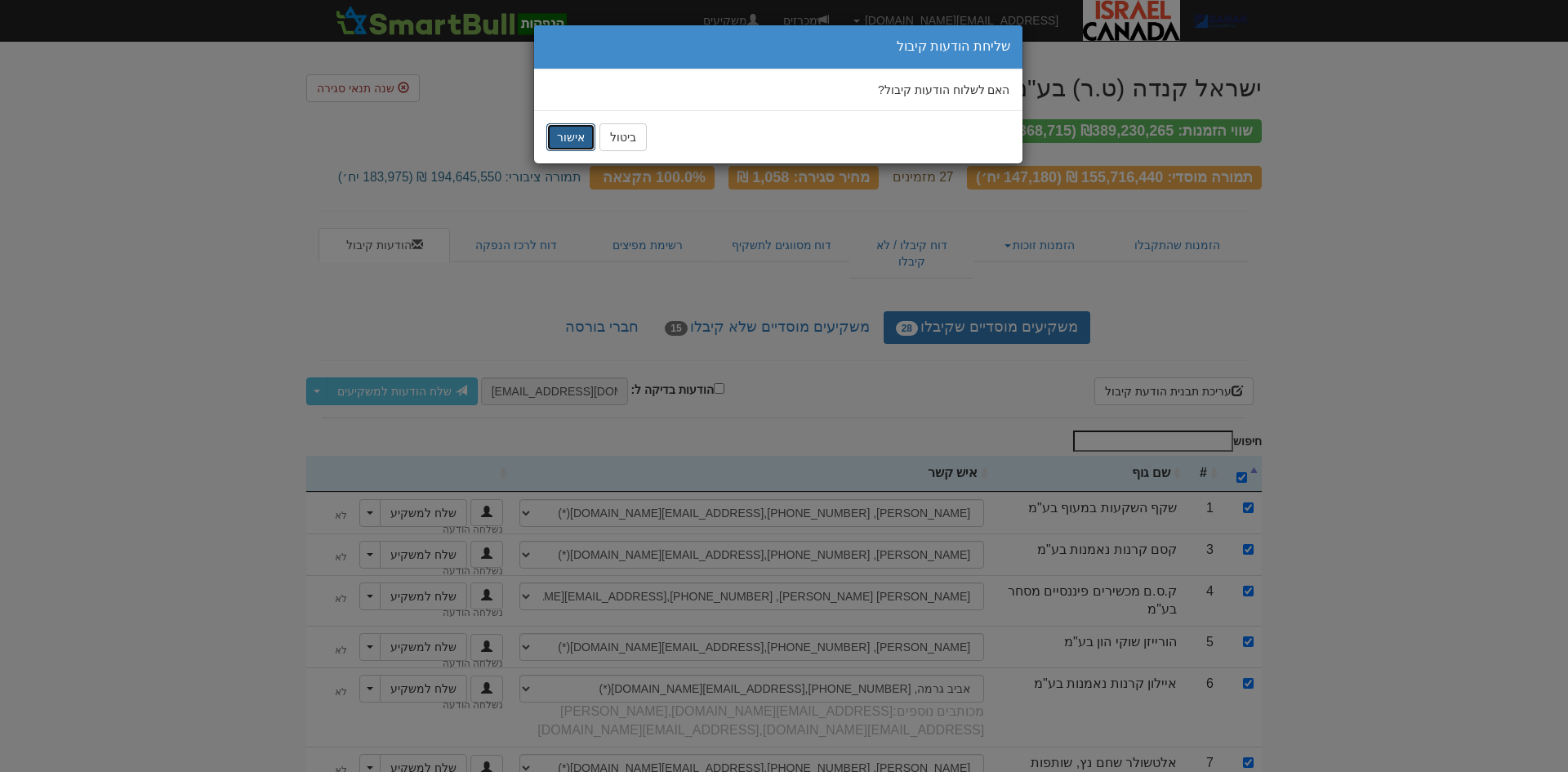
click at [574, 137] on button "אישור" at bounding box center [571, 137] width 49 height 28
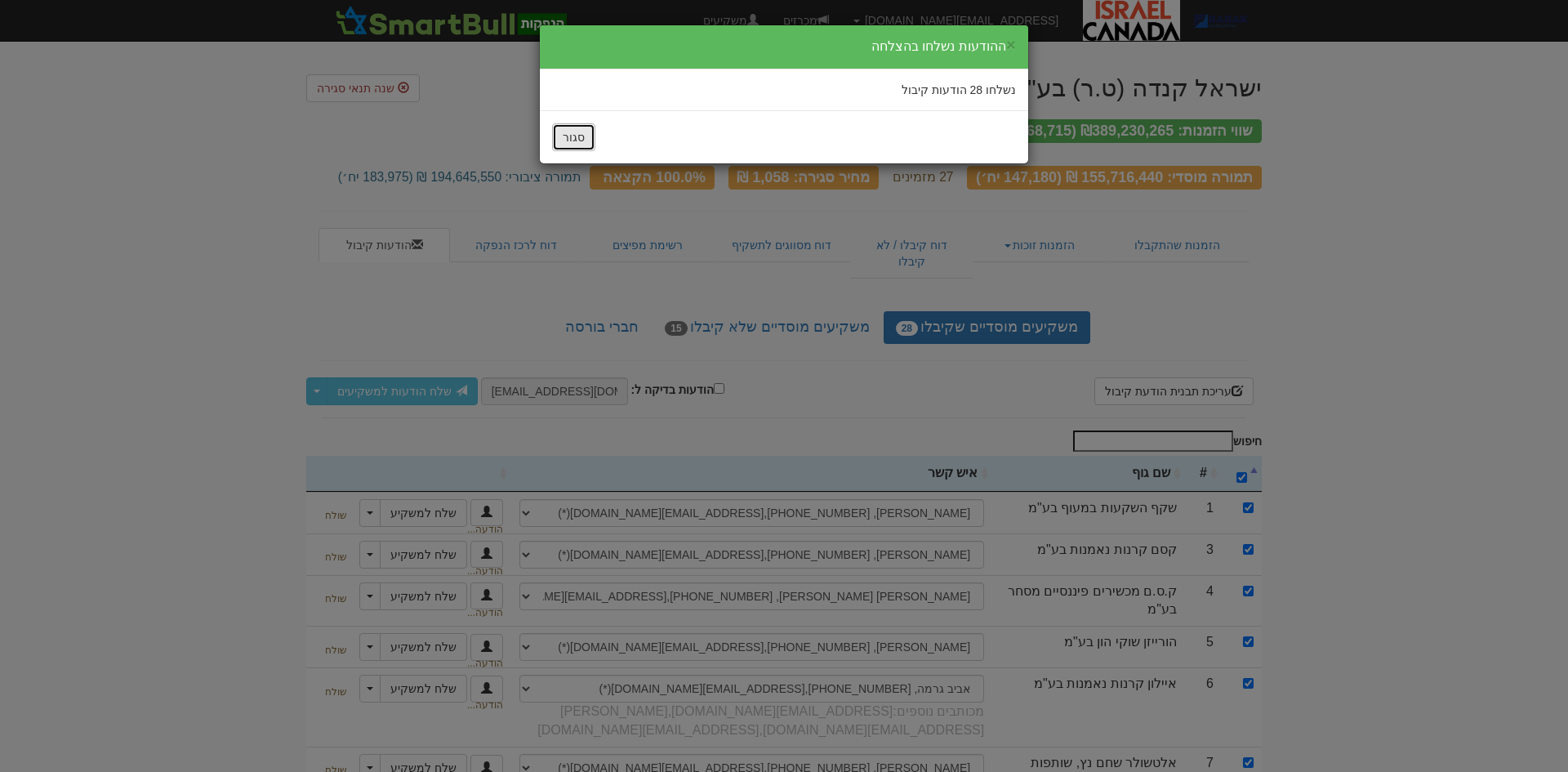
click at [562, 137] on button "סגור" at bounding box center [573, 137] width 43 height 28
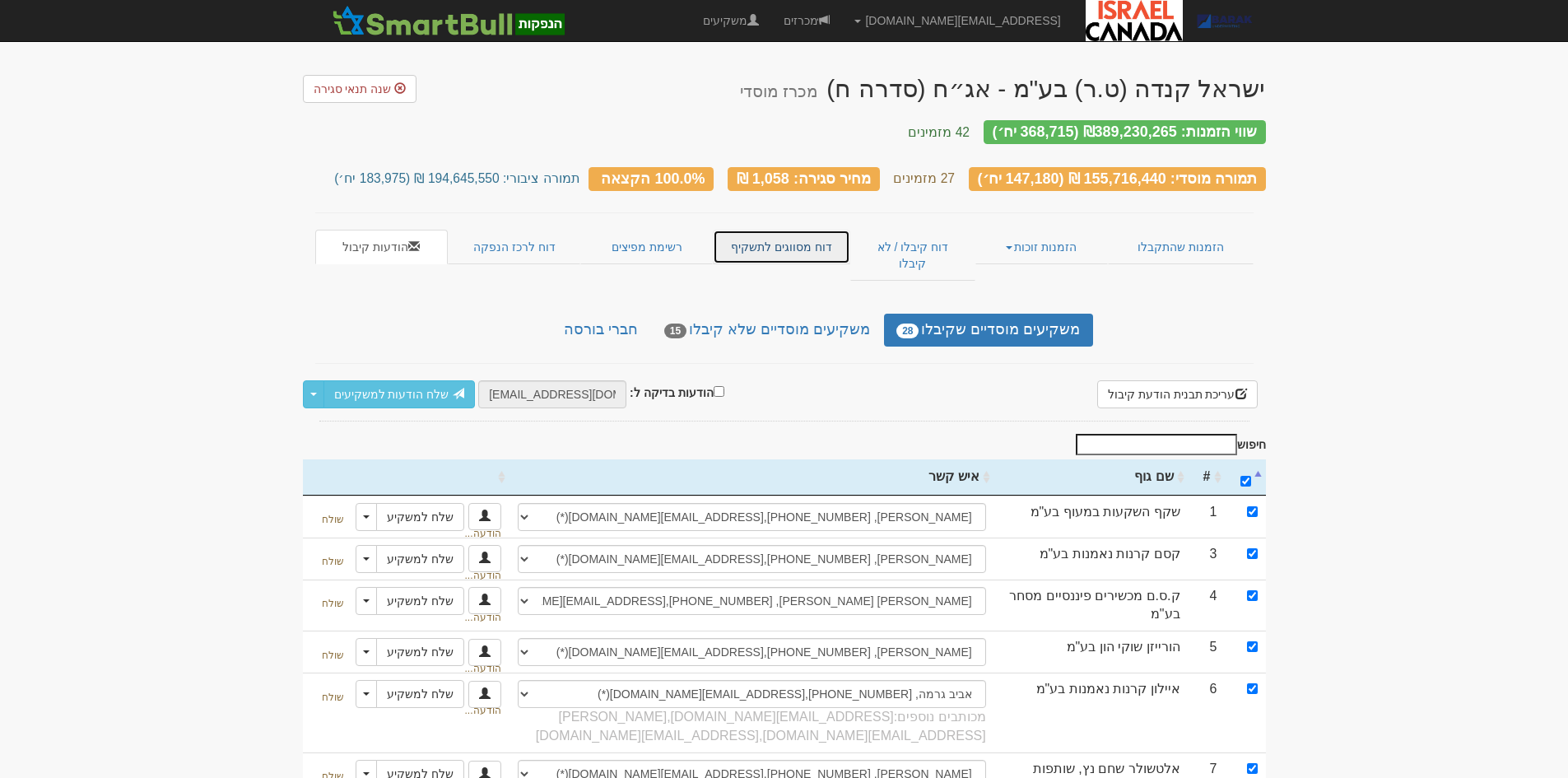
click at [768, 230] on link "דוח מסווגים לתשקיף" at bounding box center [781, 247] width 138 height 35
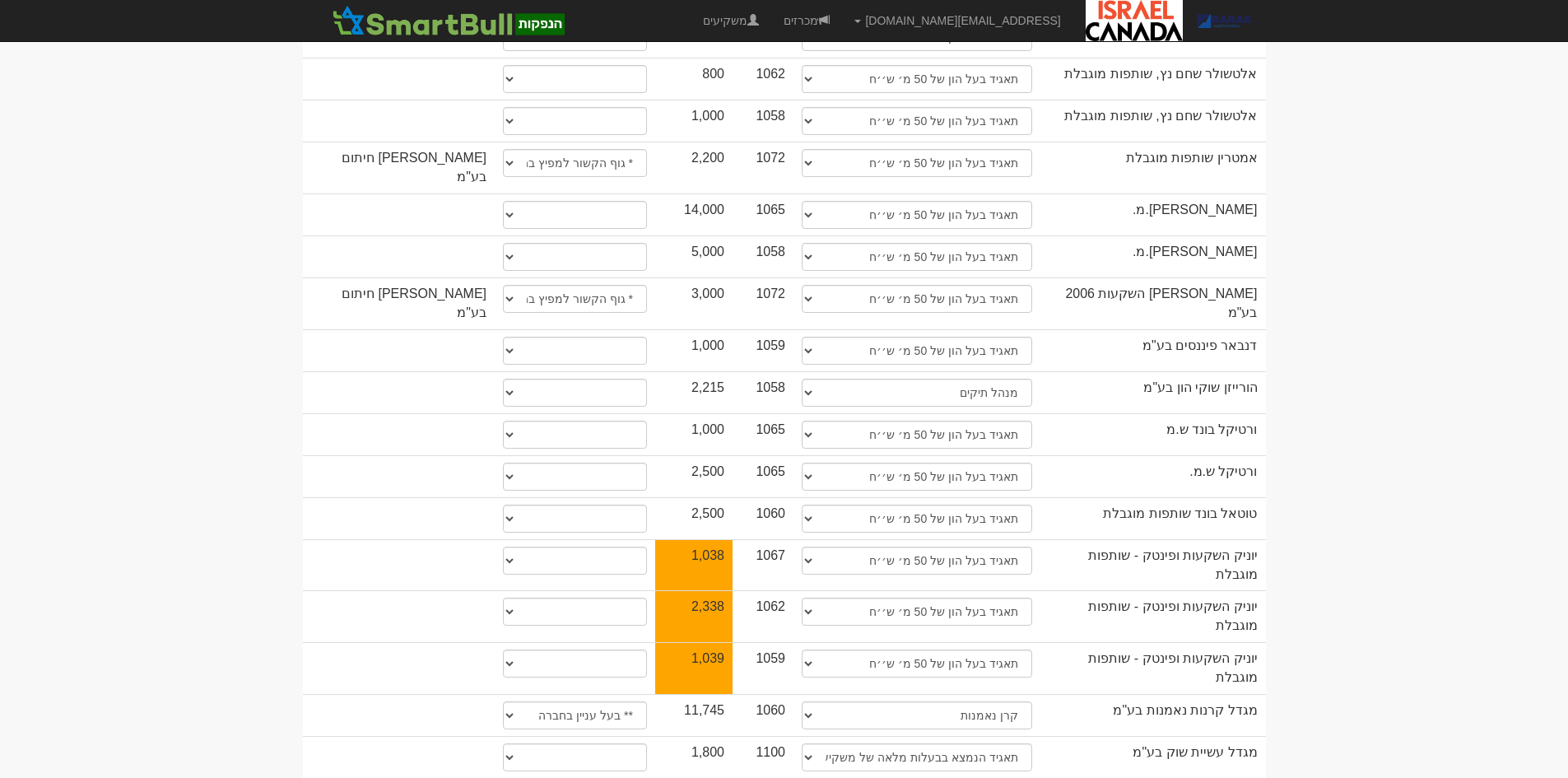
scroll to position [1155, 0]
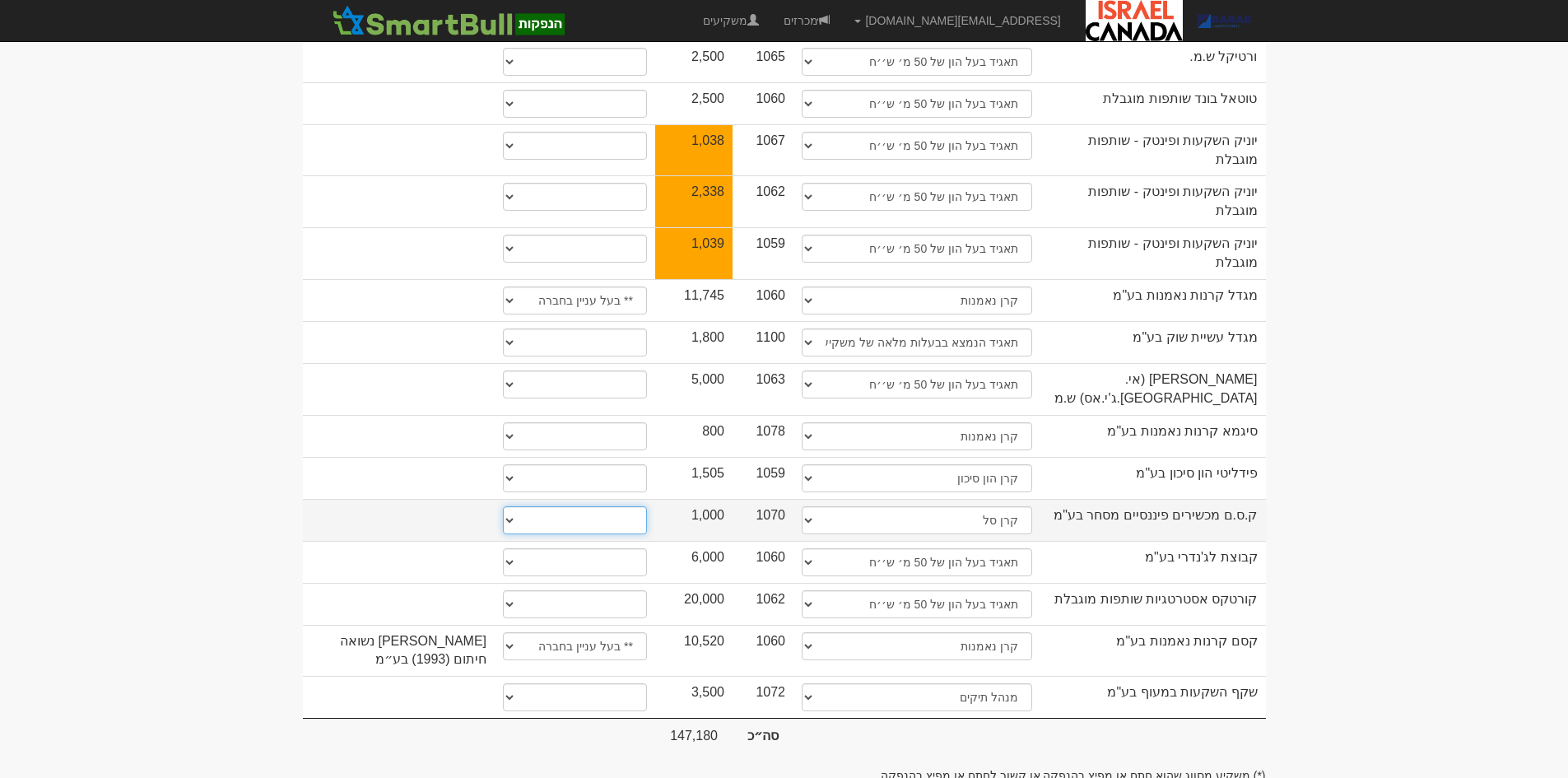
drag, startPoint x: 628, startPoint y: 426, endPoint x: 628, endPoint y: 435, distance: 9.0
click at [628, 506] on select "* גוף הקשור למפיץ בהנפקה ** בעל עניין בחברה *** בעל שליטה בחברה" at bounding box center [574, 520] width 144 height 28
select select "** בעל עניין בחברה"
click at [503, 506] on select "* גוף הקשור למפיץ בהנפקה ** בעל עניין בחברה *** בעל שליטה בחברה" at bounding box center [574, 520] width 144 height 28
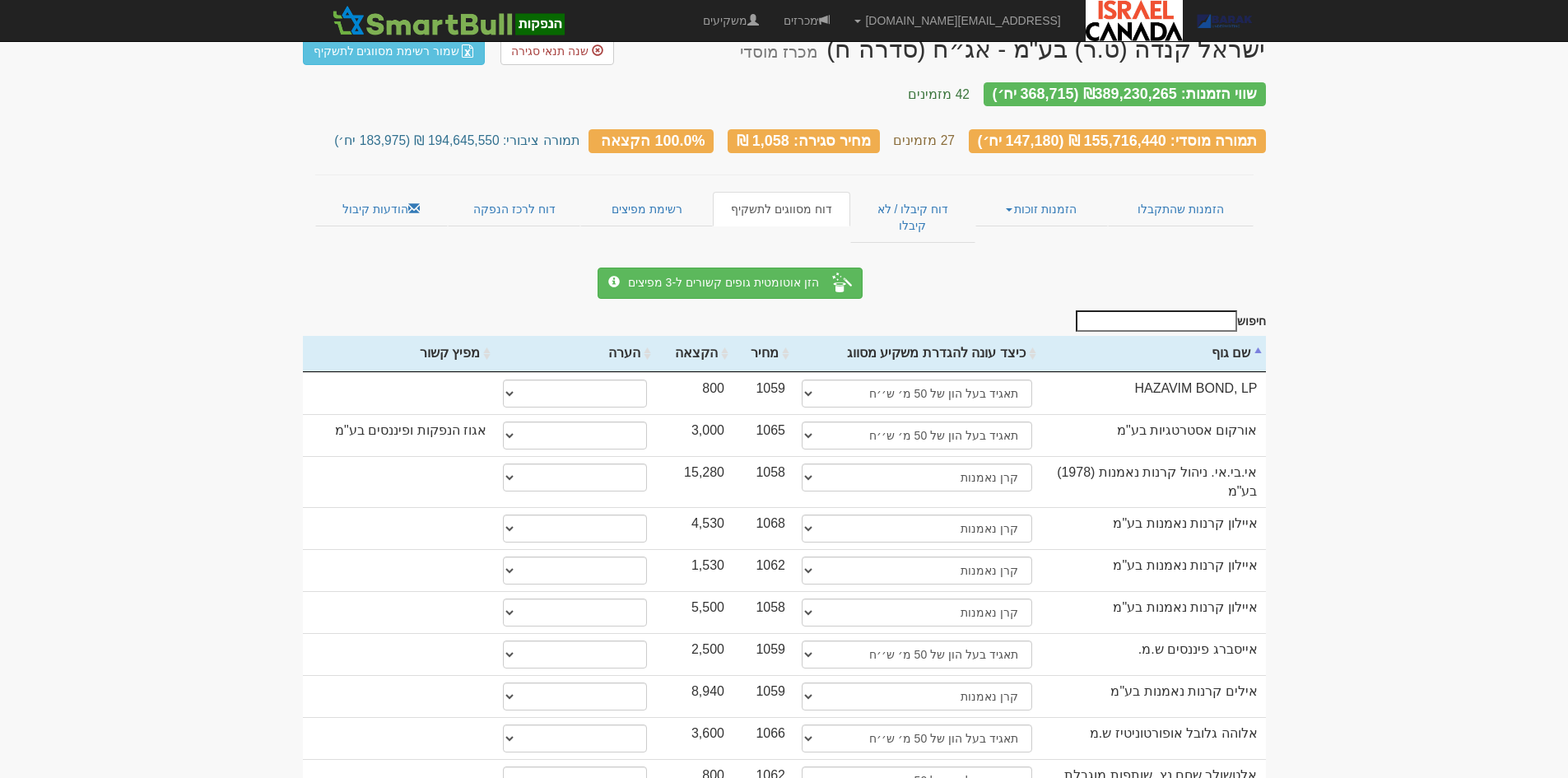
scroll to position [0, 0]
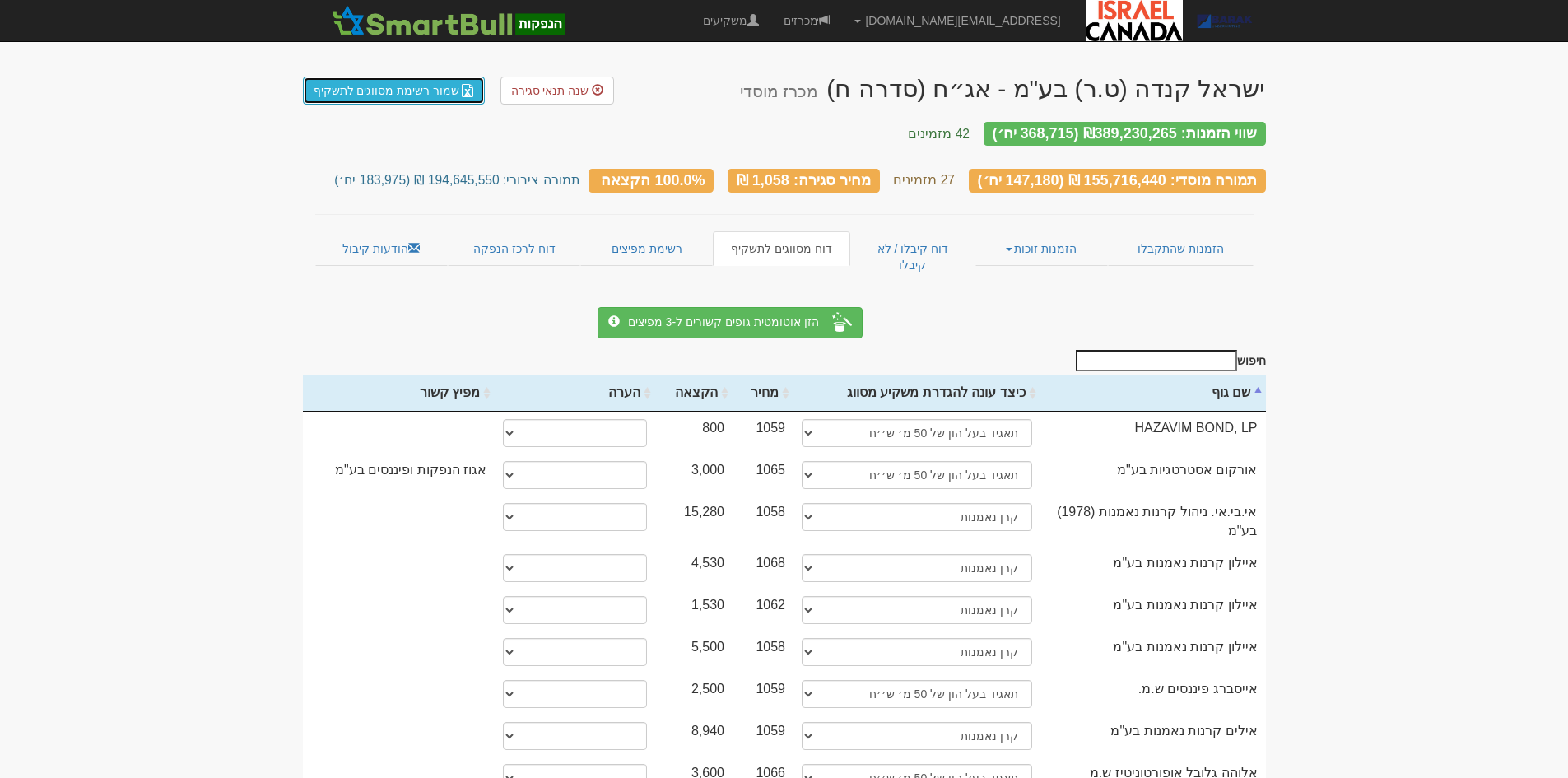
click at [423, 96] on link "שמור רשימת מסווגים לתשקיף" at bounding box center [394, 91] width 183 height 28
click at [384, 243] on link "הודעות קיבול" at bounding box center [381, 248] width 132 height 35
